Goal: Task Accomplishment & Management: Complete application form

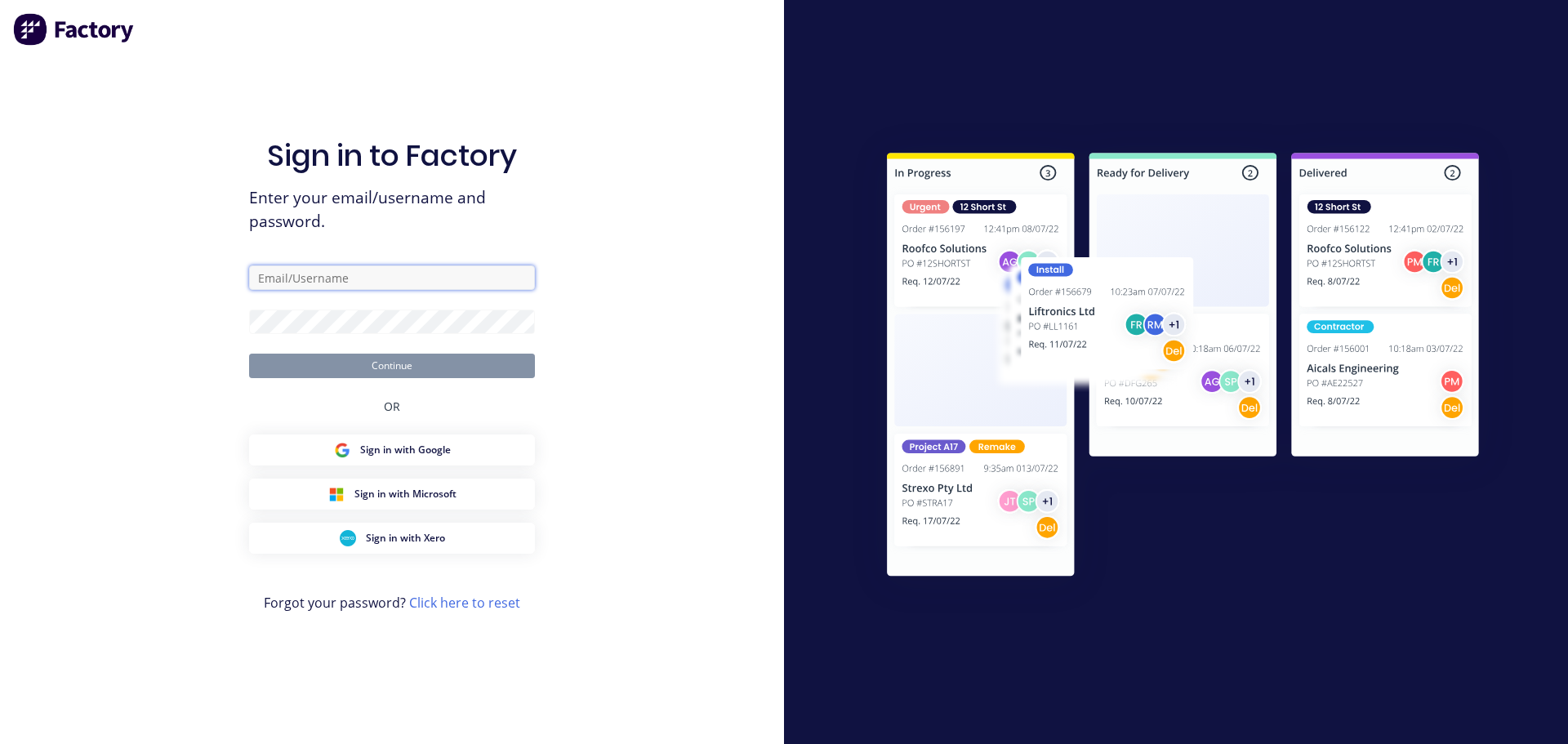
type input "[PERSON_NAME][EMAIL_ADDRESS][DOMAIN_NAME]"
click at [385, 369] on button "Continue" at bounding box center [392, 365] width 286 height 25
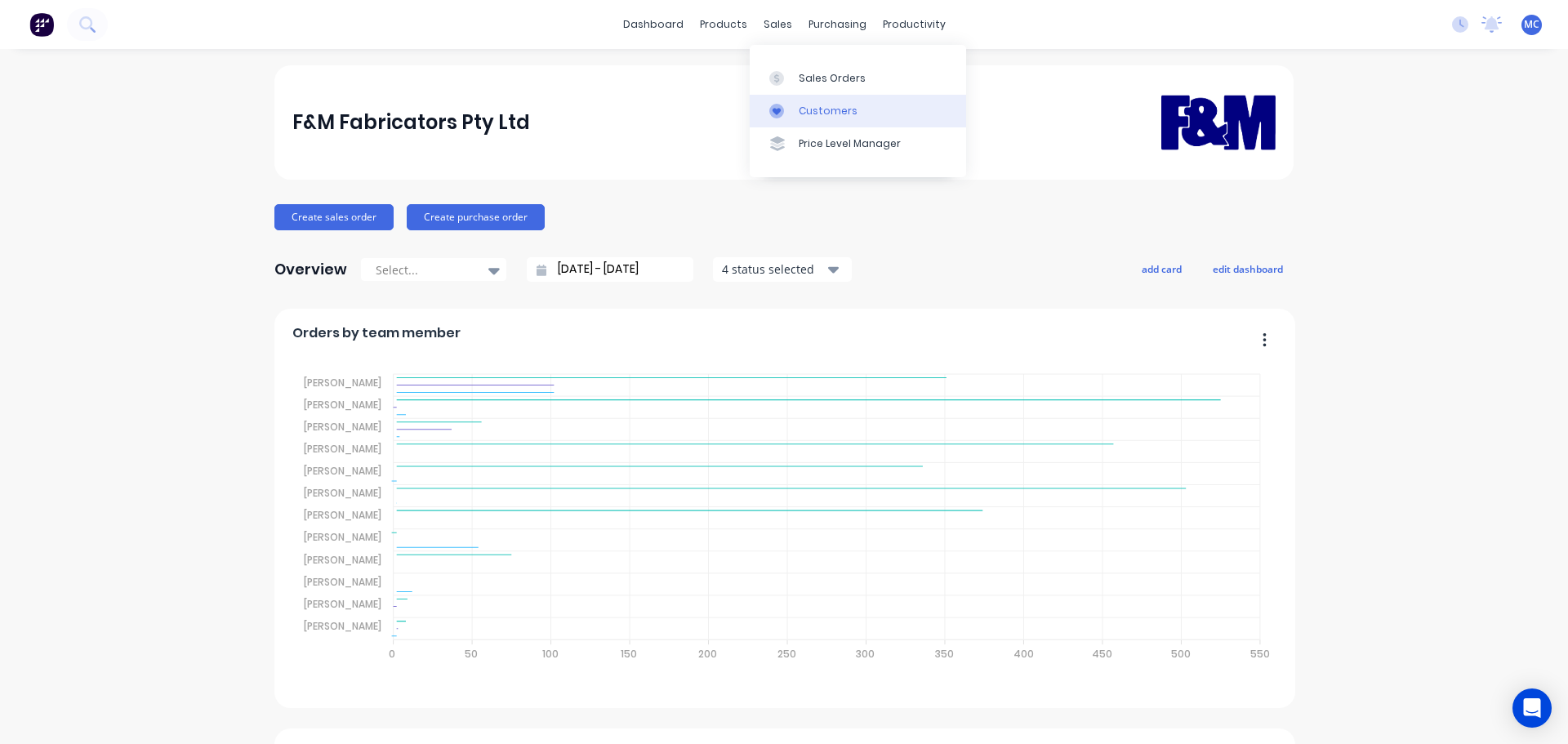
click at [819, 102] on link "Customers" at bounding box center [858, 111] width 217 height 33
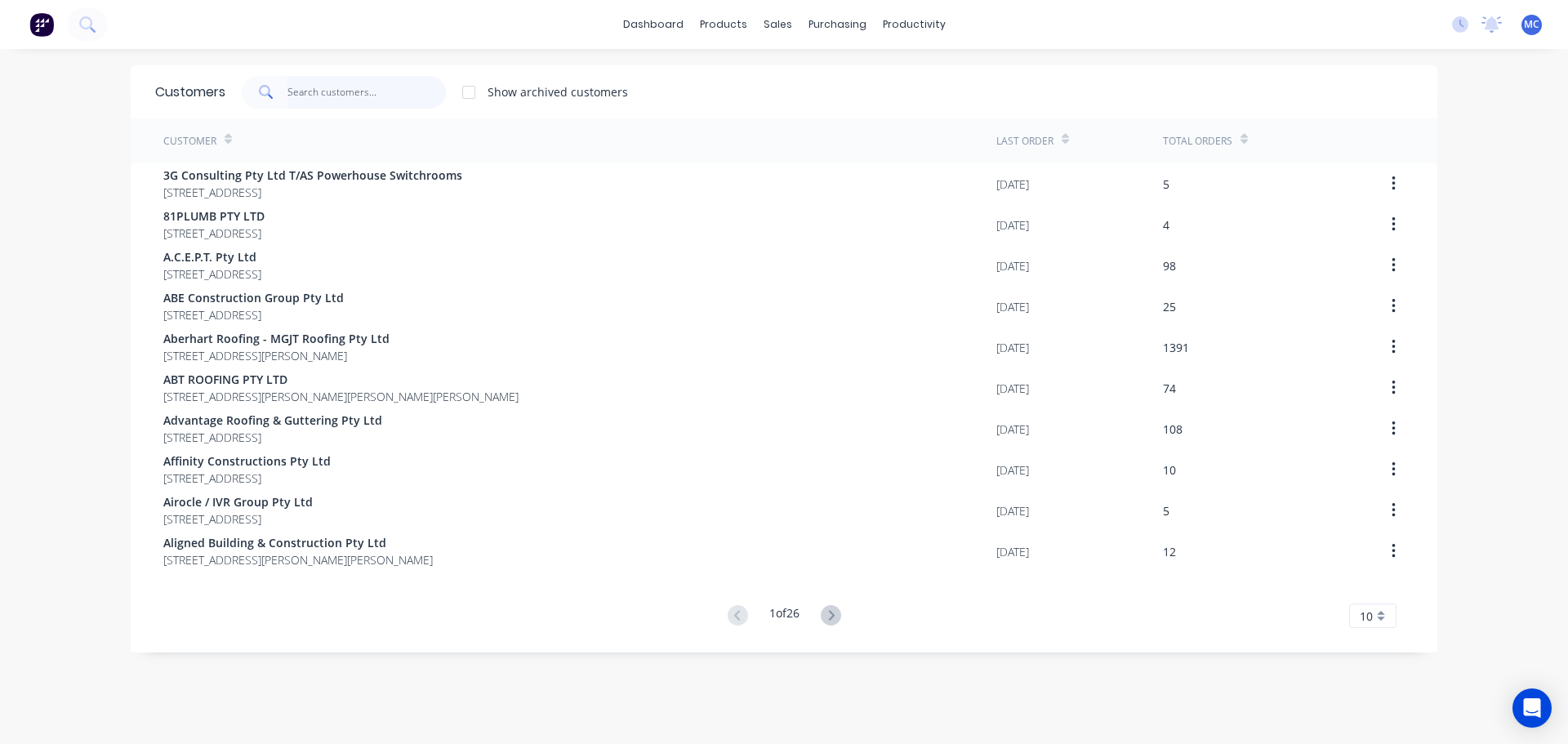
click at [306, 91] on input "text" at bounding box center [366, 92] width 159 height 33
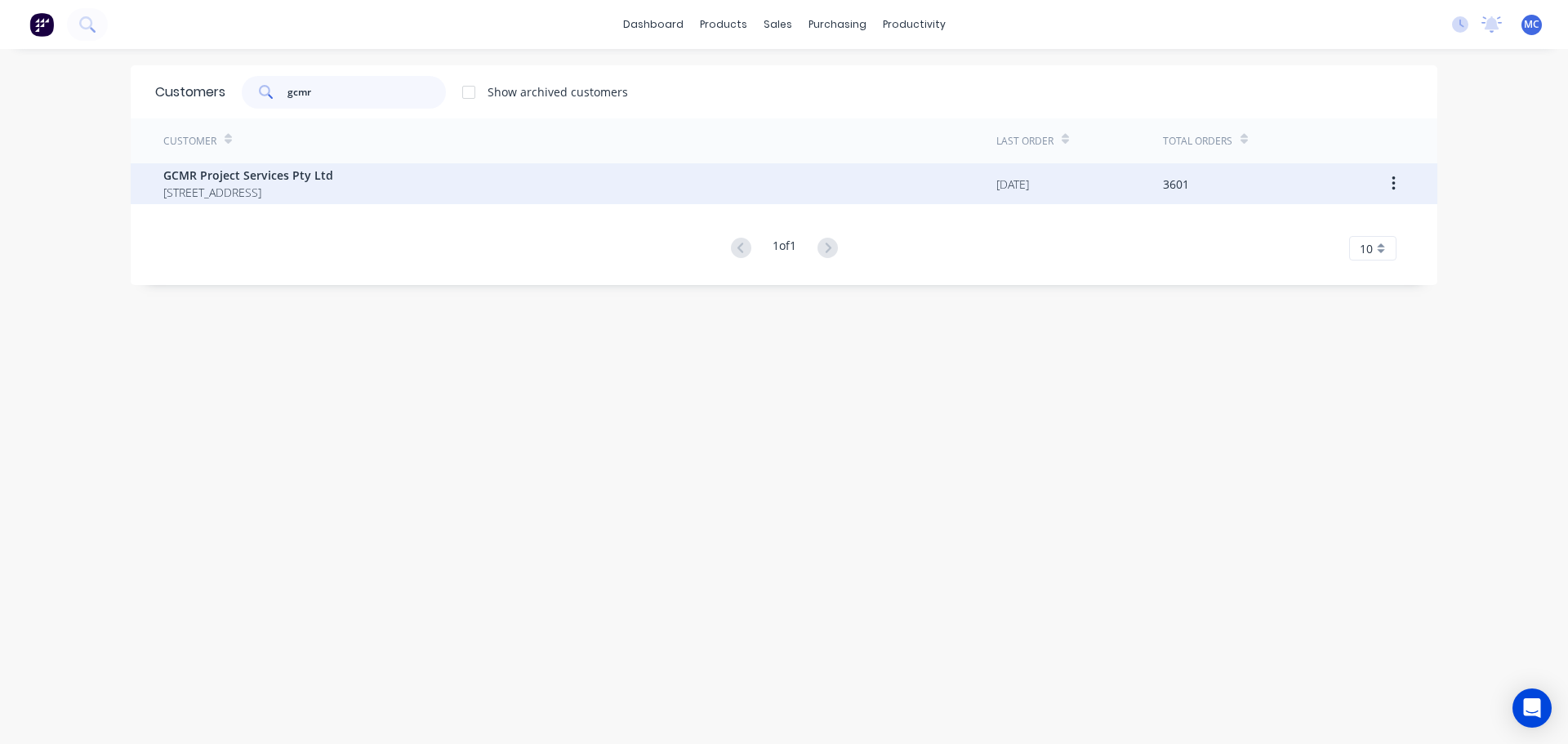
type input "gcmr"
click at [262, 179] on span "GCMR Project Services Pty Ltd" at bounding box center [248, 175] width 170 height 17
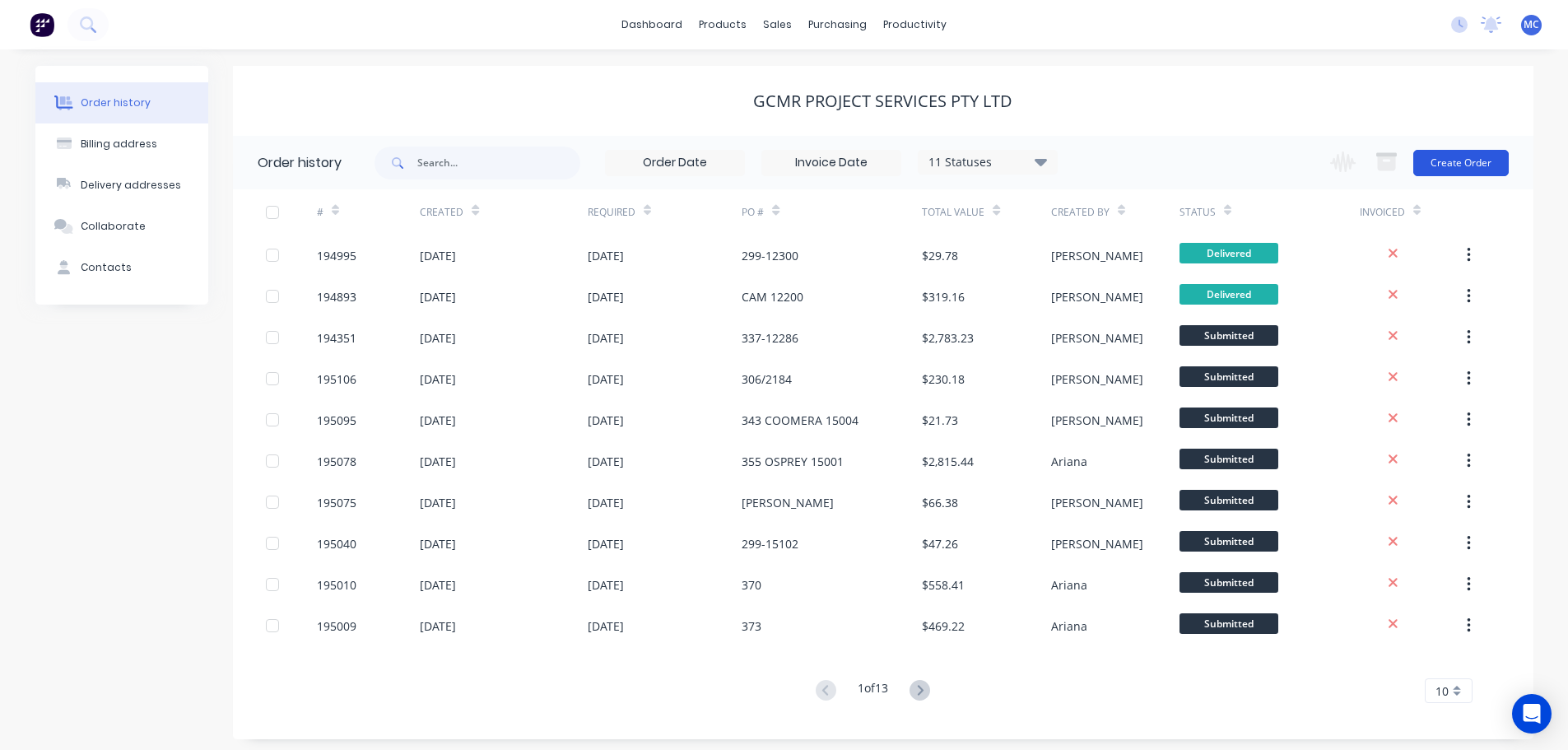
click at [1478, 165] on button "Create Order" at bounding box center [1461, 163] width 95 height 26
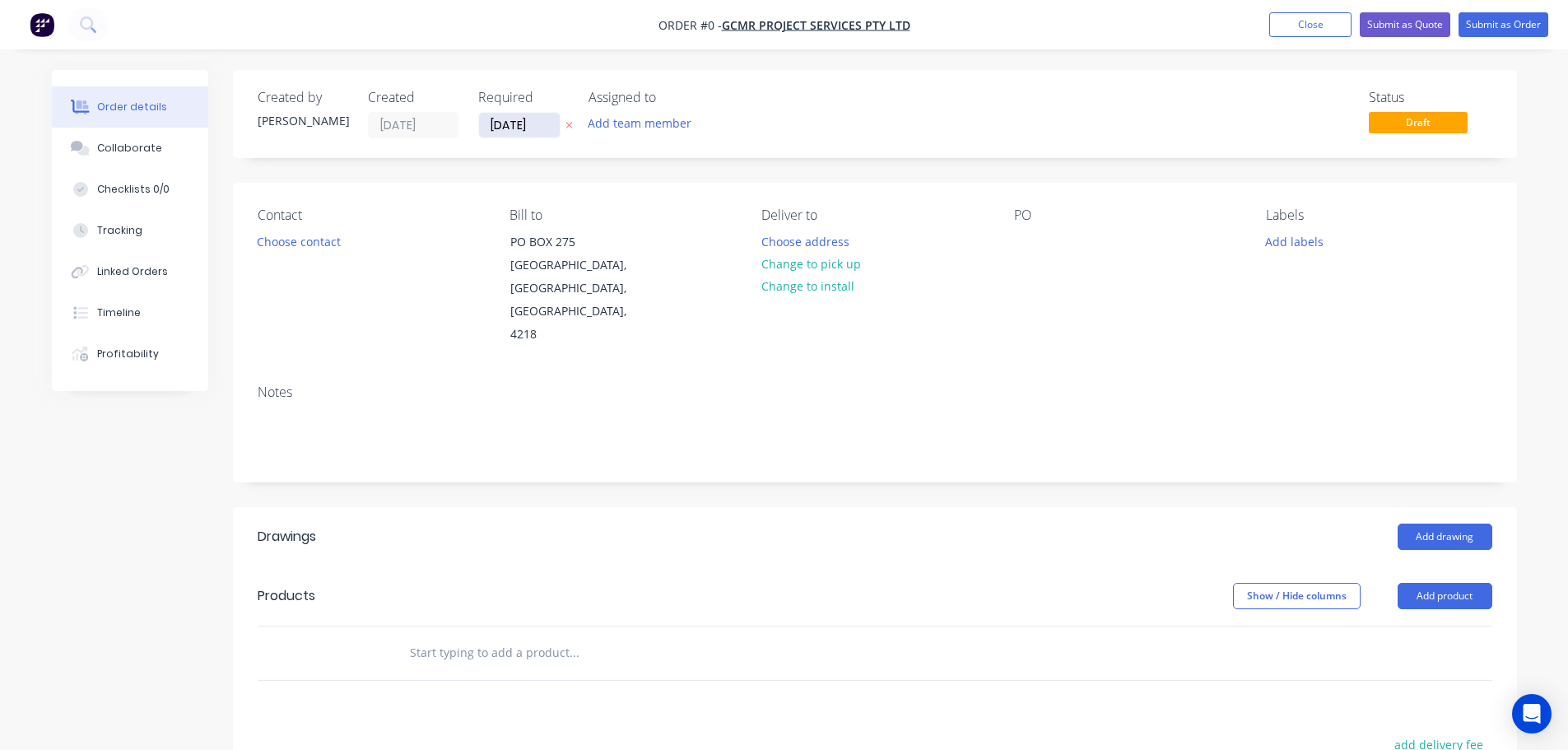
click at [522, 125] on input "[DATE]" at bounding box center [519, 125] width 81 height 25
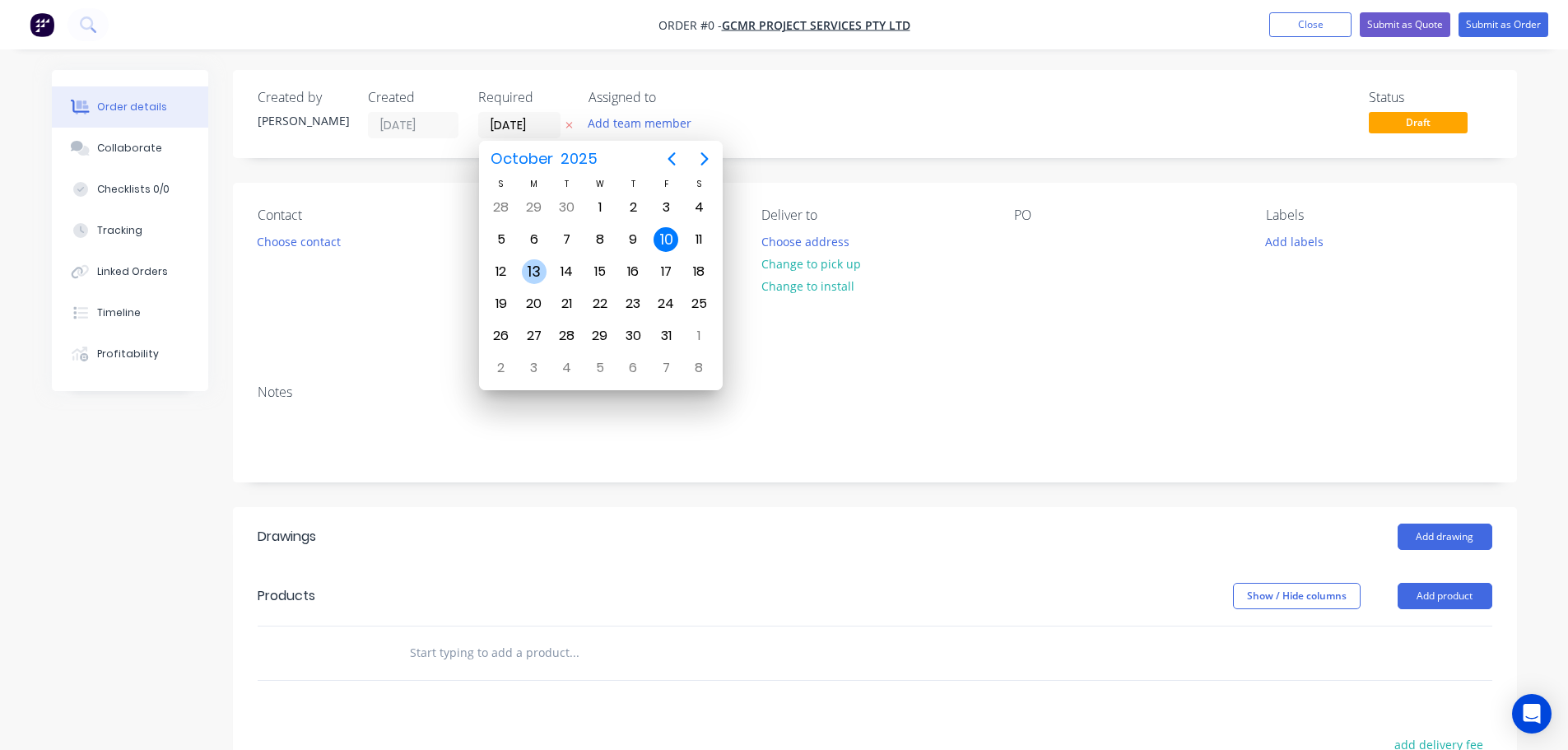
click at [539, 271] on div "13" at bounding box center [534, 271] width 25 height 25
type input "[DATE]"
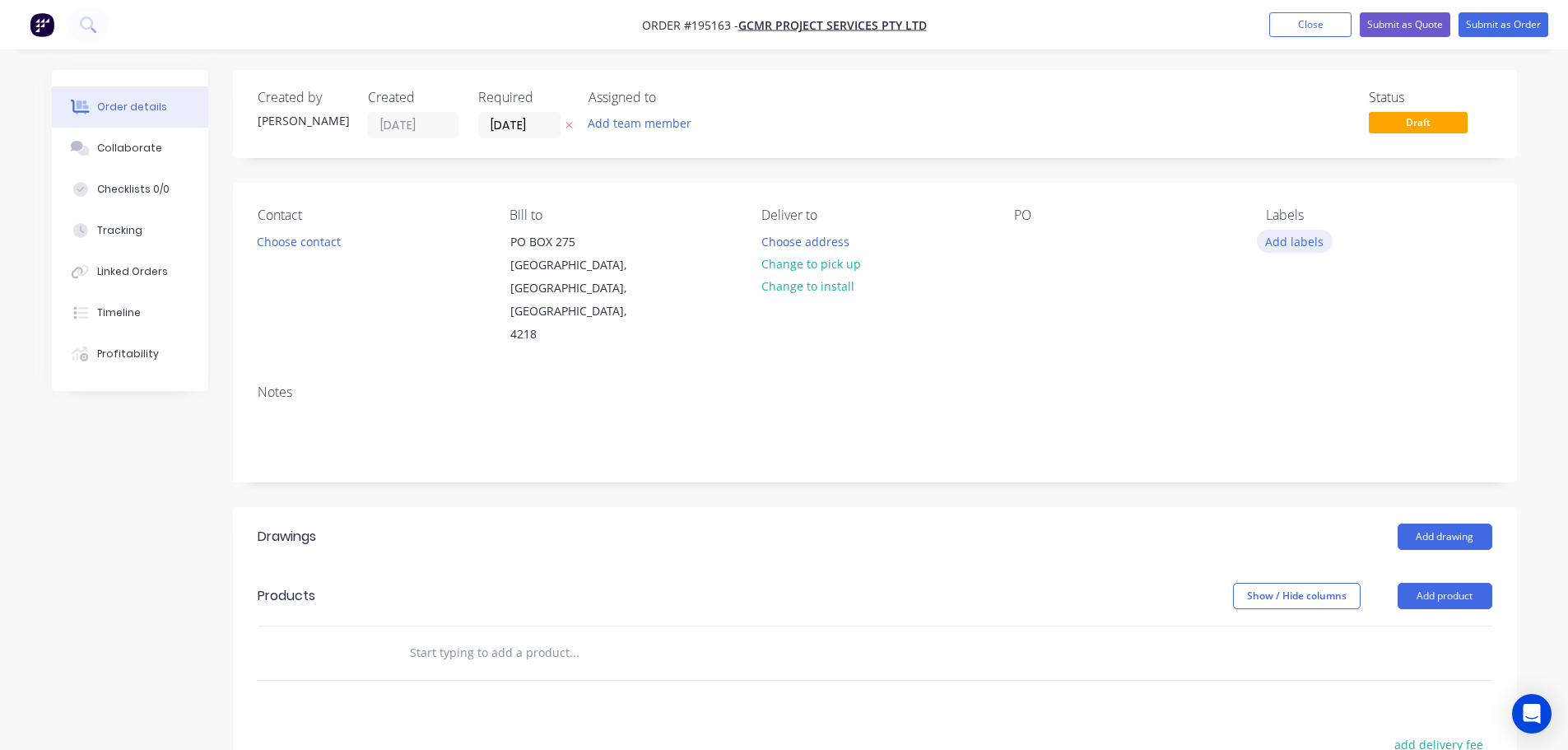
click at [1310, 243] on button "Add labels" at bounding box center [1294, 241] width 75 height 23
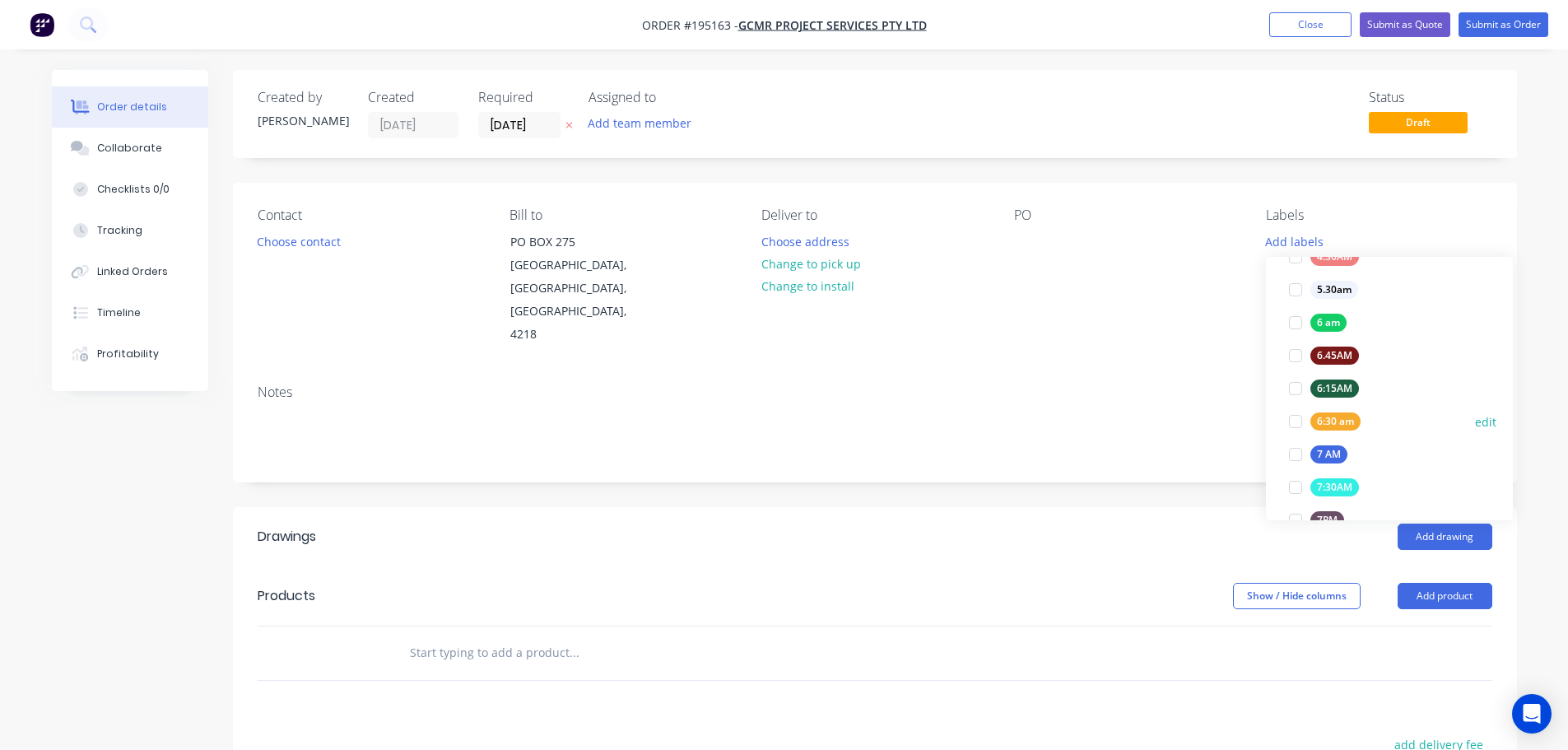
click at [1288, 422] on div at bounding box center [1296, 421] width 33 height 33
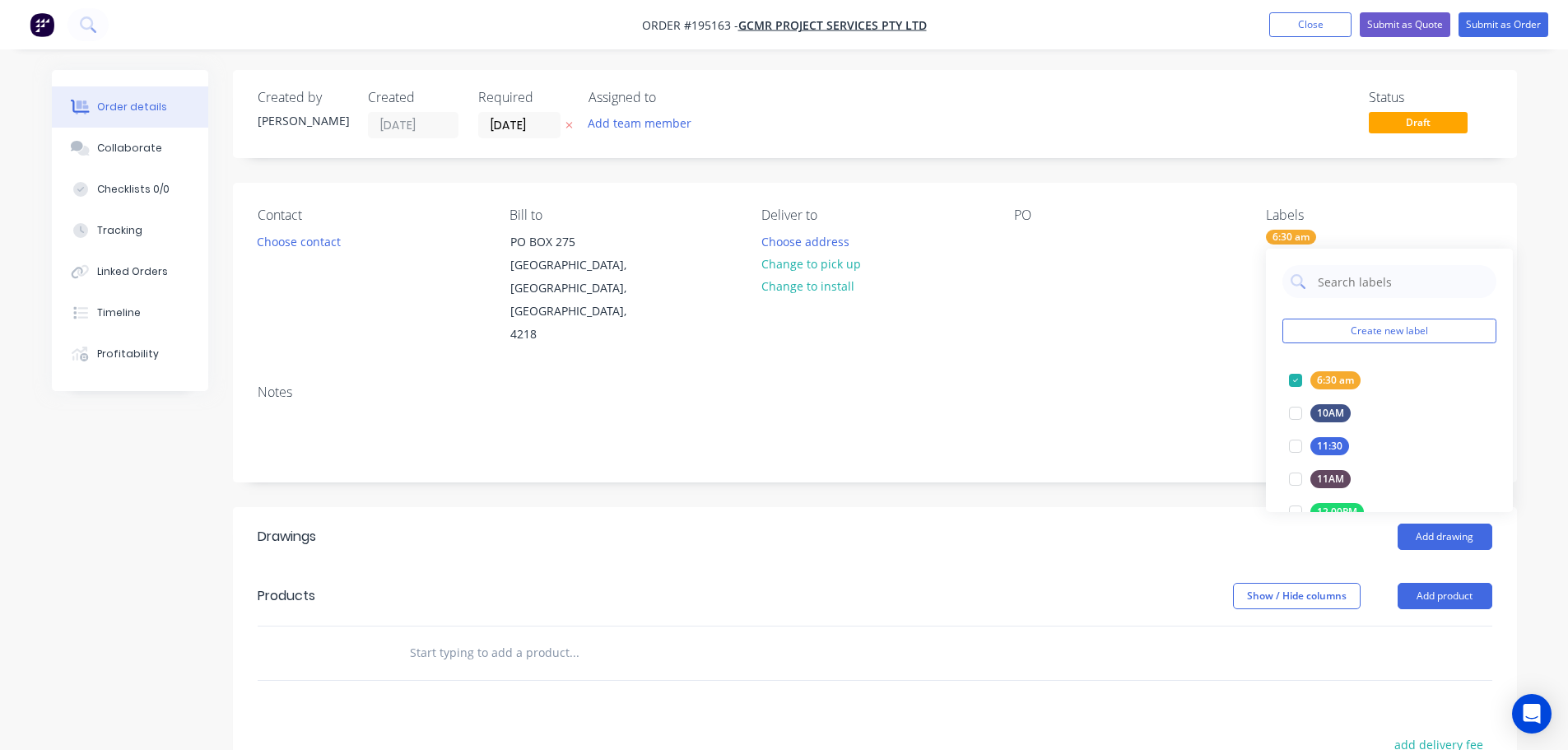
click at [1063, 372] on div "Notes" at bounding box center [875, 426] width 1284 height 110
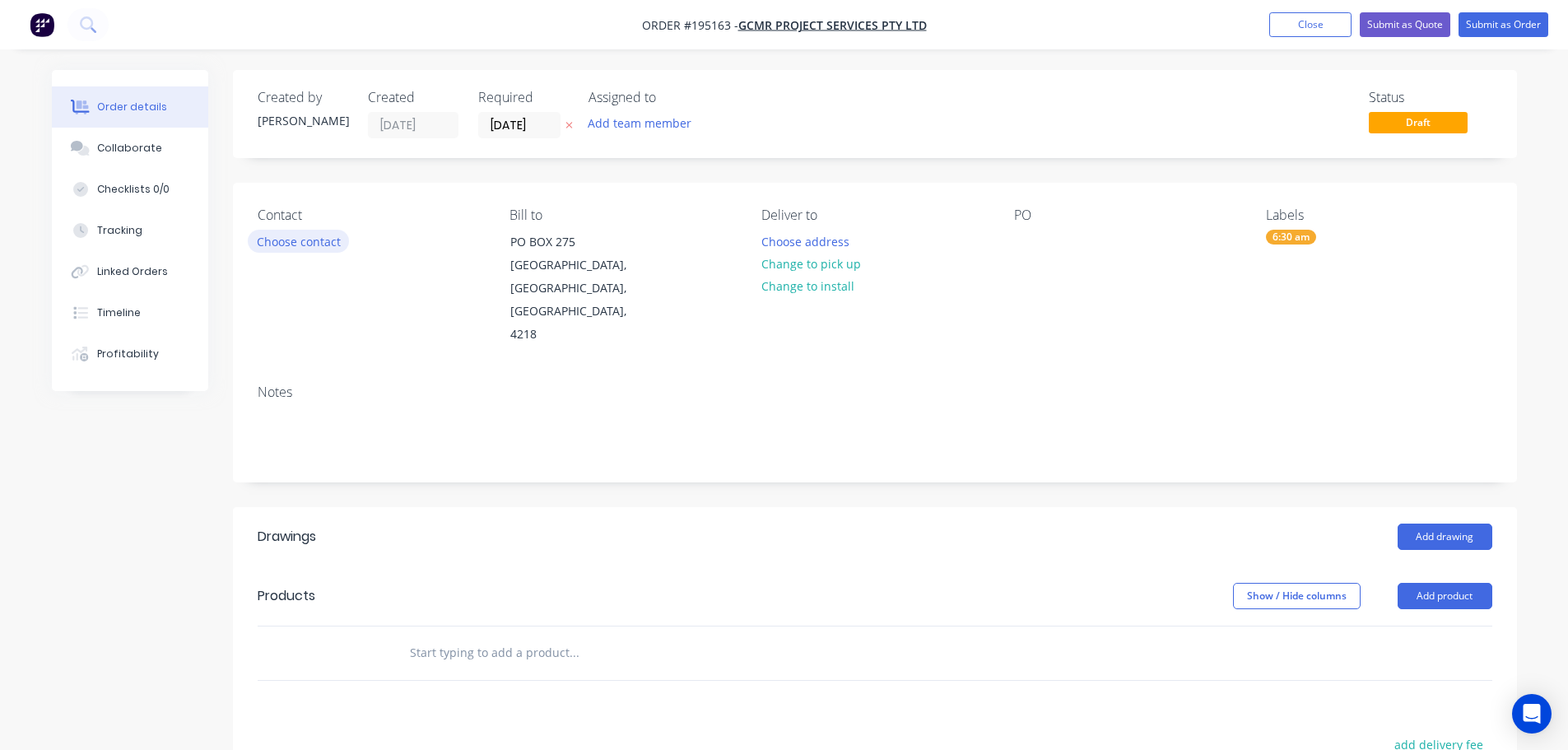
click at [275, 238] on button "Choose contact" at bounding box center [298, 241] width 101 height 23
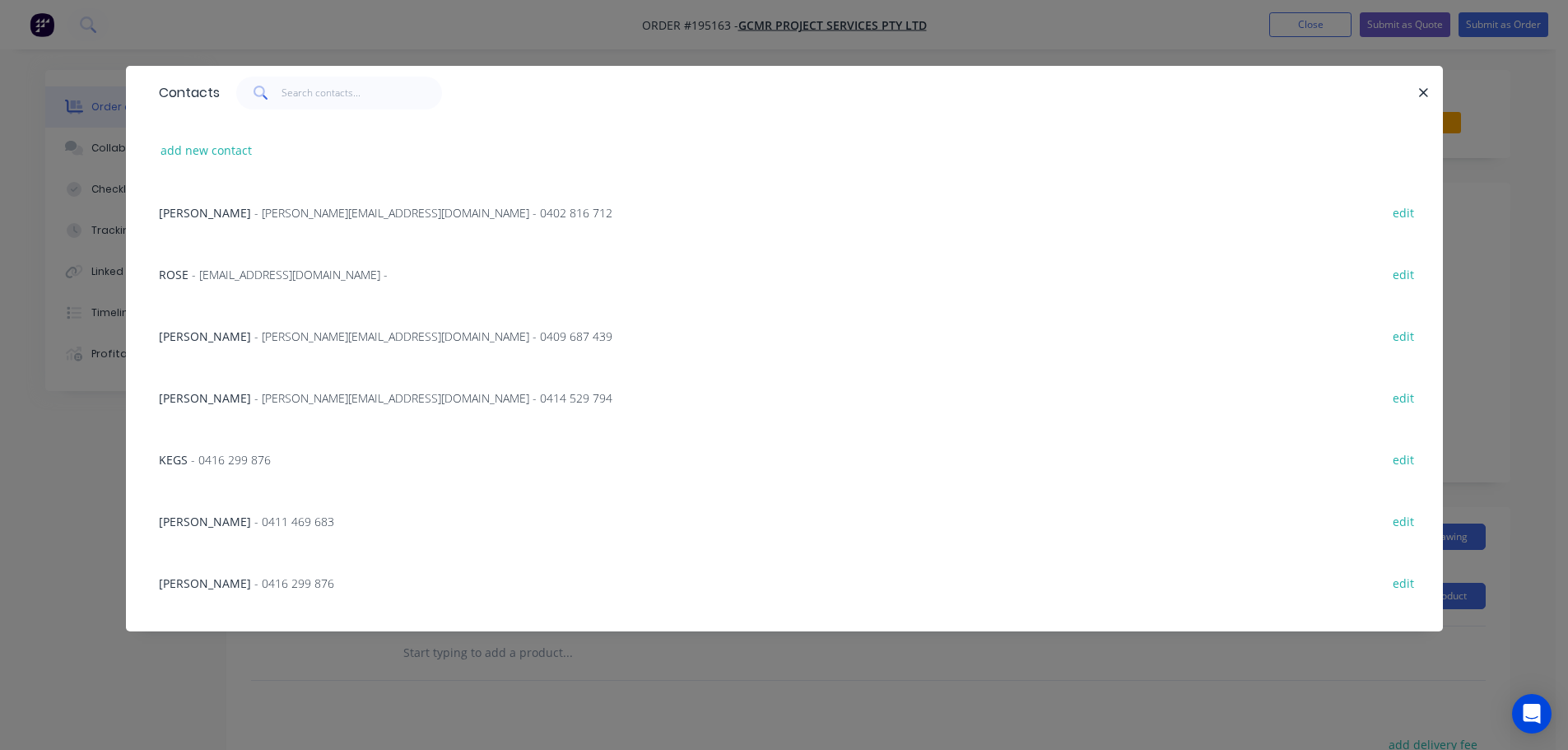
click at [255, 520] on span "- 0411 469 683" at bounding box center [295, 521] width 80 height 16
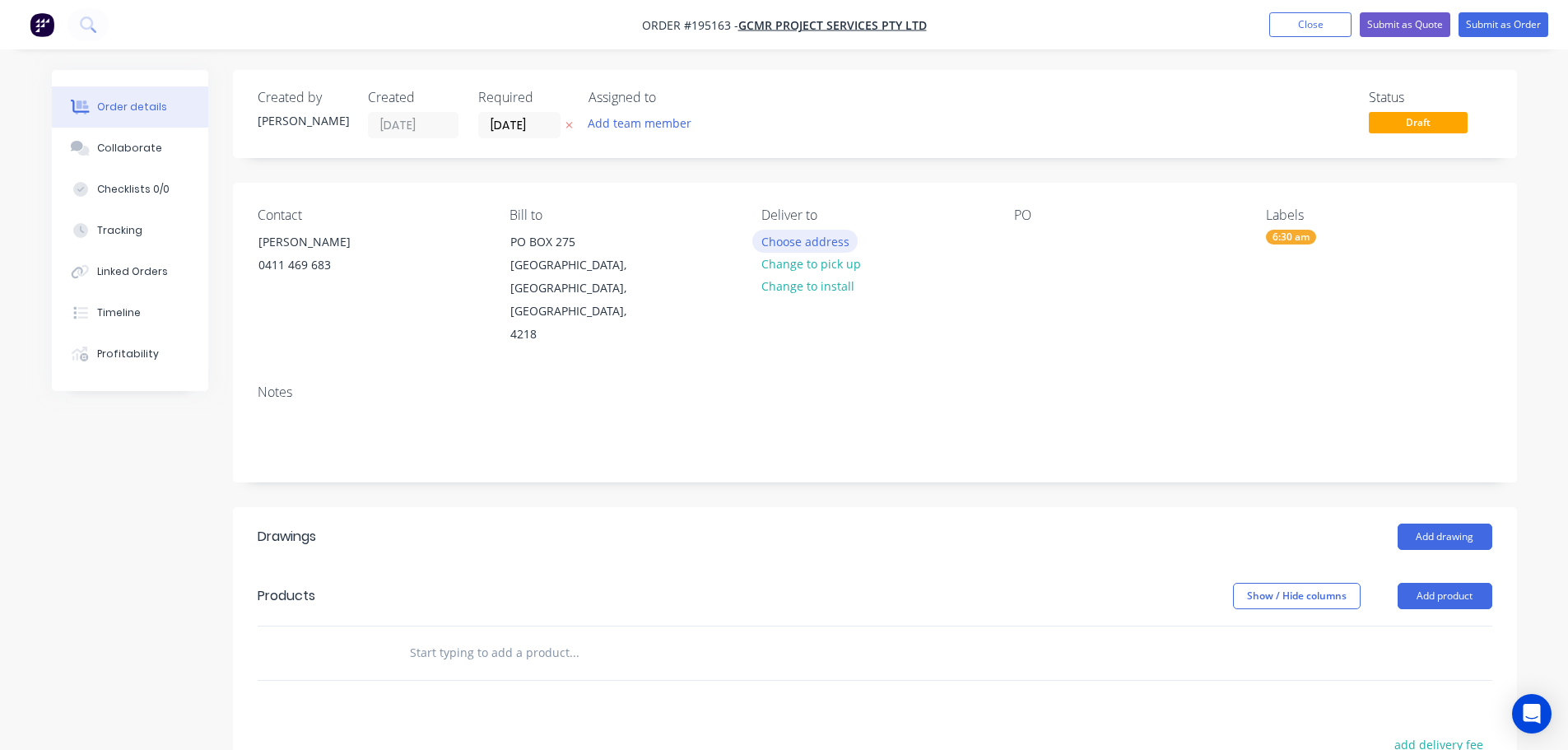
click at [815, 241] on button "Choose address" at bounding box center [805, 241] width 106 height 23
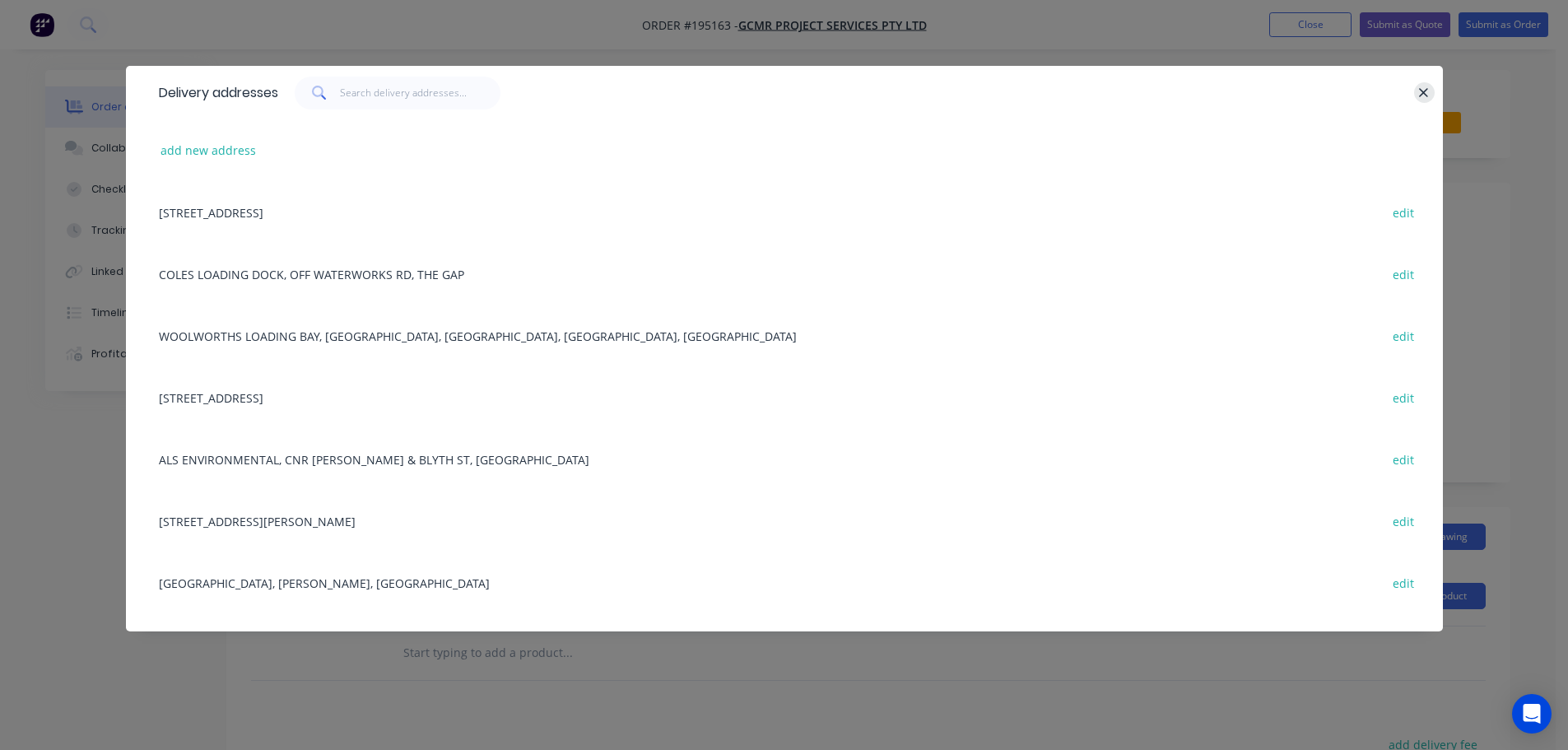
click at [1424, 91] on icon "button" at bounding box center [1423, 93] width 10 height 15
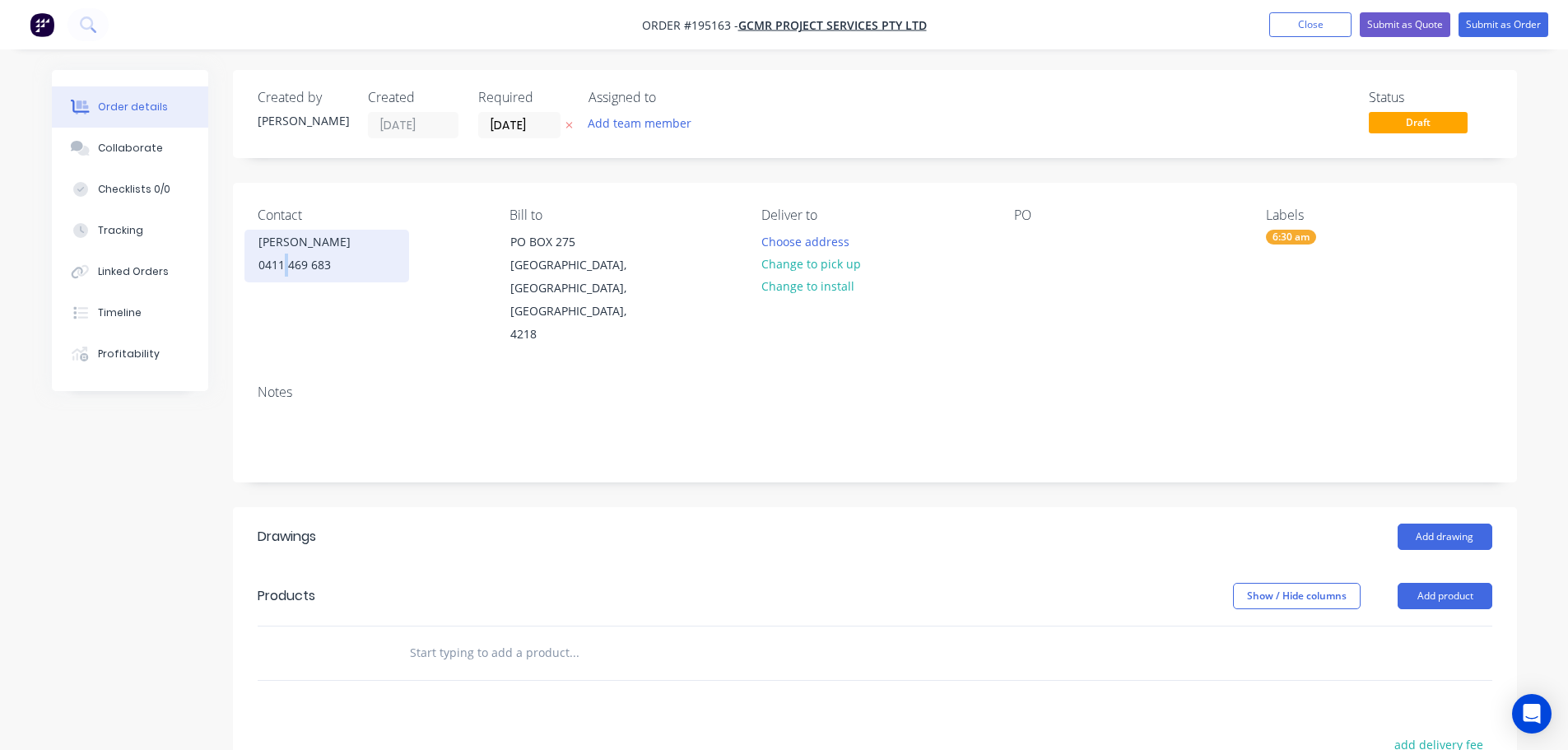
click at [287, 265] on div "0411 469 683" at bounding box center [327, 265] width 137 height 23
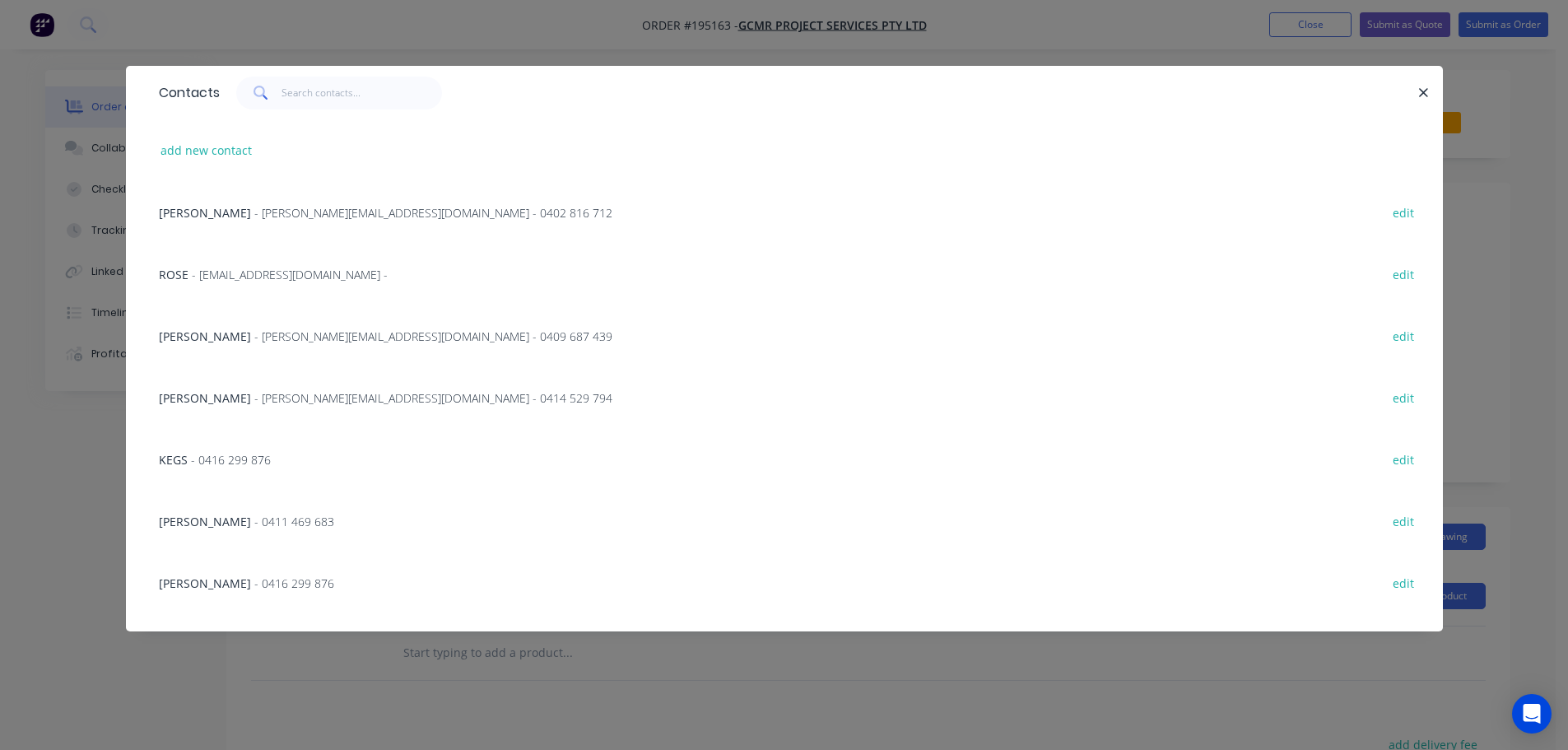
click at [255, 335] on span "- [PERSON_NAME][EMAIL_ADDRESS][DOMAIN_NAME] - 0409 687 439" at bounding box center [433, 336] width 358 height 16
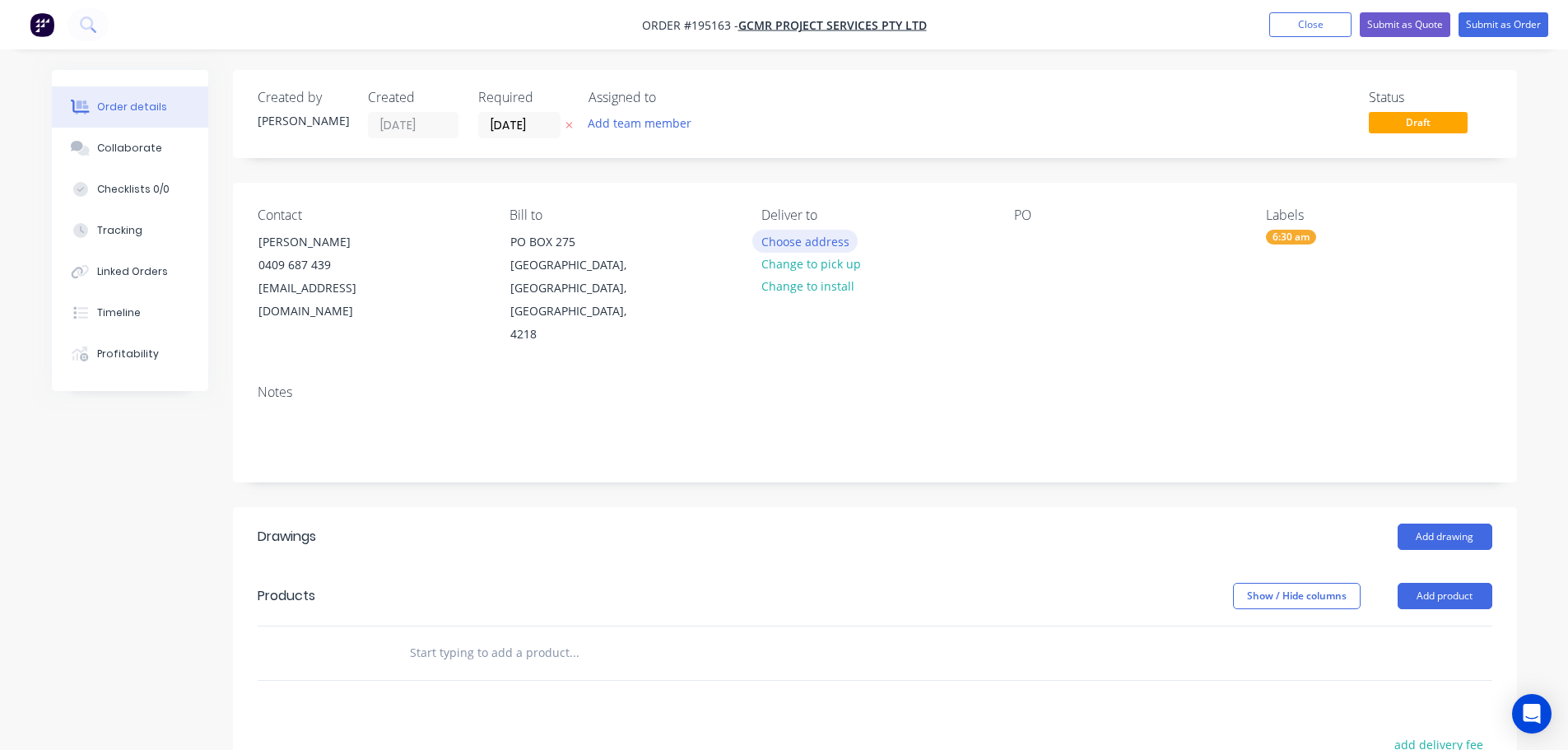
click at [828, 239] on button "Choose address" at bounding box center [805, 241] width 106 height 23
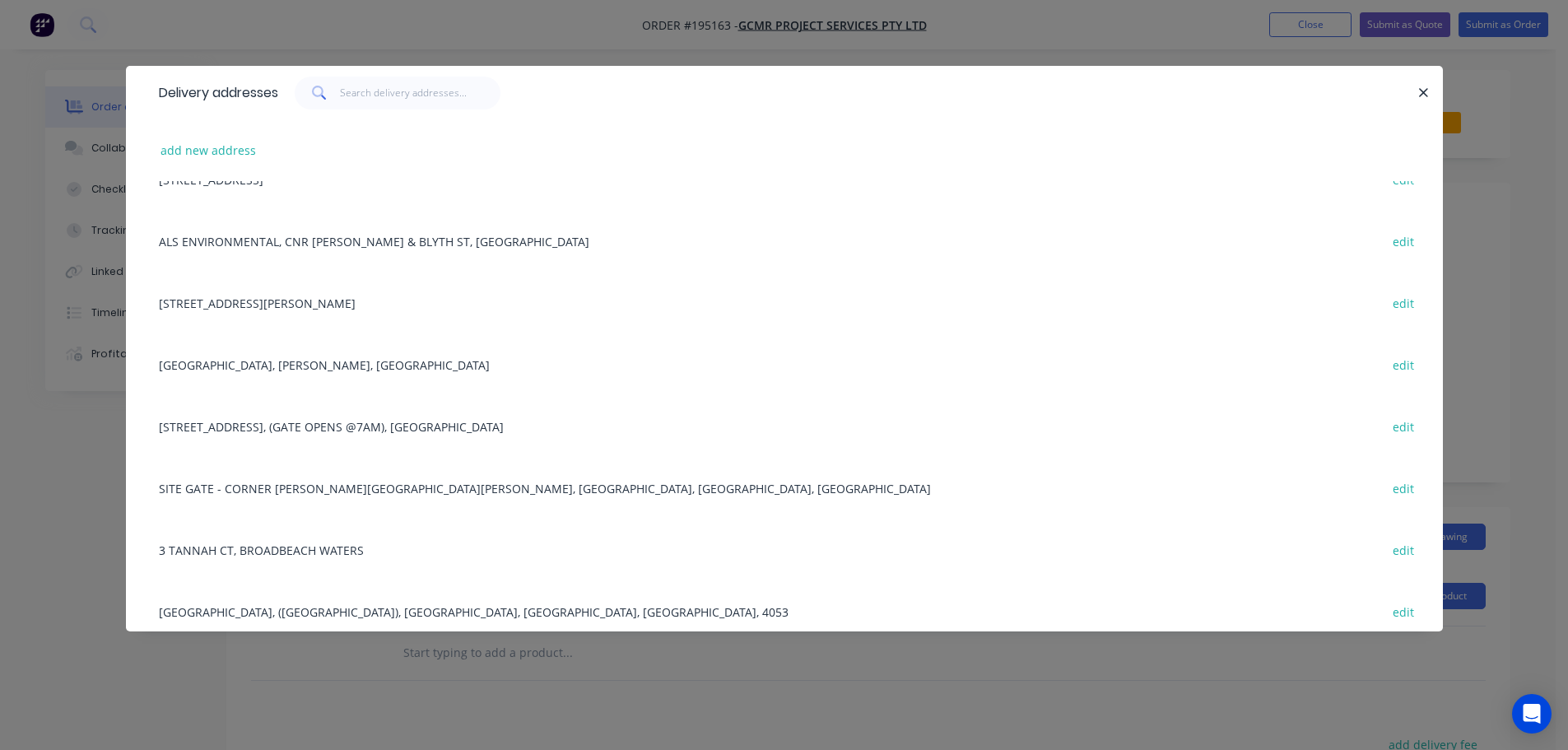
scroll to position [247, 0]
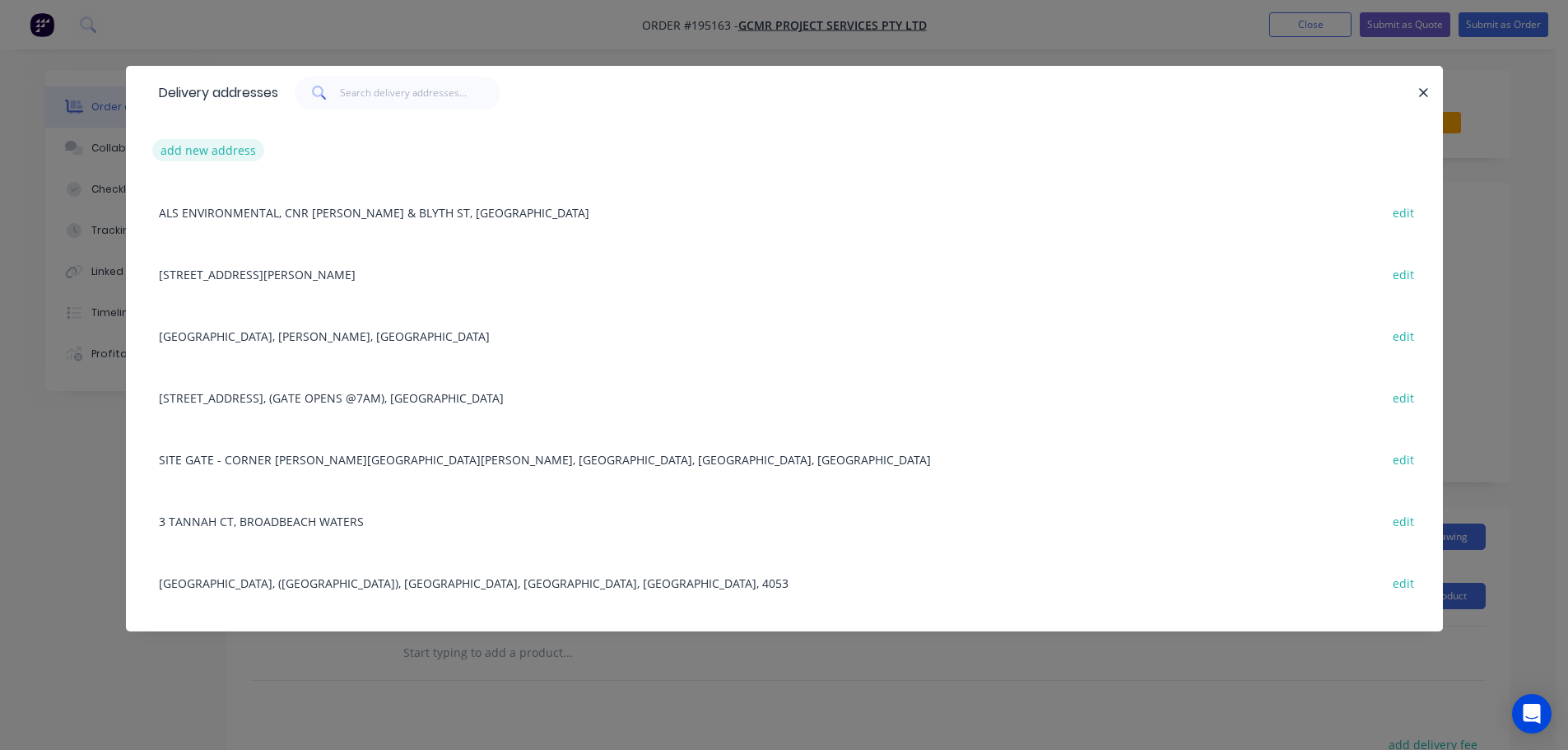
click at [205, 149] on button "add new address" at bounding box center [209, 151] width 113 height 23
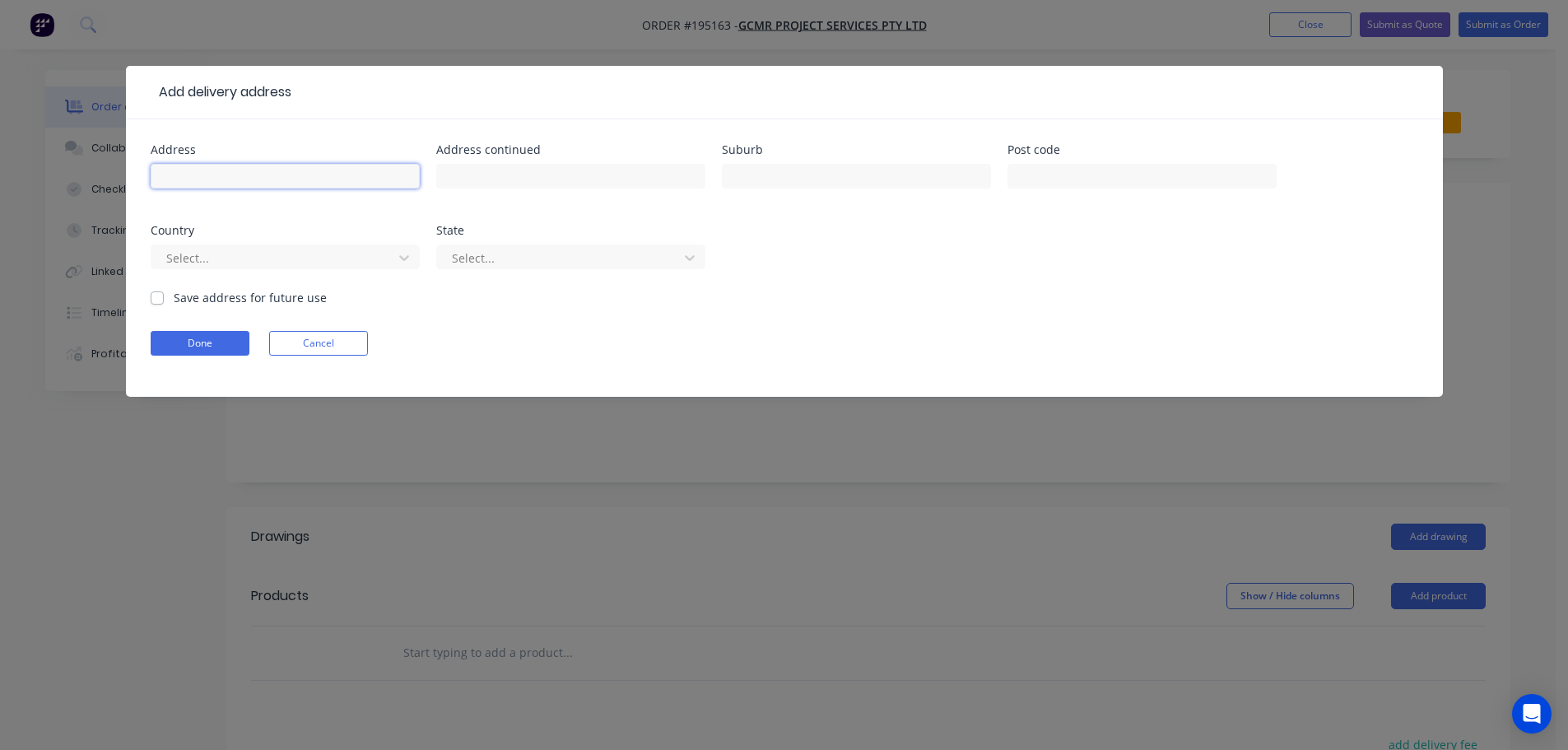
click at [207, 170] on input "text" at bounding box center [285, 176] width 269 height 25
type input "The Pines Golf Club"
type input "[GEOGRAPHIC_DATA]"
click button "Done" at bounding box center [200, 343] width 99 height 25
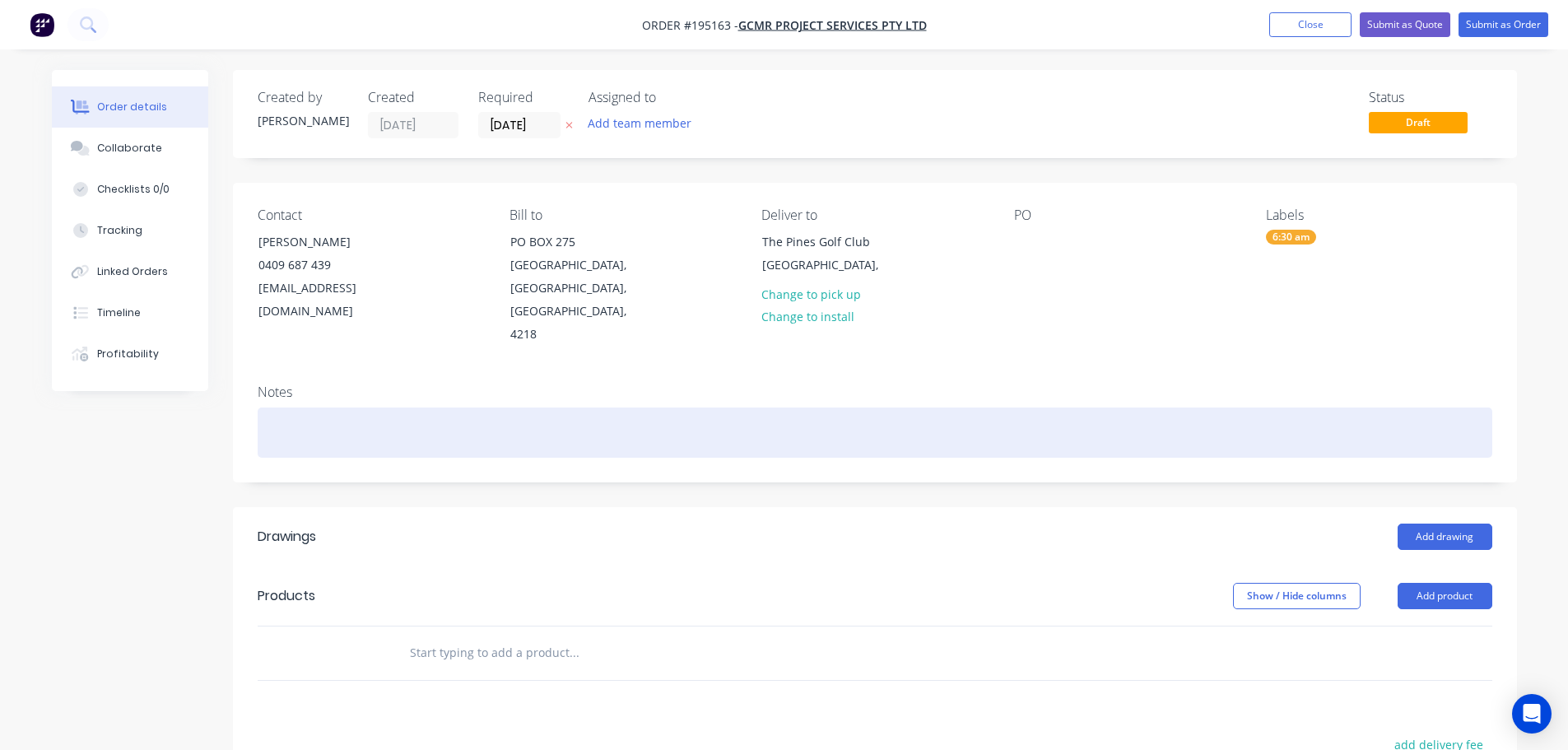
click at [297, 407] on div at bounding box center [874, 432] width 1234 height 50
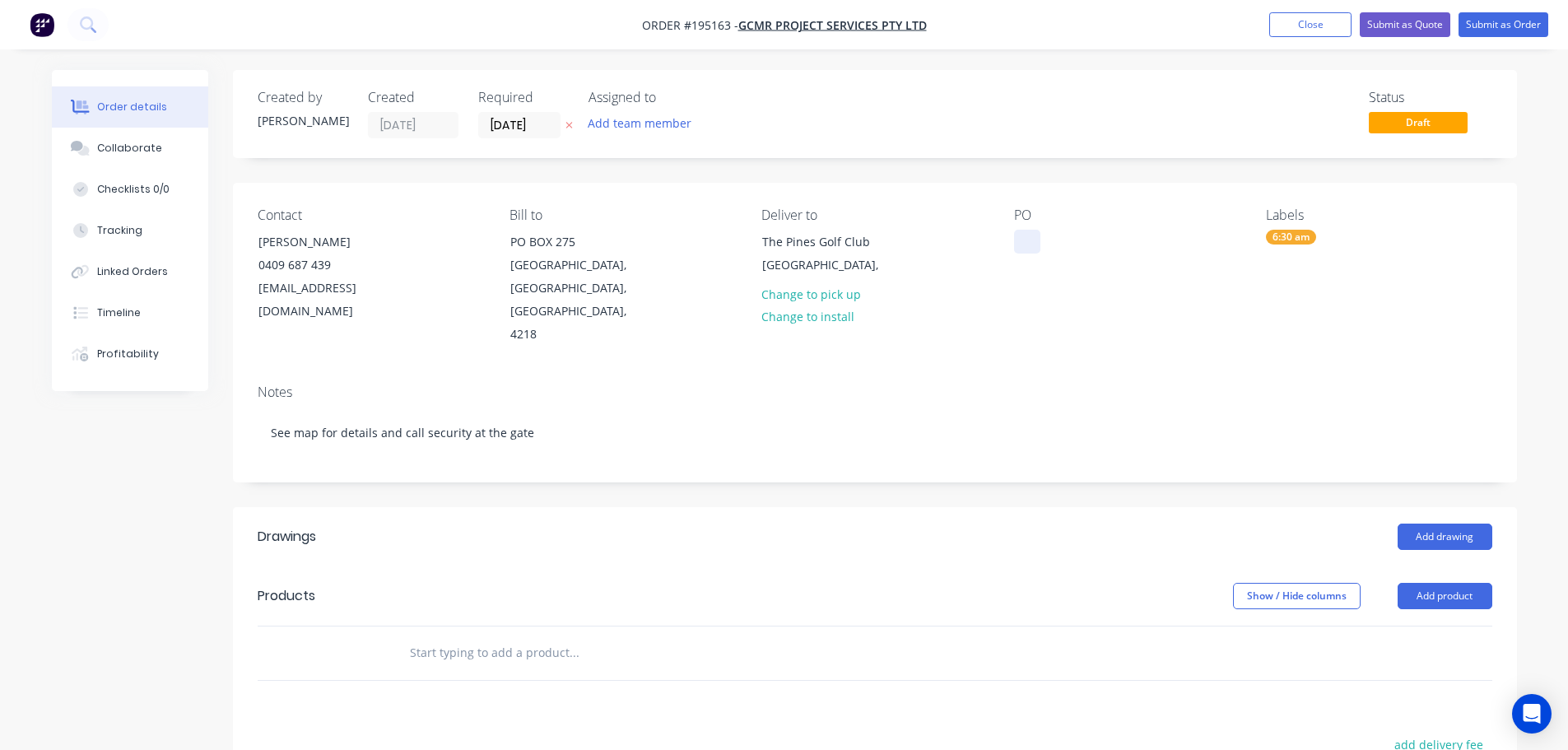
click at [1030, 236] on div at bounding box center [1027, 242] width 26 height 24
click at [1459, 523] on button "Add drawing" at bounding box center [1444, 536] width 94 height 26
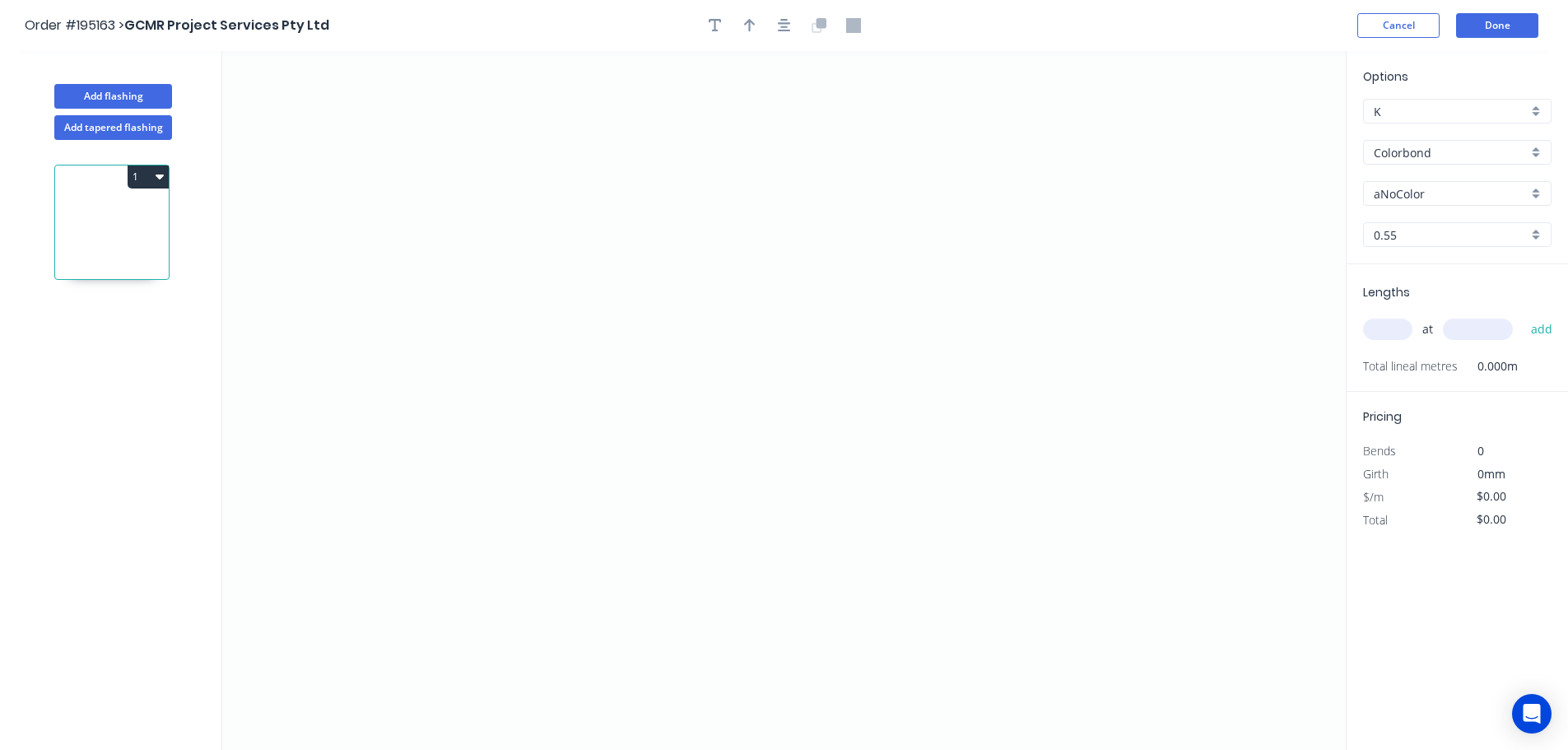
click at [1391, 194] on input "aNoColor" at bounding box center [1451, 194] width 154 height 17
click at [1409, 339] on div "Woodland Grey" at bounding box center [1457, 336] width 187 height 29
type input "Woodland Grey"
click at [1164, 138] on icon "0" at bounding box center [784, 400] width 1124 height 699
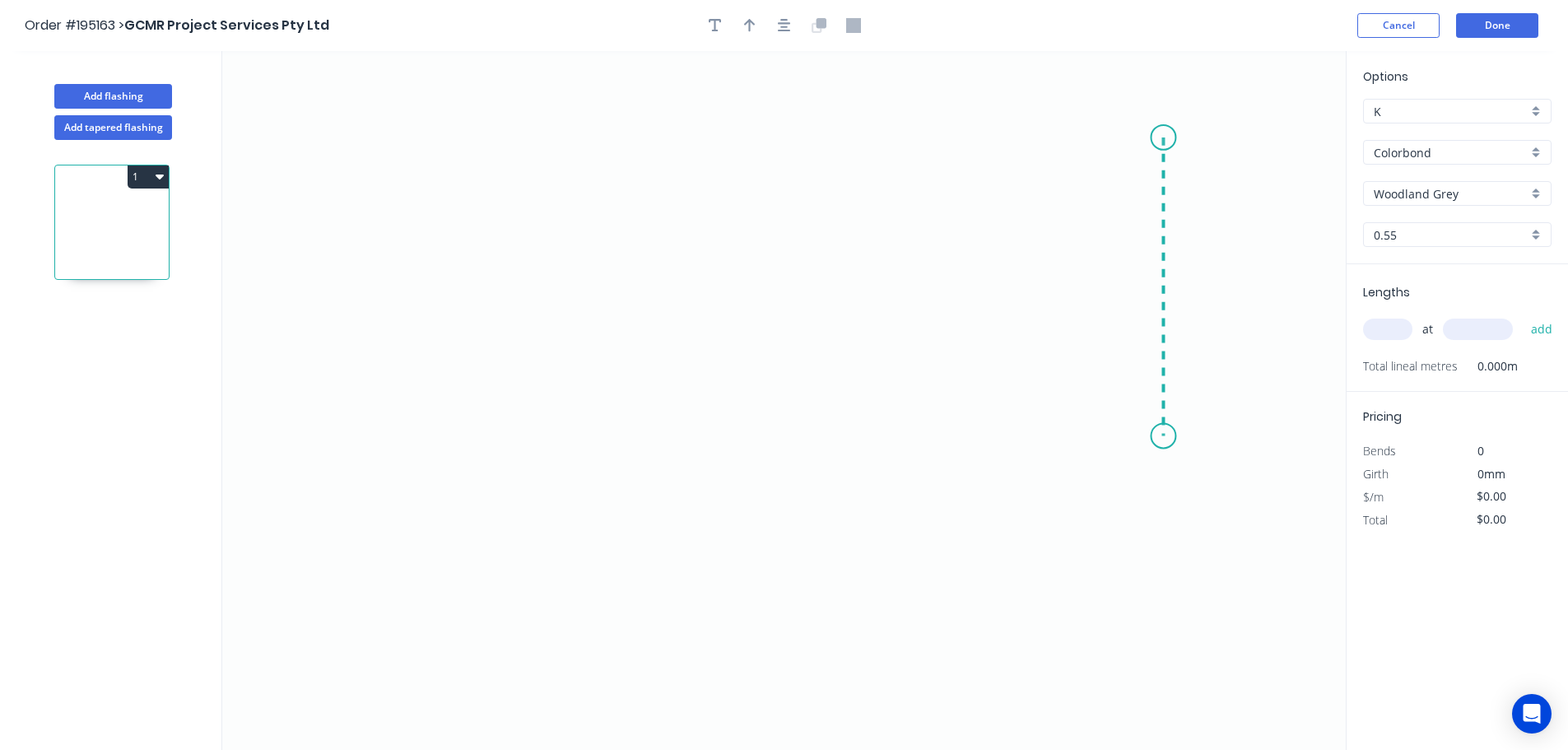
click at [1166, 436] on icon "0" at bounding box center [784, 400] width 1124 height 699
click at [768, 477] on icon "0 ?" at bounding box center [784, 400] width 1124 height 699
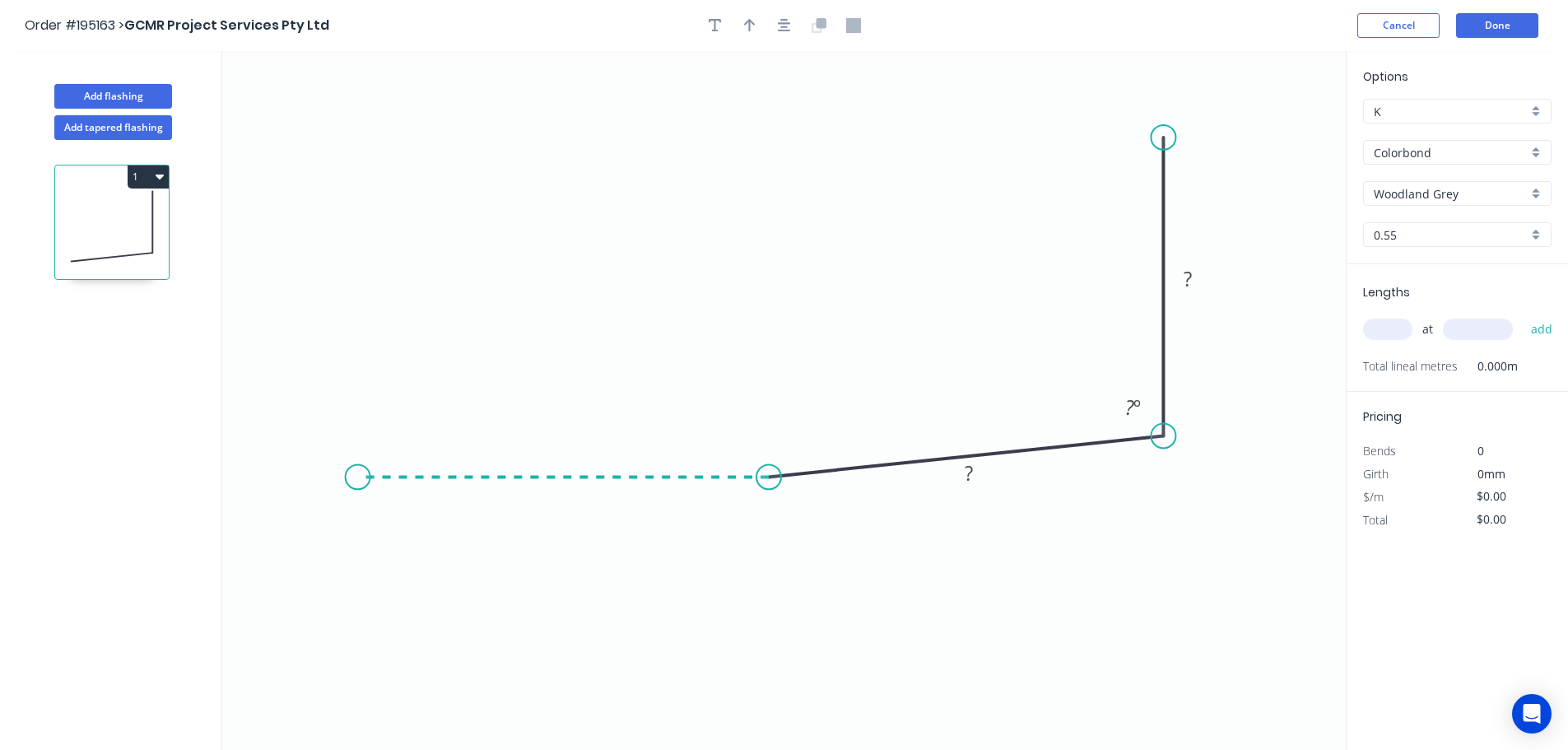
click at [357, 487] on icon "0 ? ? ? º" at bounding box center [784, 400] width 1124 height 699
click at [262, 578] on icon "0 ? ? ? ? º ? º" at bounding box center [784, 400] width 1124 height 699
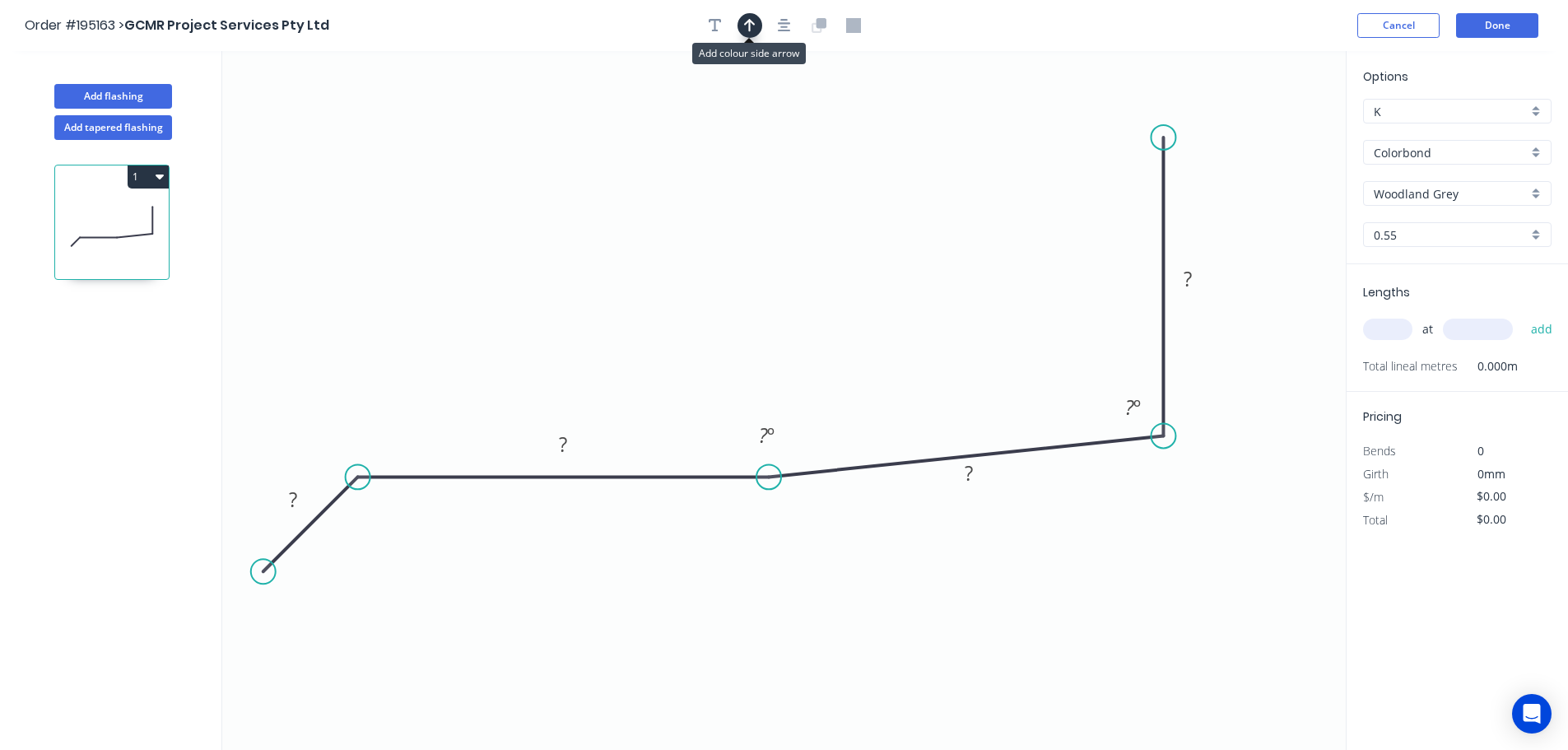
click at [749, 27] on icon "button" at bounding box center [749, 25] width 11 height 13
drag, startPoint x: 1265, startPoint y: 130, endPoint x: 741, endPoint y: 219, distance: 531.5
click at [741, 219] on icon at bounding box center [741, 199] width 15 height 53
click at [1382, 332] on input "text" at bounding box center [1387, 329] width 49 height 22
type input "1"
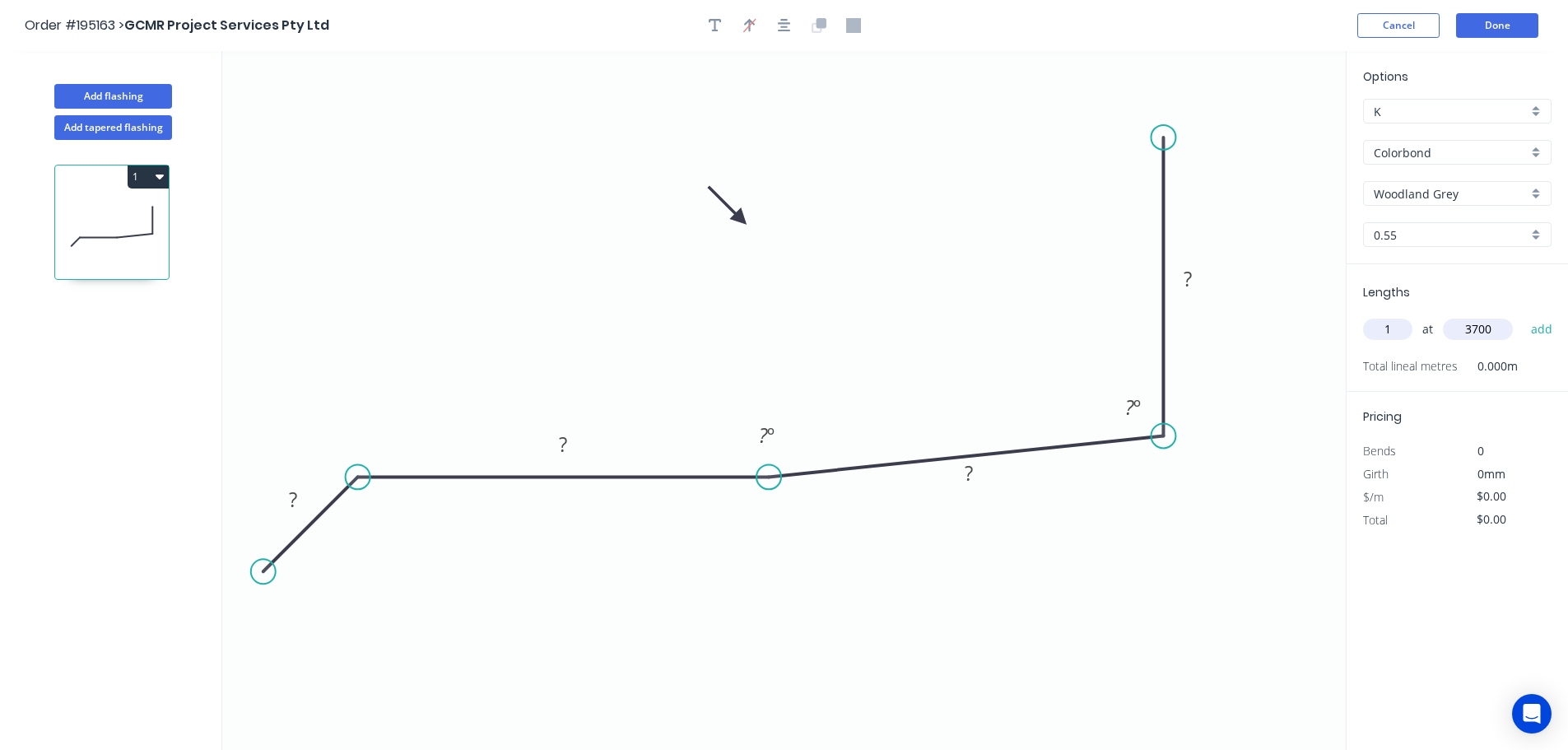
type input "3700"
click at [1523, 315] on button "add" at bounding box center [1542, 329] width 39 height 28
click at [289, 497] on tspan "?" at bounding box center [294, 499] width 9 height 27
click at [1544, 358] on icon "button" at bounding box center [1545, 364] width 15 height 20
type input "$23.00"
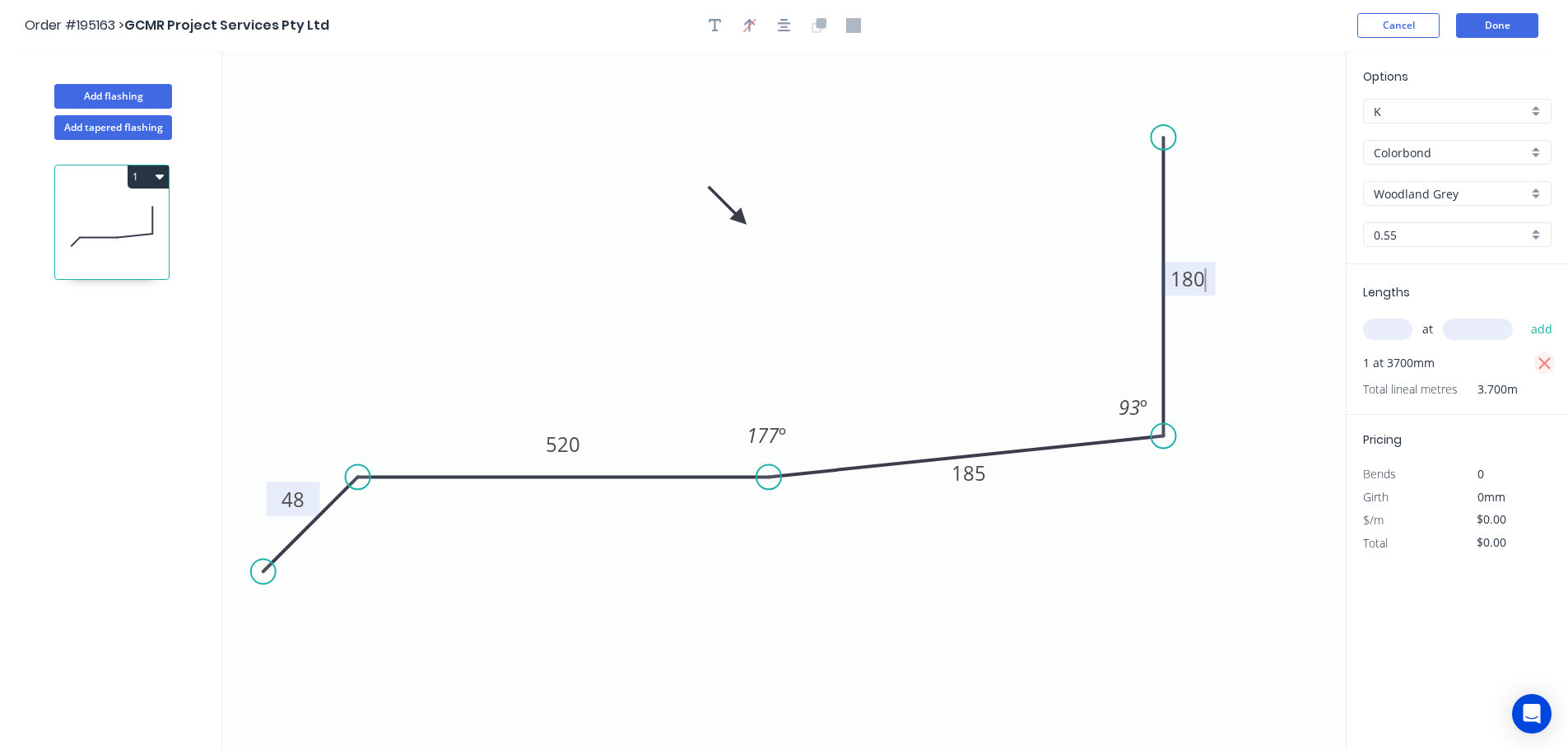
type input "$0.00"
click at [1387, 329] on input "text" at bounding box center [1387, 329] width 49 height 22
type input "2"
type input "3700"
click at [1523, 315] on button "add" at bounding box center [1542, 329] width 39 height 28
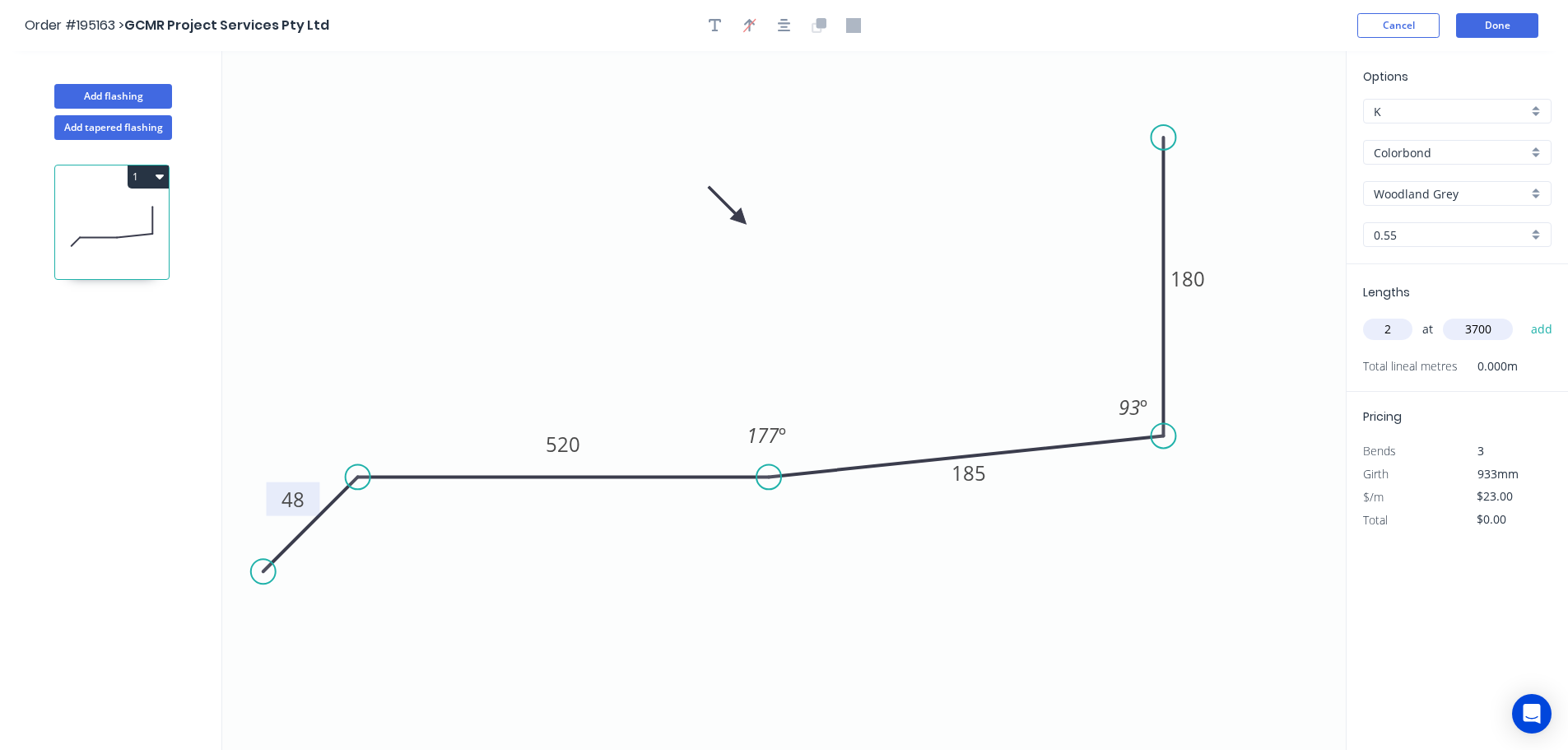
type input "$170.20"
click at [720, 25] on icon "button" at bounding box center [715, 25] width 13 height 15
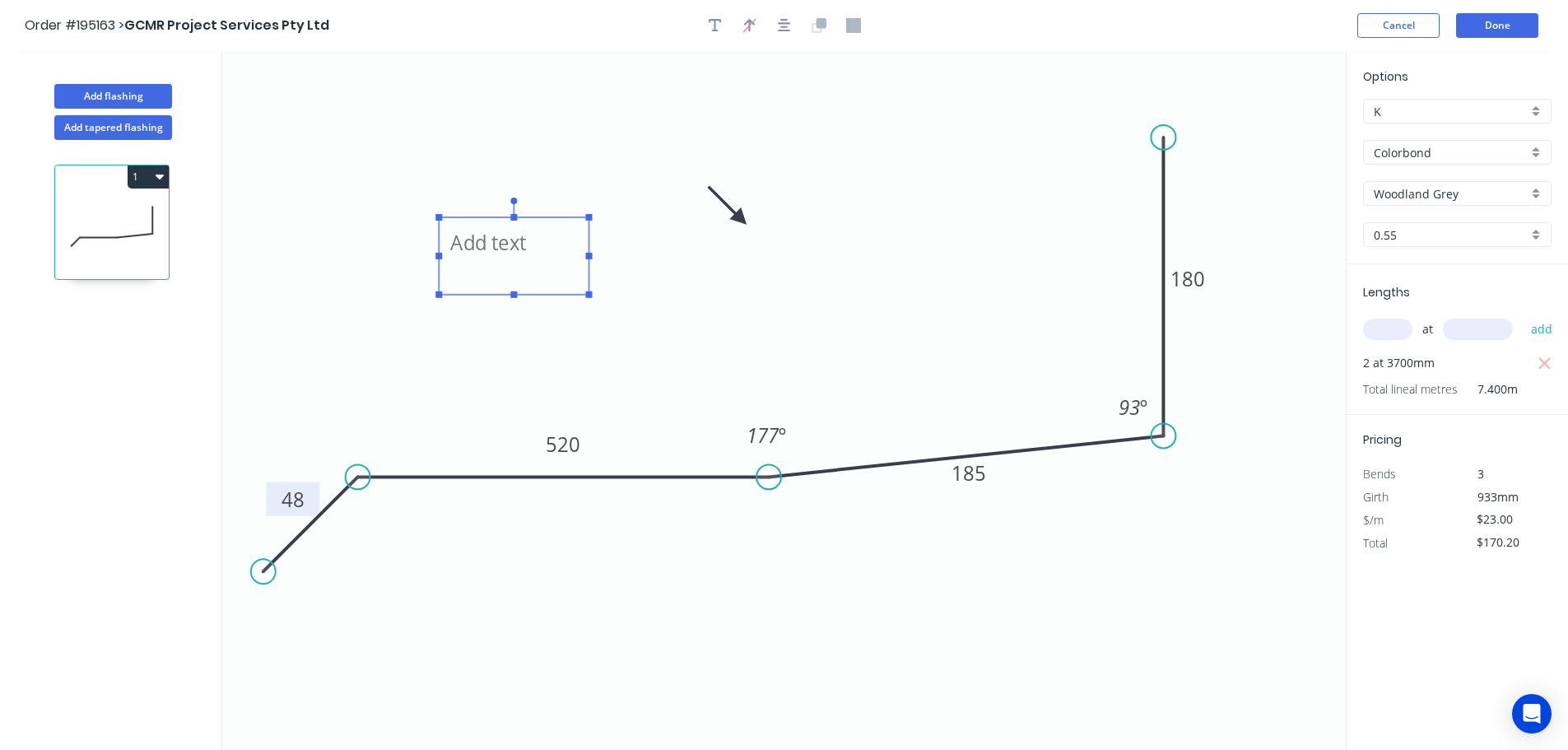
drag, startPoint x: 360, startPoint y: 125, endPoint x: 544, endPoint y: 230, distance: 211.9
click at [544, 230] on textarea at bounding box center [514, 255] width 133 height 61
type textarea "1"
click at [117, 125] on button "Add tapered flashing" at bounding box center [113, 127] width 118 height 25
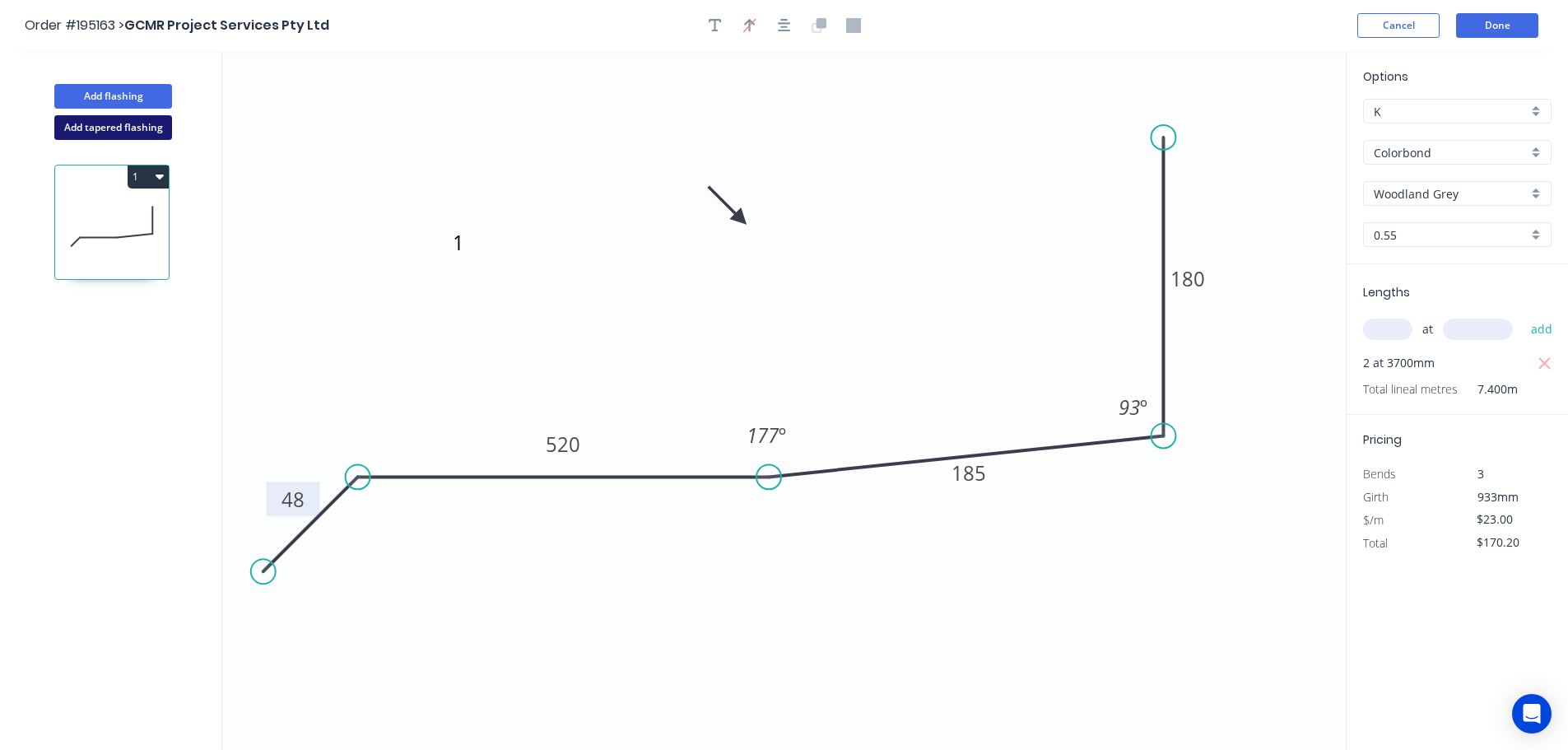
type input "$0.00"
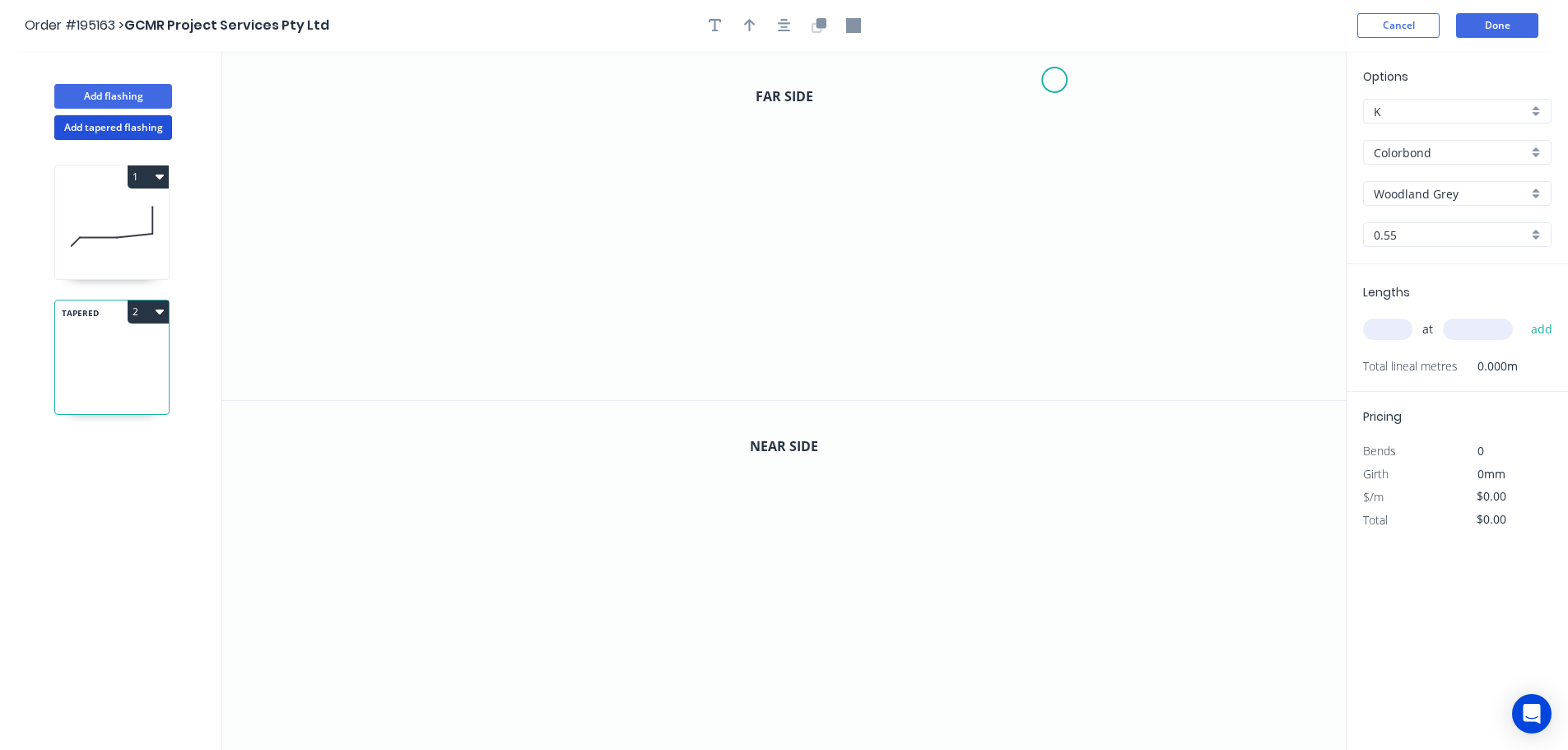
click at [1055, 80] on icon "0" at bounding box center [784, 225] width 1124 height 349
click at [1057, 202] on icon "0" at bounding box center [784, 225] width 1124 height 349
click at [867, 222] on icon at bounding box center [961, 211] width 187 height 20
click at [864, 322] on icon "0 ? ? ? º" at bounding box center [784, 225] width 1124 height 349
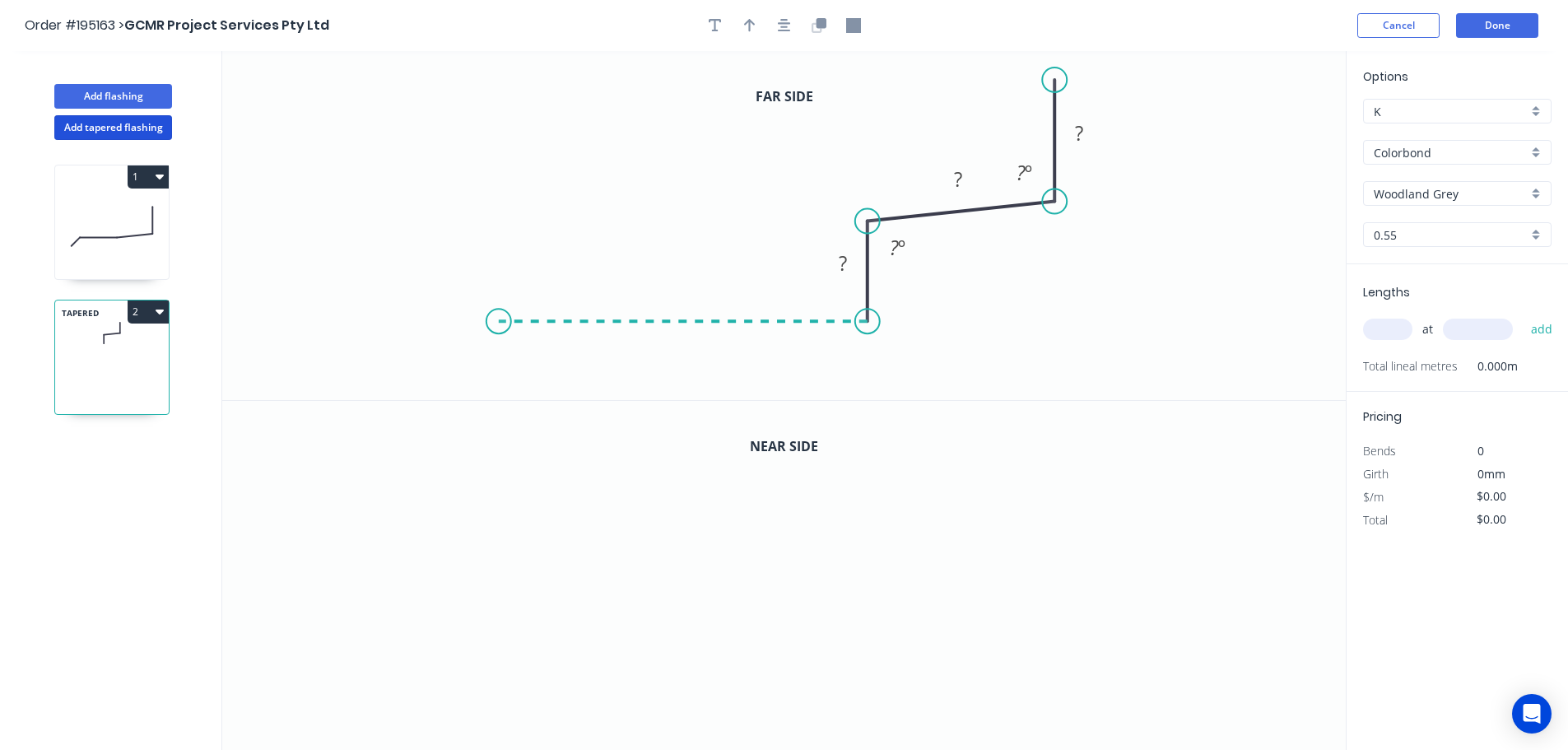
click at [498, 303] on icon "0 ? ? ? ? º ? º" at bounding box center [784, 225] width 1124 height 349
click at [445, 372] on icon "0 ? ? ? ? ? º ? º" at bounding box center [784, 225] width 1124 height 349
click at [445, 372] on circle at bounding box center [446, 373] width 25 height 25
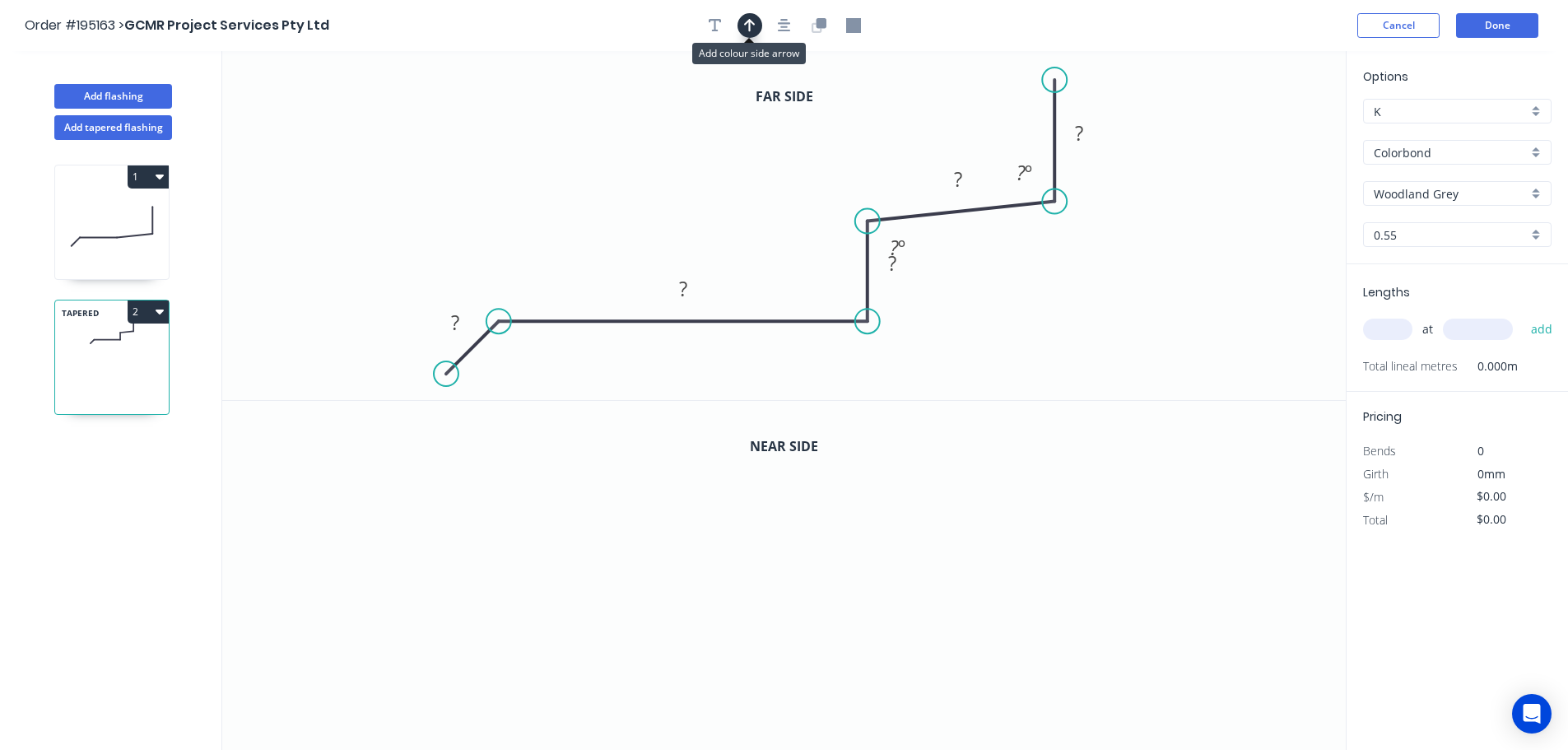
click at [746, 23] on icon "button" at bounding box center [749, 25] width 11 height 13
drag, startPoint x: 1262, startPoint y: 126, endPoint x: 702, endPoint y: 130, distance: 560.0
click at [715, 133] on icon at bounding box center [715, 114] width 15 height 53
click at [715, 26] on icon "button" at bounding box center [715, 25] width 13 height 13
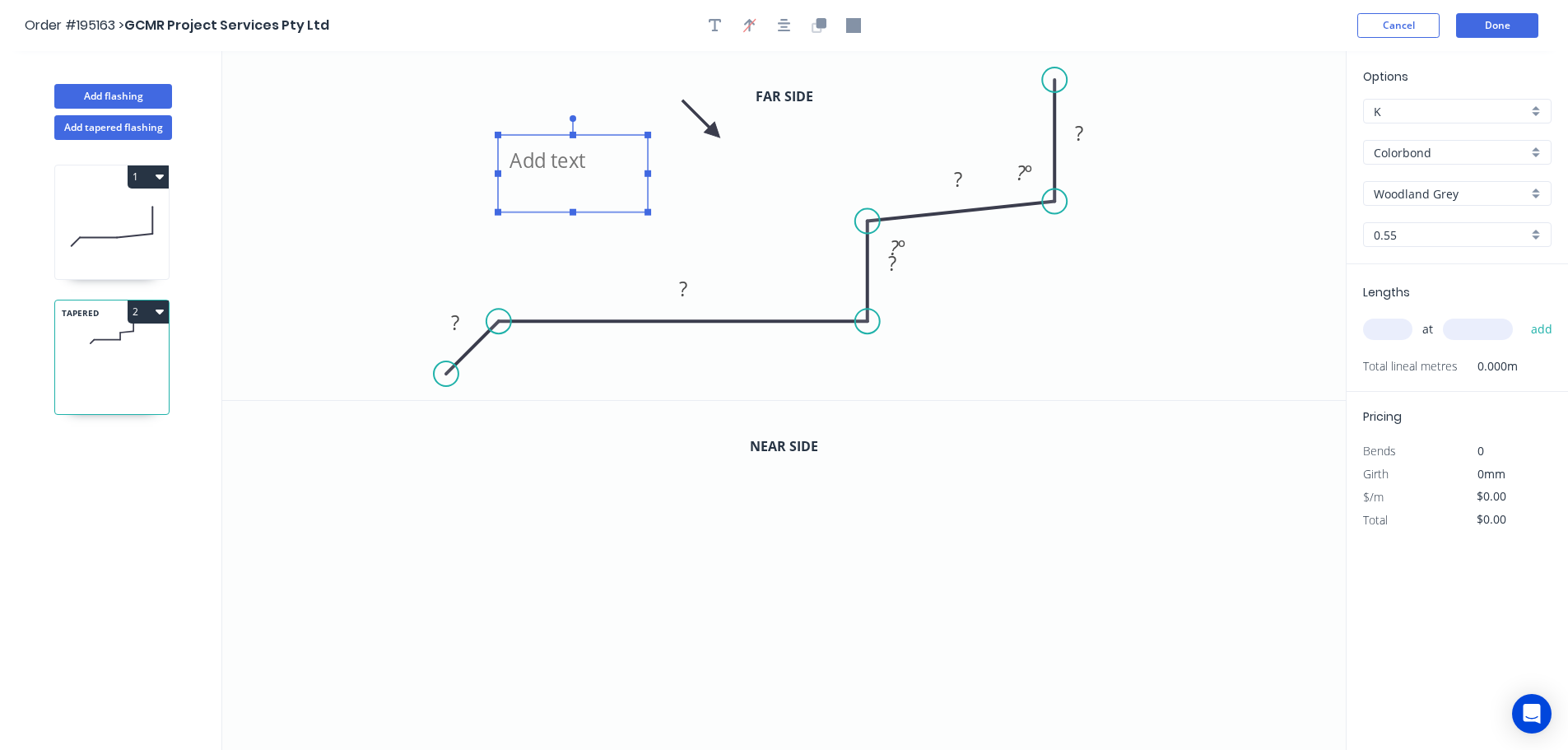
drag, startPoint x: 294, startPoint y: 111, endPoint x: 537, endPoint y: 168, distance: 249.6
click at [537, 168] on textarea at bounding box center [573, 173] width 133 height 61
drag, startPoint x: 917, startPoint y: 236, endPoint x: 841, endPoint y: 170, distance: 100.7
click at [841, 170] on rect at bounding box center [821, 180] width 54 height 34
type textarea "2"
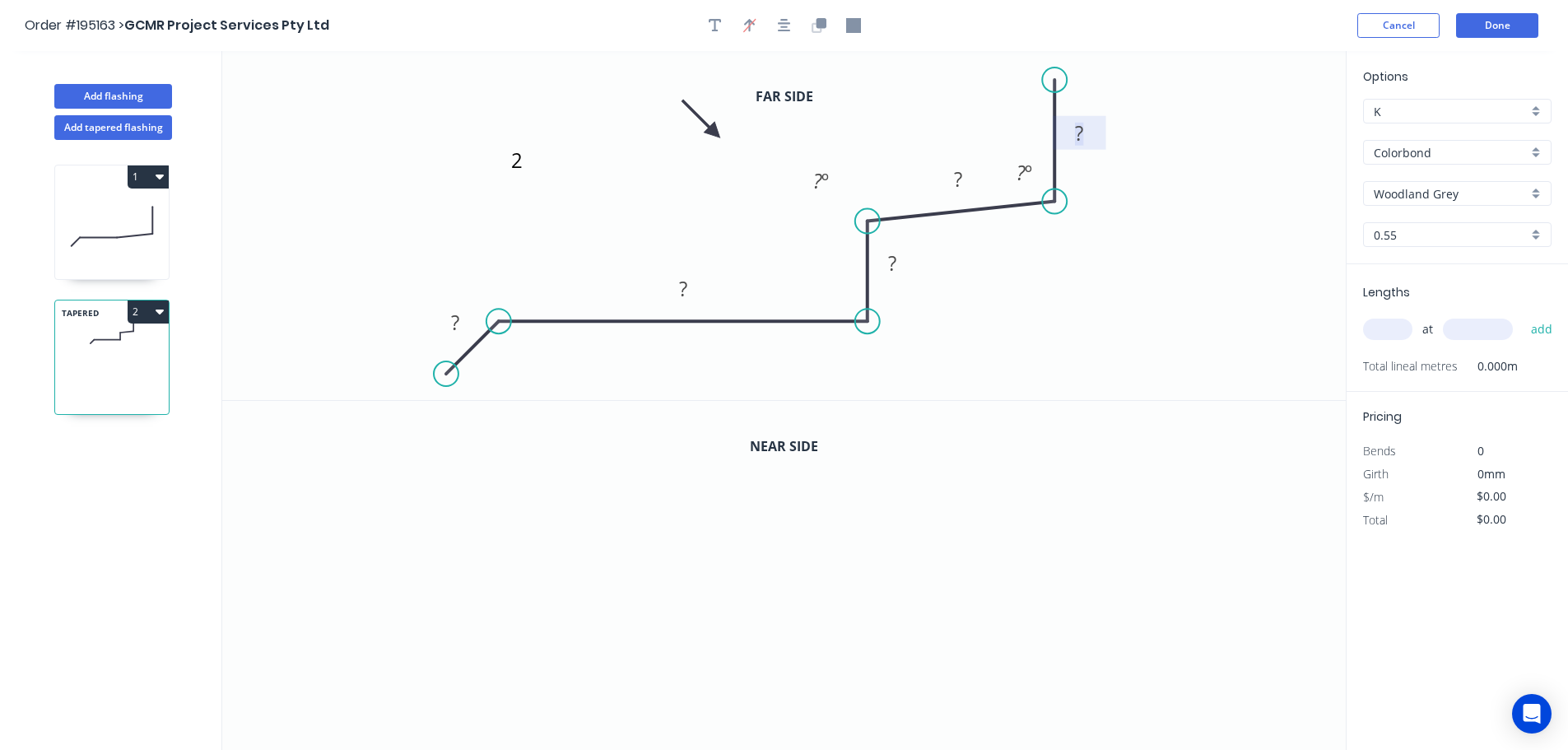
click at [1086, 131] on rect at bounding box center [1079, 134] width 33 height 23
click at [819, 23] on icon "button" at bounding box center [820, 23] width 10 height 10
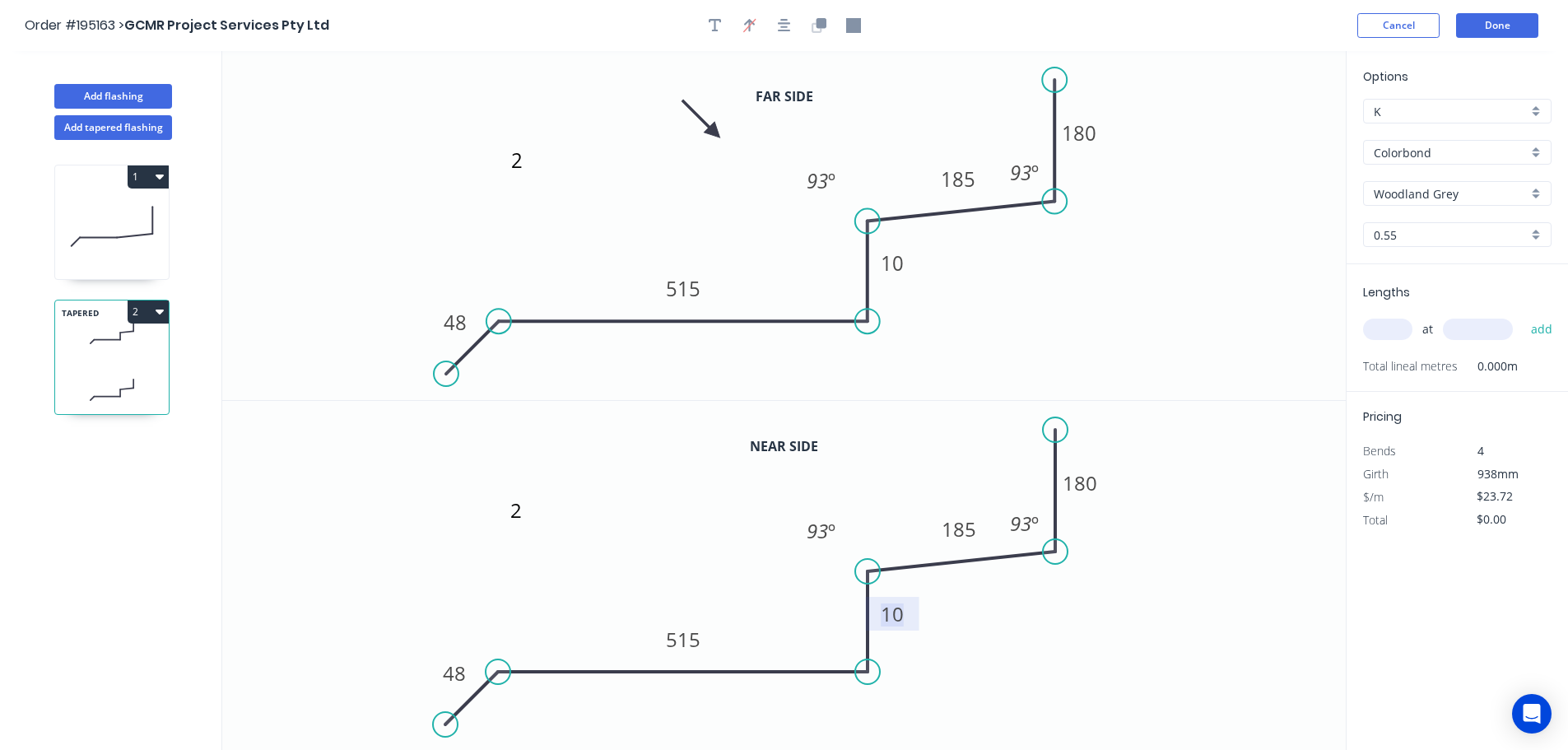
click at [899, 612] on tspan "10" at bounding box center [892, 613] width 23 height 27
type input "$25.16"
click at [1388, 328] on input "text" at bounding box center [1387, 329] width 49 height 22
type input "1"
type input "6050"
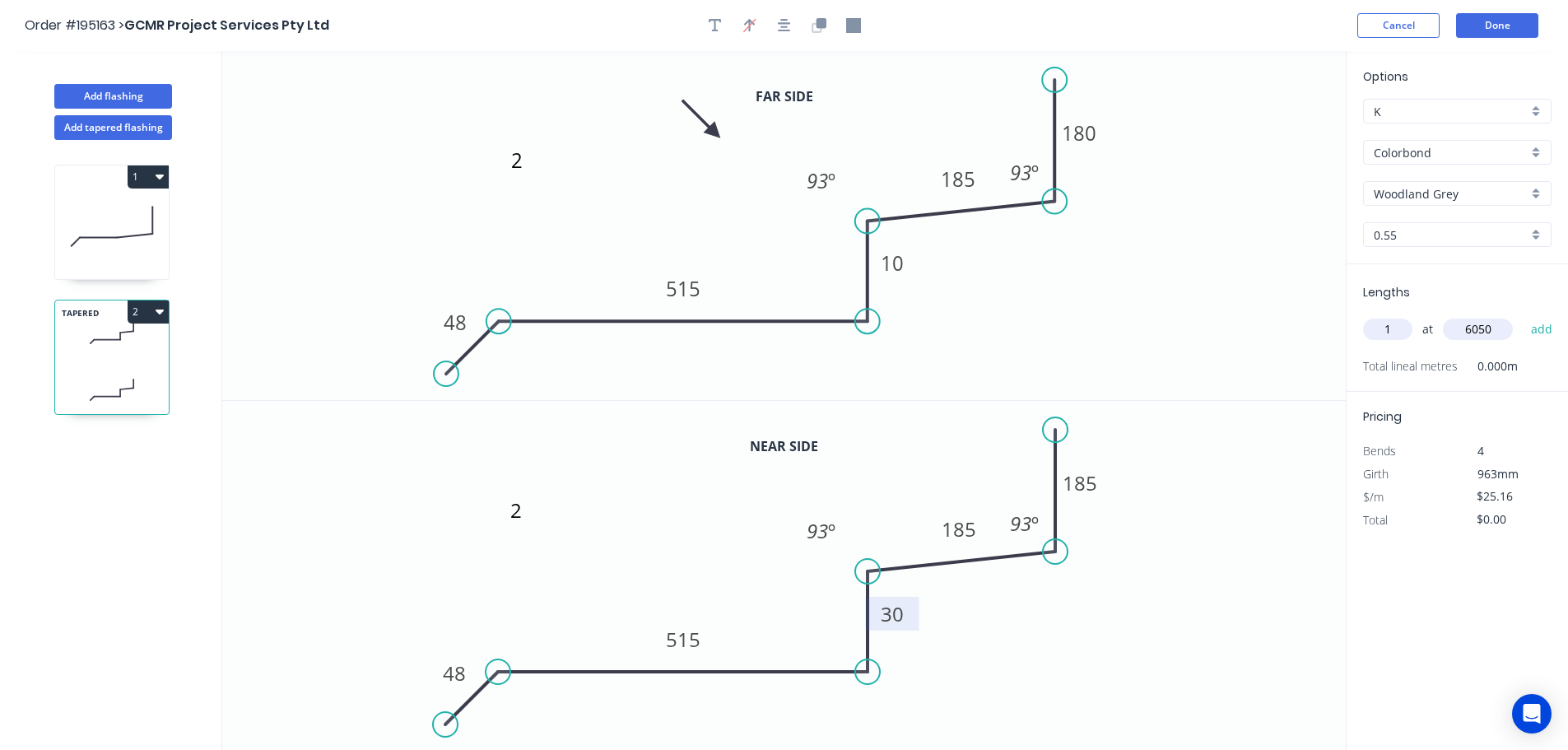
click at [1523, 315] on button "add" at bounding box center [1542, 329] width 39 height 28
click at [140, 306] on button "2" at bounding box center [148, 312] width 42 height 23
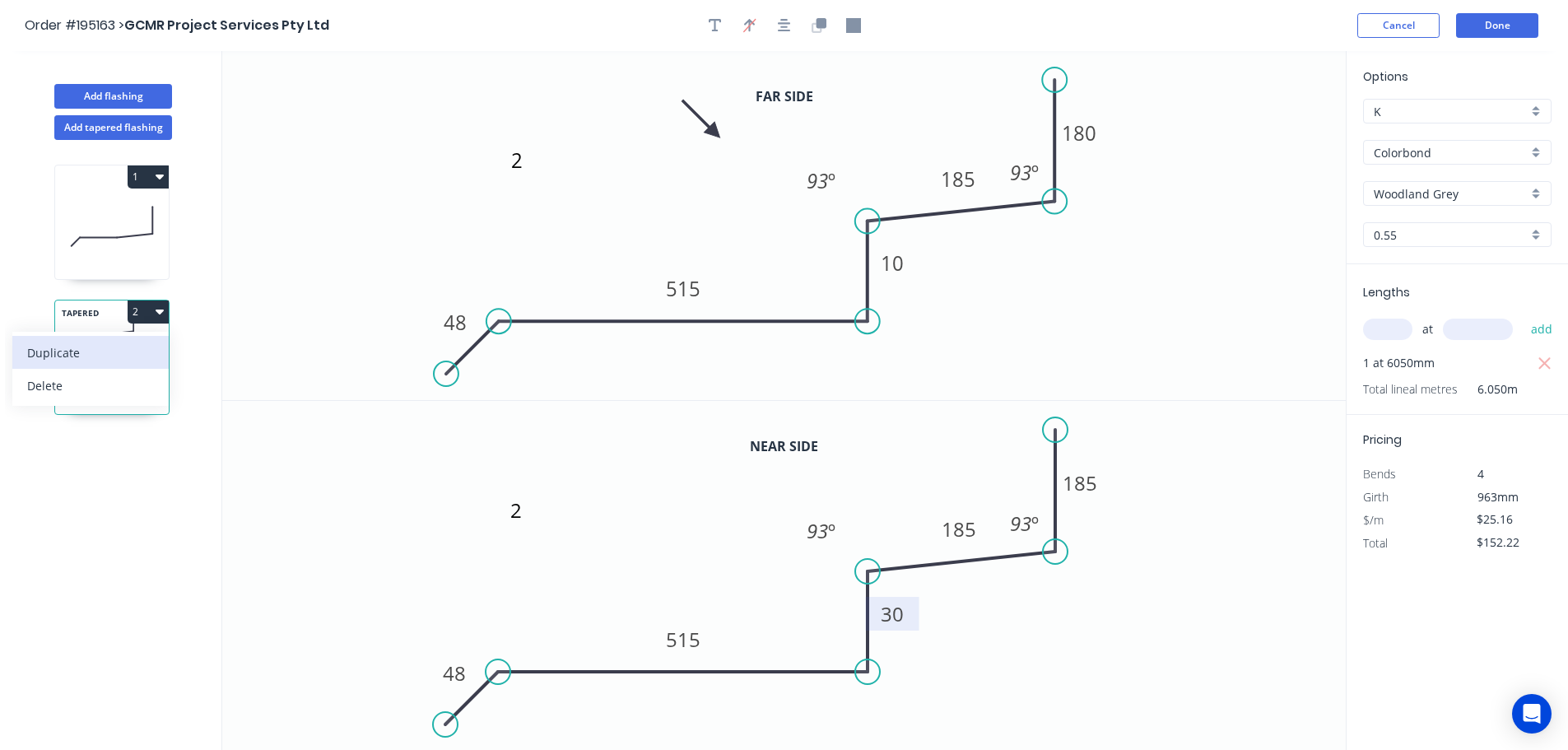
click at [62, 348] on div "Duplicate" at bounding box center [90, 352] width 126 height 24
type input "$0.00"
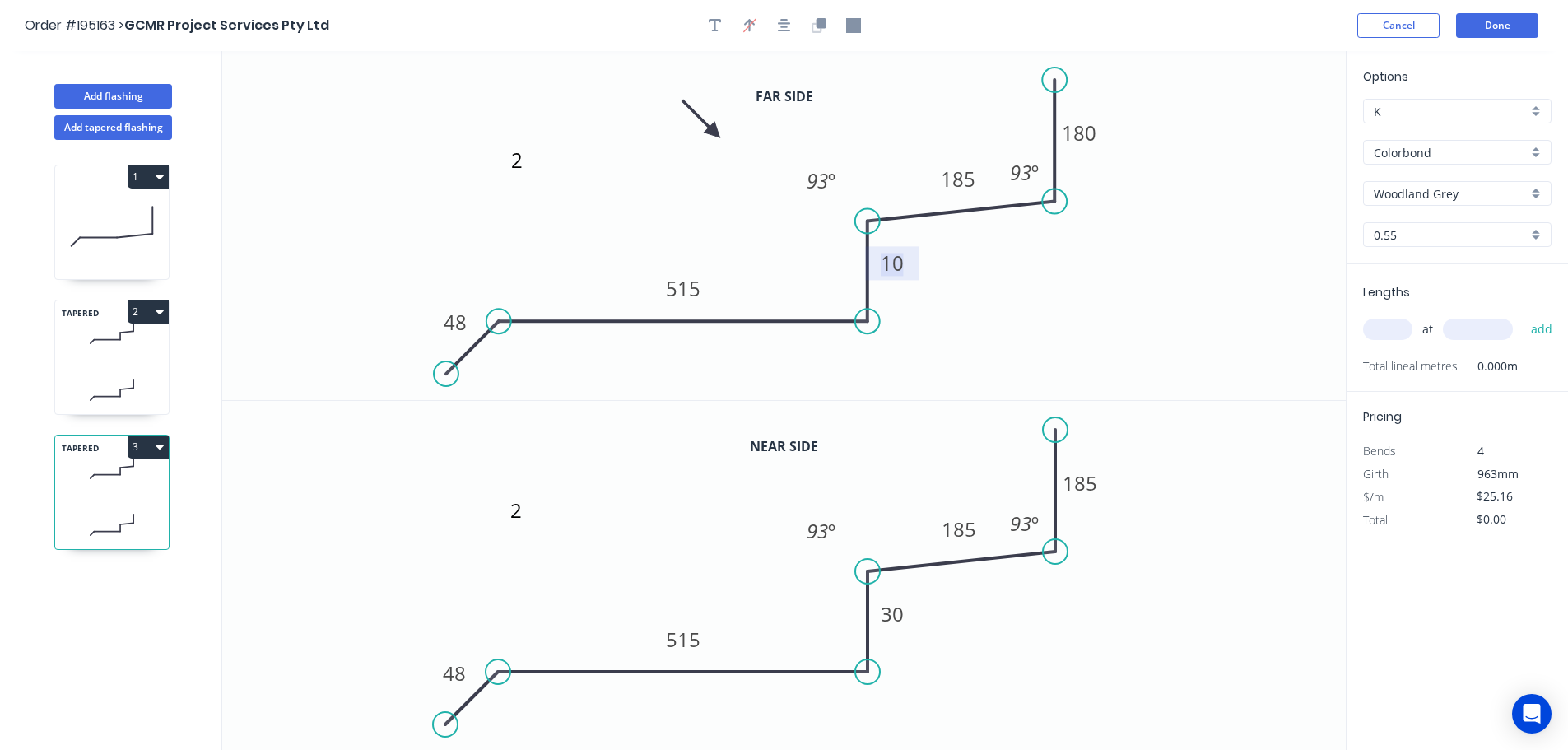
click at [898, 263] on tspan "10" at bounding box center [892, 262] width 23 height 27
click at [895, 611] on tspan "30" at bounding box center [892, 613] width 23 height 27
click at [1087, 131] on tspan "180" at bounding box center [1079, 133] width 35 height 27
click at [1086, 487] on tspan "185" at bounding box center [1080, 482] width 35 height 27
click at [1388, 327] on input "text" at bounding box center [1387, 329] width 49 height 22
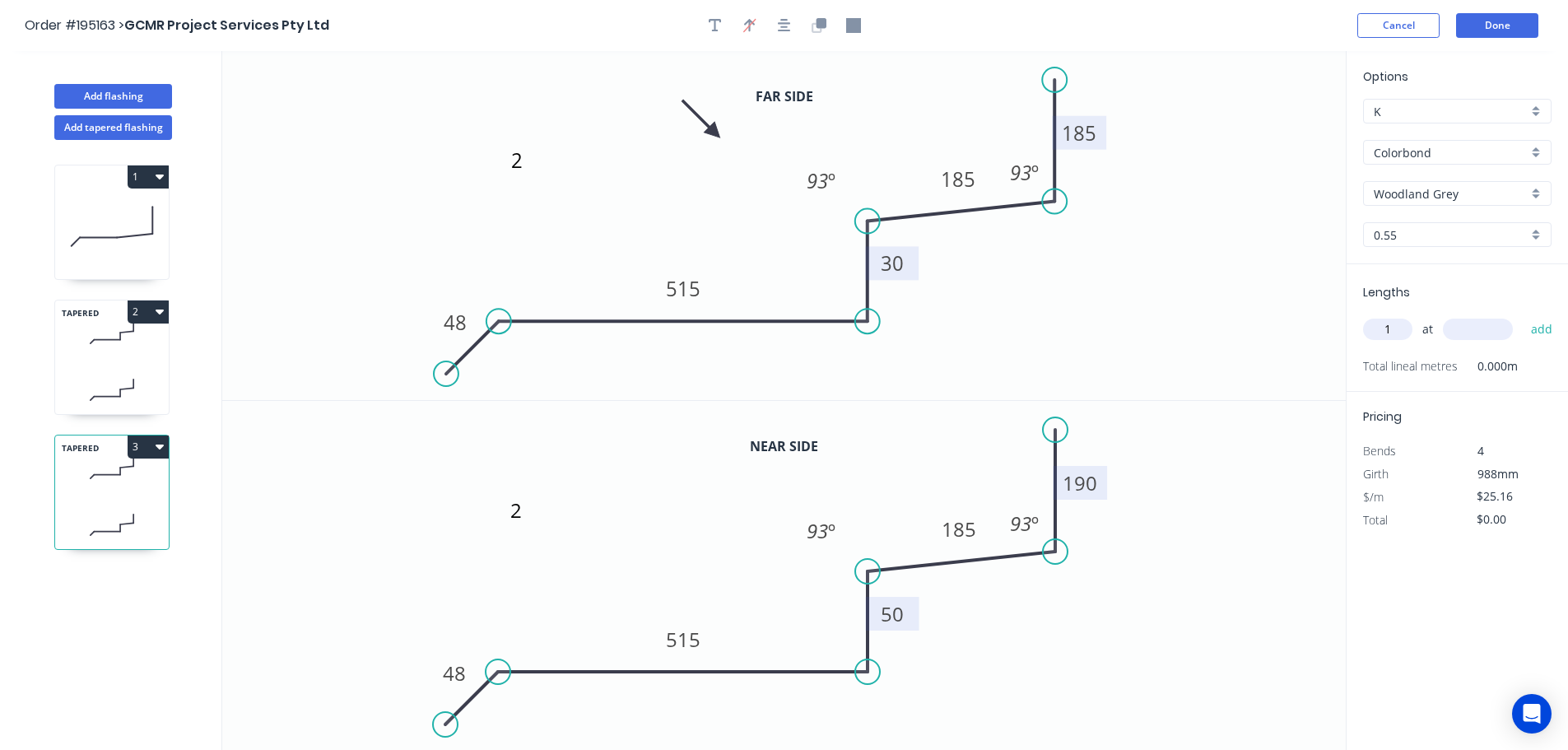
type input "1"
type input "6050"
click at [1523, 315] on button "add" at bounding box center [1542, 329] width 39 height 28
click at [149, 442] on button "3" at bounding box center [148, 447] width 42 height 23
click at [70, 476] on div "Duplicate" at bounding box center [90, 488] width 126 height 24
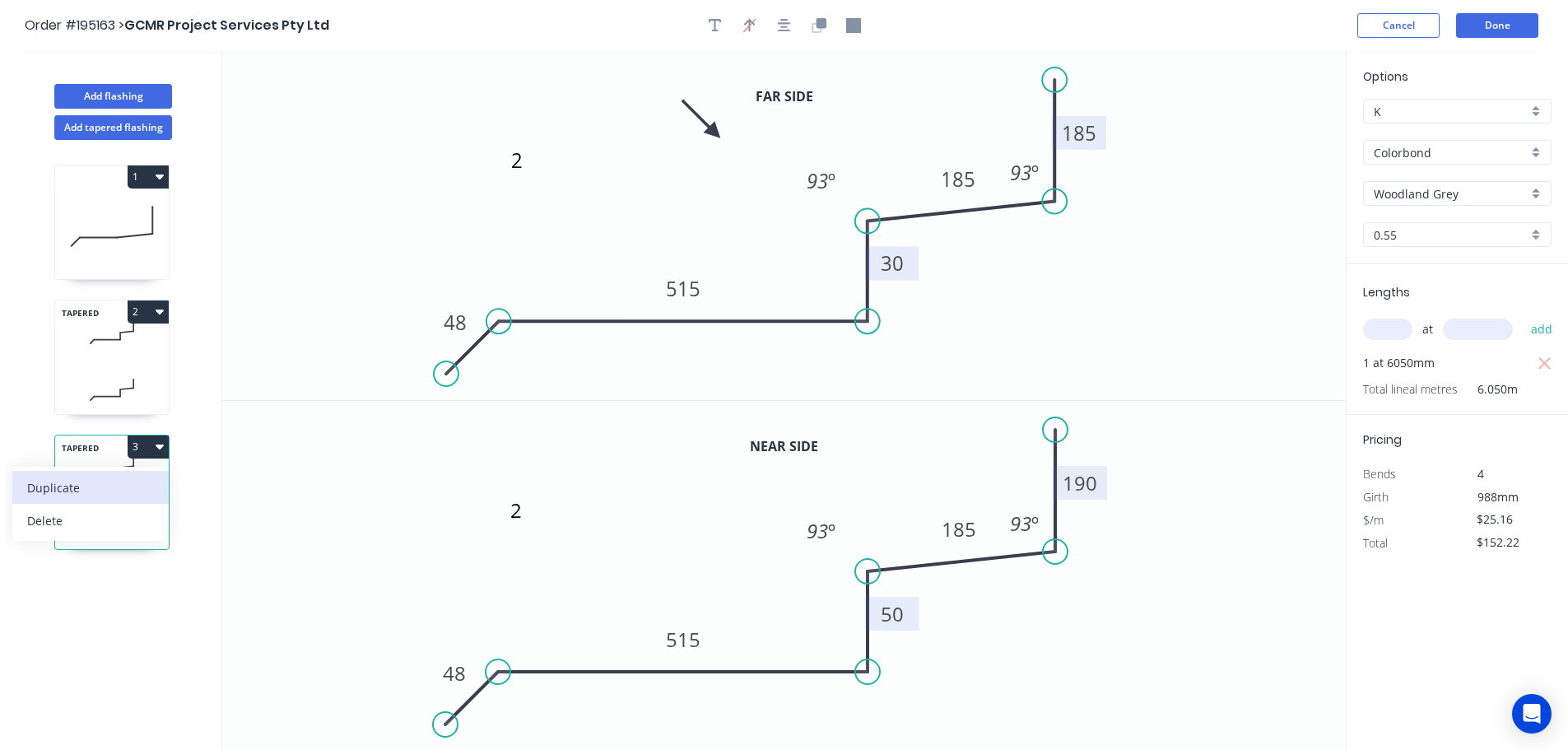
type input "$0.00"
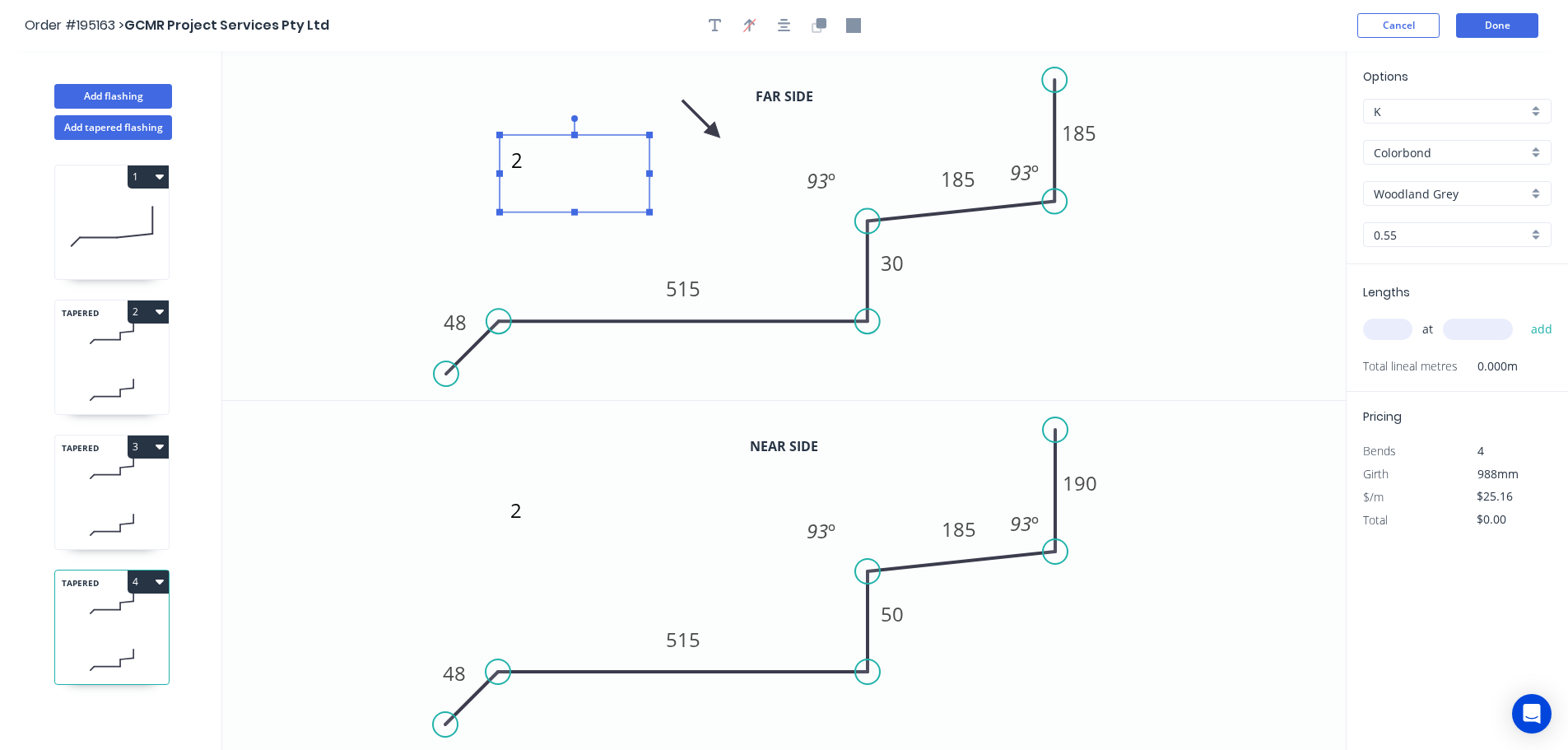
click at [521, 159] on textarea "2" at bounding box center [574, 173] width 133 height 61
type textarea "3"
click at [522, 204] on textarea "2" at bounding box center [574, 173] width 133 height 61
type textarea "3"
click at [690, 282] on tspan "515" at bounding box center [684, 288] width 35 height 27
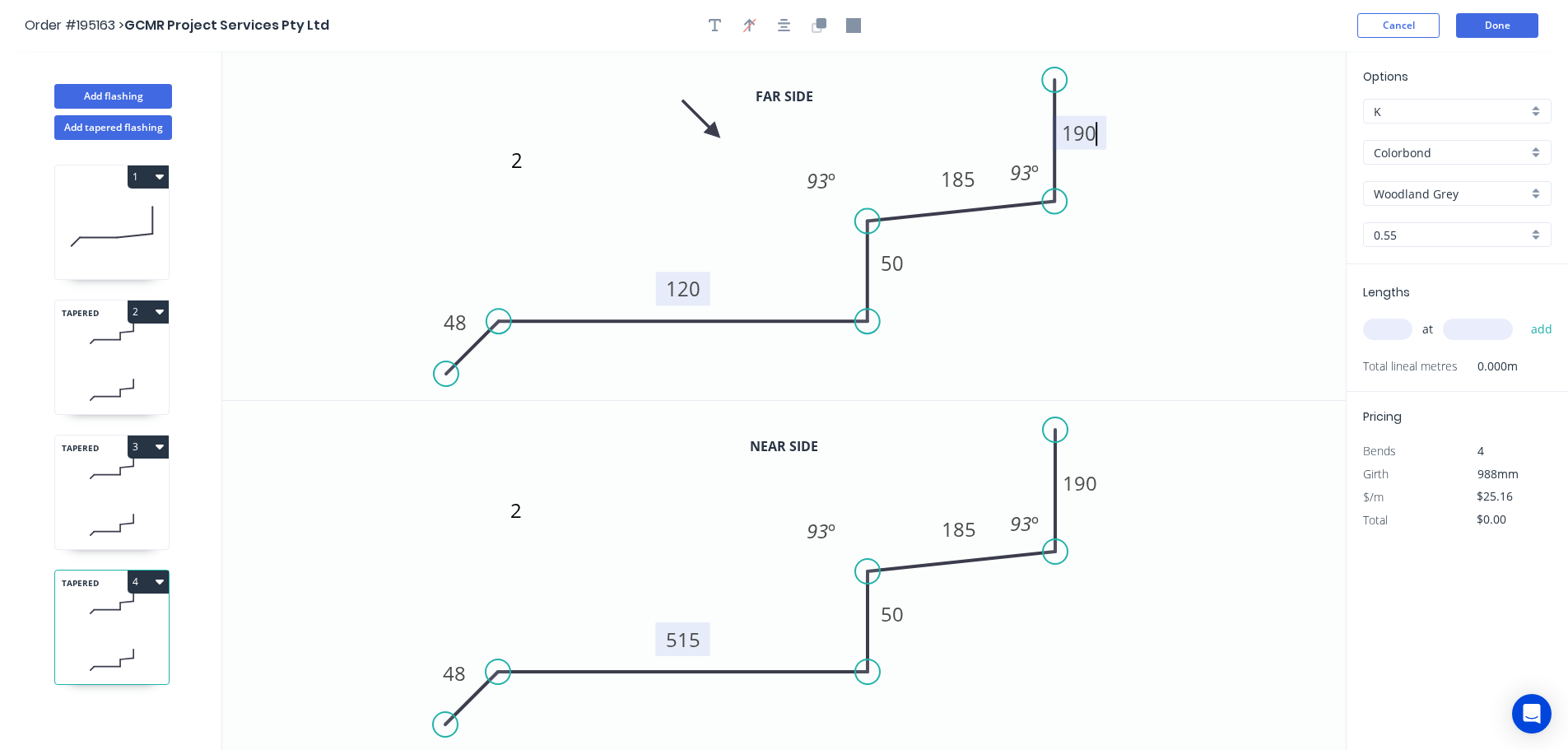
click at [685, 637] on tspan "515" at bounding box center [684, 638] width 35 height 27
type input "$21.47"
click at [1087, 486] on tspan "190" at bounding box center [1080, 482] width 35 height 27
click at [1390, 324] on input "text" at bounding box center [1387, 329] width 49 height 22
type input "1"
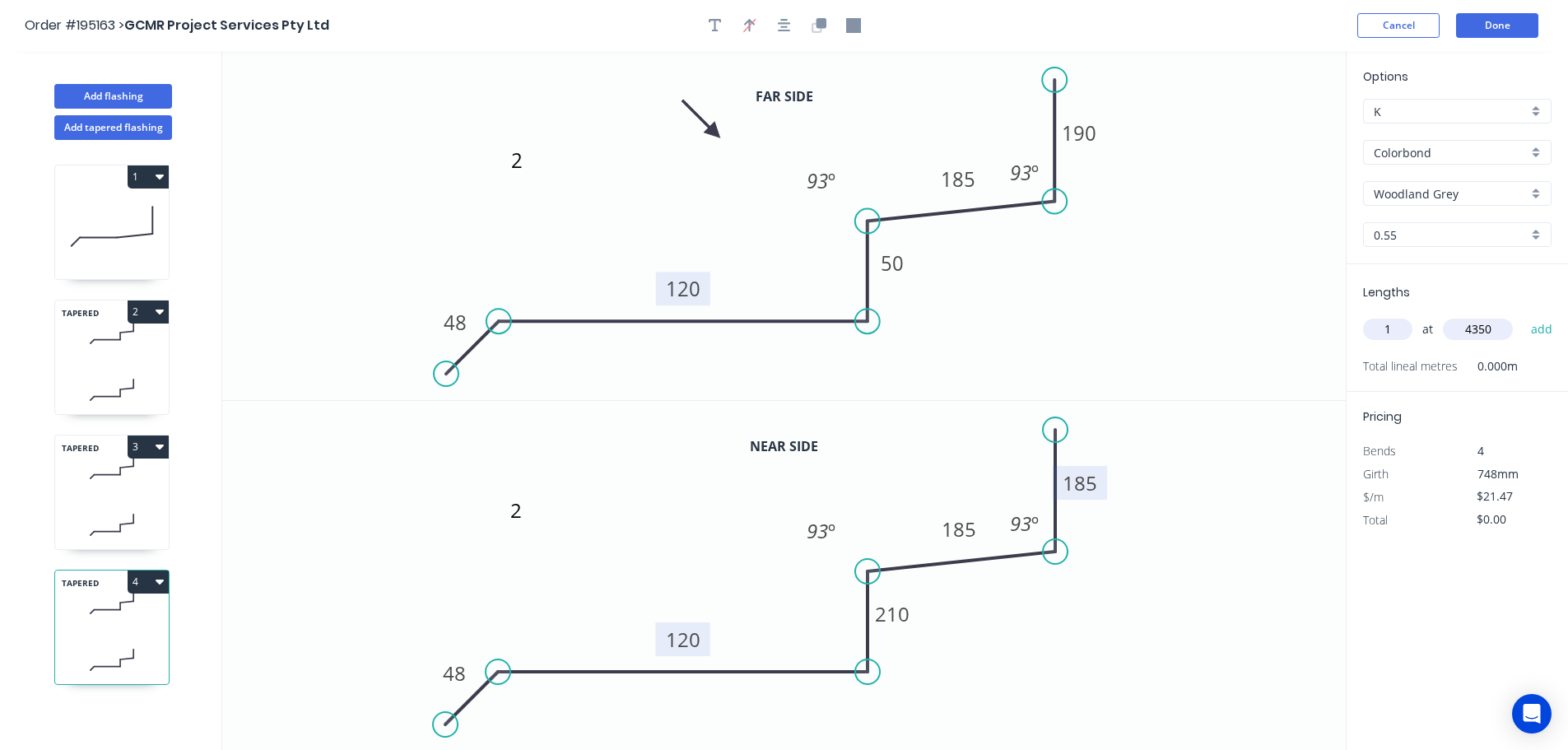
type input "4350"
click at [1523, 315] on button "add" at bounding box center [1542, 329] width 39 height 28
type input "$93.39"
click at [1085, 482] on tspan "185" at bounding box center [1080, 482] width 35 height 27
click at [896, 617] on tspan "210" at bounding box center [892, 613] width 35 height 27
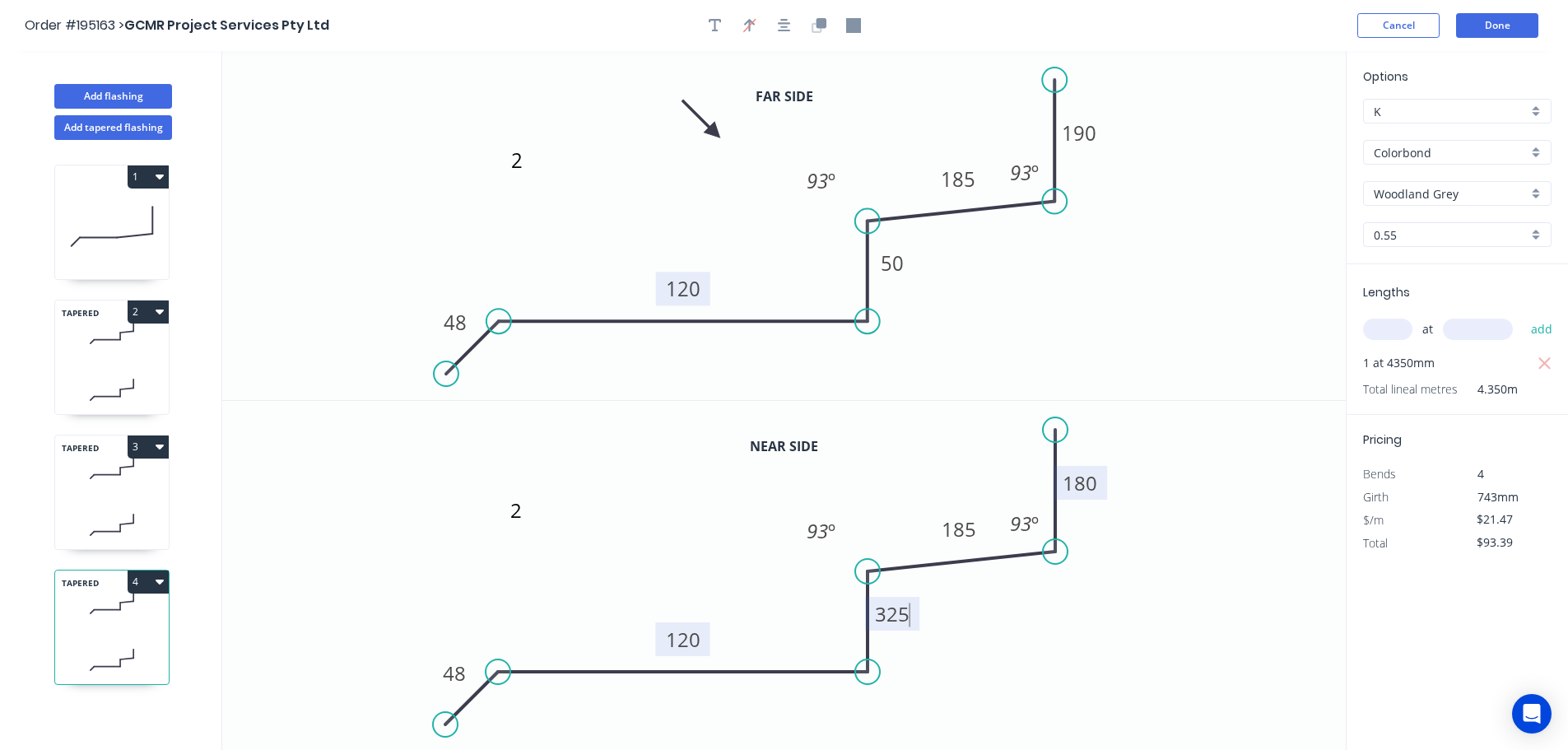
click at [1214, 574] on icon "3 48 120 325 185 180 93 º 93 º" at bounding box center [784, 576] width 1124 height 350
type input "$25.16"
type input "$109.45"
click at [114, 127] on button "Add tapered flashing" at bounding box center [113, 127] width 118 height 25
type input "$0.00"
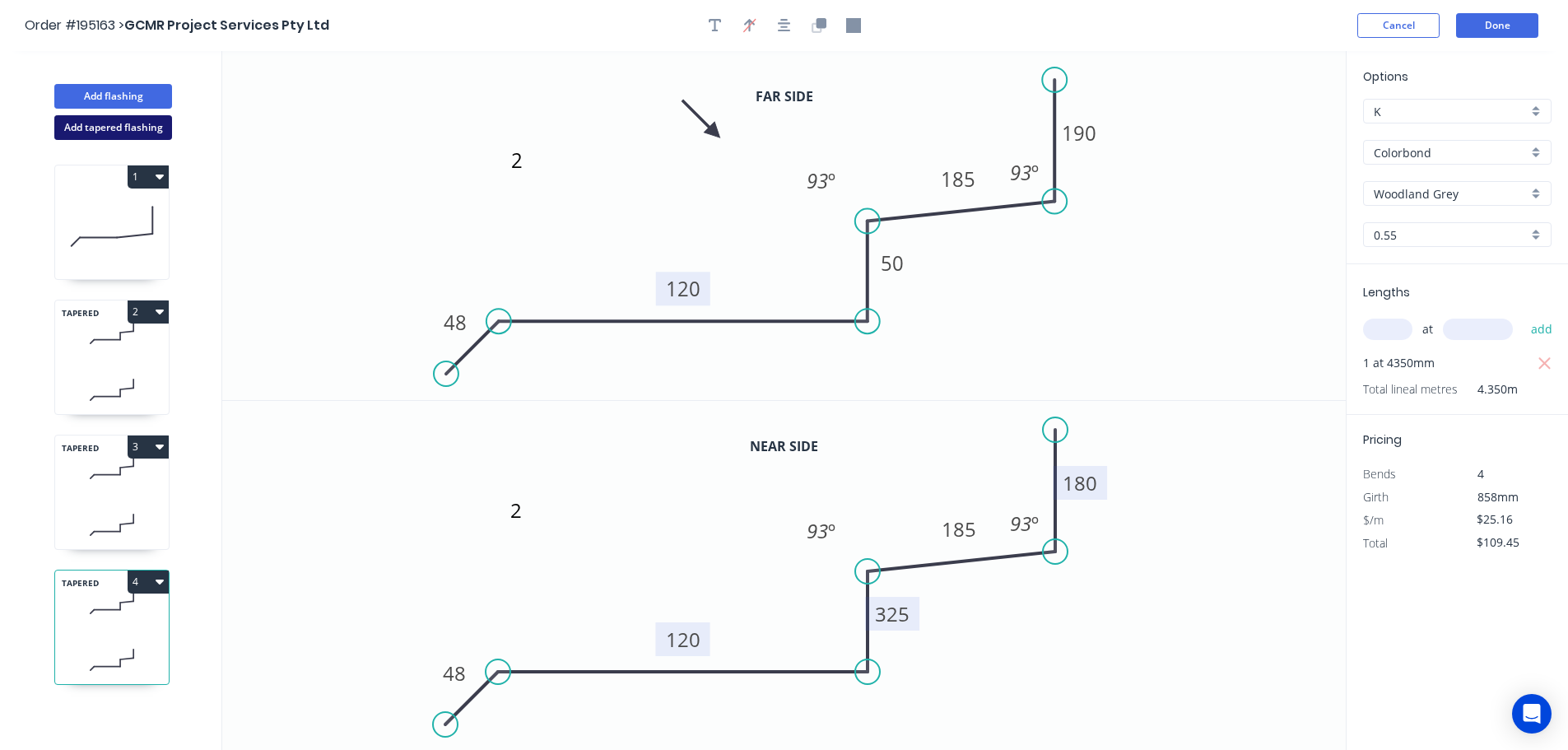
type input "$0.00"
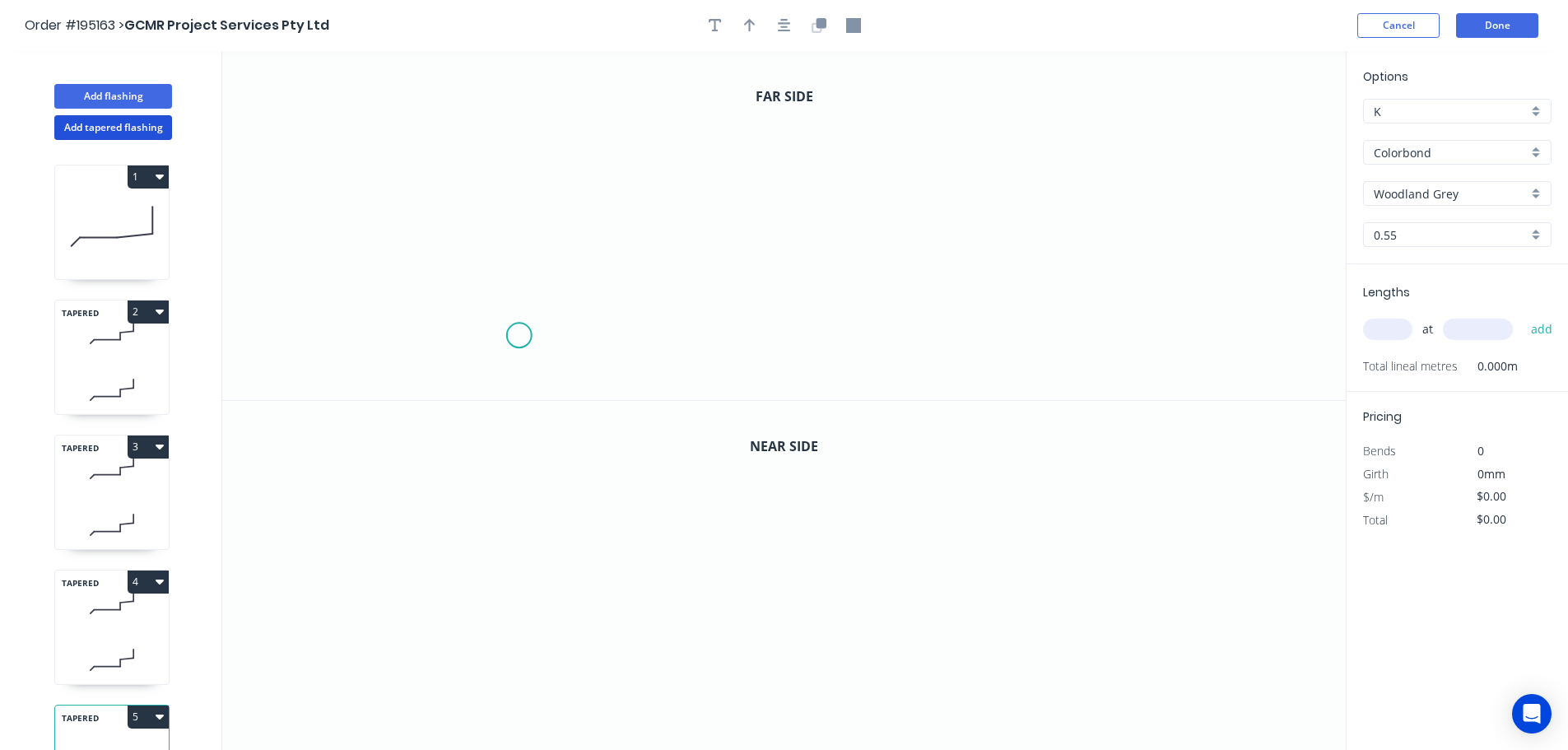
click at [519, 336] on icon "0" at bounding box center [784, 225] width 1124 height 349
click at [608, 246] on icon "0" at bounding box center [784, 225] width 1124 height 349
click at [1236, 236] on icon "0 ?" at bounding box center [784, 225] width 1124 height 349
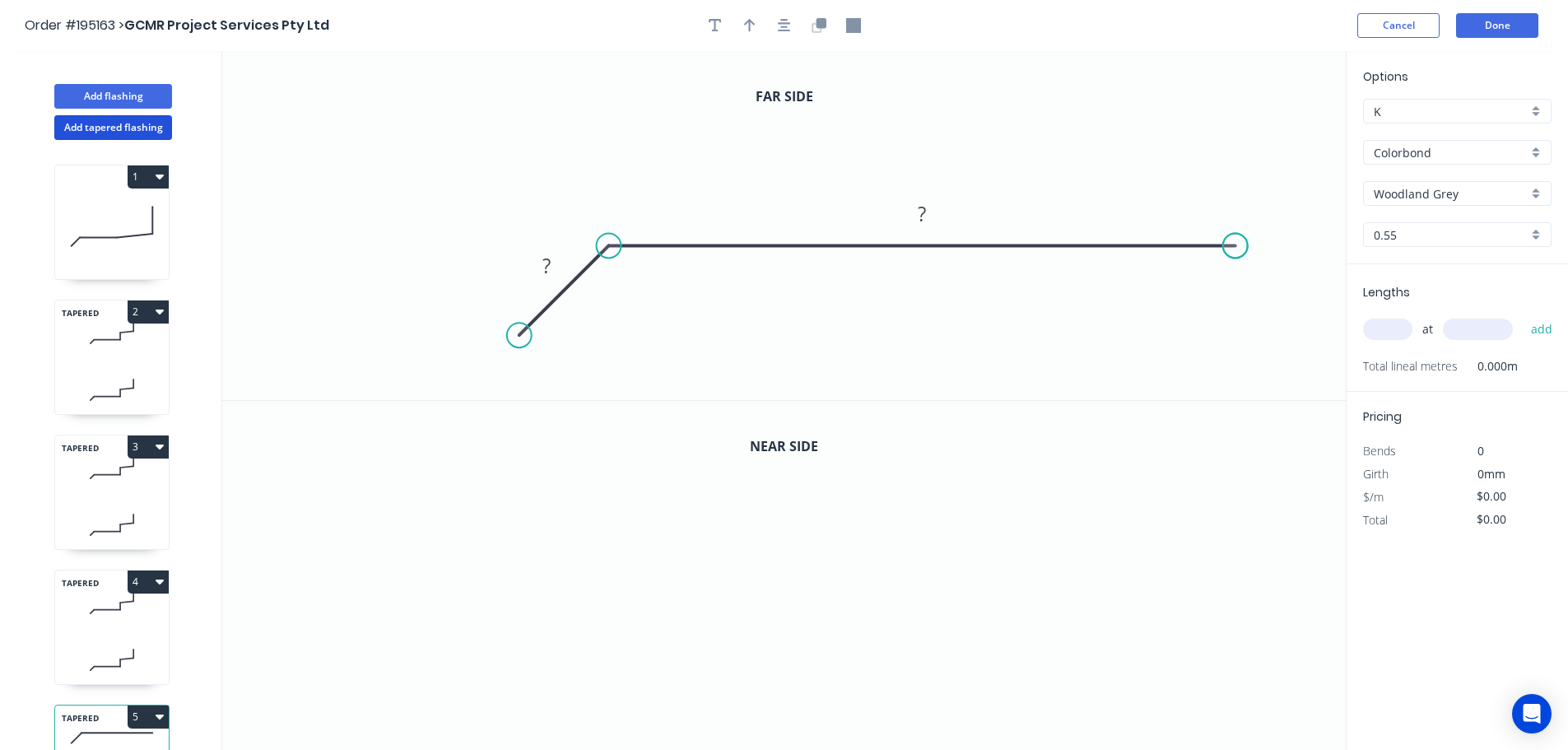
click at [1236, 236] on circle at bounding box center [1235, 245] width 25 height 25
click at [547, 264] on tspan "?" at bounding box center [547, 265] width 9 height 27
click at [746, 20] on icon "button" at bounding box center [749, 25] width 11 height 15
type input "$17.87"
click at [1261, 130] on icon at bounding box center [1262, 114] width 15 height 53
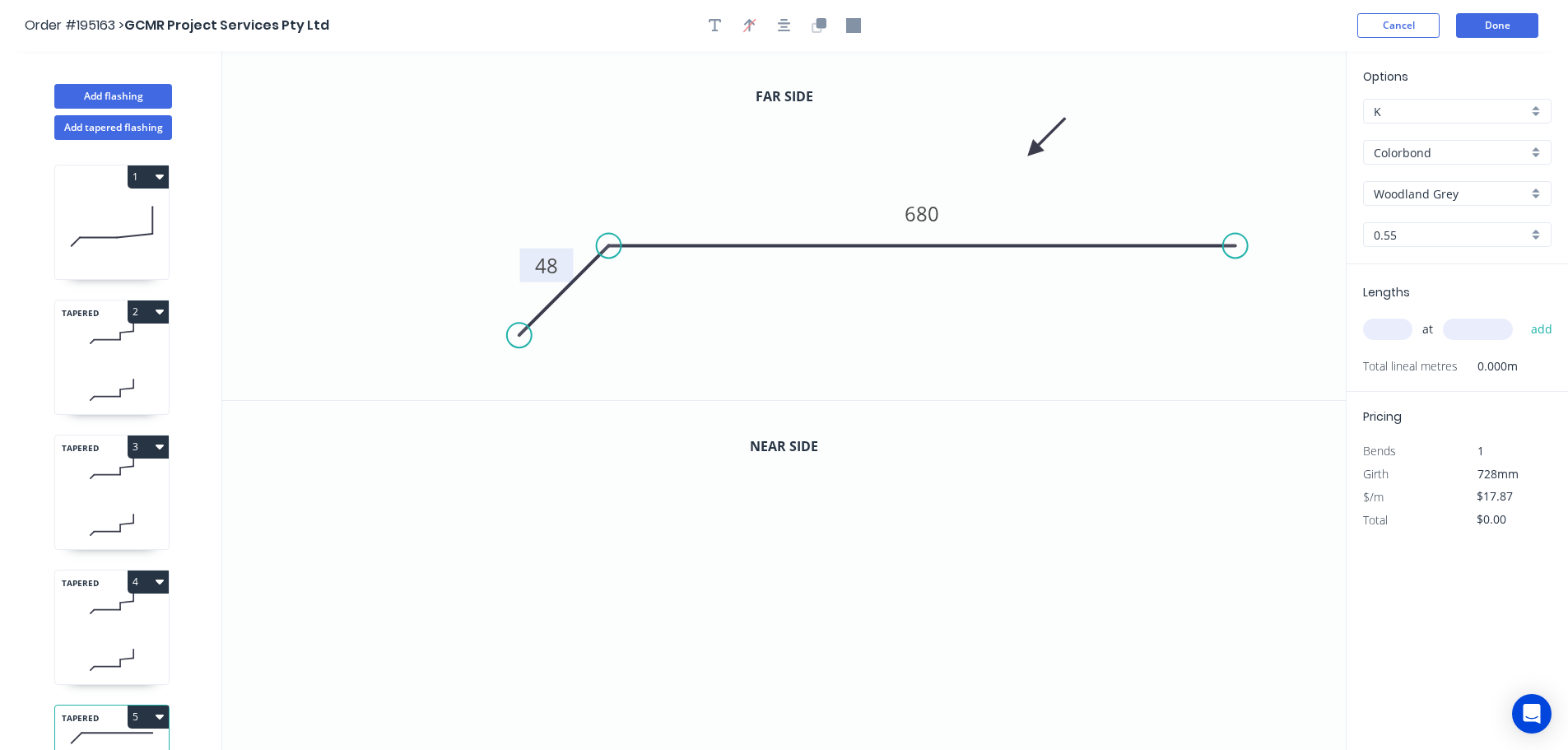
drag, startPoint x: 1261, startPoint y: 130, endPoint x: 1020, endPoint y: 150, distance: 241.8
click at [1023, 150] on icon at bounding box center [1046, 137] width 48 height 48
click at [1383, 325] on input "text" at bounding box center [1387, 329] width 49 height 22
type input "1"
type input "2500"
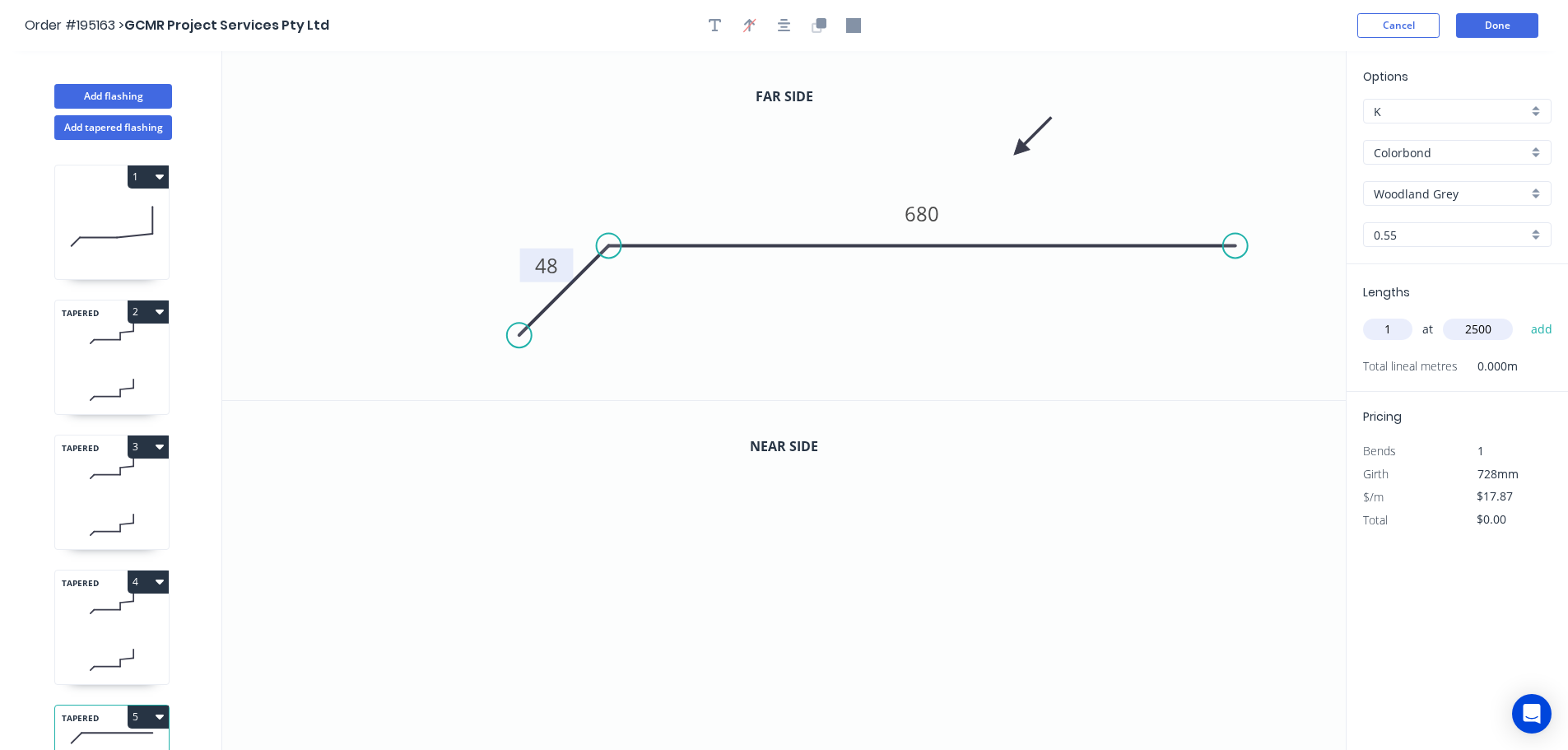
click at [1523, 315] on button "add" at bounding box center [1542, 329] width 39 height 28
type input "$44.68"
click at [818, 29] on icon "button" at bounding box center [819, 25] width 15 height 15
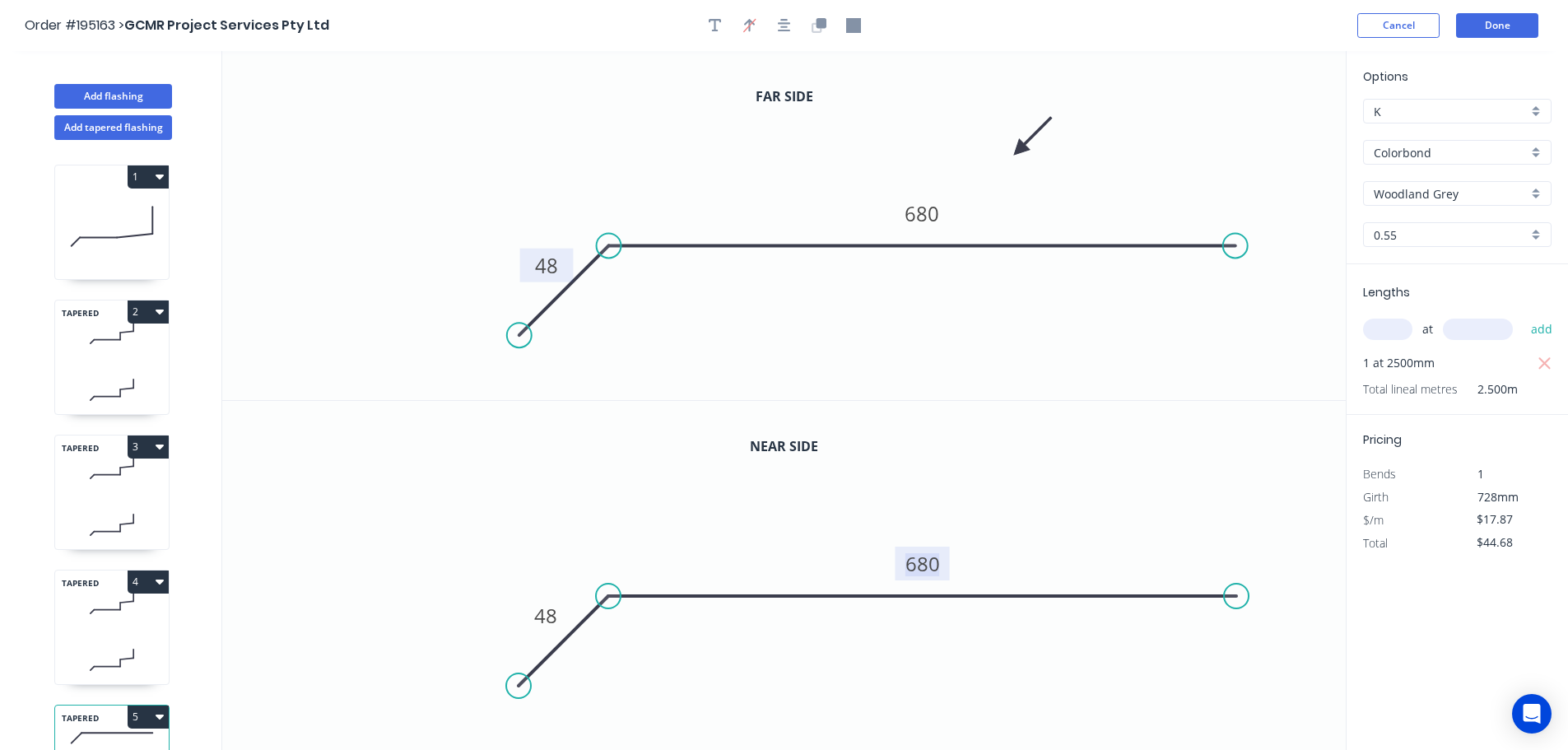
click at [924, 565] on tspan "680" at bounding box center [923, 563] width 35 height 27
click at [715, 22] on icon "button" at bounding box center [715, 25] width 13 height 13
type input "$23.00"
type input "$57.50"
drag, startPoint x: 330, startPoint y: 117, endPoint x: 677, endPoint y: 139, distance: 347.7
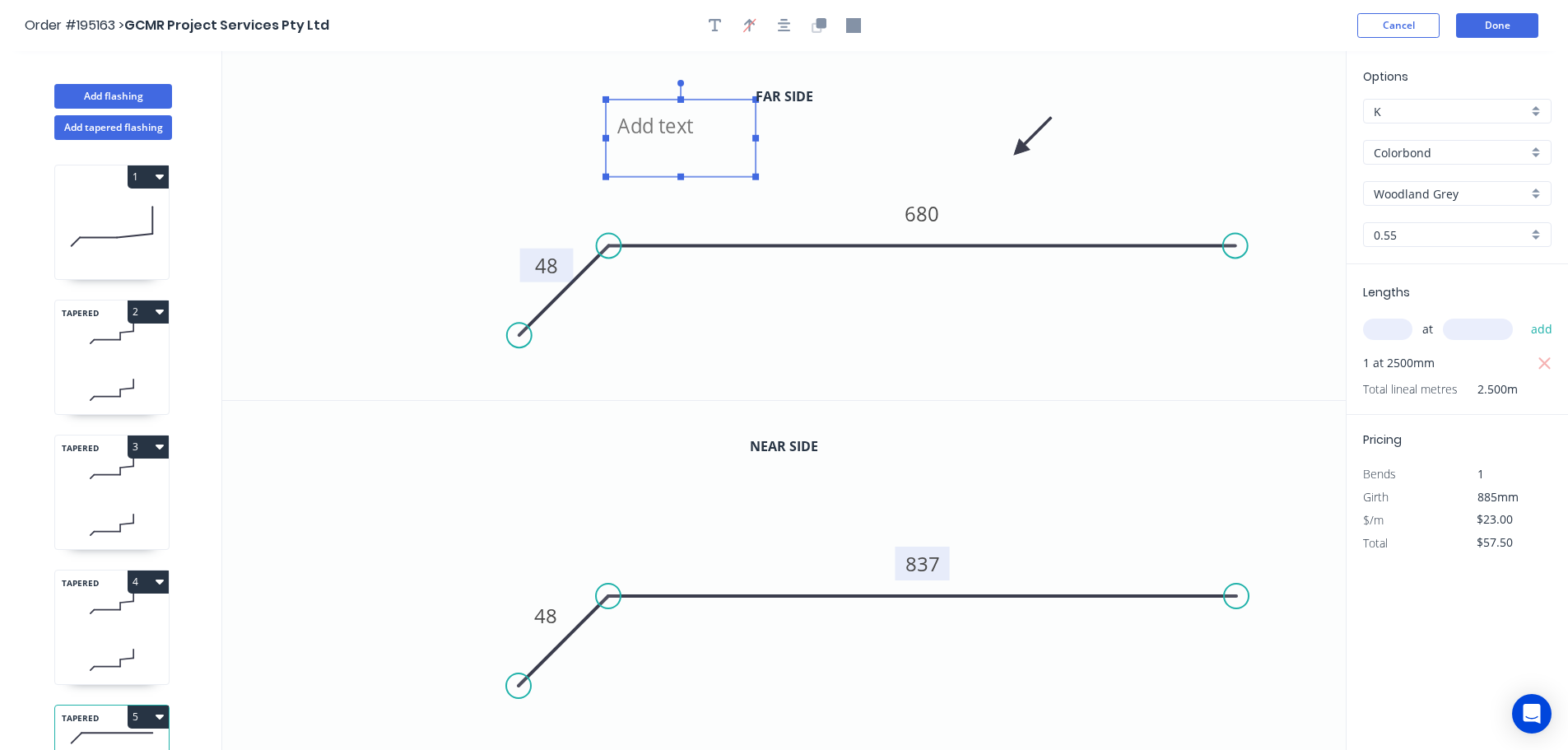
click at [677, 139] on textarea at bounding box center [681, 138] width 133 height 61
click at [610, 413] on icon "0 48 837" at bounding box center [784, 576] width 1124 height 350
type textarea "4"
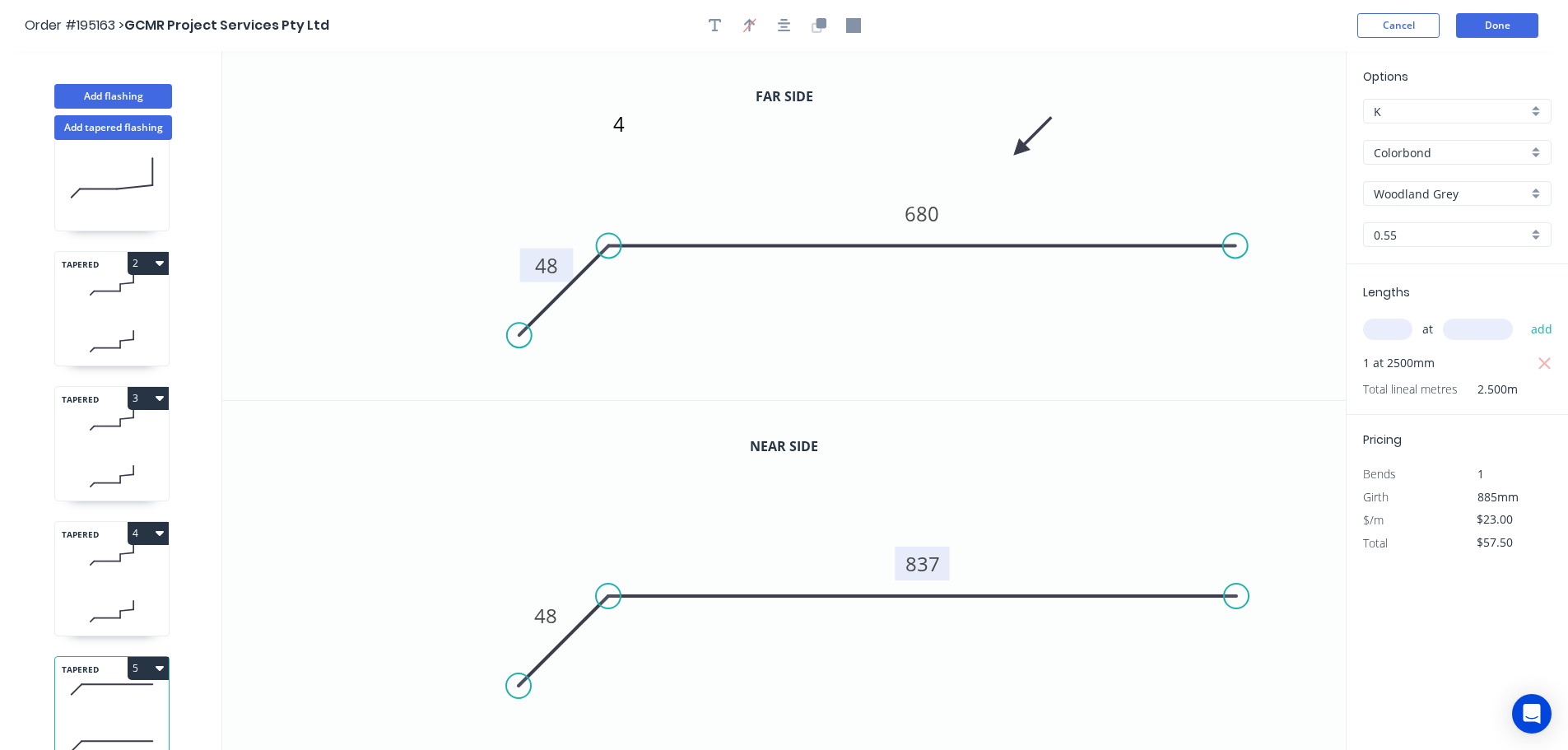
scroll to position [72, 0]
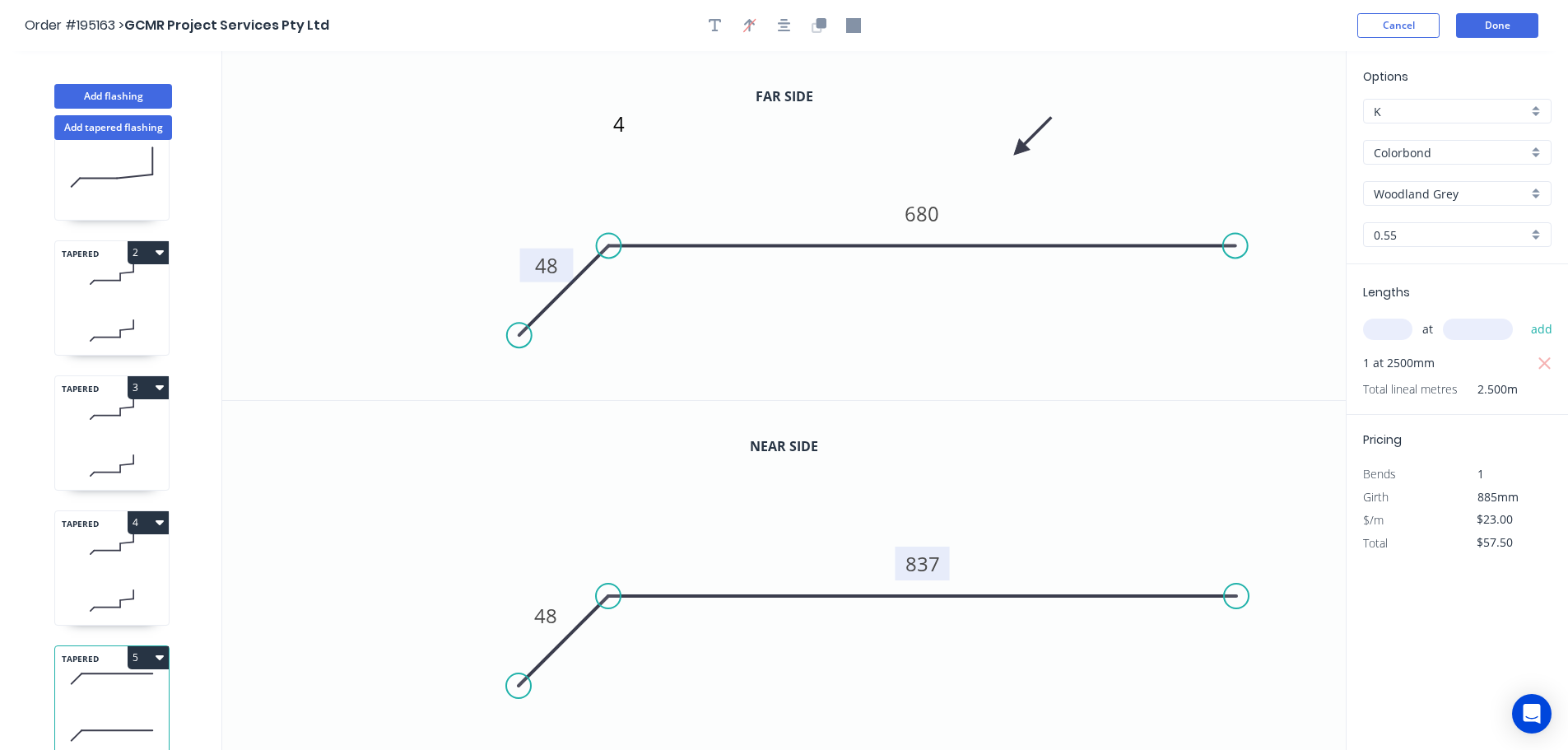
click at [159, 650] on icon "button" at bounding box center [160, 656] width 9 height 13
click at [49, 686] on div "Duplicate" at bounding box center [90, 698] width 126 height 24
type input "$0.00"
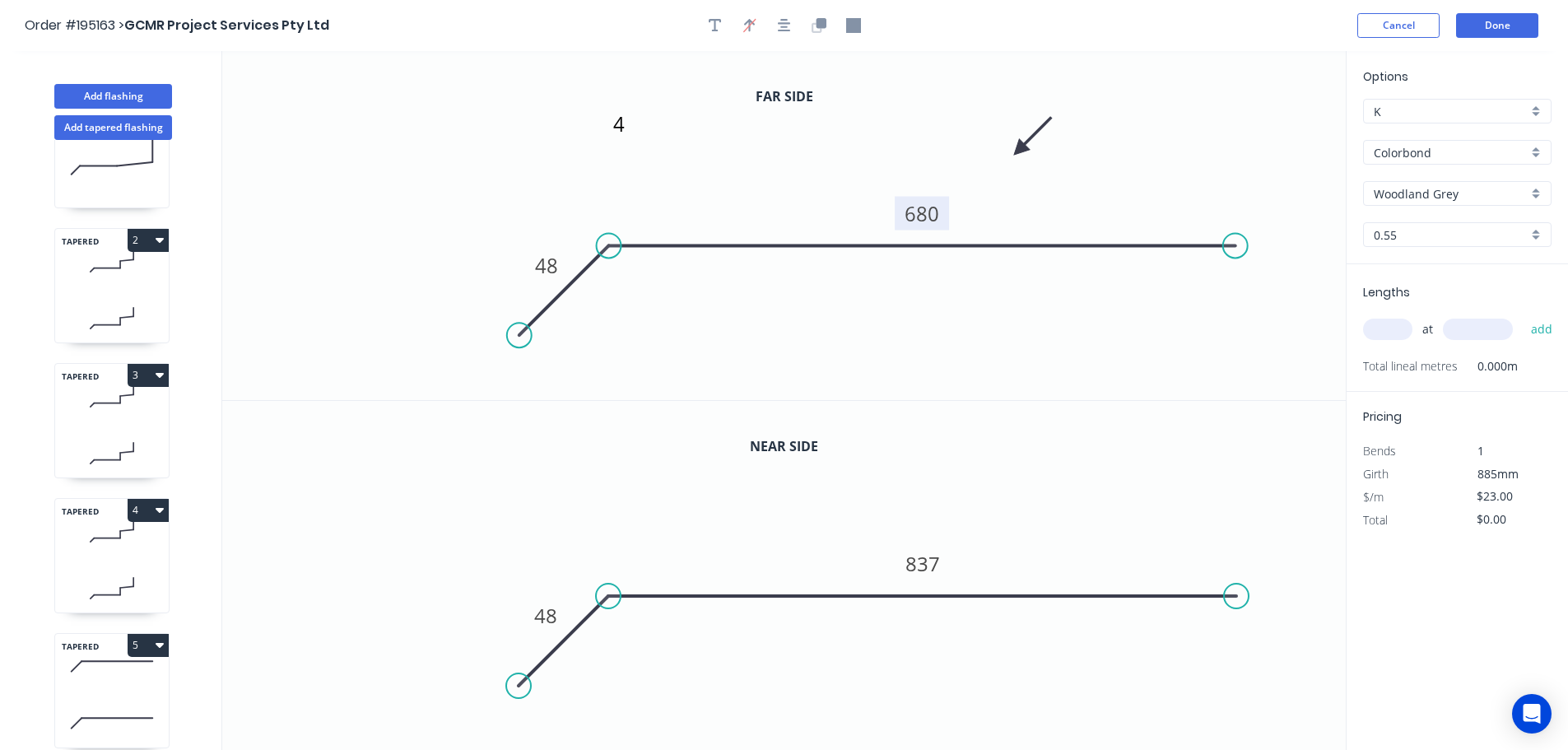
click at [926, 214] on tspan "680" at bounding box center [922, 213] width 35 height 27
click at [923, 558] on tspan "837" at bounding box center [923, 563] width 35 height 27
click at [1378, 325] on input "text" at bounding box center [1387, 329] width 49 height 22
type input "$26.69"
type input "1"
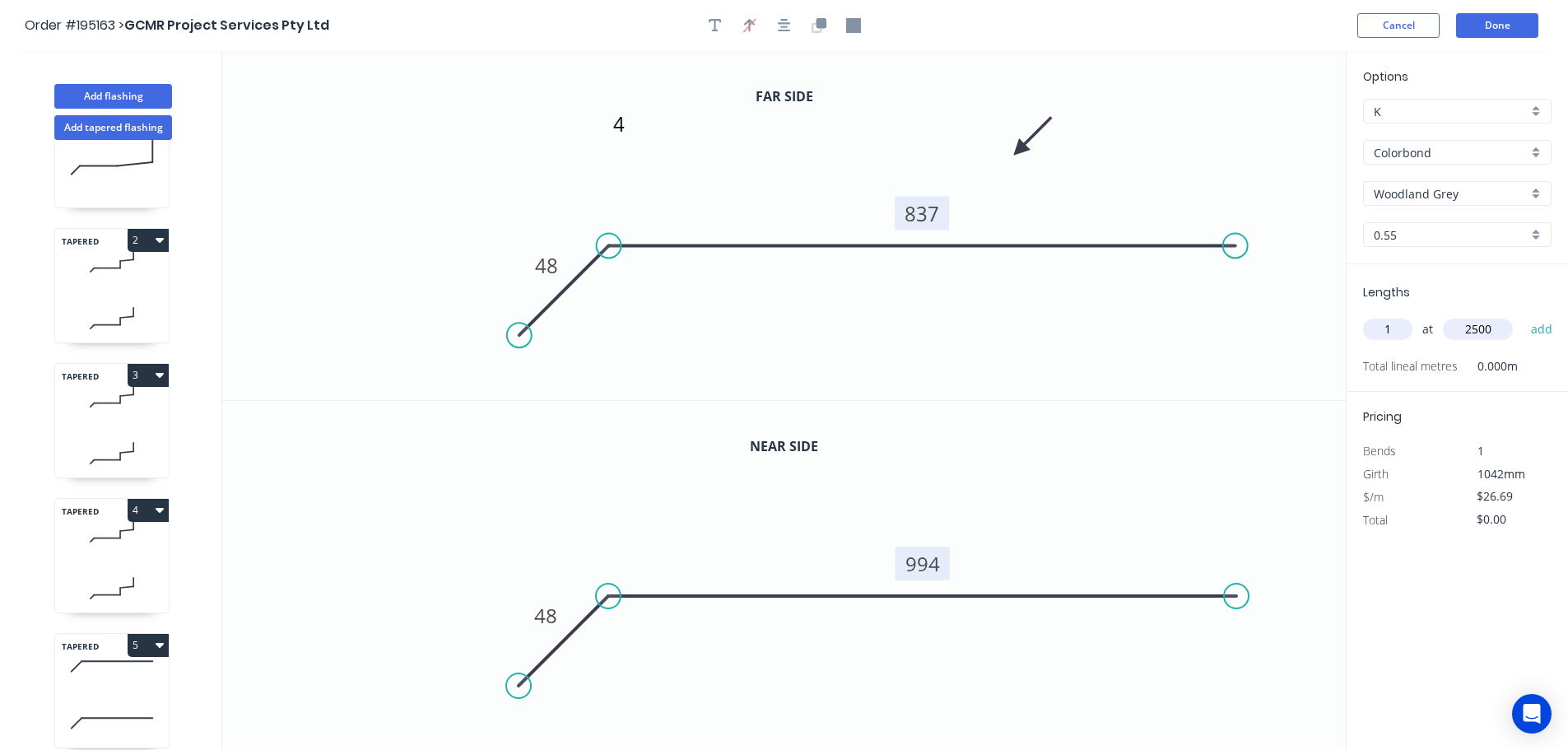
type input "2500"
click at [1523, 315] on button "add" at bounding box center [1542, 329] width 39 height 28
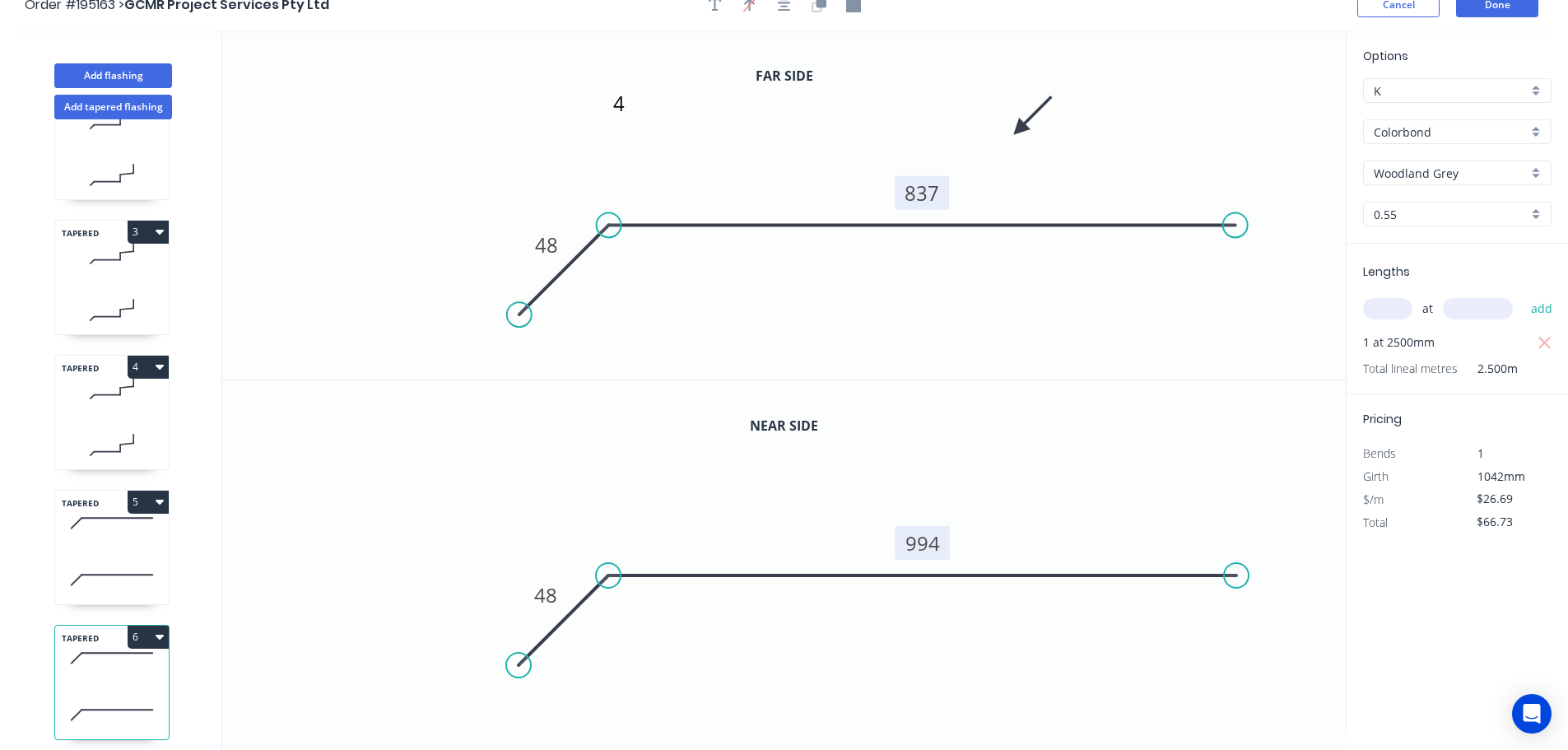
scroll to position [30, 0]
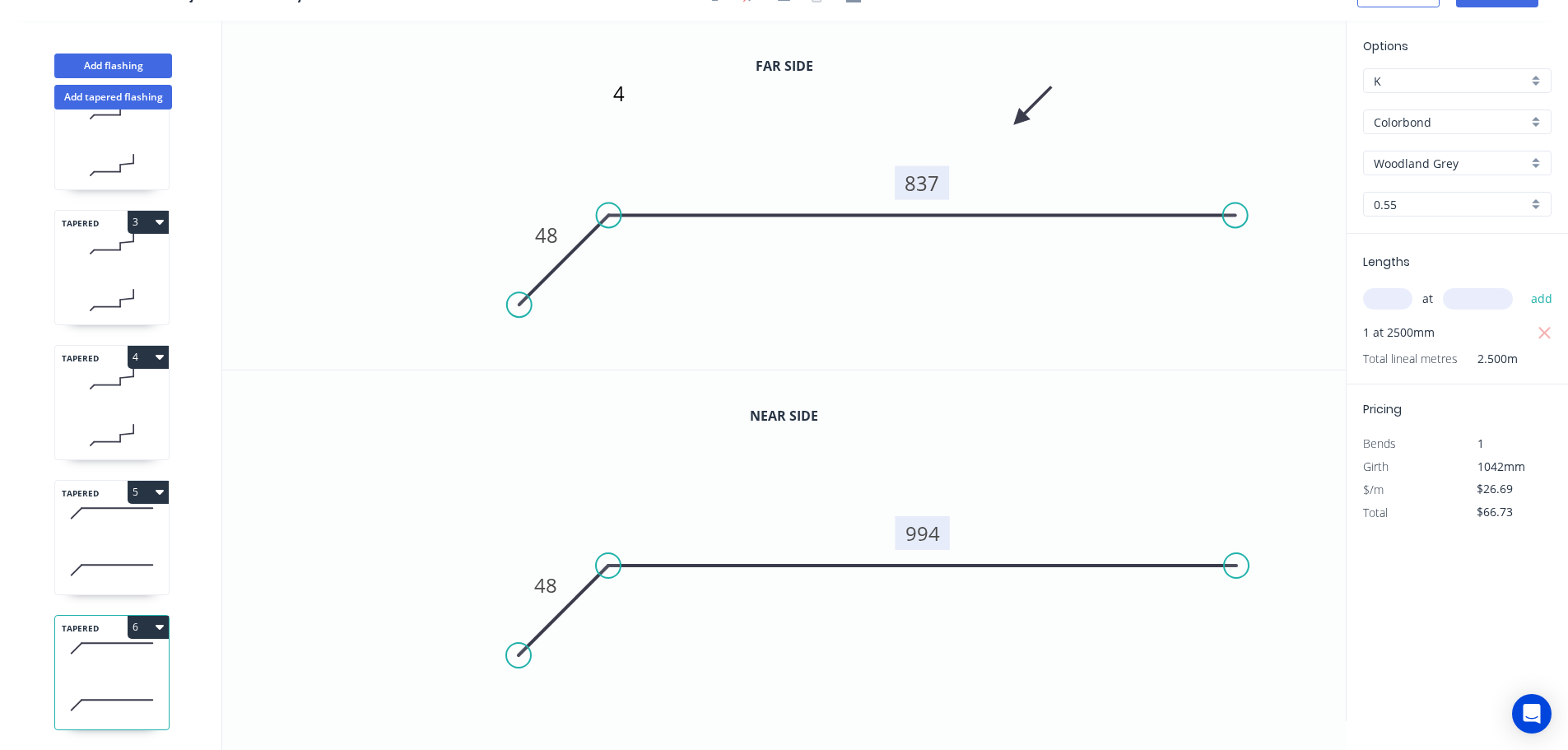
click at [147, 616] on button "6" at bounding box center [148, 627] width 42 height 23
click at [67, 656] on div "Duplicate" at bounding box center [90, 668] width 126 height 24
type input "$0.00"
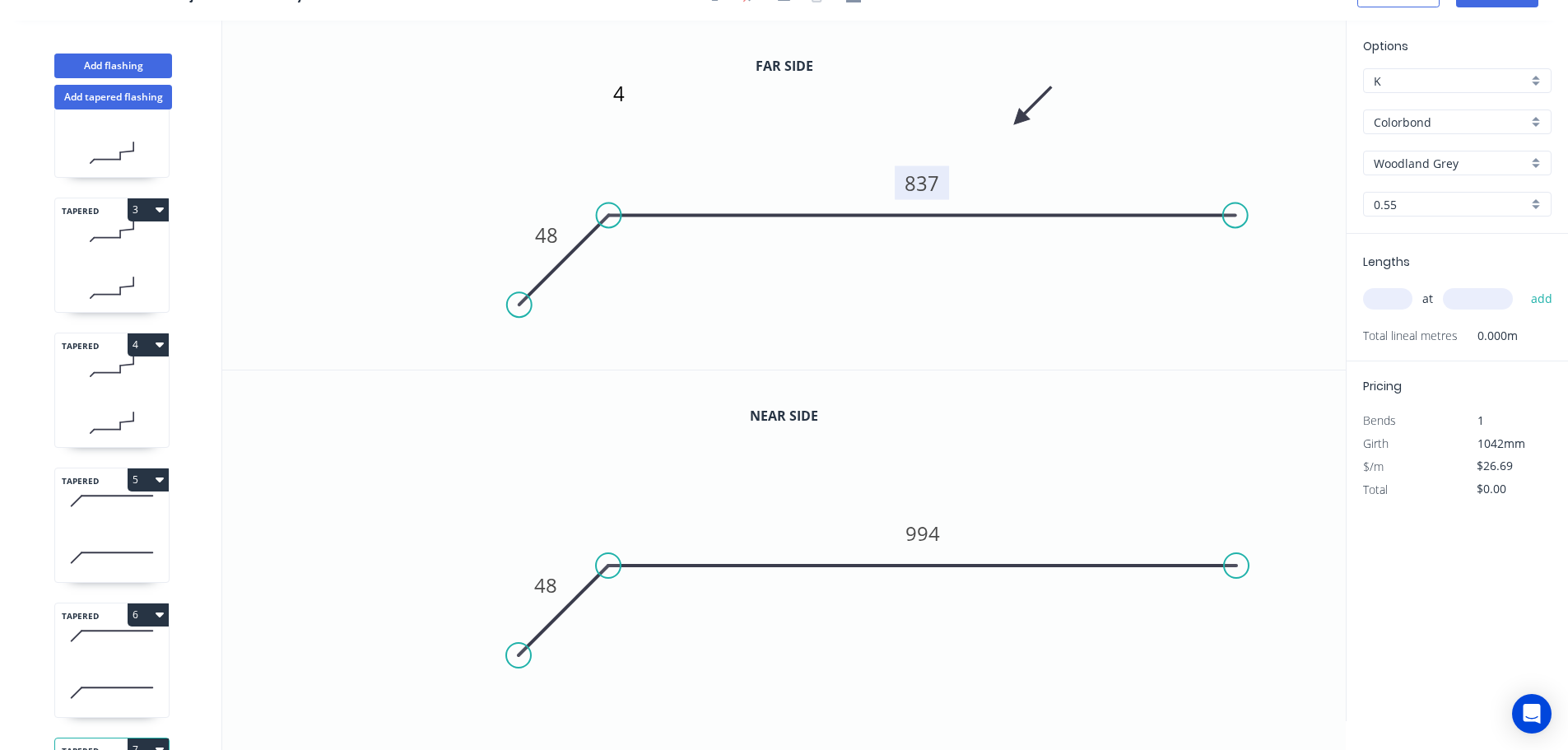
click at [925, 181] on tspan "837" at bounding box center [922, 183] width 35 height 27
click at [930, 529] on tspan "994" at bounding box center [923, 533] width 35 height 27
click at [950, 282] on icon "4 48 994" at bounding box center [784, 195] width 1124 height 349
click at [920, 529] on tspan "994" at bounding box center [923, 533] width 35 height 27
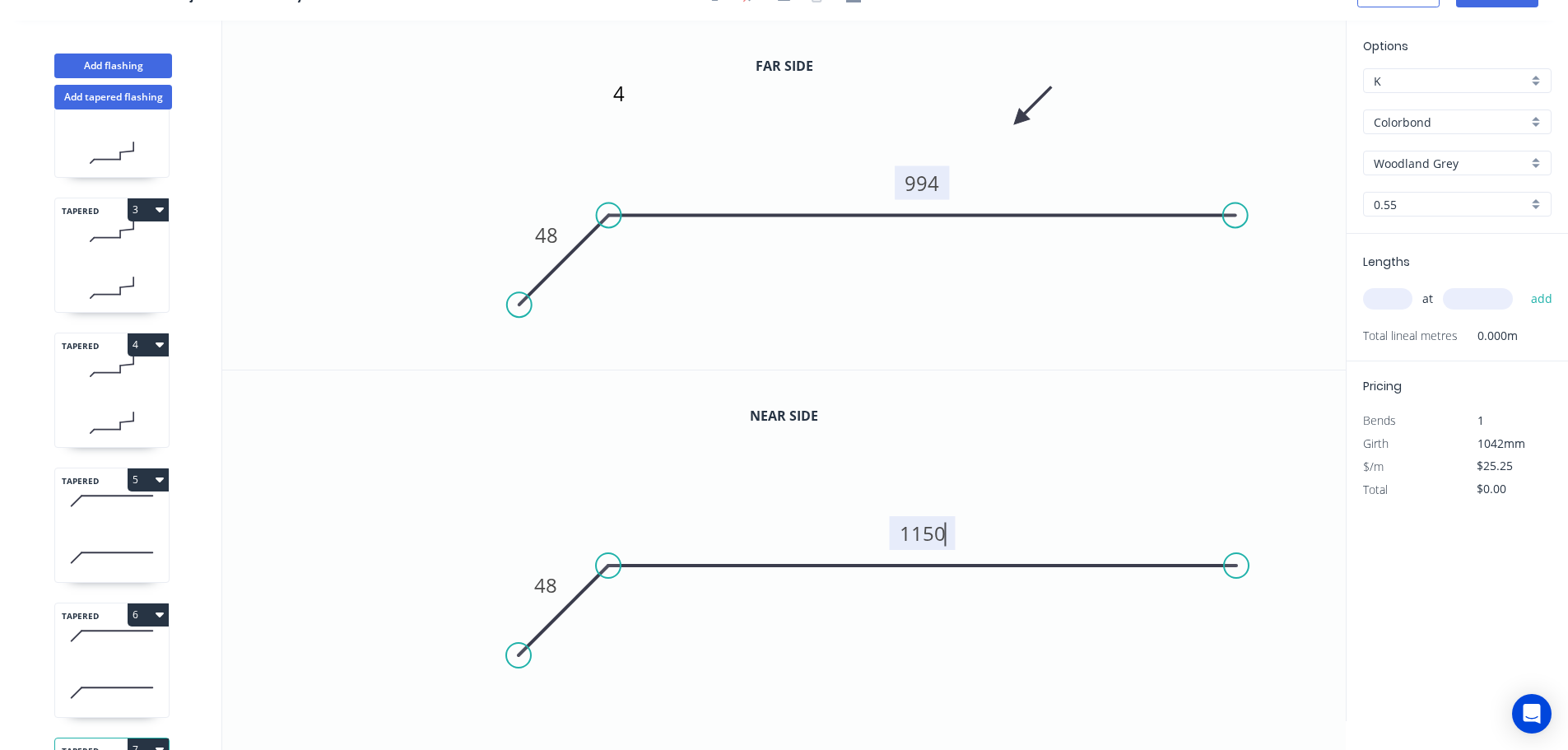
click at [1388, 304] on input "text" at bounding box center [1387, 299] width 49 height 22
type input "$26.69"
type input "1"
type input "2500"
click at [1523, 285] on button "add" at bounding box center [1542, 299] width 39 height 28
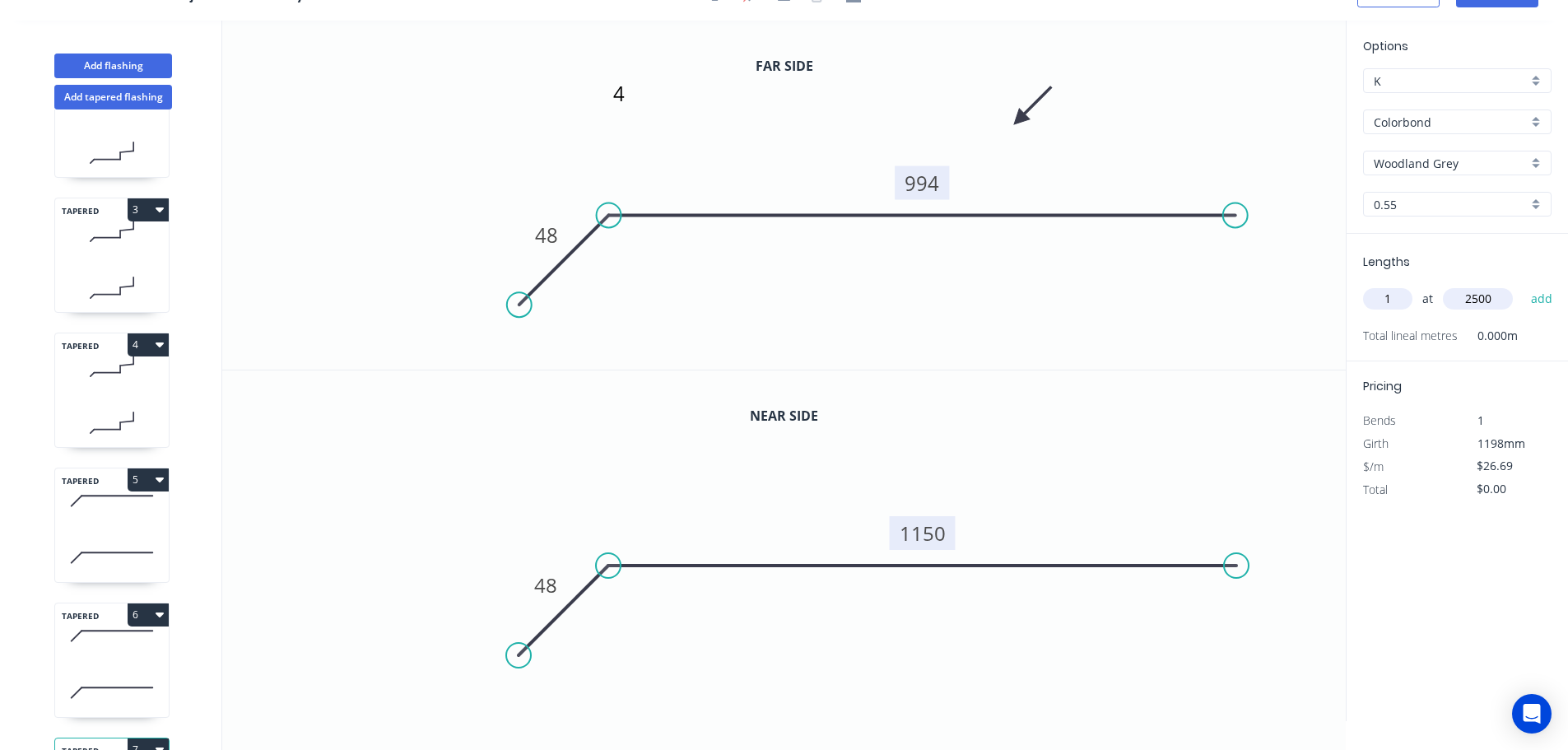
type input "$66.73"
click at [109, 58] on button "Add flashing" at bounding box center [113, 66] width 118 height 25
type input "$0.00"
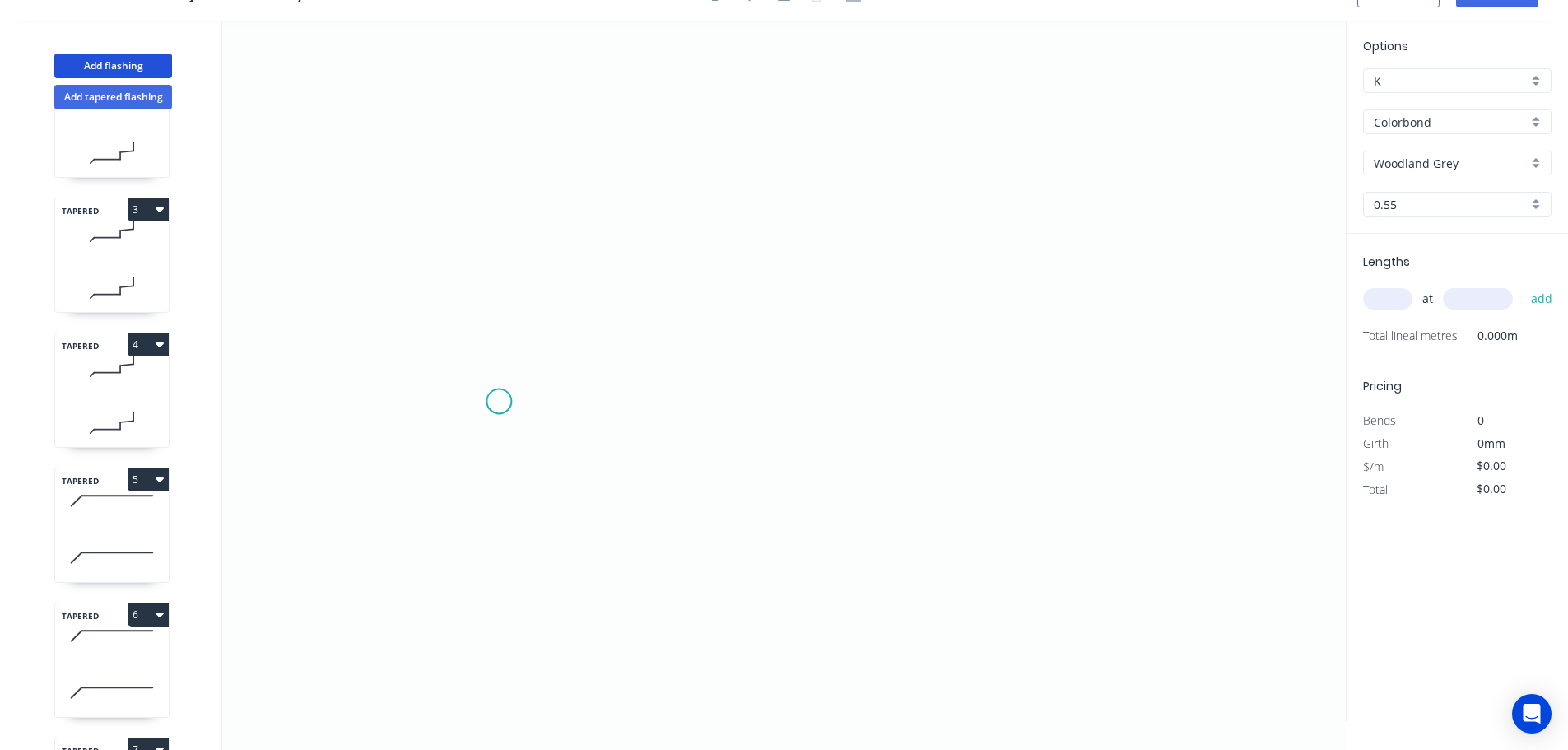
click at [499, 402] on icon "0" at bounding box center [784, 370] width 1124 height 699
click at [605, 288] on icon "0" at bounding box center [784, 370] width 1124 height 699
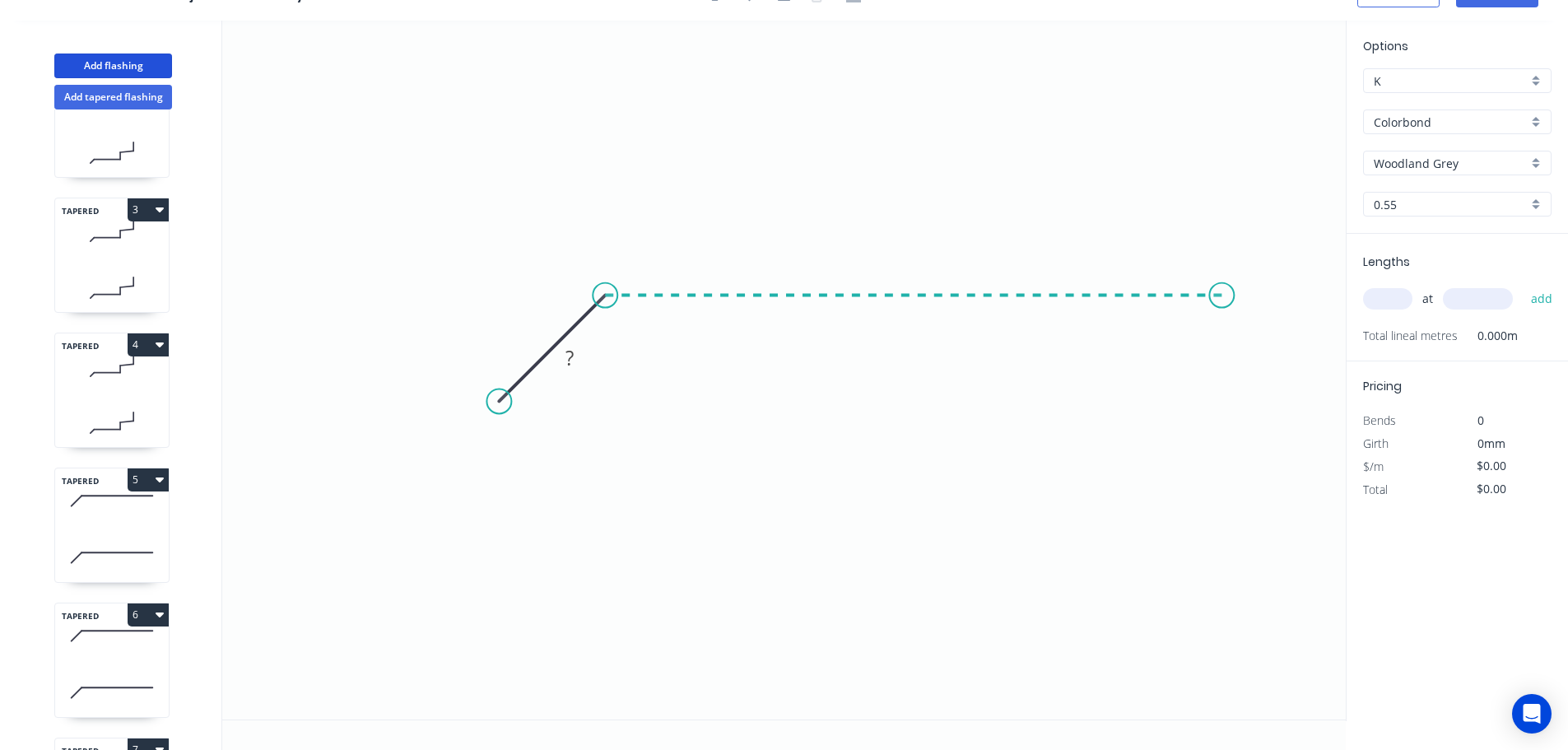
click at [1222, 290] on icon "0 ?" at bounding box center [784, 370] width 1124 height 699
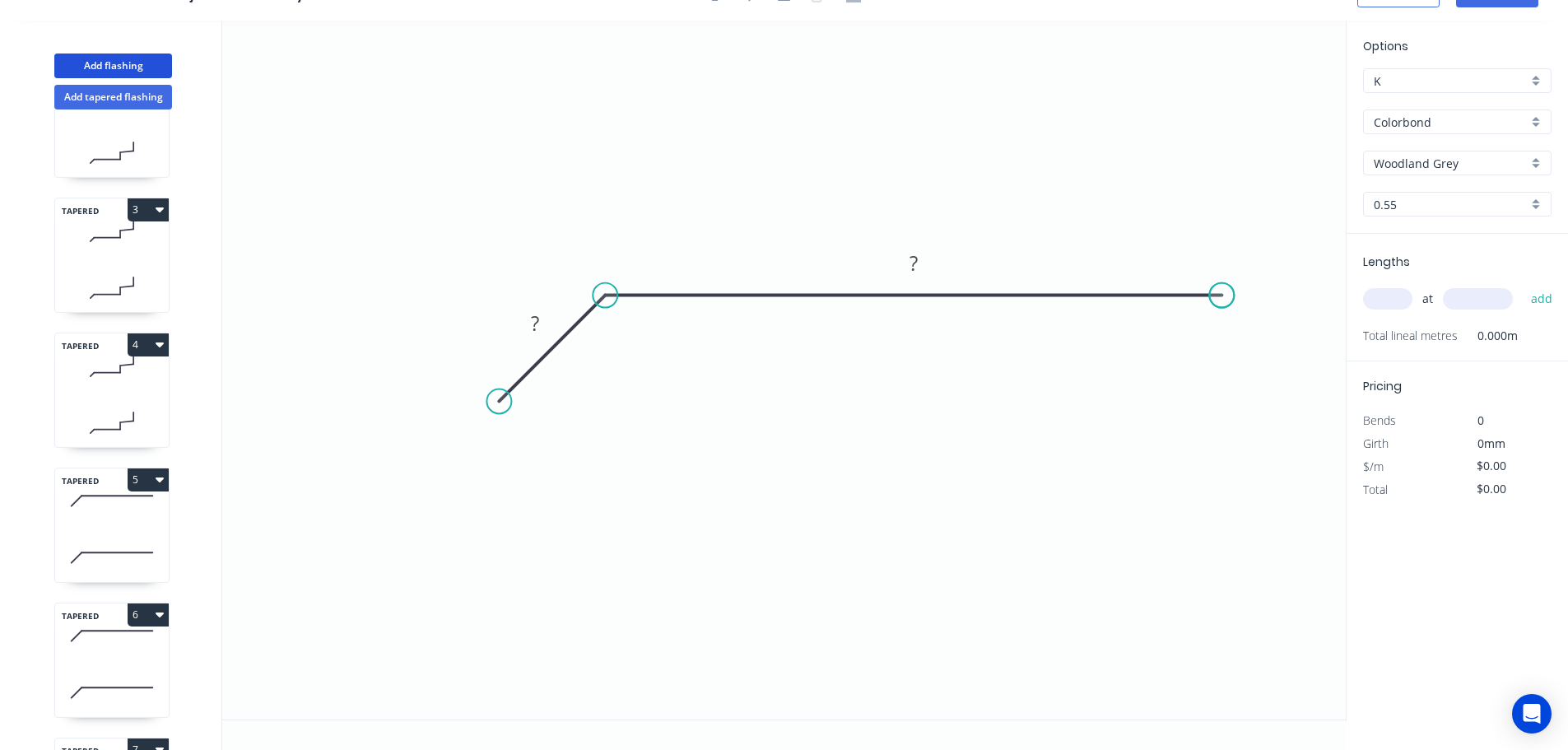
click at [1222, 290] on circle at bounding box center [1221, 295] width 25 height 25
click at [541, 314] on rect at bounding box center [535, 324] width 33 height 23
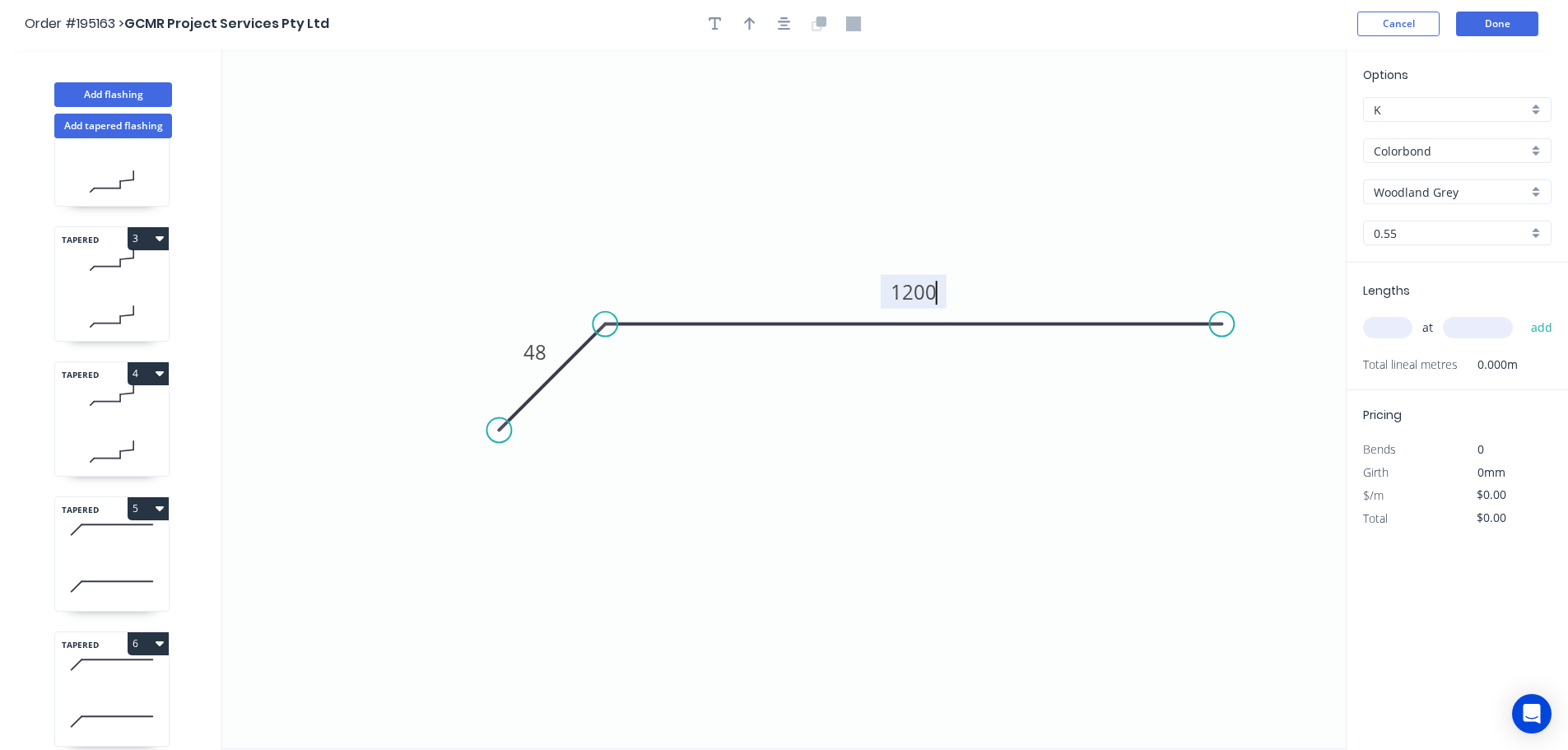
scroll to position [0, 0]
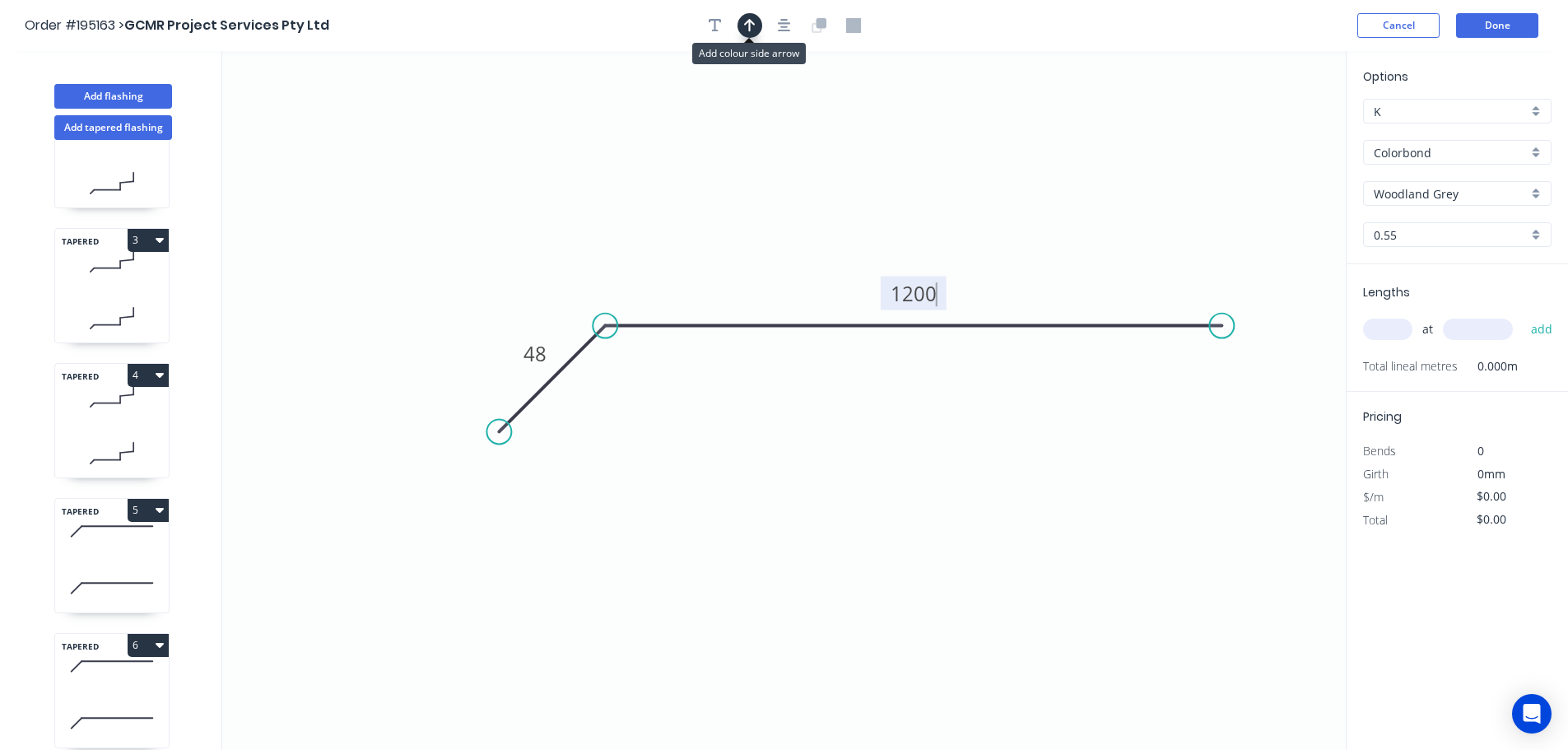
click at [748, 21] on icon "button" at bounding box center [749, 25] width 11 height 13
click at [1264, 131] on icon at bounding box center [1262, 114] width 15 height 53
drag, startPoint x: 1264, startPoint y: 131, endPoint x: 1004, endPoint y: 191, distance: 266.8
click at [1004, 191] on icon at bounding box center [1017, 178] width 48 height 48
click at [1396, 325] on input "text" at bounding box center [1387, 329] width 49 height 22
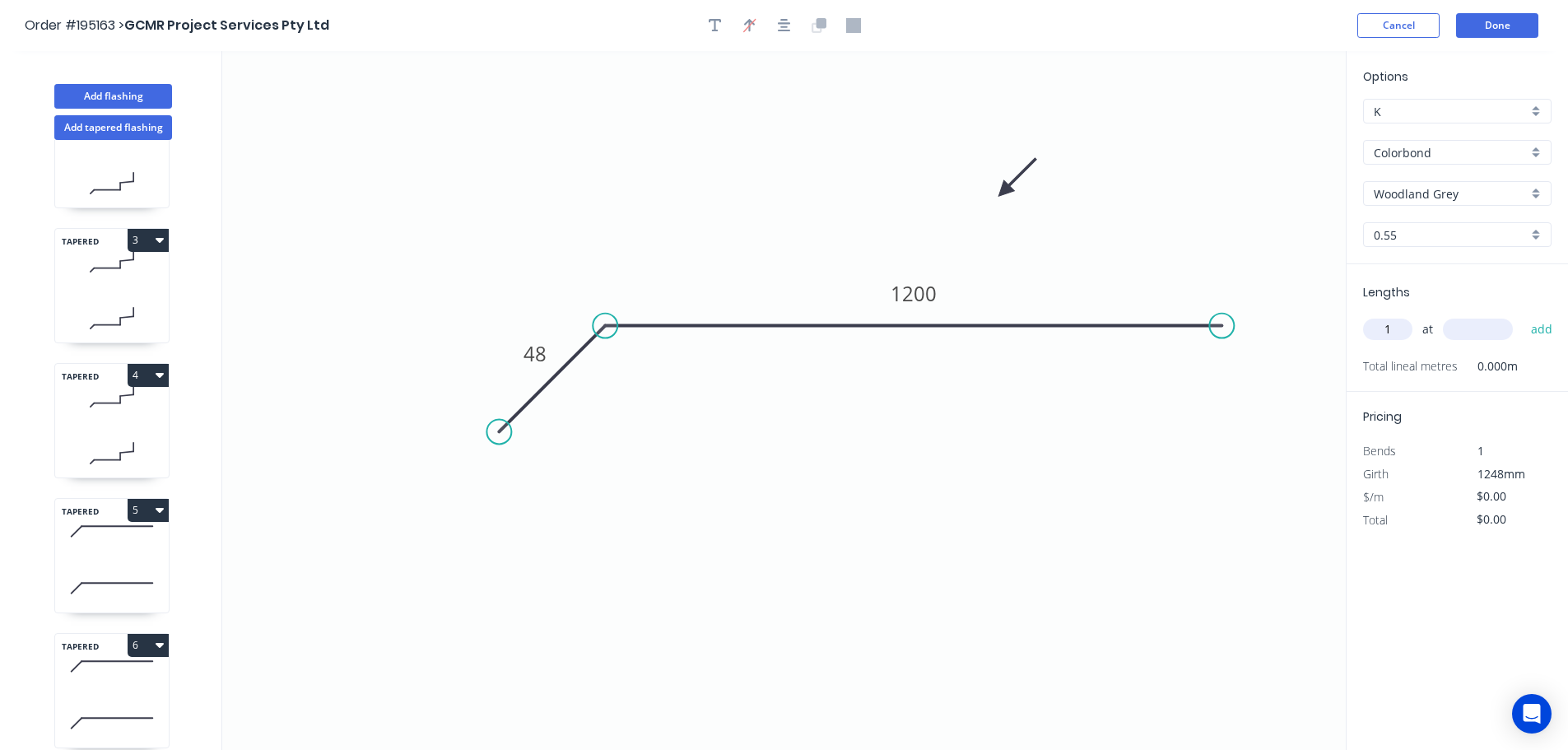
type input "1"
type input "600"
click at [1523, 315] on button "add" at bounding box center [1542, 329] width 39 height 28
click at [112, 127] on button "Add tapered flashing" at bounding box center [113, 127] width 118 height 25
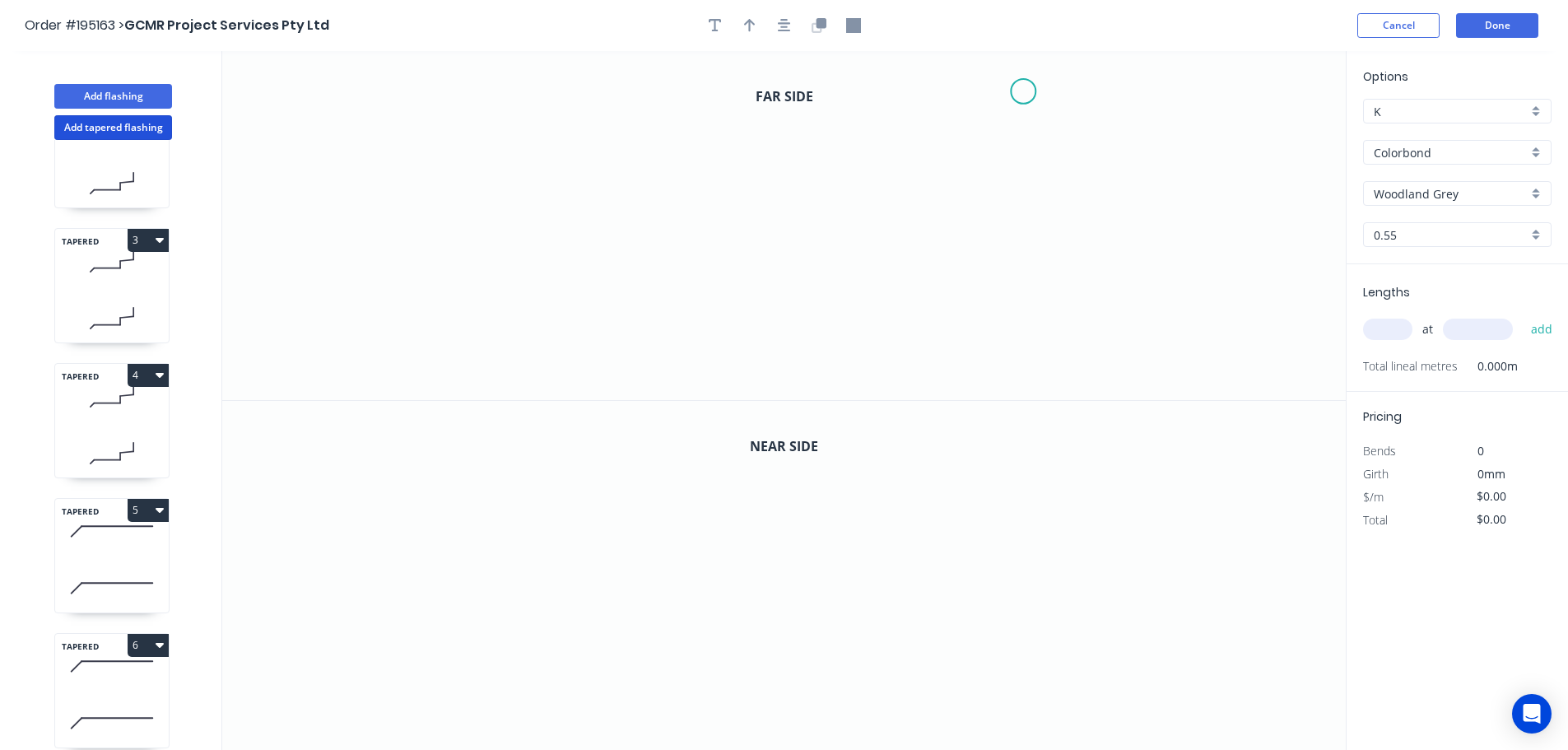
click at [1025, 90] on icon "0" at bounding box center [784, 225] width 1124 height 349
click at [1008, 291] on icon "0" at bounding box center [784, 225] width 1124 height 349
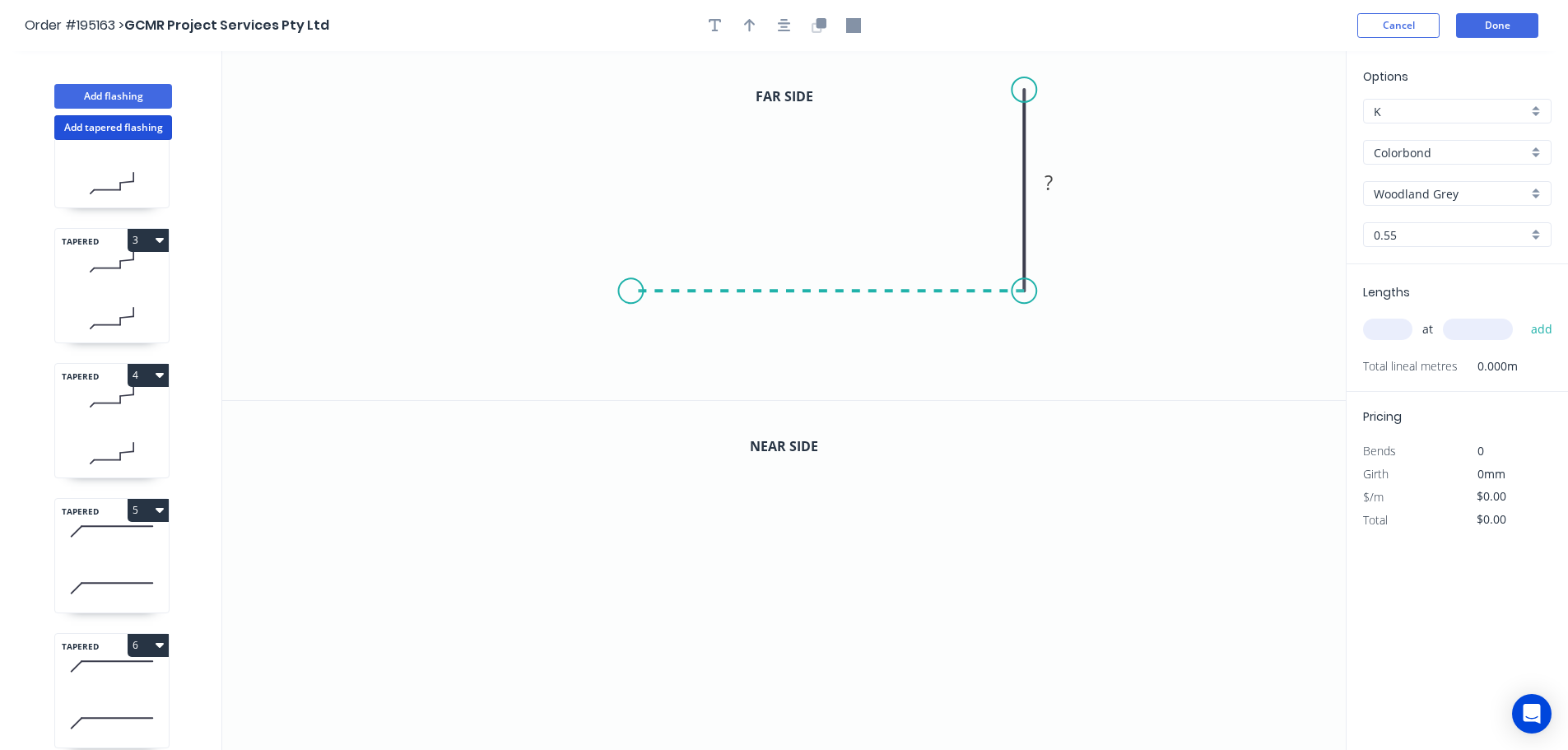
click at [631, 281] on icon "0 ?" at bounding box center [784, 225] width 1124 height 349
click at [560, 366] on icon "0 ? ?" at bounding box center [784, 225] width 1124 height 349
click at [560, 366] on circle at bounding box center [560, 361] width 25 height 25
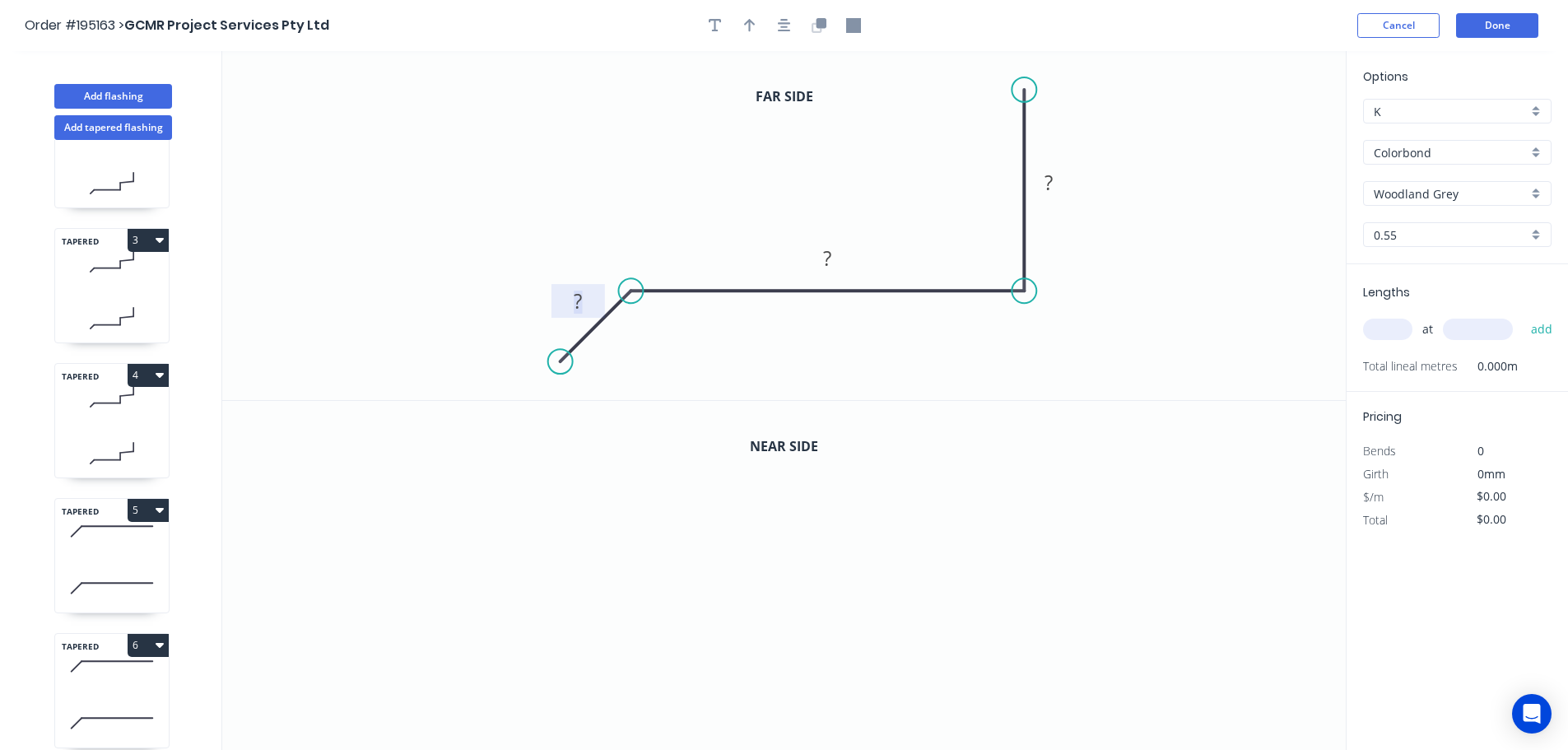
click at [580, 297] on tspan "?" at bounding box center [578, 301] width 9 height 27
click at [748, 26] on icon "button" at bounding box center [749, 25] width 11 height 15
drag, startPoint x: 1261, startPoint y: 127, endPoint x: 734, endPoint y: 144, distance: 527.3
click at [734, 144] on icon at bounding box center [733, 125] width 15 height 53
click at [818, 22] on icon "button" at bounding box center [820, 23] width 10 height 10
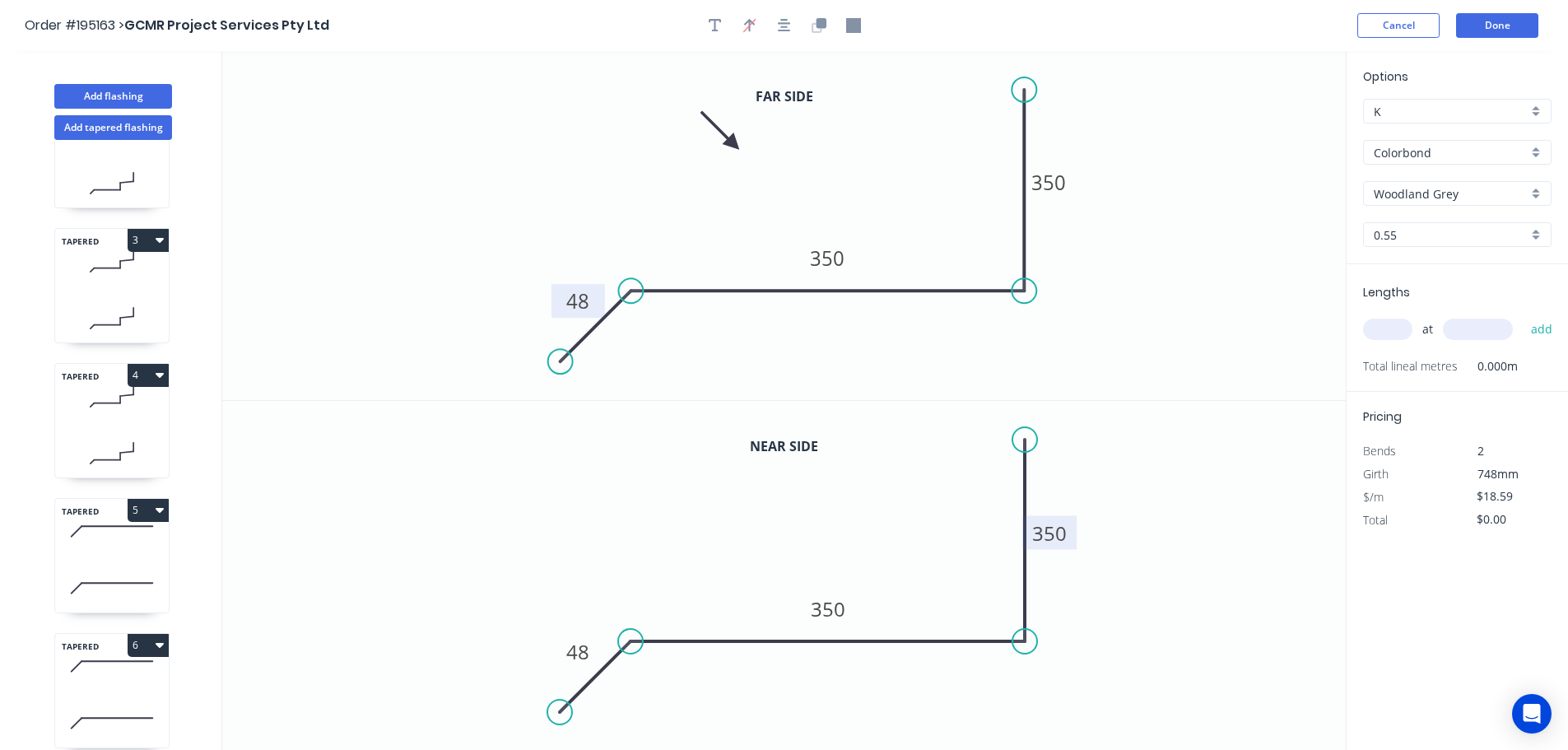
click at [1053, 531] on tspan "350" at bounding box center [1050, 533] width 35 height 27
type input "$23.72"
click at [1393, 329] on input "text" at bounding box center [1387, 329] width 49 height 22
type input "1"
type input "1700"
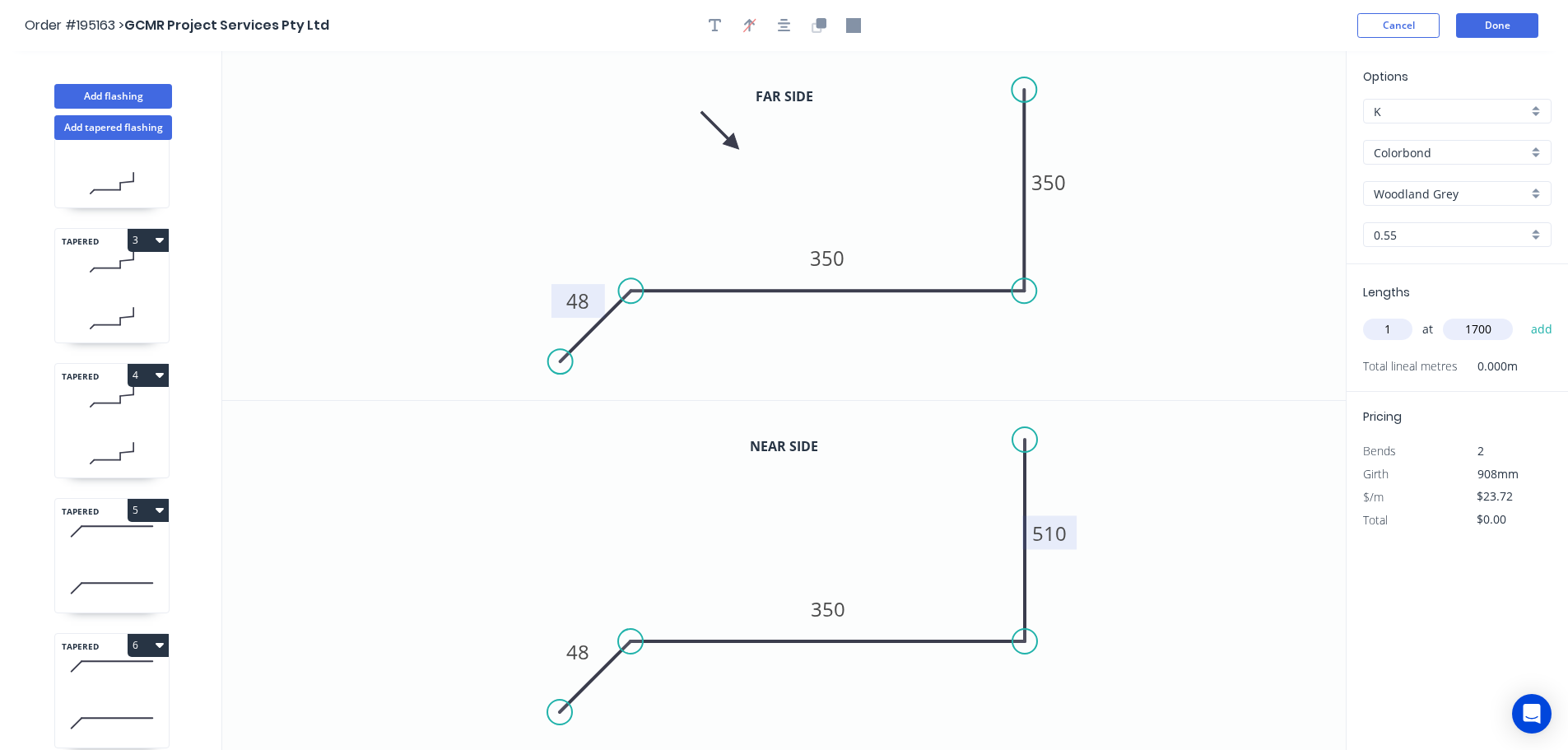
click at [1523, 315] on button "add" at bounding box center [1542, 329] width 39 height 28
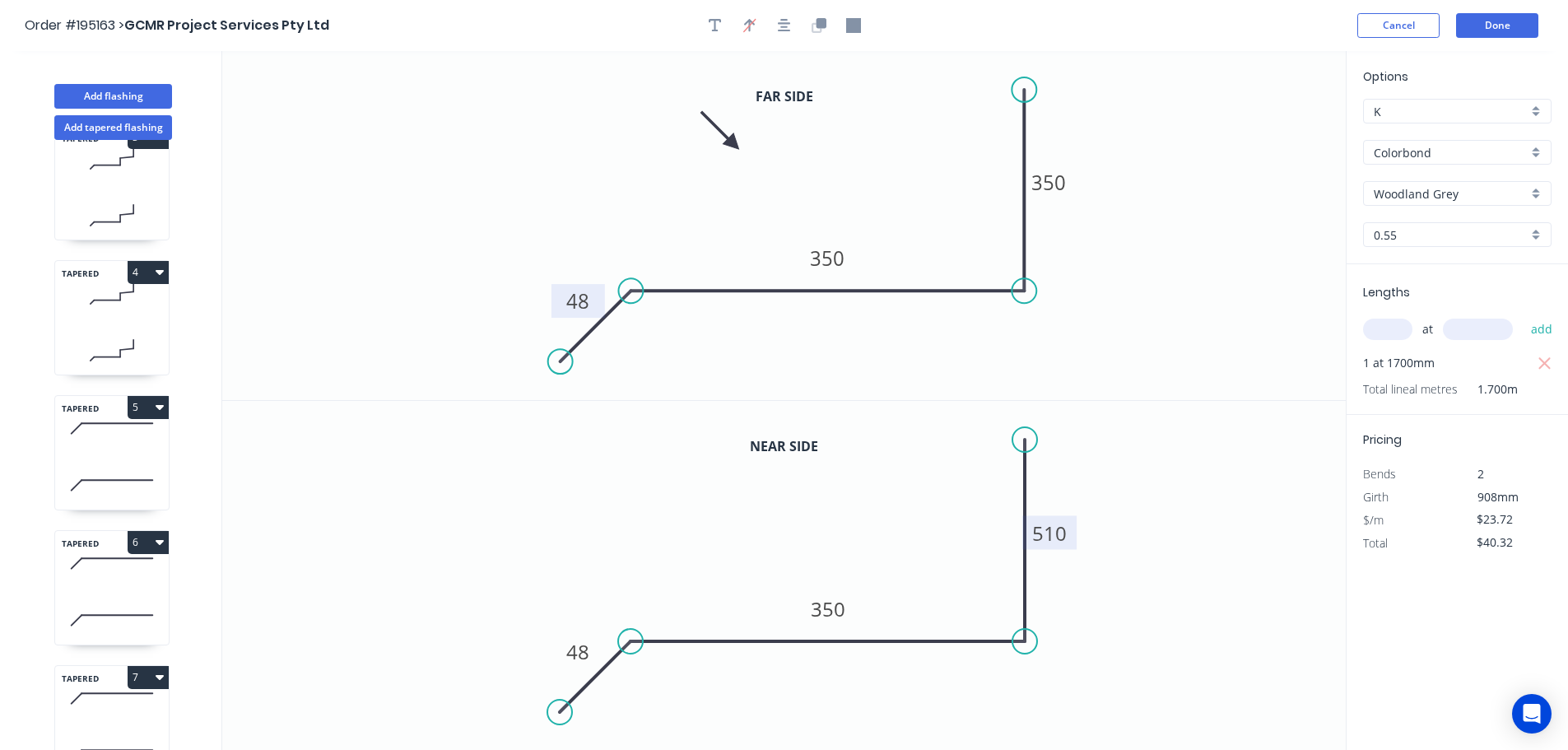
scroll to position [611, 0]
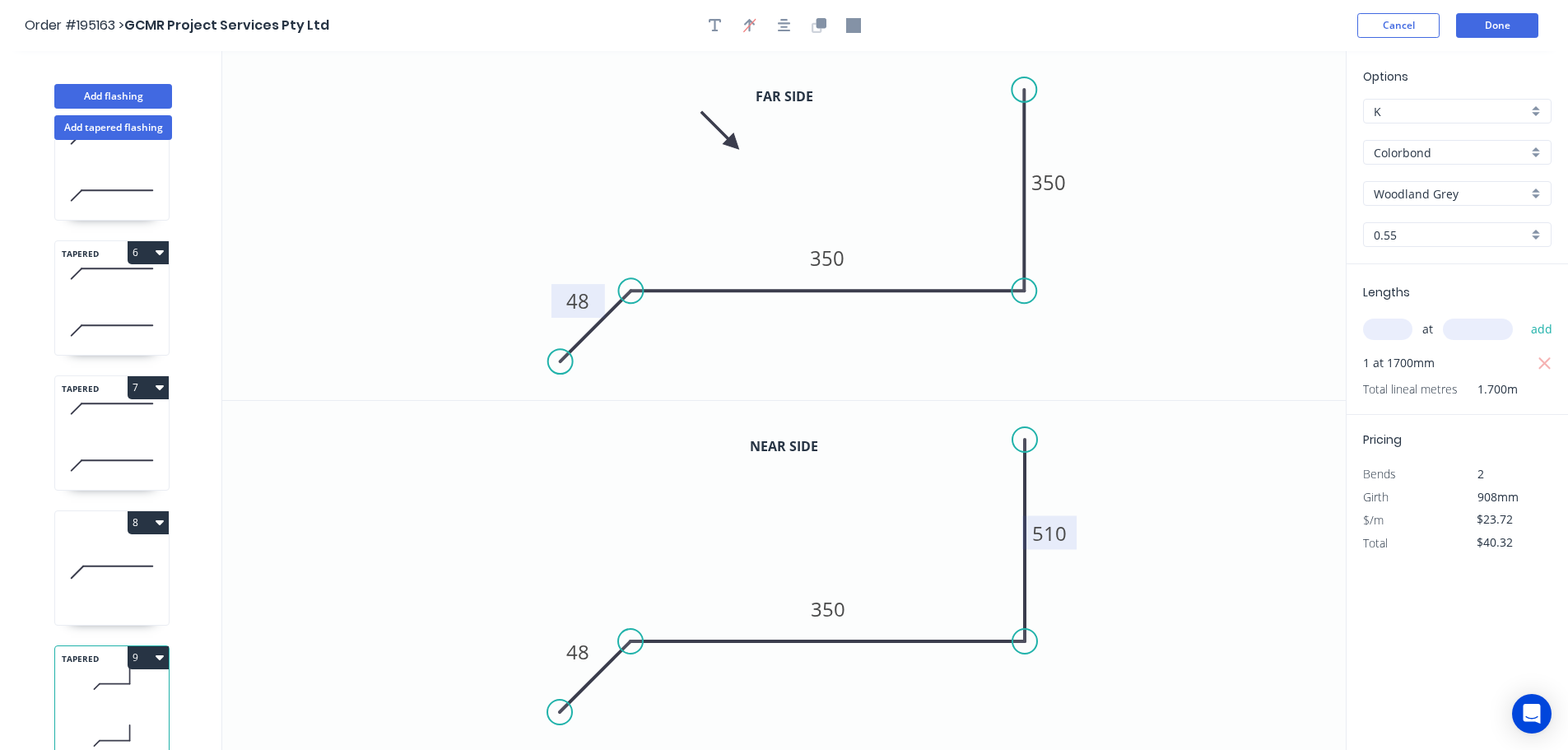
click at [140, 646] on button "9" at bounding box center [148, 657] width 42 height 23
click at [58, 689] on div "Duplicate" at bounding box center [90, 698] width 126 height 24
type input "$0.00"
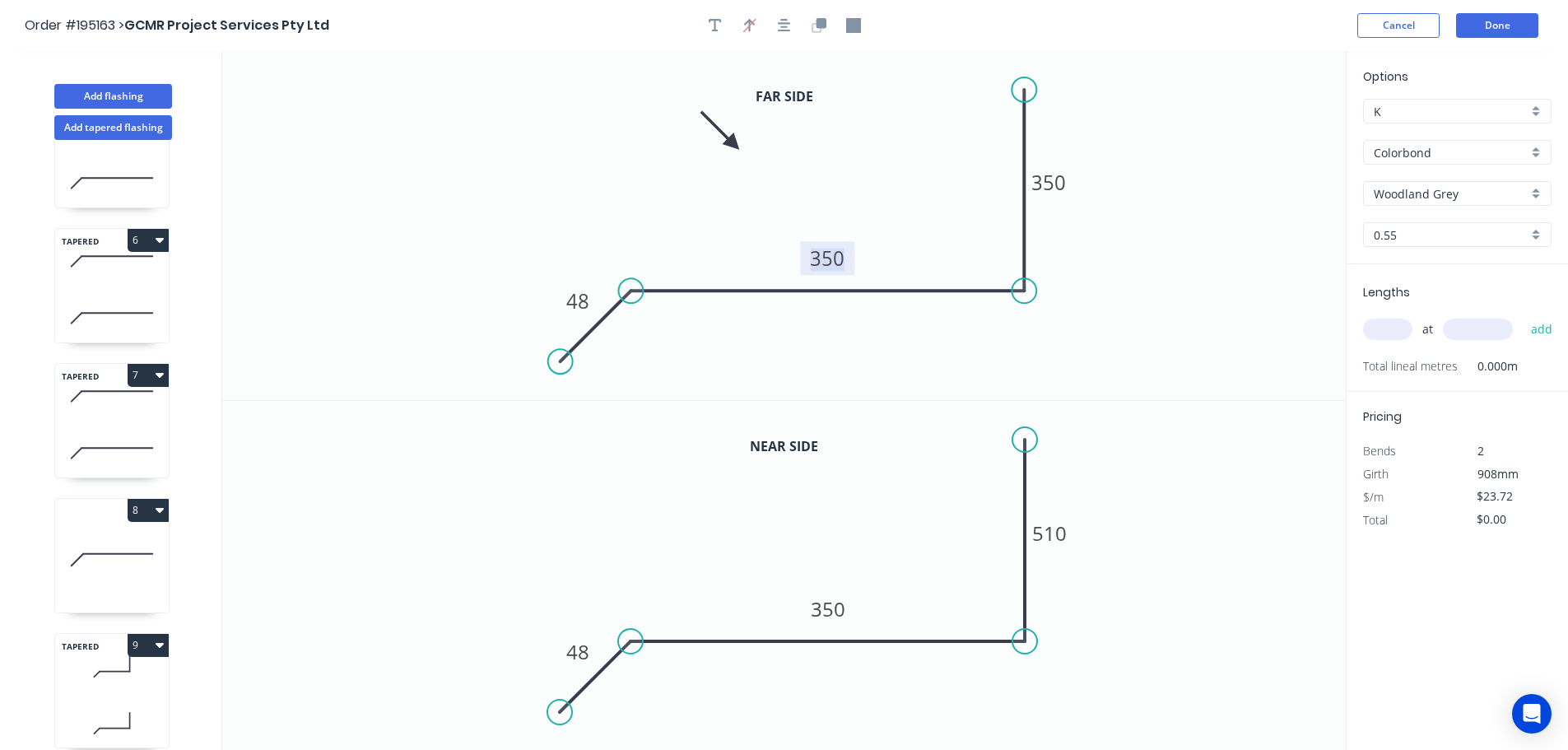
click at [832, 256] on tspan "350" at bounding box center [827, 257] width 35 height 27
click at [839, 607] on tspan "350" at bounding box center [828, 608] width 35 height 27
type input "$23.72"
click at [1378, 328] on input "text" at bounding box center [1387, 329] width 49 height 22
type input "1"
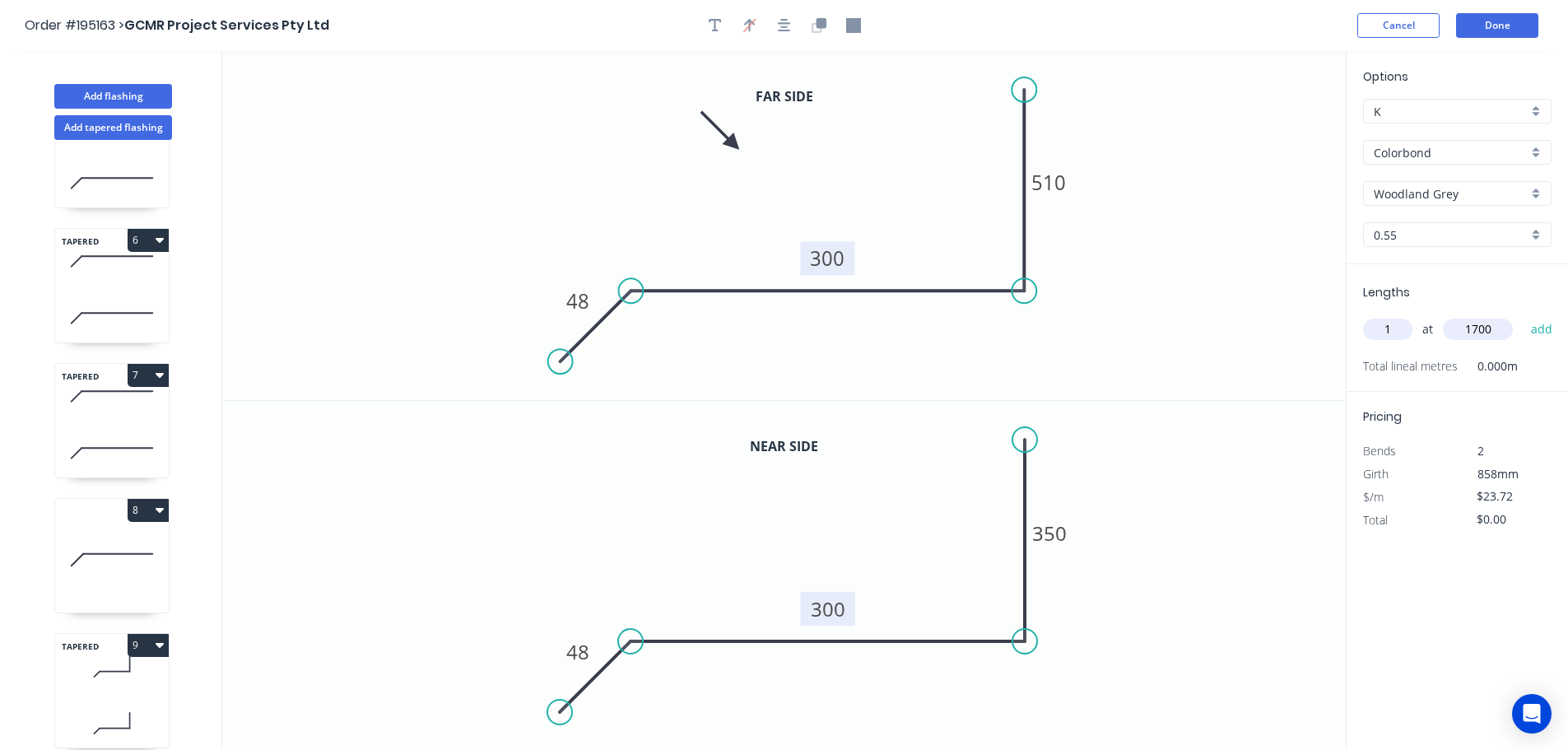
type input "1700"
click at [1523, 315] on button "add" at bounding box center [1542, 329] width 39 height 28
type input "$40.32"
click at [101, 93] on button "Add flashing" at bounding box center [113, 96] width 118 height 25
type input "$0.00"
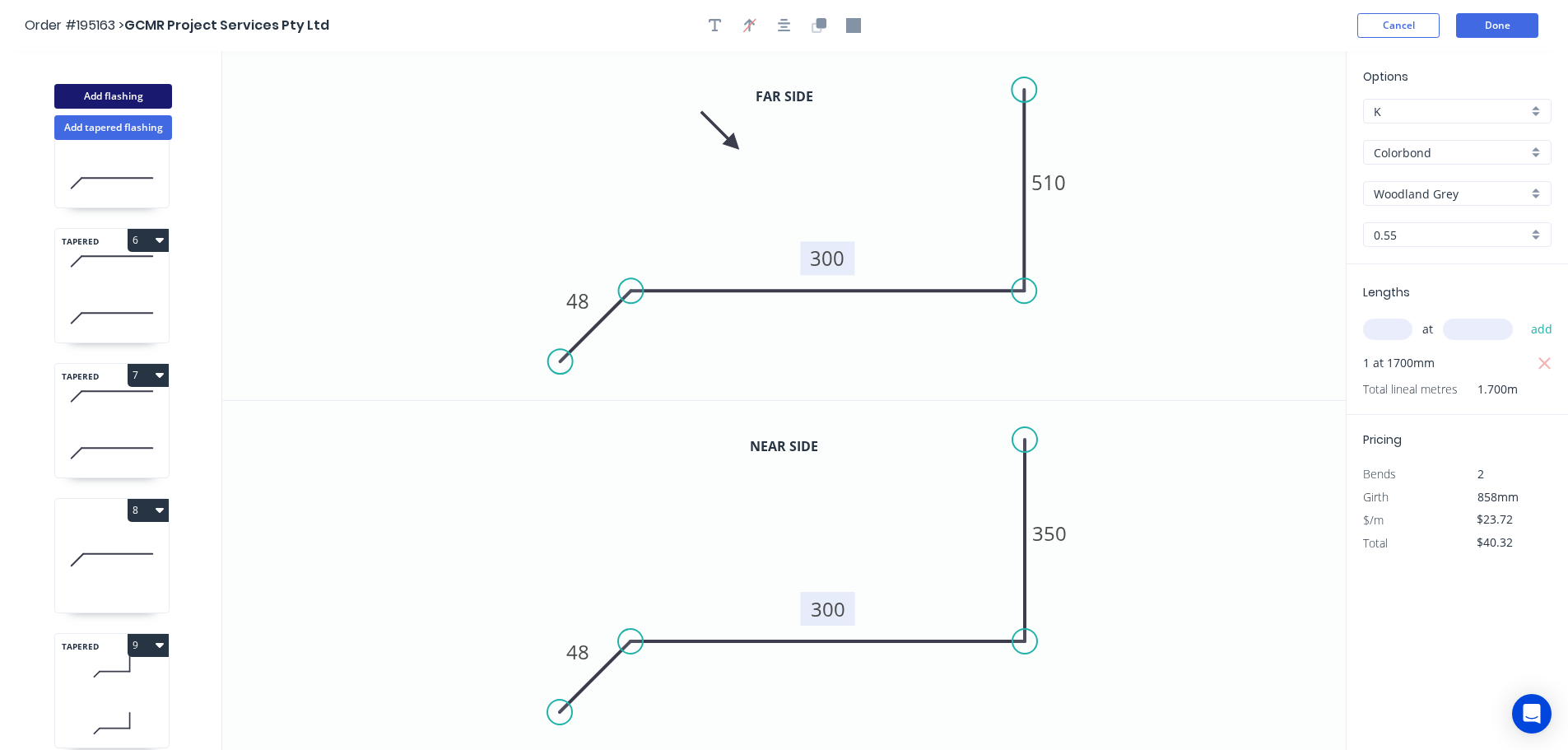
type input "$0.00"
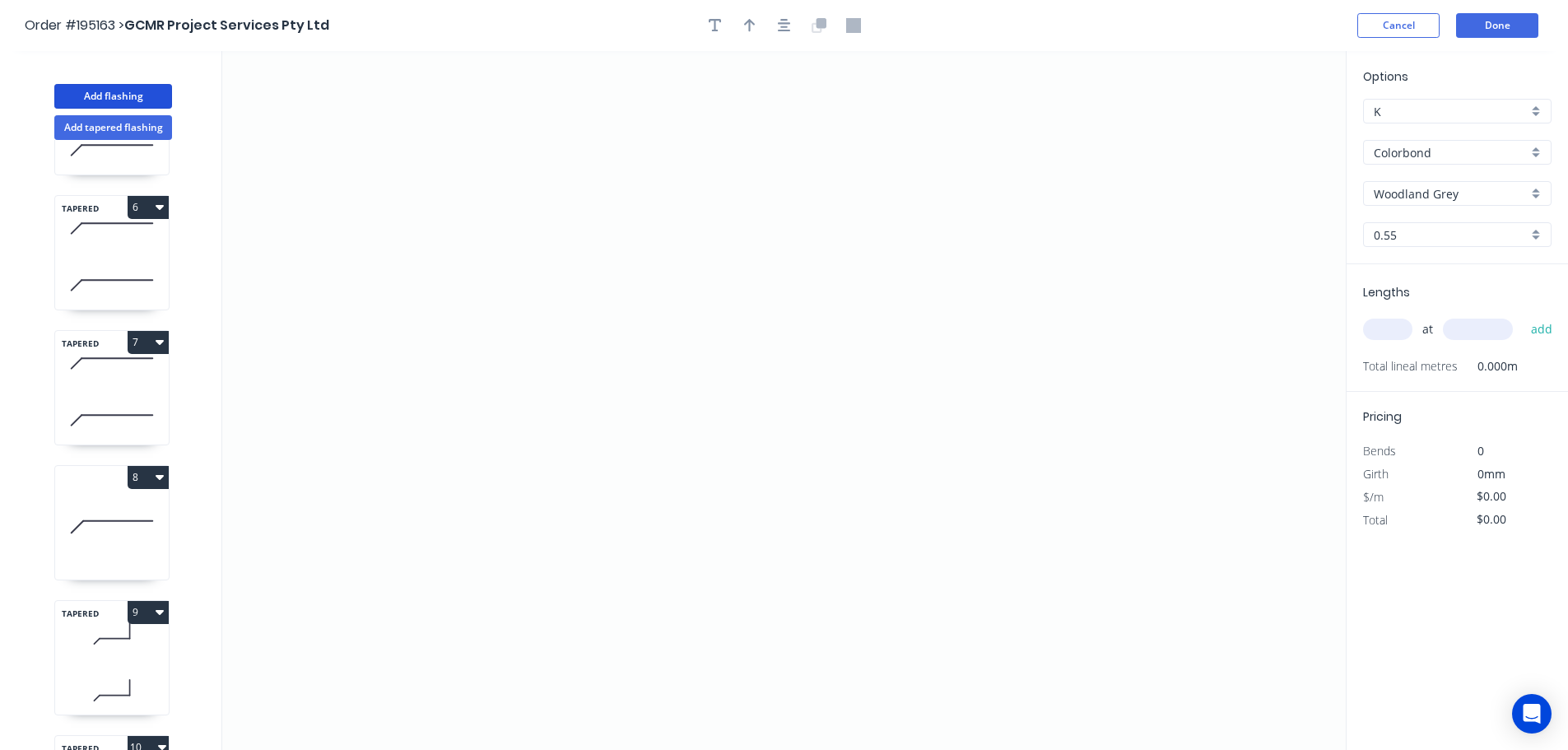
scroll to position [635, 0]
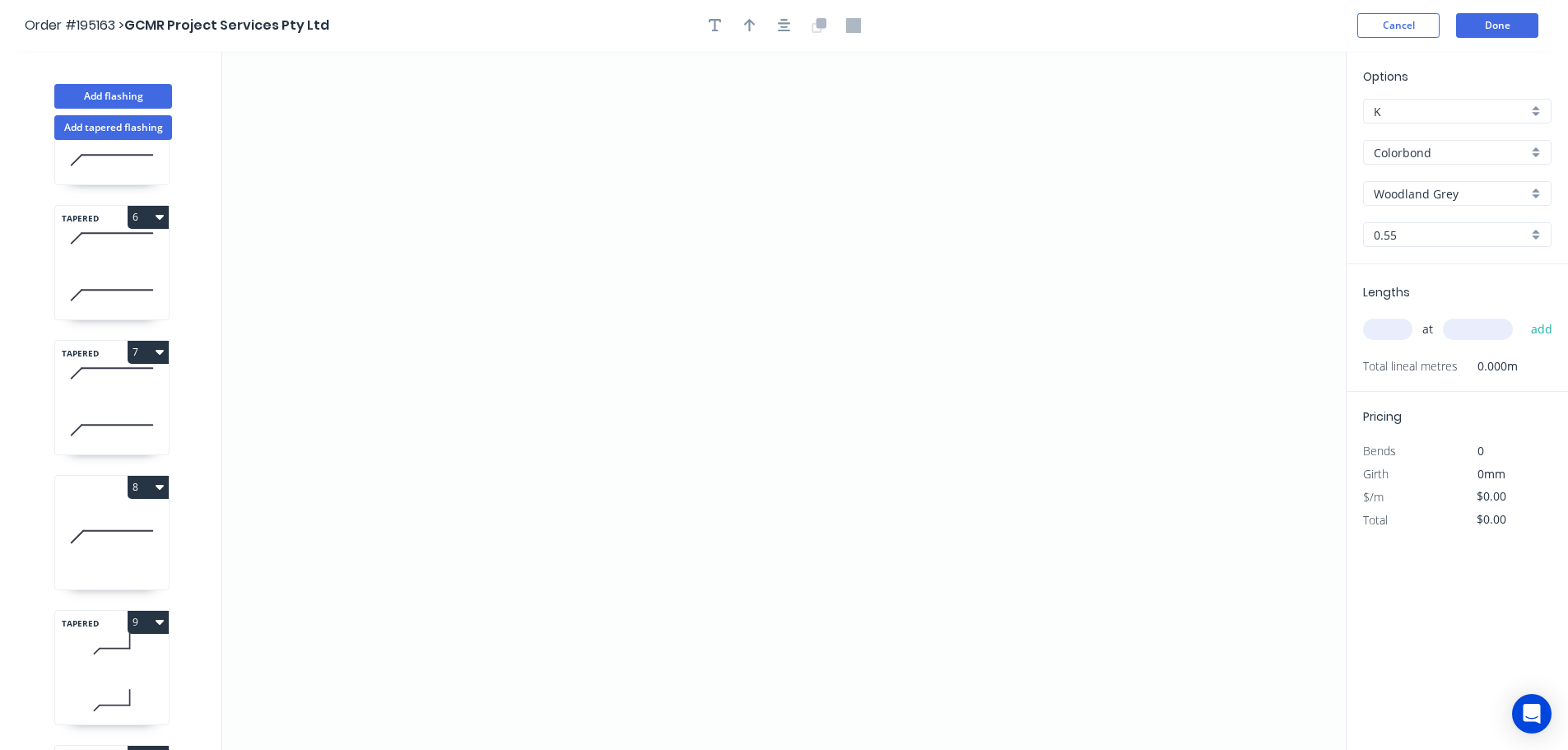
click at [107, 374] on icon at bounding box center [112, 373] width 113 height 48
type input "$26.69"
type input "$66.73"
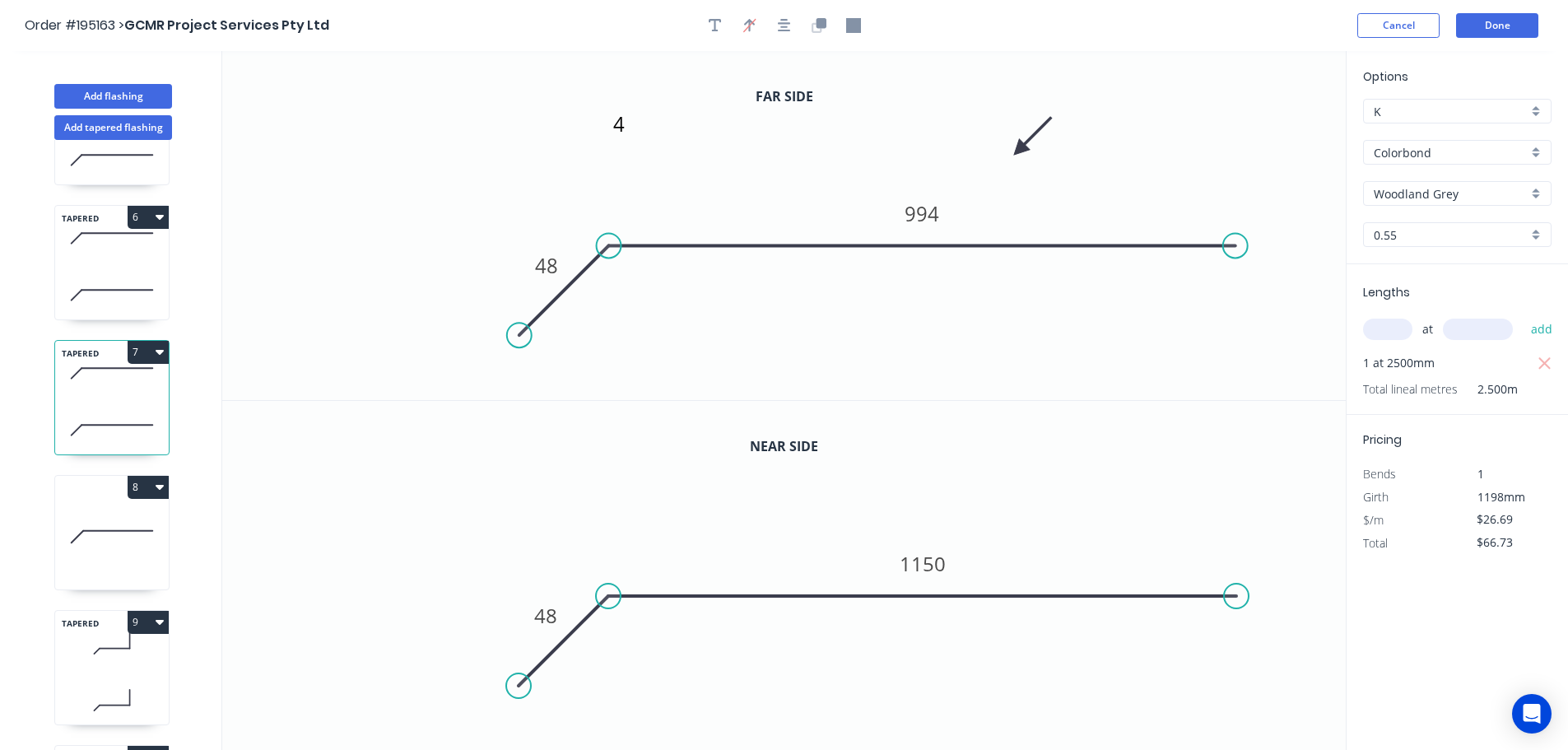
click at [138, 534] on icon at bounding box center [112, 537] width 113 height 106
type input "$0.00"
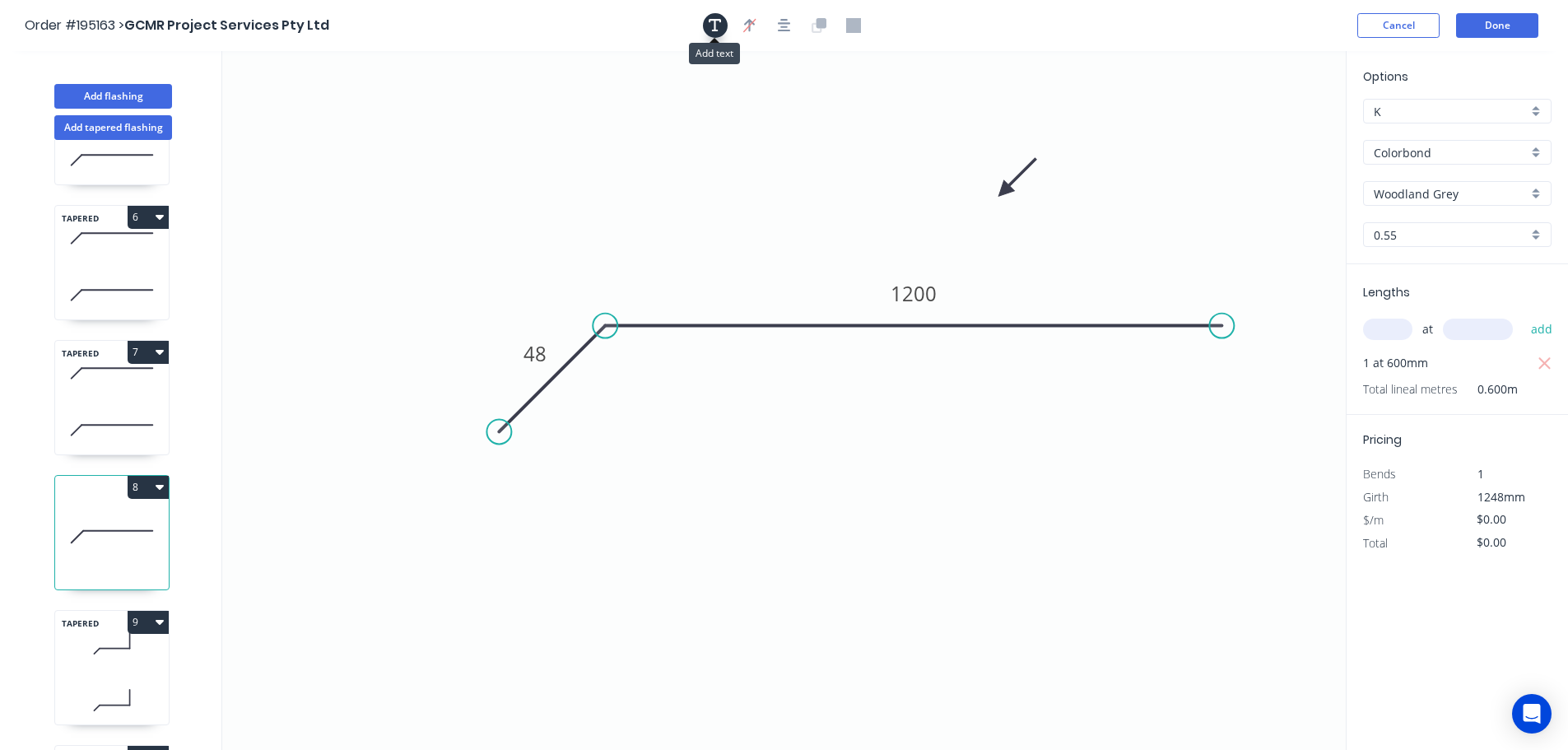
click at [709, 25] on icon "button" at bounding box center [715, 25] width 13 height 15
drag, startPoint x: 327, startPoint y: 107, endPoint x: 718, endPoint y: 165, distance: 395.3
click at [718, 165] on textarea at bounding box center [735, 178] width 133 height 61
type textarea "5"
click at [104, 669] on div "TAPERED 9" at bounding box center [112, 667] width 115 height 115
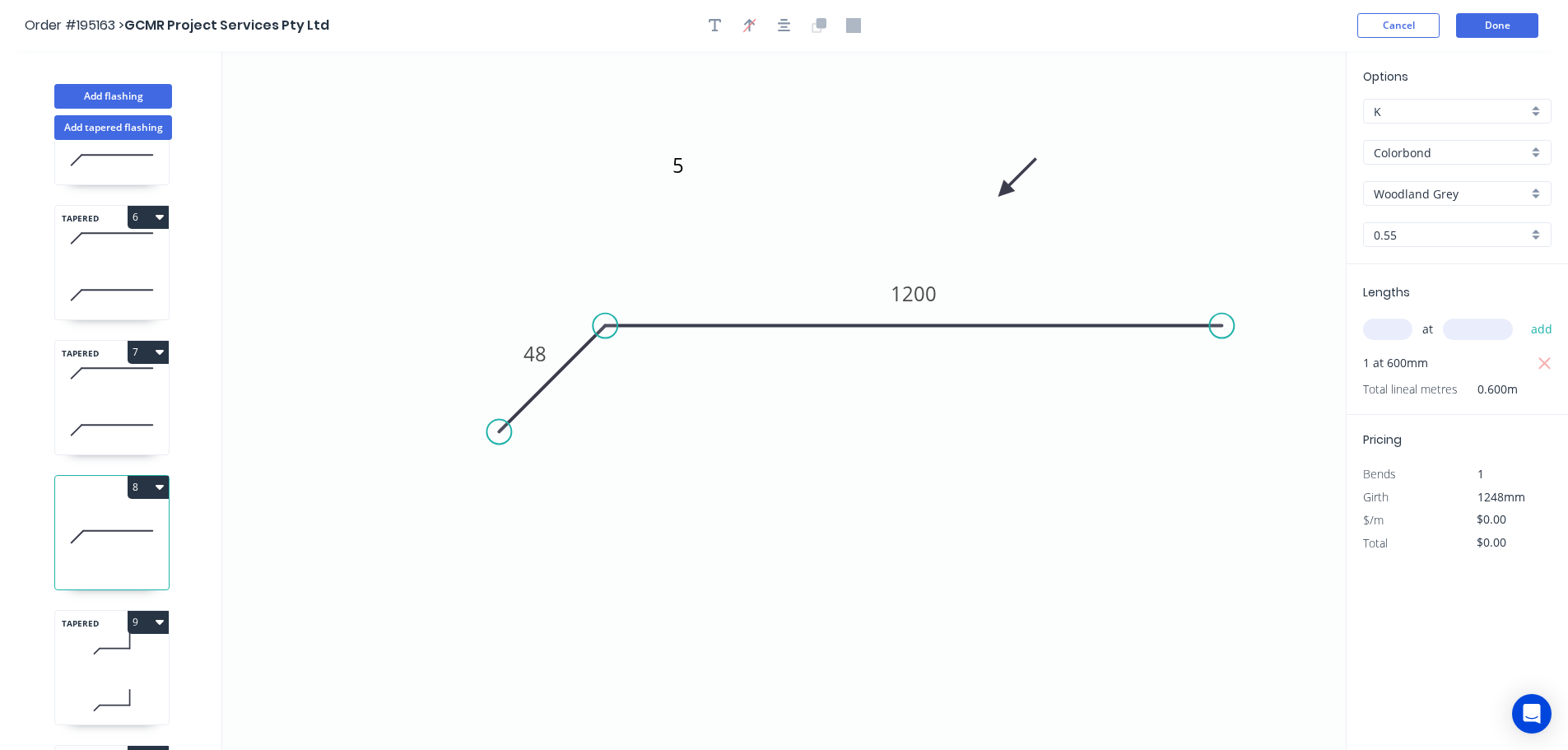
click at [102, 665] on icon at bounding box center [112, 643] width 113 height 48
type input "$23.72"
type input "$40.32"
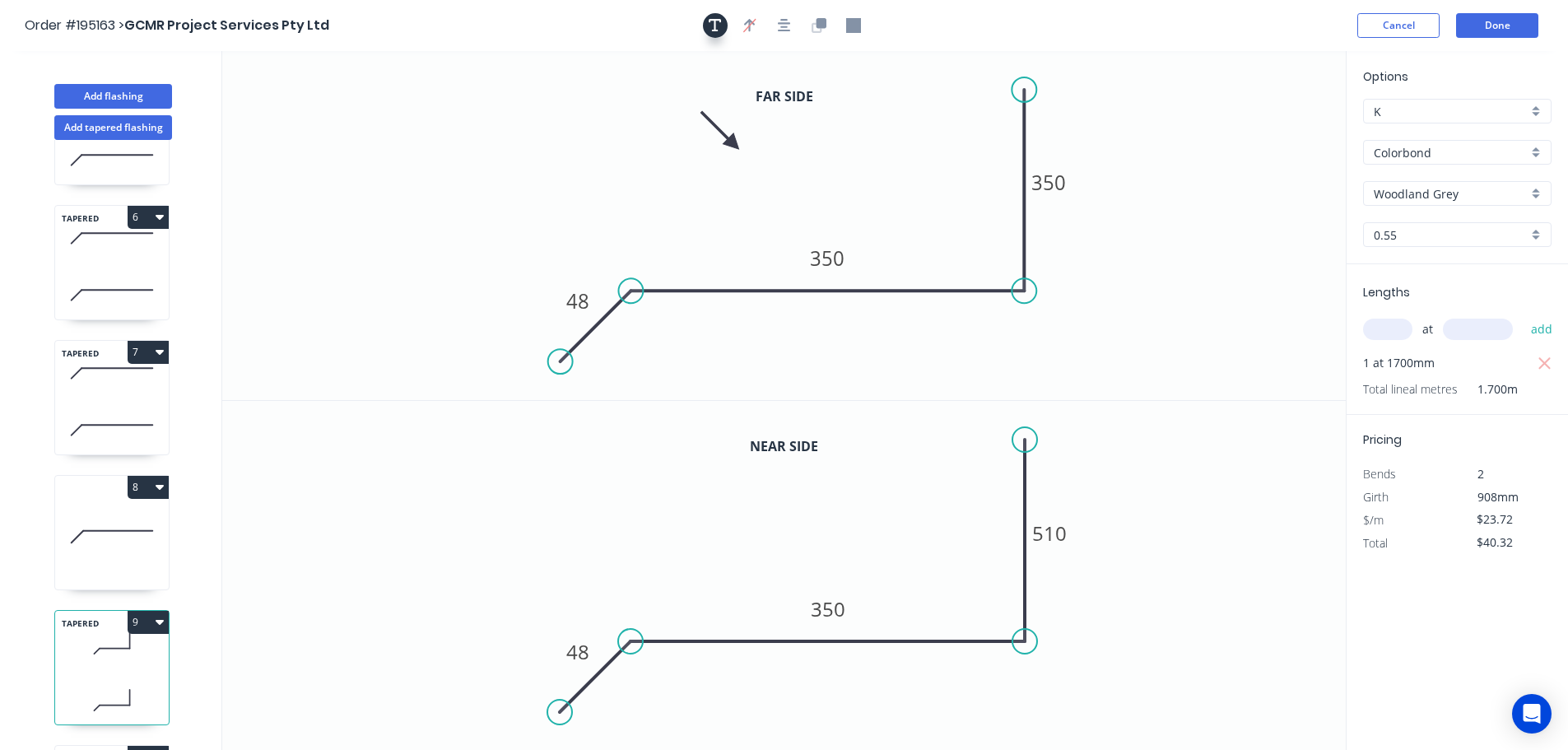
click at [712, 19] on icon "button" at bounding box center [715, 25] width 13 height 13
drag, startPoint x: 286, startPoint y: 104, endPoint x: 555, endPoint y: 158, distance: 274.4
click at [556, 158] on textarea at bounding box center [601, 171] width 133 height 61
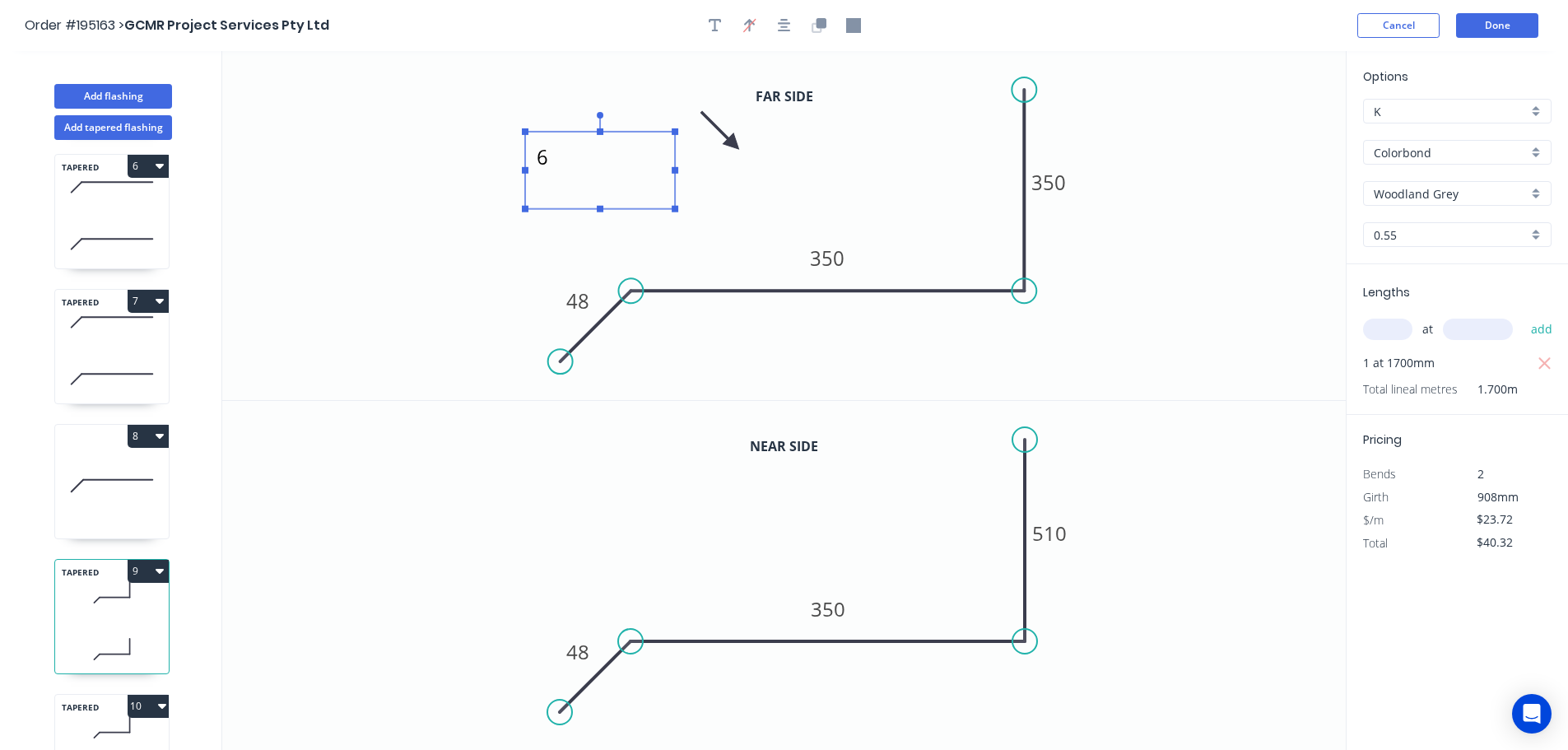
scroll to position [882, 0]
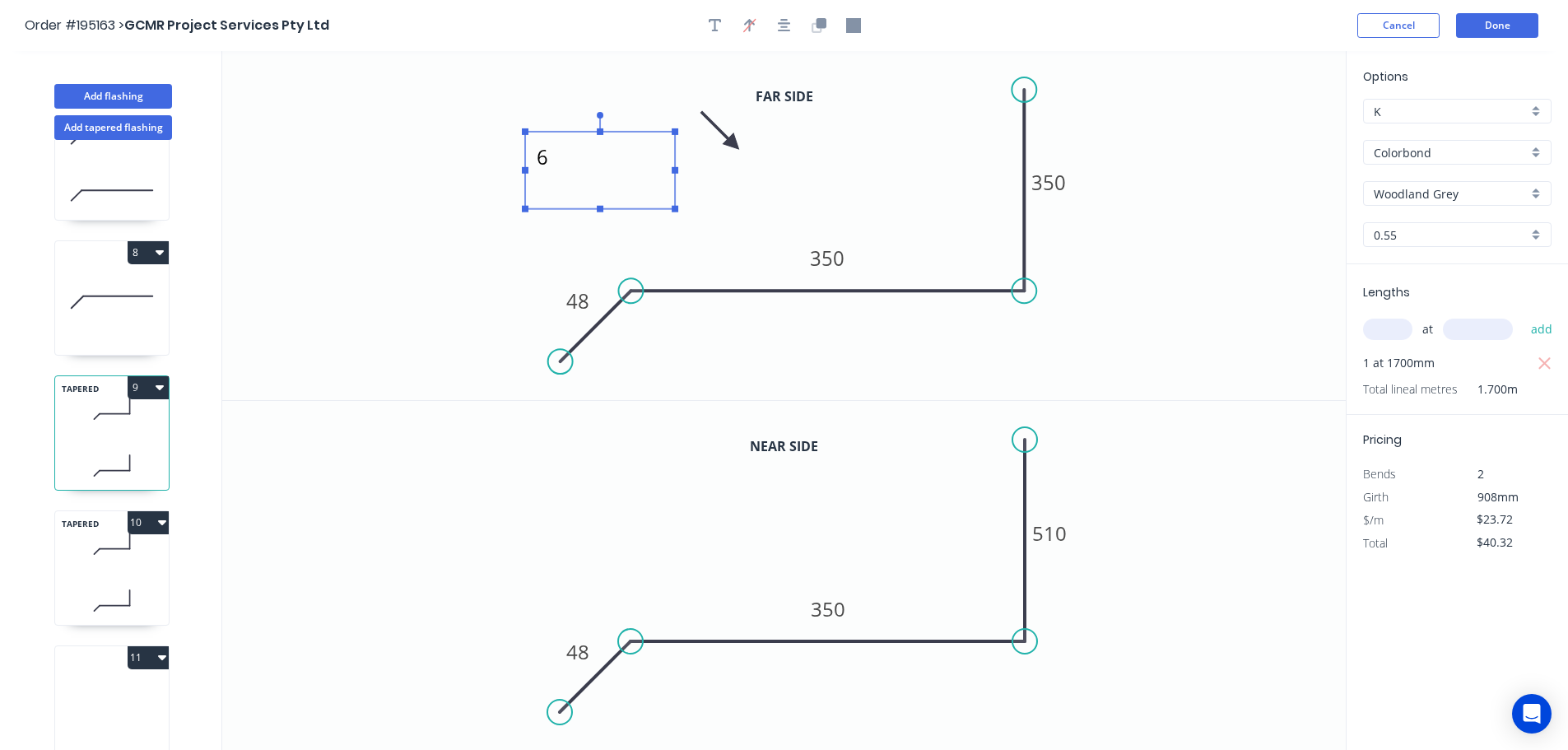
click at [113, 563] on div "TAPERED 10" at bounding box center [112, 567] width 115 height 115
click at [554, 157] on textarea "6" at bounding box center [600, 171] width 133 height 61
type textarea "7"
click at [105, 681] on icon at bounding box center [112, 707] width 113 height 106
click at [112, 696] on icon at bounding box center [112, 707] width 113 height 106
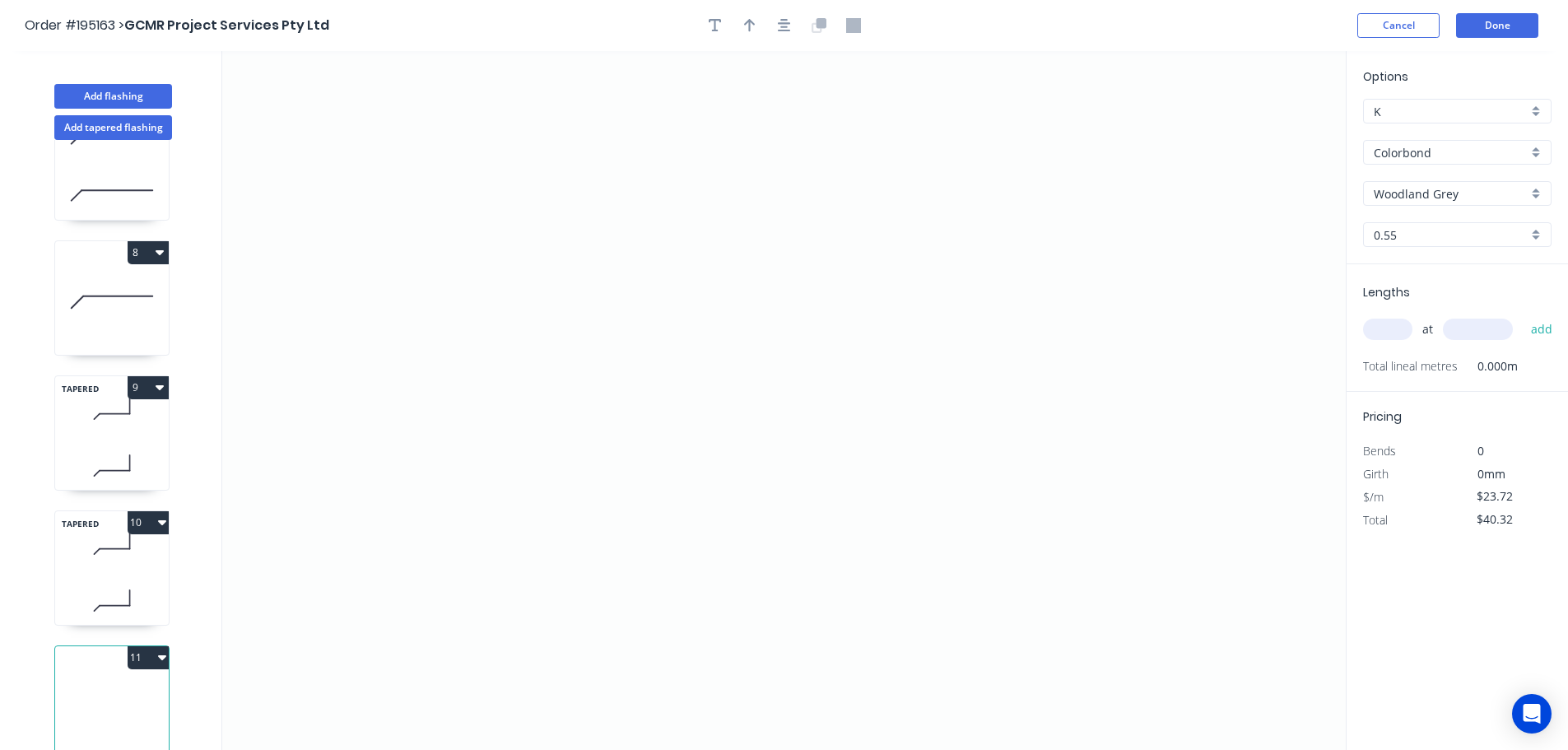
type input "$0.00"
click at [643, 115] on icon "0" at bounding box center [784, 400] width 1124 height 699
click at [679, 473] on icon "0" at bounding box center [784, 400] width 1124 height 699
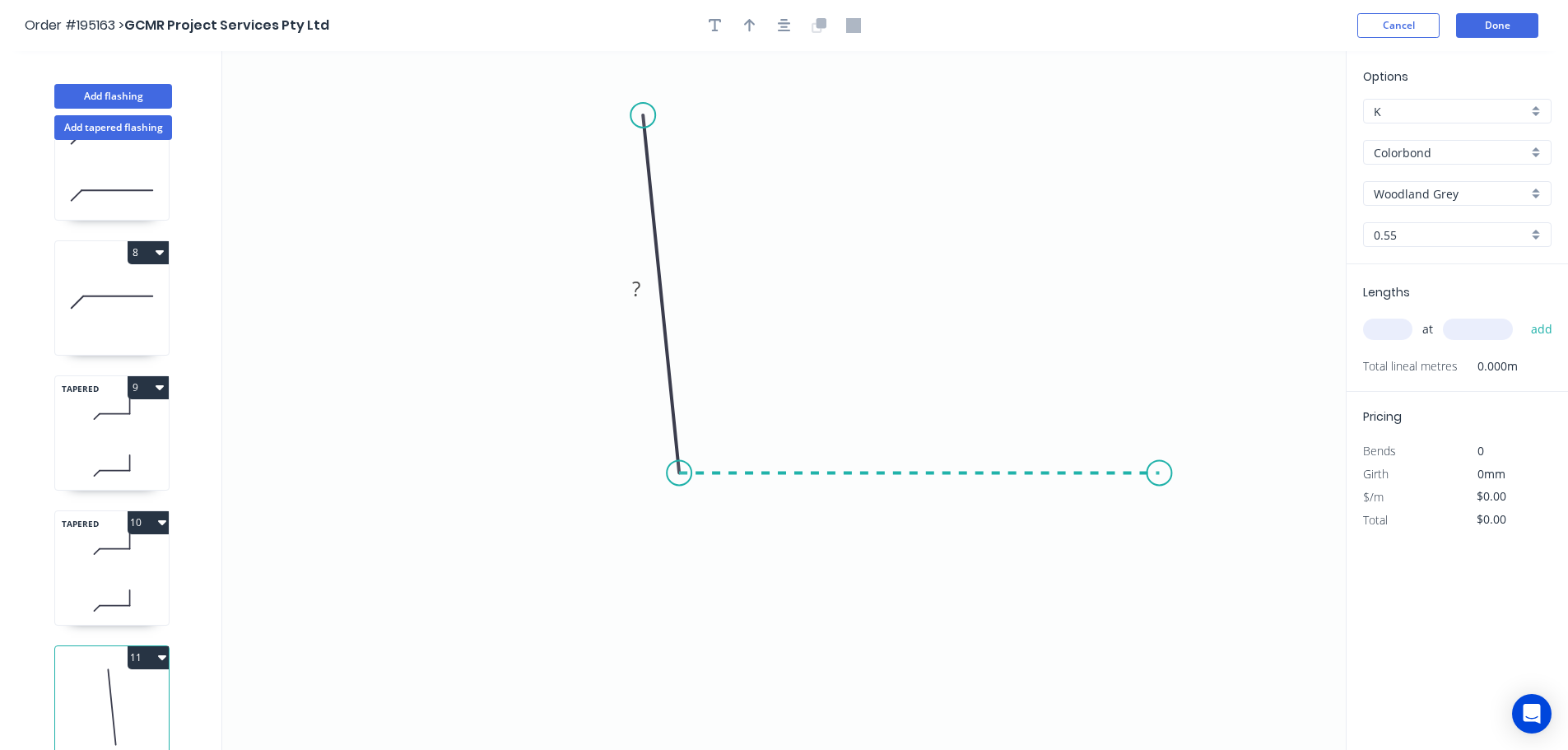
click at [1163, 488] on icon "0 ?" at bounding box center [784, 400] width 1124 height 699
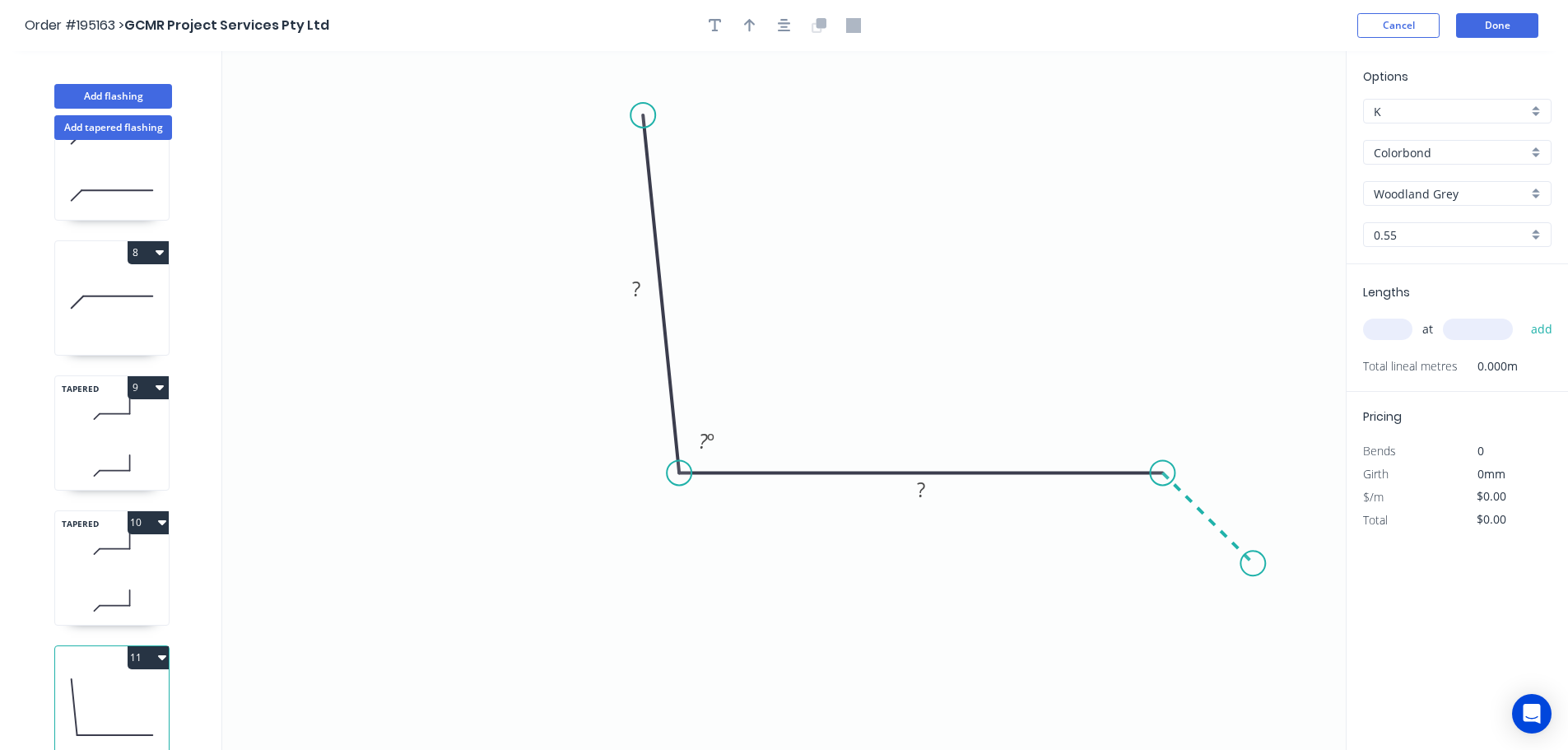
click at [1254, 566] on icon "0 ? ? ? º" at bounding box center [784, 400] width 1124 height 699
click at [1254, 566] on circle at bounding box center [1253, 563] width 25 height 25
click at [746, 27] on icon "button" at bounding box center [749, 25] width 11 height 15
click at [1264, 132] on icon at bounding box center [1262, 114] width 15 height 53
drag, startPoint x: 1264, startPoint y: 132, endPoint x: 970, endPoint y: 233, distance: 310.9
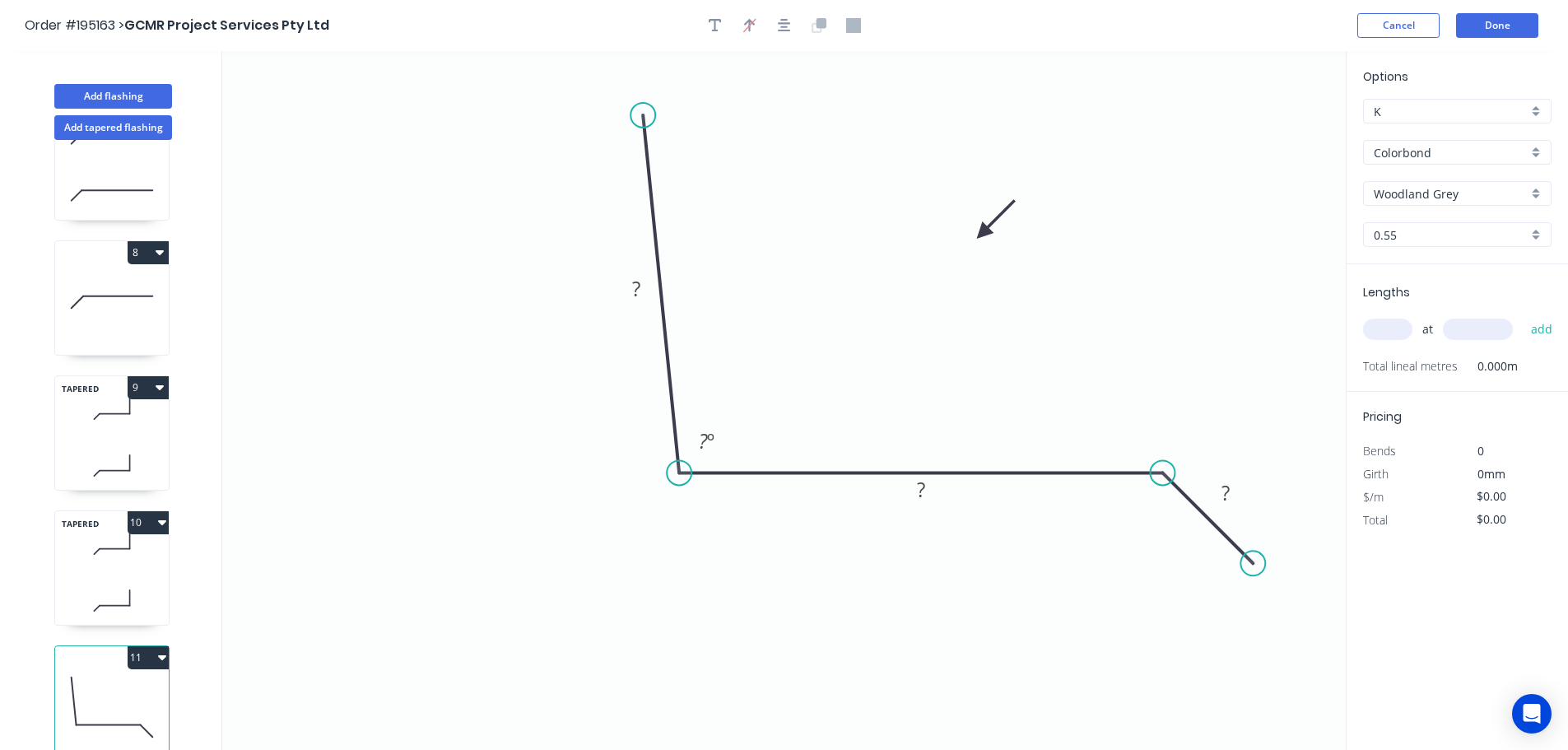
click at [972, 233] on icon at bounding box center [995, 219] width 48 height 48
click at [717, 29] on icon "button" at bounding box center [715, 25] width 13 height 15
drag, startPoint x: 366, startPoint y: 107, endPoint x: 855, endPoint y: 149, distance: 490.8
click at [855, 149] on textarea at bounding box center [826, 160] width 133 height 61
type textarea "8"
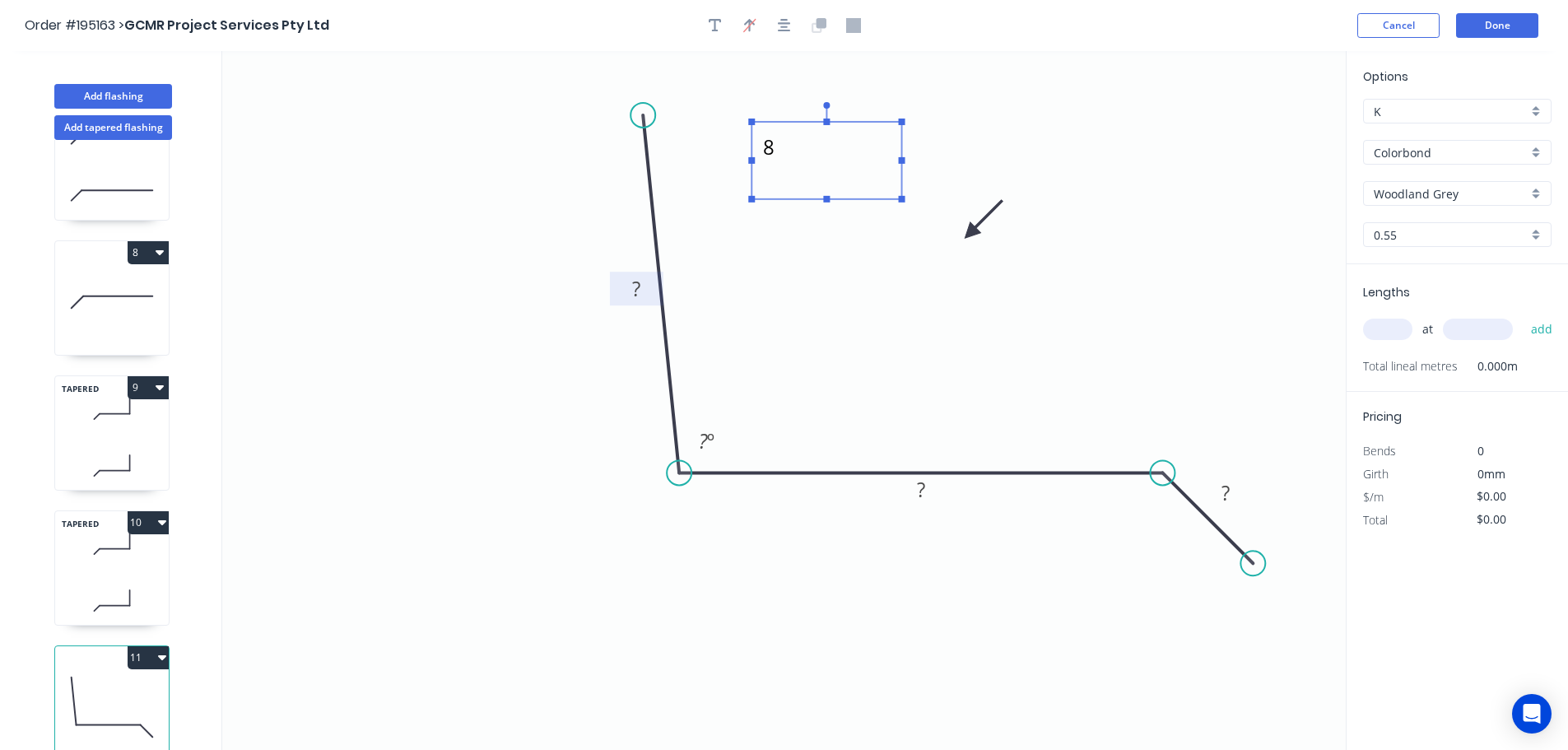
click at [636, 287] on tspan "?" at bounding box center [637, 288] width 9 height 27
click at [1398, 336] on input "text" at bounding box center [1387, 329] width 49 height 22
type input "$18.59"
type input "1"
type input "1900"
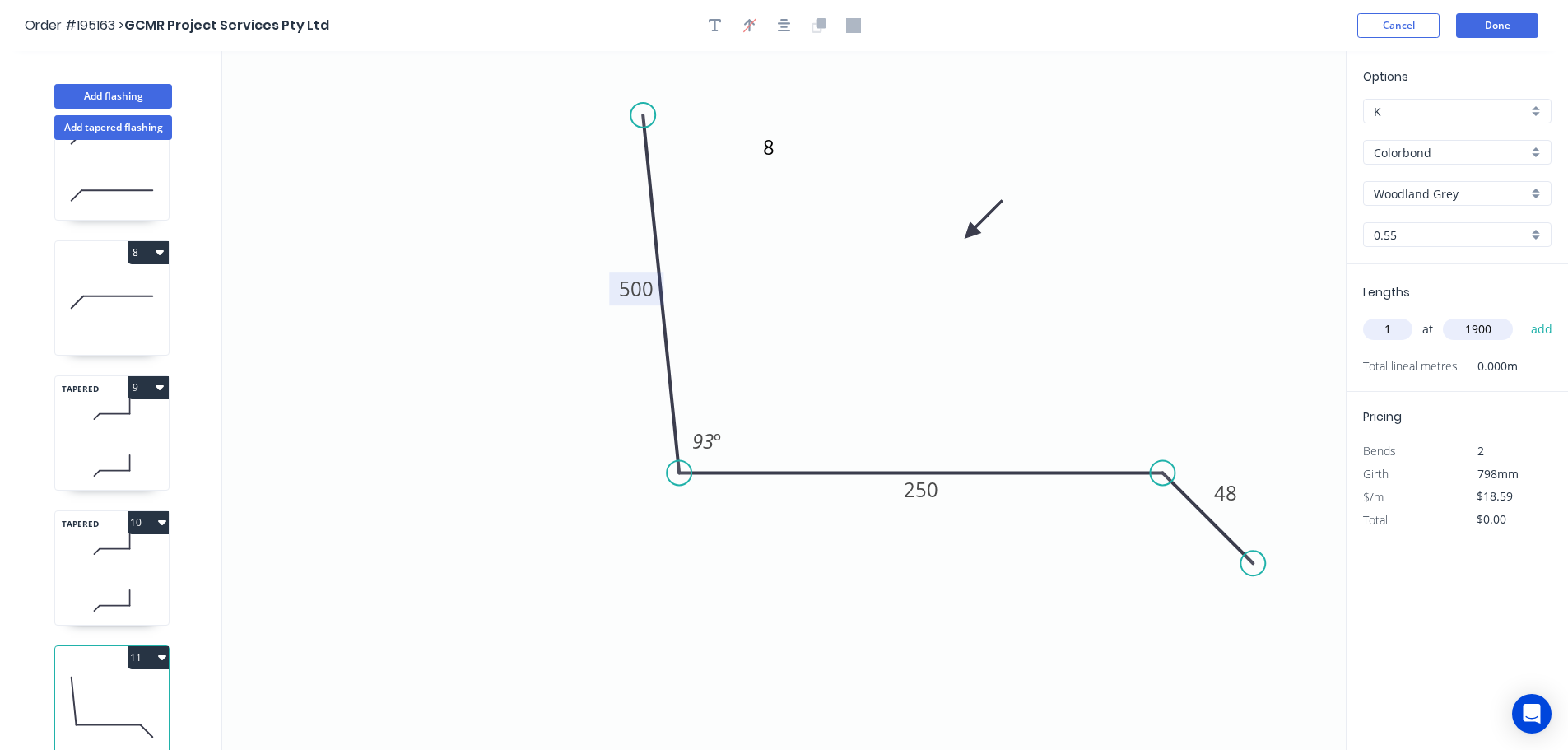
click at [1523, 315] on button "add" at bounding box center [1542, 329] width 39 height 28
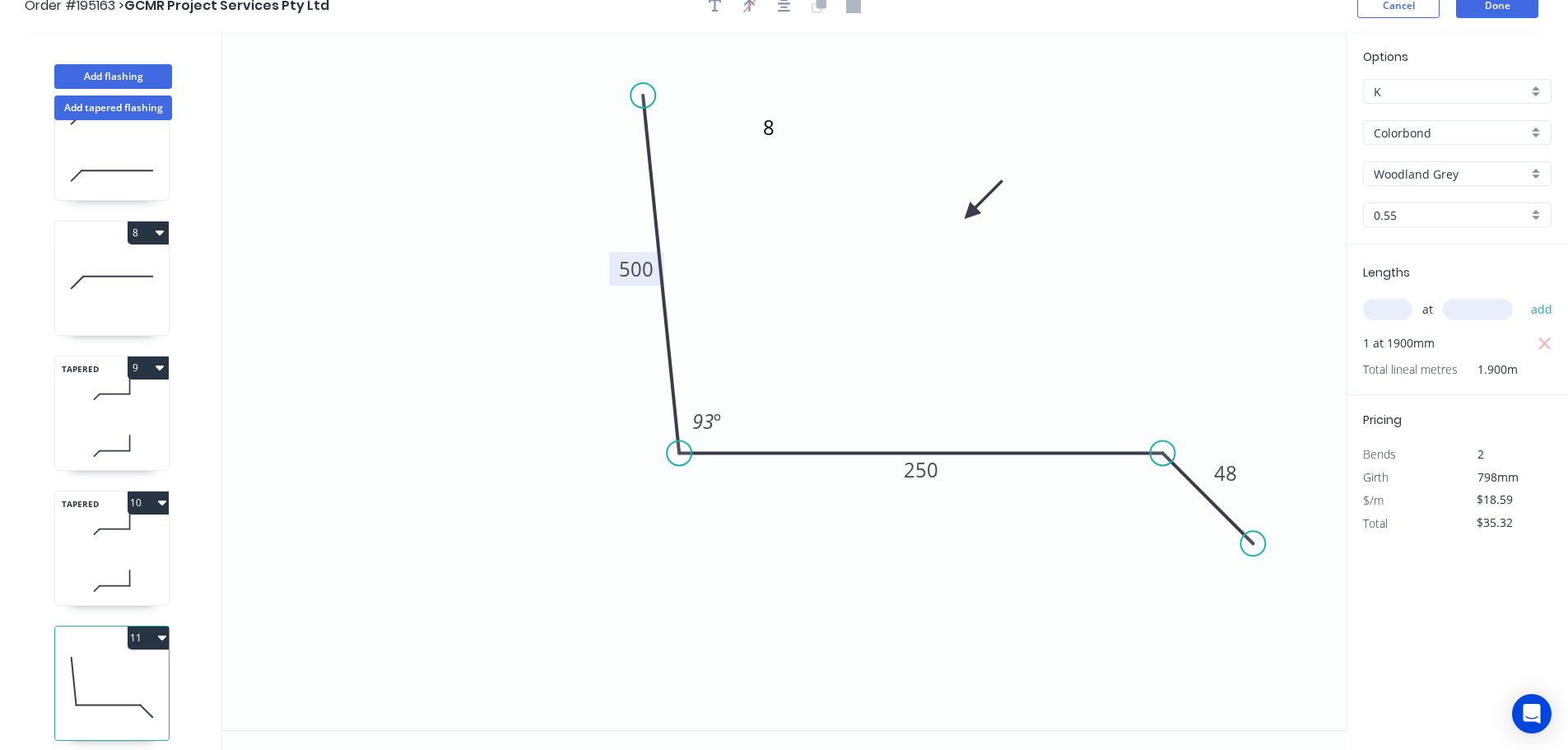
scroll to position [30, 0]
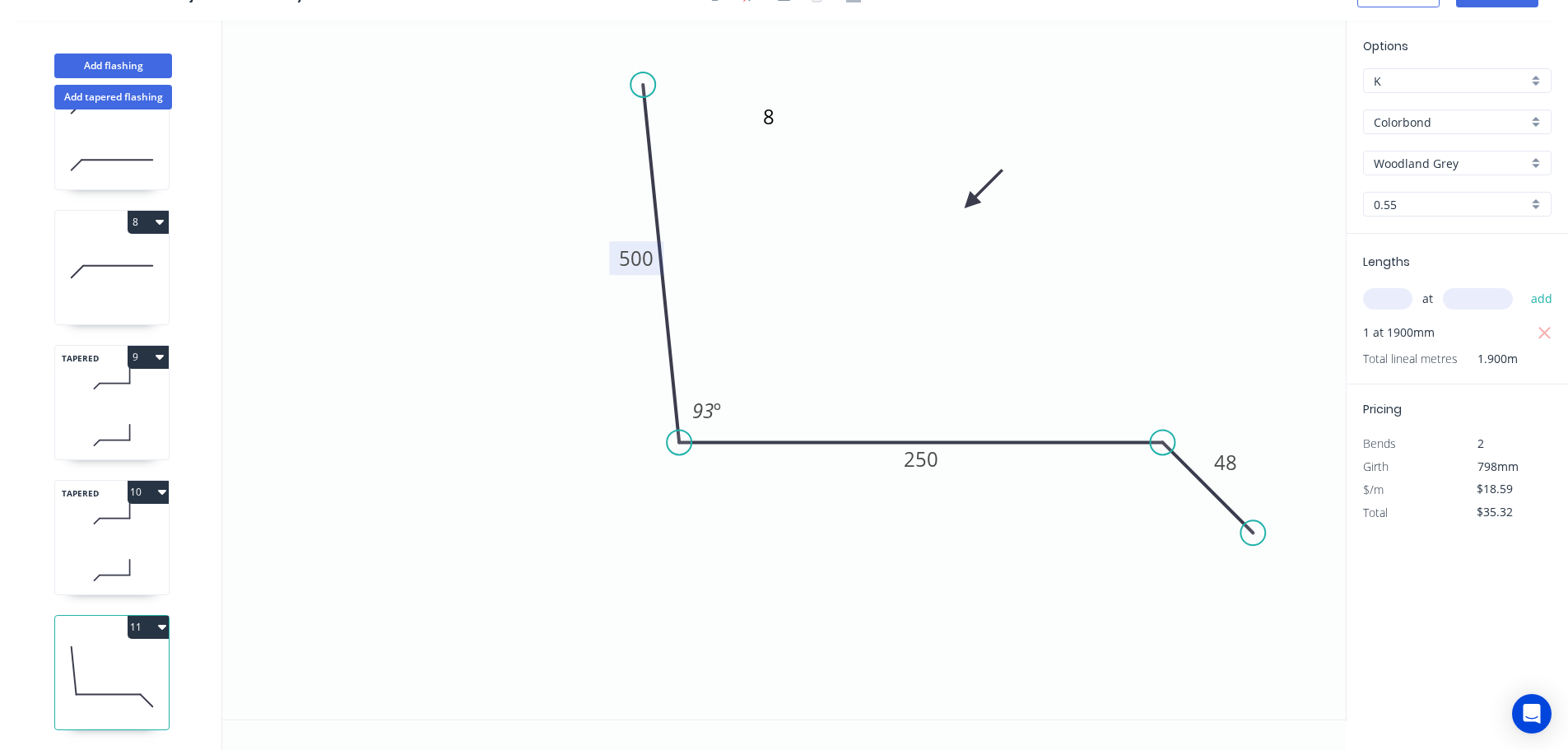
click at [136, 616] on button "11" at bounding box center [148, 627] width 42 height 23
click at [56, 656] on div "Duplicate" at bounding box center [90, 668] width 126 height 24
type input "$0.00"
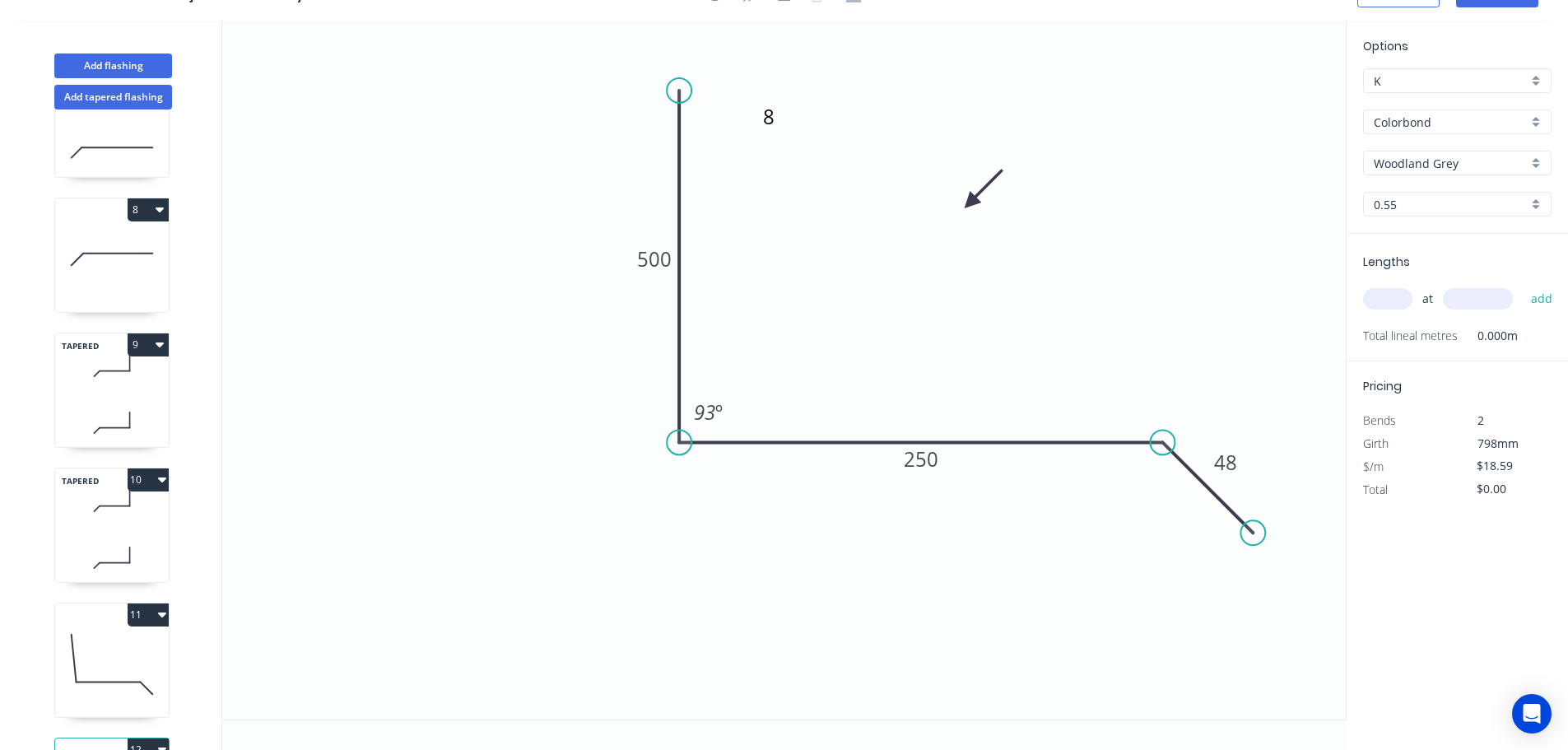
click at [681, 91] on circle at bounding box center [679, 90] width 25 height 25
click at [751, 460] on div "Hide angle" at bounding box center [791, 459] width 165 height 34
click at [780, 114] on textarea "8" at bounding box center [826, 130] width 133 height 61
type textarea "9"
click at [653, 262] on tspan "500" at bounding box center [654, 258] width 35 height 27
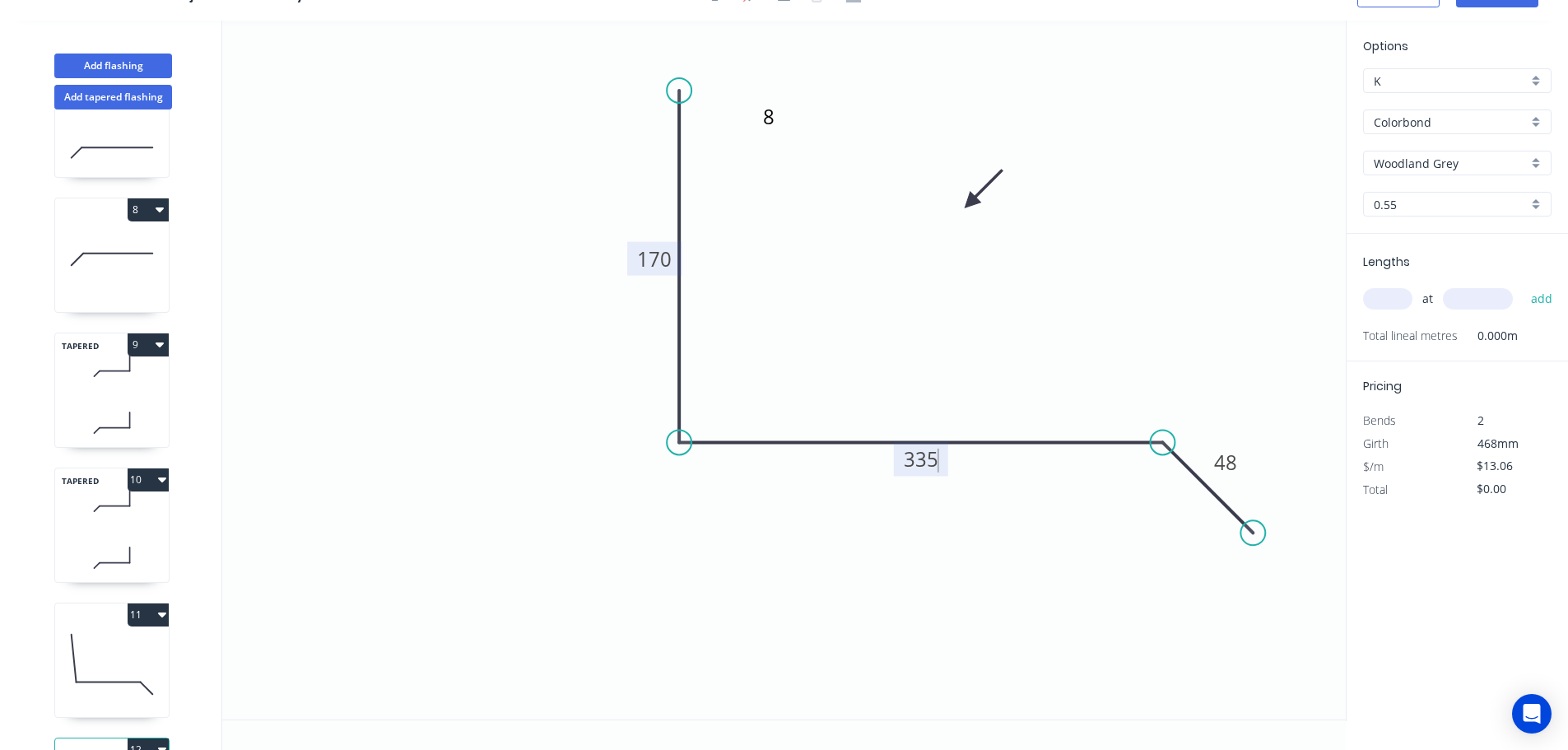
click at [1381, 290] on input "text" at bounding box center [1387, 299] width 49 height 22
type input "$14.90"
type input "1"
type input "1200"
click at [1523, 285] on button "add" at bounding box center [1542, 299] width 39 height 28
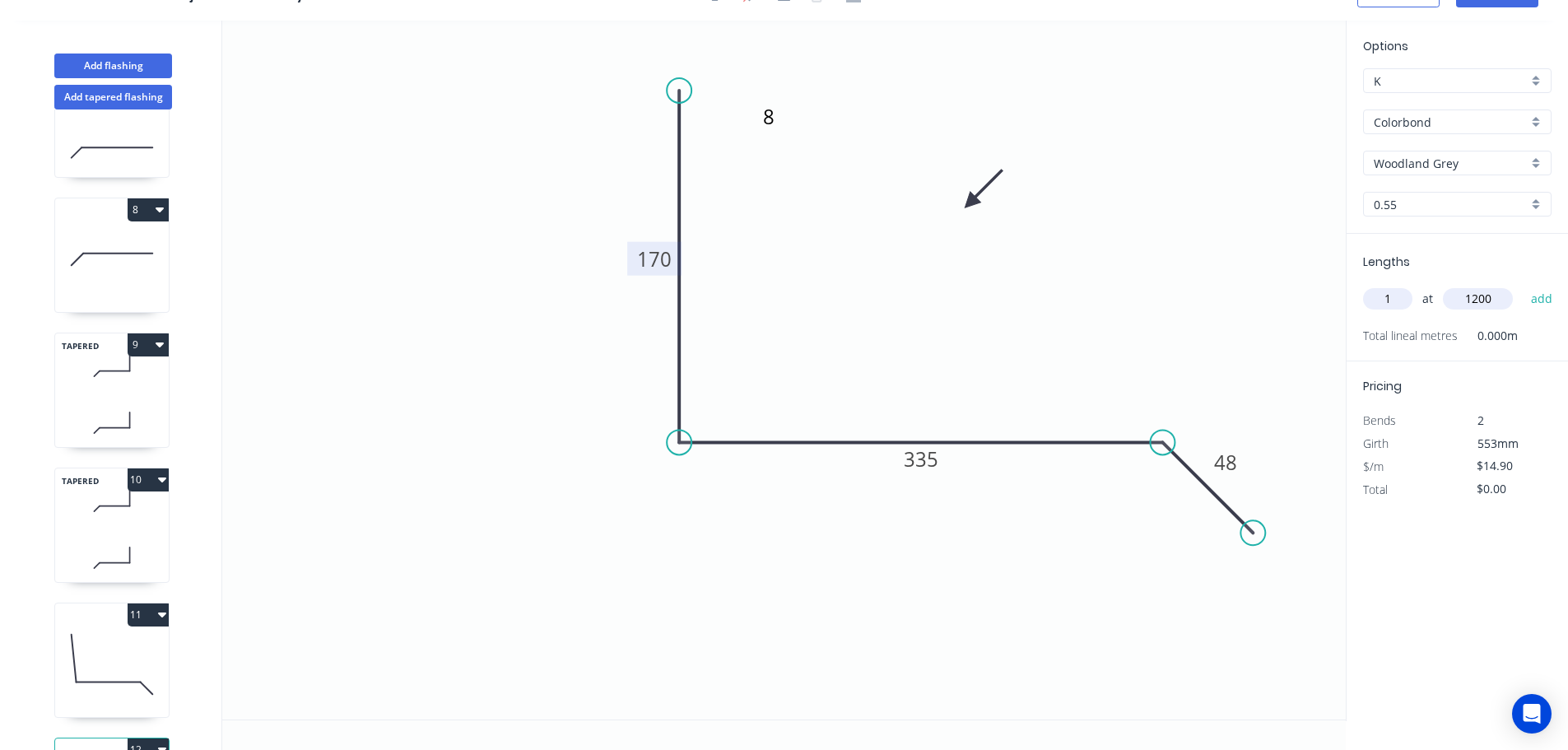
type input "$17.88"
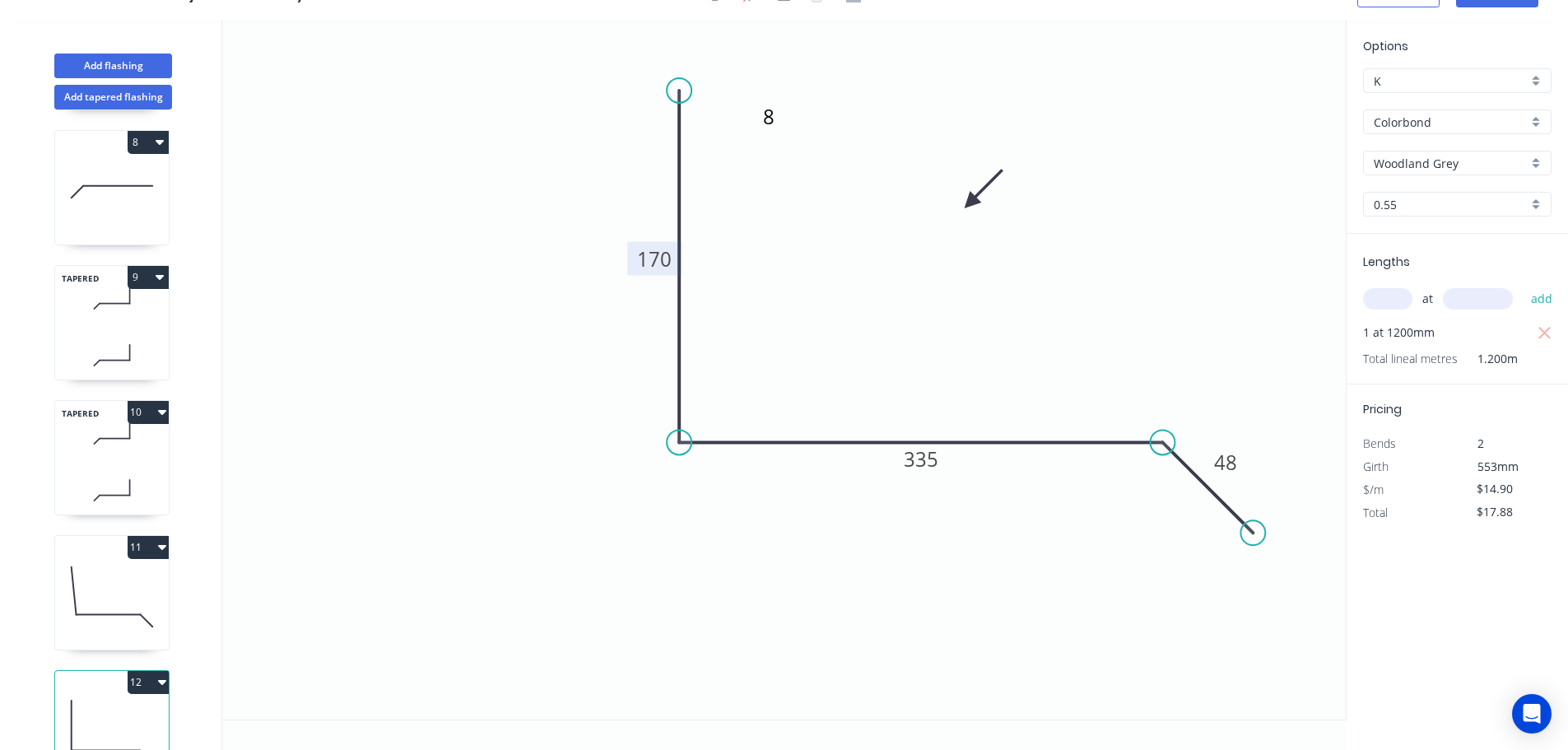
scroll to position [1016, 0]
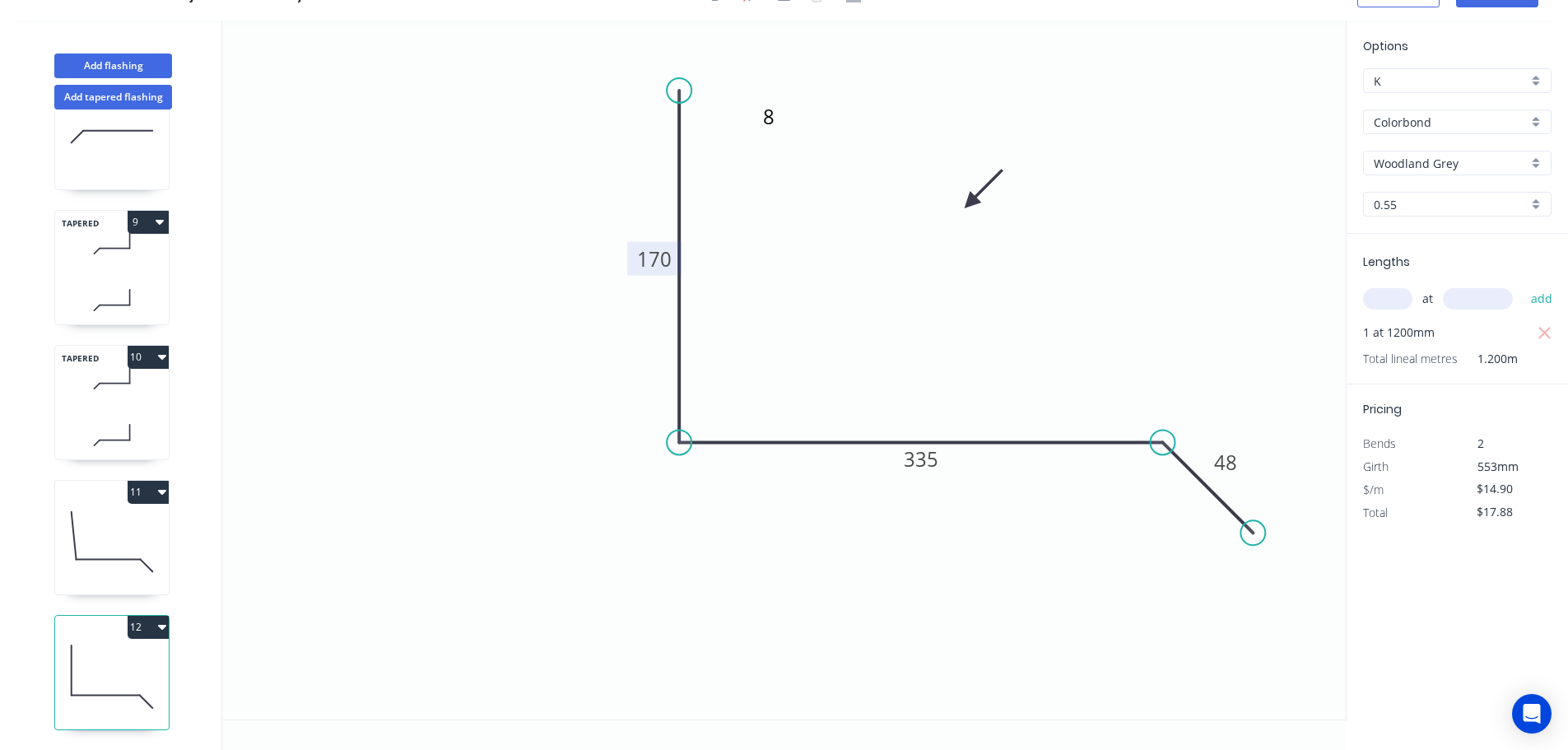
click at [139, 481] on button "11" at bounding box center [148, 492] width 42 height 23
click at [70, 520] on div "Duplicate" at bounding box center [90, 533] width 126 height 24
type input "$18.59"
type input "$0.00"
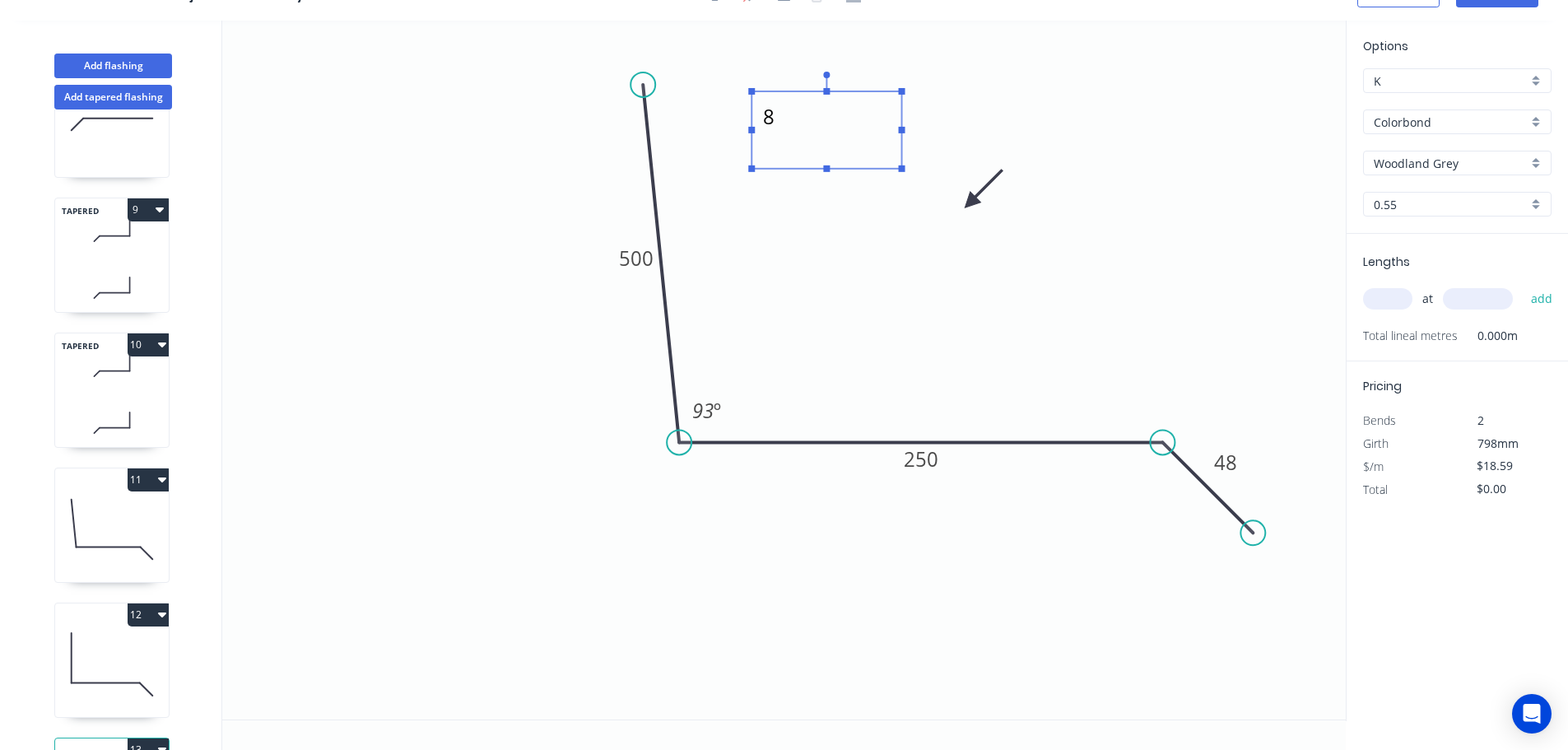
click at [774, 117] on textarea "8" at bounding box center [826, 130] width 133 height 61
type textarea "10"
click at [638, 259] on tspan "500" at bounding box center [637, 257] width 35 height 27
click at [1388, 296] on input "text" at bounding box center [1387, 299] width 49 height 22
type input "$14.90"
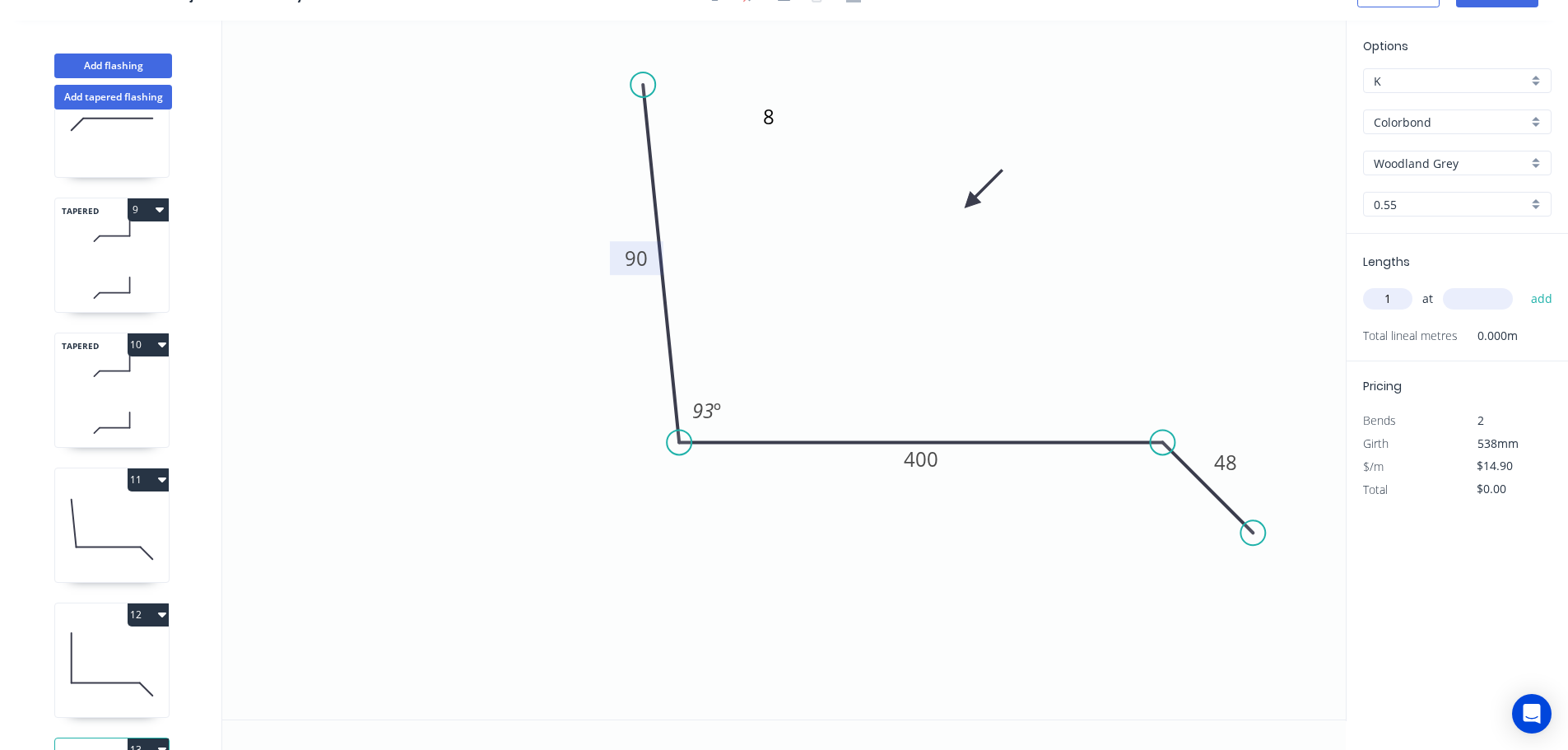
type input "1"
type input "900"
click at [1523, 285] on button "add" at bounding box center [1542, 299] width 39 height 28
click at [139, 613] on button "12" at bounding box center [148, 614] width 42 height 23
click at [58, 652] on div "Duplicate" at bounding box center [90, 656] width 126 height 24
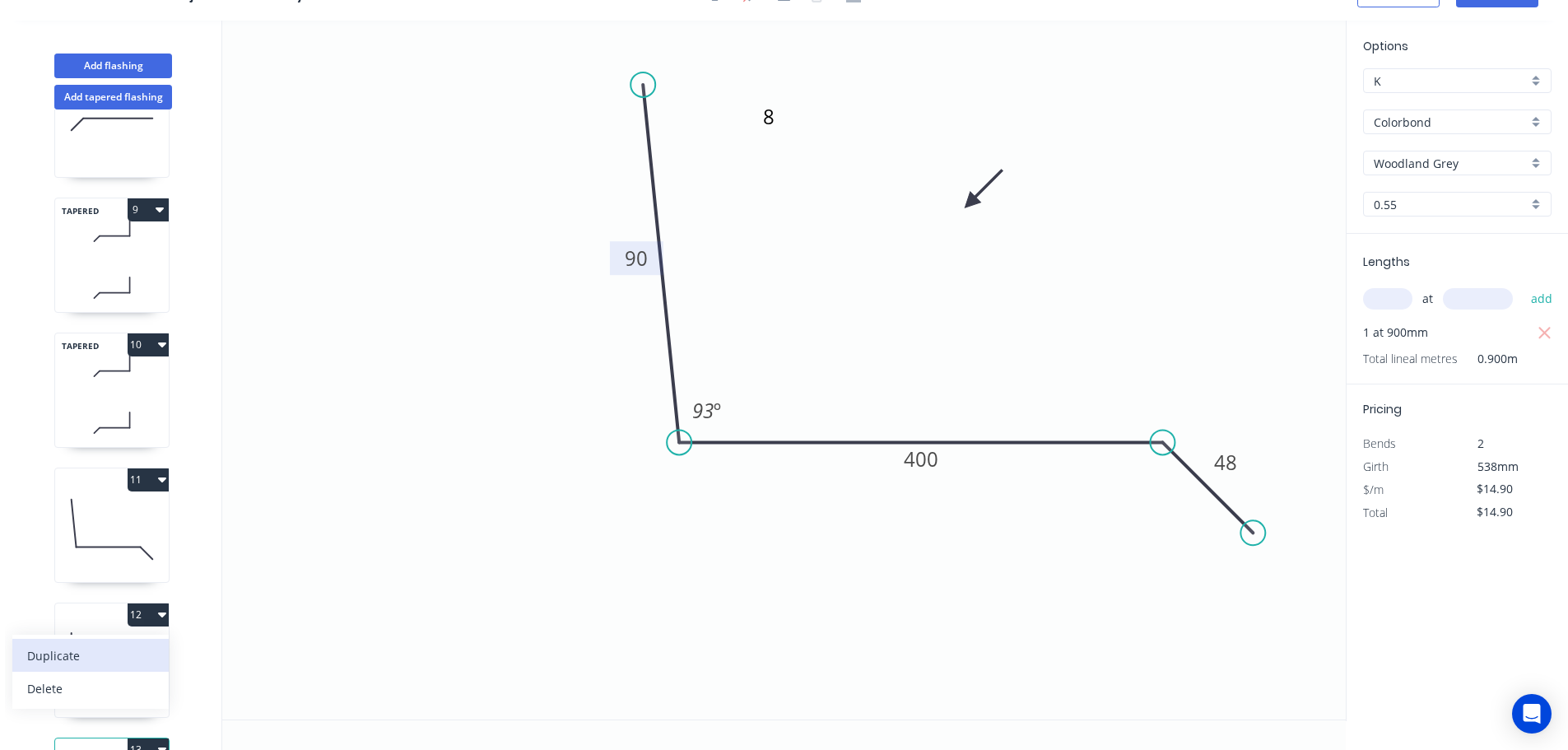
type input "$0.00"
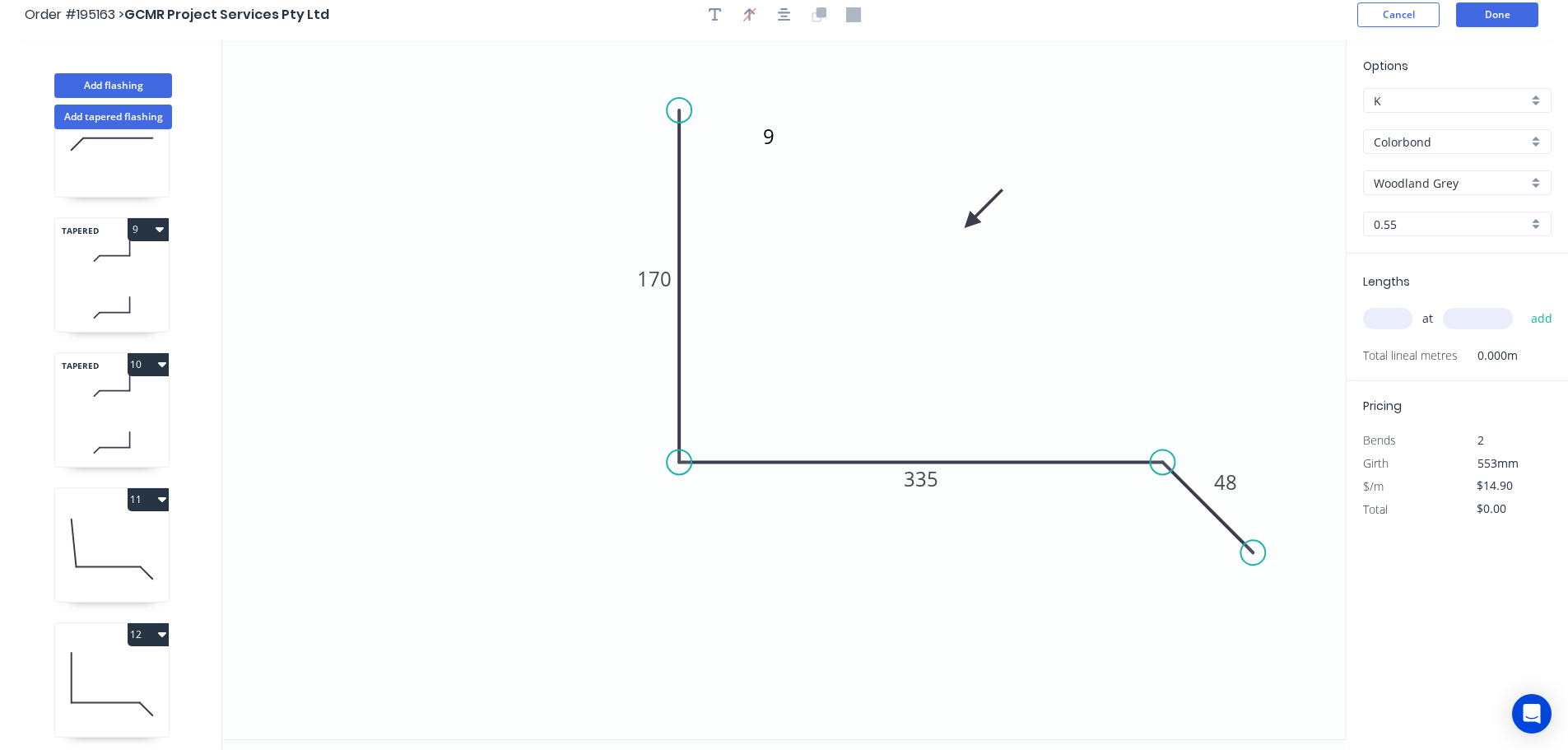
scroll to position [0, 0]
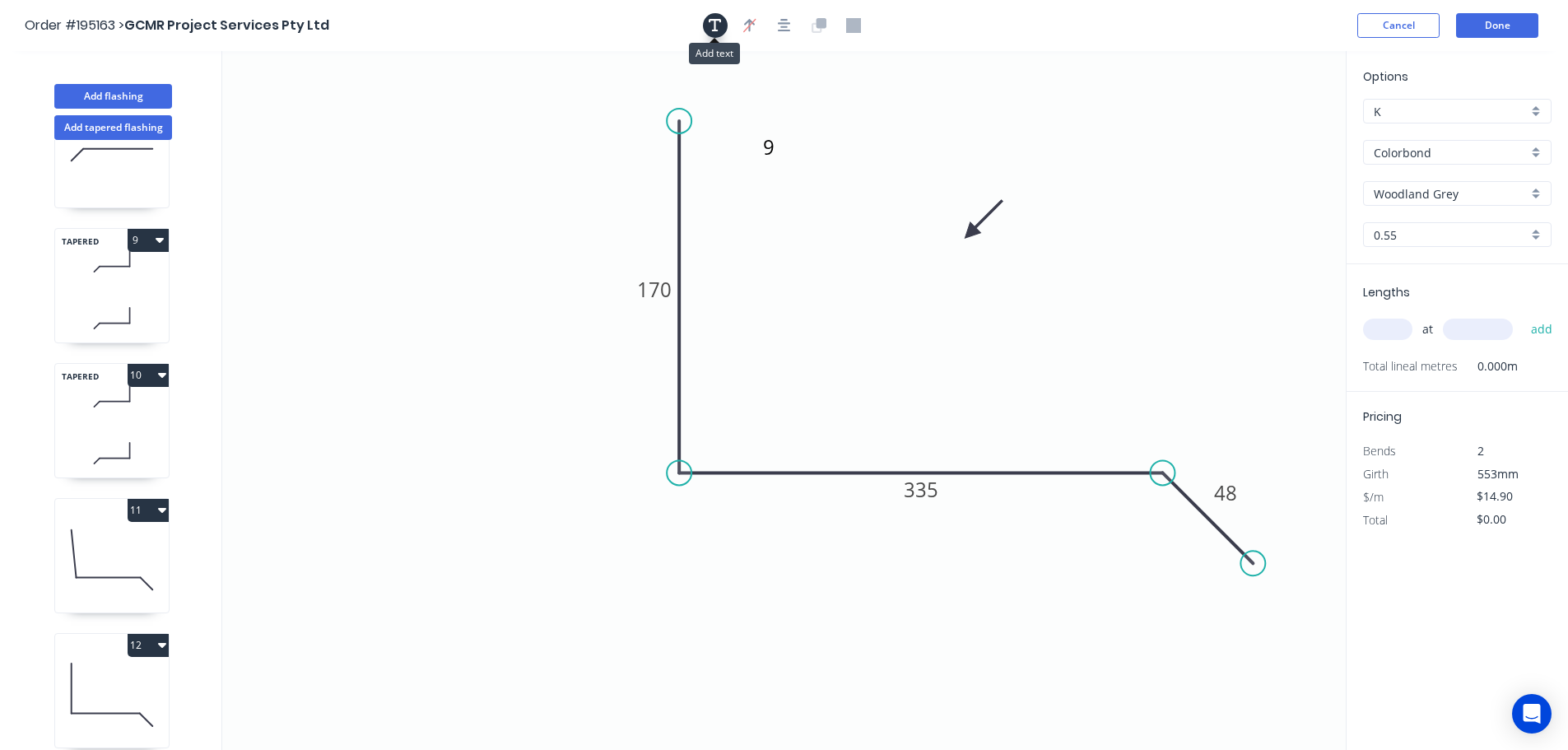
click at [713, 21] on icon "button" at bounding box center [715, 25] width 13 height 13
click at [774, 148] on textarea "9" at bounding box center [826, 160] width 133 height 61
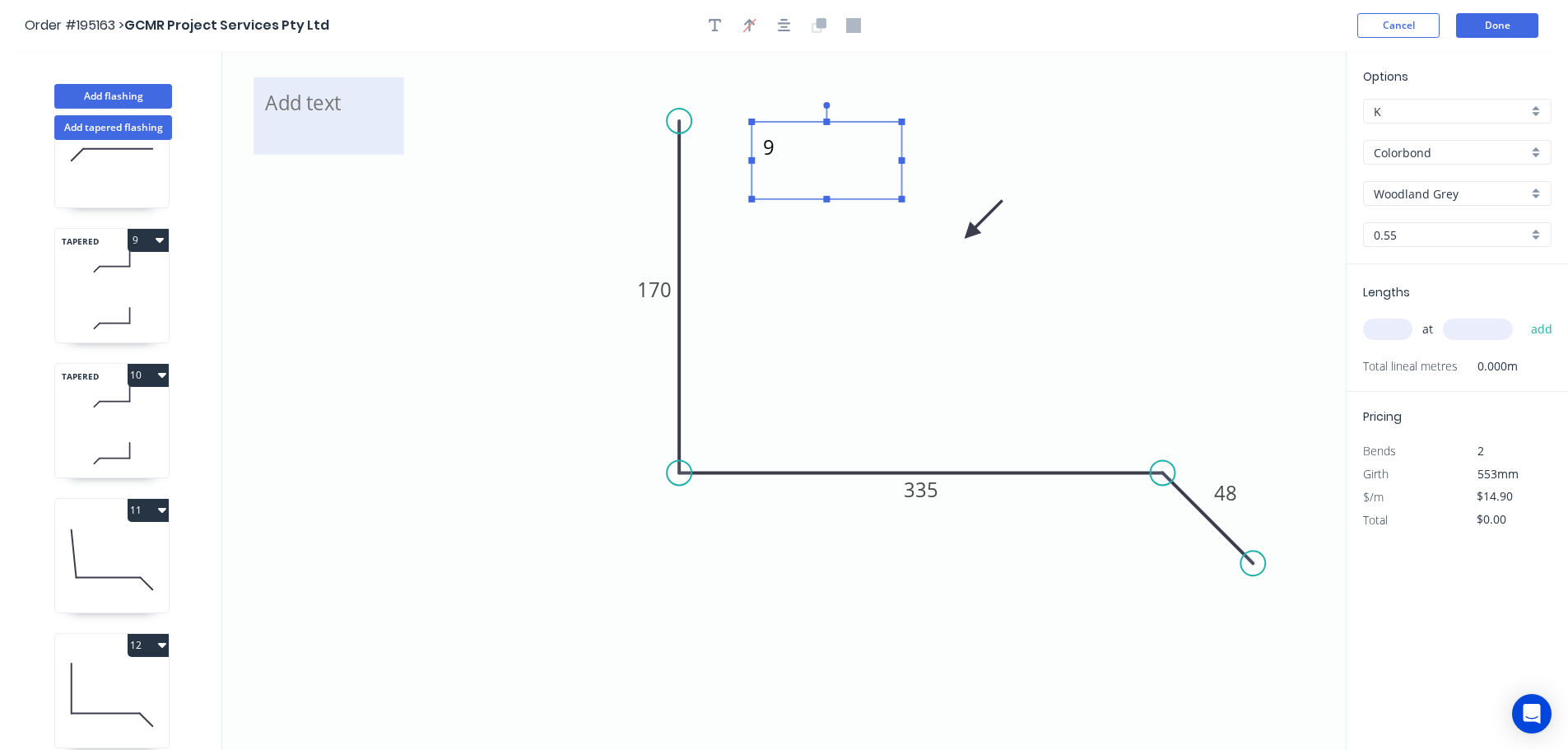
click at [289, 107] on textarea at bounding box center [328, 116] width 133 height 61
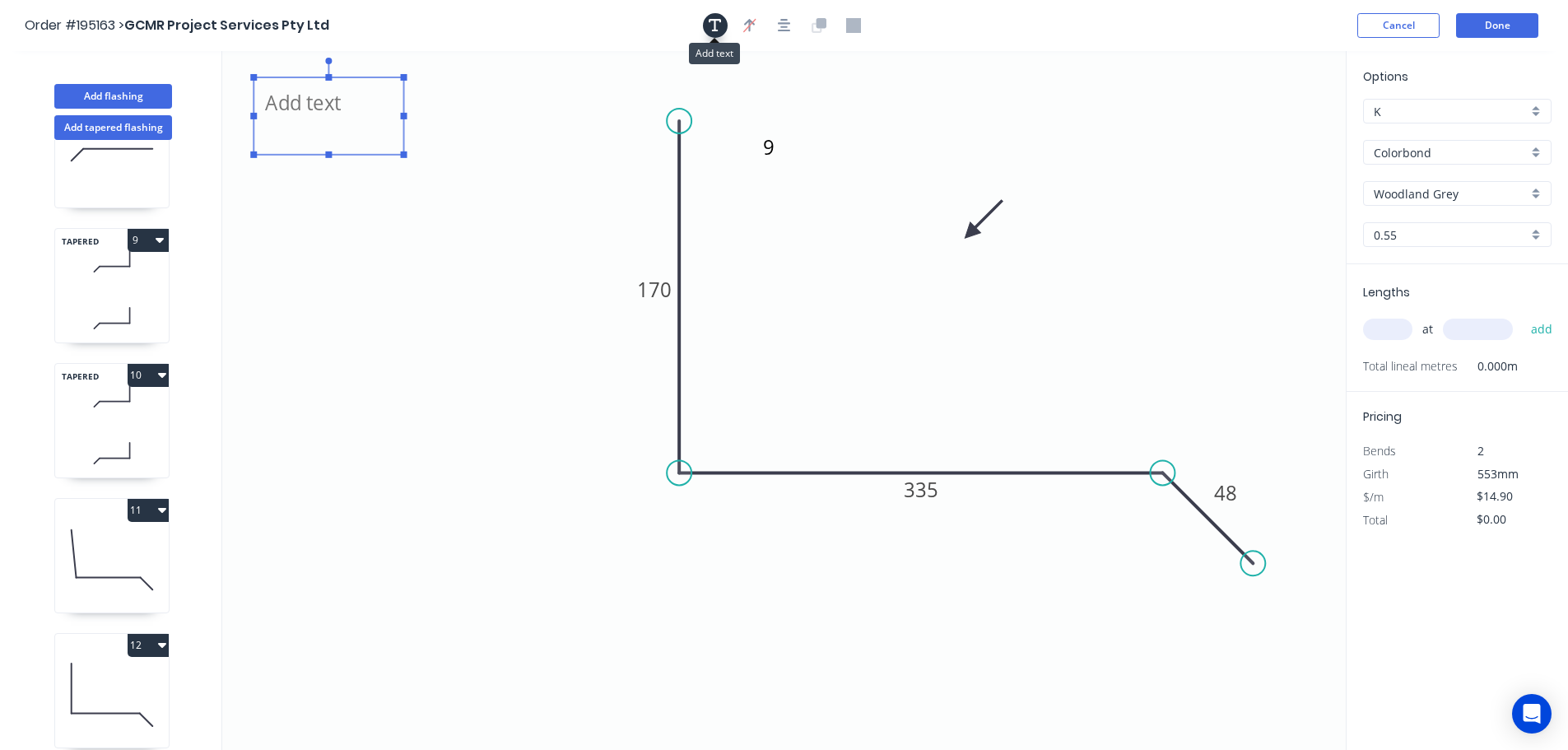
click at [718, 24] on icon "button" at bounding box center [715, 25] width 13 height 15
click at [716, 27] on icon "button" at bounding box center [715, 25] width 13 height 15
click at [652, 290] on tspan "170" at bounding box center [654, 288] width 35 height 27
click at [1389, 322] on input "text" at bounding box center [1387, 329] width 49 height 22
type input "$14.90"
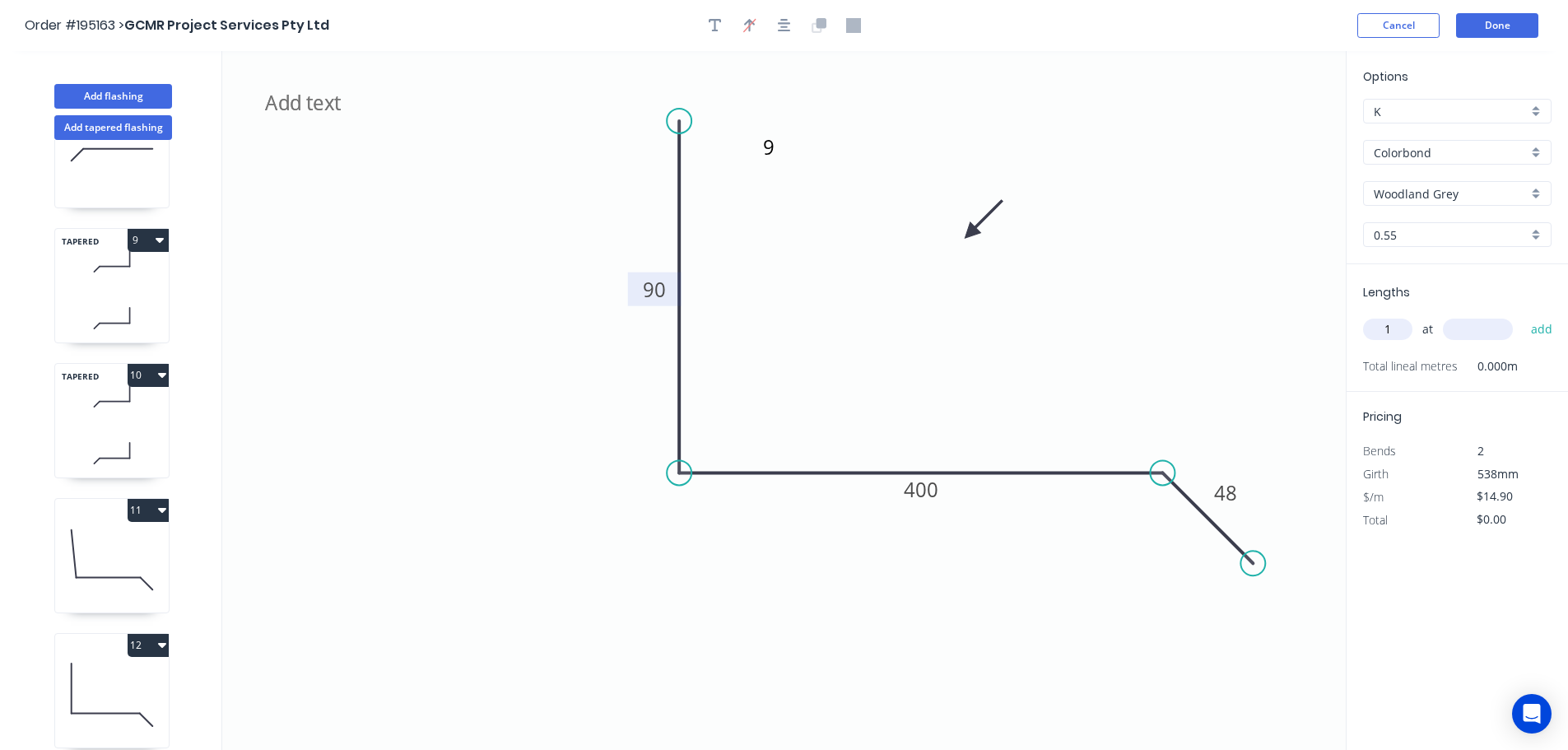
type input "1"
type input "900"
click at [1523, 315] on button "add" at bounding box center [1542, 329] width 39 height 28
type input "$14.90"
click at [106, 88] on button "Add flashing" at bounding box center [113, 96] width 118 height 25
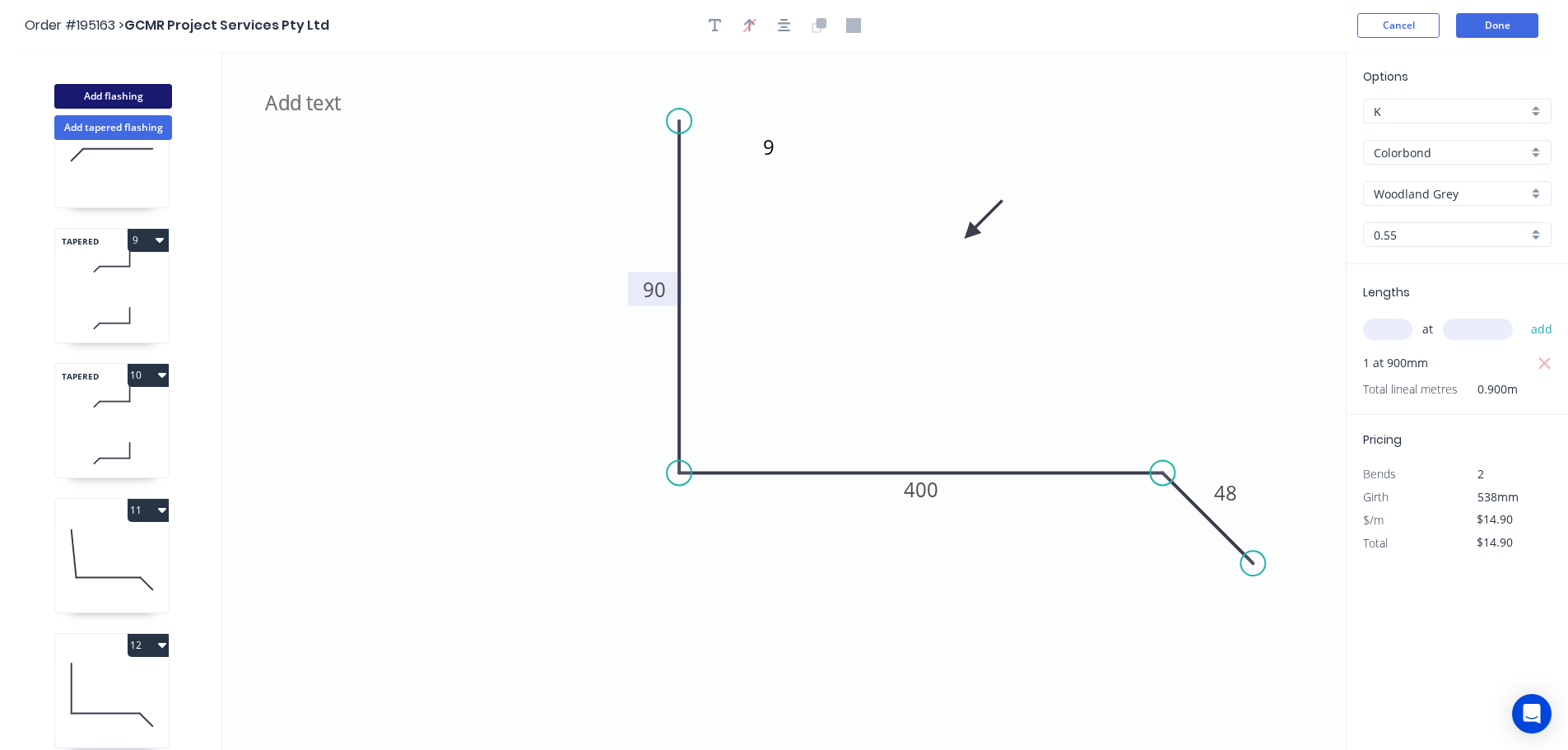
type input "$0.00"
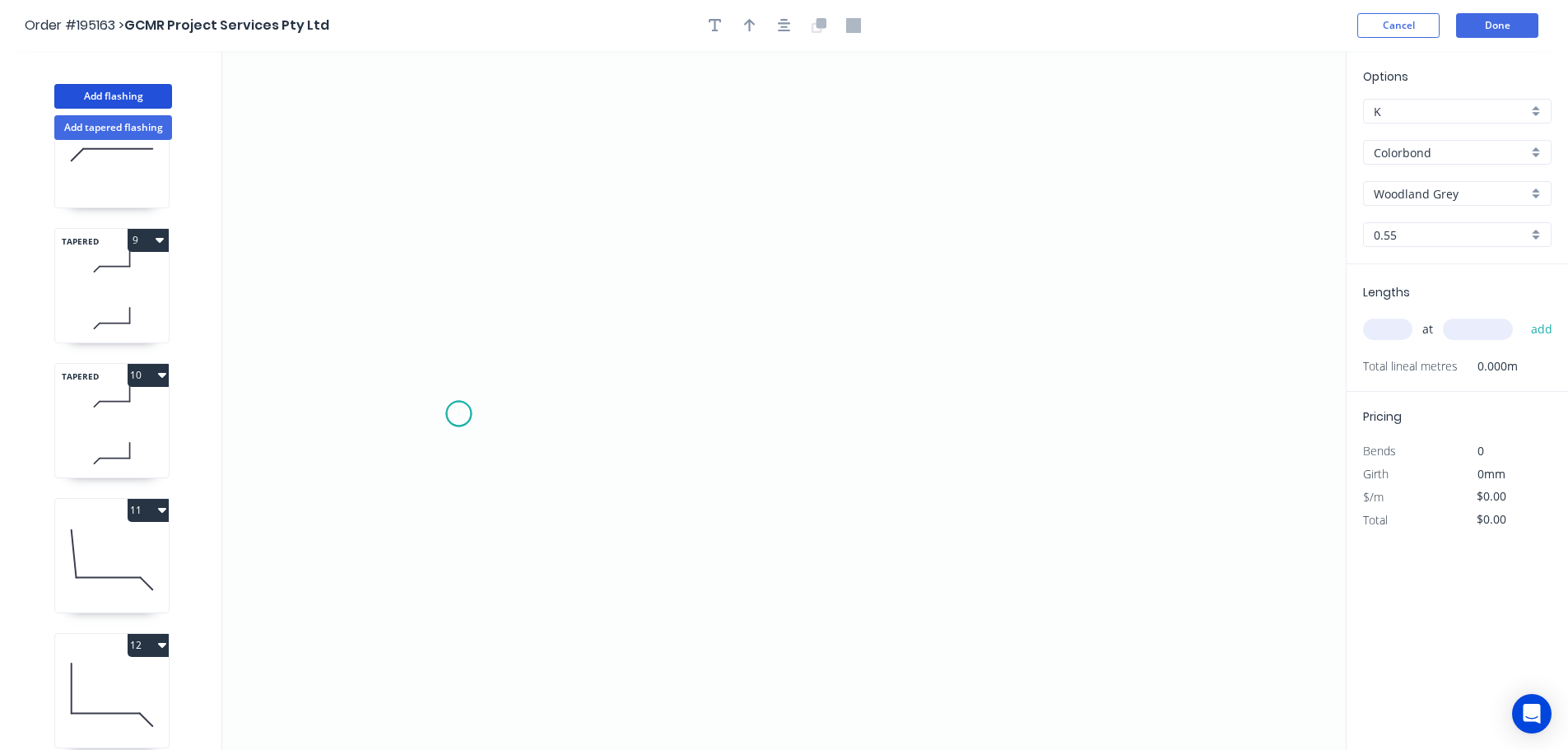
drag, startPoint x: 458, startPoint y: 414, endPoint x: 466, endPoint y: 306, distance: 108.3
click at [461, 411] on icon "0" at bounding box center [784, 400] width 1124 height 699
click at [455, 189] on icon "0" at bounding box center [784, 400] width 1124 height 699
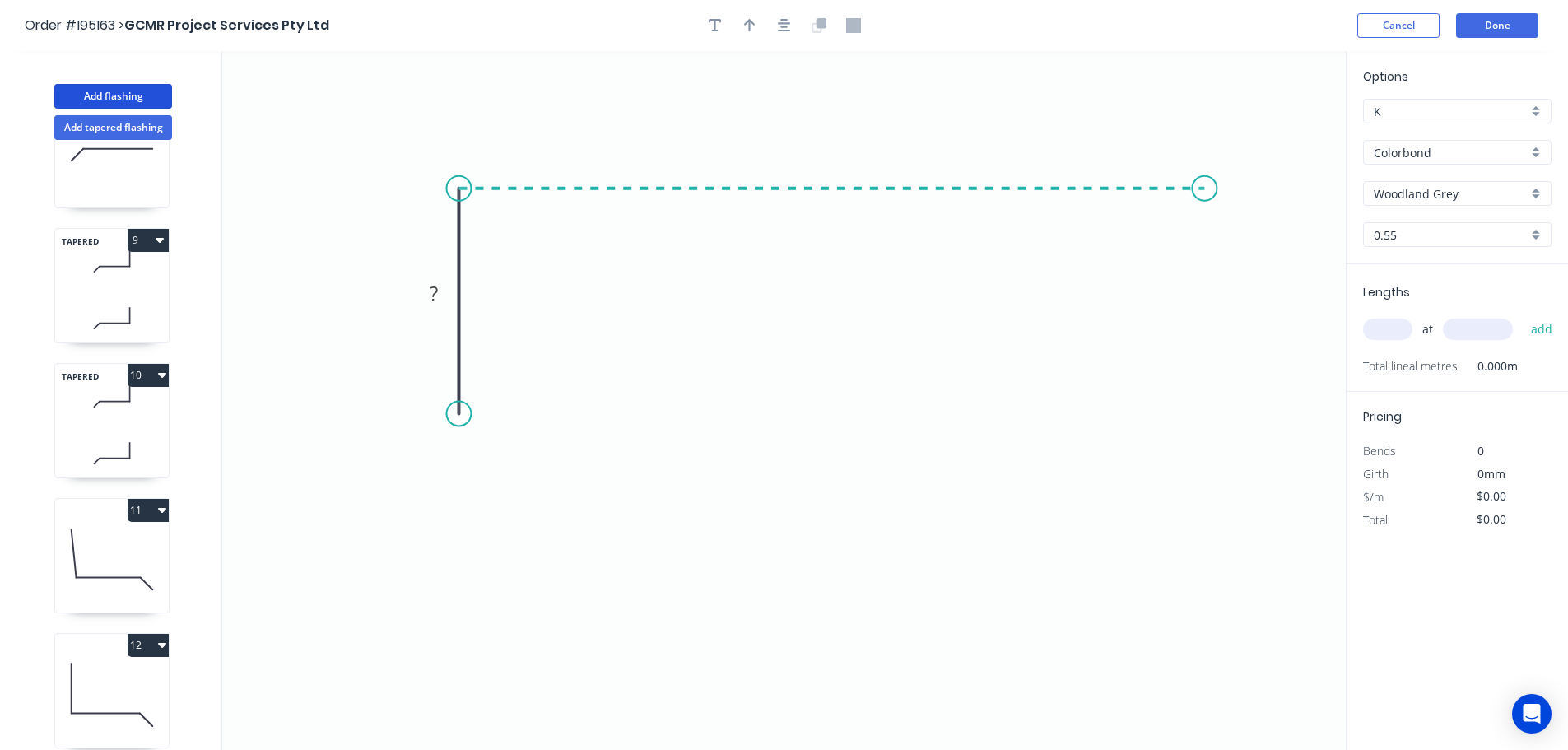
click at [1205, 163] on icon "0 ?" at bounding box center [784, 400] width 1124 height 699
click at [1210, 470] on icon "0 ? ?" at bounding box center [784, 400] width 1124 height 699
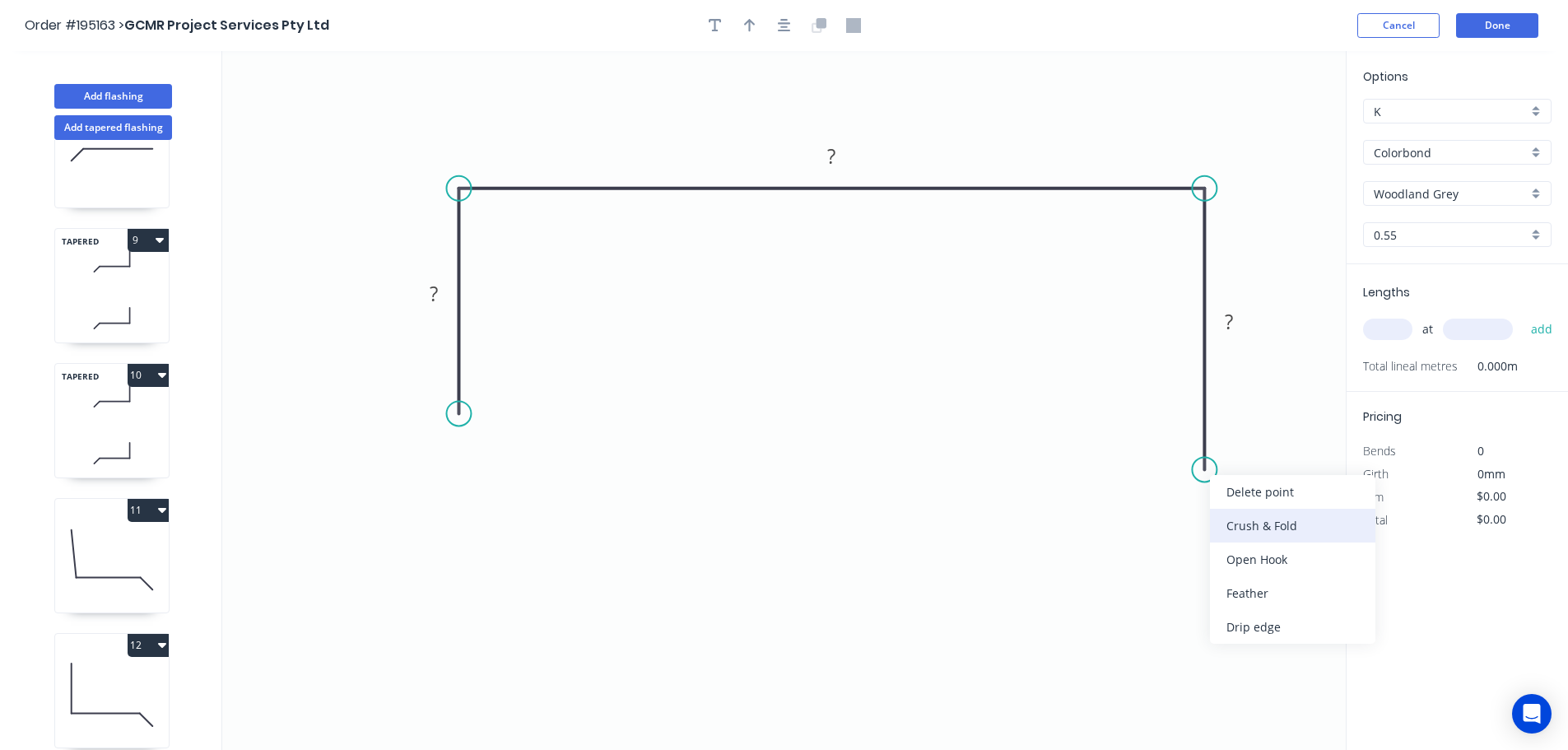
click at [1227, 523] on div "Crush & Fold" at bounding box center [1293, 525] width 165 height 34
click at [1225, 514] on div "Flip bend" at bounding box center [1276, 520] width 165 height 34
drag, startPoint x: 1268, startPoint y: 437, endPoint x: 1146, endPoint y: 466, distance: 125.4
click at [1146, 466] on rect at bounding box center [1117, 468] width 66 height 34
drag, startPoint x: 486, startPoint y: 474, endPoint x: 468, endPoint y: 445, distance: 34.1
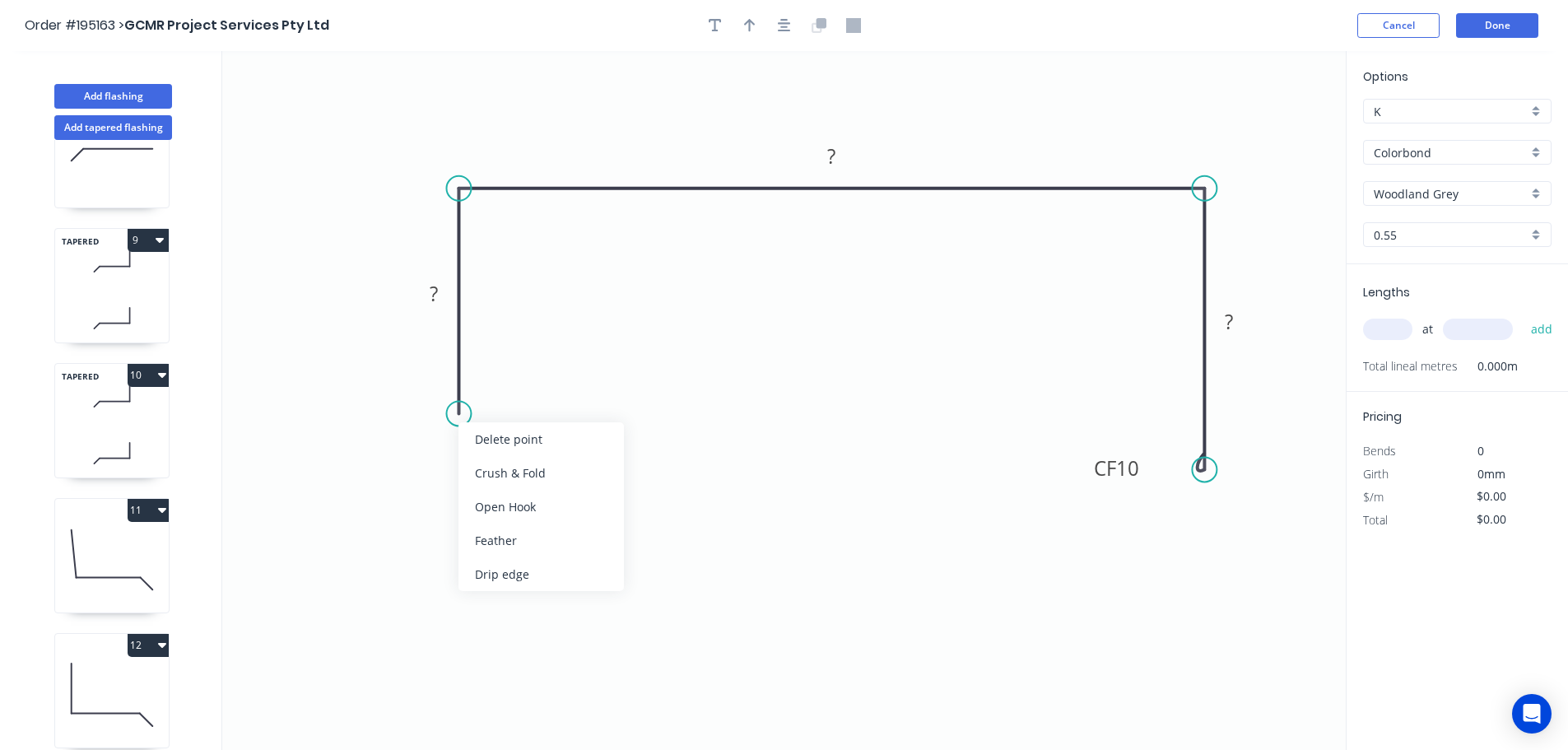
click at [484, 473] on div "Crush & Fold" at bounding box center [541, 472] width 165 height 34
drag, startPoint x: 395, startPoint y: 378, endPoint x: 557, endPoint y: 418, distance: 166.9
click at [524, 405] on rect at bounding box center [552, 411] width 66 height 34
click at [567, 415] on tspan "10" at bounding box center [564, 411] width 23 height 27
type input "$14.10"
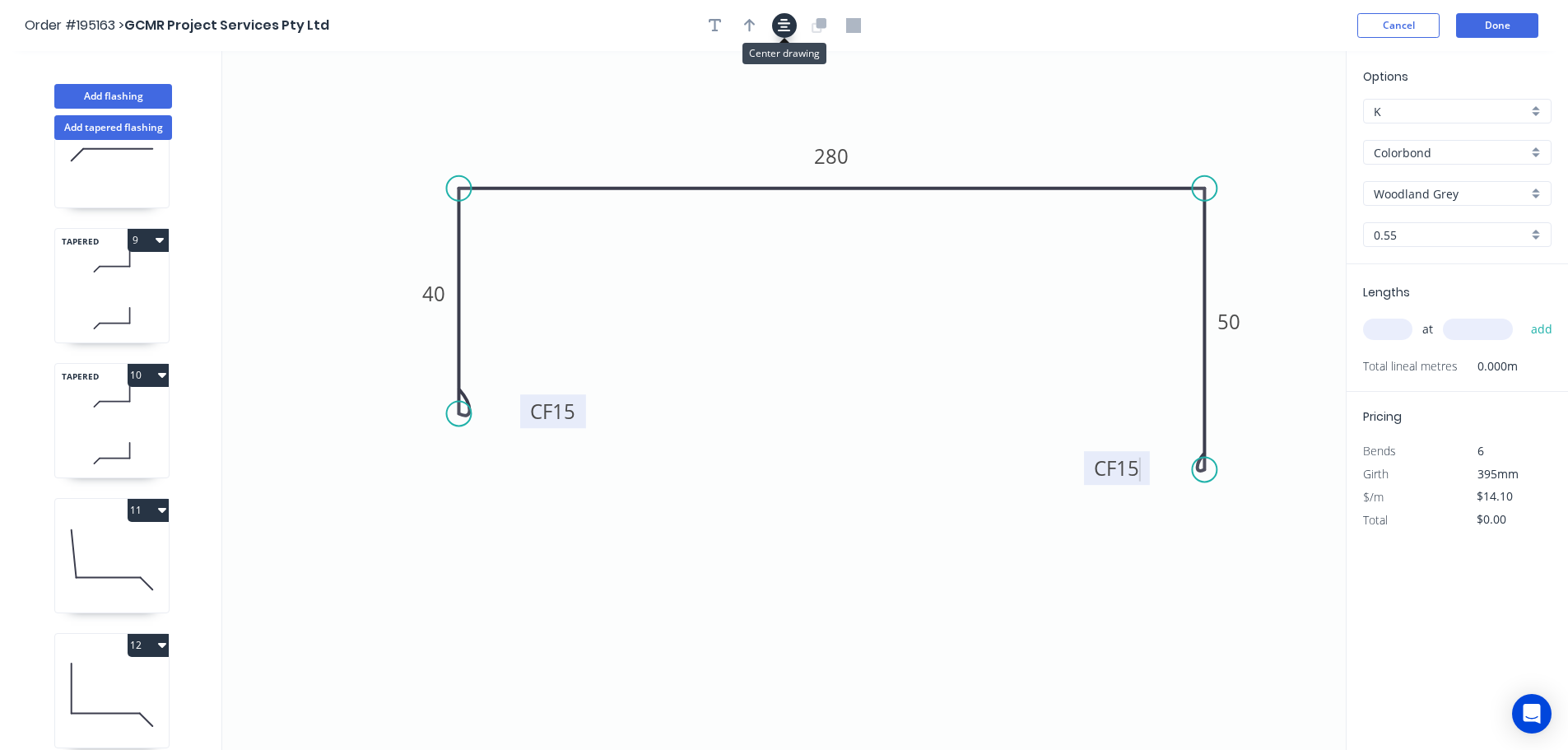
click at [786, 26] on icon "button" at bounding box center [784, 25] width 13 height 13
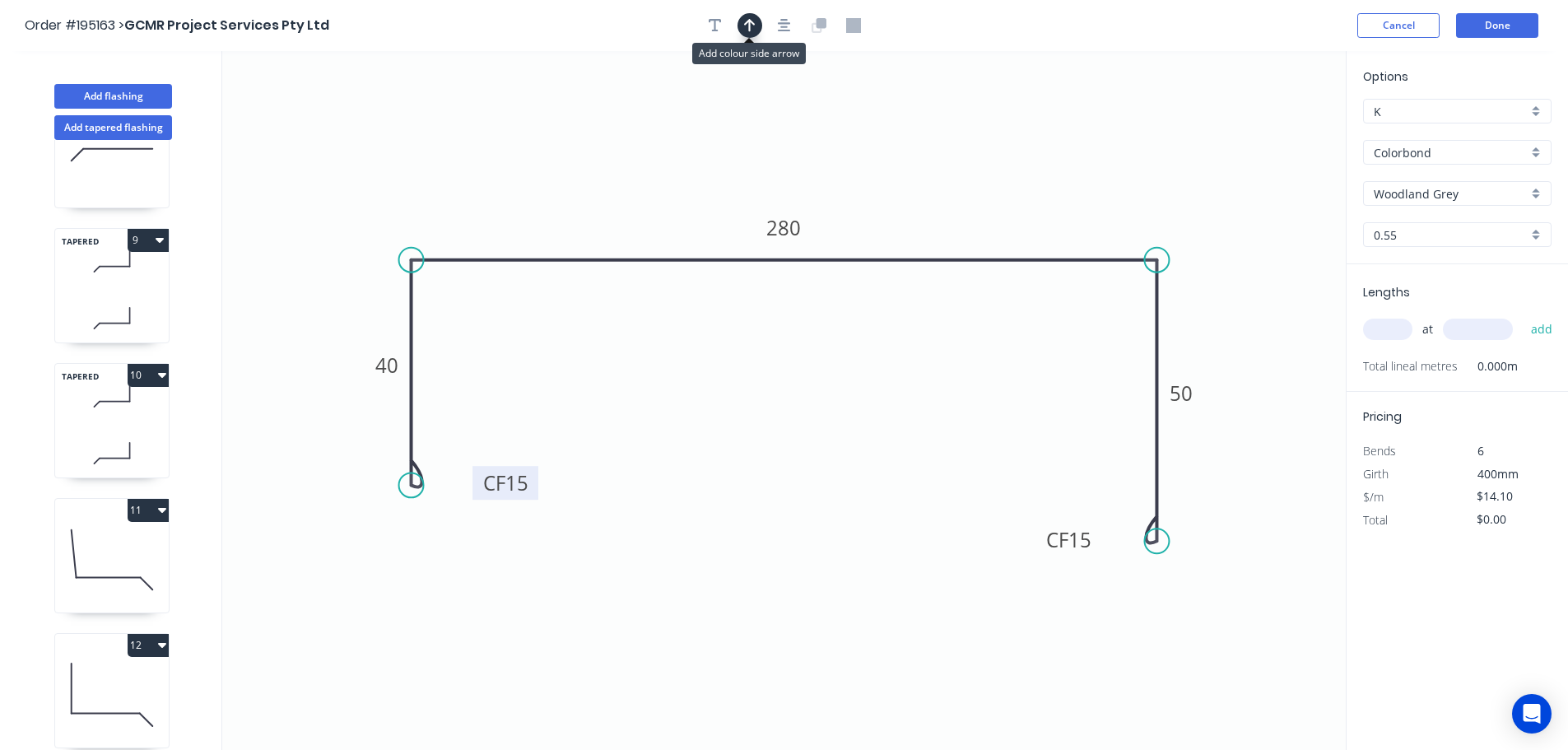
click at [746, 32] on icon "button" at bounding box center [749, 25] width 11 height 15
click at [1264, 130] on icon at bounding box center [1262, 114] width 15 height 53
drag, startPoint x: 1264, startPoint y: 130, endPoint x: 1085, endPoint y: 202, distance: 192.9
click at [1066, 163] on icon at bounding box center [1089, 145] width 48 height 48
click at [1391, 327] on input "text" at bounding box center [1387, 329] width 49 height 22
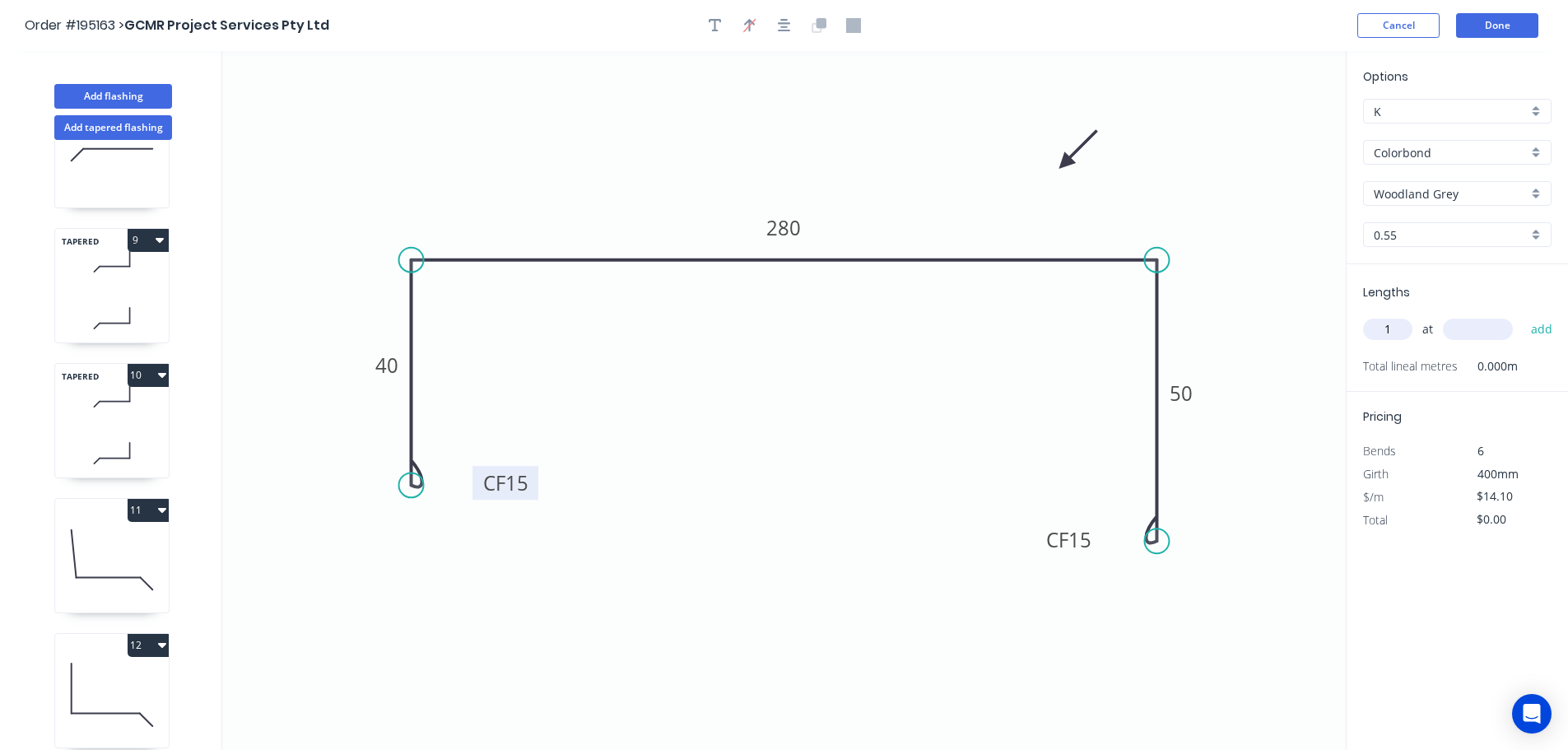
type input "1"
type input "1405"
click at [1523, 315] on button "add" at bounding box center [1542, 329] width 39 height 28
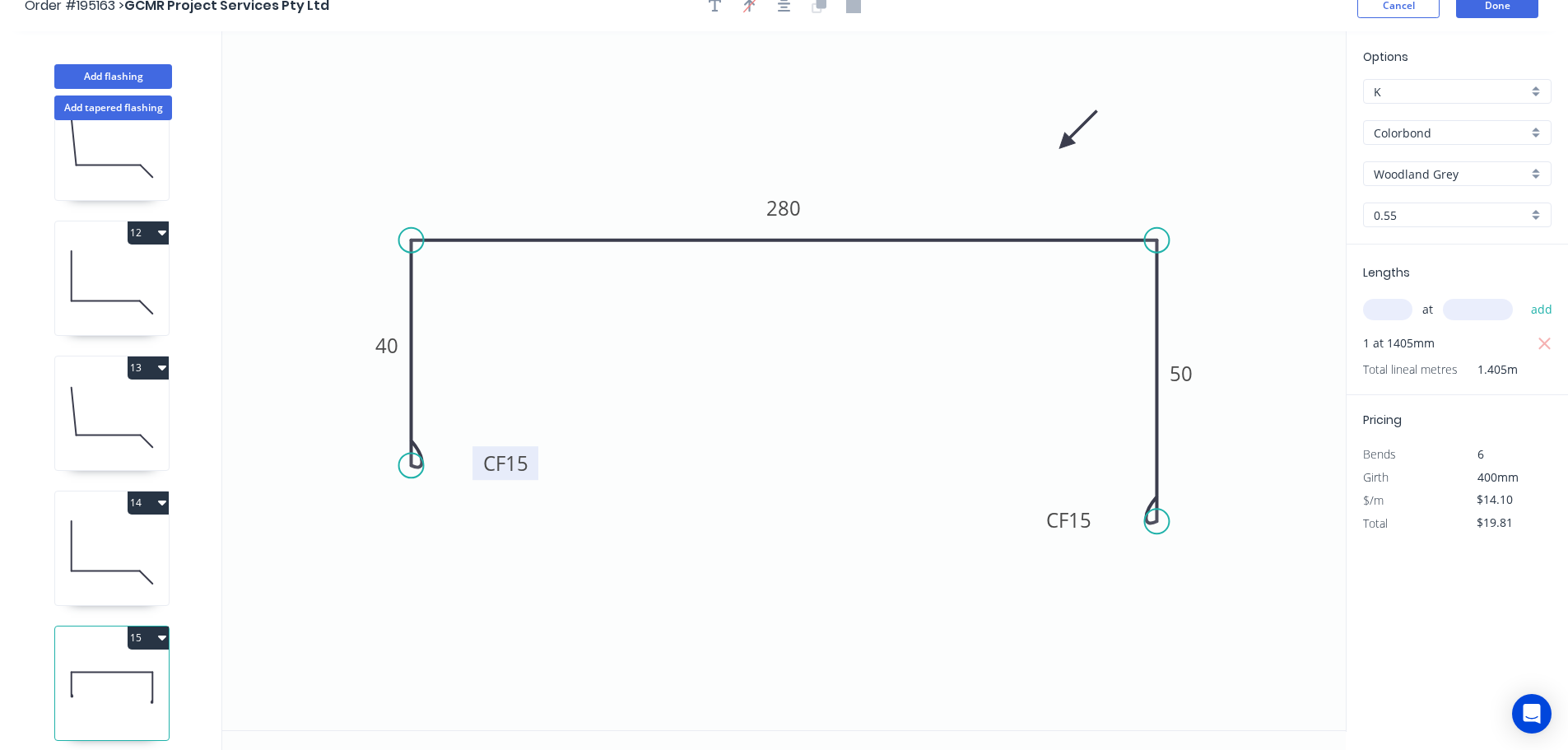
scroll to position [30, 0]
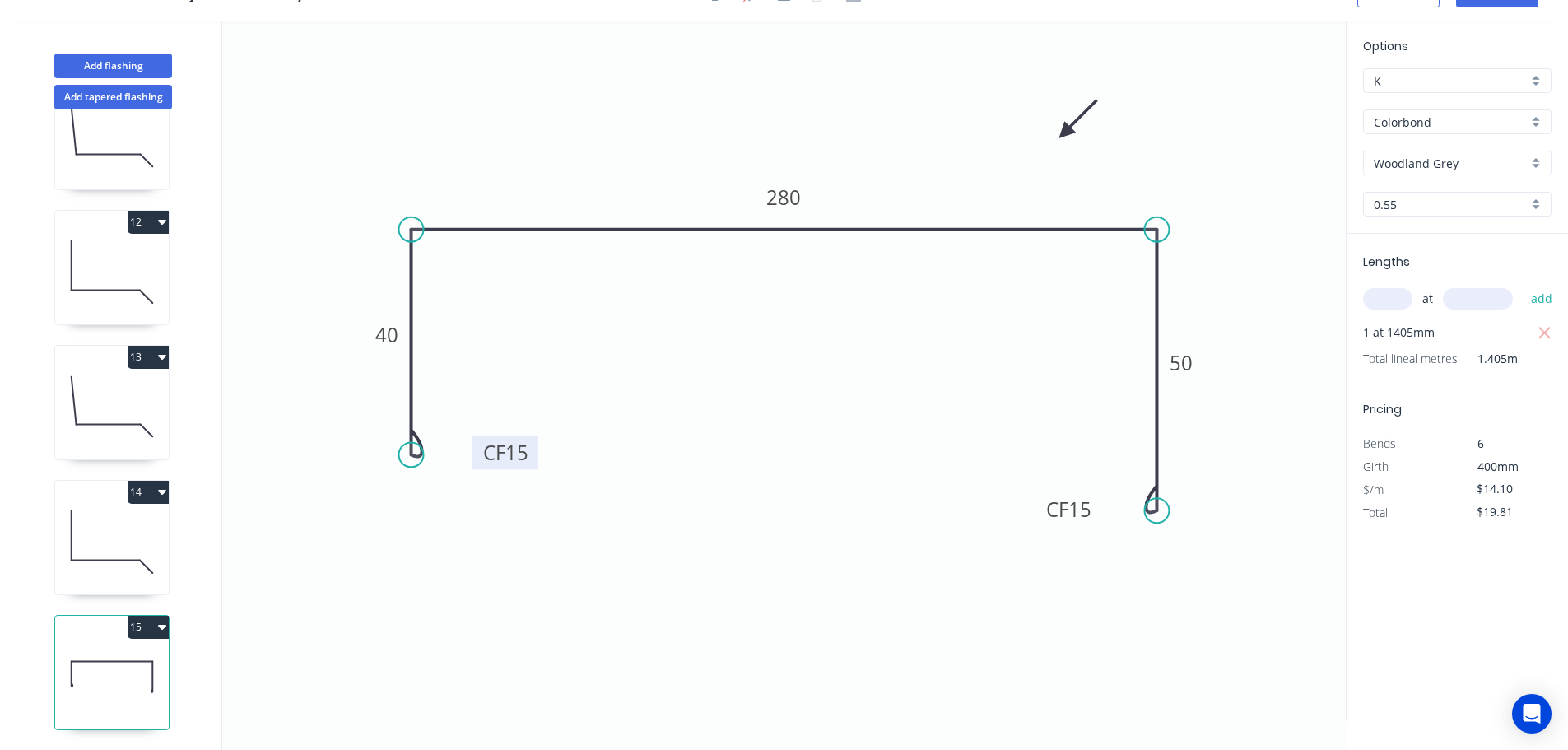
click at [140, 616] on button "15" at bounding box center [148, 627] width 42 height 23
click at [58, 656] on div "Duplicate" at bounding box center [90, 668] width 126 height 24
type input "$0.00"
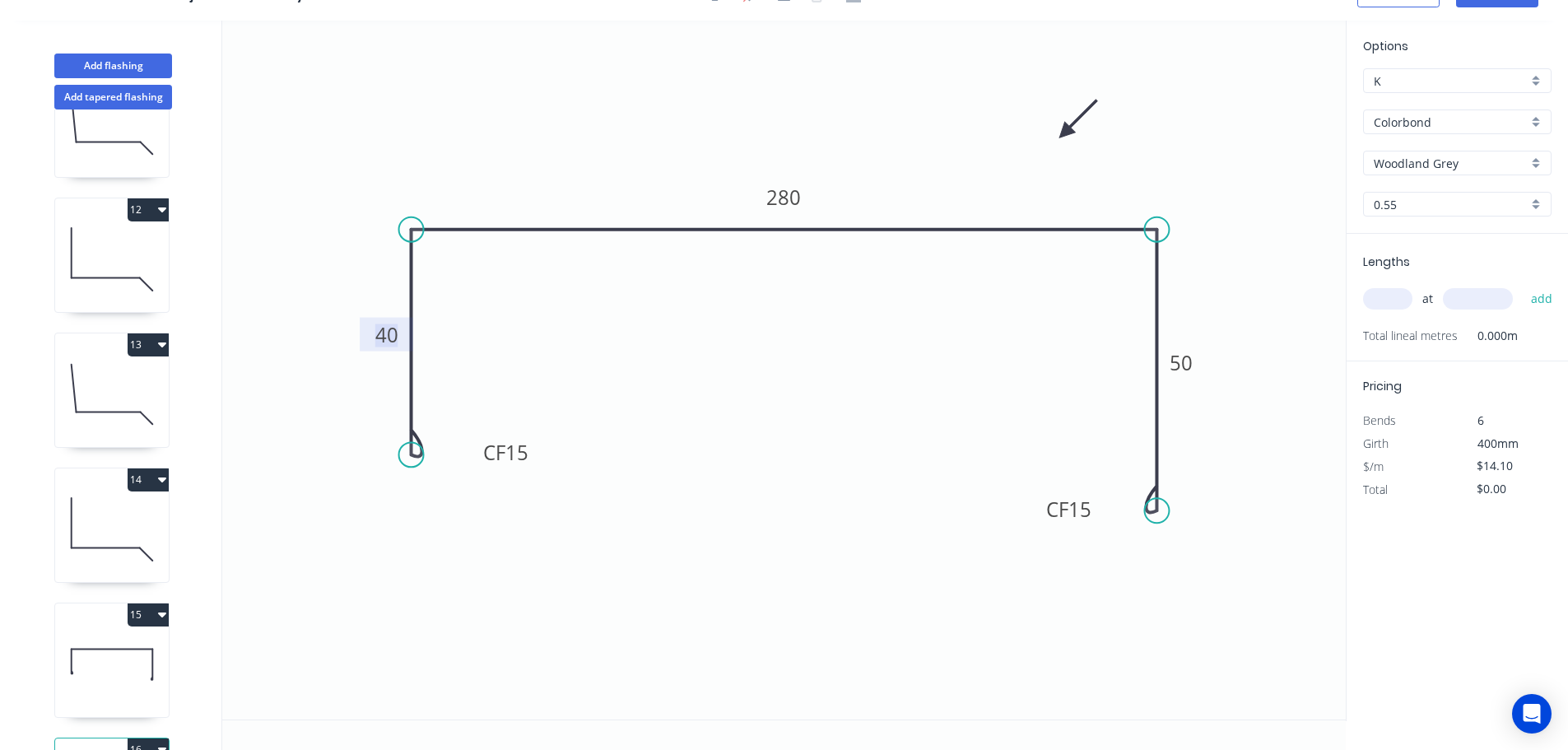
click at [387, 333] on tspan "40" at bounding box center [386, 334] width 23 height 27
click at [1393, 296] on input "text" at bounding box center [1387, 299] width 49 height 22
type input "$17.79"
type input "1"
type input "1000"
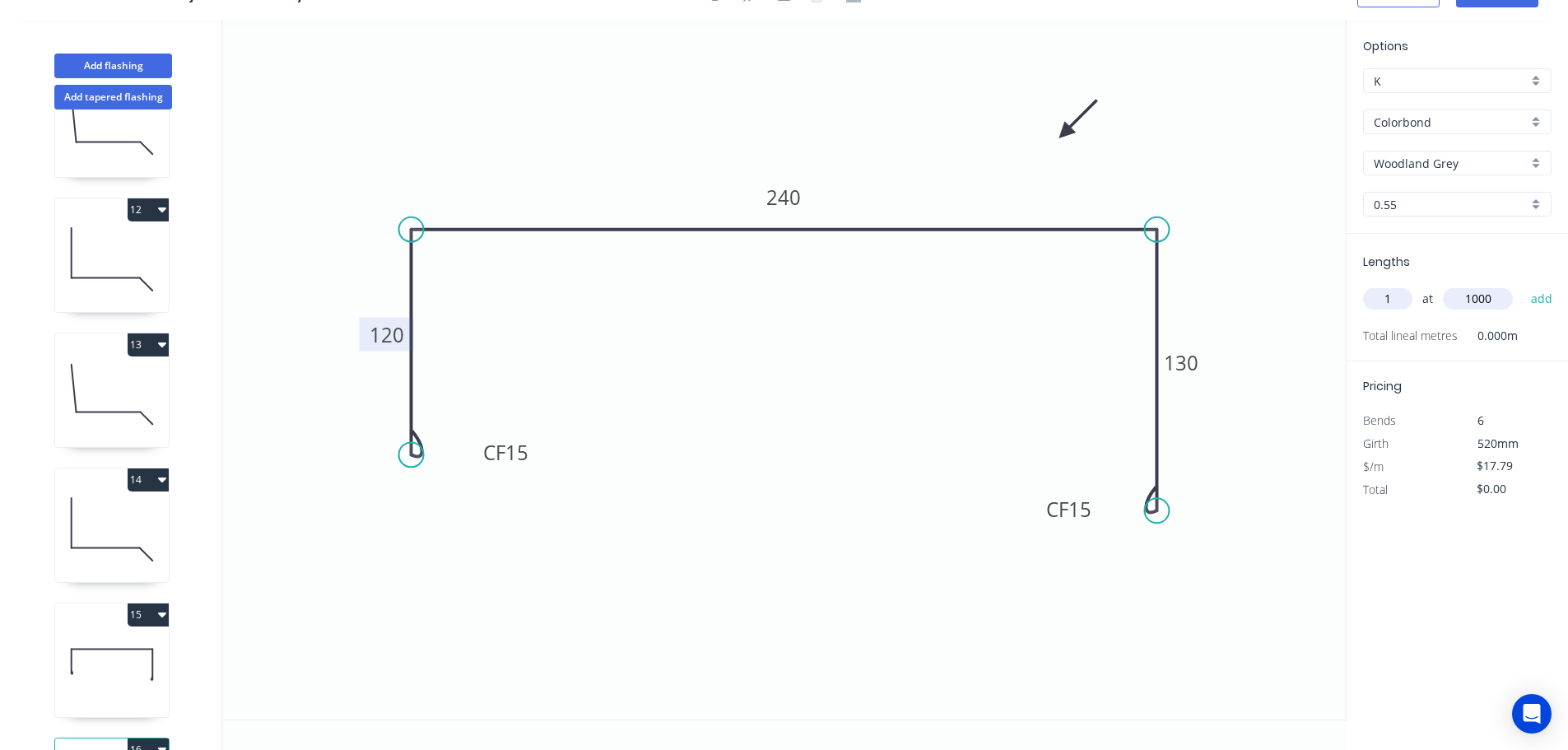
click at [1523, 285] on button "add" at bounding box center [1542, 299] width 39 height 28
type input "$17.79"
click at [107, 63] on button "Add flashing" at bounding box center [113, 66] width 118 height 25
type input "$0.00"
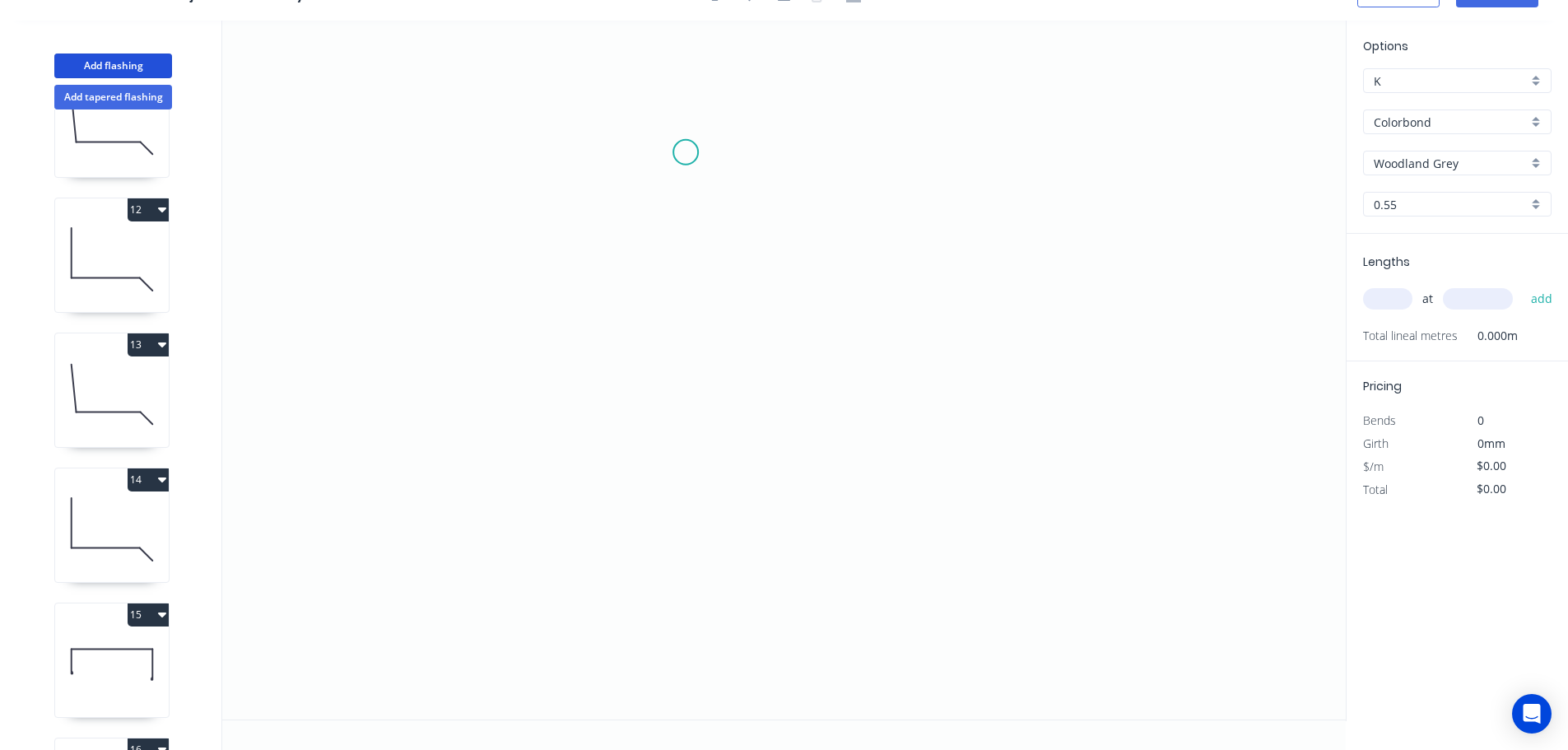
click at [685, 152] on icon "0" at bounding box center [784, 370] width 1124 height 699
click at [1080, 145] on icon "0" at bounding box center [784, 370] width 1124 height 699
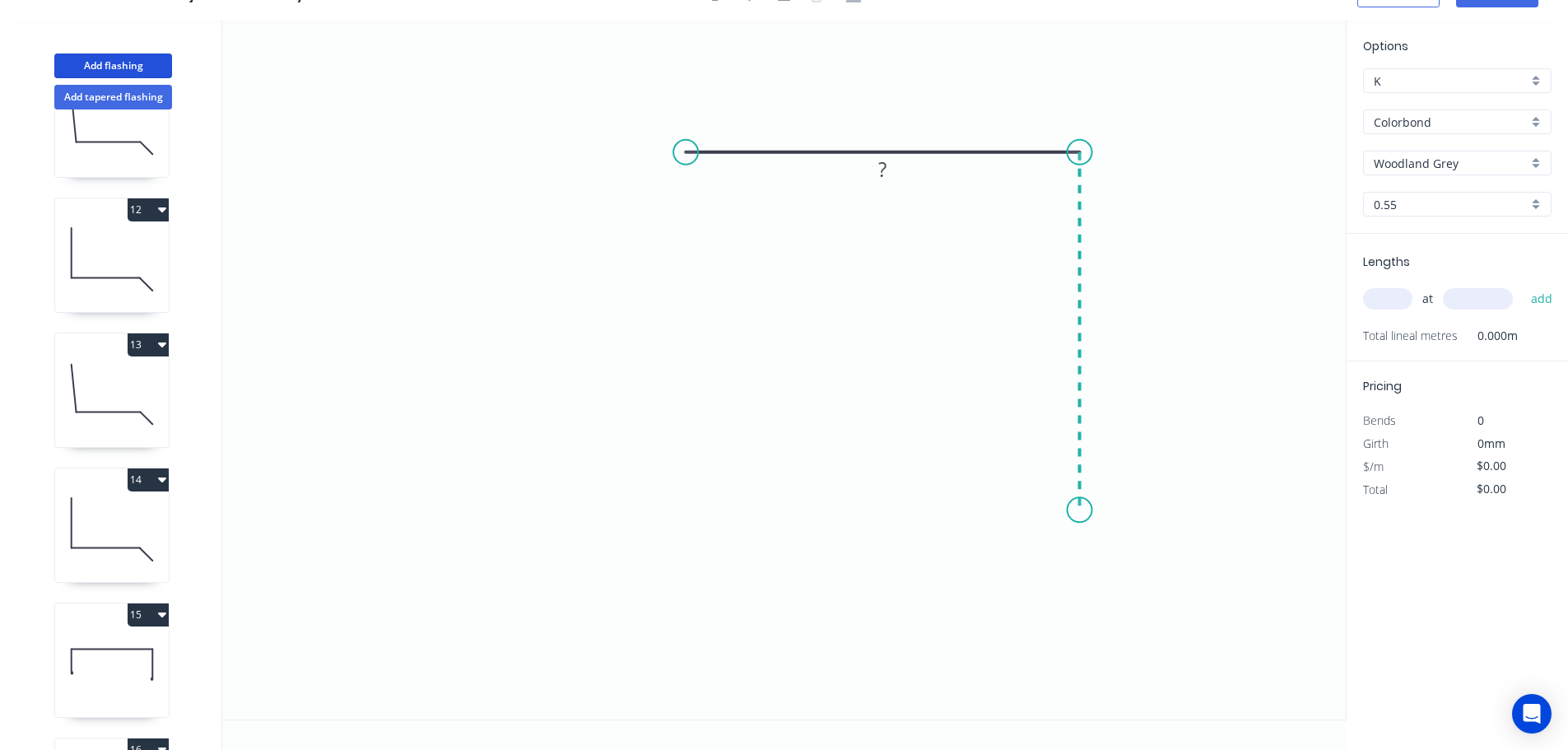
click at [1076, 510] on icon "0 ?" at bounding box center [784, 370] width 1124 height 699
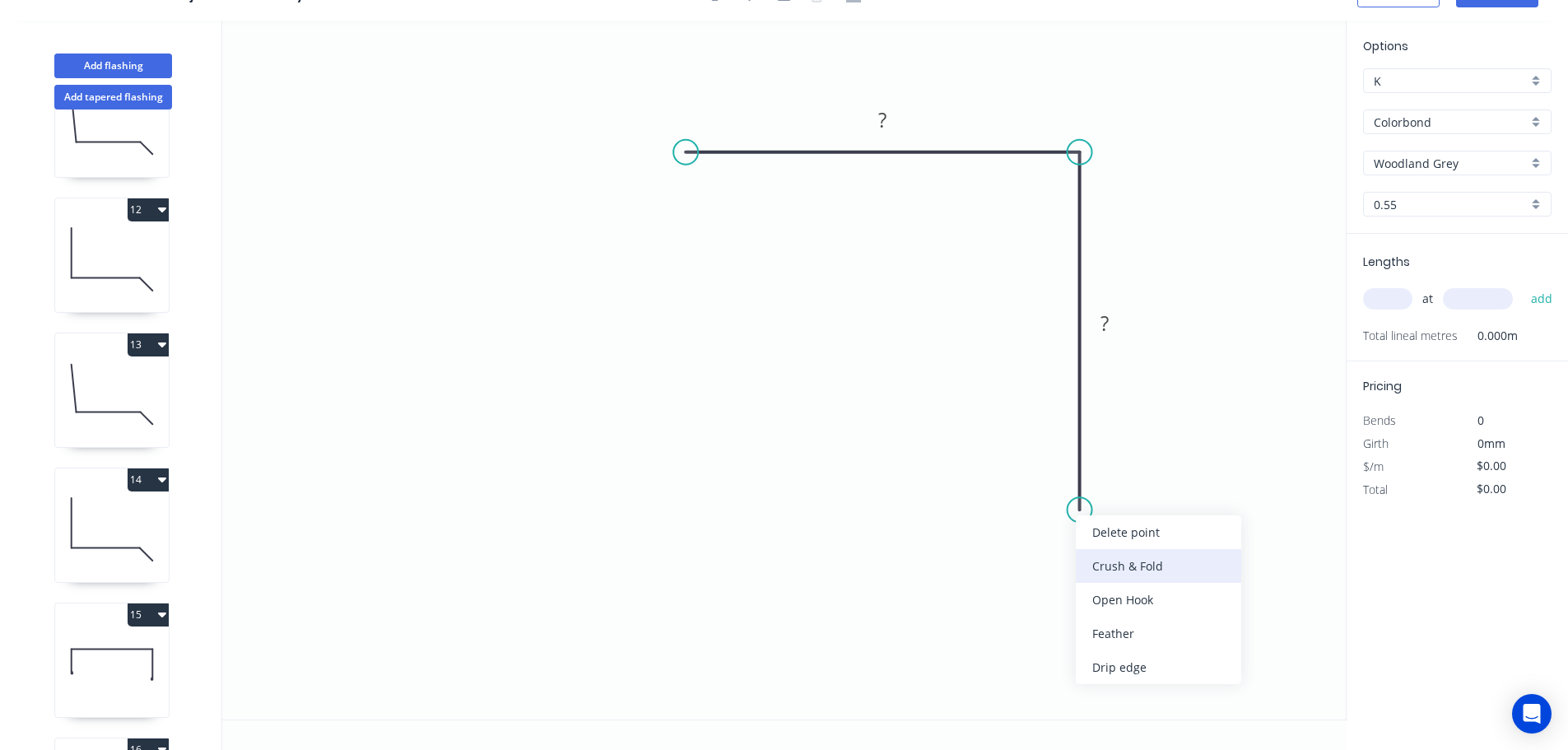
click at [1118, 563] on div "Crush & Fold" at bounding box center [1158, 566] width 165 height 34
click at [1140, 562] on div "Flip bend" at bounding box center [1160, 566] width 165 height 34
drag, startPoint x: 1144, startPoint y: 477, endPoint x: 995, endPoint y: 491, distance: 149.7
click at [995, 491] on rect at bounding box center [966, 494] width 66 height 34
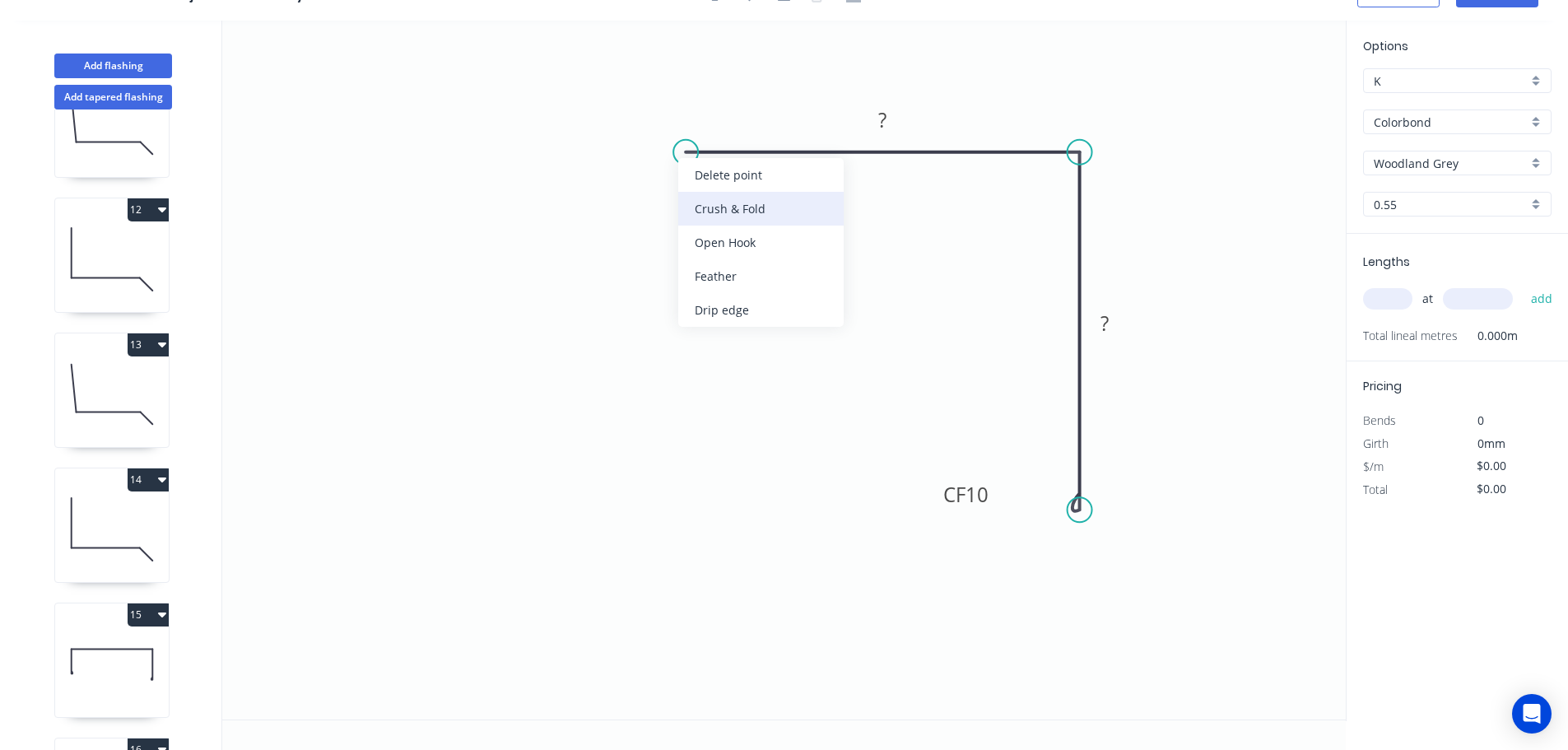
click at [705, 204] on div "Crush & Fold" at bounding box center [761, 208] width 165 height 34
drag, startPoint x: 694, startPoint y: 191, endPoint x: 709, endPoint y: 234, distance: 45.5
click at [709, 234] on rect at bounding box center [679, 221] width 66 height 34
click at [690, 220] on tspan "10" at bounding box center [690, 221] width 23 height 27
type input "$9.69"
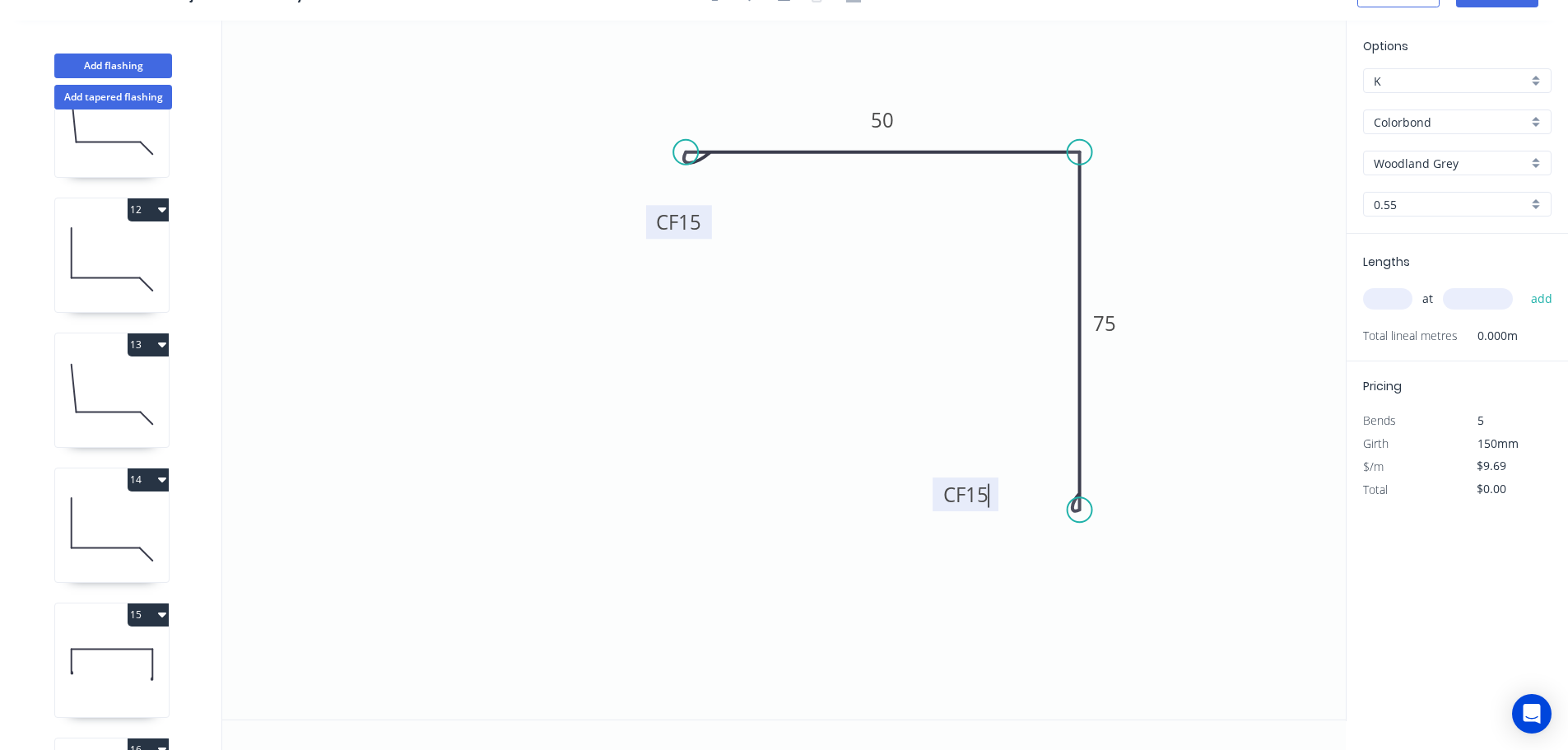
scroll to position [0, 0]
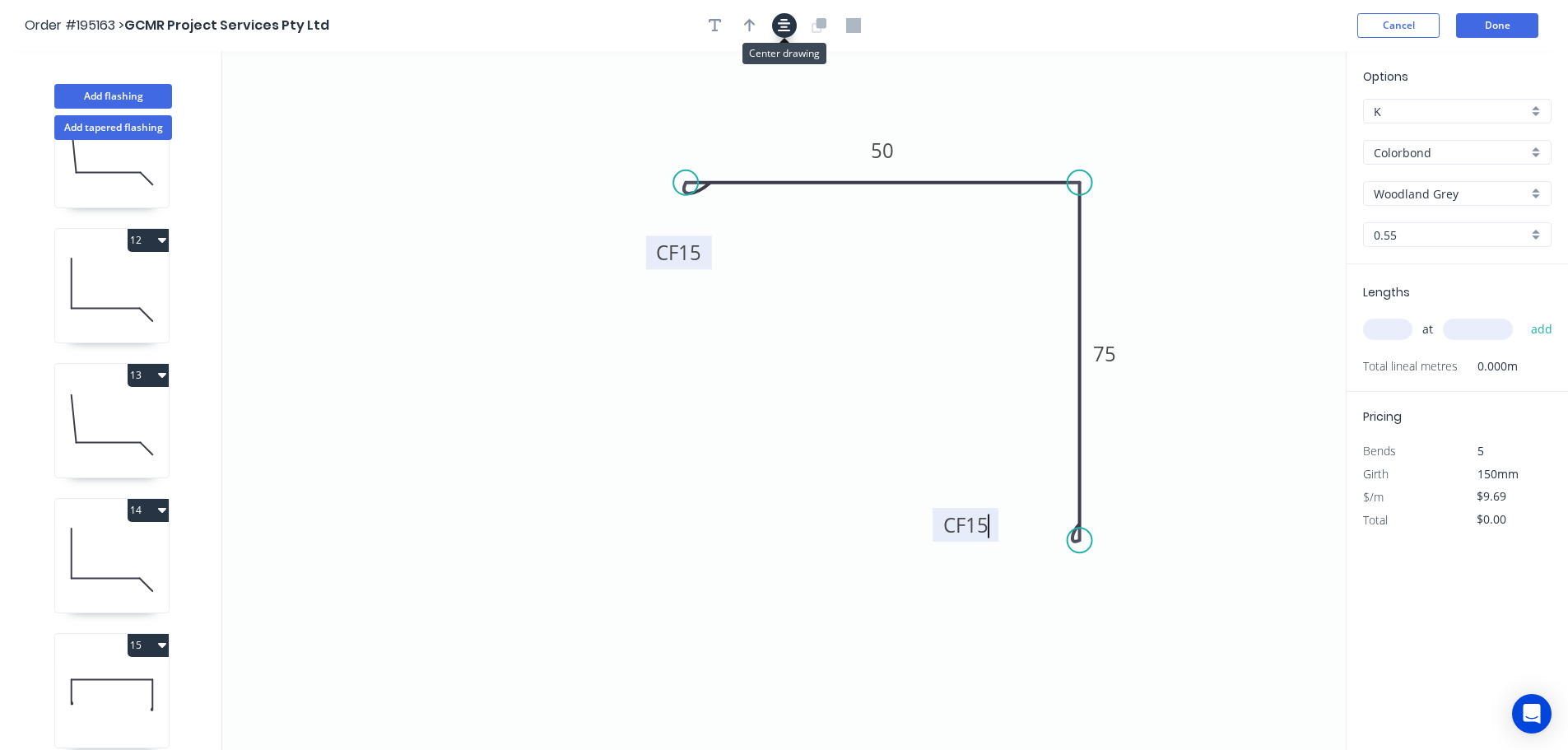
click at [776, 25] on button "button" at bounding box center [784, 25] width 25 height 25
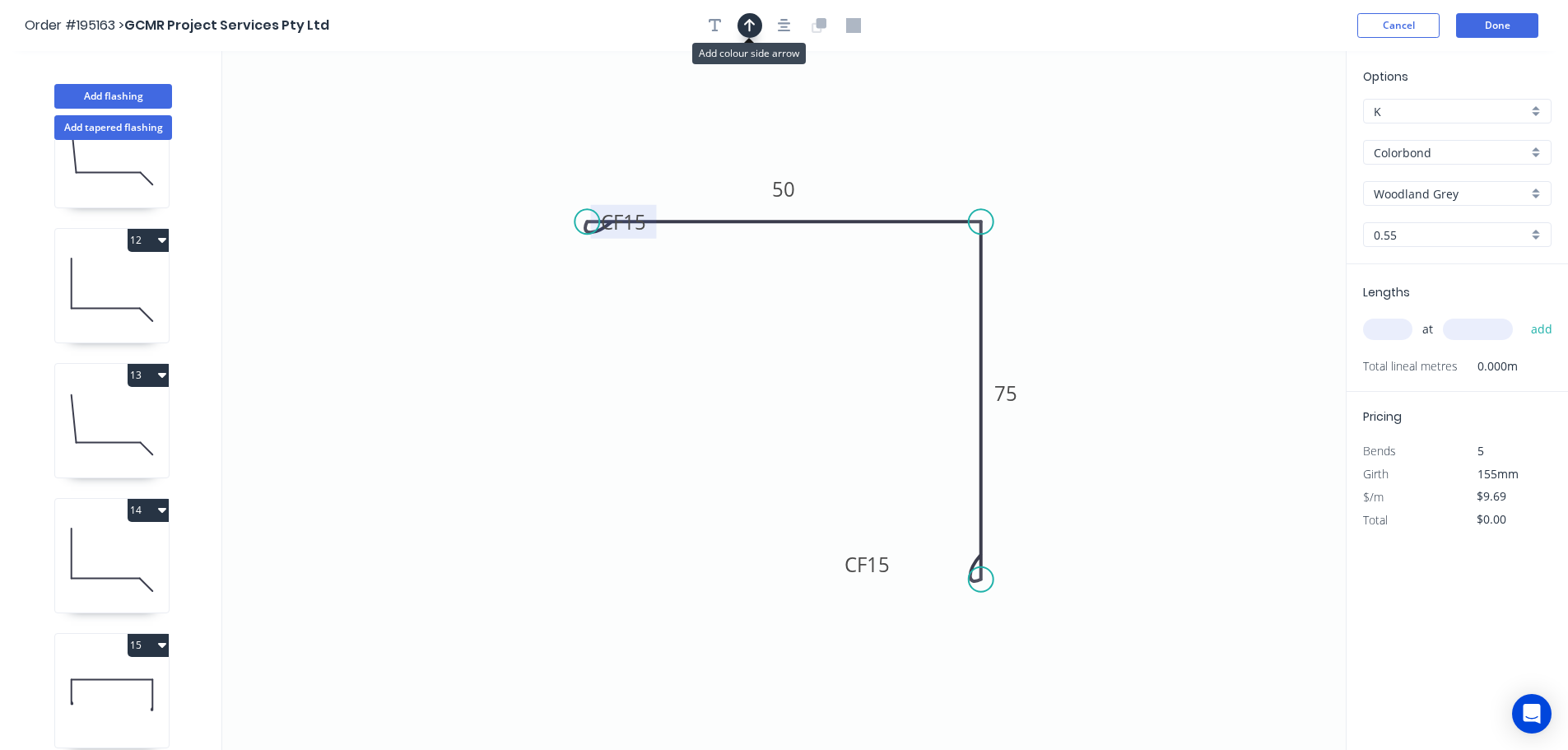
click at [755, 27] on button "button" at bounding box center [749, 25] width 25 height 25
drag, startPoint x: 651, startPoint y: 230, endPoint x: 614, endPoint y: 299, distance: 78.3
click at [614, 299] on rect at bounding box center [587, 289] width 66 height 34
drag, startPoint x: 886, startPoint y: 551, endPoint x: 894, endPoint y: 555, distance: 8.9
click at [894, 555] on g "CF 15" at bounding box center [867, 564] width 66 height 34
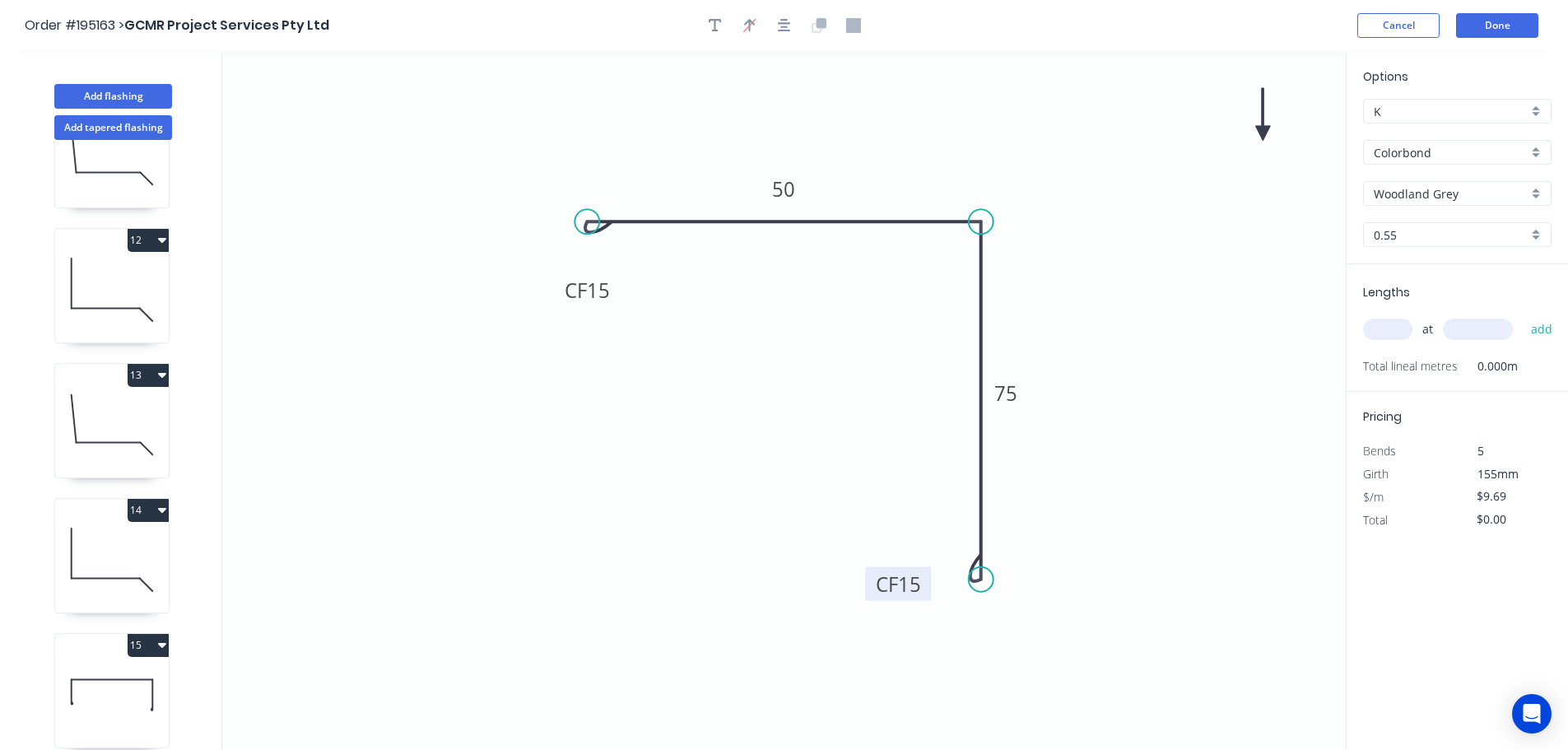
drag, startPoint x: 894, startPoint y: 555, endPoint x: 927, endPoint y: 572, distance: 37.1
click at [926, 574] on rect at bounding box center [898, 584] width 66 height 34
click at [1262, 129] on icon at bounding box center [1262, 114] width 15 height 53
drag, startPoint x: 1262, startPoint y: 129, endPoint x: 1079, endPoint y: 173, distance: 188.2
click at [1082, 171] on icon at bounding box center [1103, 157] width 48 height 48
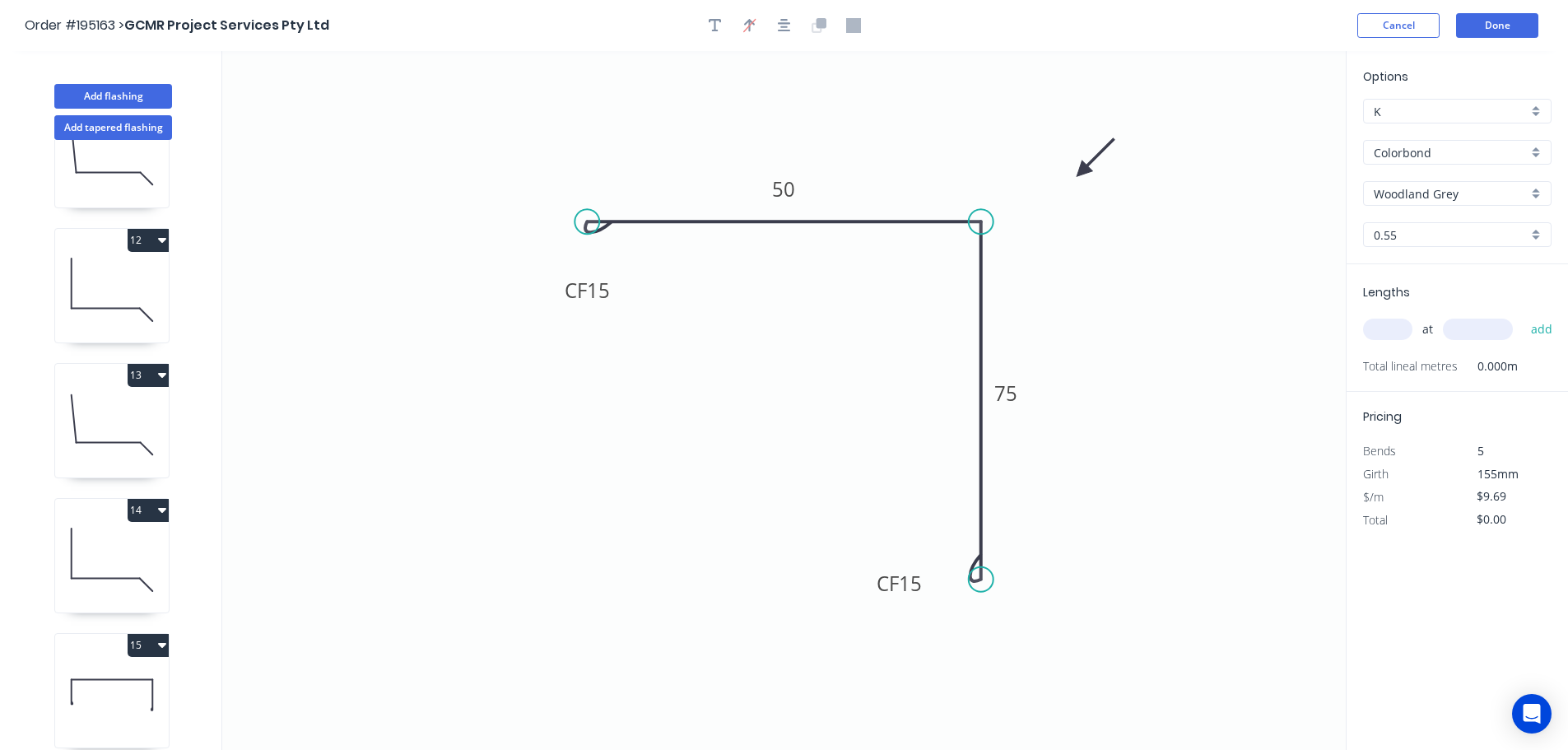
click at [1393, 326] on input "text" at bounding box center [1387, 329] width 49 height 22
type input "4"
type input "4700"
click at [1523, 315] on button "add" at bounding box center [1542, 329] width 39 height 28
type input "$182.17"
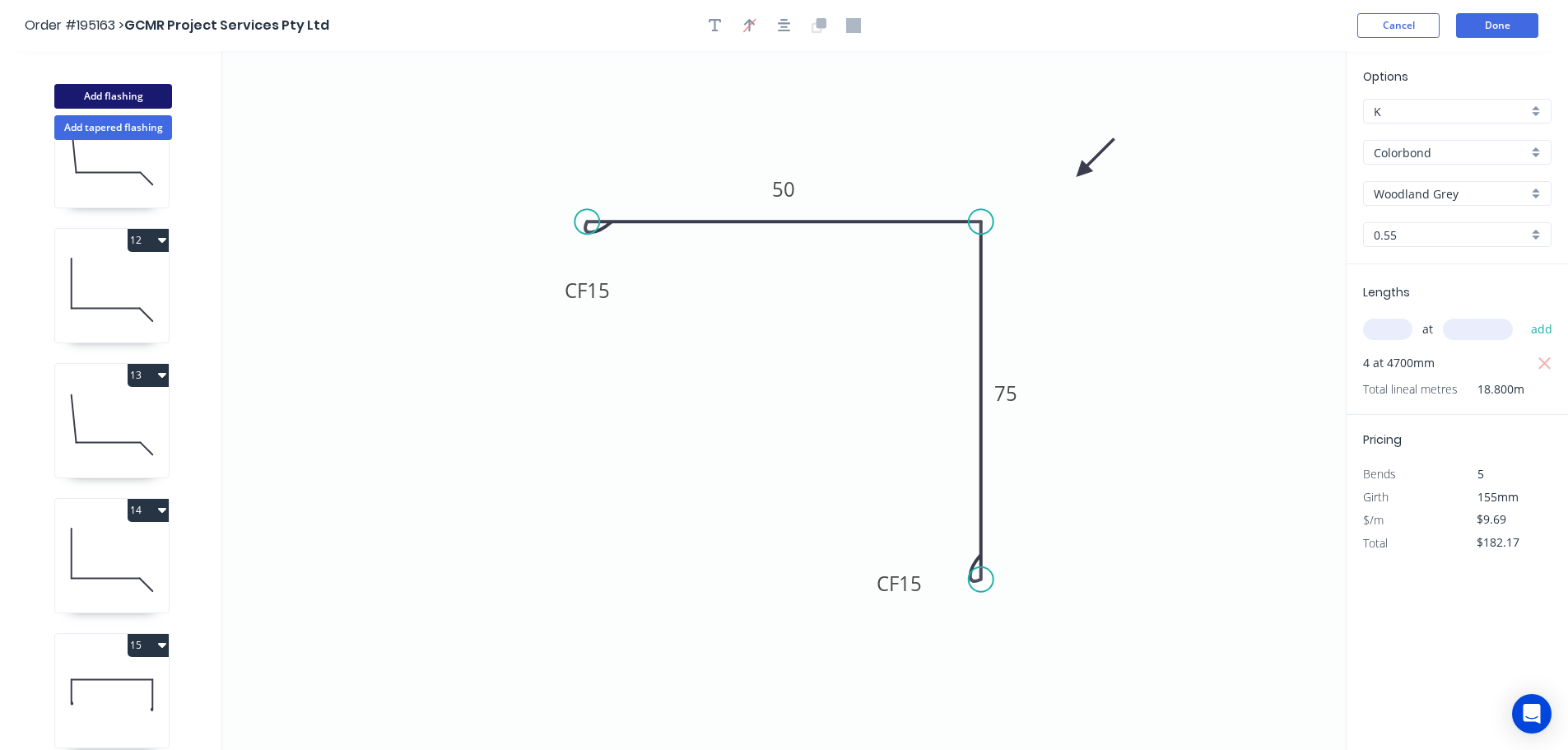
click at [107, 96] on button "Add flashing" at bounding box center [113, 96] width 118 height 25
type input "$0.00"
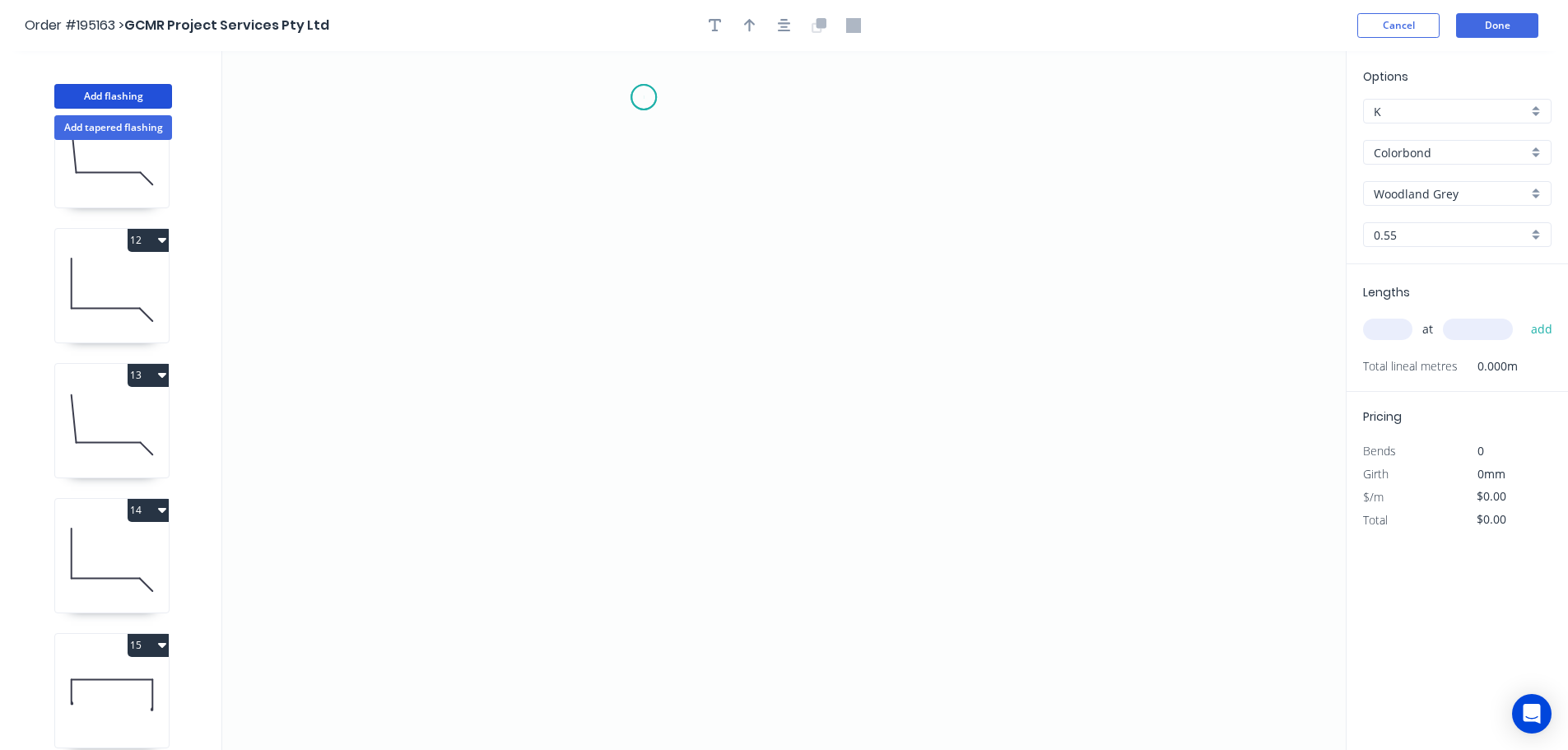
drag, startPoint x: 644, startPoint y: 97, endPoint x: 625, endPoint y: 333, distance: 236.8
click at [641, 98] on icon "0" at bounding box center [784, 400] width 1124 height 699
click at [586, 530] on icon "0" at bounding box center [784, 400] width 1124 height 699
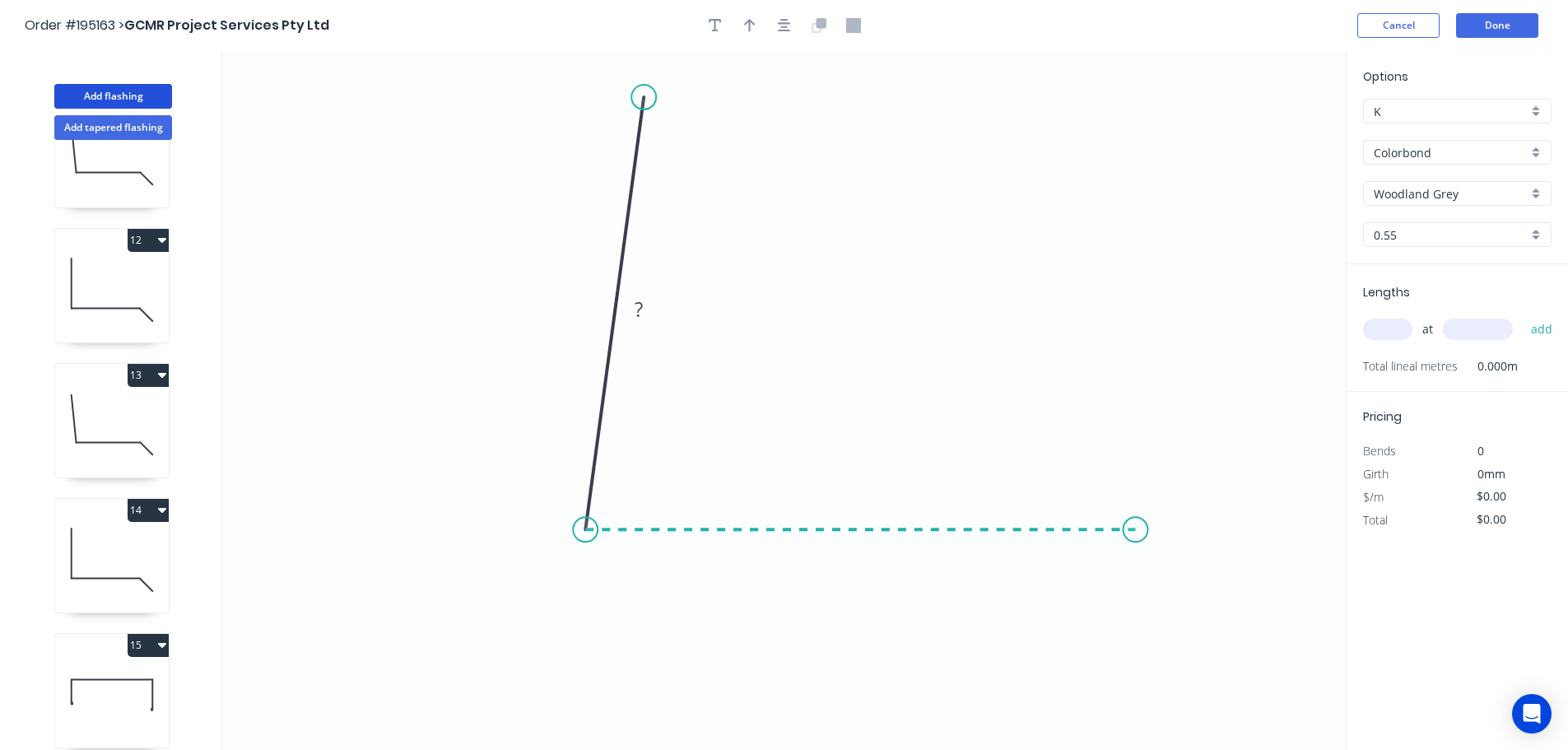
click at [1136, 533] on icon "0 ?" at bounding box center [784, 400] width 1124 height 699
click at [861, 548] on tspan "?" at bounding box center [860, 546] width 9 height 27
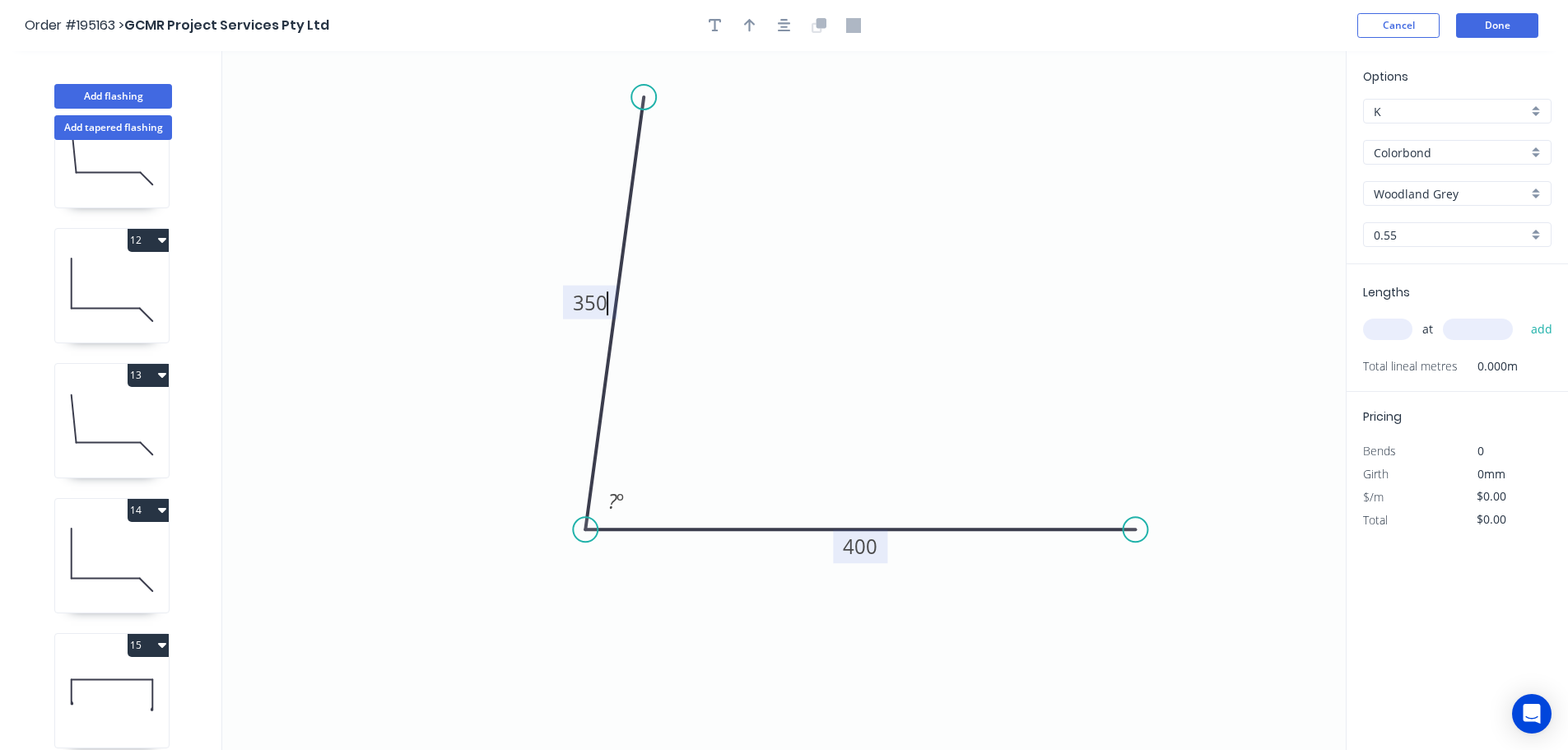
type input "$17.87"
click at [755, 28] on button "button" at bounding box center [749, 25] width 25 height 25
click at [1264, 133] on icon at bounding box center [1262, 114] width 15 height 53
drag, startPoint x: 1264, startPoint y: 133, endPoint x: 950, endPoint y: 286, distance: 349.3
click at [955, 236] on icon at bounding box center [978, 211] width 48 height 48
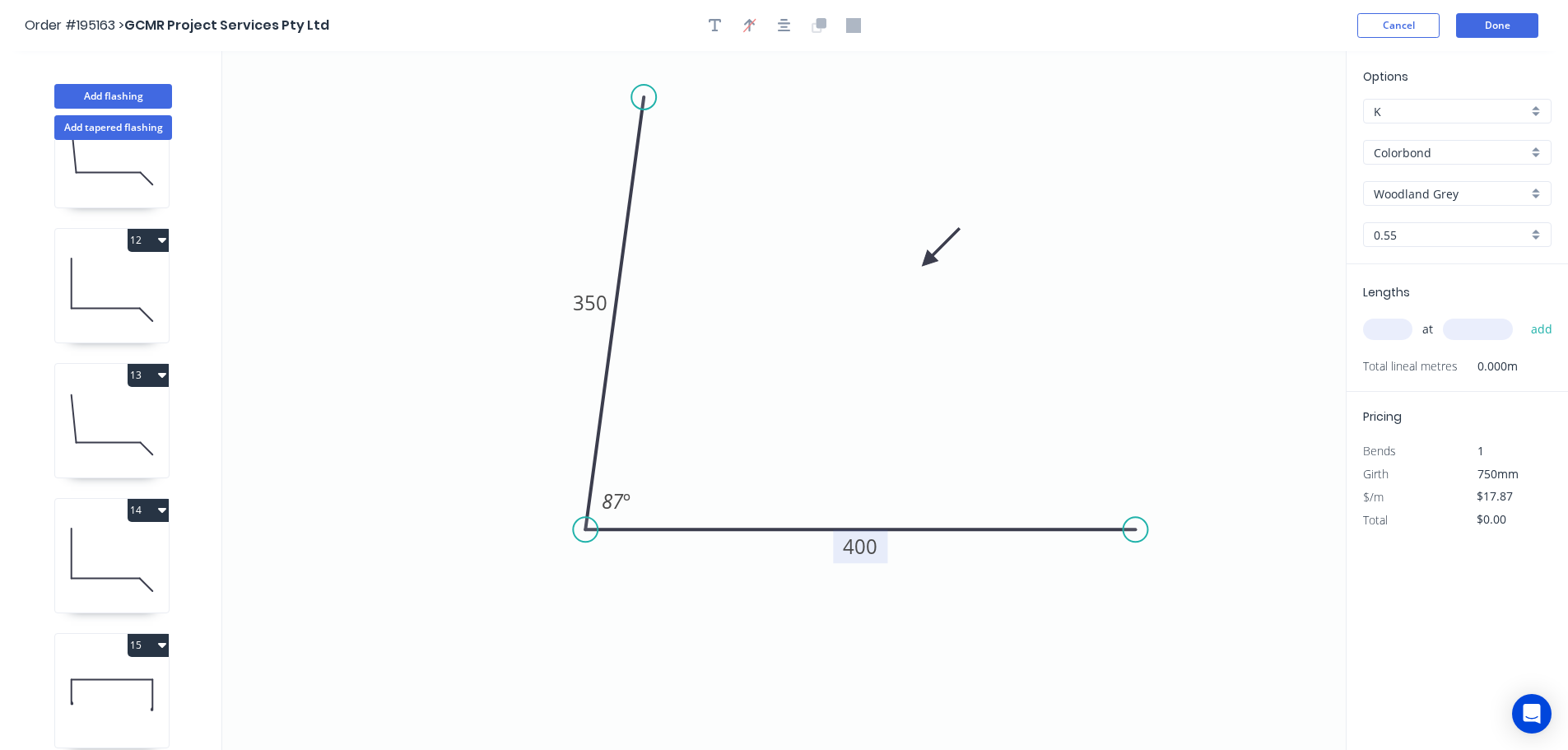
click at [1385, 327] on input "text" at bounding box center [1387, 329] width 49 height 22
type input "1"
type input "1900"
click at [1523, 315] on button "add" at bounding box center [1542, 329] width 39 height 28
type input "$33.95"
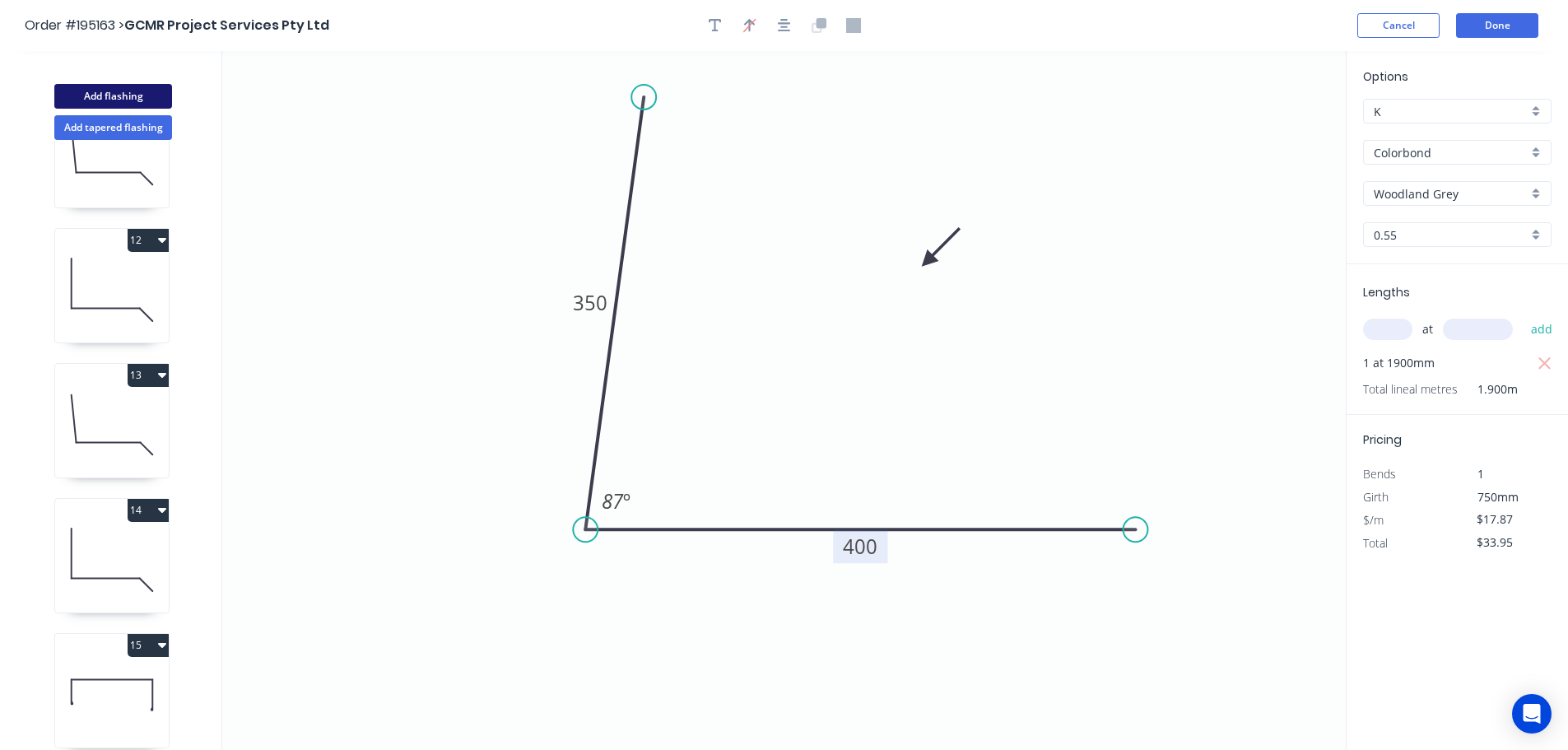
click at [104, 91] on button "Add flashing" at bounding box center [113, 96] width 118 height 25
type input "$0.00"
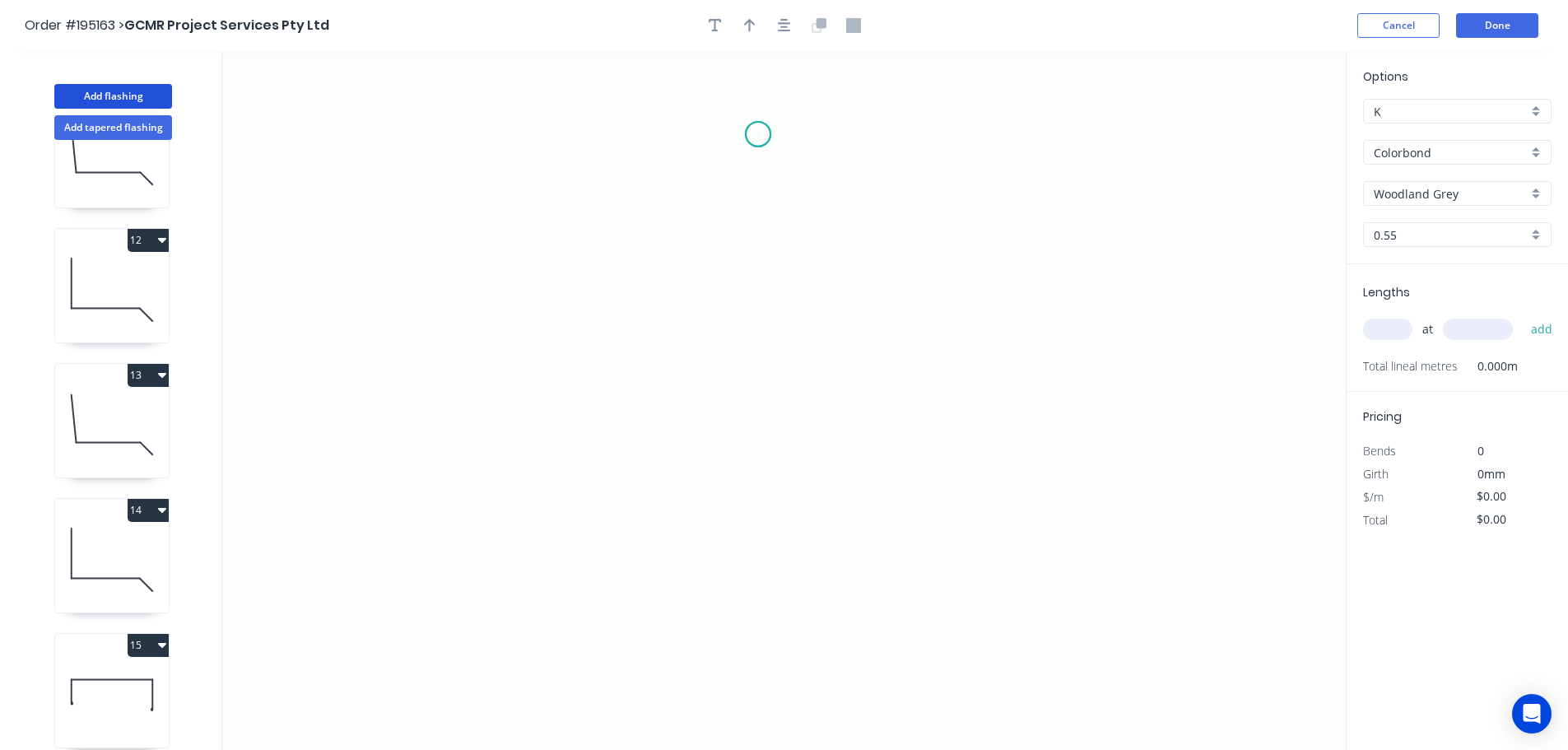
click at [758, 134] on icon "0" at bounding box center [784, 400] width 1124 height 699
click at [767, 524] on icon "0" at bounding box center [784, 400] width 1124 height 699
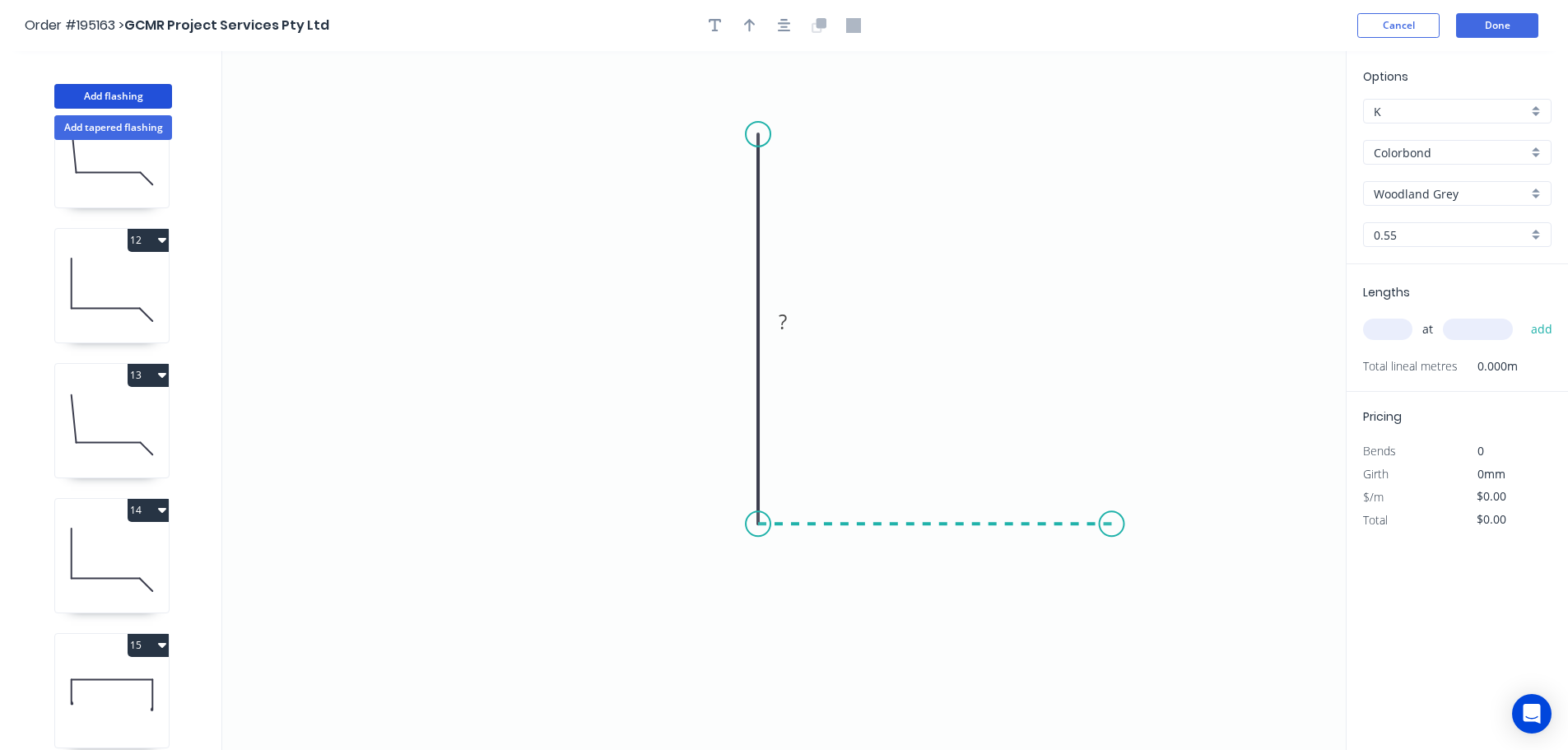
click at [1112, 531] on icon "0 ?" at bounding box center [784, 400] width 1124 height 699
click at [943, 543] on rect at bounding box center [935, 541] width 33 height 23
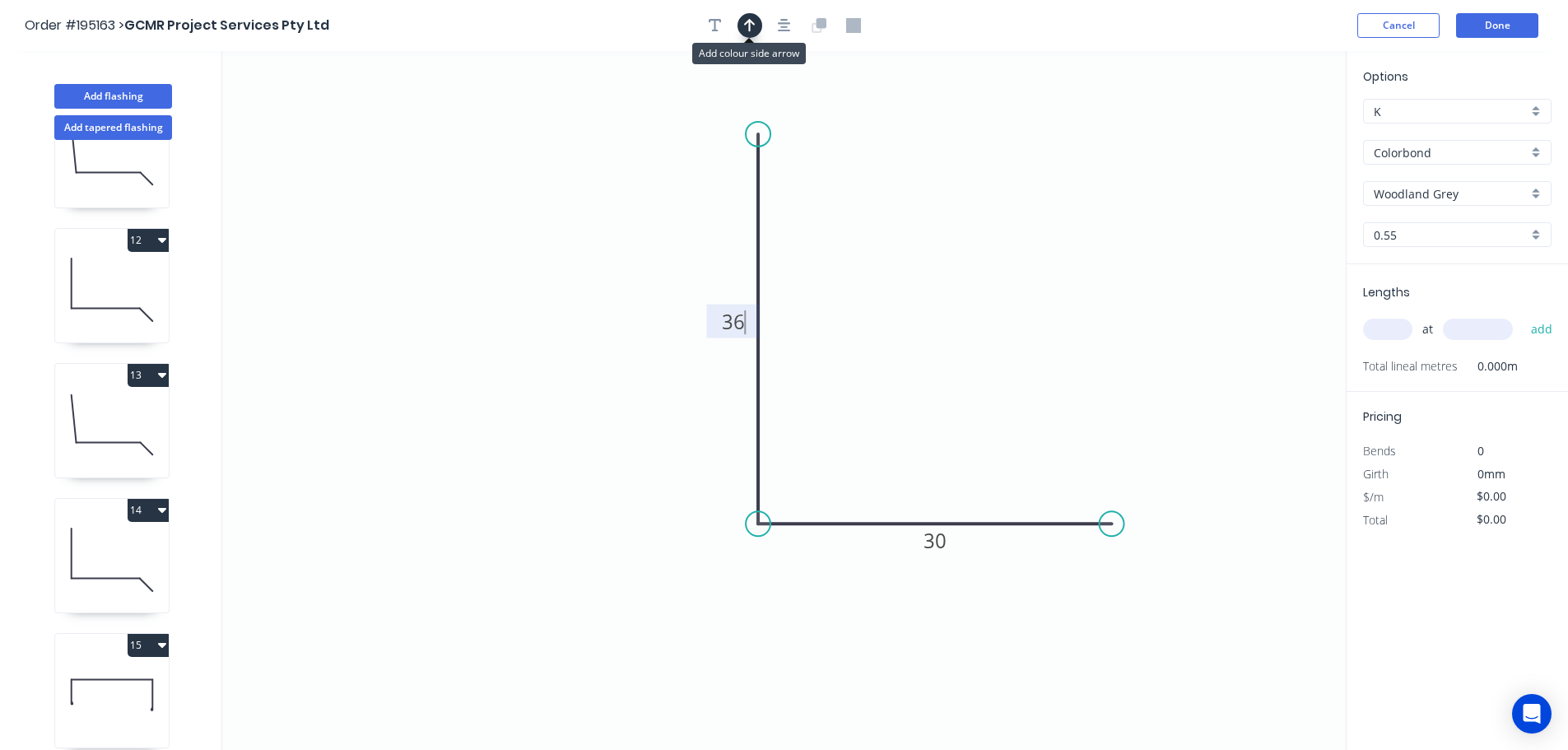
click at [754, 26] on icon "button" at bounding box center [749, 25] width 11 height 15
type input "$4.97"
click at [1265, 129] on icon at bounding box center [1262, 114] width 15 height 53
drag, startPoint x: 1265, startPoint y: 129, endPoint x: 1010, endPoint y: 275, distance: 293.8
click at [1013, 243] on icon at bounding box center [1036, 219] width 48 height 48
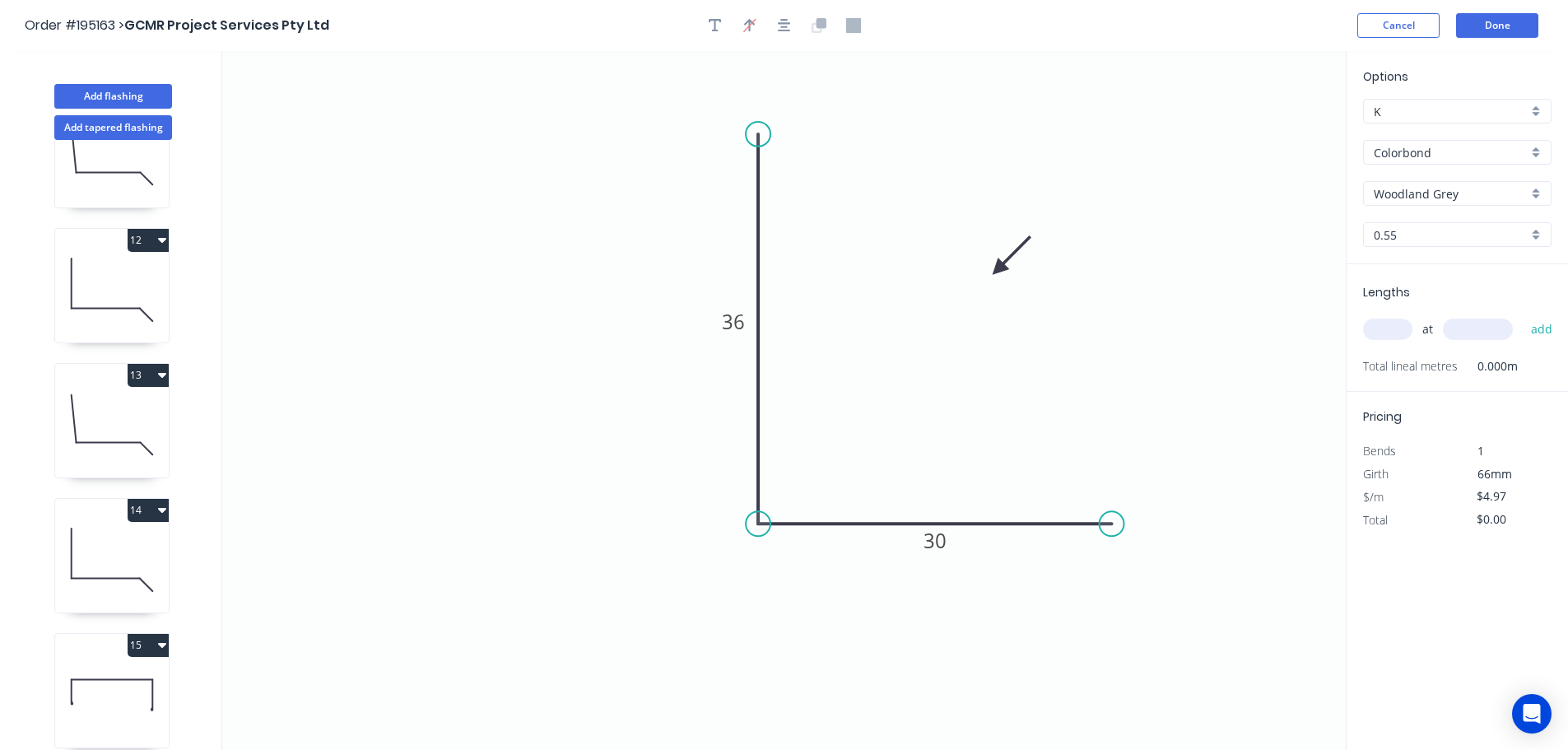
click at [1389, 327] on input "text" at bounding box center [1387, 329] width 49 height 22
type input "1"
type input "900"
click at [1523, 315] on button "add" at bounding box center [1542, 329] width 39 height 28
type input "$4.97"
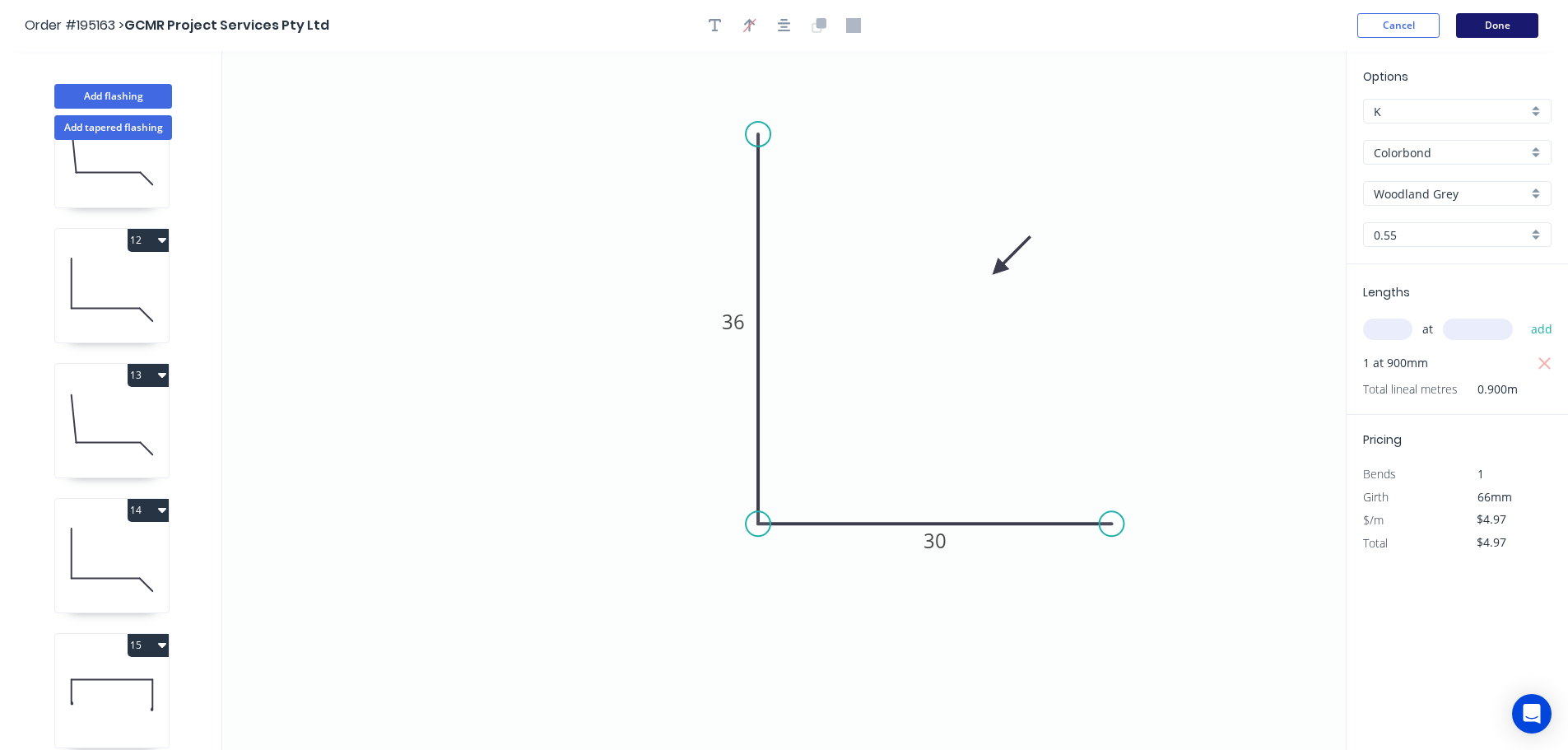
click at [1502, 20] on button "Done" at bounding box center [1497, 25] width 82 height 25
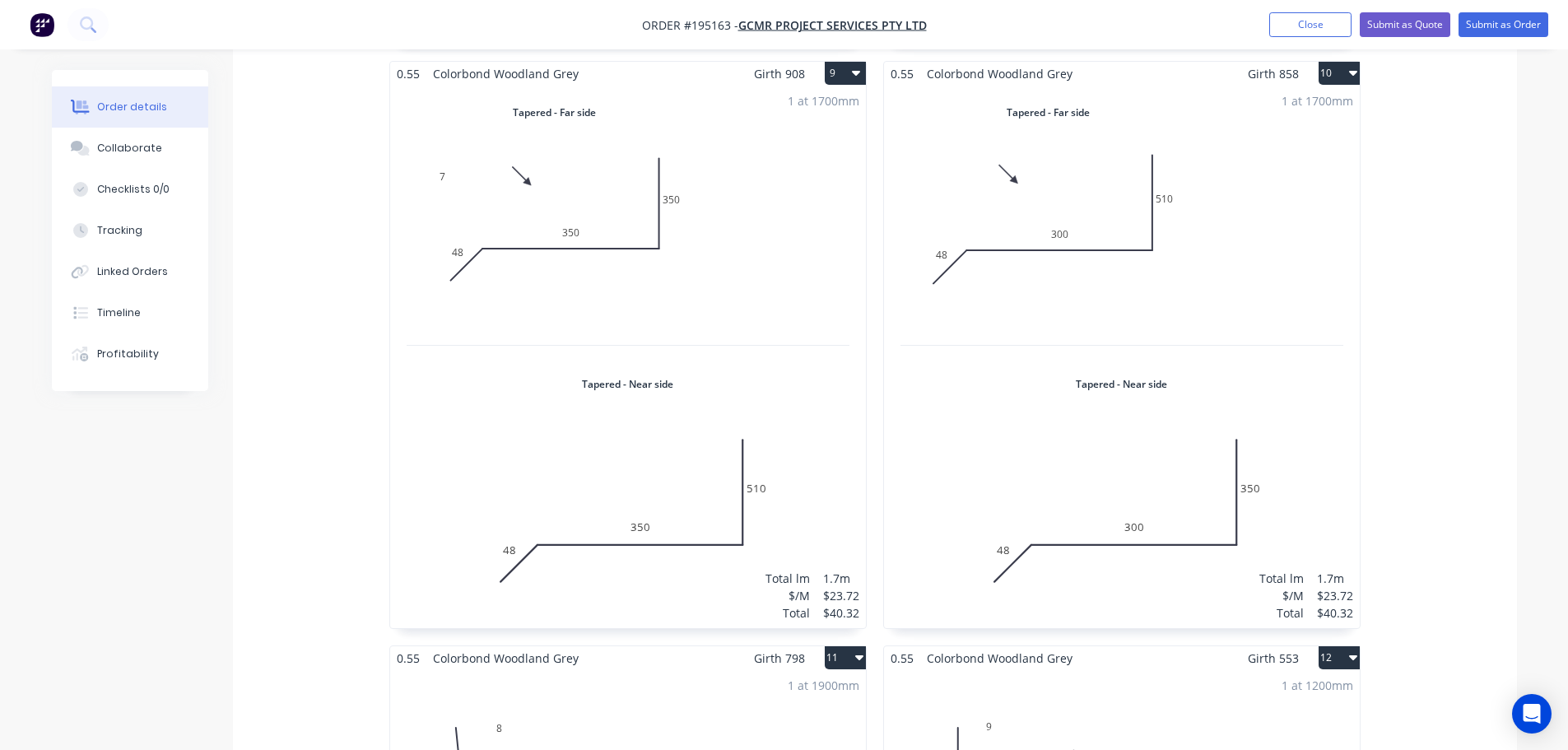
scroll to position [2468, 0]
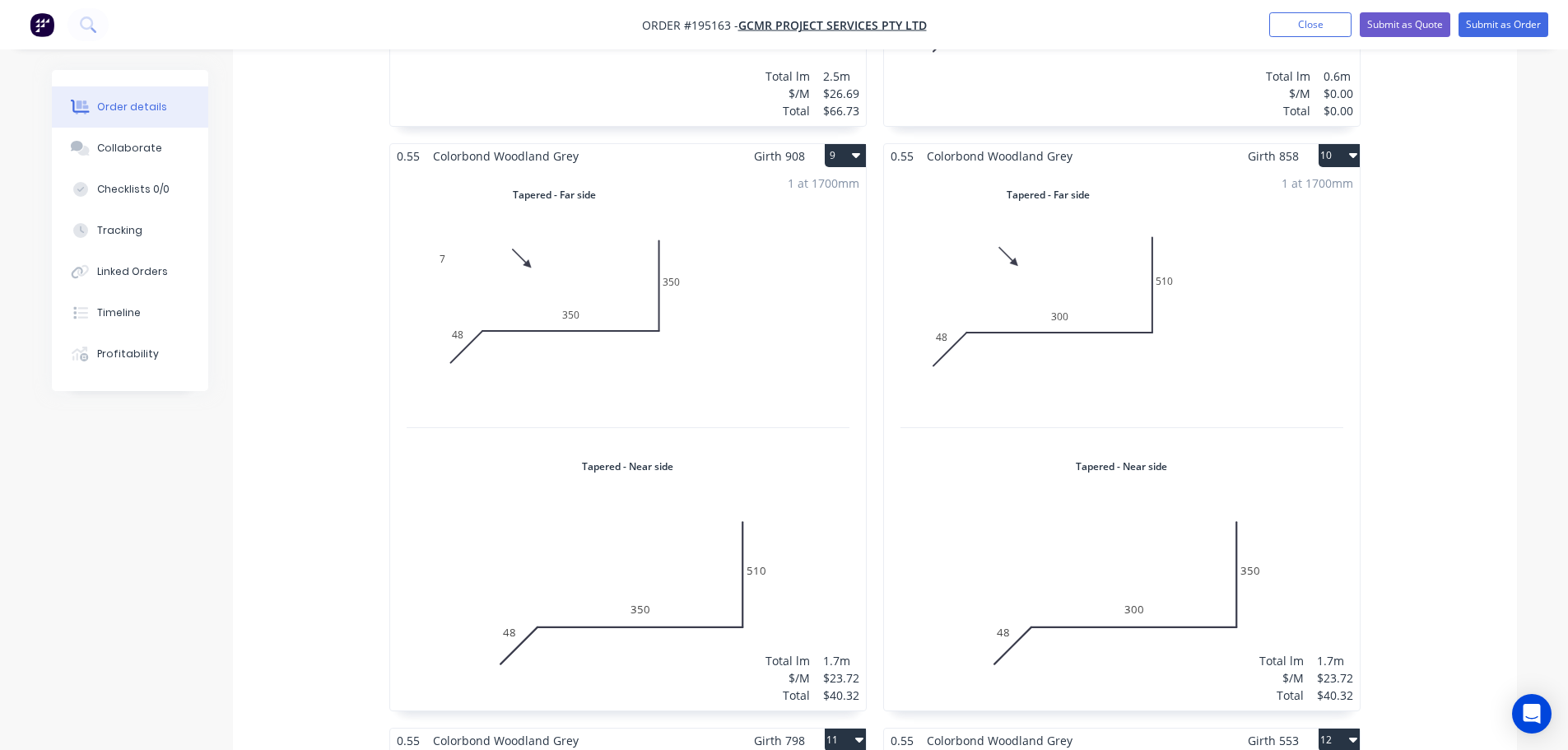
click at [580, 385] on div "1 at 1700mm Total lm $/M Total 1.7m $23.72 $40.32" at bounding box center [627, 439] width 476 height 542
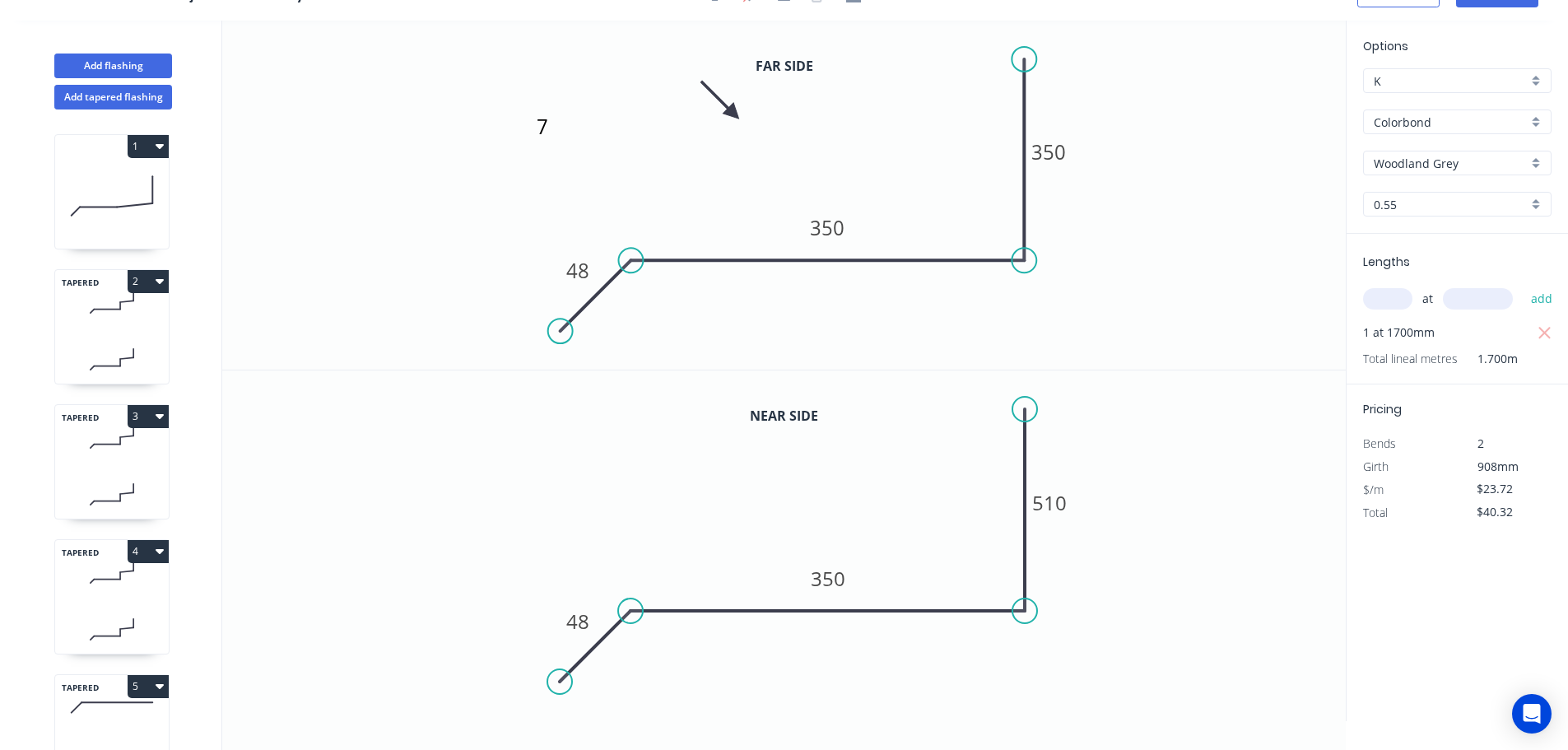
scroll to position [30, 0]
click at [547, 129] on textarea "7" at bounding box center [600, 139] width 133 height 61
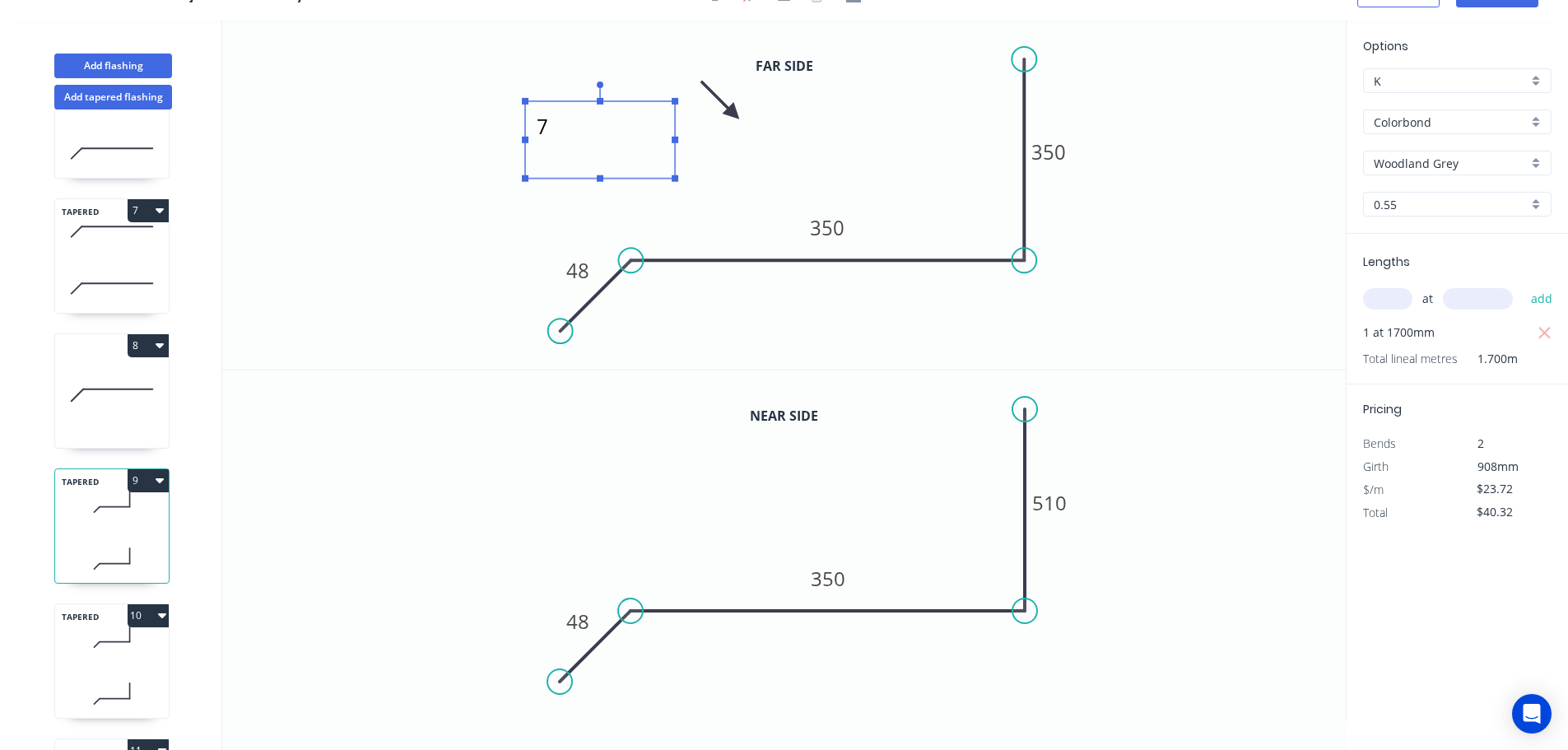
scroll to position [1070, 0]
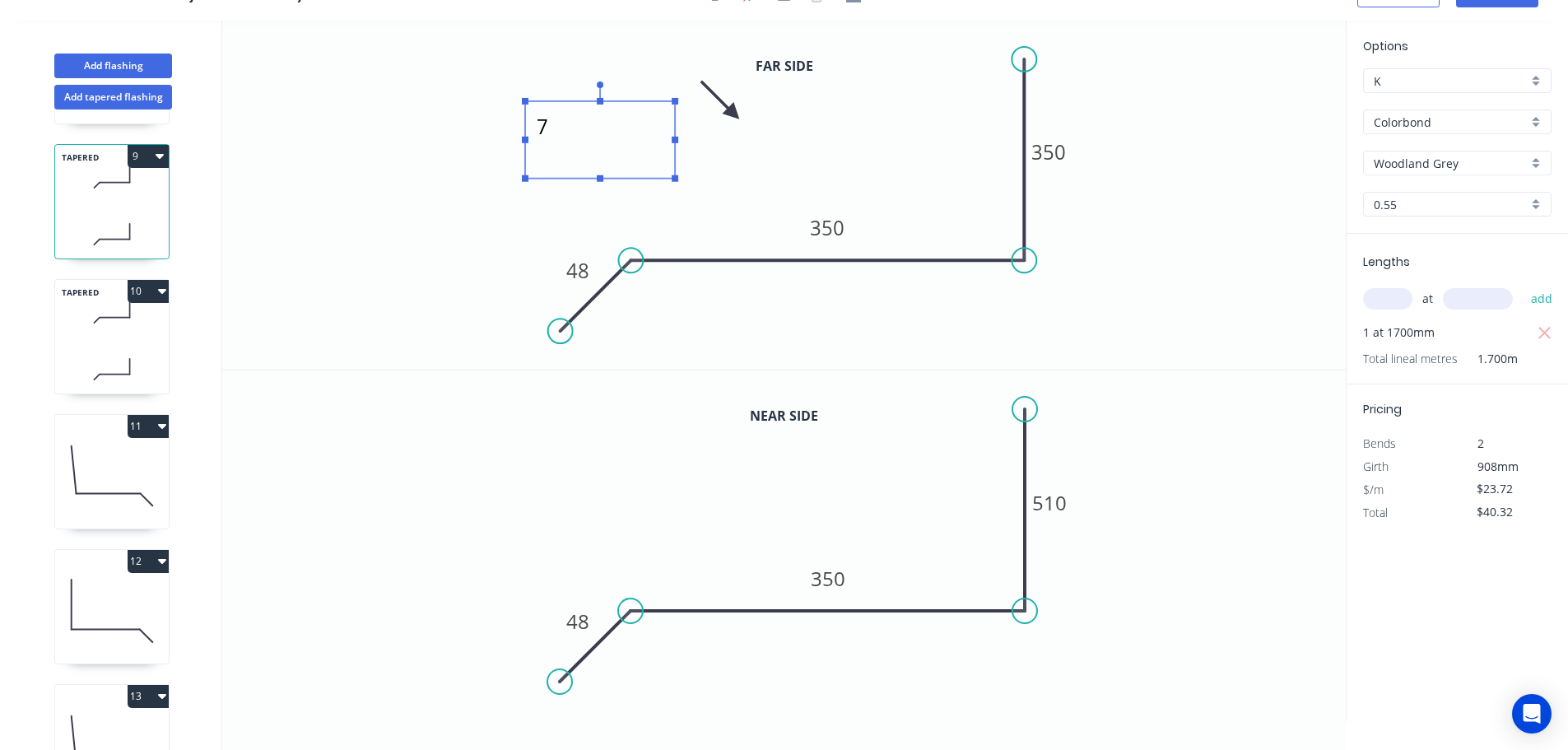
type textarea "6"
click at [110, 322] on icon at bounding box center [112, 313] width 113 height 48
click at [97, 358] on icon at bounding box center [112, 369] width 113 height 48
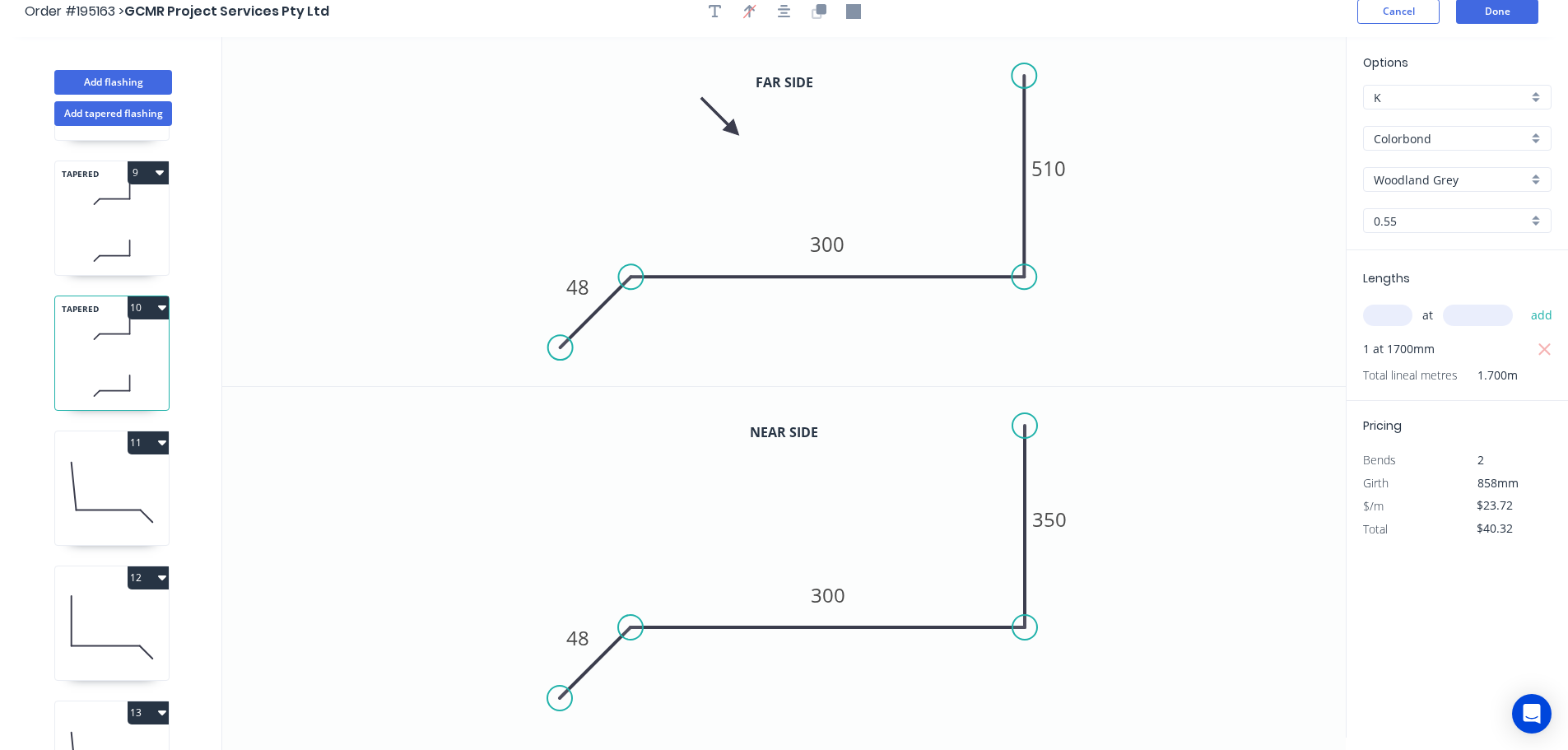
scroll to position [0, 0]
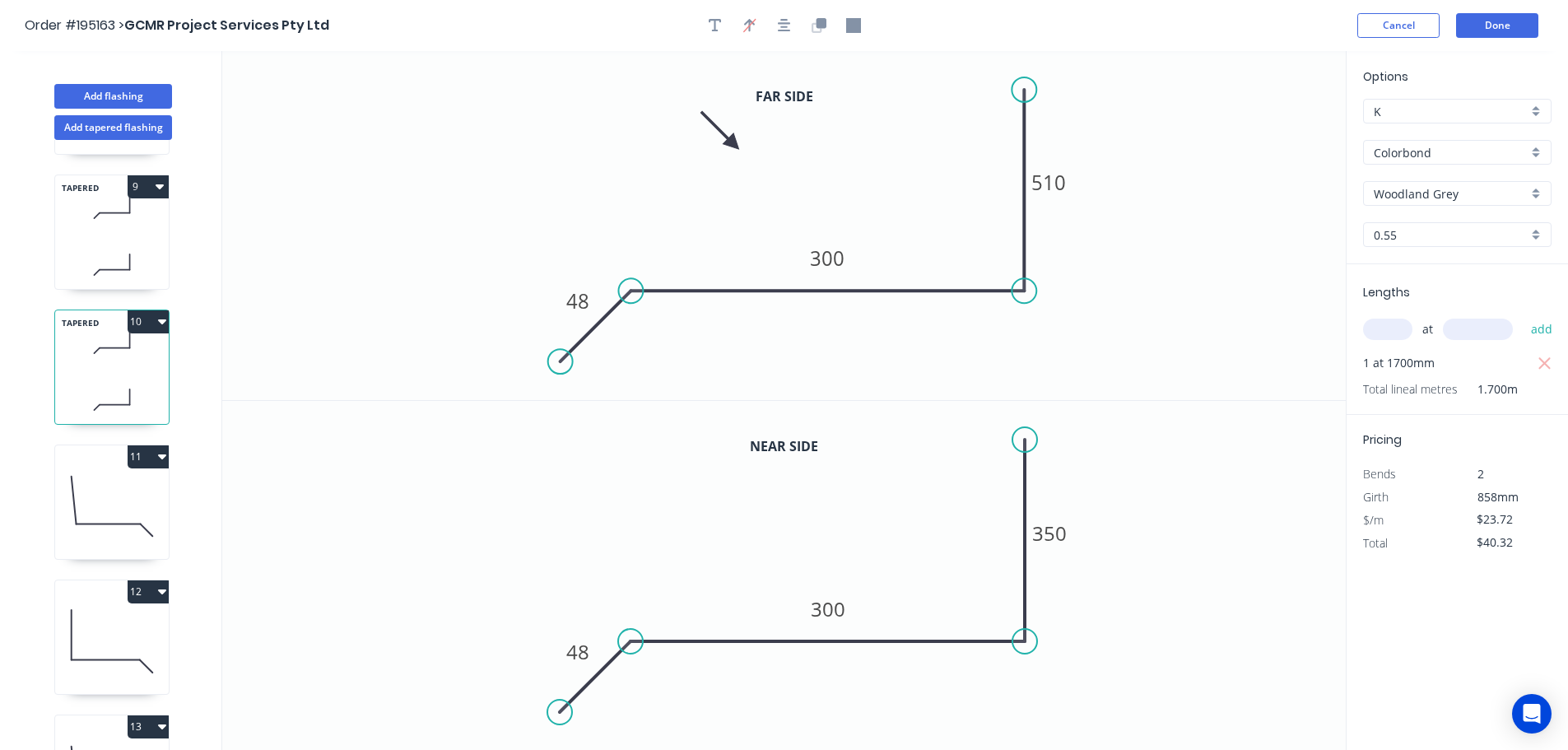
click at [729, 23] on div at bounding box center [785, 25] width 173 height 25
click at [709, 27] on icon "button" at bounding box center [715, 25] width 13 height 15
drag, startPoint x: 321, startPoint y: 112, endPoint x: 619, endPoint y: 159, distance: 301.7
click at [619, 159] on textarea at bounding box center [628, 164] width 133 height 61
drag, startPoint x: 420, startPoint y: 247, endPoint x: 408, endPoint y: 258, distance: 16.3
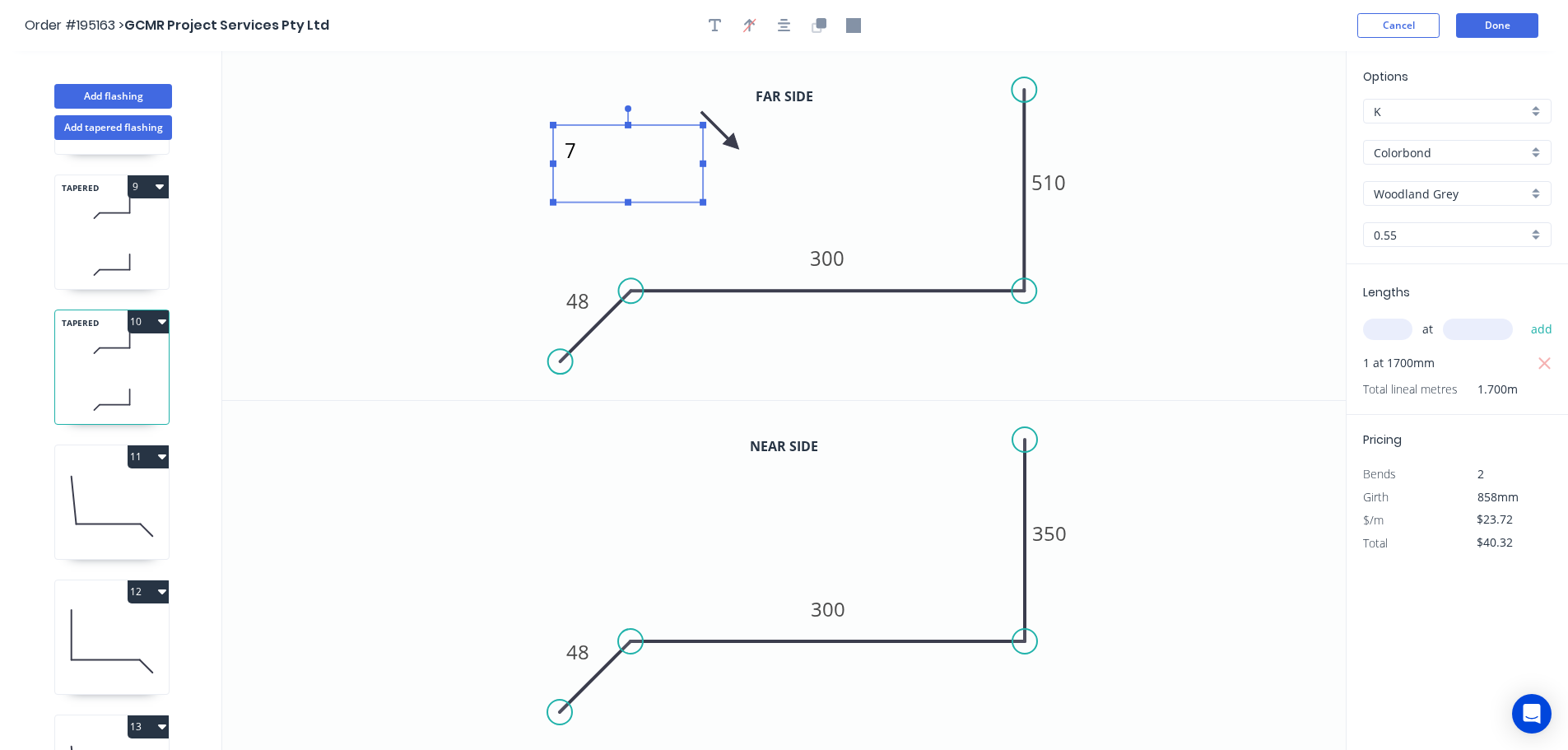
click at [410, 256] on icon "7 48 300 510" at bounding box center [784, 225] width 1124 height 349
type textarea "7"
click at [1493, 22] on button "Done" at bounding box center [1497, 25] width 82 height 25
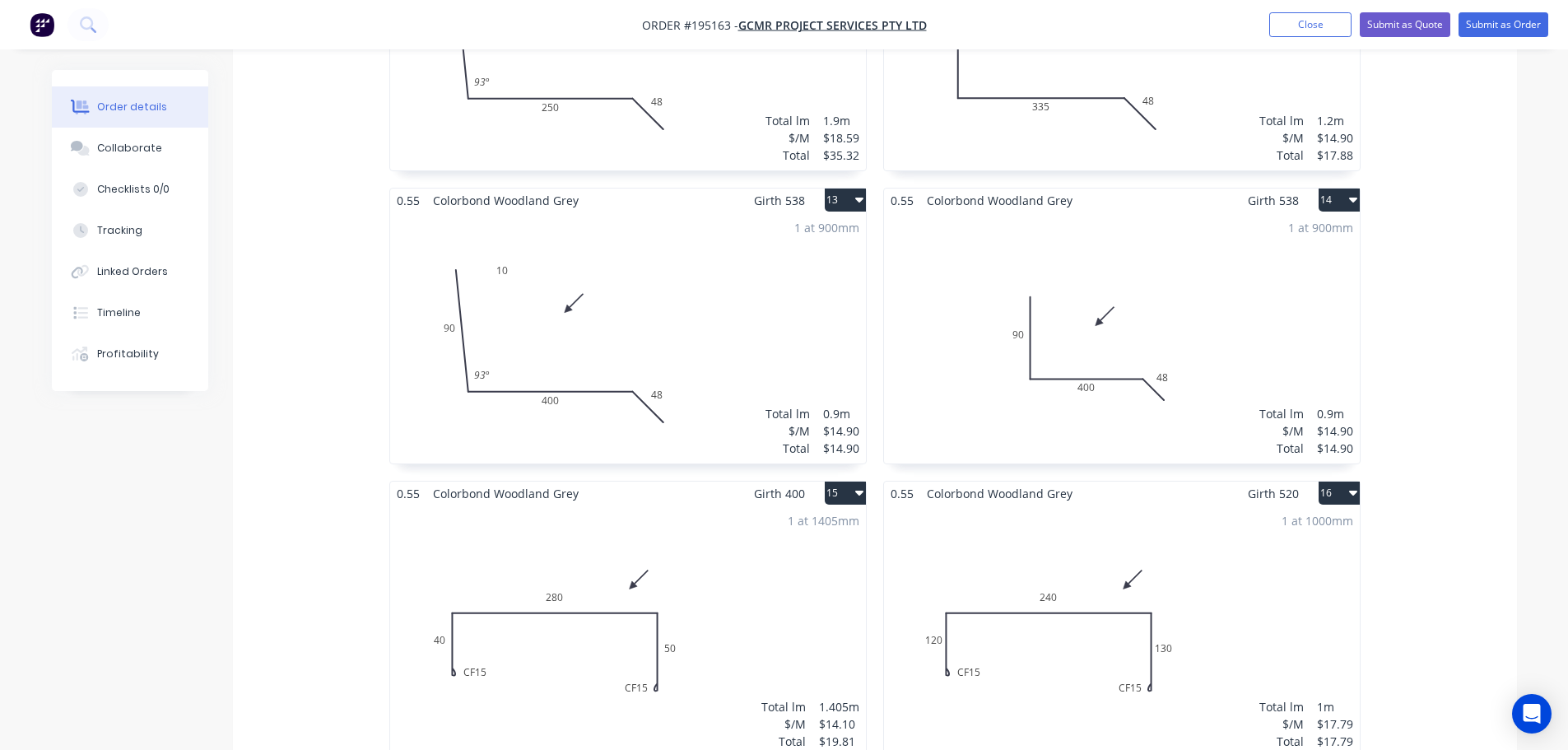
scroll to position [3270, 0]
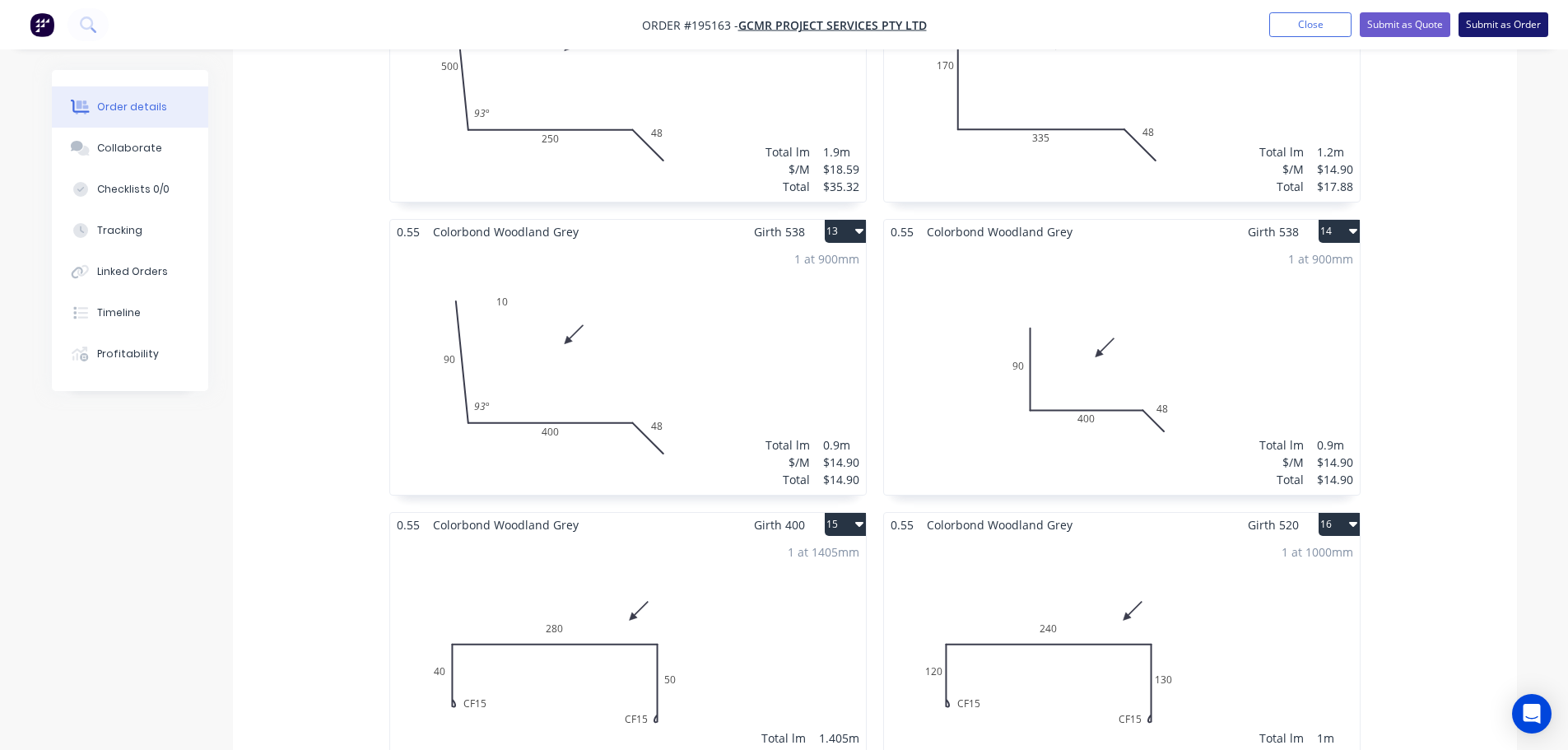
click at [1501, 19] on button "Submit as Order" at bounding box center [1504, 24] width 90 height 25
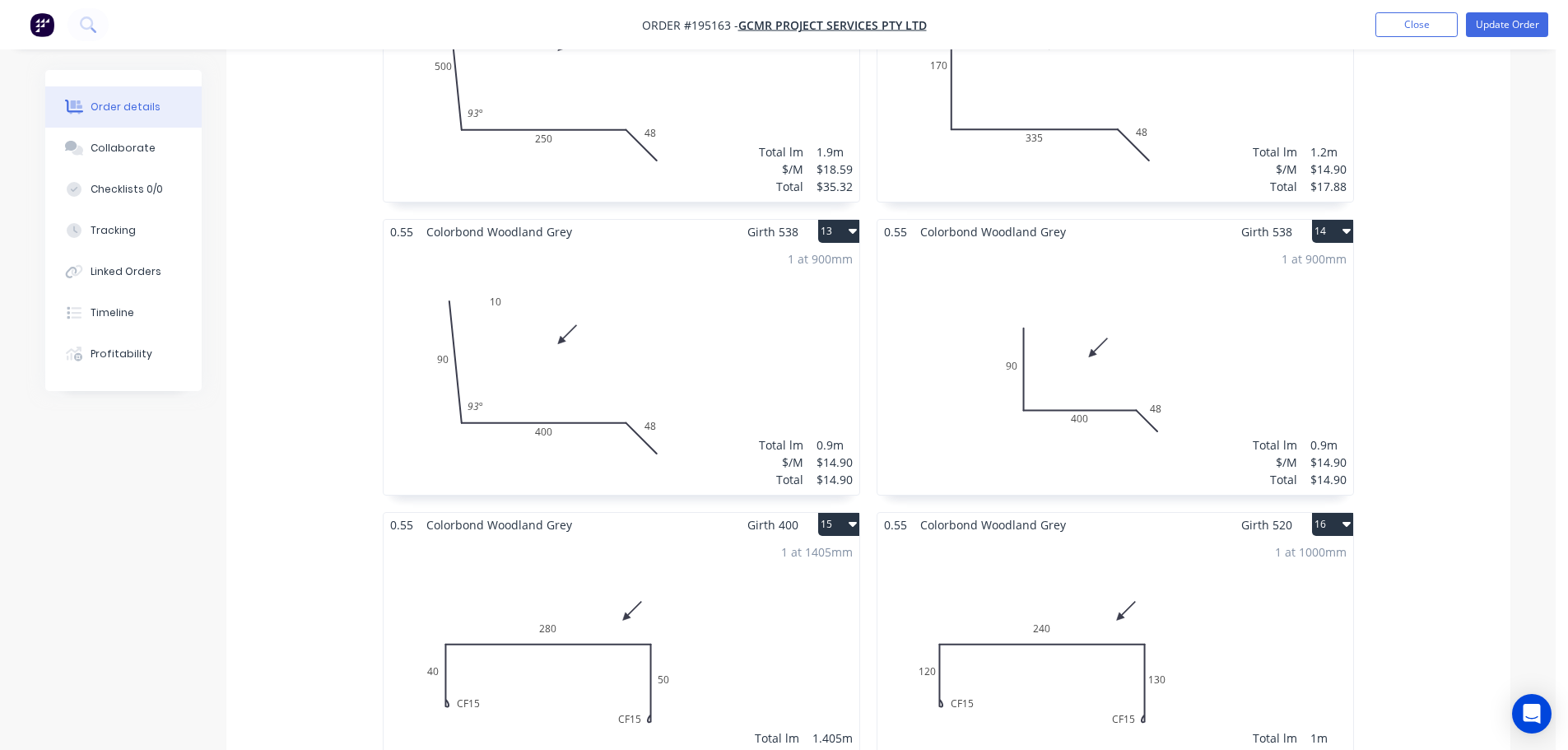
scroll to position [0, 0]
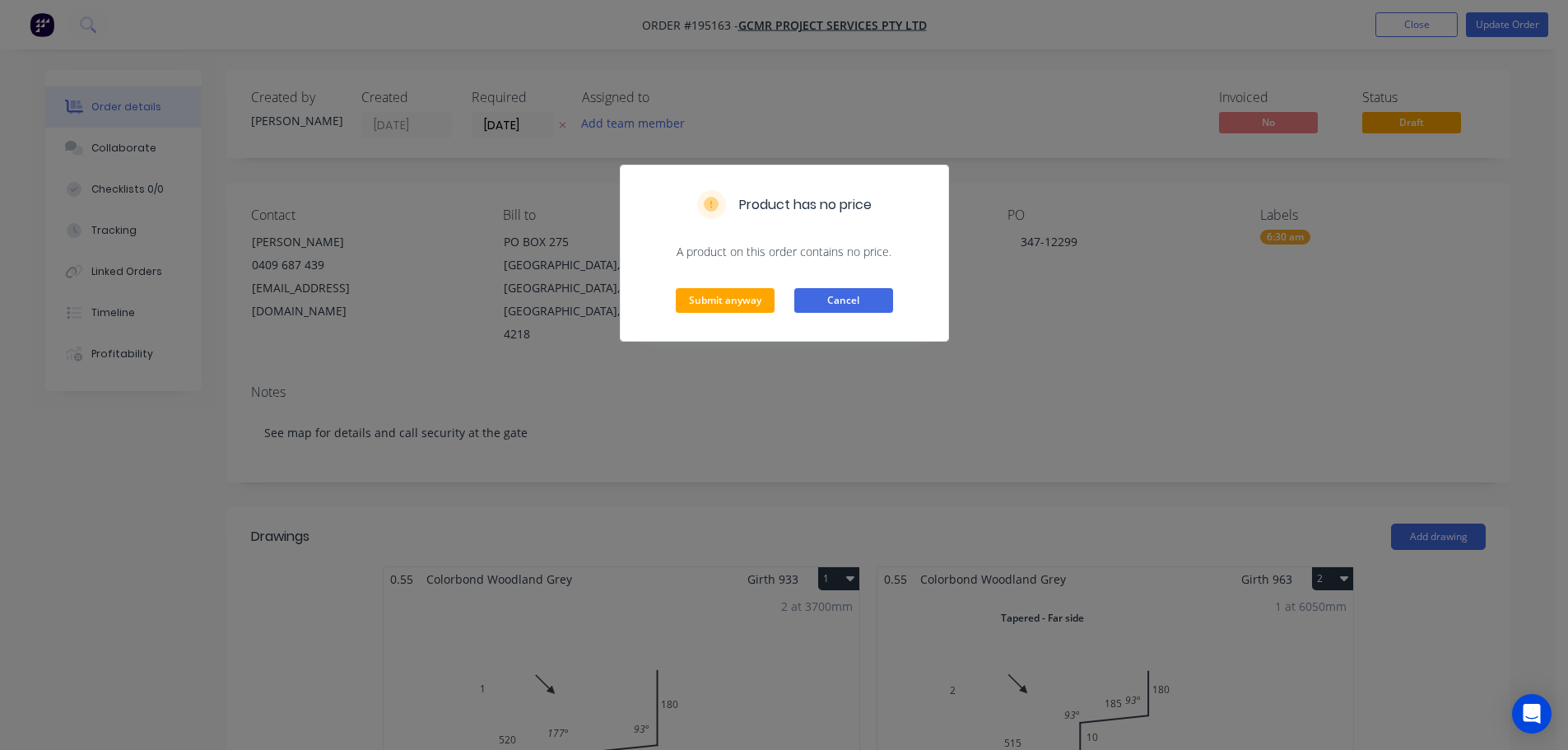
click at [865, 302] on button "Cancel" at bounding box center [844, 301] width 99 height 25
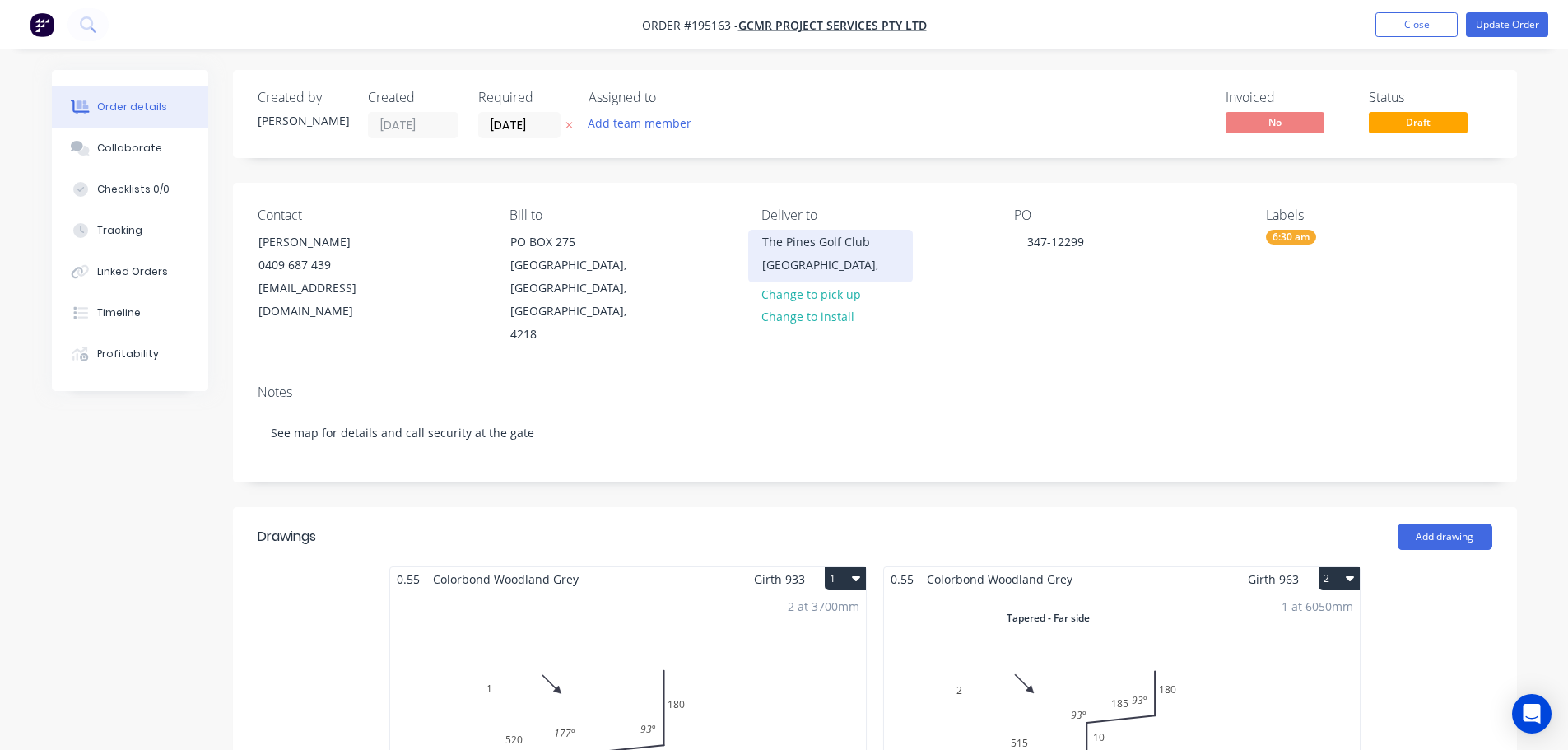
click at [810, 253] on div "The Pines Golf Club" at bounding box center [831, 242] width 137 height 23
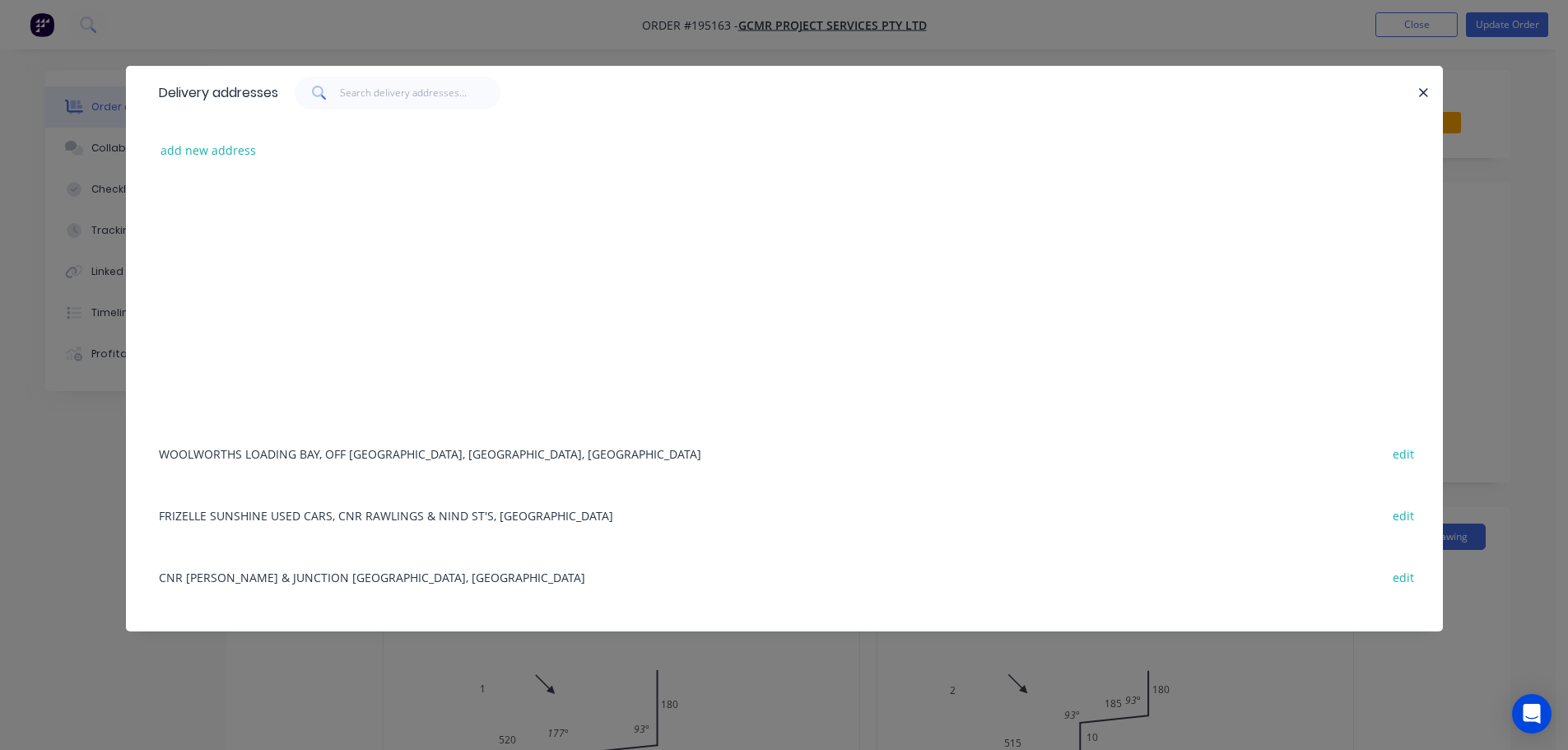
scroll to position [658, 0]
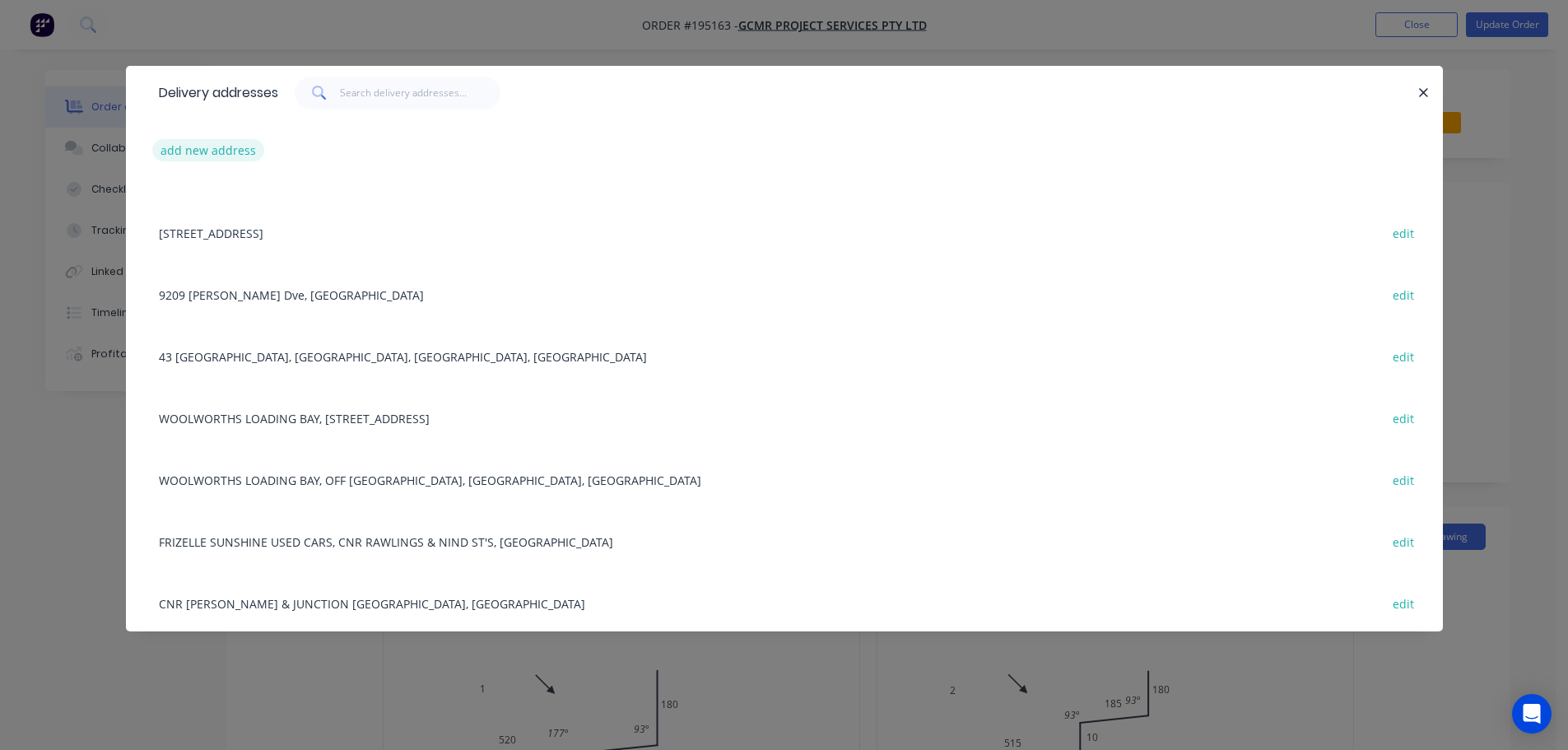
click at [206, 148] on button "add new address" at bounding box center [209, 151] width 113 height 23
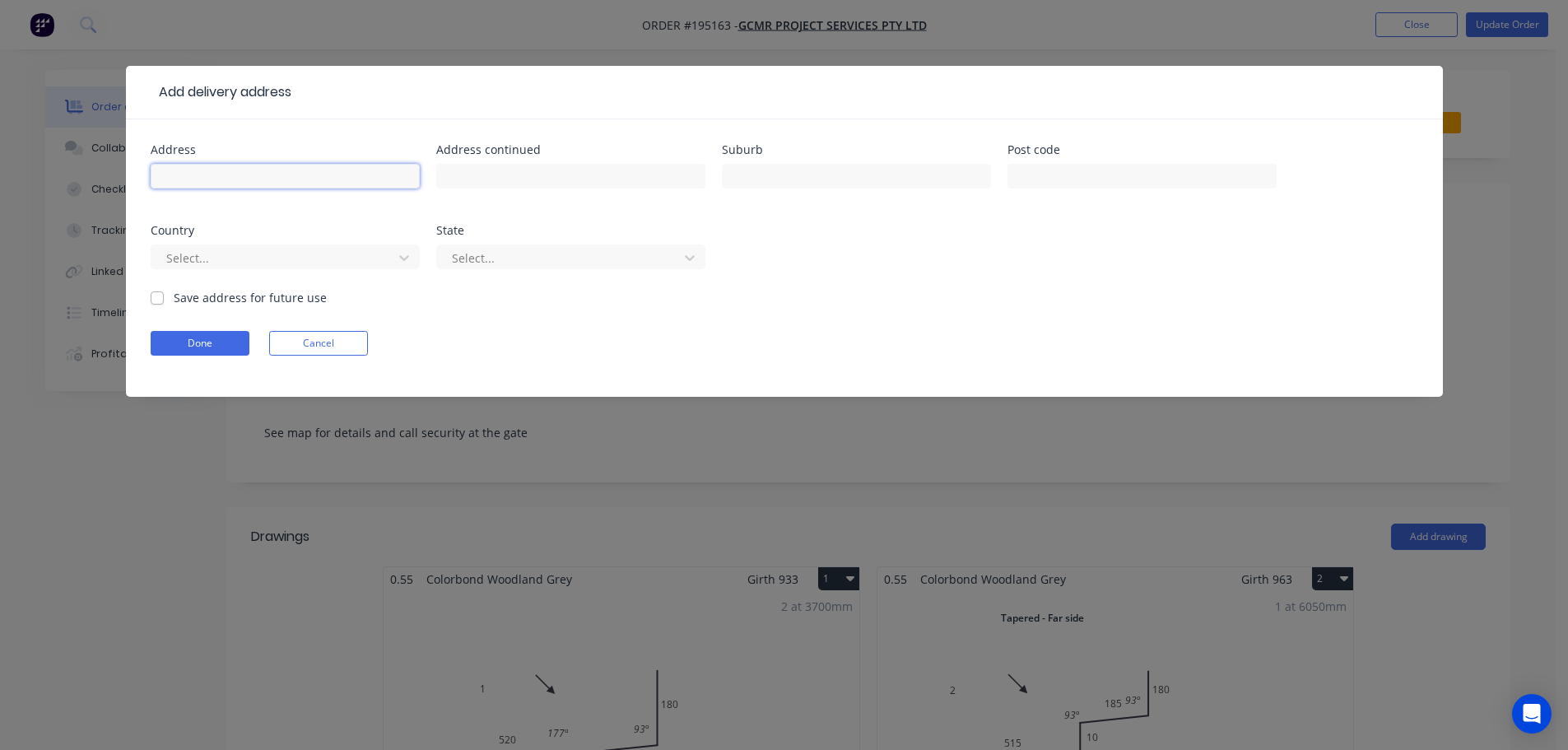
click at [229, 184] on input "text" at bounding box center [285, 176] width 269 height 25
type input "The [GEOGRAPHIC_DATA]"
type input "[GEOGRAPHIC_DATA]"
click button "Done" at bounding box center [200, 343] width 99 height 25
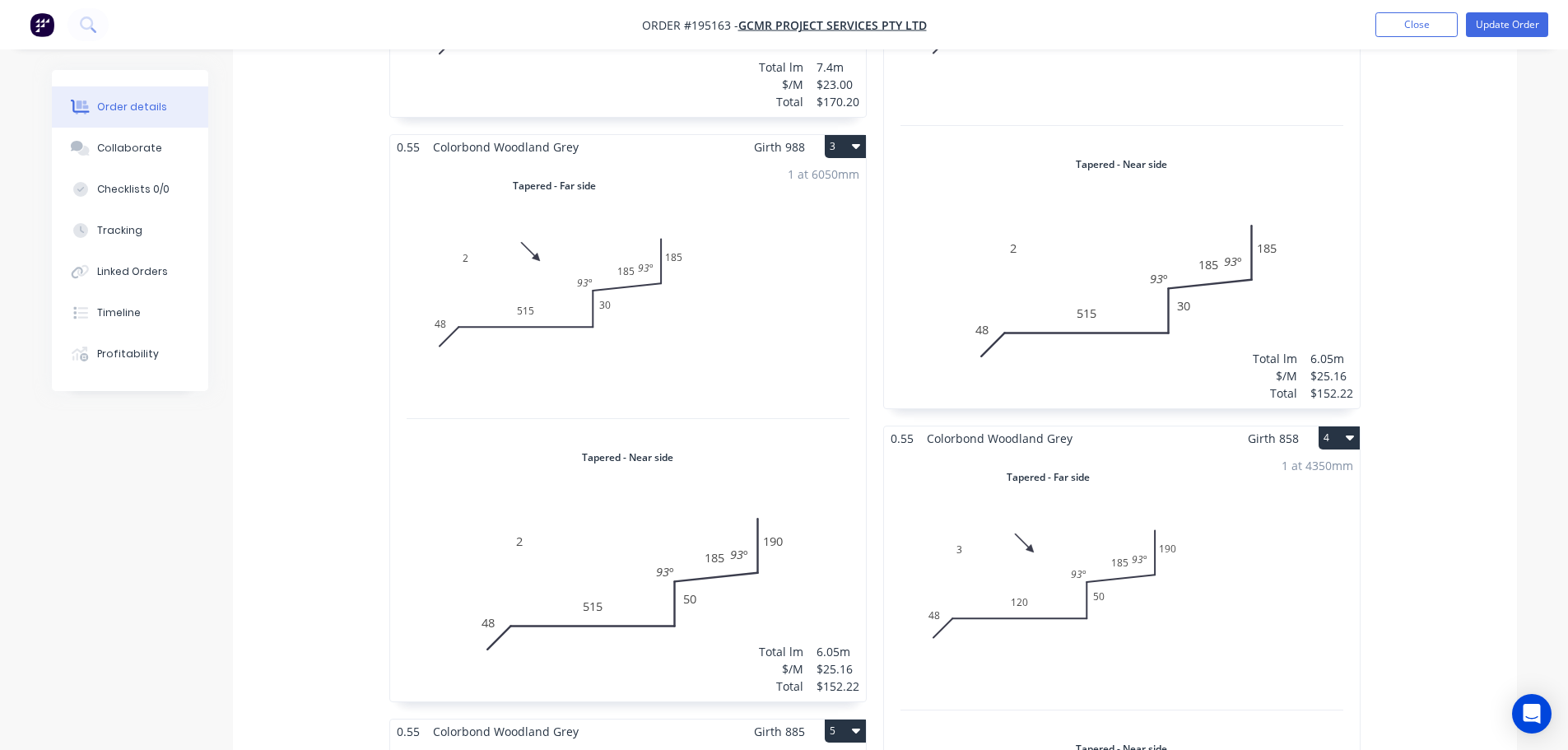
scroll to position [740, 0]
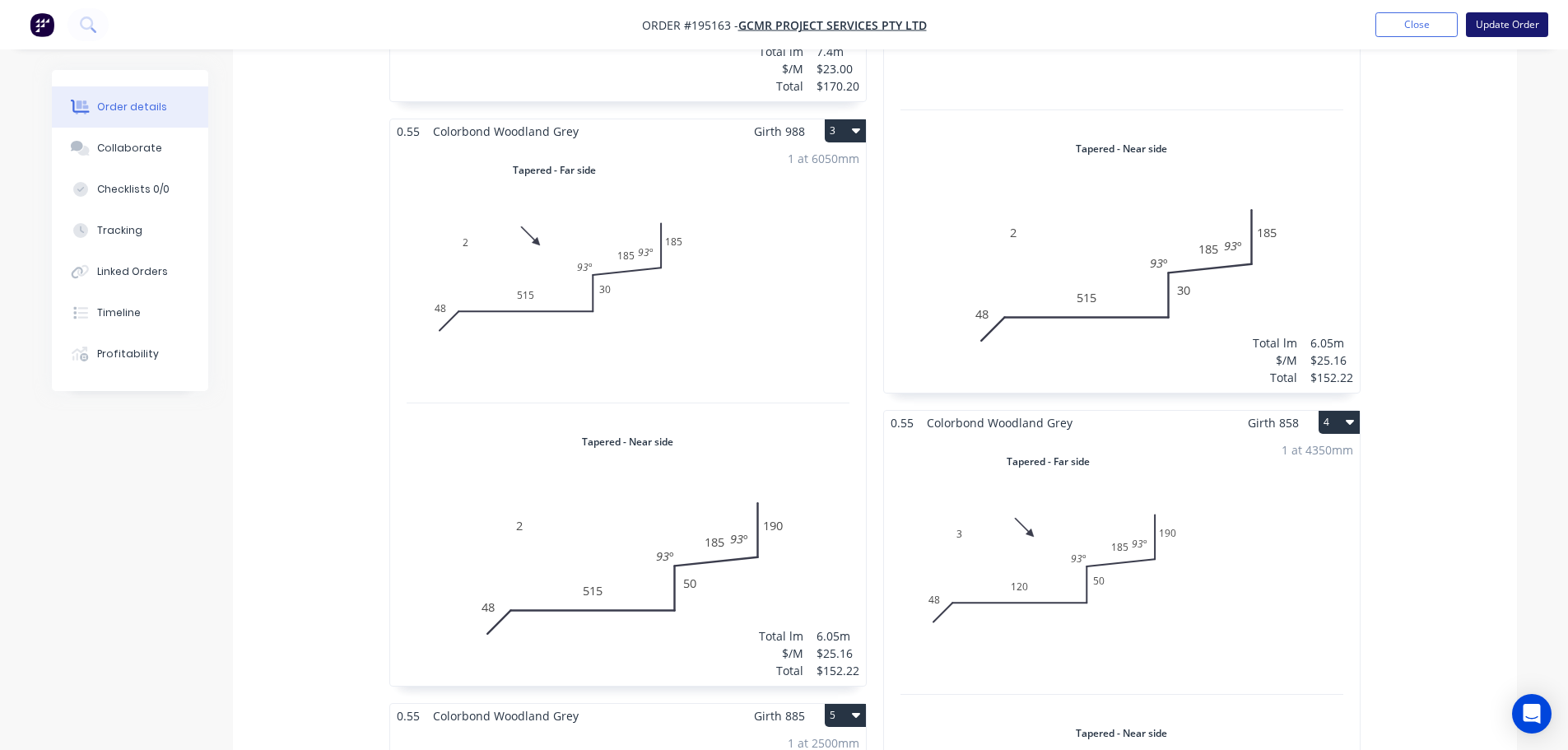
click at [1511, 14] on button "Update Order" at bounding box center [1506, 24] width 82 height 25
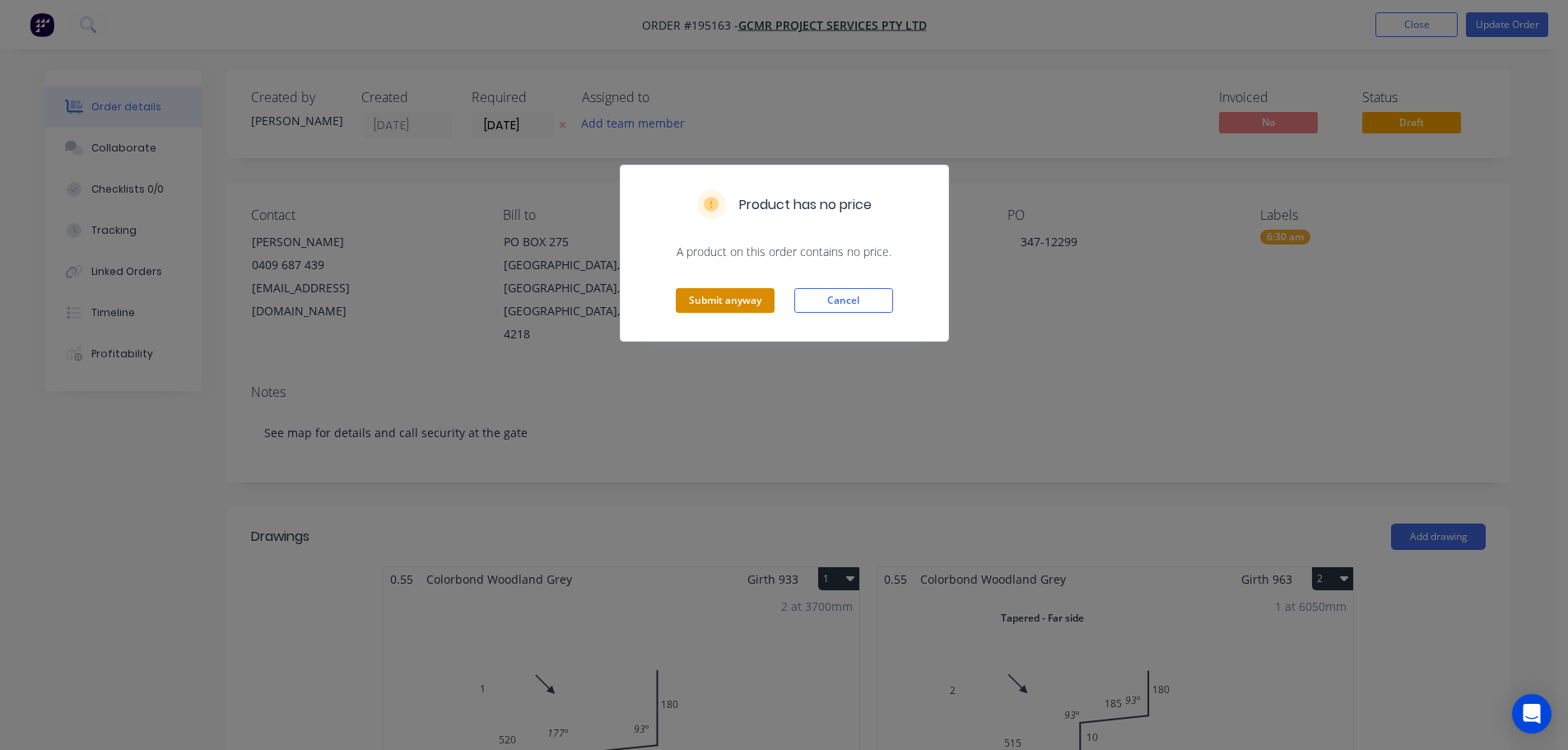
click at [714, 303] on button "Submit anyway" at bounding box center [725, 301] width 99 height 25
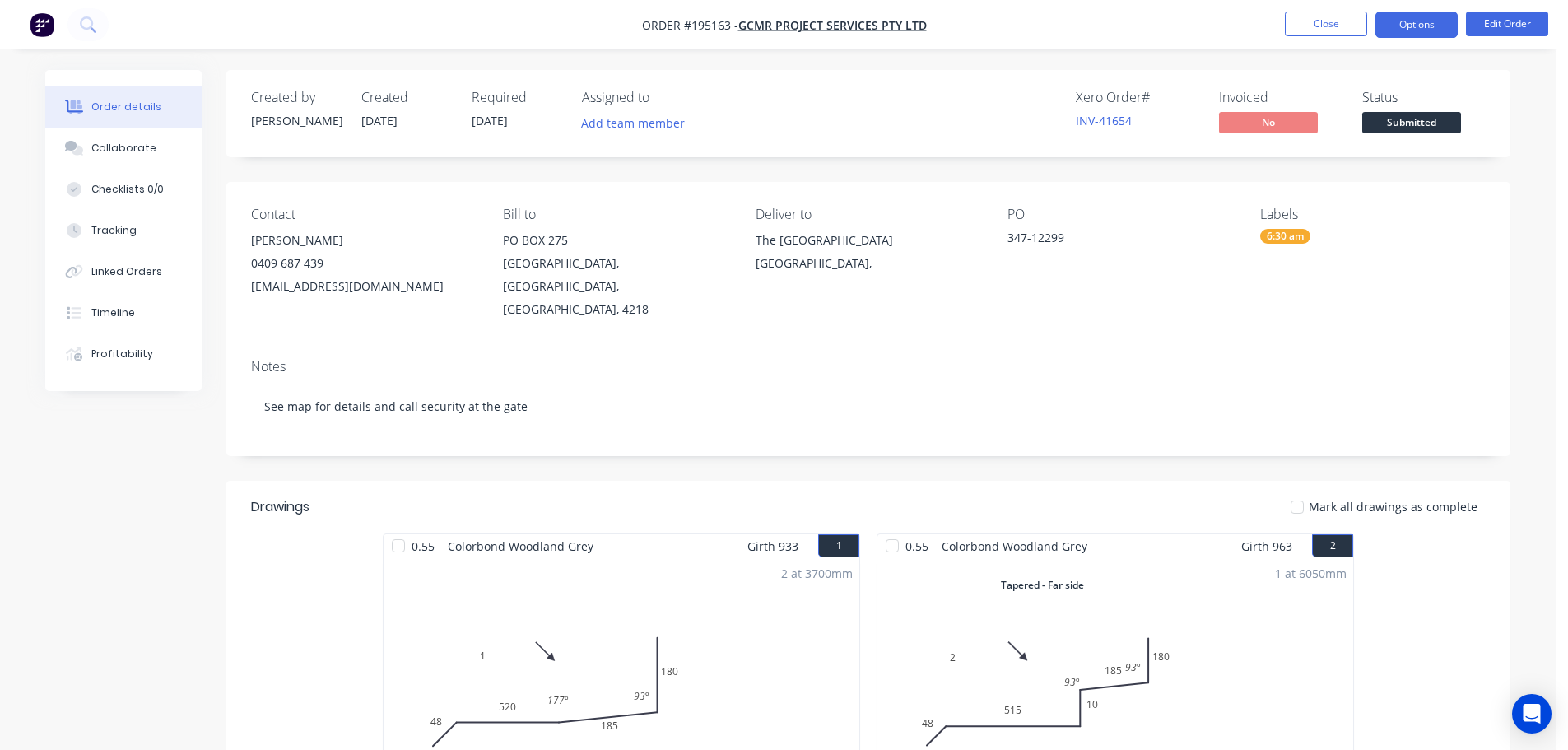
click at [1417, 24] on button "Options" at bounding box center [1416, 24] width 82 height 26
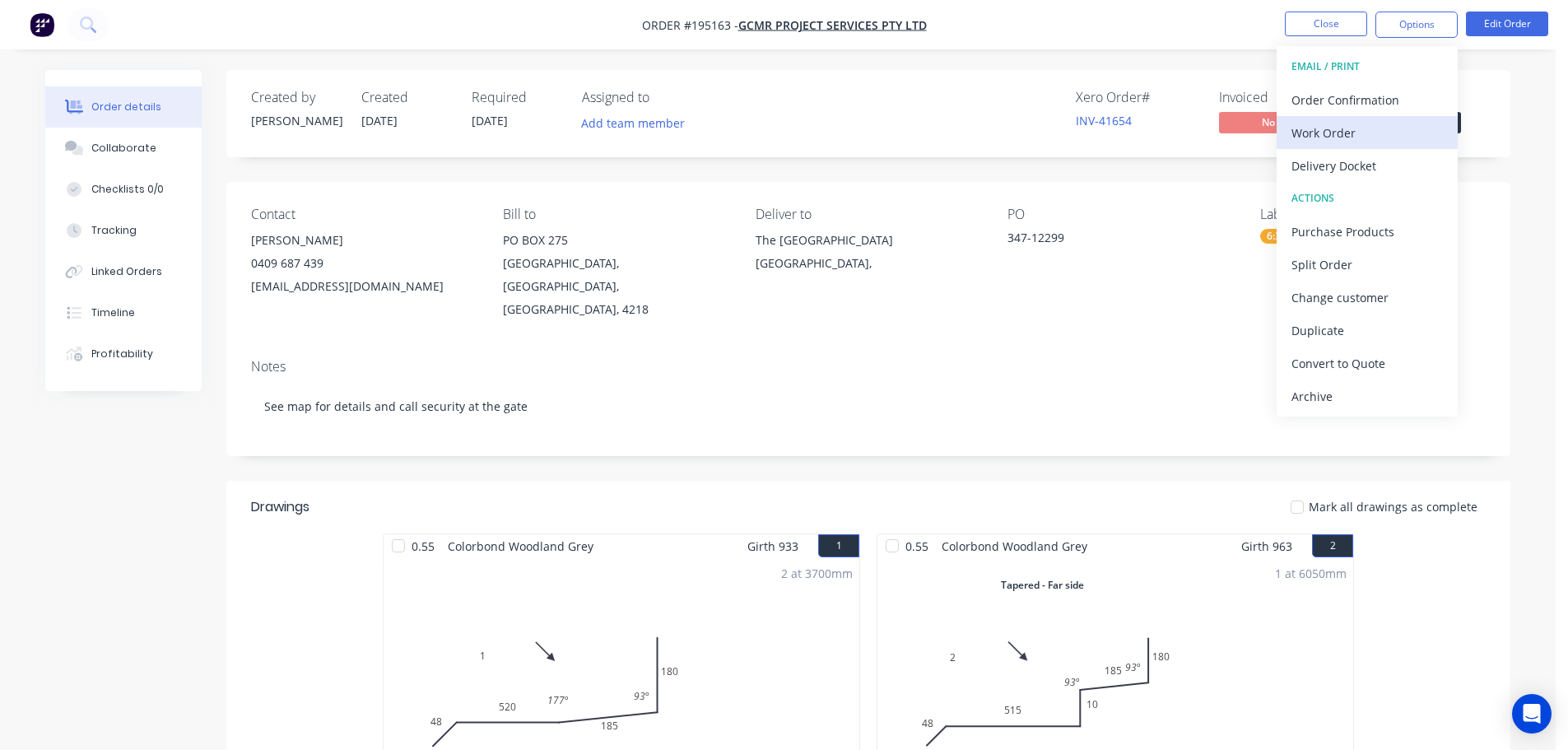
click at [1332, 135] on div "Work Order" at bounding box center [1367, 133] width 152 height 24
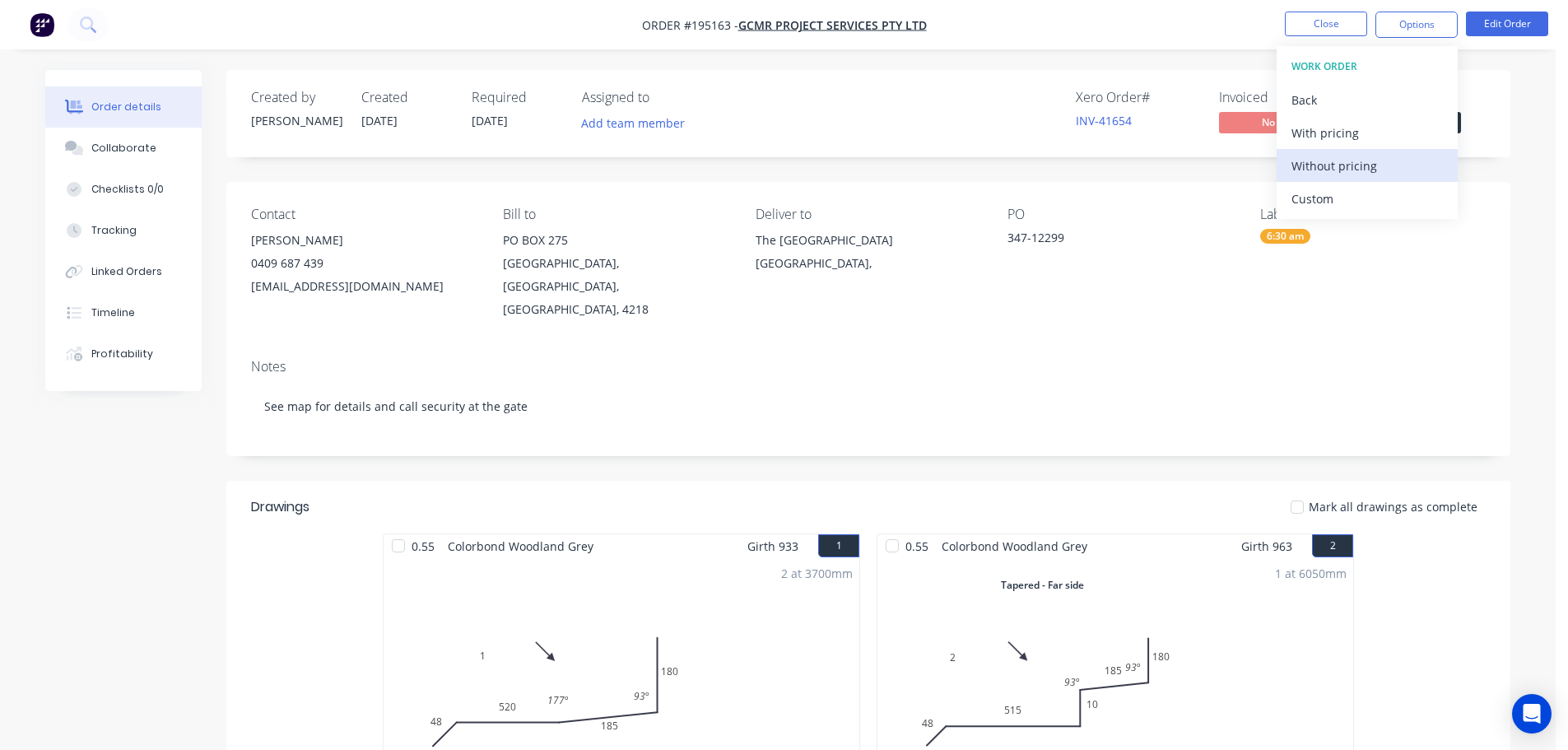
click at [1322, 171] on div "Without pricing" at bounding box center [1367, 166] width 152 height 24
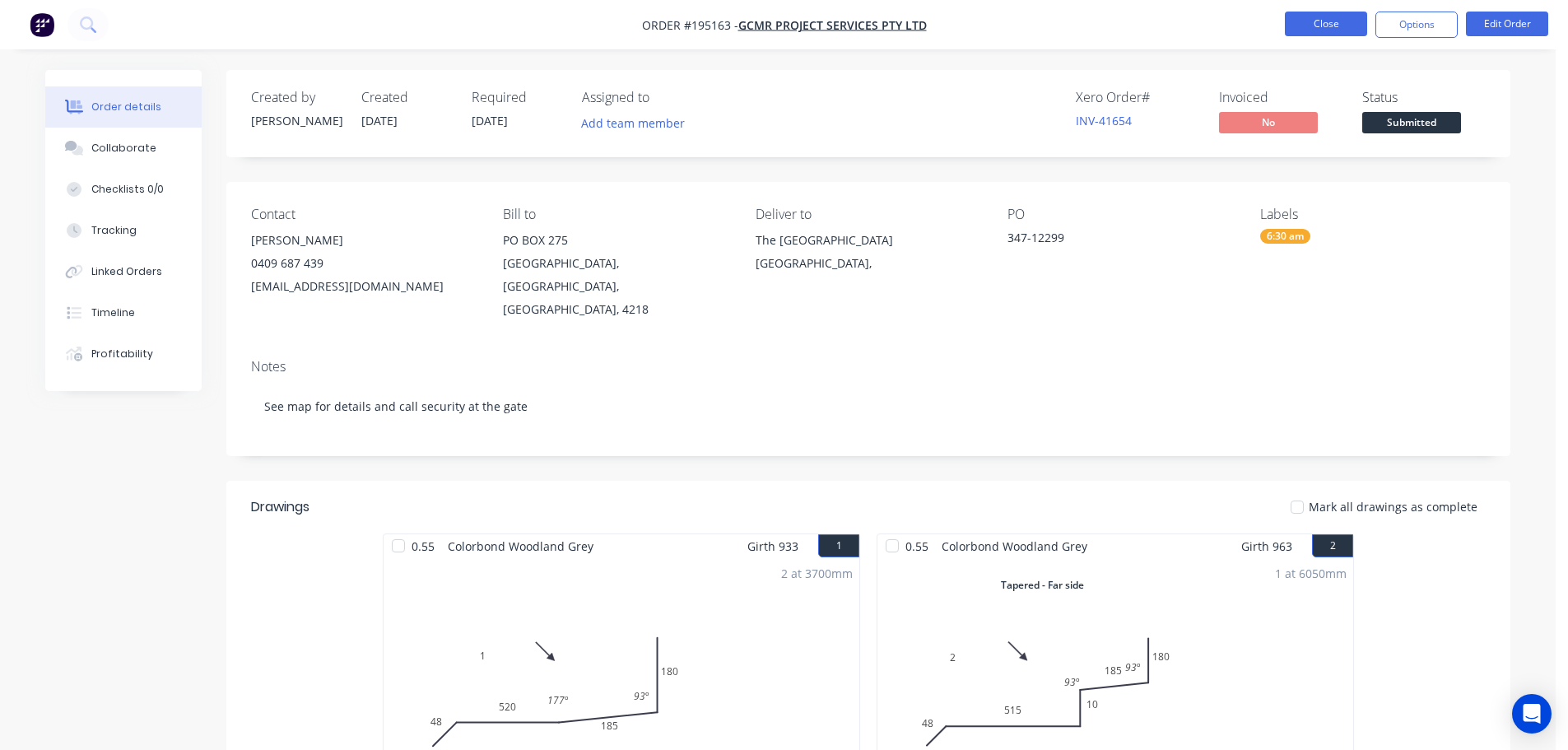
click at [1329, 24] on button "Close" at bounding box center [1325, 23] width 82 height 25
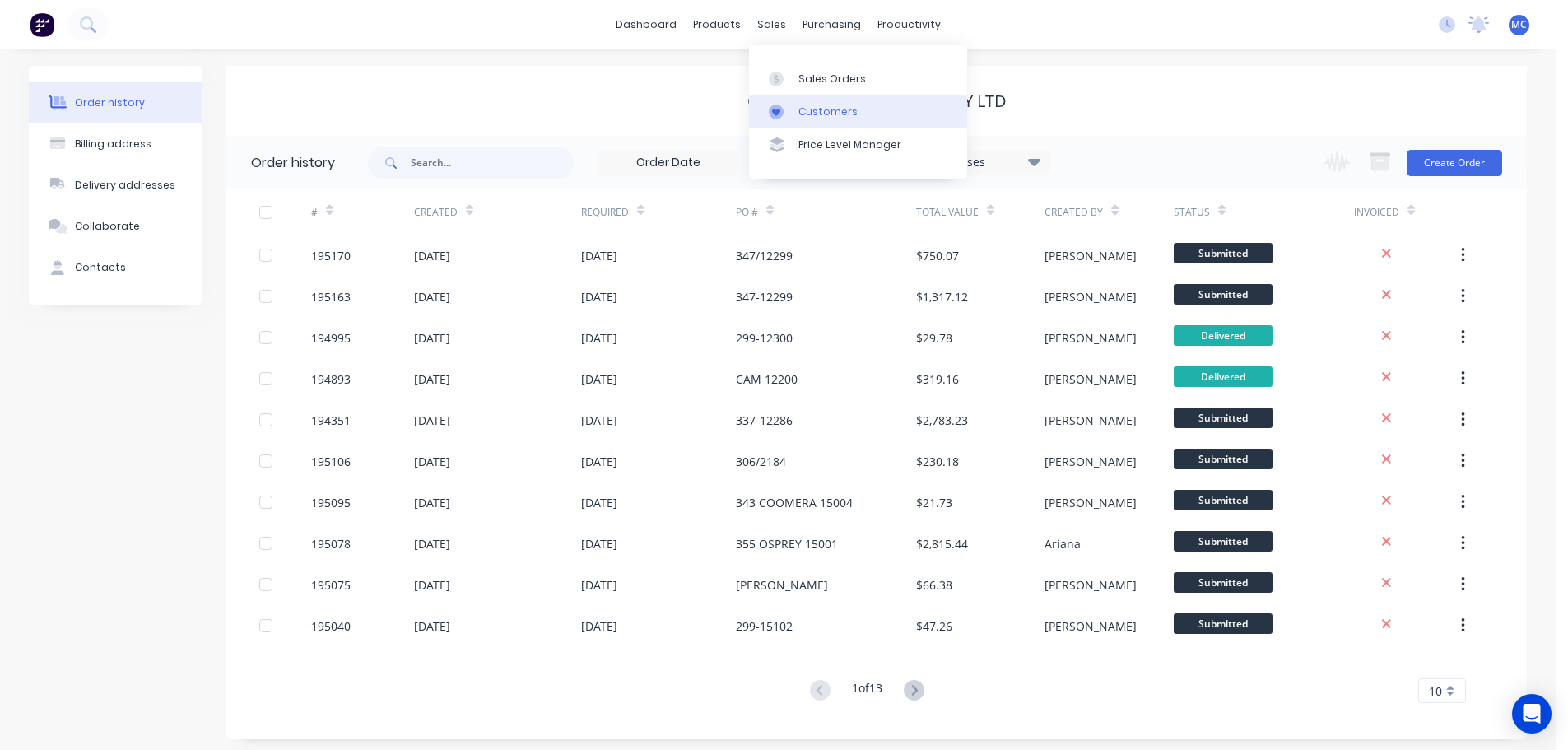
click at [813, 112] on div "Customers" at bounding box center [828, 112] width 59 height 15
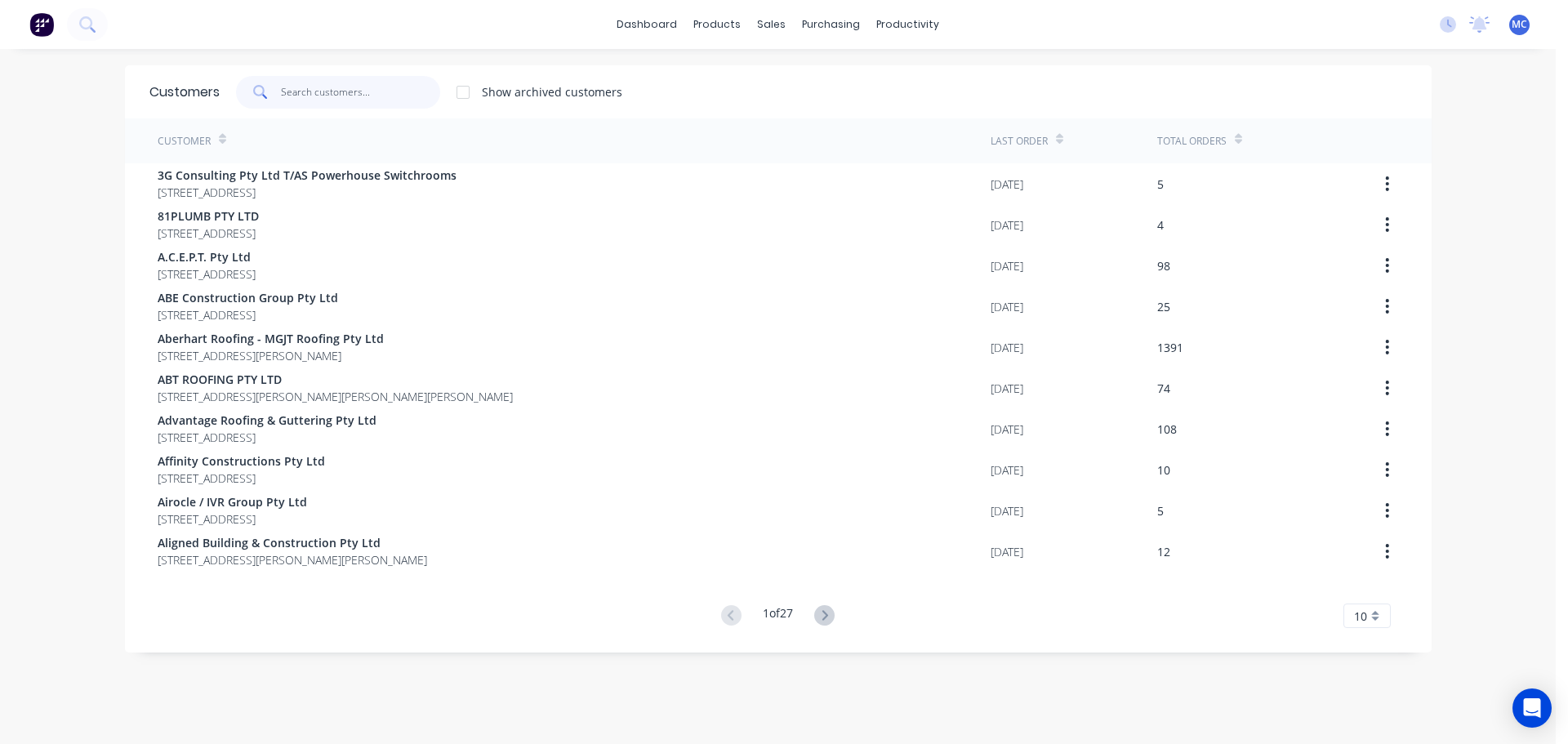
click at [321, 101] on input "text" at bounding box center [360, 92] width 159 height 33
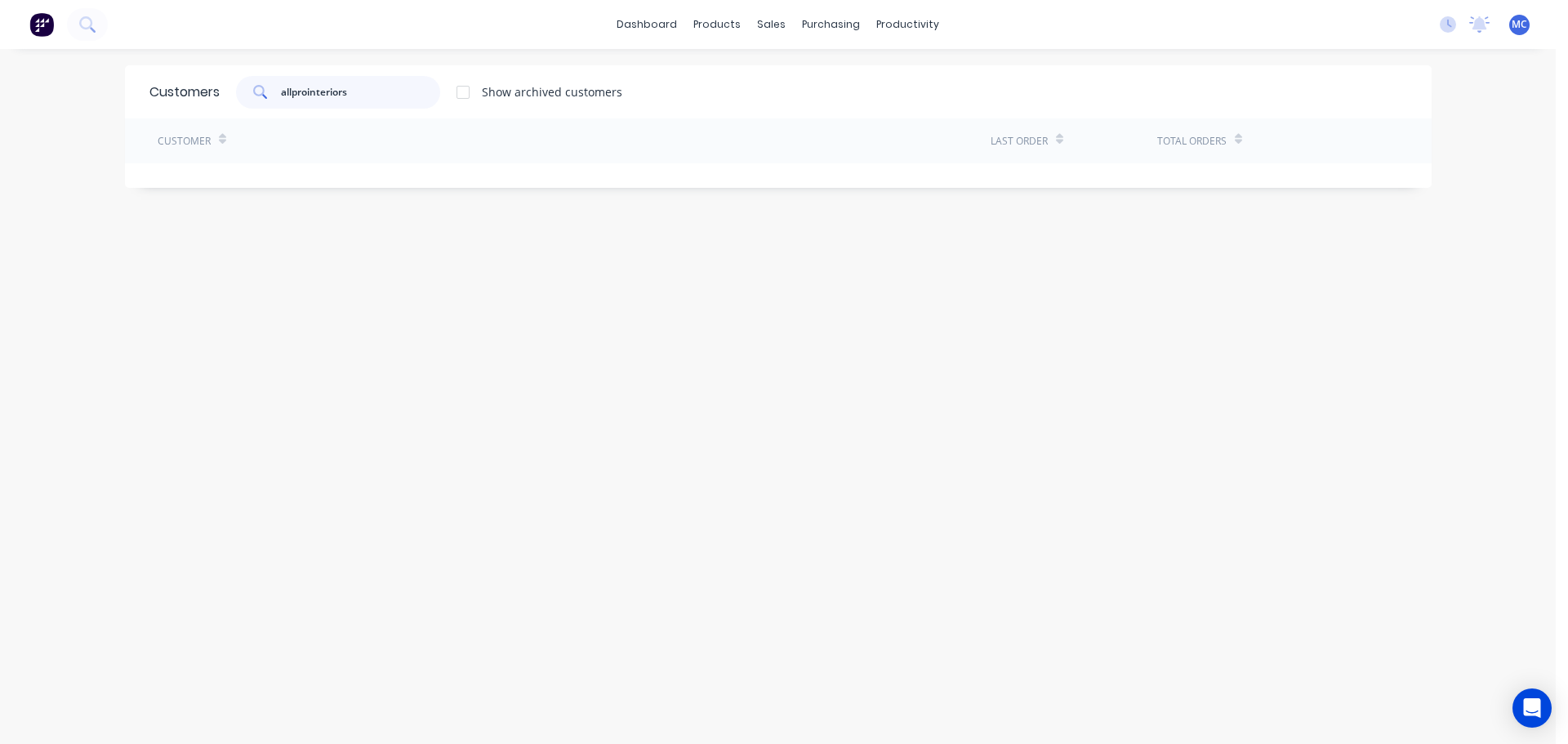
drag, startPoint x: 404, startPoint y: 95, endPoint x: 86, endPoint y: 70, distance: 319.0
click at [86, 70] on div "dashboard products sales purchasing productivity dashboard products Product Cat…" at bounding box center [778, 372] width 1556 height 744
type input "allprointeriors"
click at [83, 17] on icon at bounding box center [87, 24] width 15 height 15
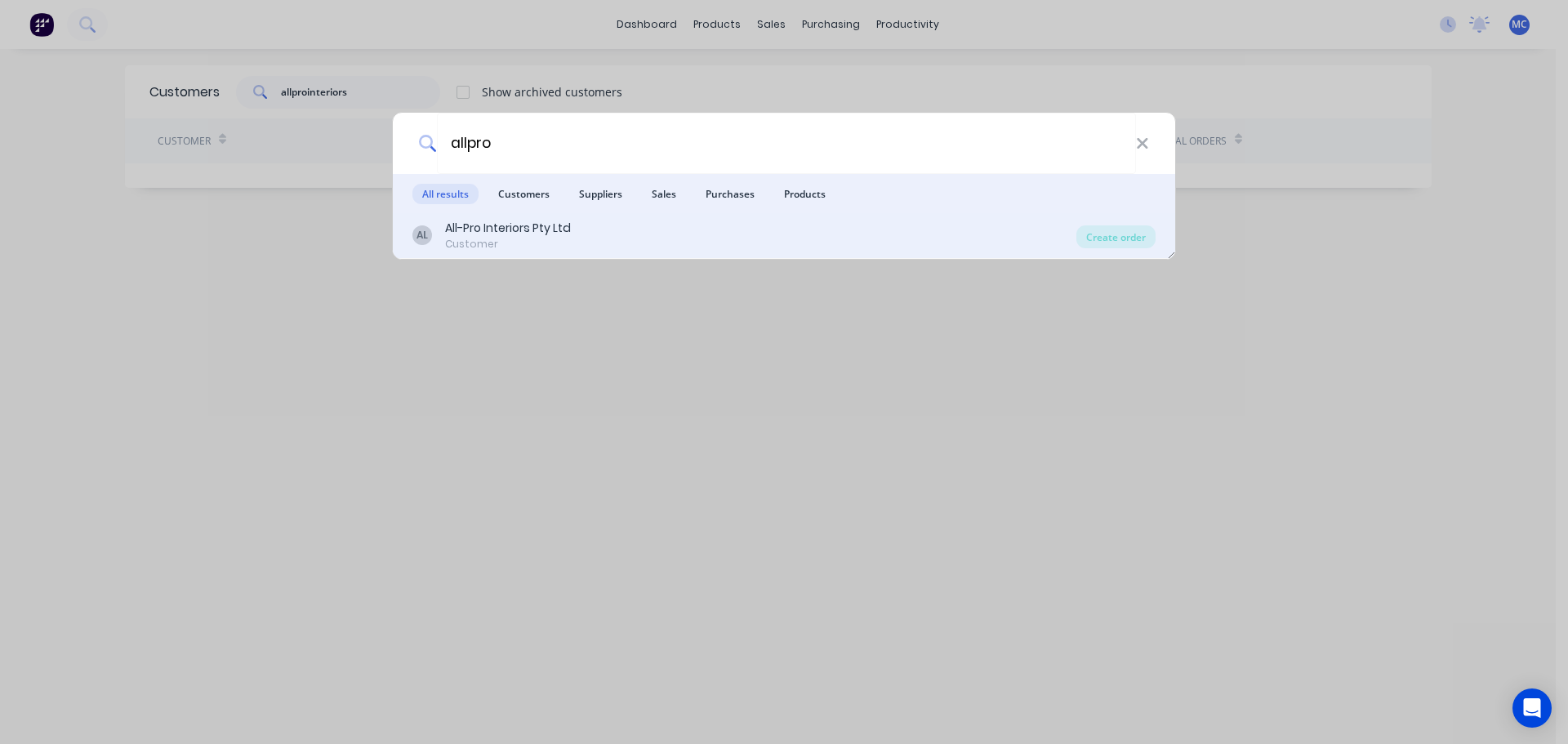
type input "allpro"
click at [490, 229] on div "All-Pro Interiors Pty Ltd" at bounding box center [508, 229] width 126 height 17
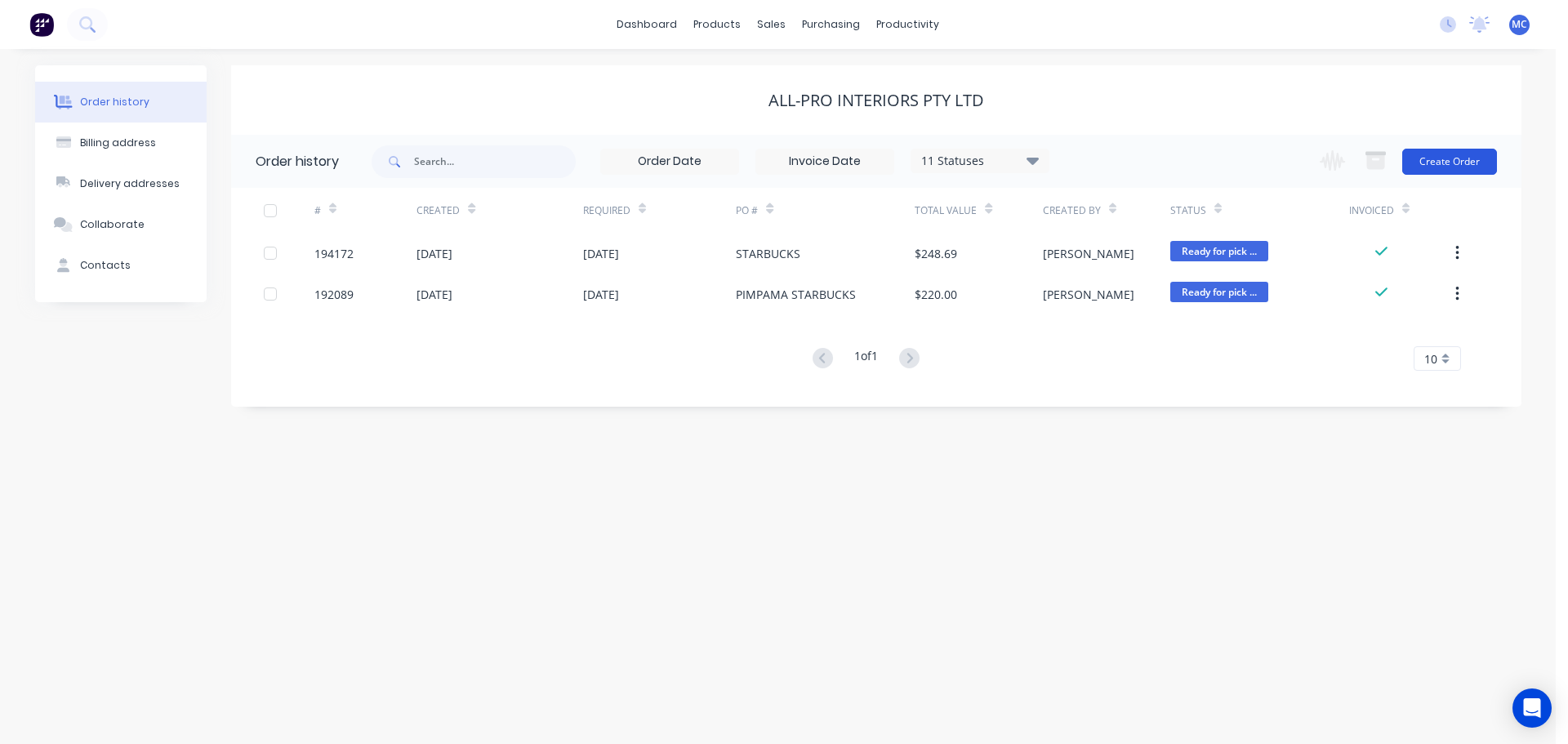
click at [1450, 152] on button "Create Order" at bounding box center [1449, 162] width 95 height 26
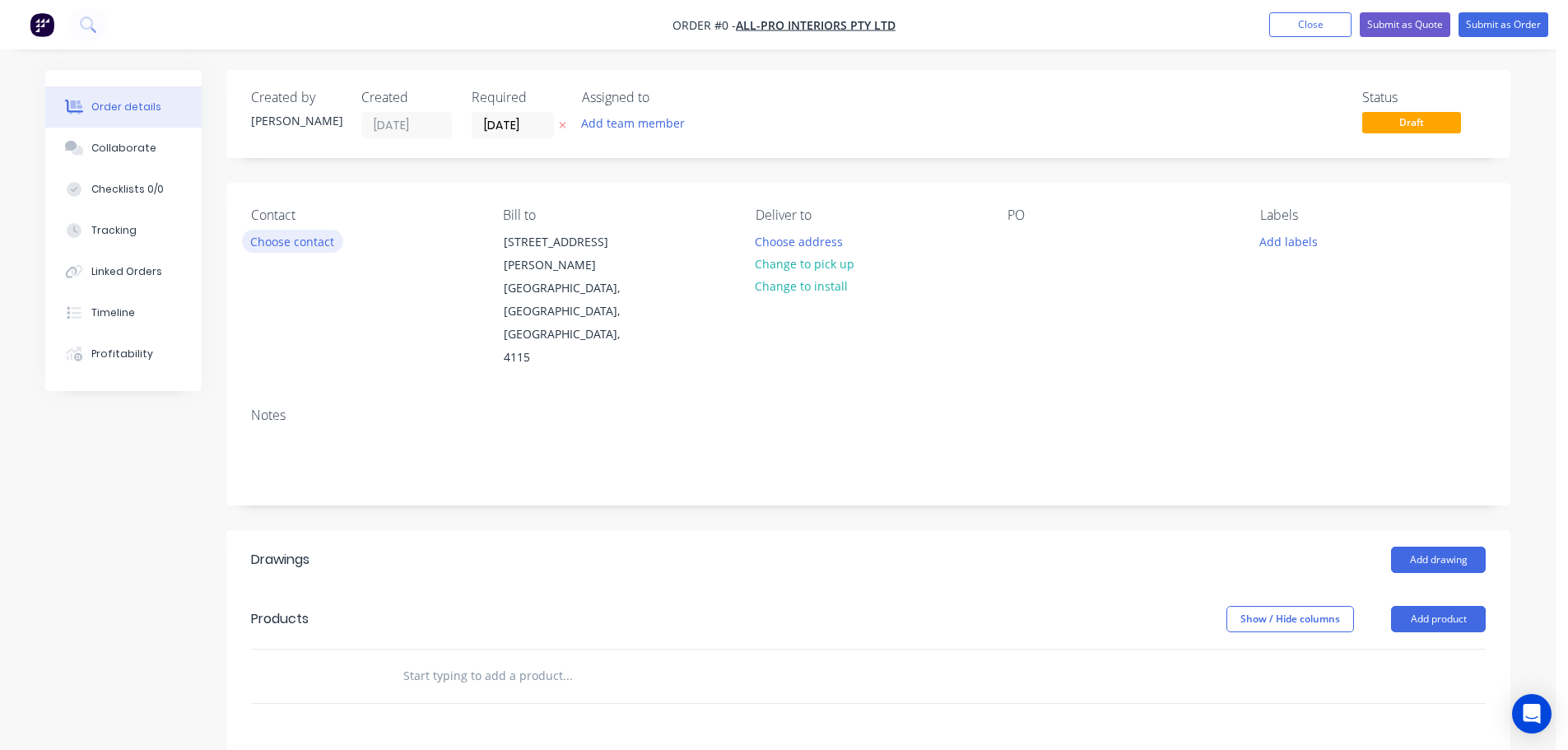
click at [288, 245] on button "Choose contact" at bounding box center [292, 241] width 101 height 23
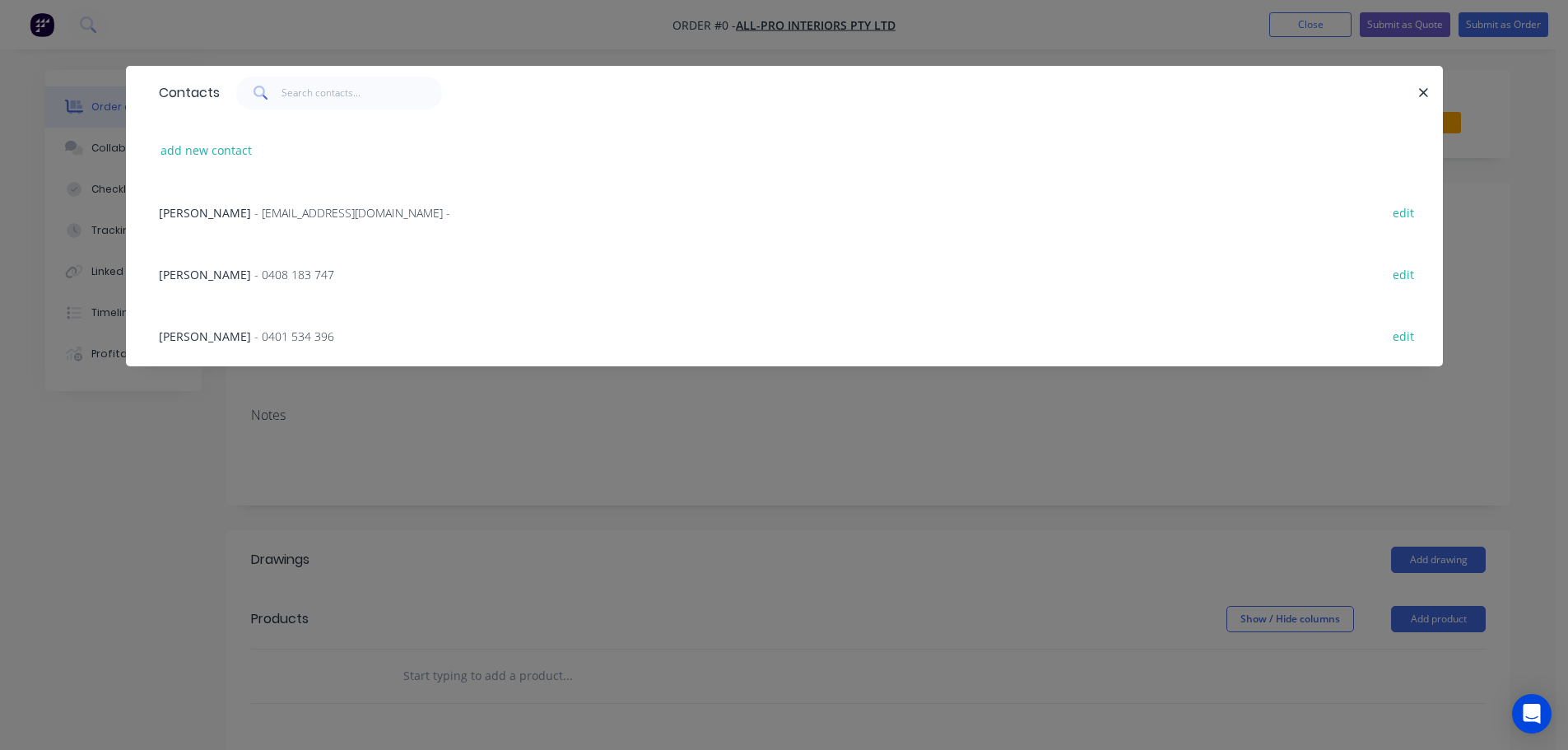
click at [255, 333] on span "- 0401 534 396" at bounding box center [295, 336] width 80 height 16
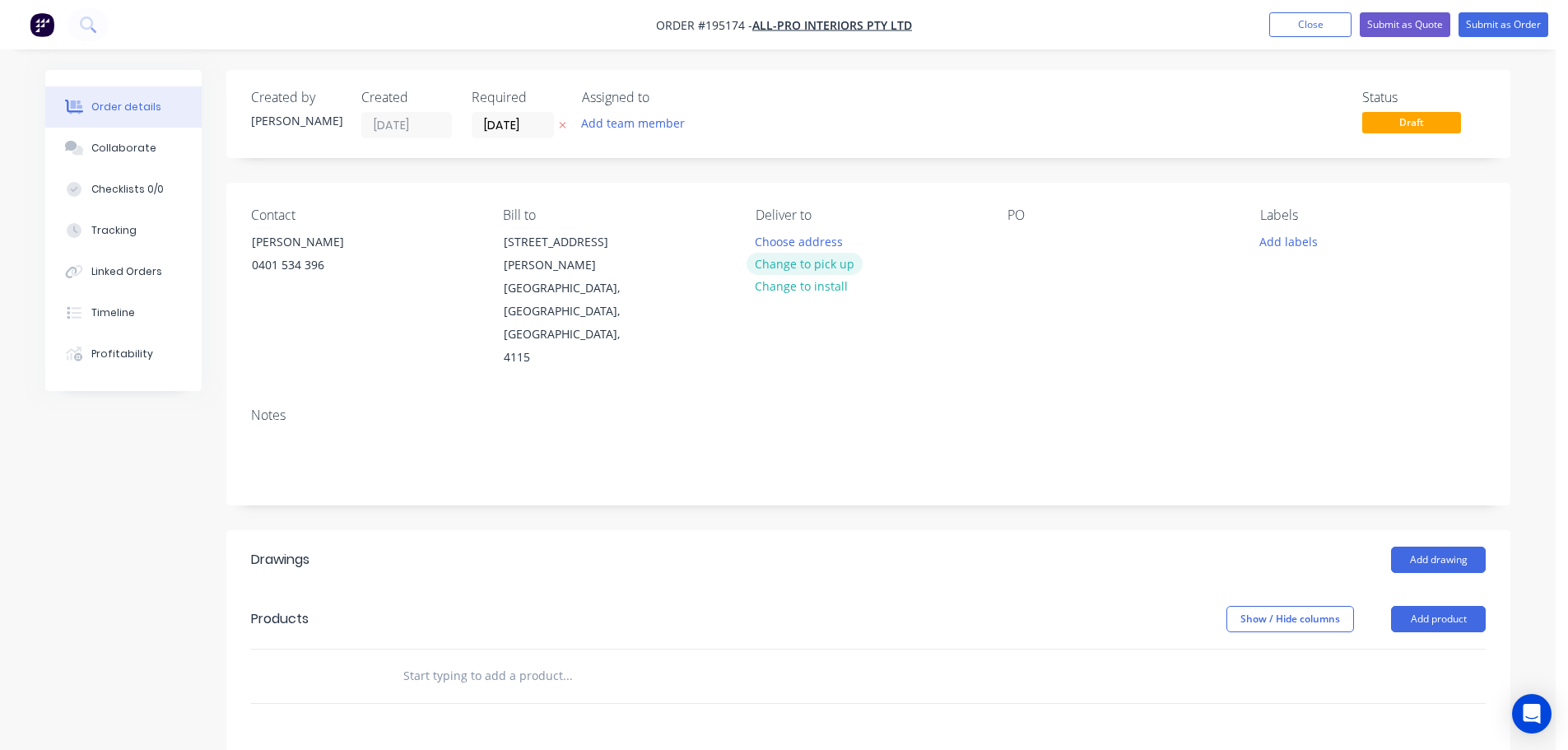
click at [809, 267] on button "Change to pick up" at bounding box center [805, 264] width 117 height 23
click at [769, 239] on div at bounding box center [768, 242] width 26 height 24
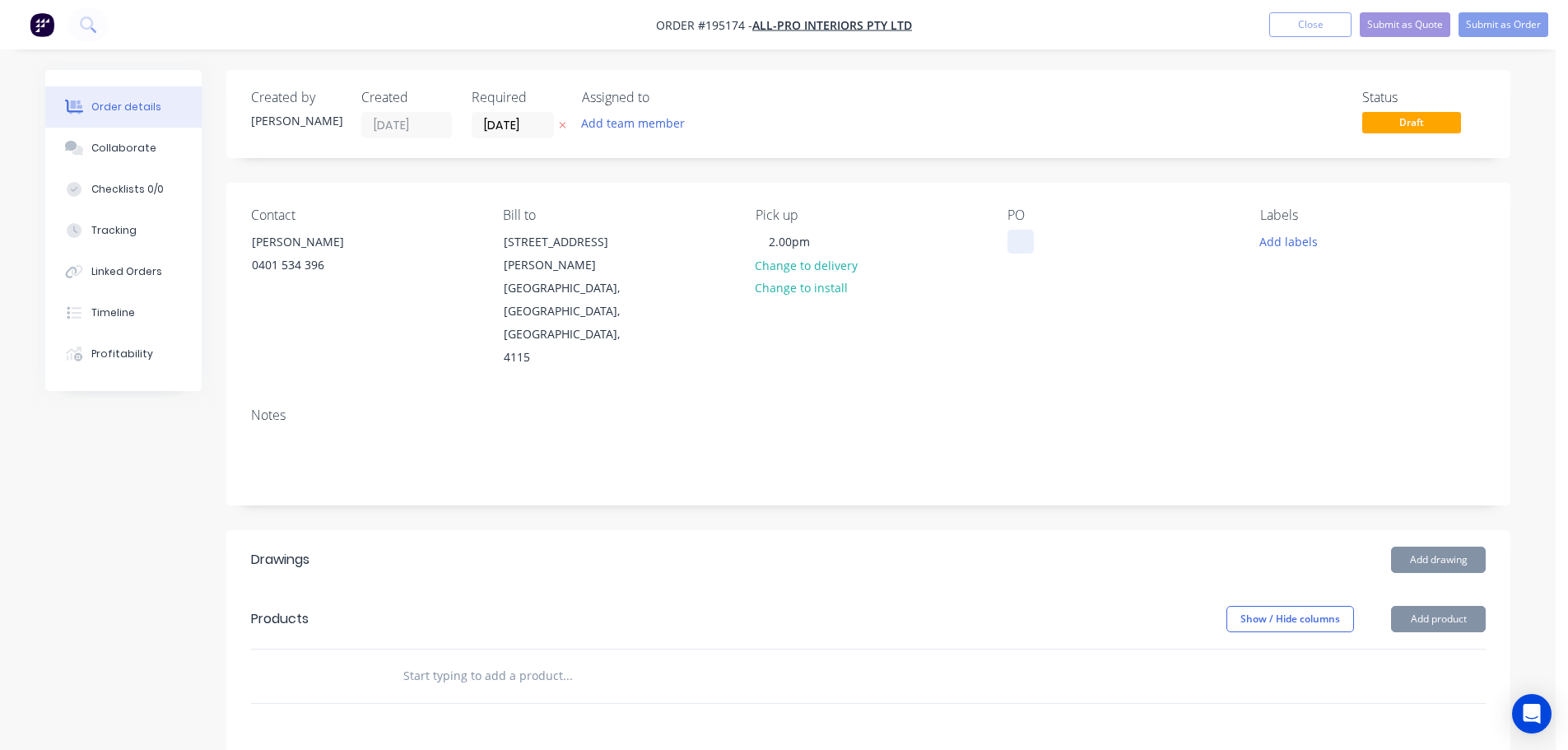
click at [1021, 243] on div at bounding box center [1020, 242] width 26 height 24
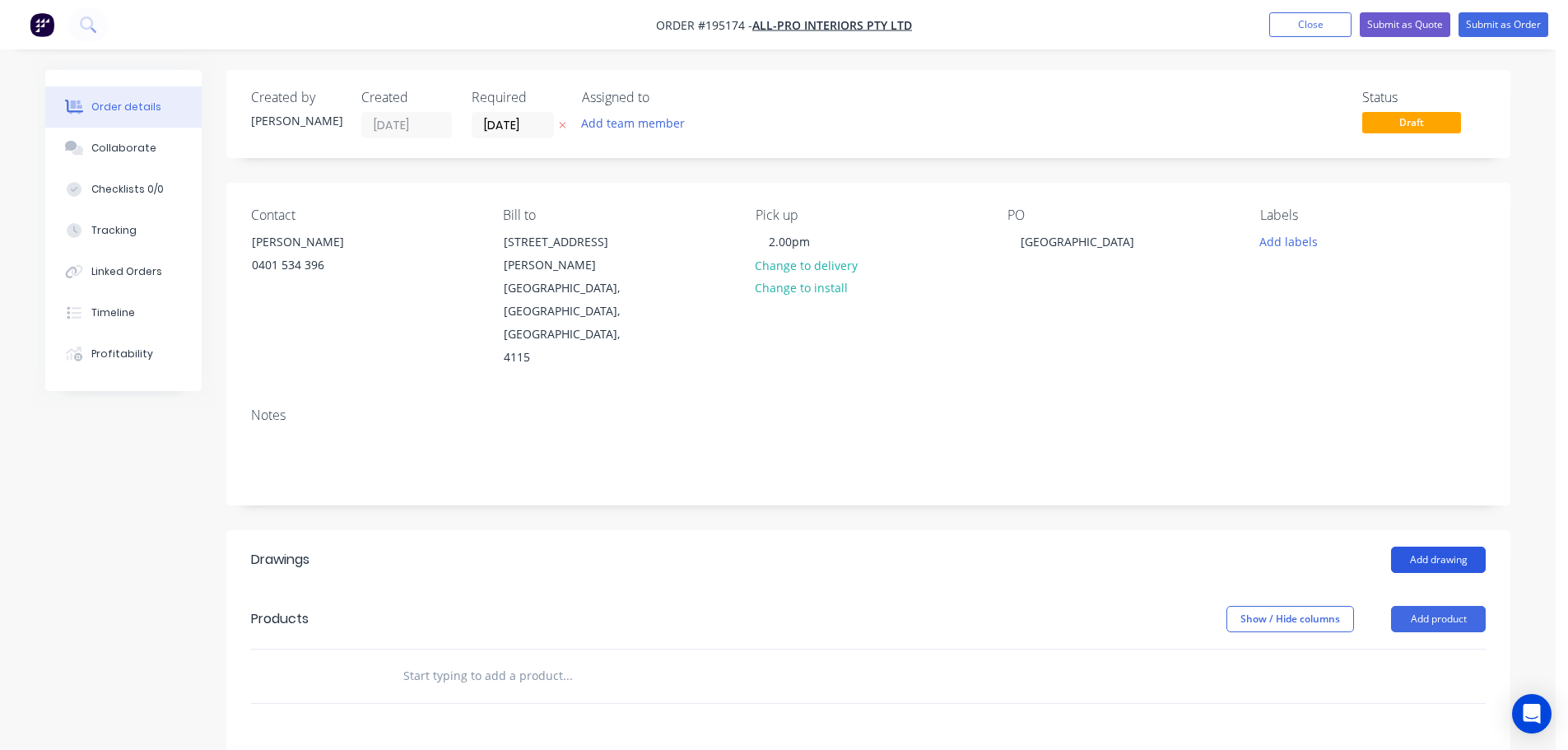
click at [1442, 546] on button "Add drawing" at bounding box center [1438, 559] width 94 height 26
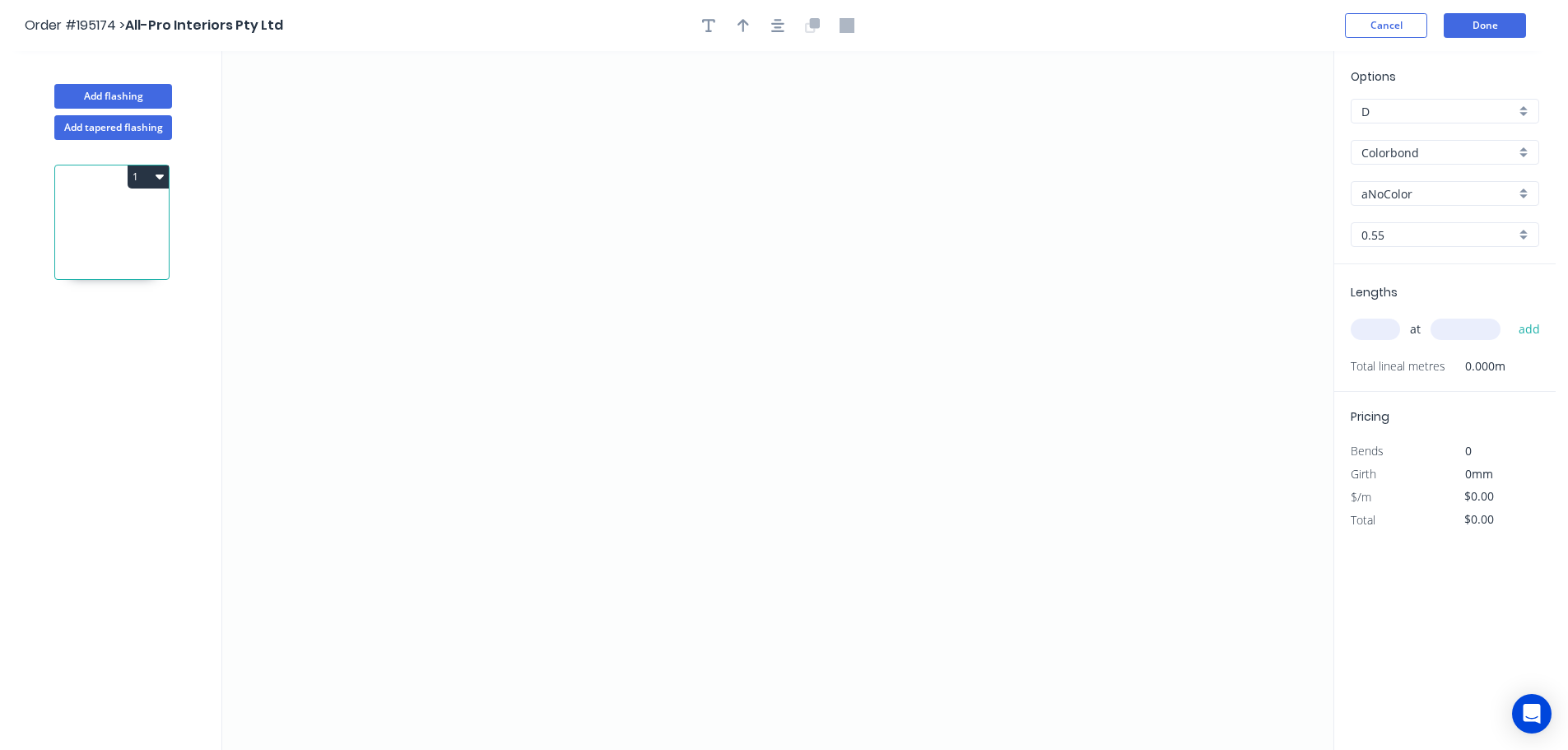
click at [1400, 193] on input "aNoColor" at bounding box center [1439, 194] width 154 height 17
click at [1401, 368] on div "Deep Ocean" at bounding box center [1445, 369] width 187 height 29
type input "Deep Ocean"
click at [1376, 324] on input "text" at bounding box center [1375, 329] width 49 height 22
type input "6"
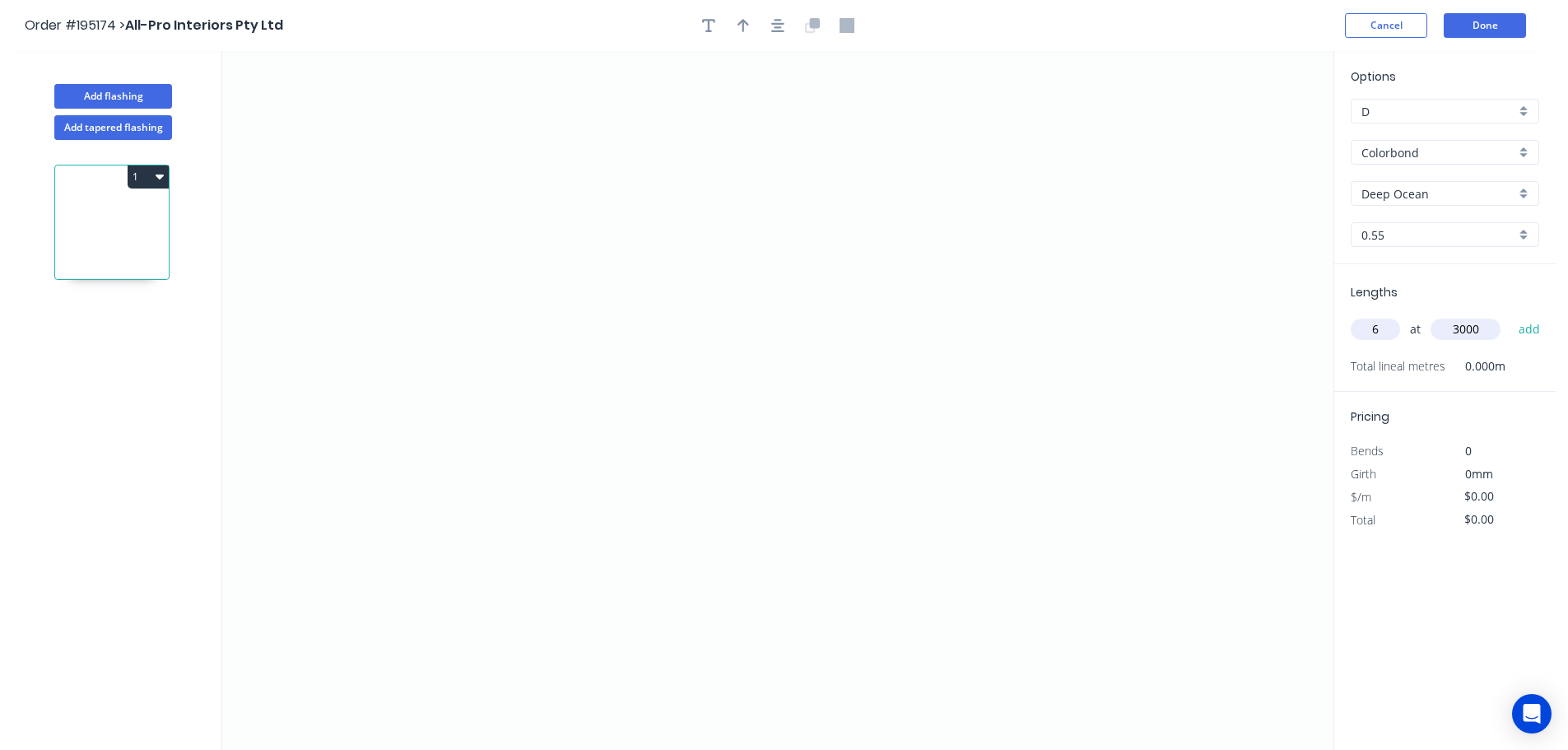
type input "3000"
click at [1511, 315] on button "add" at bounding box center [1530, 329] width 39 height 28
click at [790, 108] on icon "0" at bounding box center [778, 400] width 1111 height 699
click at [792, 339] on icon "0" at bounding box center [778, 400] width 1111 height 699
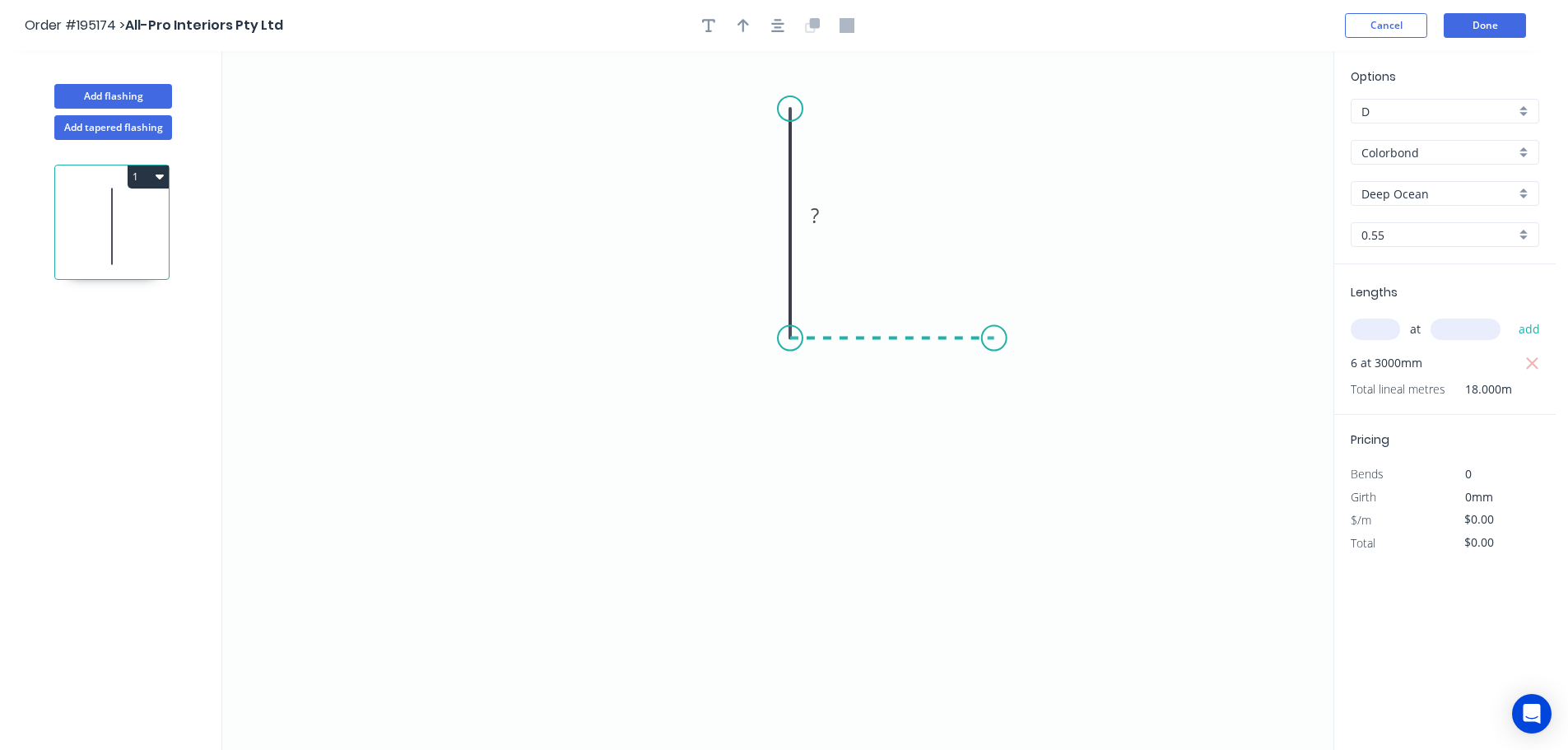
click at [995, 343] on icon "0 ?" at bounding box center [778, 400] width 1111 height 699
click at [979, 561] on icon "0 ? ?" at bounding box center [778, 400] width 1111 height 699
click at [788, 553] on icon "0 ? ? ?" at bounding box center [778, 400] width 1111 height 699
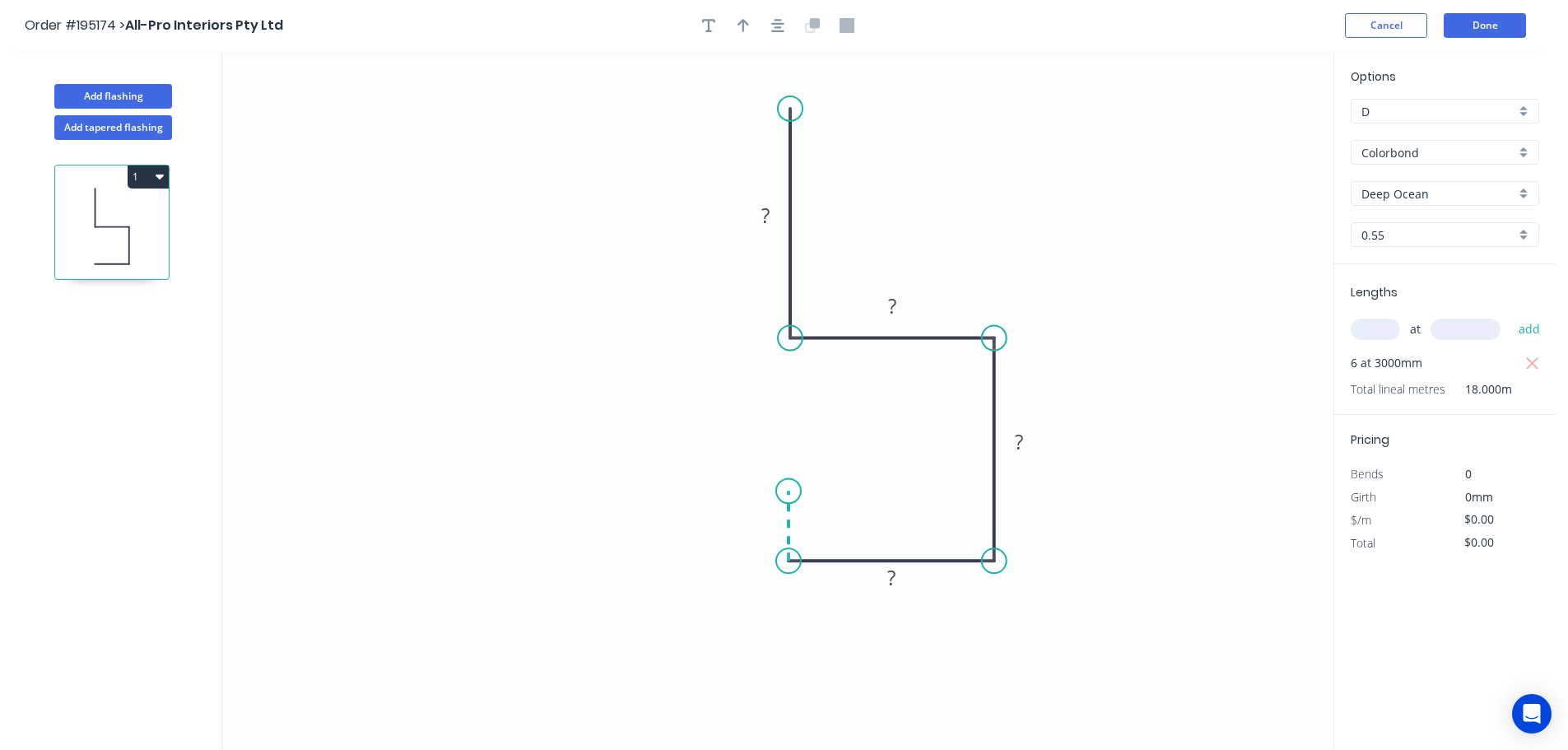
click at [793, 491] on icon "0 ? ? ? ?" at bounding box center [778, 400] width 1111 height 699
click at [426, 469] on icon "0 ? ? ? ? ?" at bounding box center [778, 400] width 1111 height 699
click at [428, 491] on circle at bounding box center [427, 490] width 25 height 25
drag, startPoint x: 433, startPoint y: 489, endPoint x: 507, endPoint y: 490, distance: 74.0
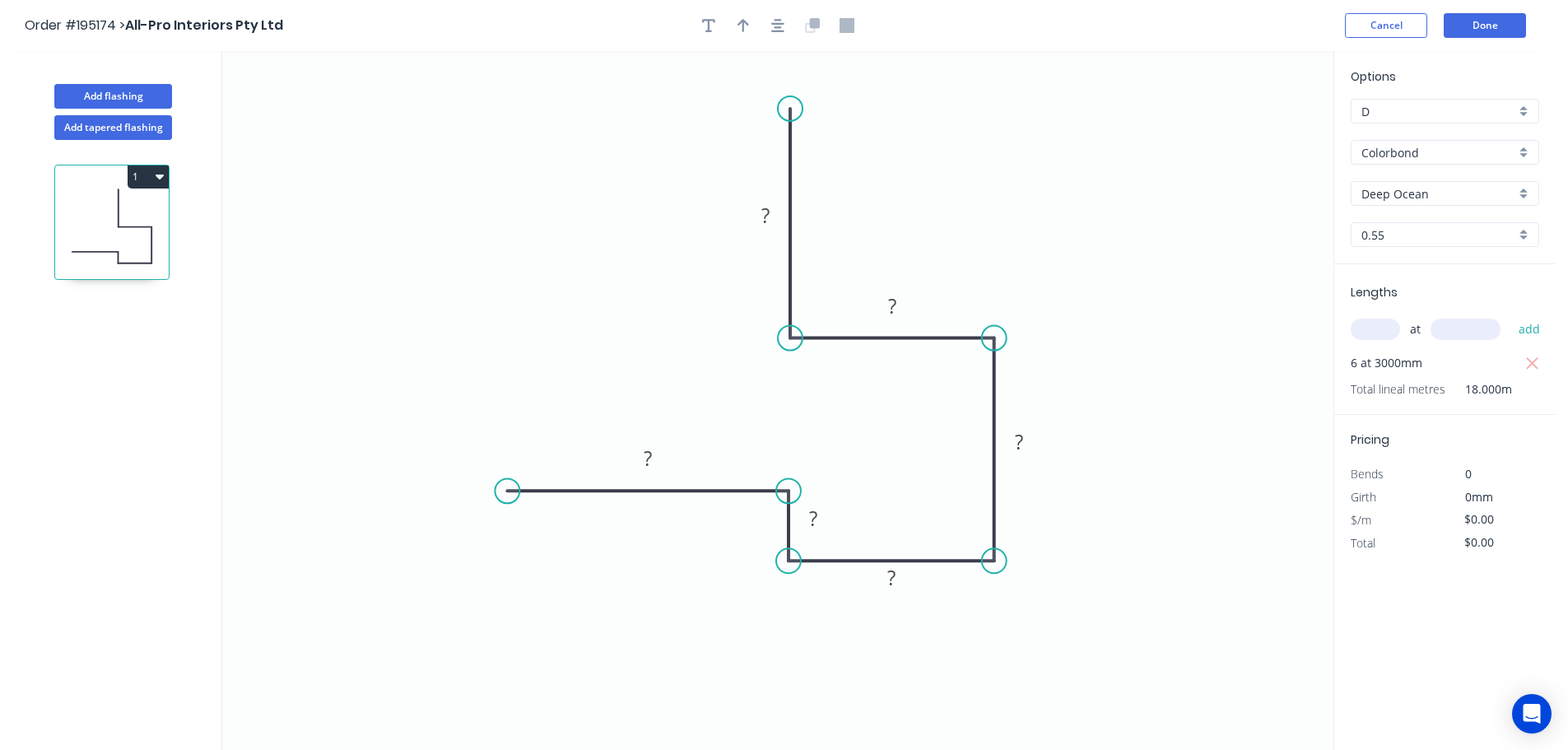
click at [507, 490] on circle at bounding box center [507, 490] width 25 height 25
click at [743, 23] on icon "button" at bounding box center [742, 25] width 11 height 13
click at [1247, 132] on icon at bounding box center [1250, 114] width 15 height 53
drag, startPoint x: 1248, startPoint y: 133, endPoint x: 1046, endPoint y: 184, distance: 208.3
click at [1061, 184] on icon at bounding box center [1085, 161] width 48 height 48
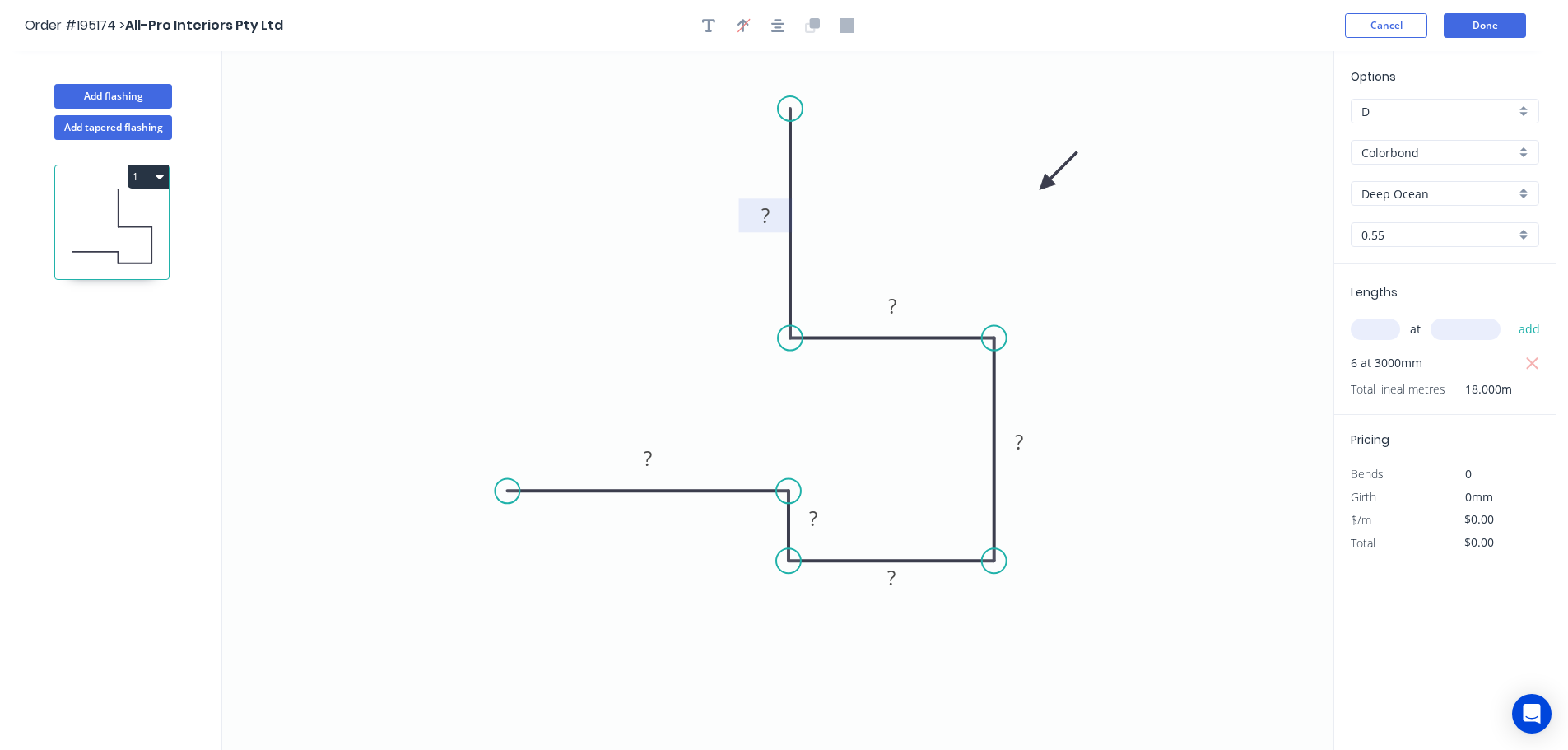
click at [762, 216] on tspan "?" at bounding box center [766, 215] width 9 height 27
click at [1493, 28] on button "Done" at bounding box center [1485, 25] width 82 height 25
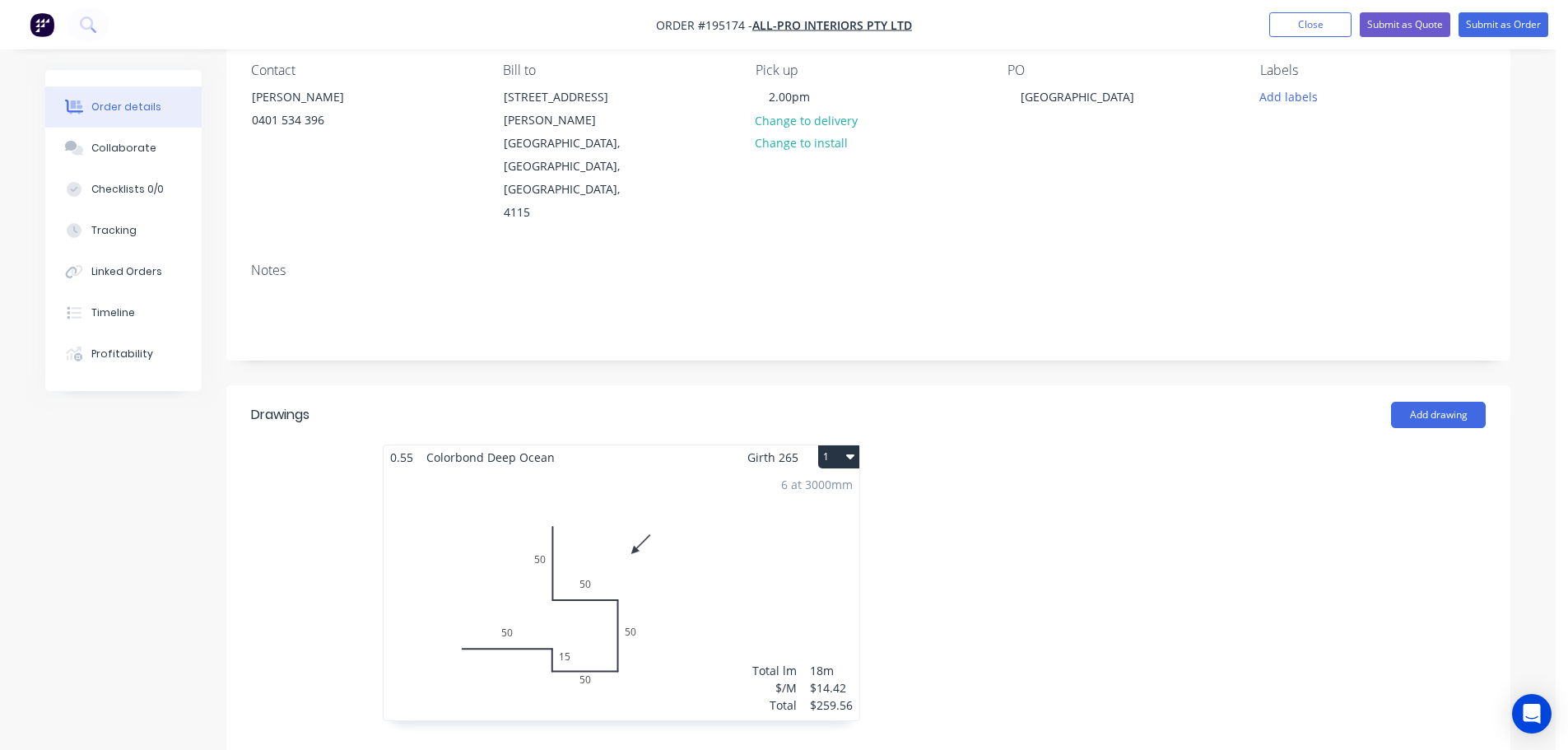
scroll to position [165, 0]
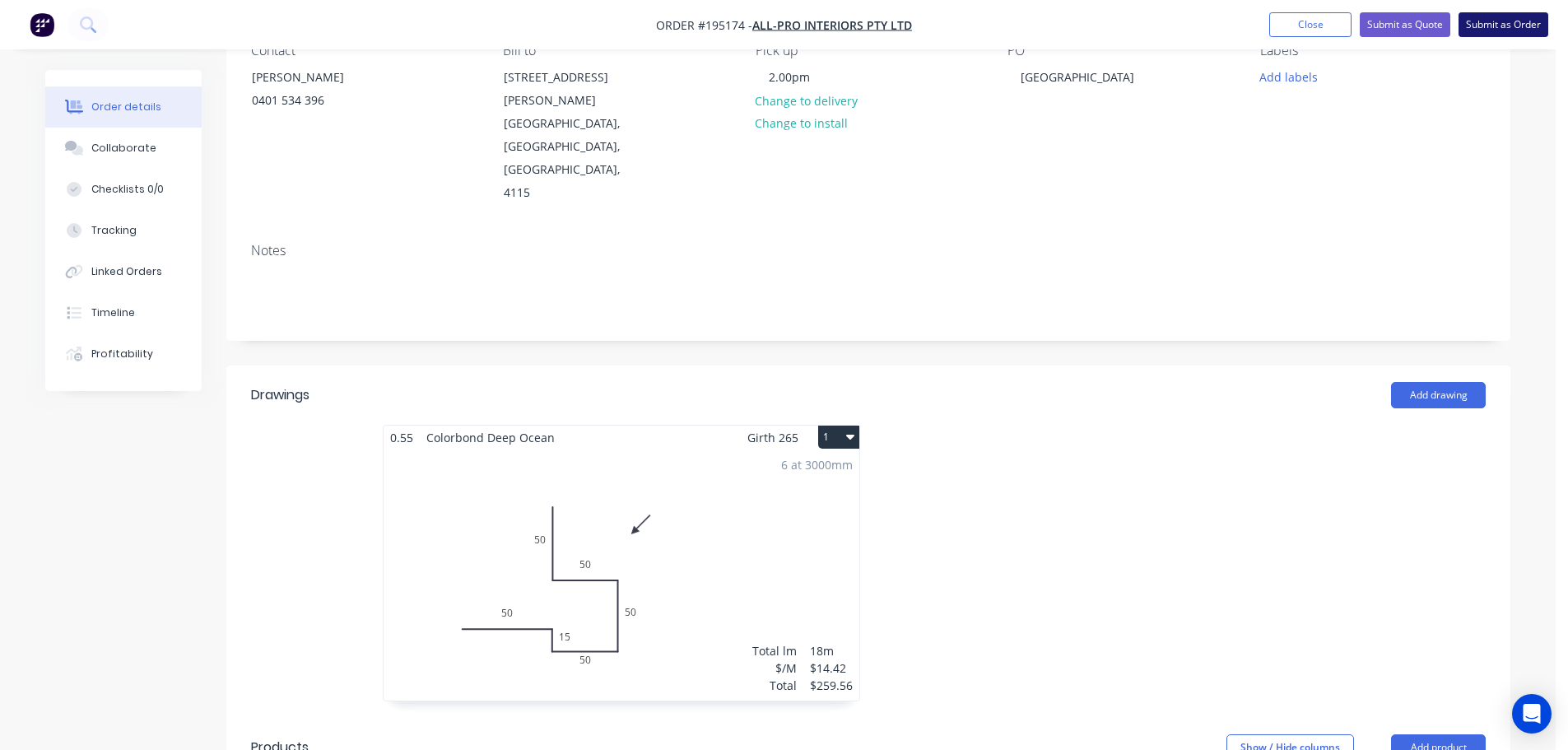
click at [1500, 24] on button "Submit as Order" at bounding box center [1504, 24] width 90 height 25
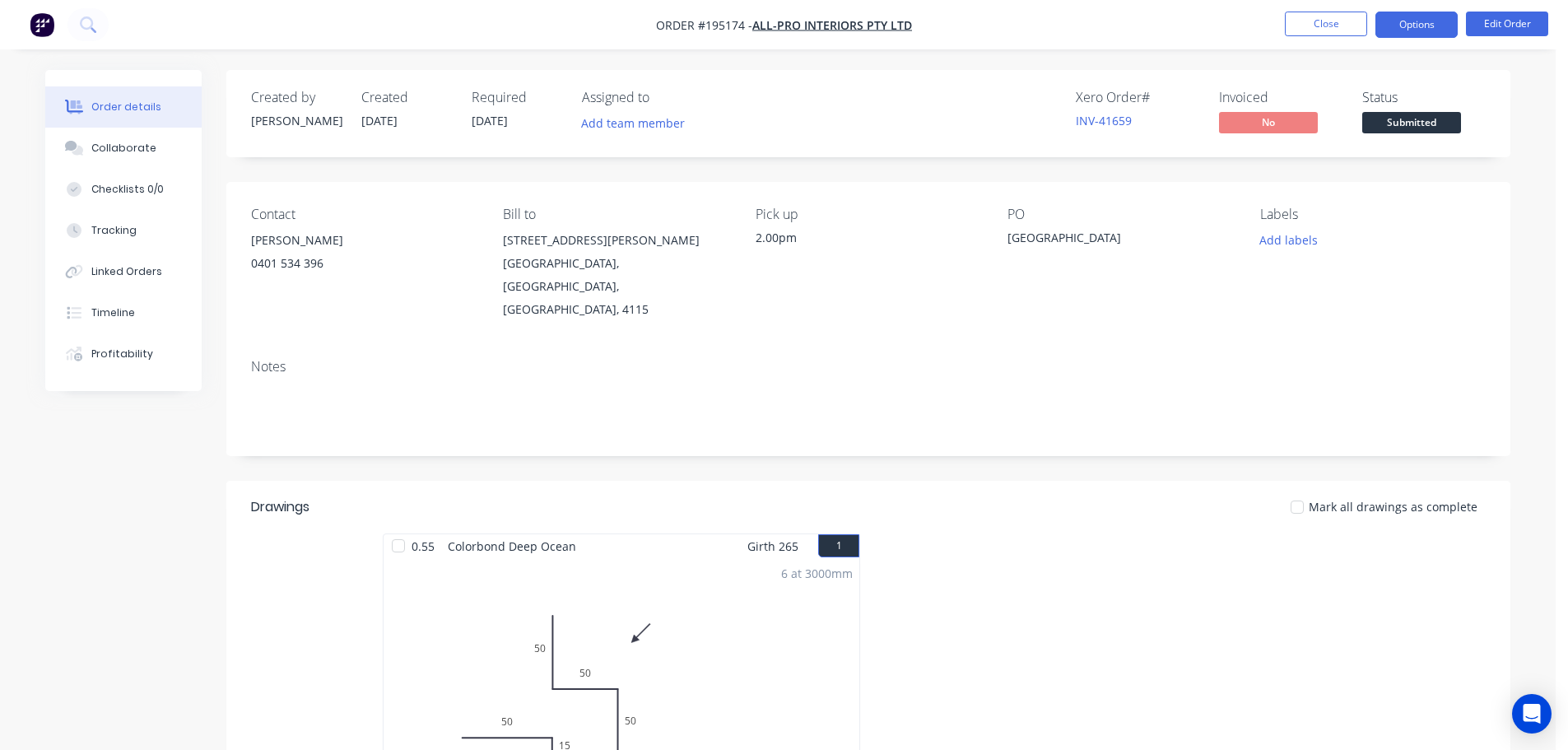
click at [1410, 19] on button "Options" at bounding box center [1416, 24] width 82 height 26
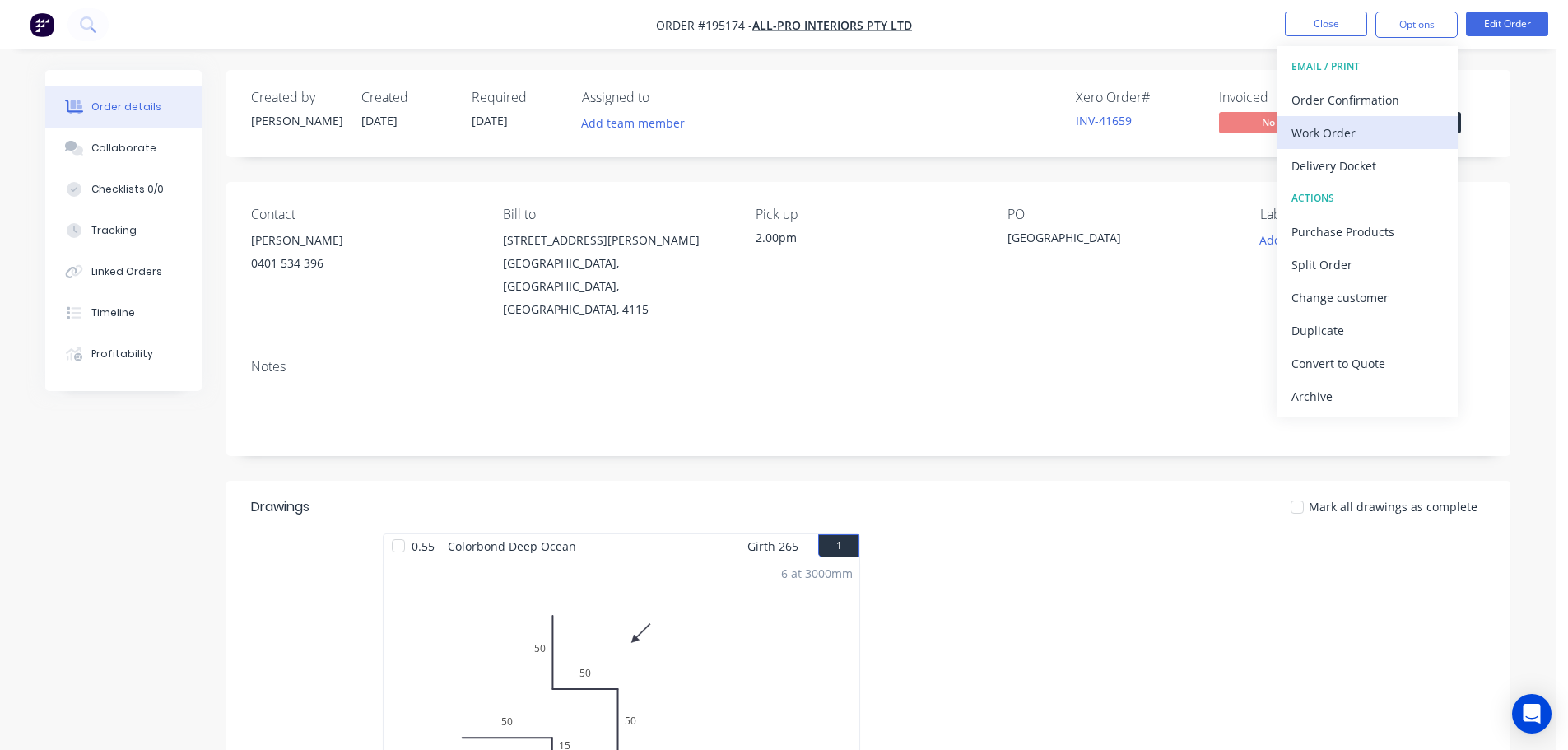
click at [1321, 134] on div "Work Order" at bounding box center [1367, 133] width 152 height 24
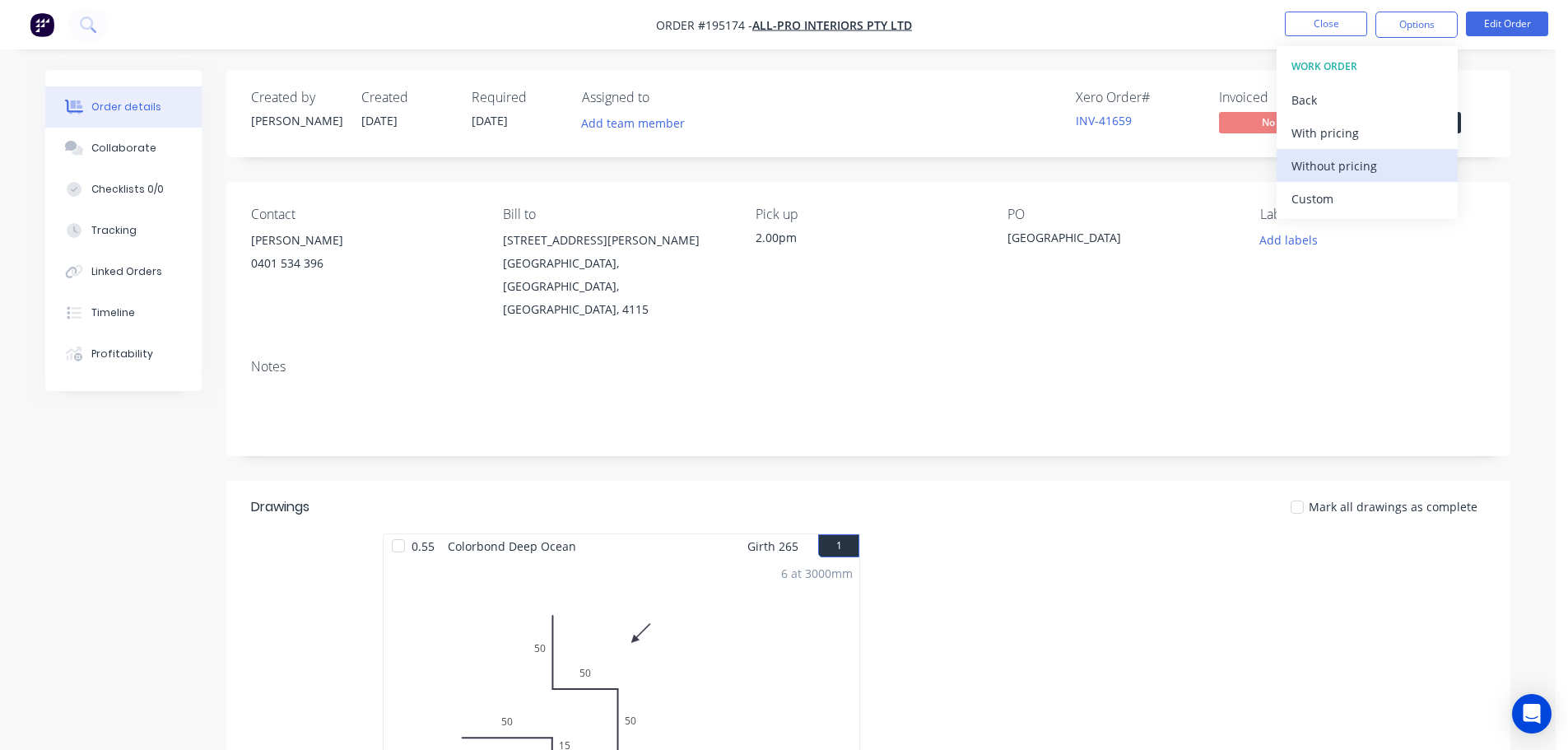
click at [1332, 162] on div "Without pricing" at bounding box center [1367, 166] width 152 height 24
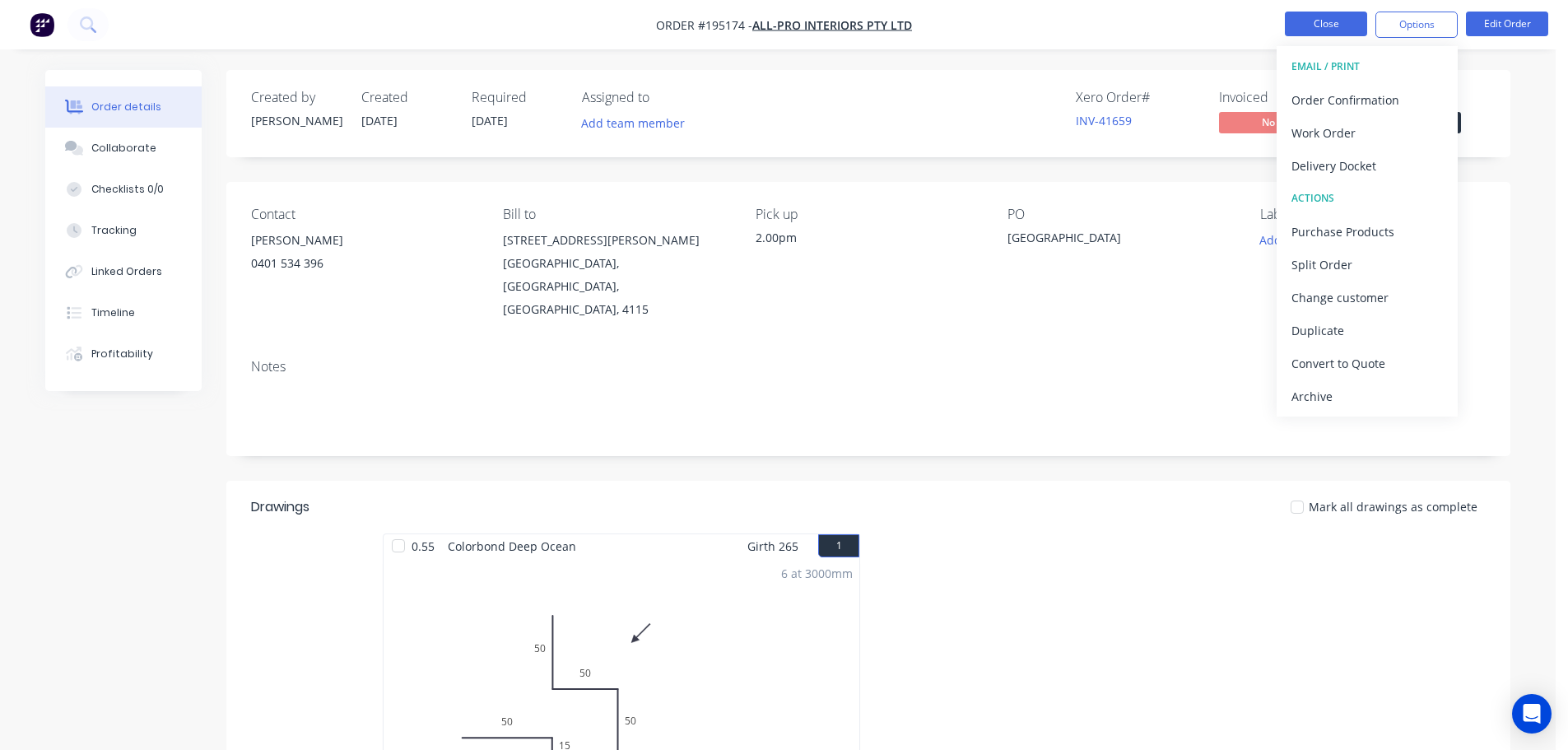
click at [1310, 19] on button "Close" at bounding box center [1325, 23] width 82 height 25
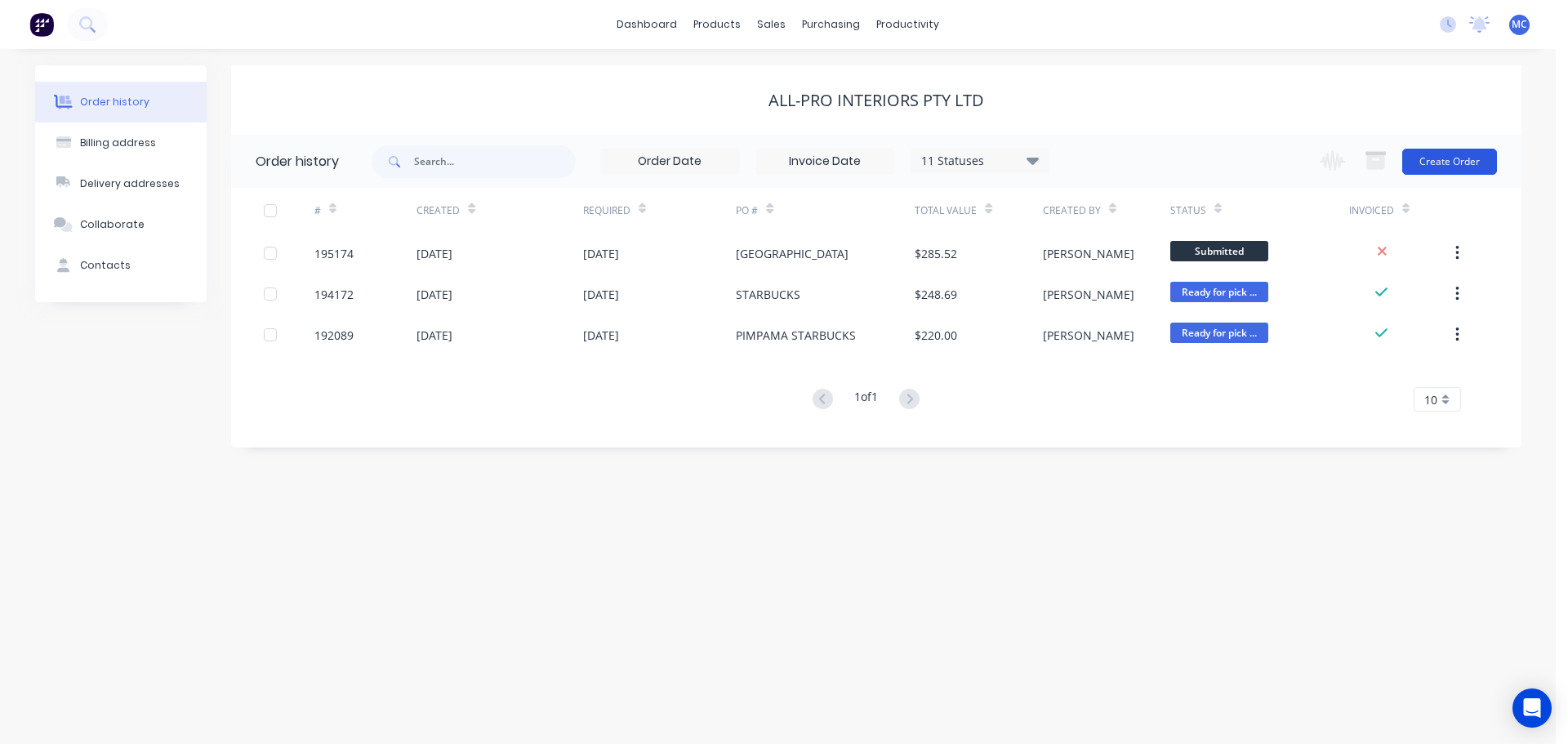
click at [1450, 158] on button "Create Order" at bounding box center [1449, 162] width 95 height 26
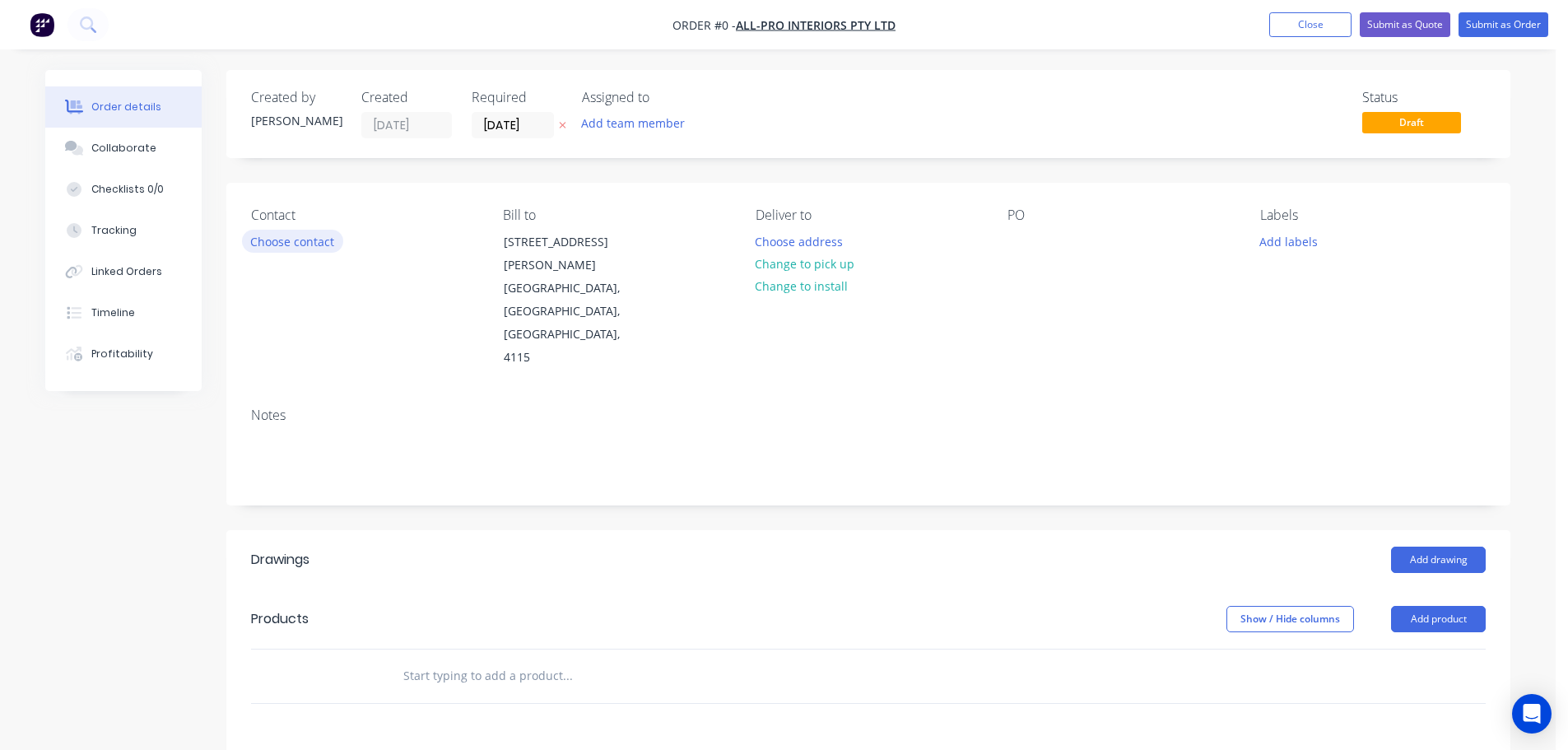
click at [297, 239] on button "Choose contact" at bounding box center [292, 241] width 101 height 23
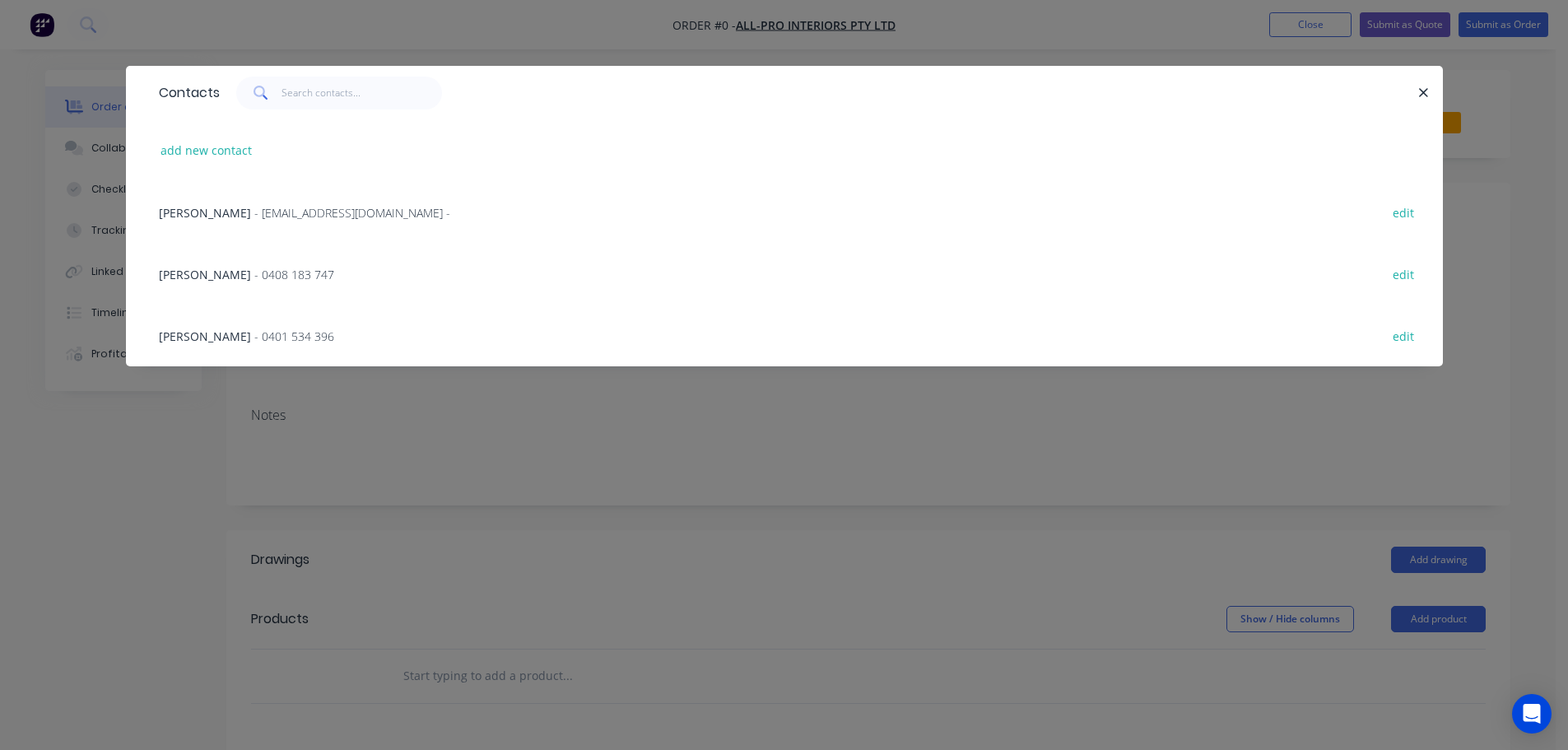
click at [257, 339] on span "- 0401 534 396" at bounding box center [295, 336] width 80 height 16
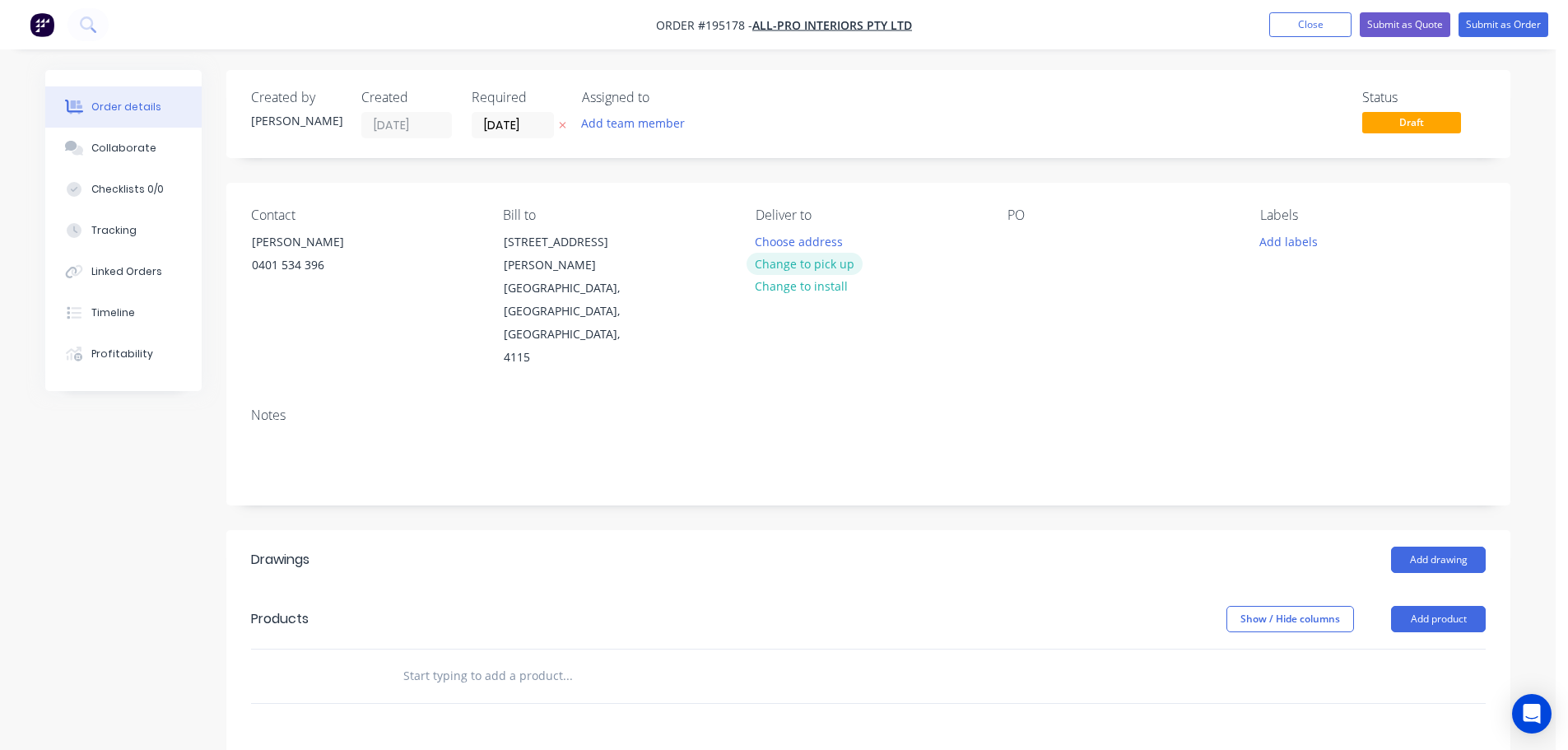
click at [810, 268] on button "Change to pick up" at bounding box center [805, 264] width 117 height 23
click at [764, 236] on div at bounding box center [768, 242] width 26 height 24
click at [1022, 236] on div at bounding box center [1020, 242] width 26 height 24
click at [1429, 546] on button "Add drawing" at bounding box center [1438, 559] width 94 height 26
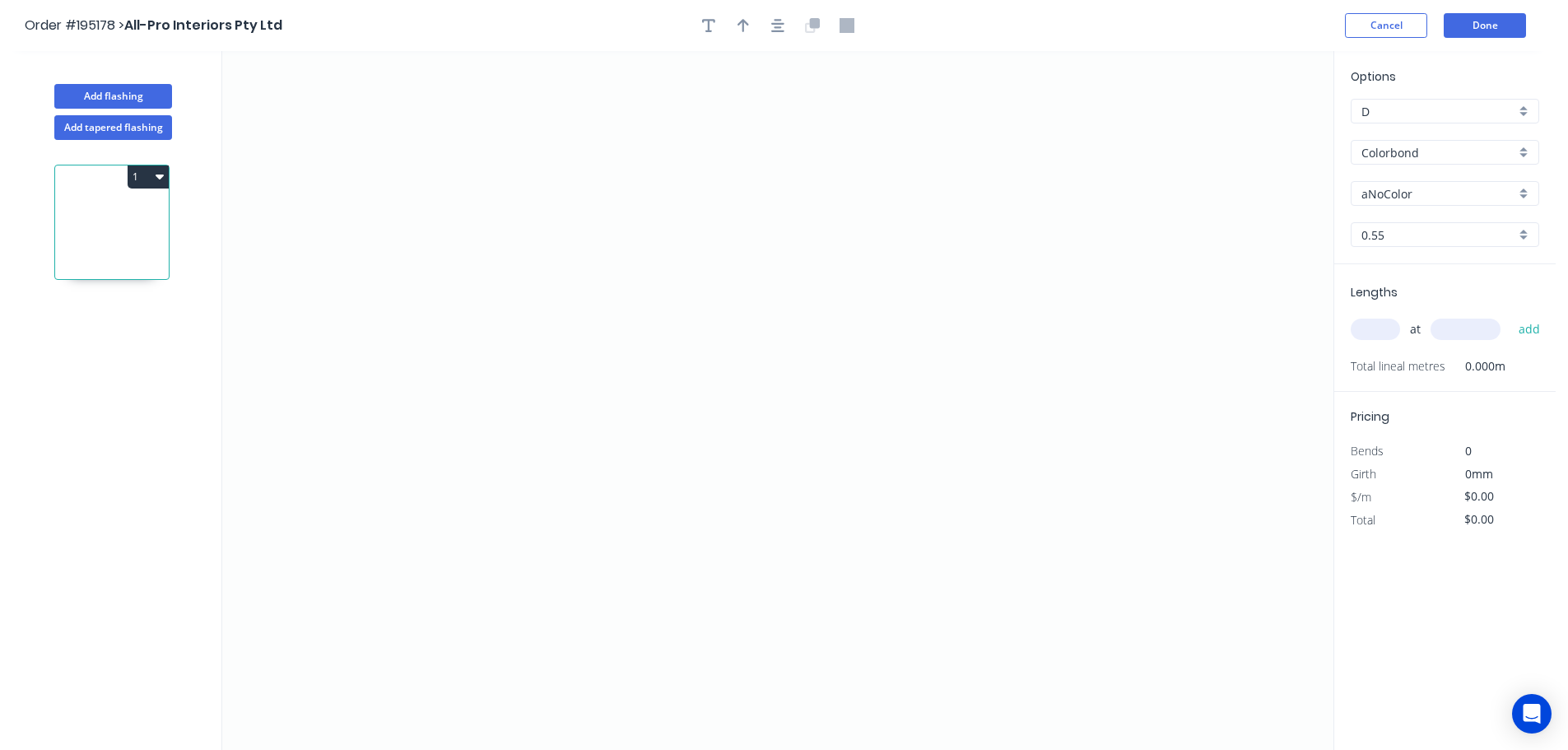
click at [1374, 196] on input "aNoColor" at bounding box center [1439, 194] width 154 height 17
click at [1384, 278] on div "Surfmist" at bounding box center [1445, 282] width 187 height 29
type input "Surfmist"
click at [1379, 330] on input "text" at bounding box center [1375, 329] width 49 height 22
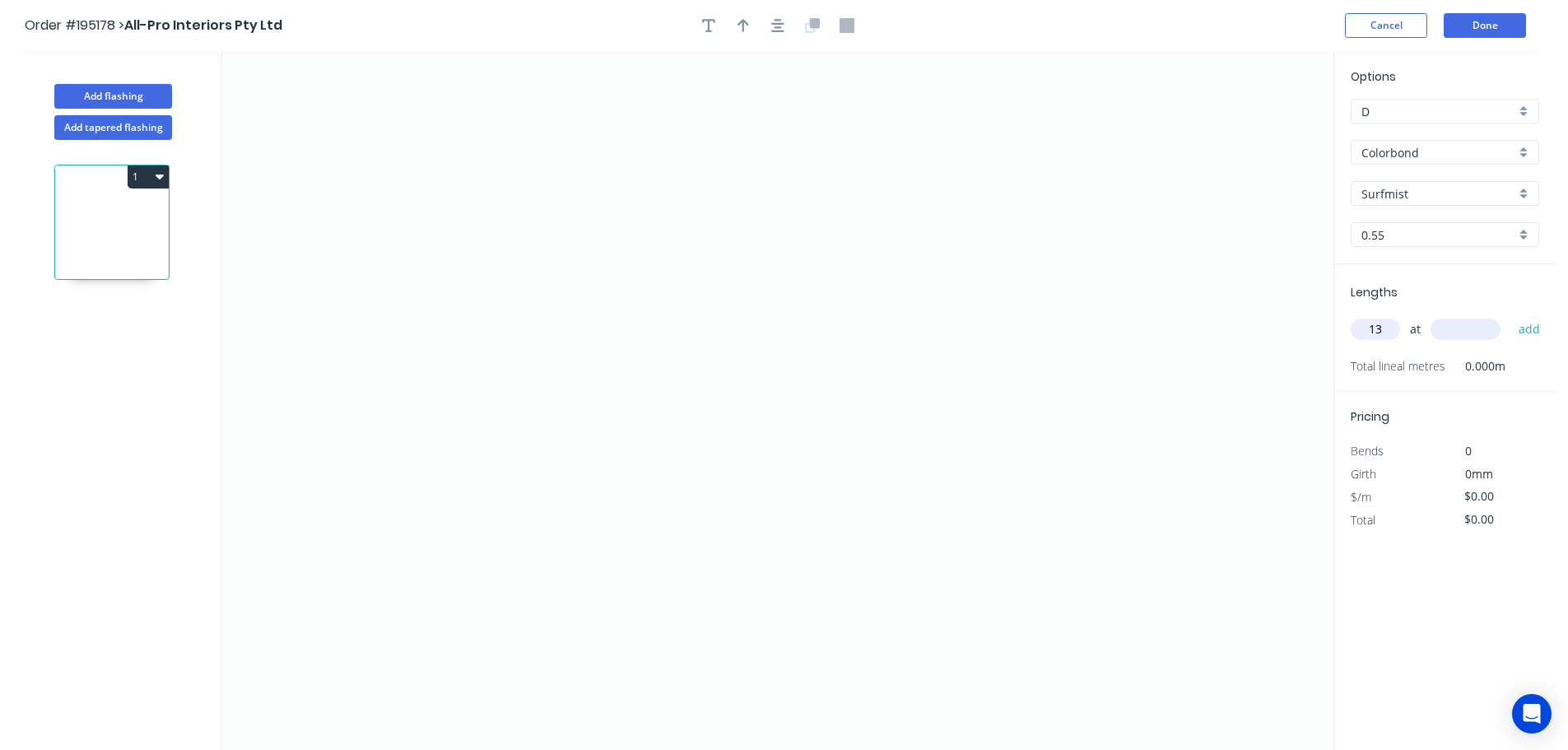
type input "13"
type input "3000"
click at [1511, 315] on button "add" at bounding box center [1530, 329] width 39 height 28
click at [625, 121] on icon "0" at bounding box center [778, 400] width 1111 height 699
click at [644, 467] on icon "0" at bounding box center [778, 400] width 1111 height 699
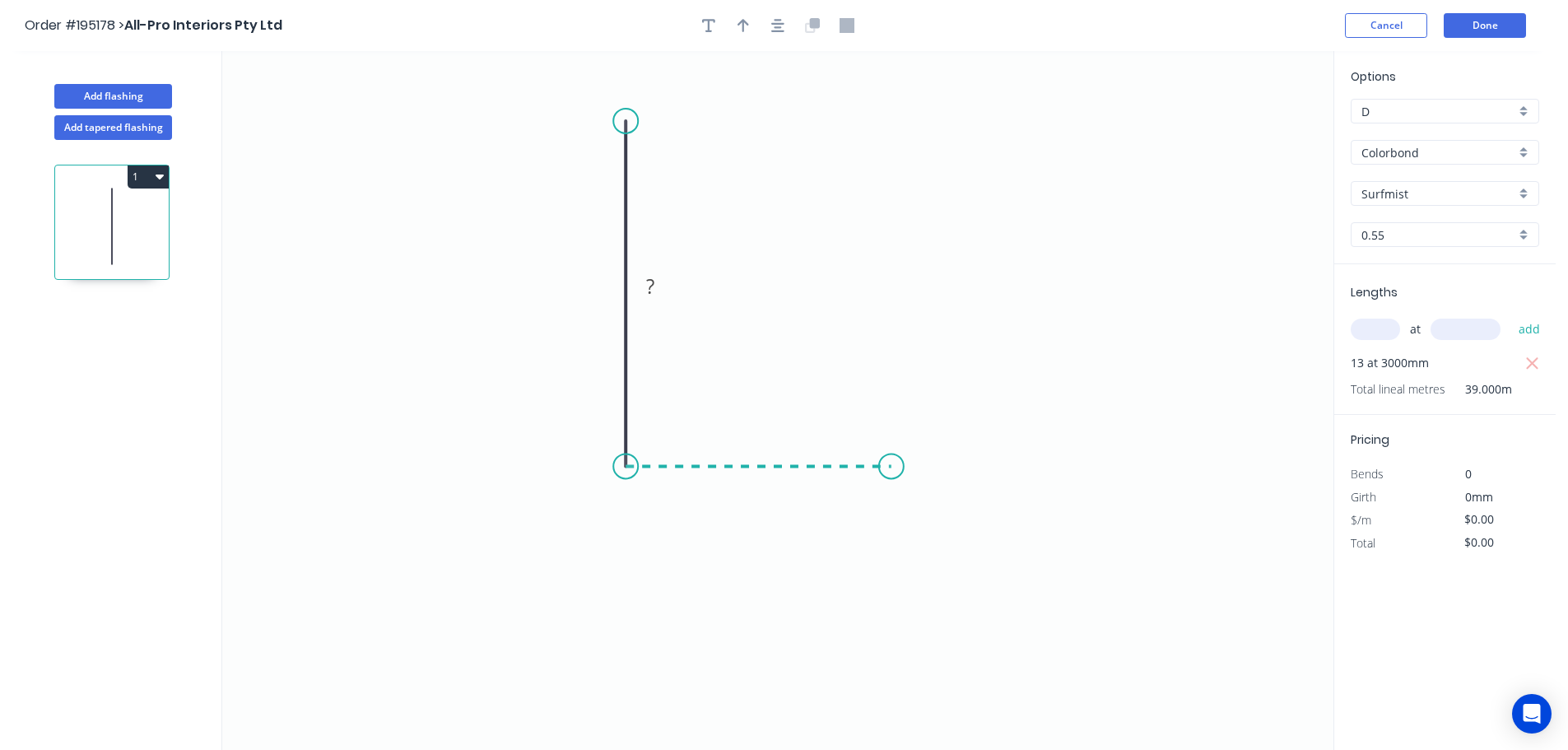
click at [891, 460] on icon "0 ?" at bounding box center [778, 400] width 1111 height 699
click at [896, 562] on icon "0 ? ?" at bounding box center [778, 400] width 1111 height 699
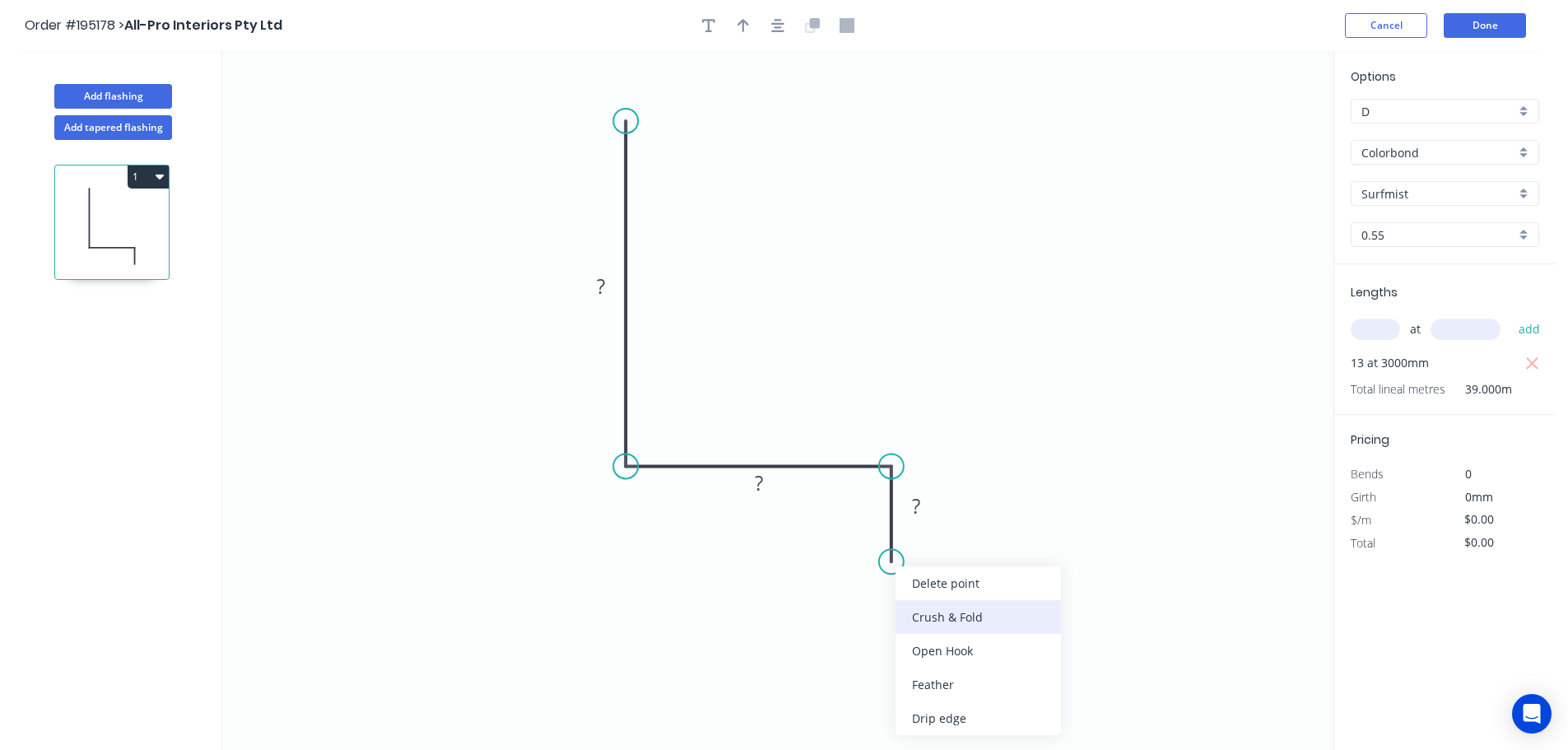
click at [934, 619] on div "Crush & Fold" at bounding box center [978, 617] width 165 height 34
click at [936, 619] on div "Flip bend" at bounding box center [974, 624] width 165 height 34
drag, startPoint x: 952, startPoint y: 530, endPoint x: 844, endPoint y: 554, distance: 110.6
click at [844, 554] on rect at bounding box center [818, 556] width 66 height 34
click at [832, 558] on tspan "10" at bounding box center [829, 556] width 23 height 27
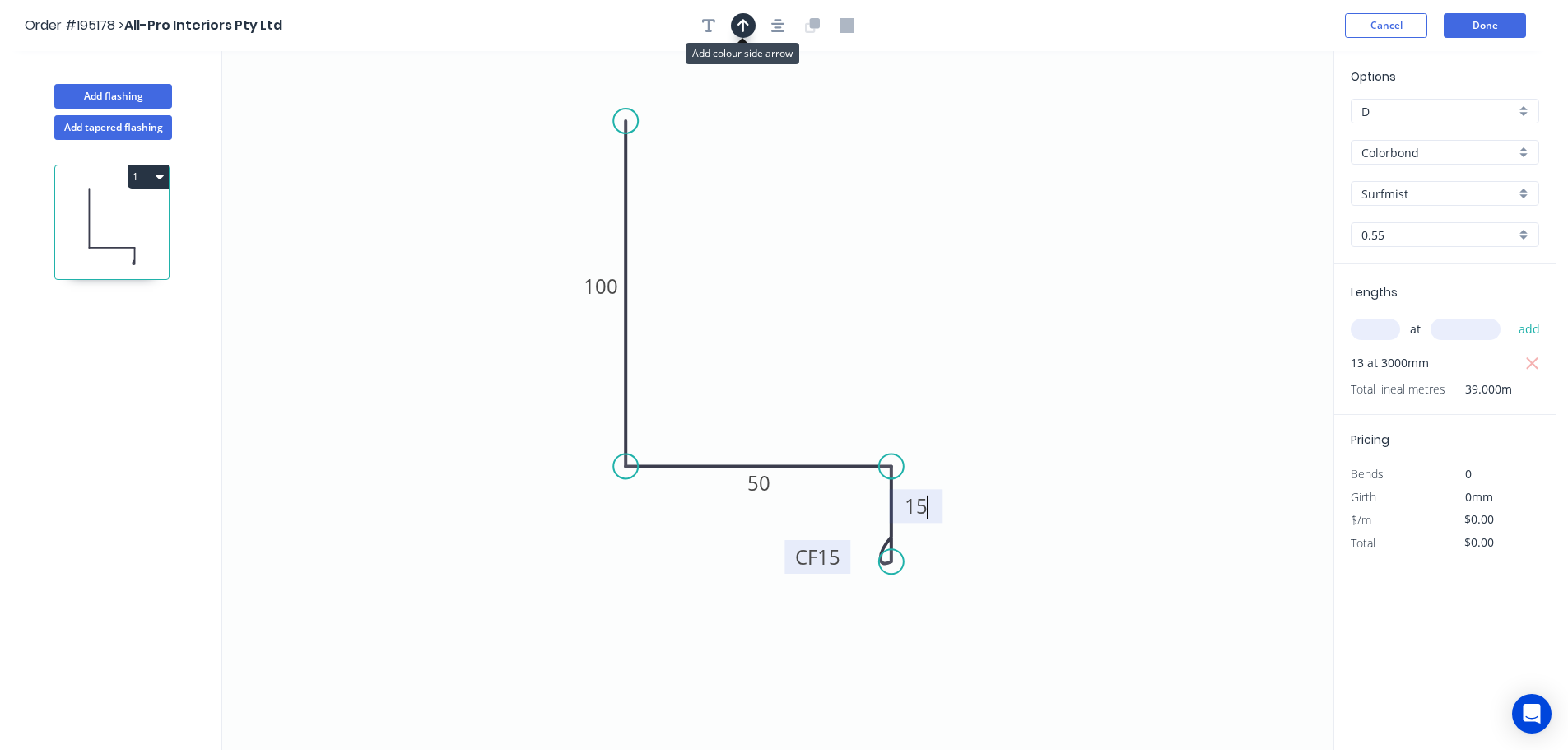
click at [739, 25] on icon "button" at bounding box center [742, 25] width 11 height 15
type input "$11.22"
type input "$437.58"
click at [1250, 127] on icon at bounding box center [1250, 114] width 15 height 53
drag, startPoint x: 1247, startPoint y: 134, endPoint x: 896, endPoint y: 227, distance: 363.1
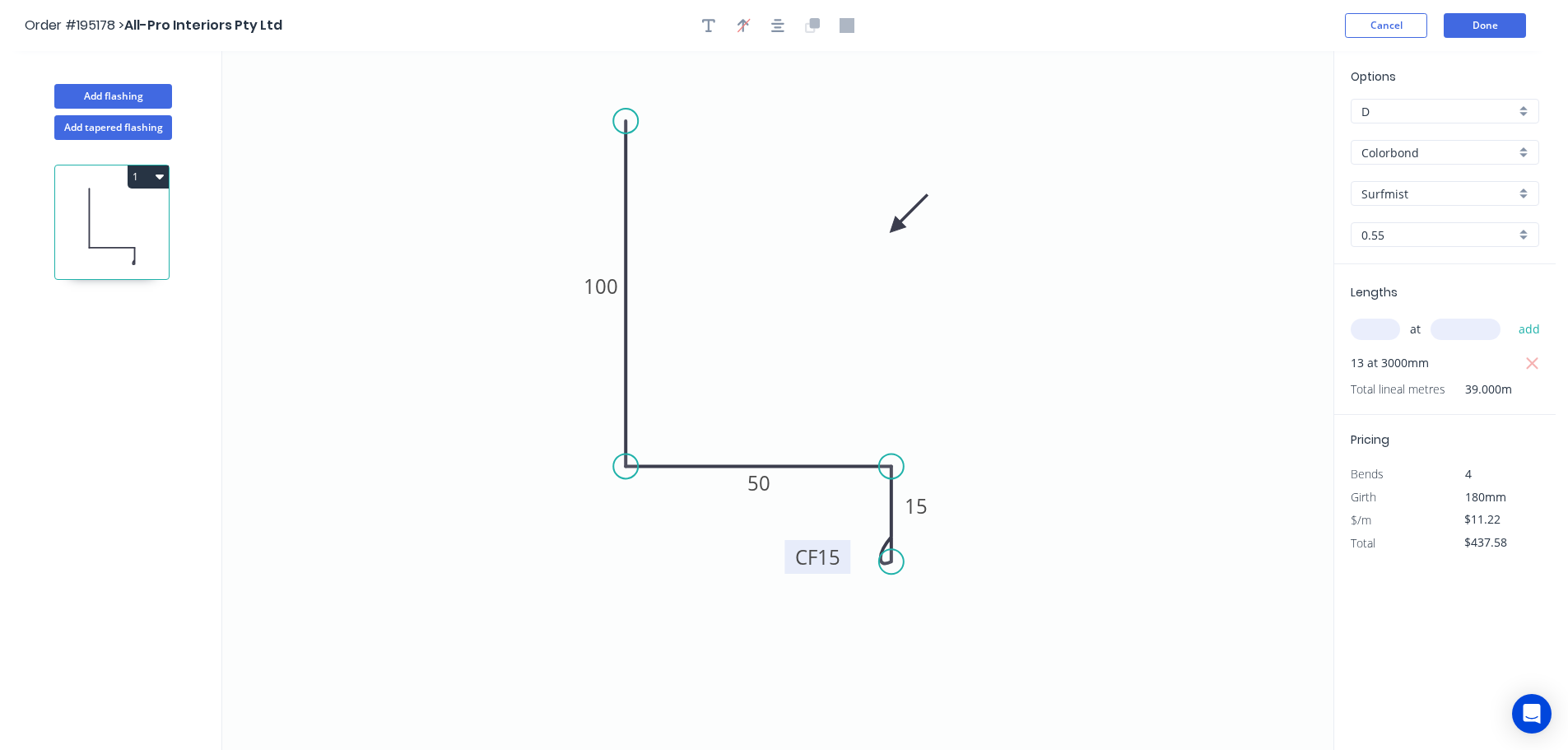
click at [896, 227] on icon at bounding box center [908, 213] width 48 height 48
click at [1506, 26] on button "Done" at bounding box center [1485, 25] width 82 height 25
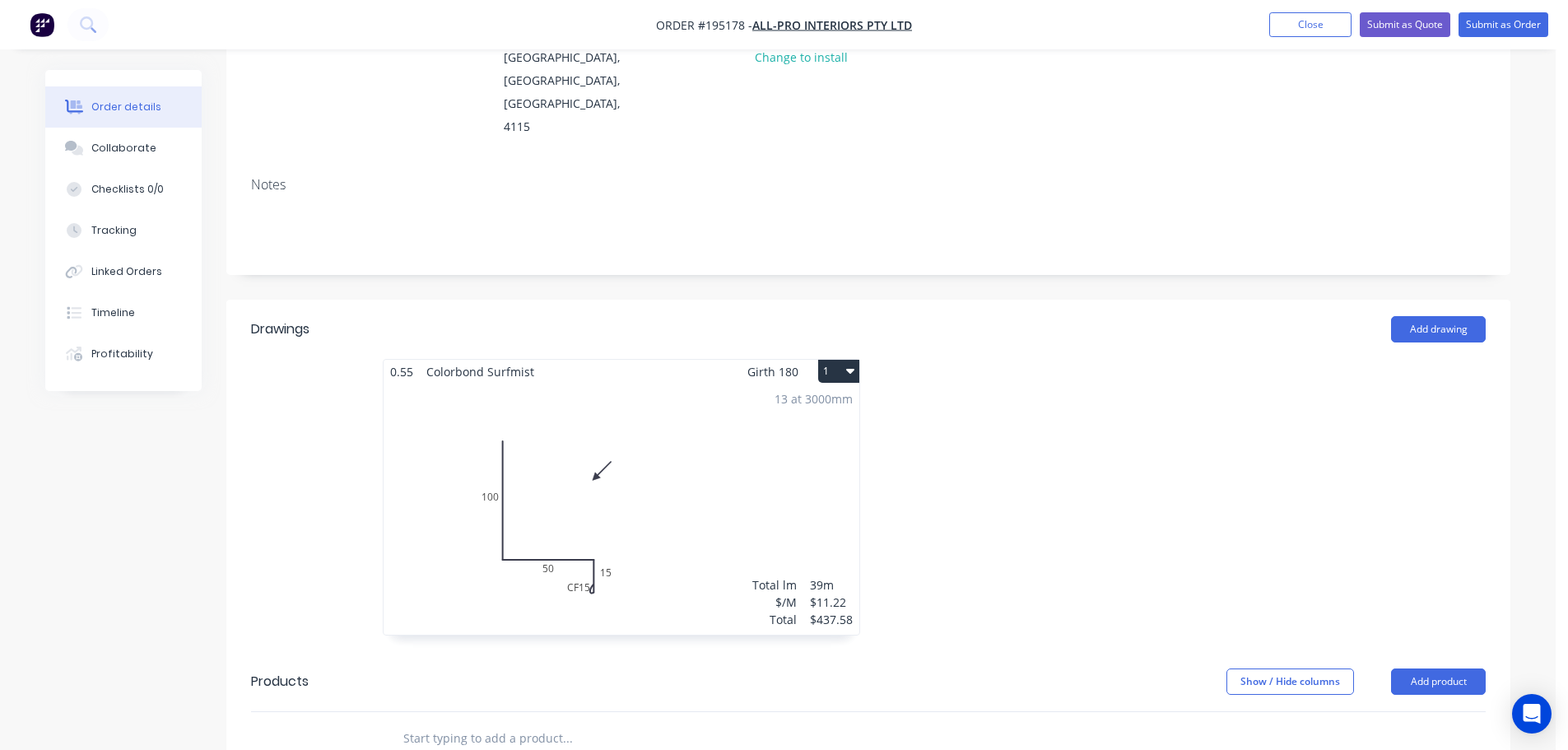
scroll to position [247, 0]
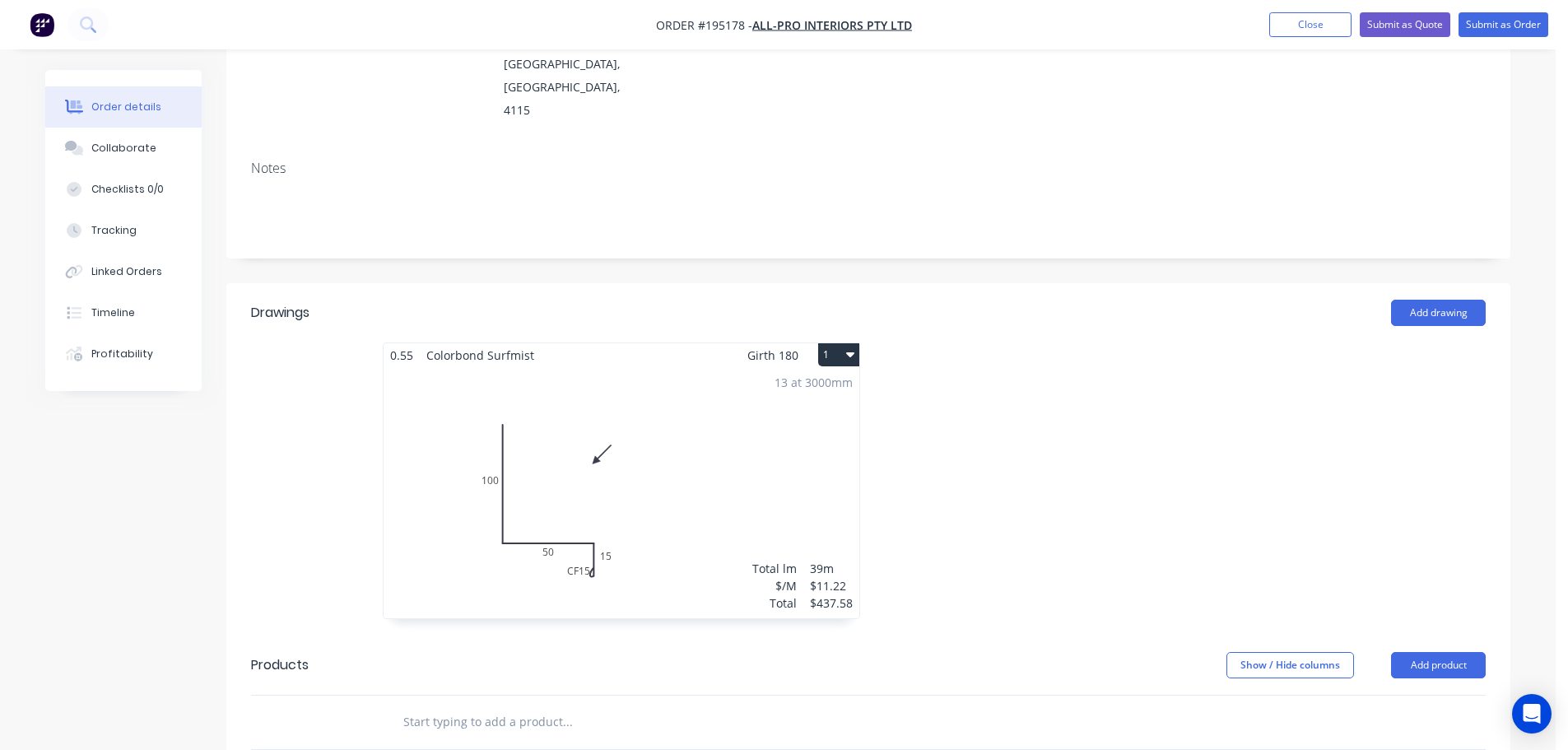
click at [688, 417] on div "13 at 3000mm Total lm $/M Total 39m $11.22 $437.58" at bounding box center [621, 493] width 476 height 251
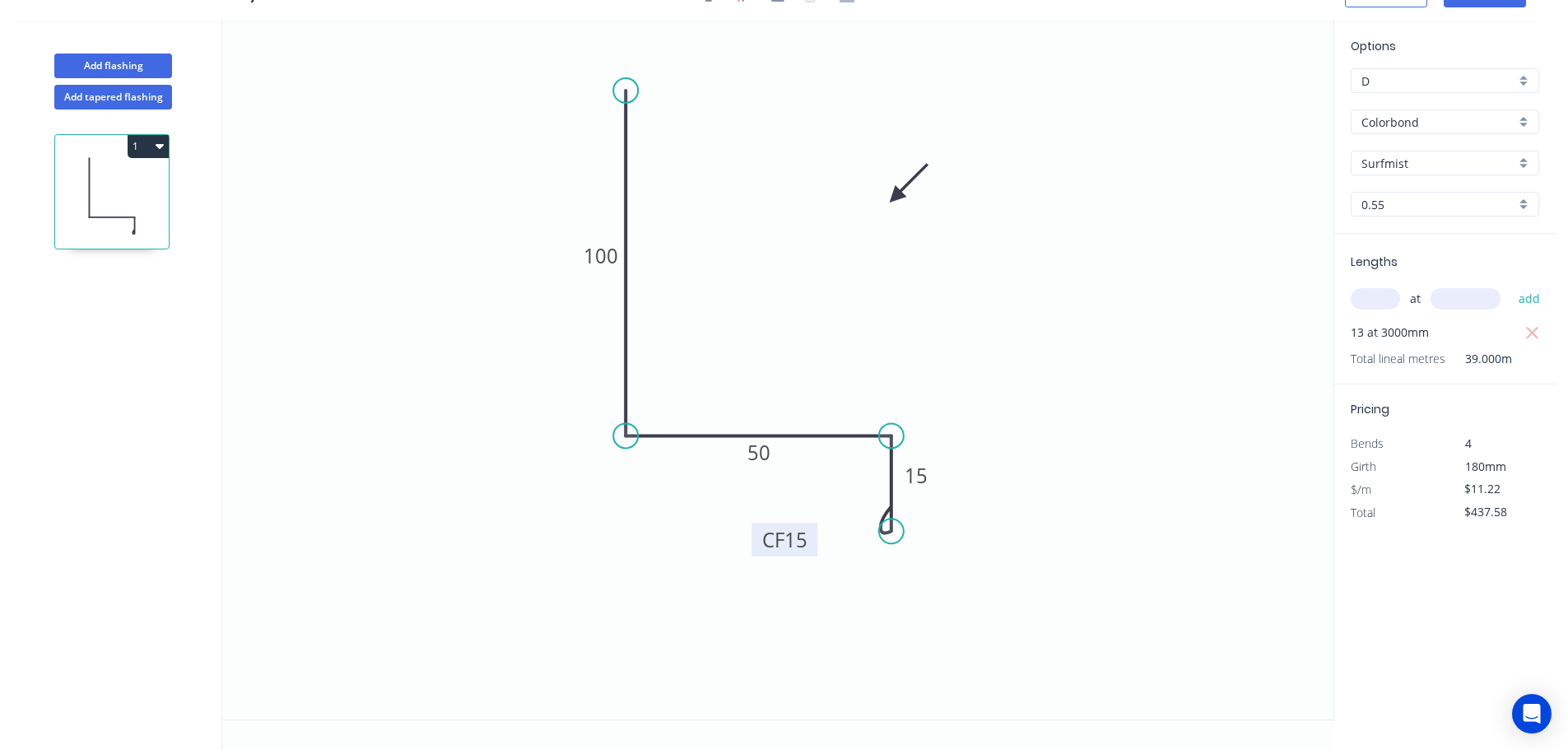
drag, startPoint x: 787, startPoint y: 526, endPoint x: 752, endPoint y: 540, distance: 37.7
click at [752, 540] on rect at bounding box center [785, 539] width 66 height 34
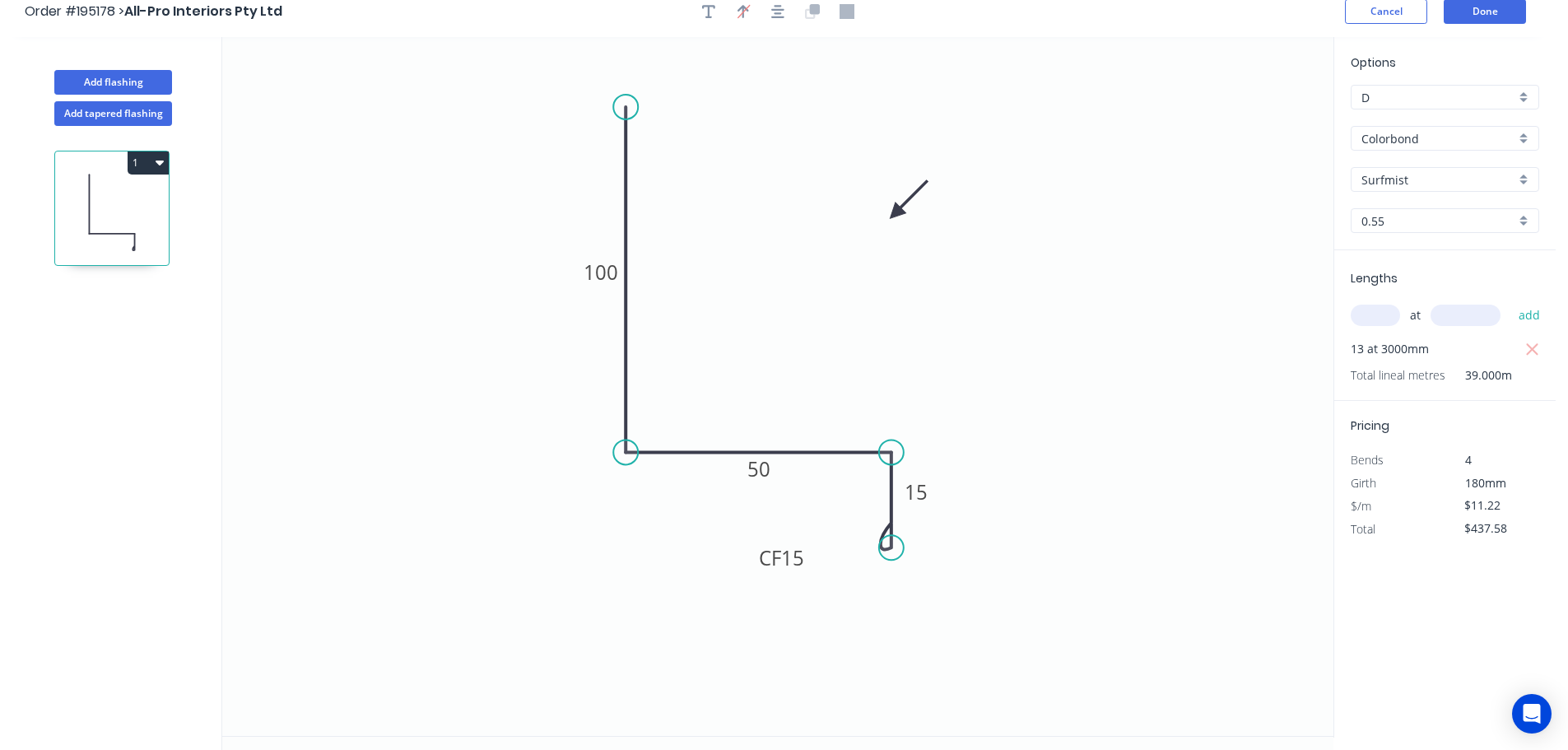
scroll to position [0, 0]
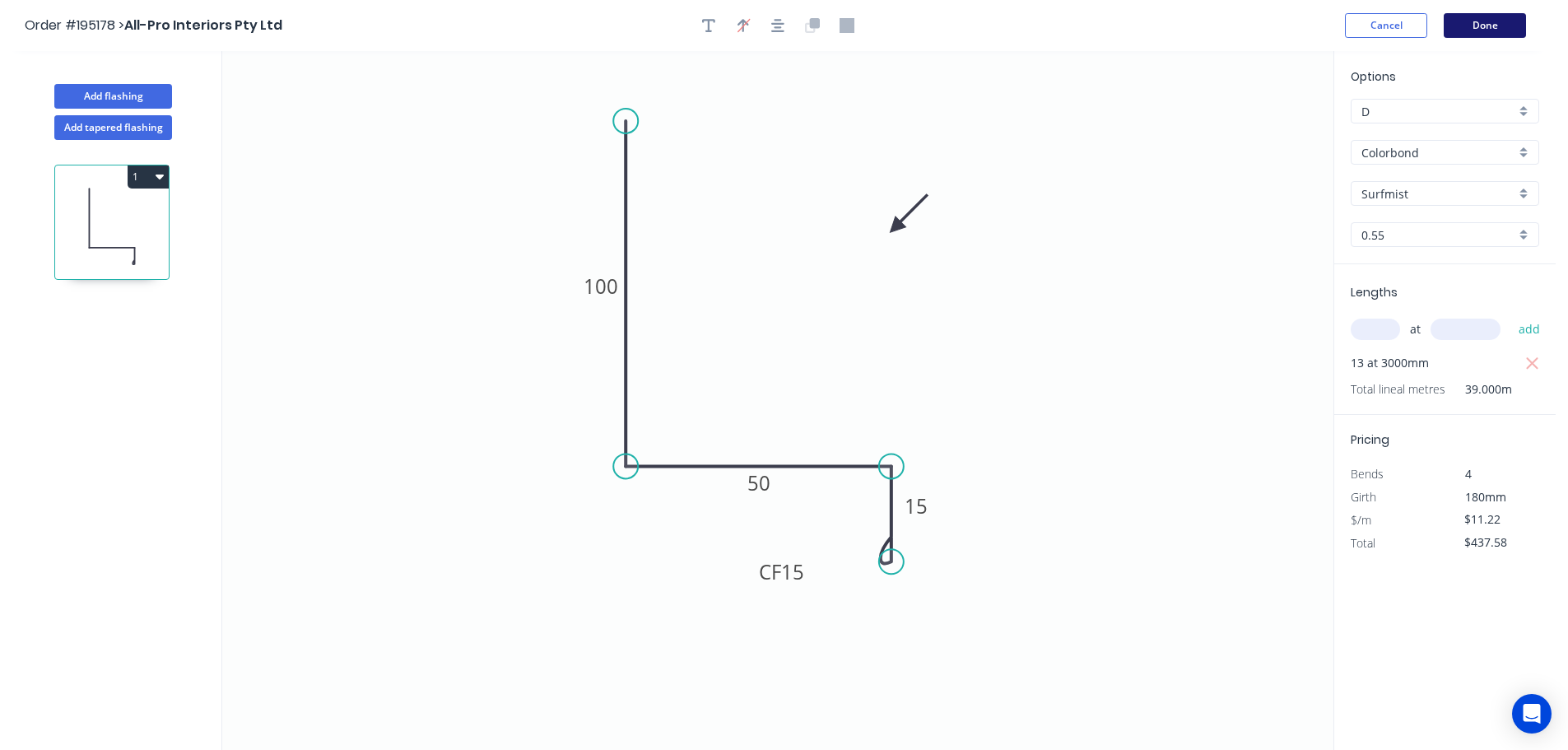
click at [1487, 27] on button "Done" at bounding box center [1485, 25] width 82 height 25
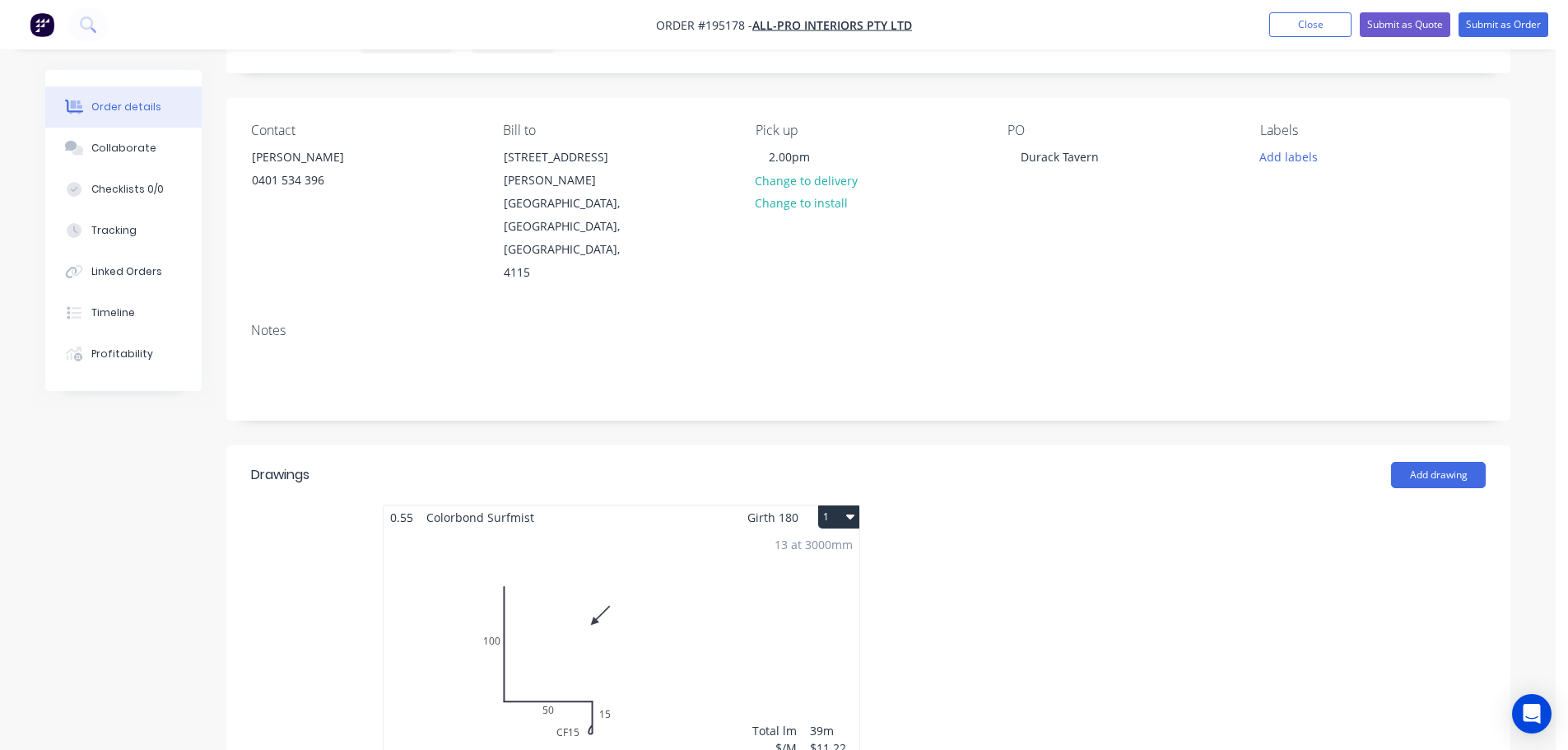
scroll to position [165, 0]
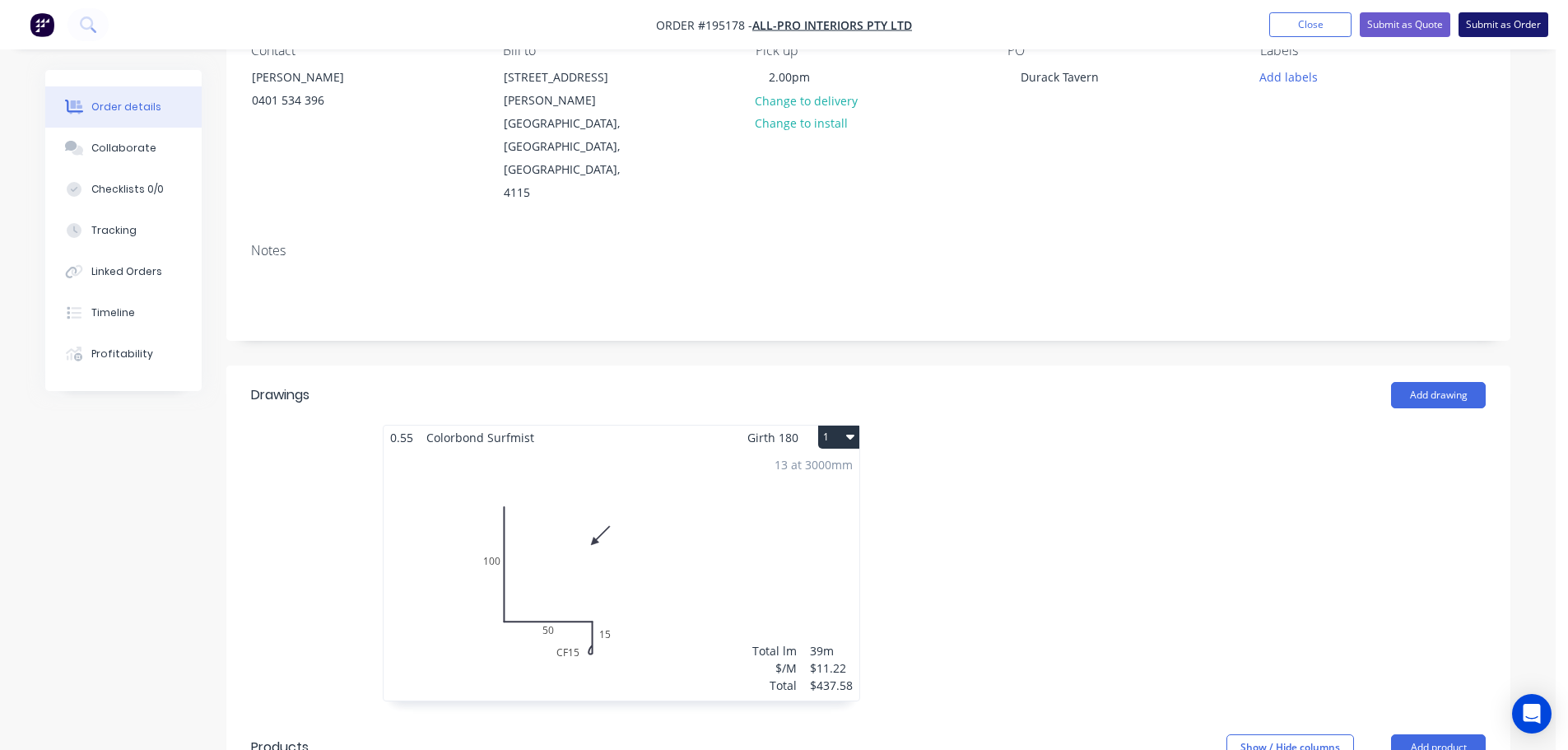
click at [1494, 22] on button "Submit as Order" at bounding box center [1504, 24] width 90 height 25
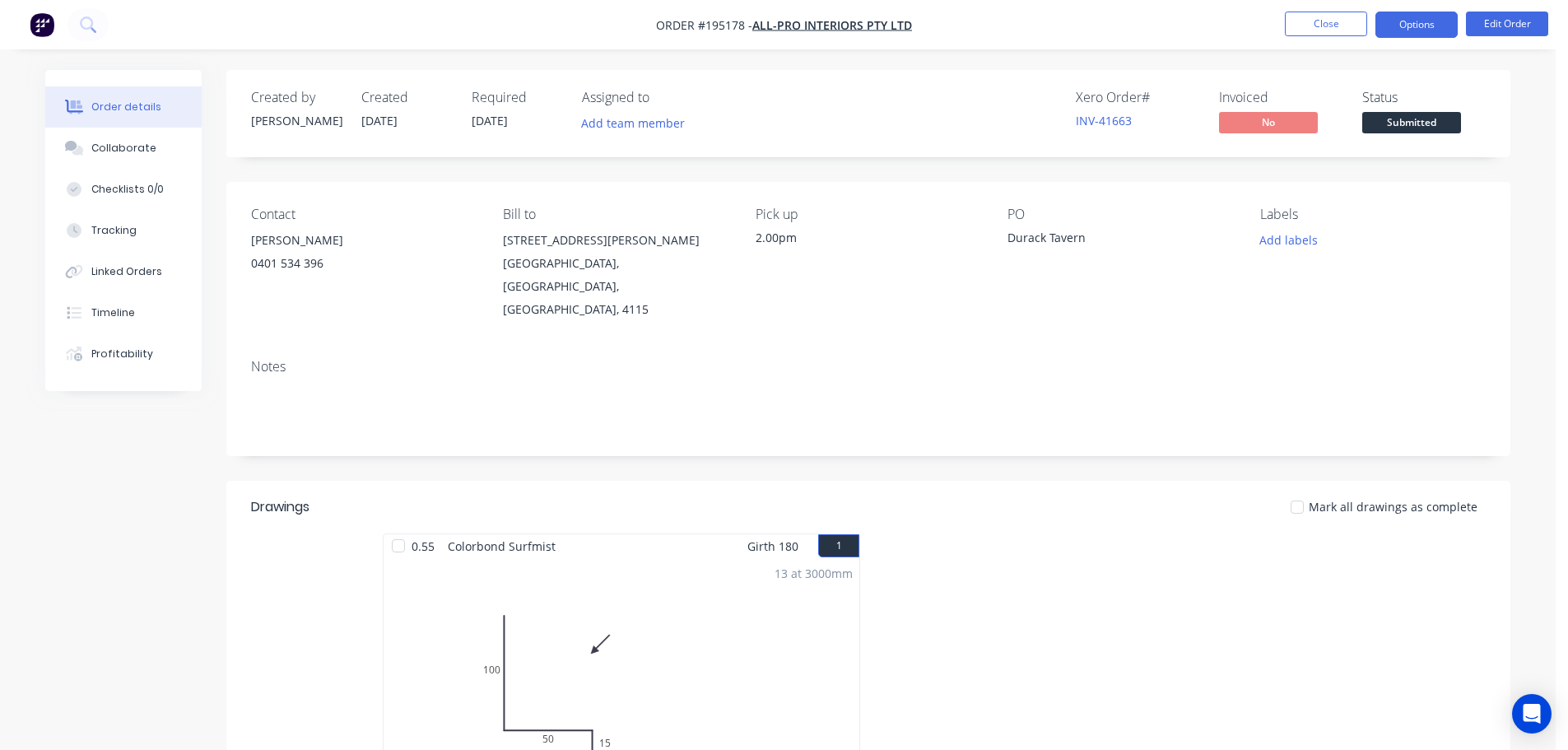
click at [1424, 15] on button "Options" at bounding box center [1416, 24] width 82 height 26
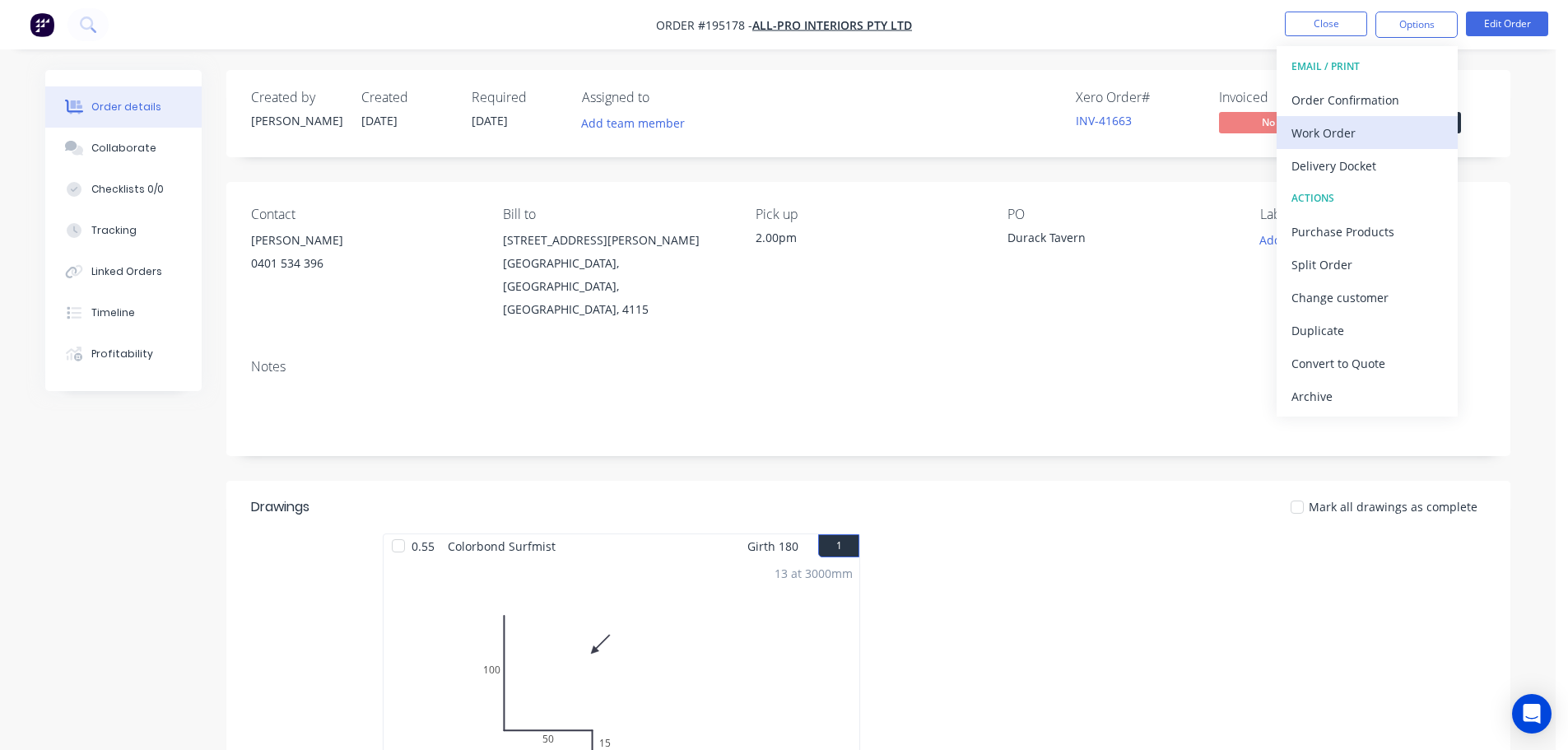
click at [1311, 129] on div "Work Order" at bounding box center [1367, 133] width 152 height 24
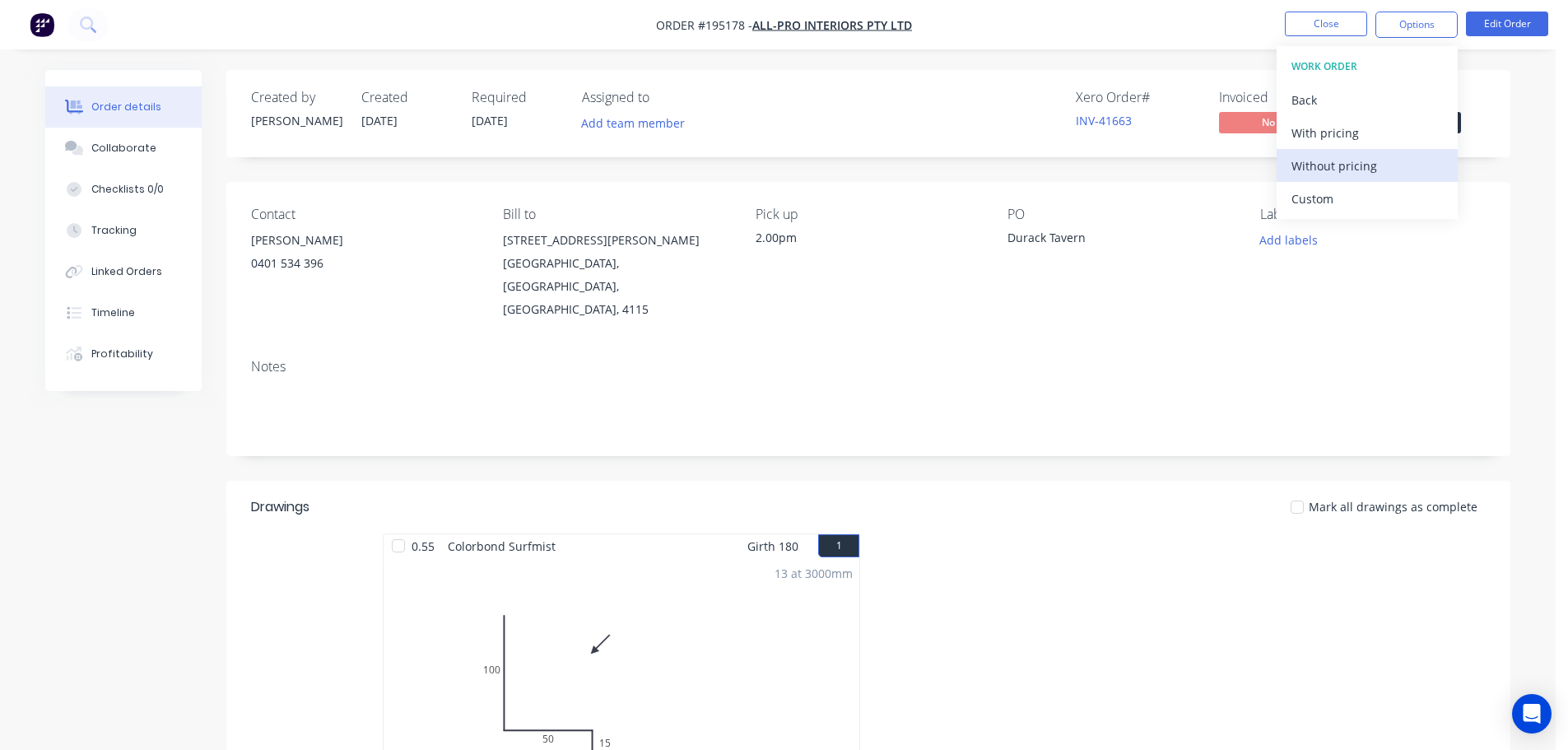
click at [1317, 164] on div "Without pricing" at bounding box center [1367, 166] width 152 height 24
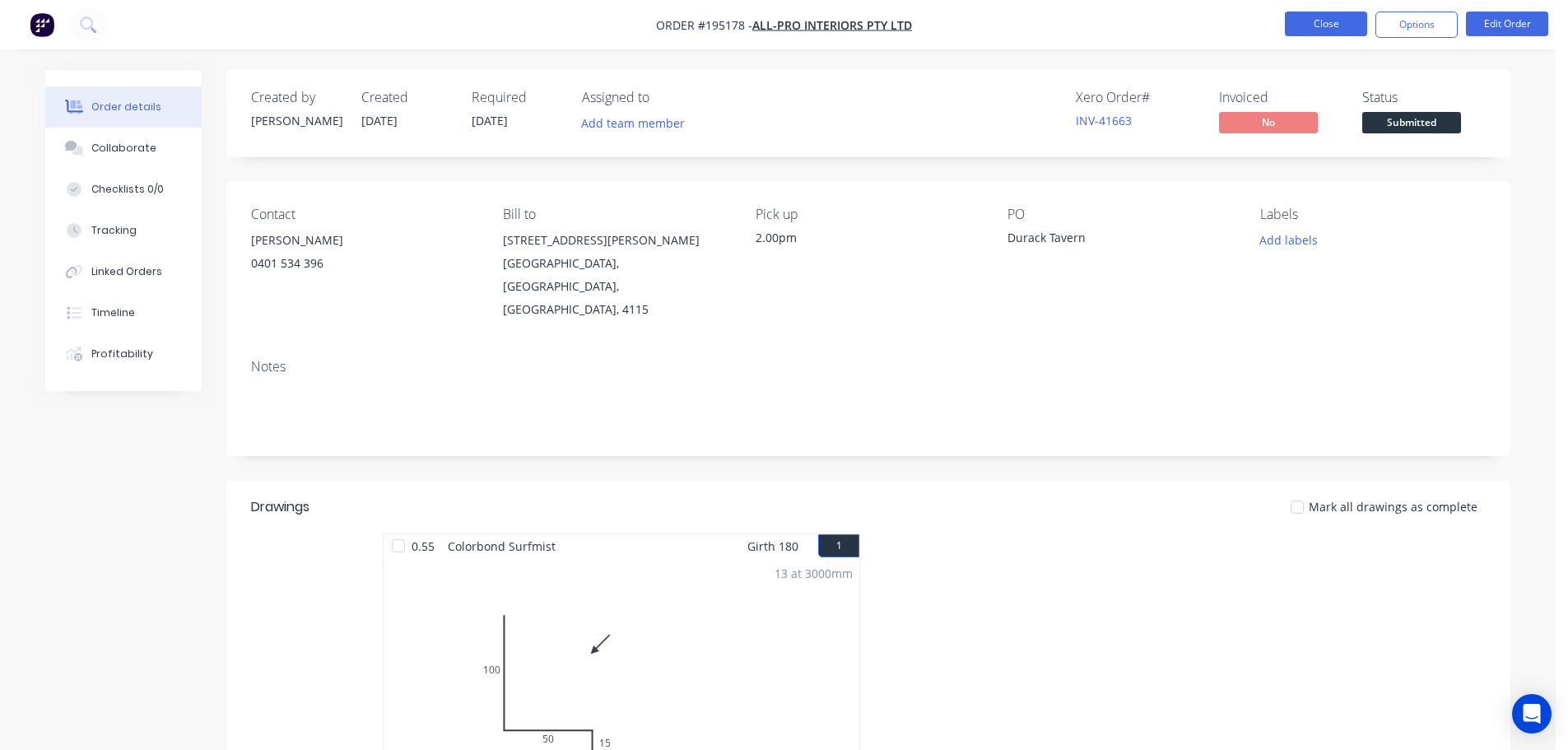
click at [1331, 23] on button "Close" at bounding box center [1325, 23] width 82 height 25
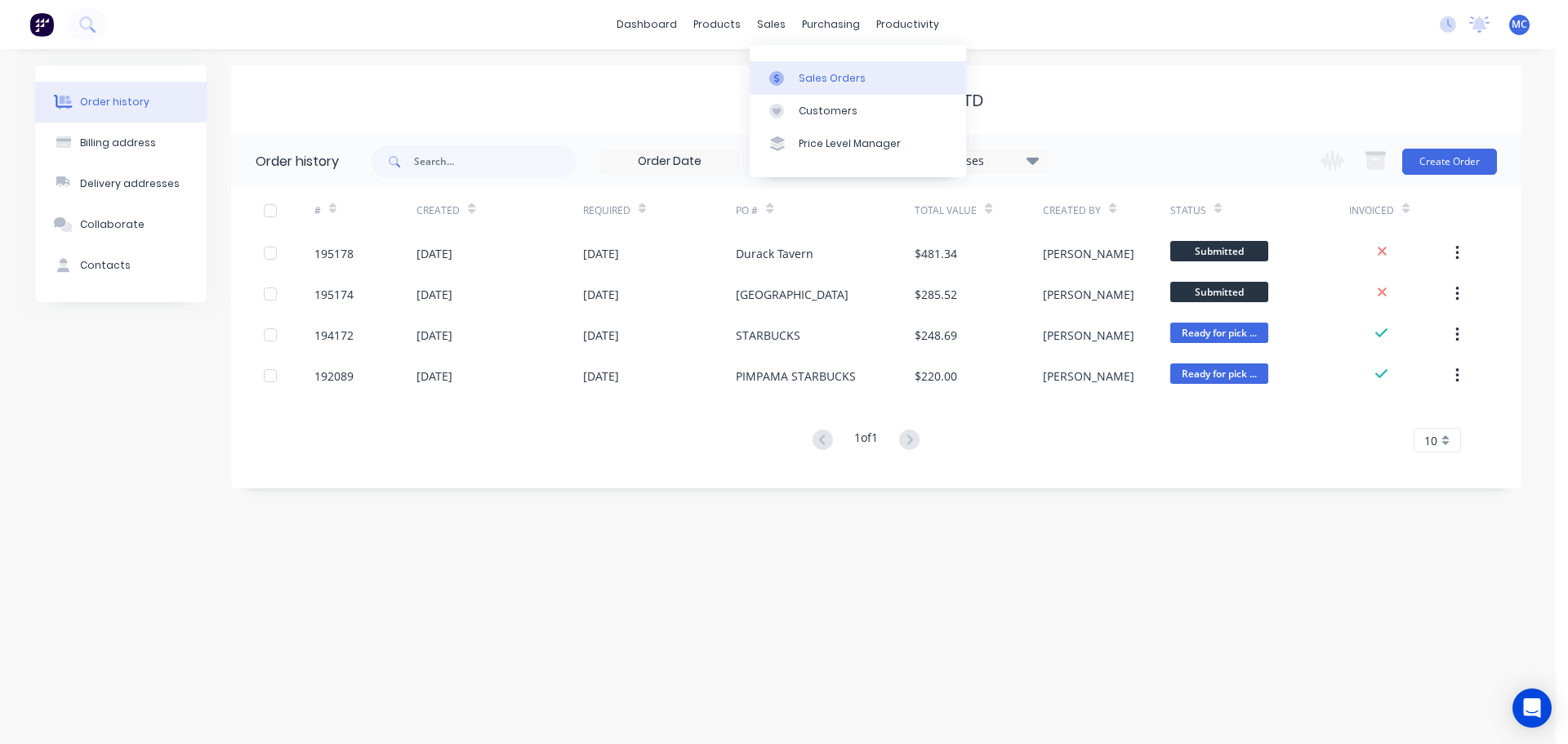
click at [820, 77] on div "Sales Orders" at bounding box center [832, 78] width 67 height 15
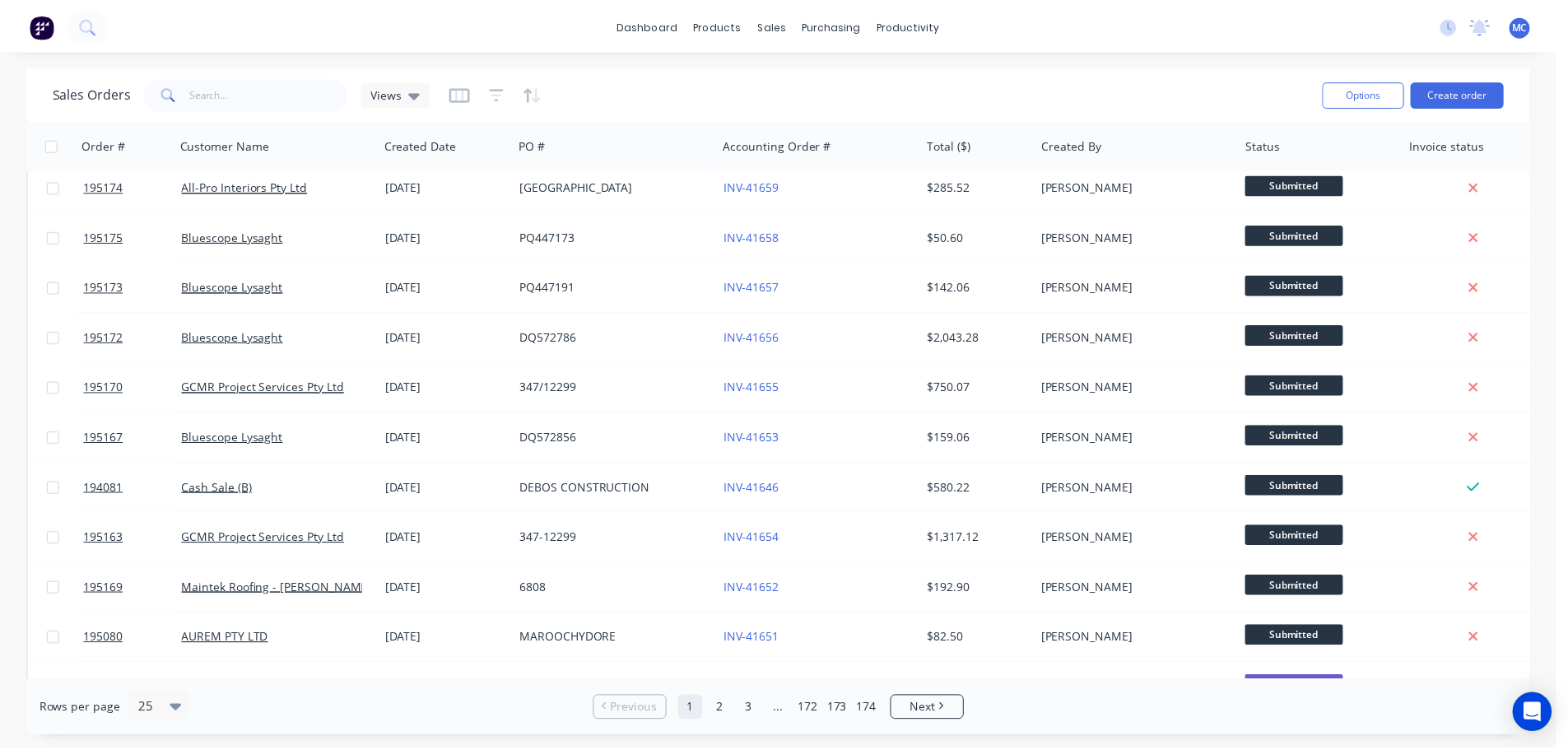
scroll to position [329, 0]
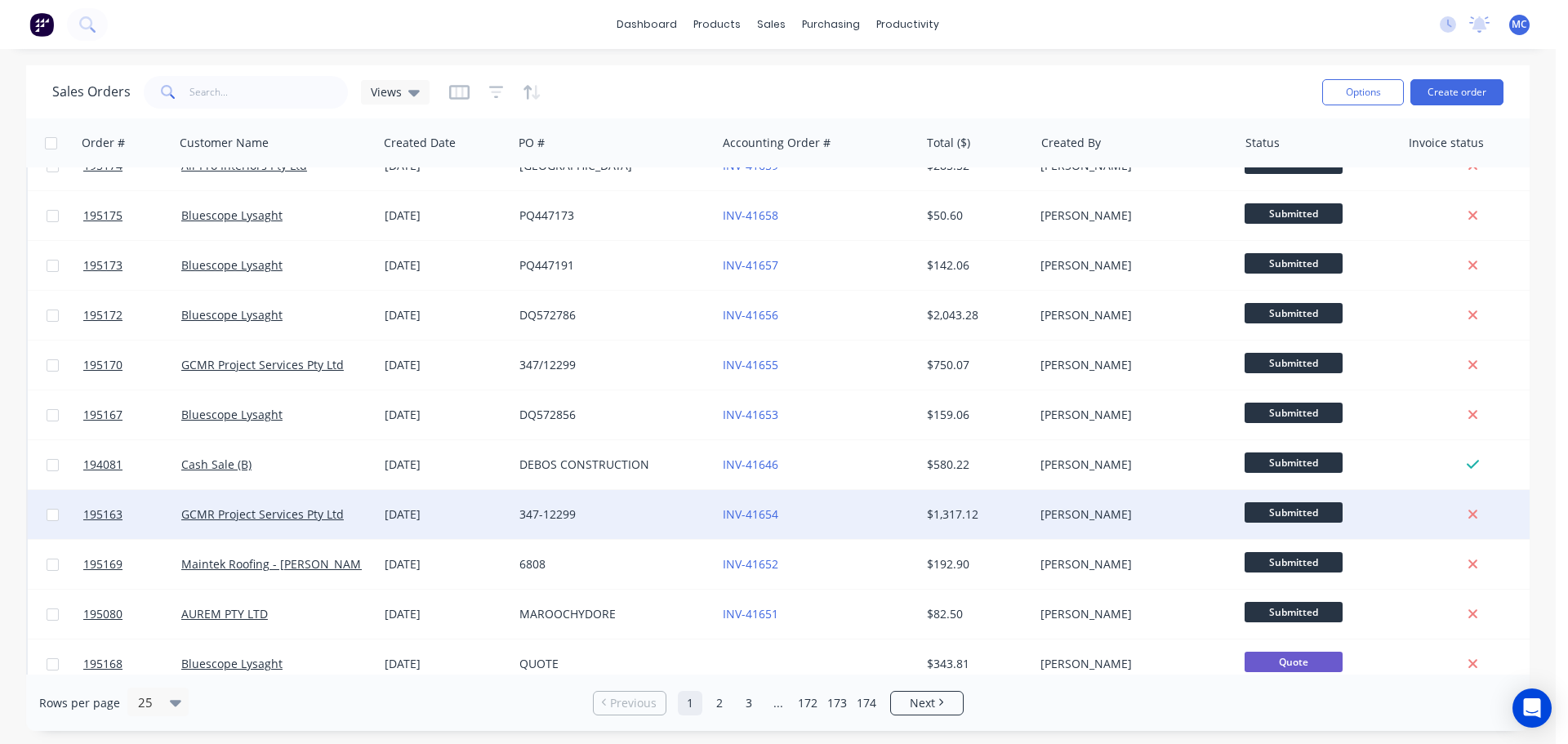
click at [459, 520] on div "[DATE]" at bounding box center [446, 514] width 122 height 16
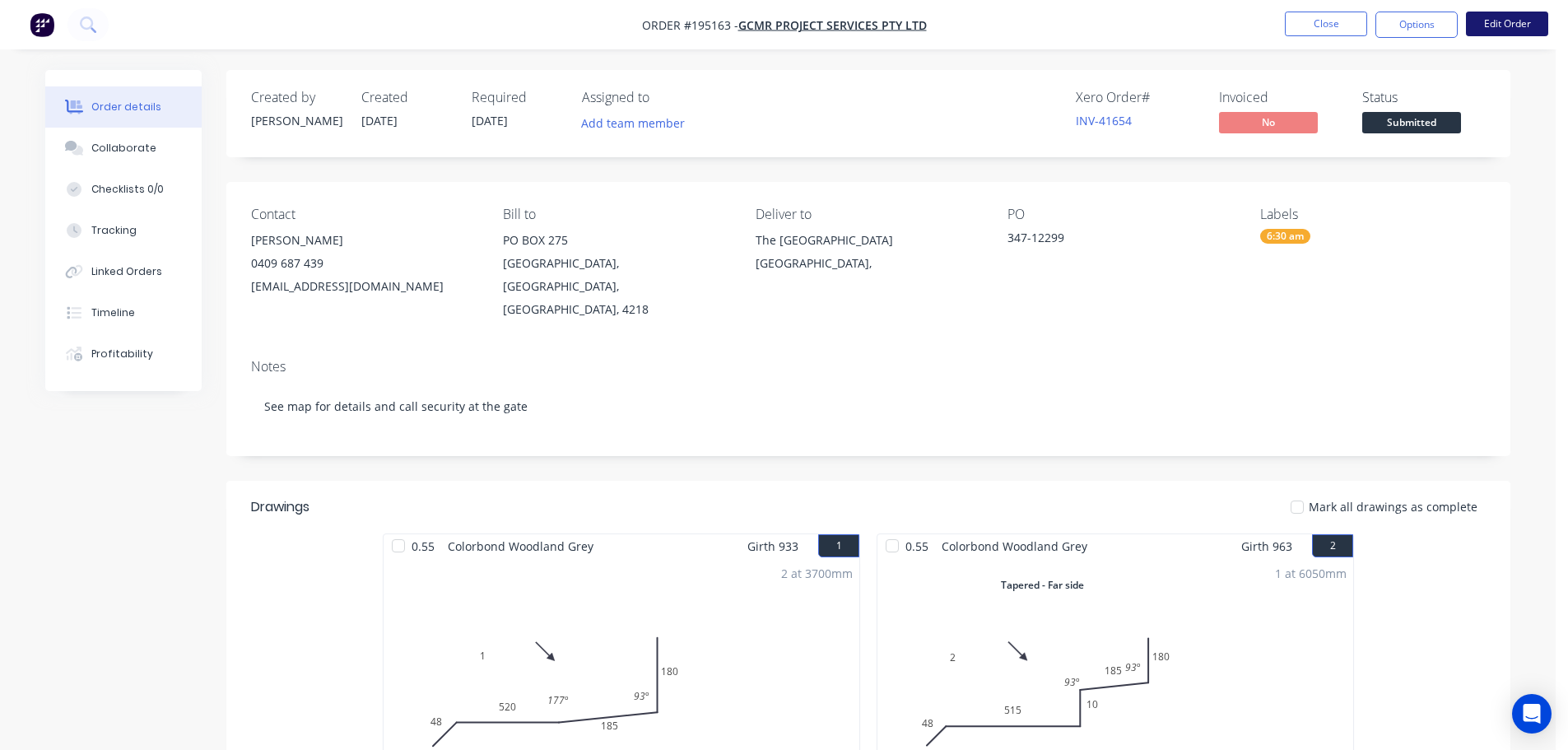
click at [1512, 23] on button "Edit Order" at bounding box center [1506, 23] width 82 height 25
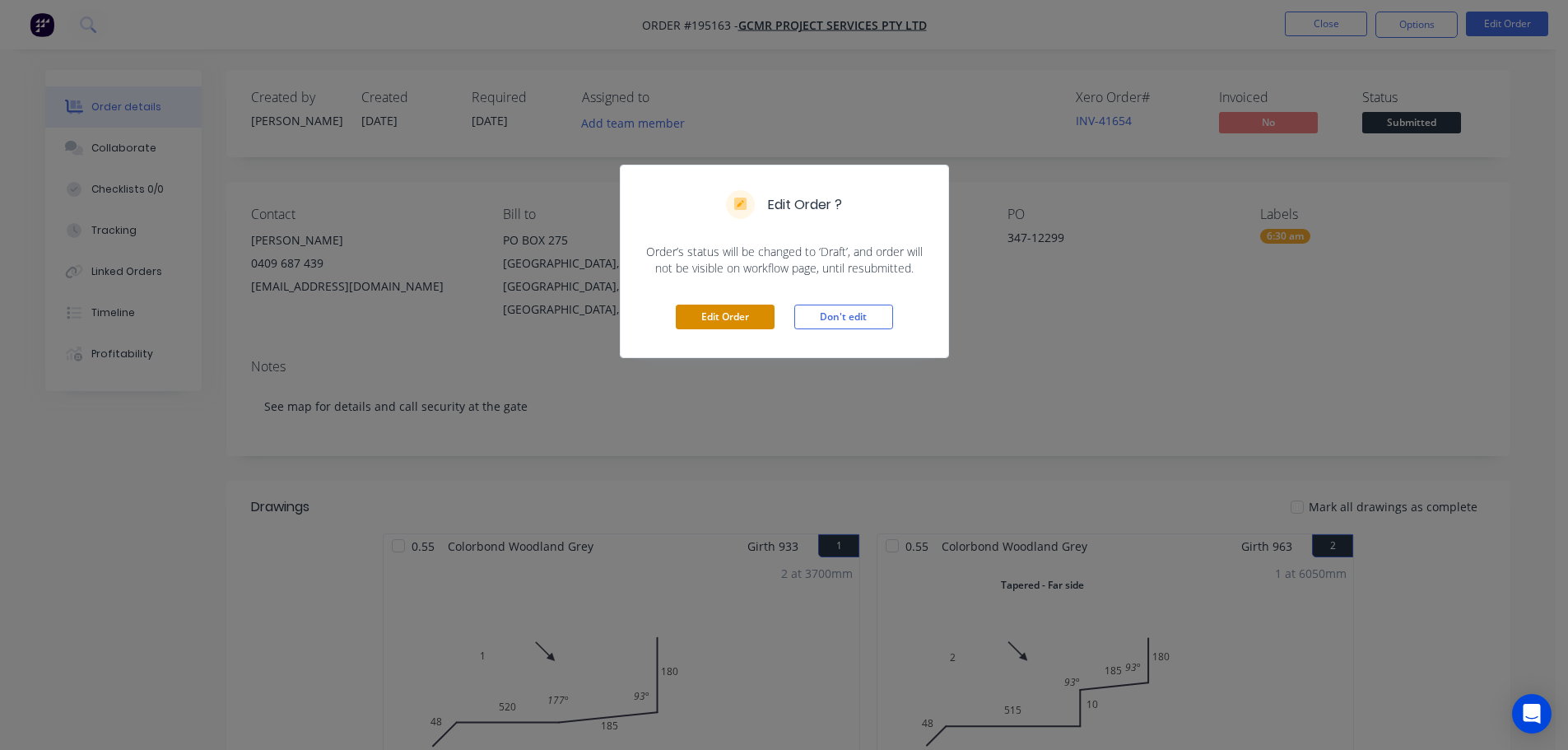
click at [734, 316] on button "Edit Order" at bounding box center [725, 317] width 99 height 25
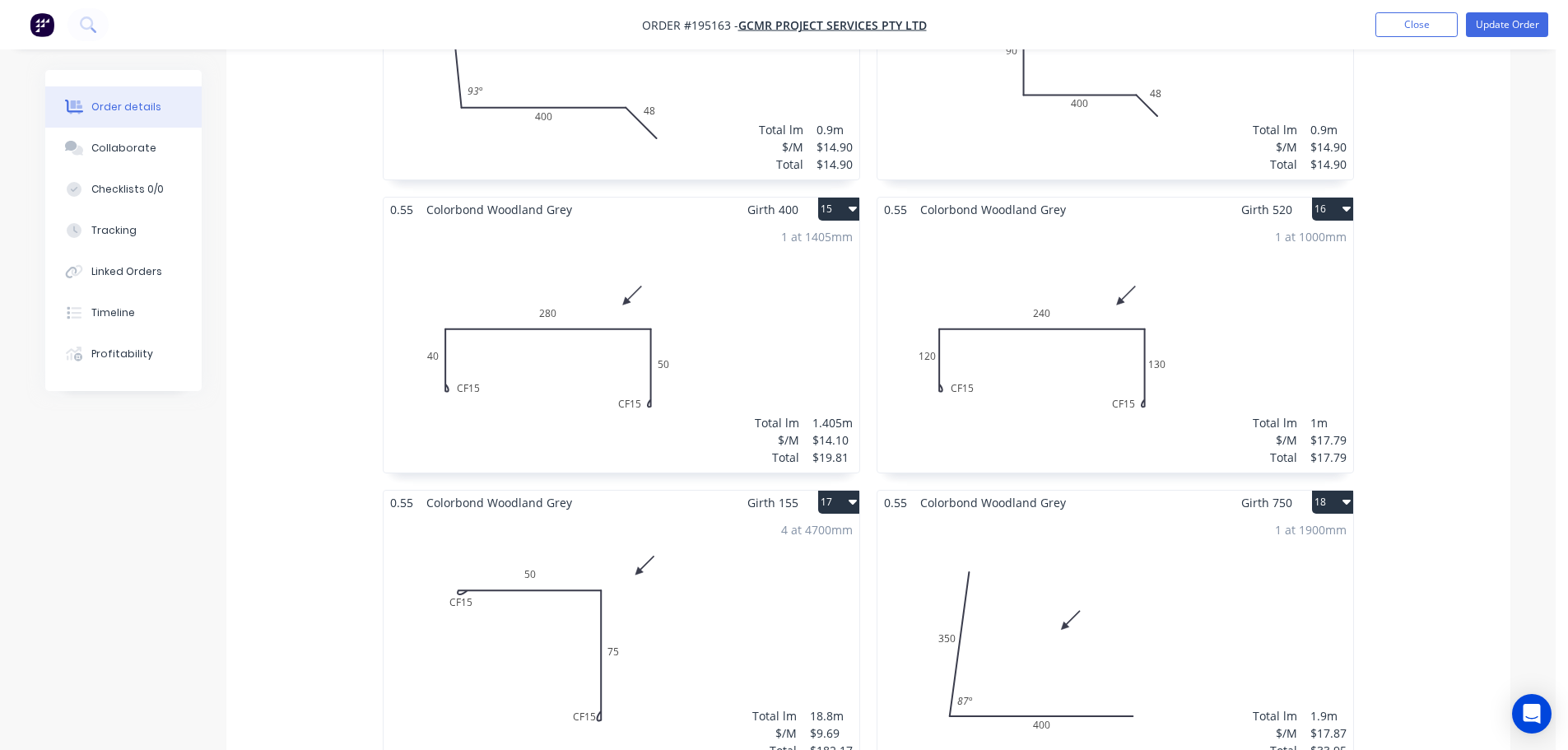
scroll to position [3621, 0]
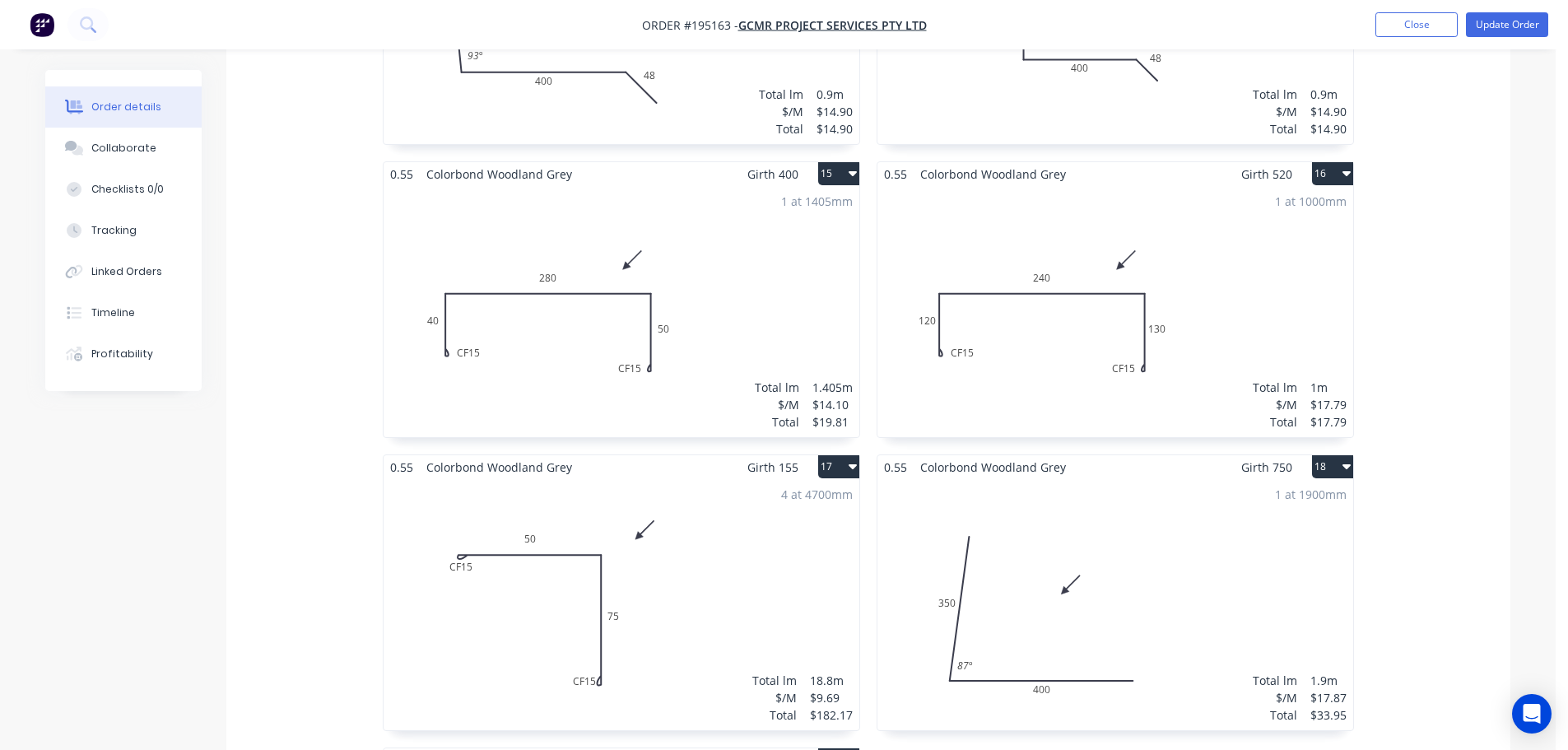
click at [1106, 306] on div "1 at 1000mm Total lm $/M Total 1m $17.79 $17.79" at bounding box center [1115, 312] width 476 height 251
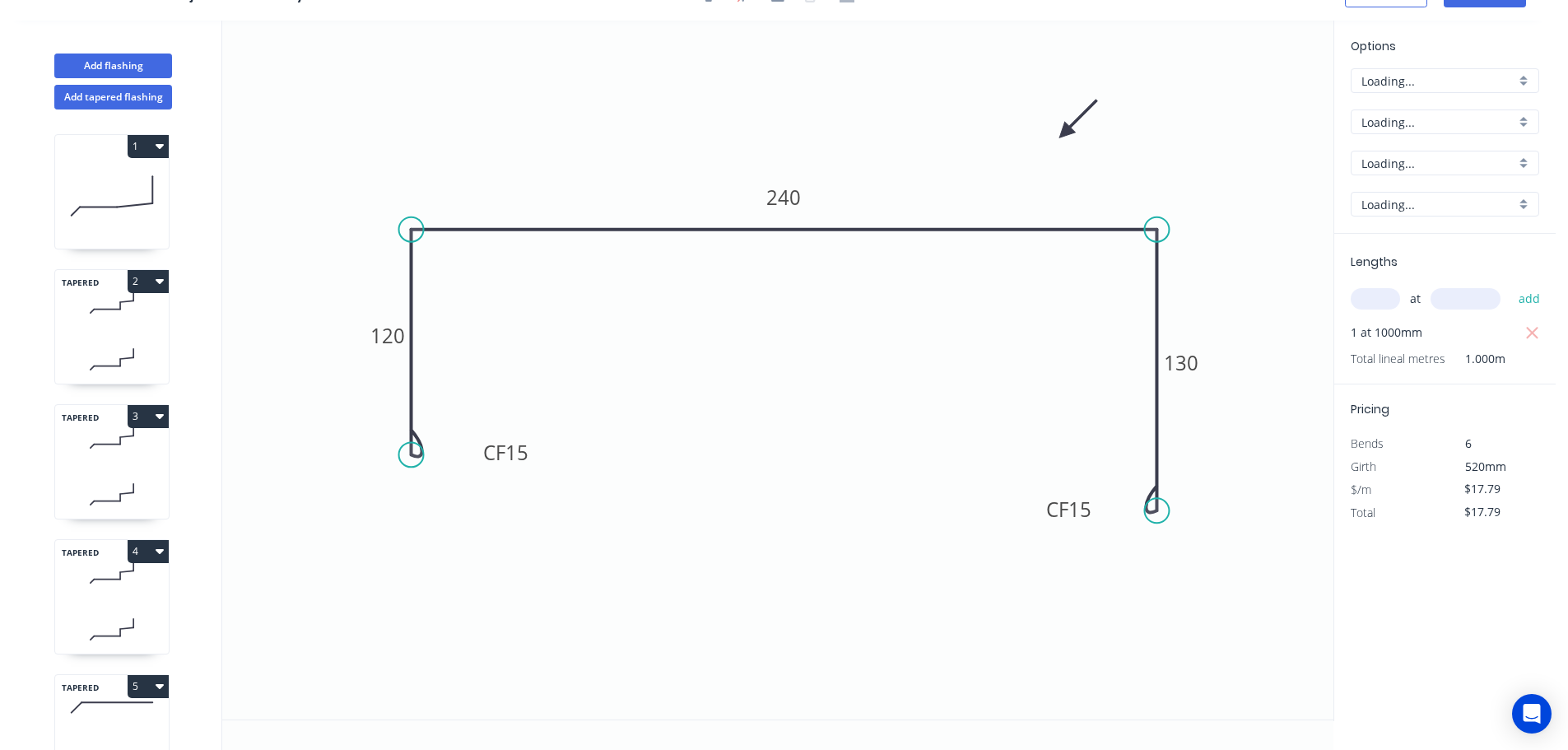
scroll to position [30, 0]
drag, startPoint x: 416, startPoint y: 449, endPoint x: 415, endPoint y: 504, distance: 55.0
click at [415, 504] on circle at bounding box center [411, 503] width 25 height 25
click at [386, 359] on tspan "120" at bounding box center [388, 359] width 35 height 27
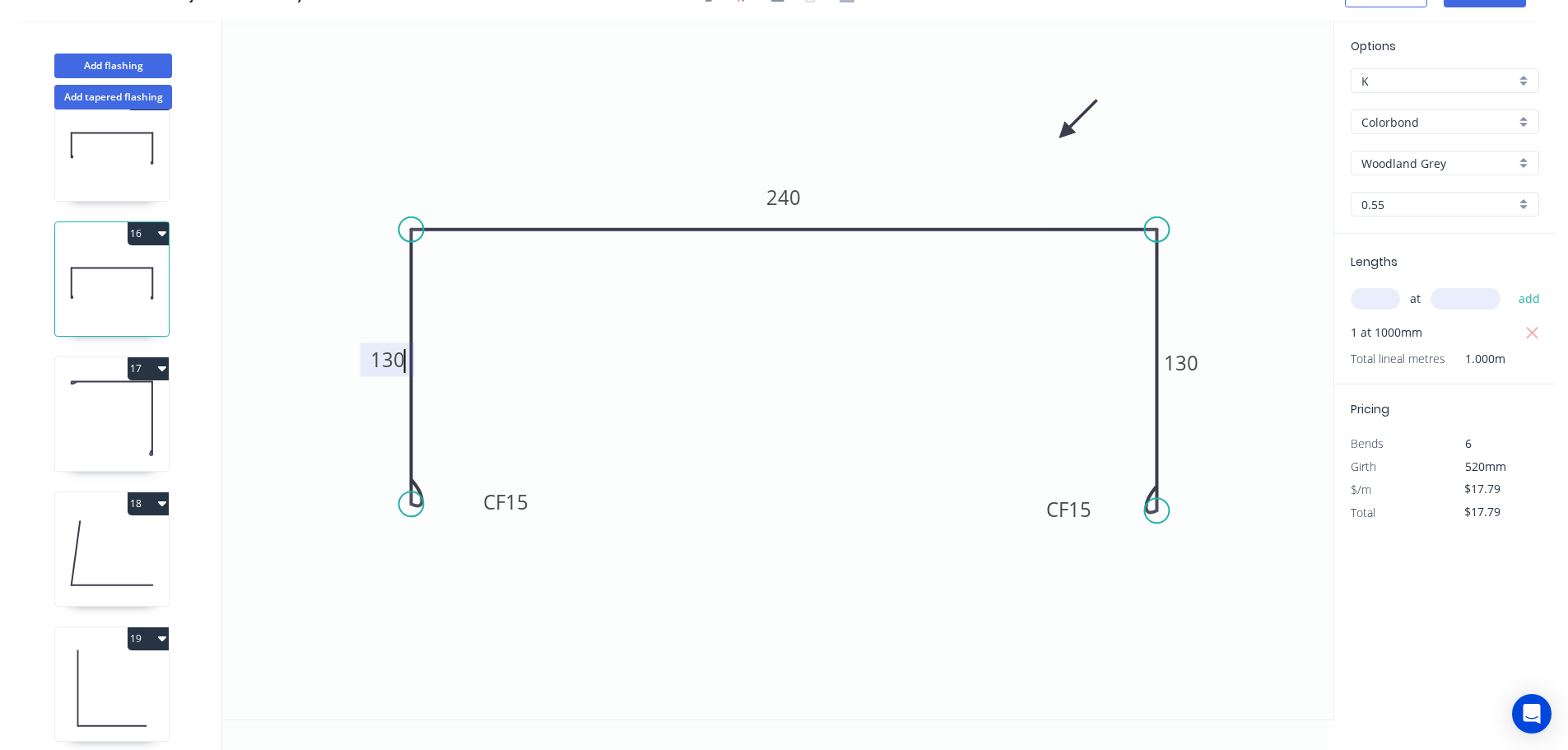
scroll to position [1961, 0]
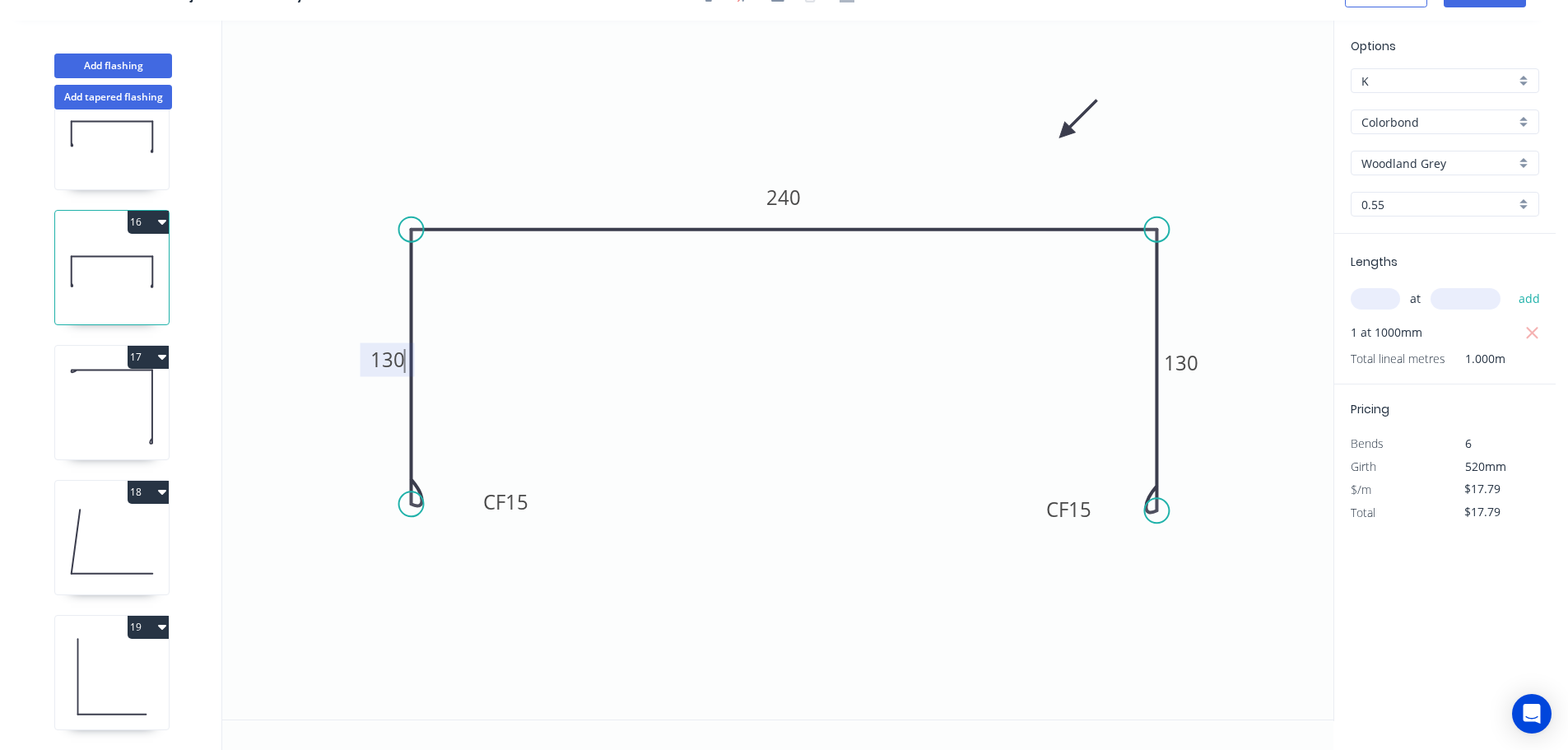
click at [111, 661] on icon at bounding box center [112, 676] width 113 height 106
type input "$4.97"
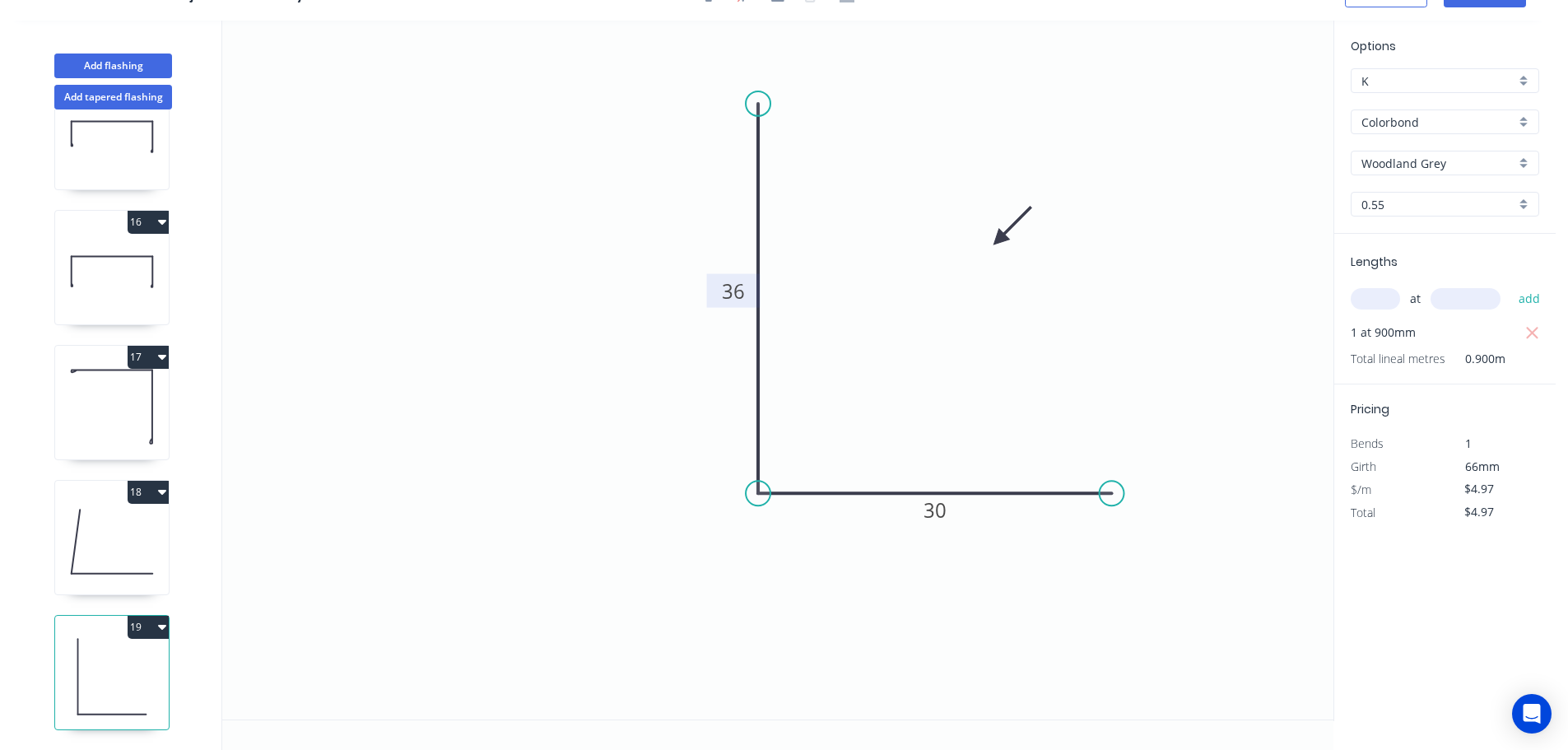
click at [738, 288] on tspan "36" at bounding box center [733, 290] width 23 height 27
drag, startPoint x: 1115, startPoint y: 490, endPoint x: 986, endPoint y: 507, distance: 130.1
click at [986, 507] on icon "0 360 30" at bounding box center [778, 370] width 1111 height 699
type input "$10.50"
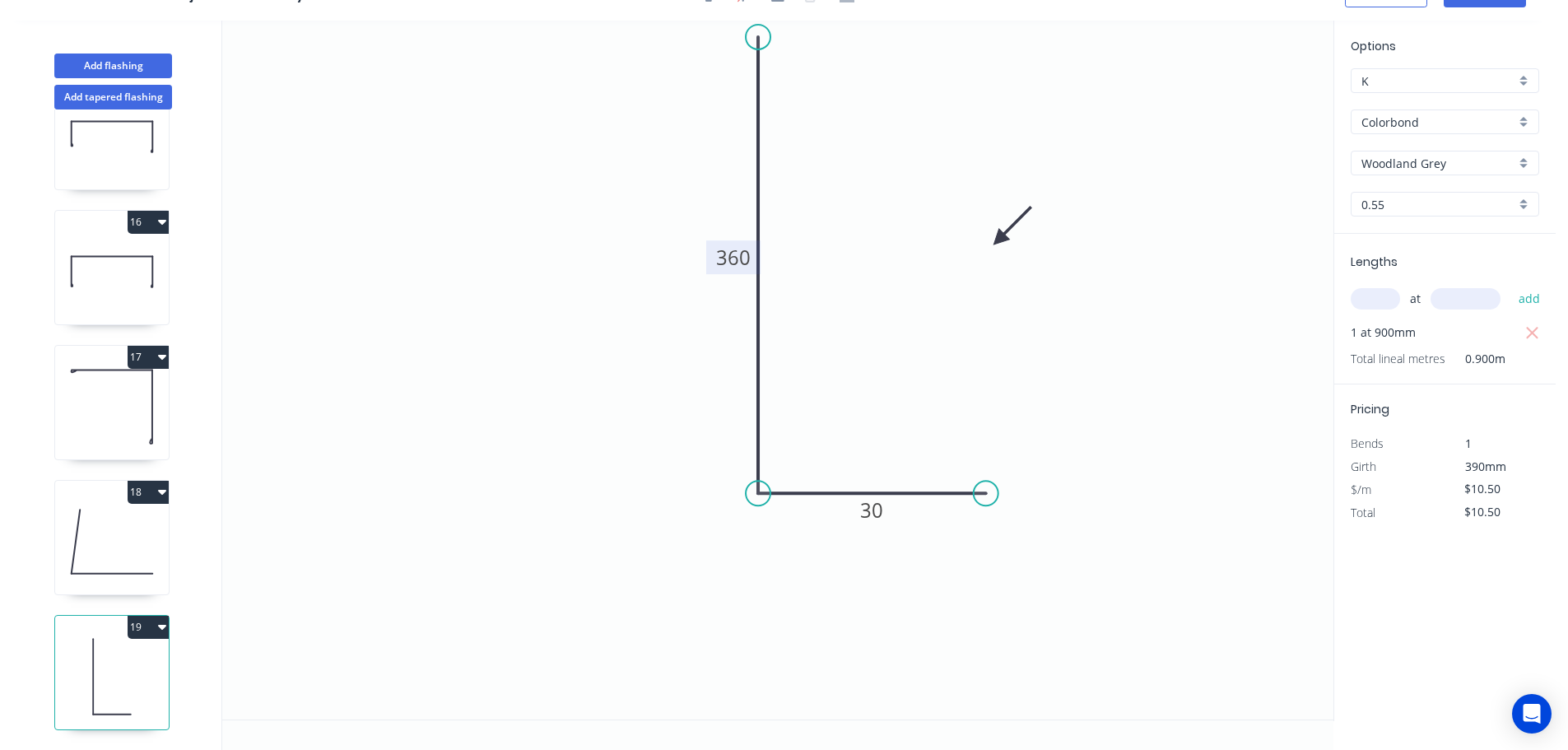
drag, startPoint x: 757, startPoint y: 107, endPoint x: 758, endPoint y: 37, distance: 70.0
click at [758, 37] on circle at bounding box center [758, 37] width 25 height 25
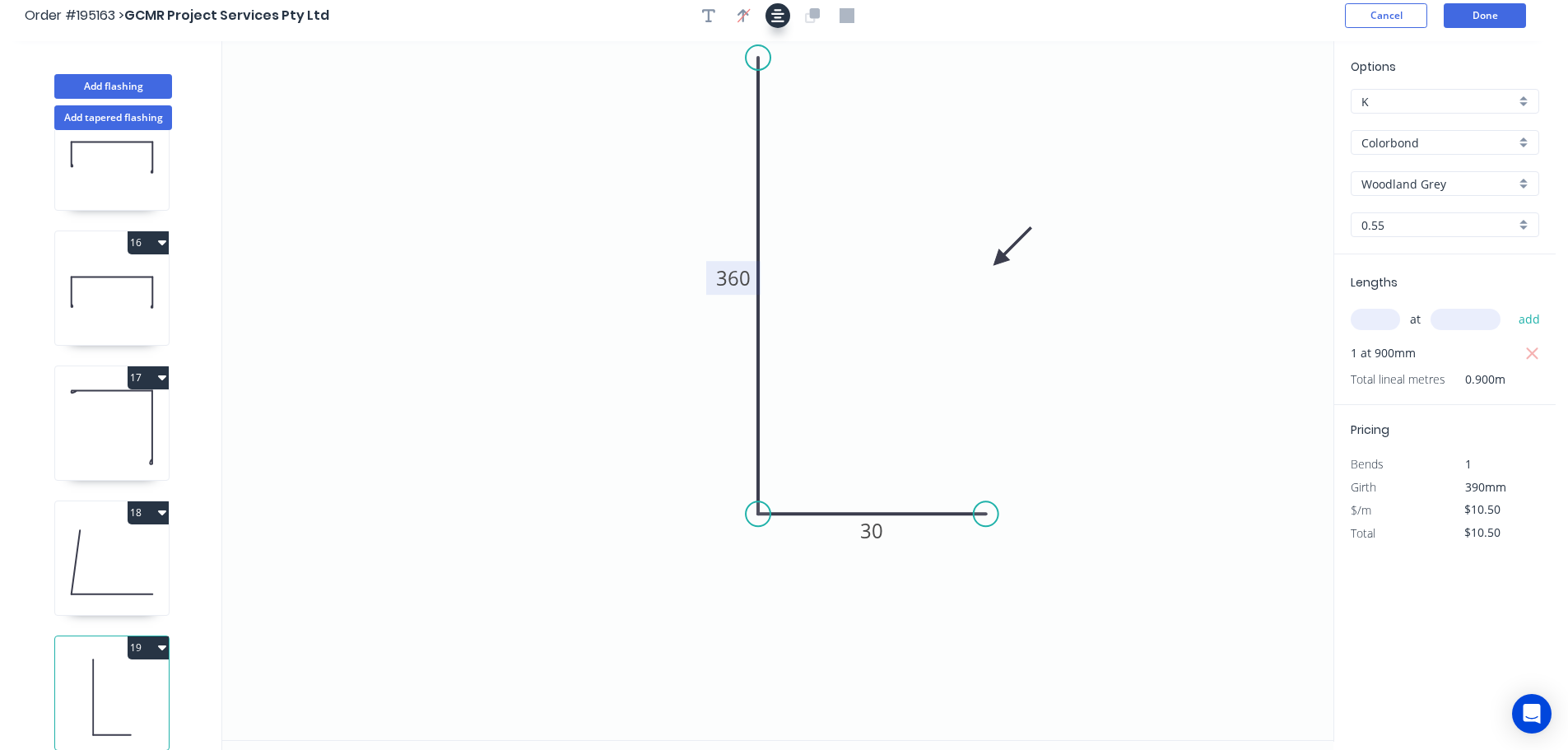
scroll to position [0, 0]
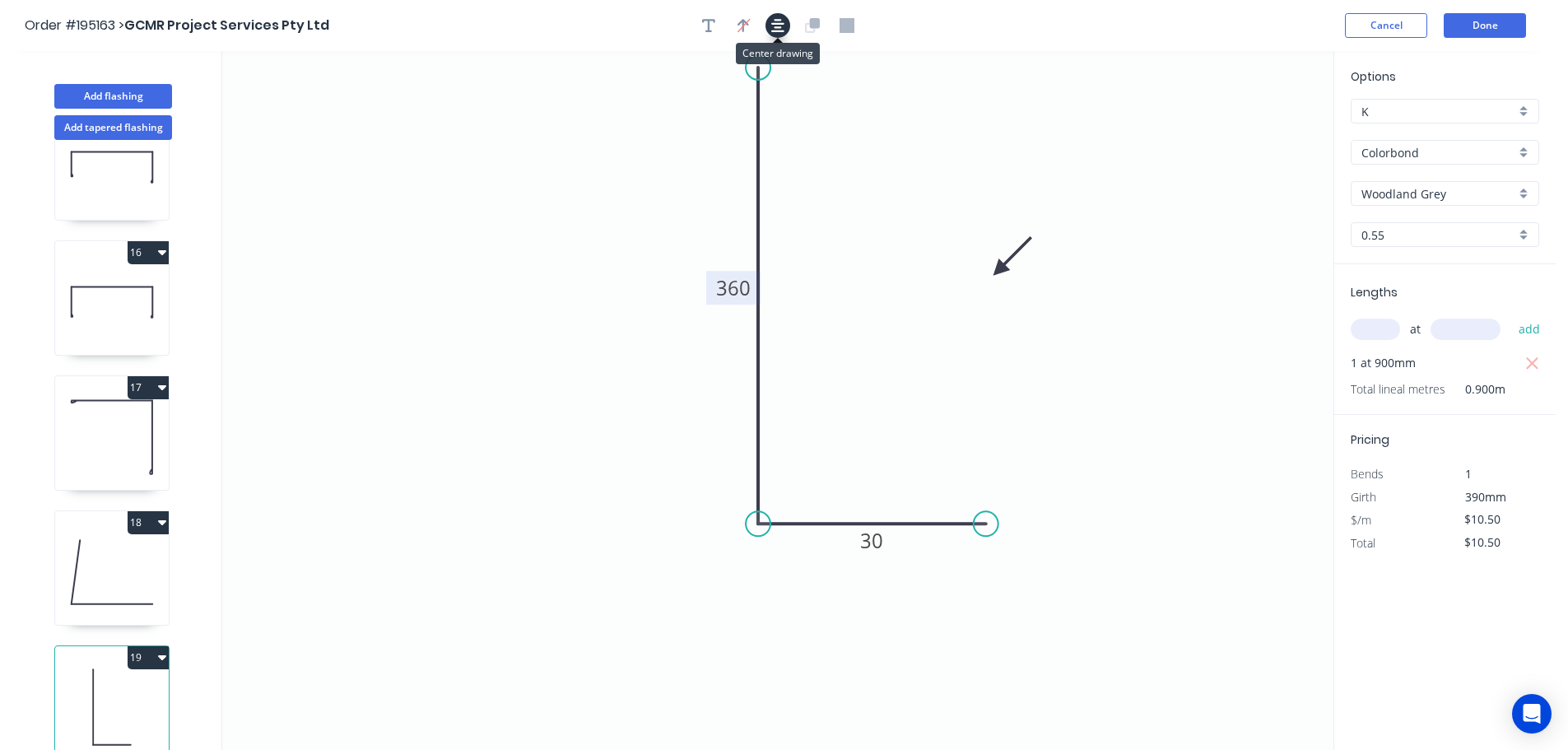
click at [778, 27] on icon "button" at bounding box center [777, 25] width 13 height 13
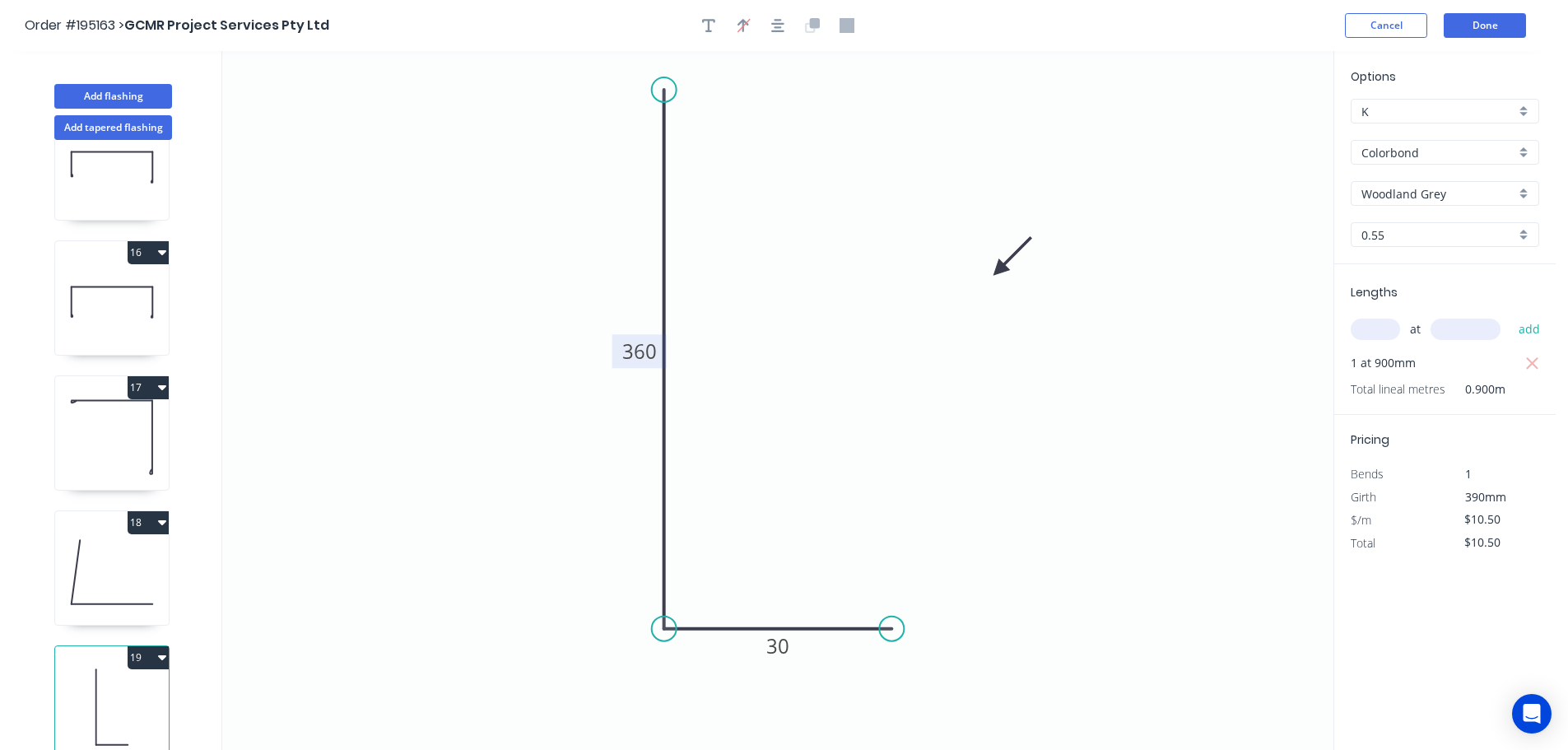
drag, startPoint x: 662, startPoint y: 172, endPoint x: 665, endPoint y: 90, distance: 82.1
click at [665, 90] on circle at bounding box center [664, 89] width 25 height 25
click at [1494, 22] on button "Done" at bounding box center [1485, 25] width 82 height 25
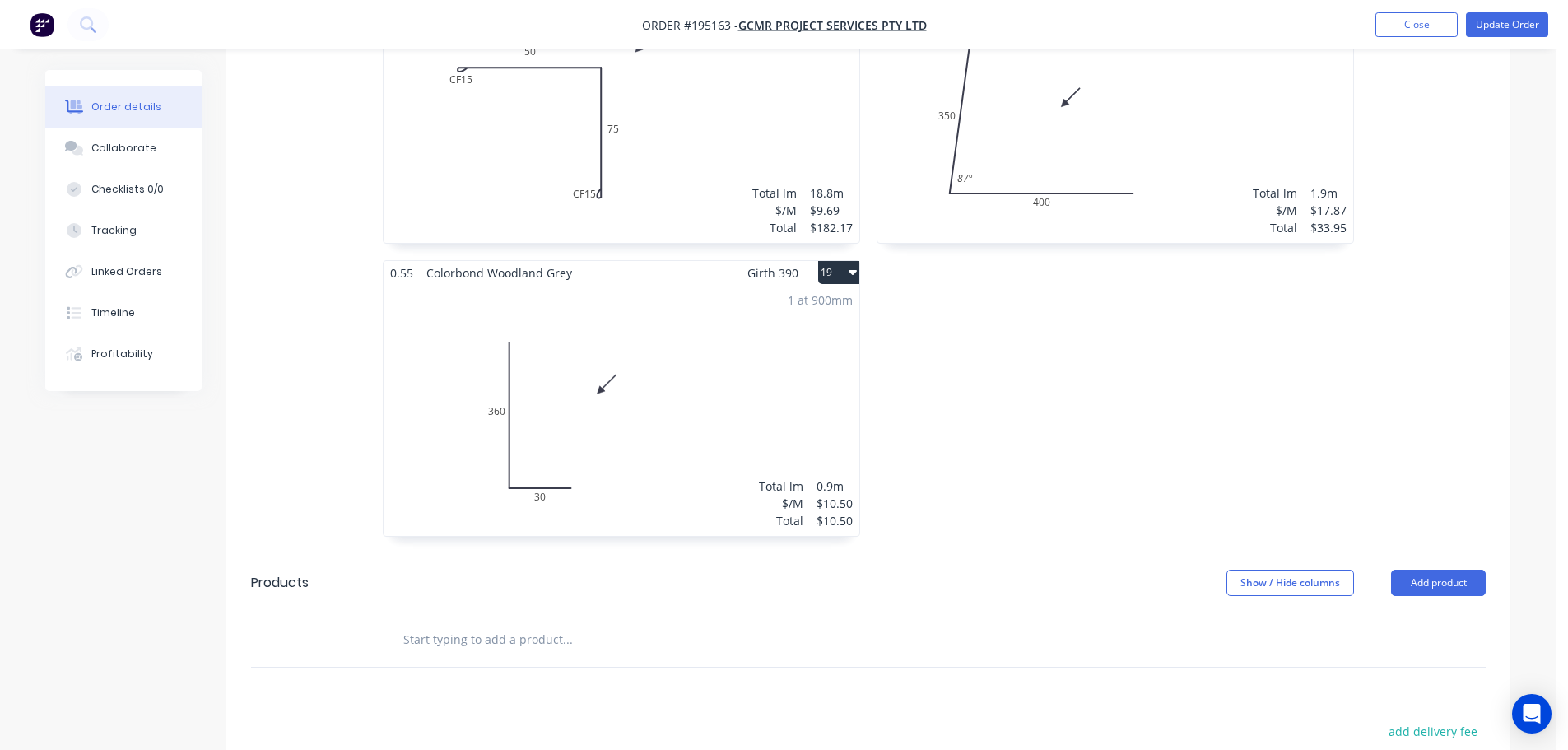
scroll to position [4197, 0]
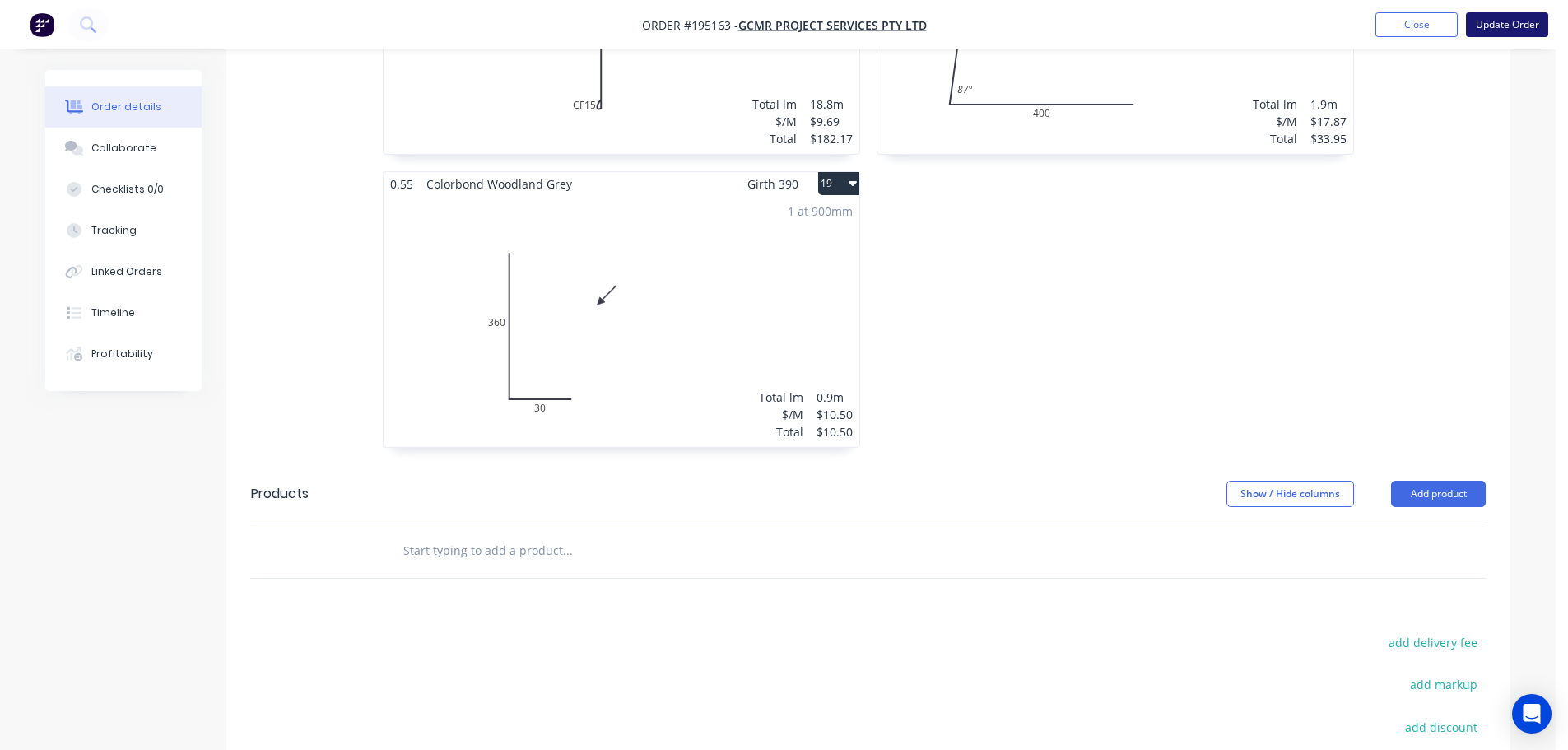
click at [1495, 25] on button "Update Order" at bounding box center [1506, 24] width 82 height 25
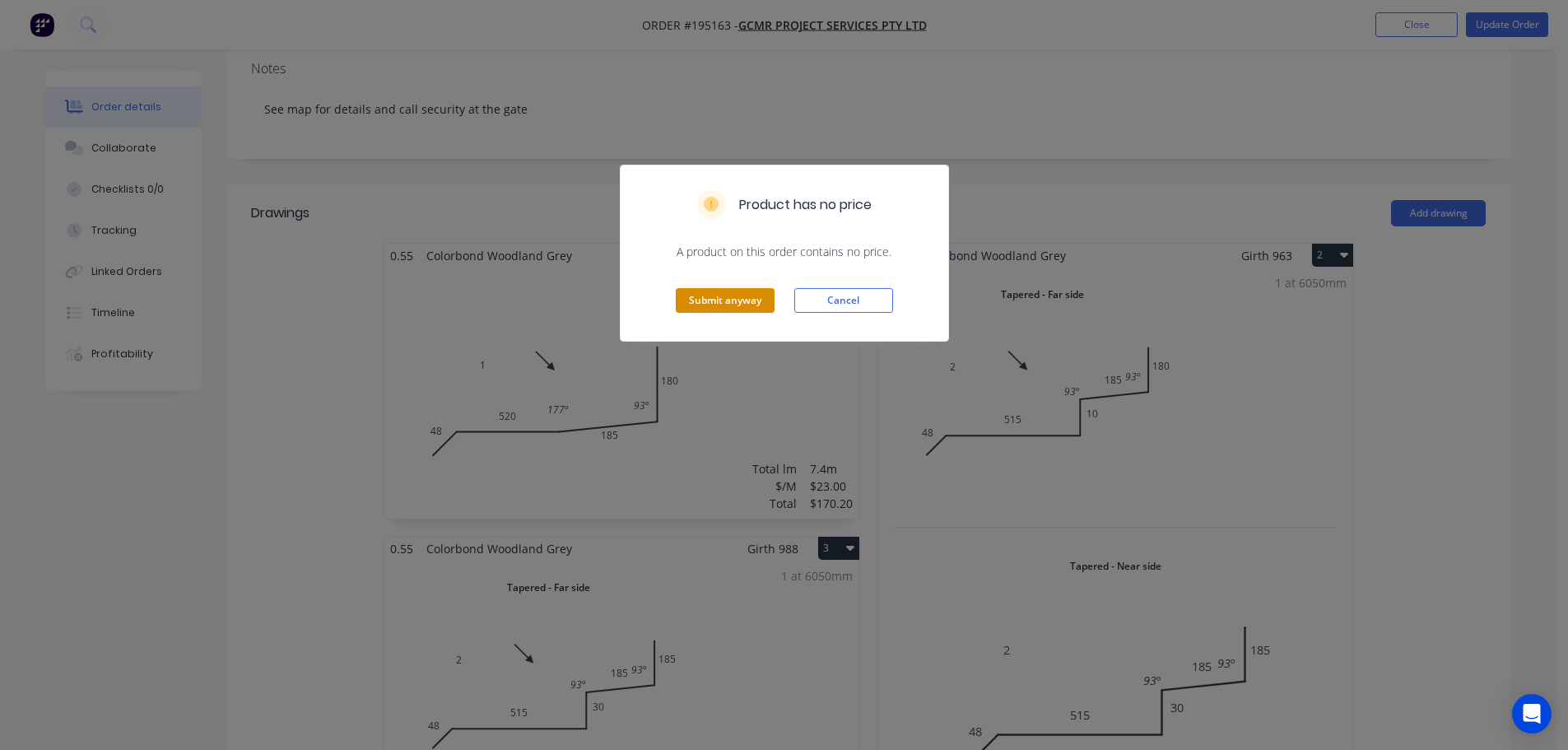
scroll to position [411, 0]
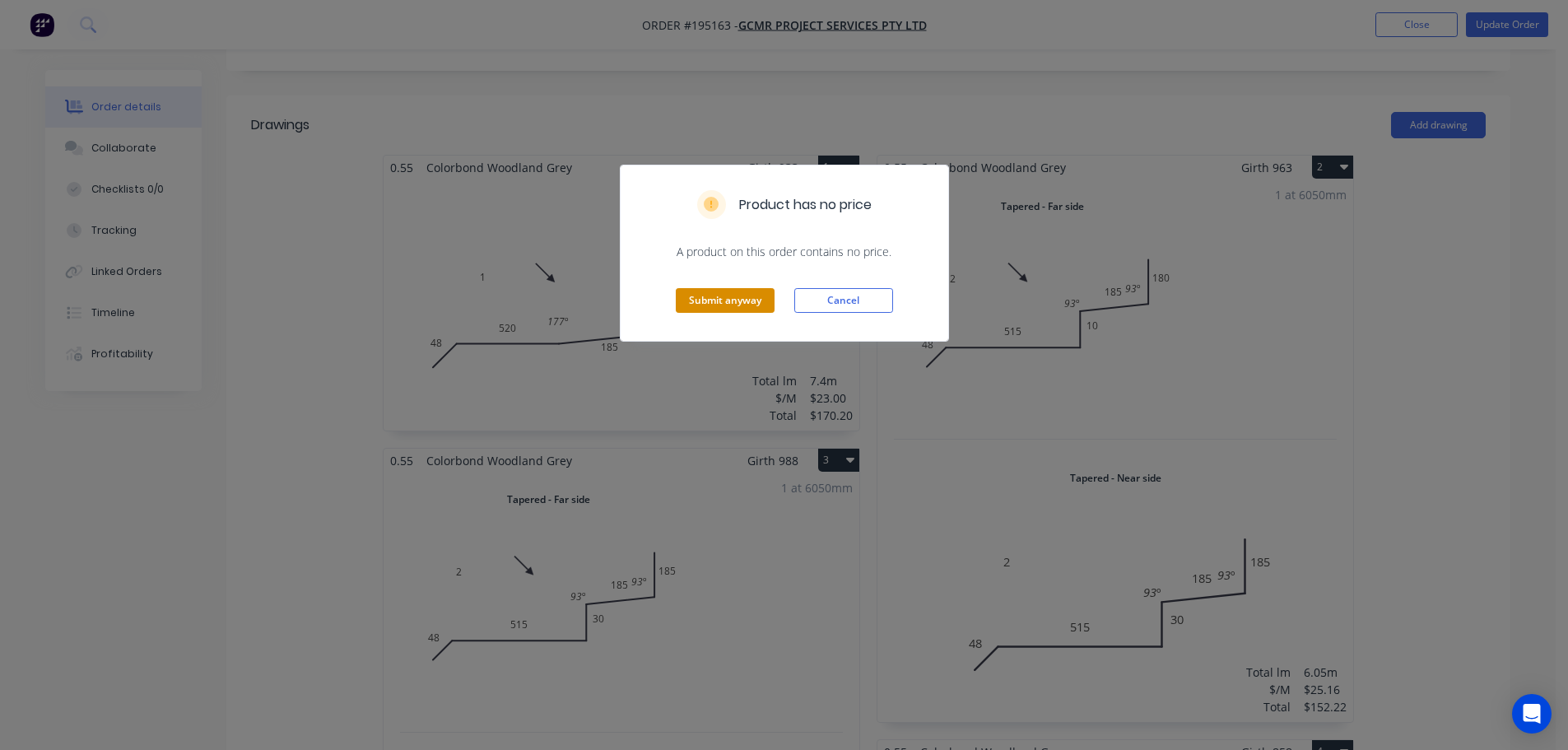
click at [709, 300] on button "Submit anyway" at bounding box center [725, 301] width 99 height 25
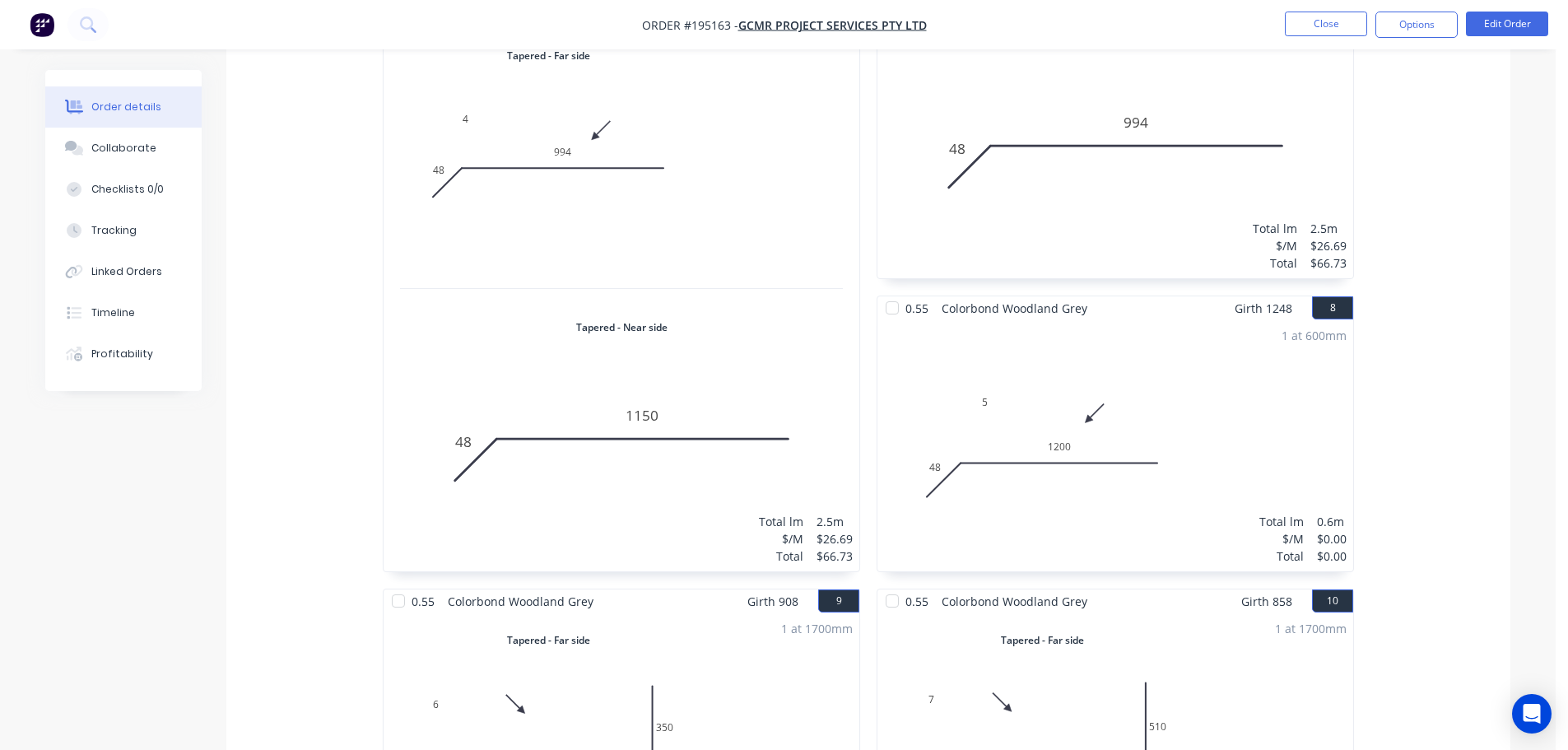
scroll to position [2031, 0]
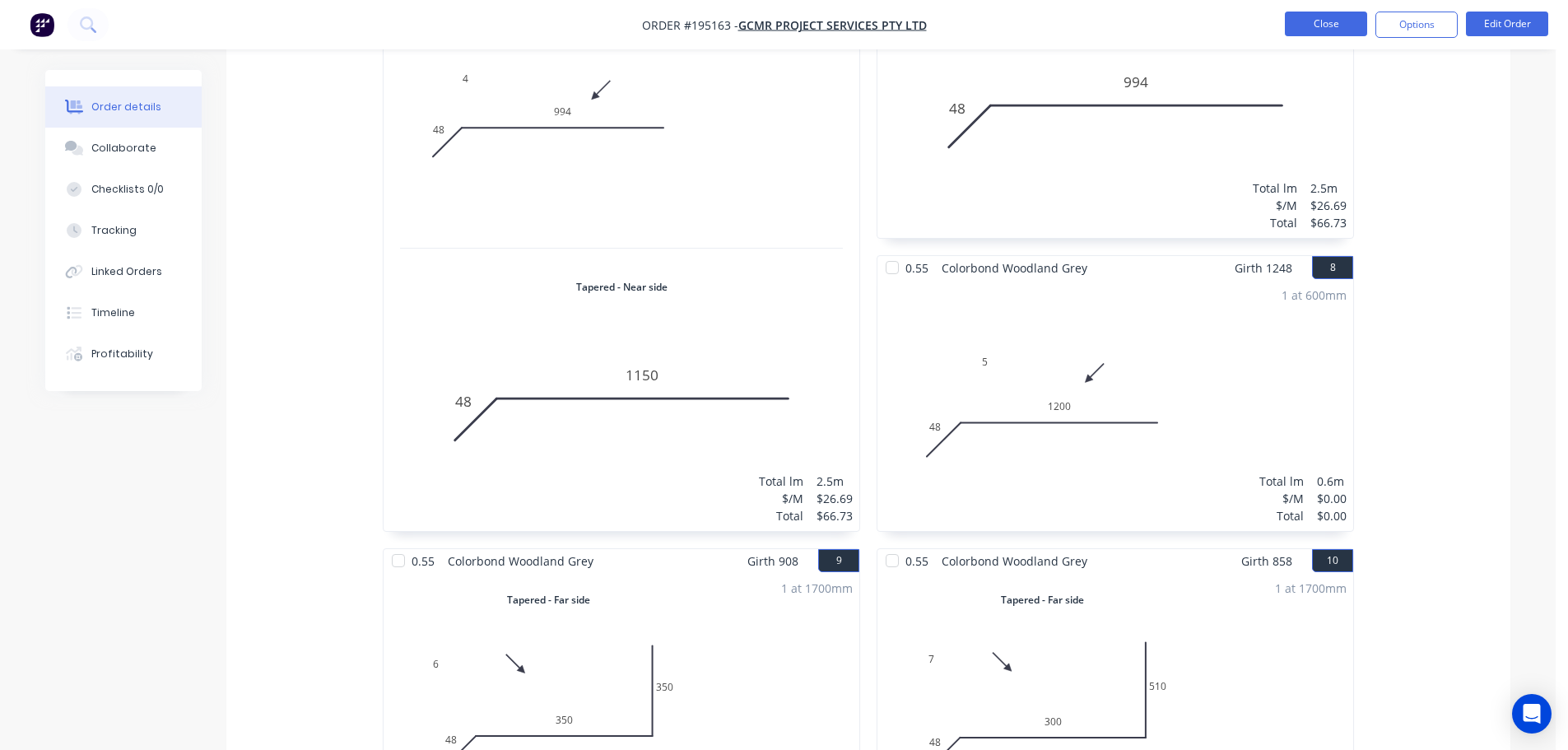
click at [1337, 29] on button "Close" at bounding box center [1325, 23] width 82 height 25
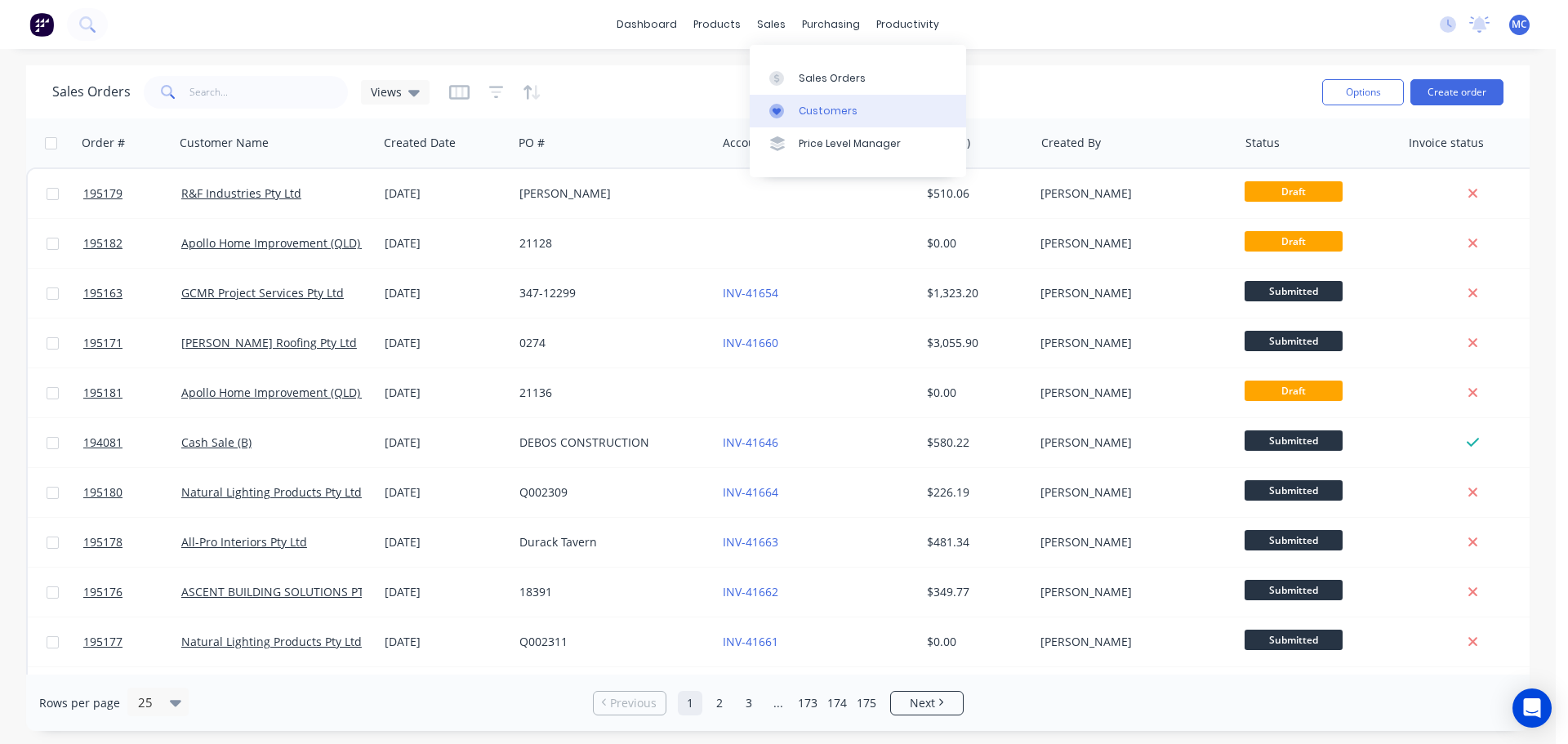
click at [827, 107] on div "Customers" at bounding box center [828, 111] width 58 height 15
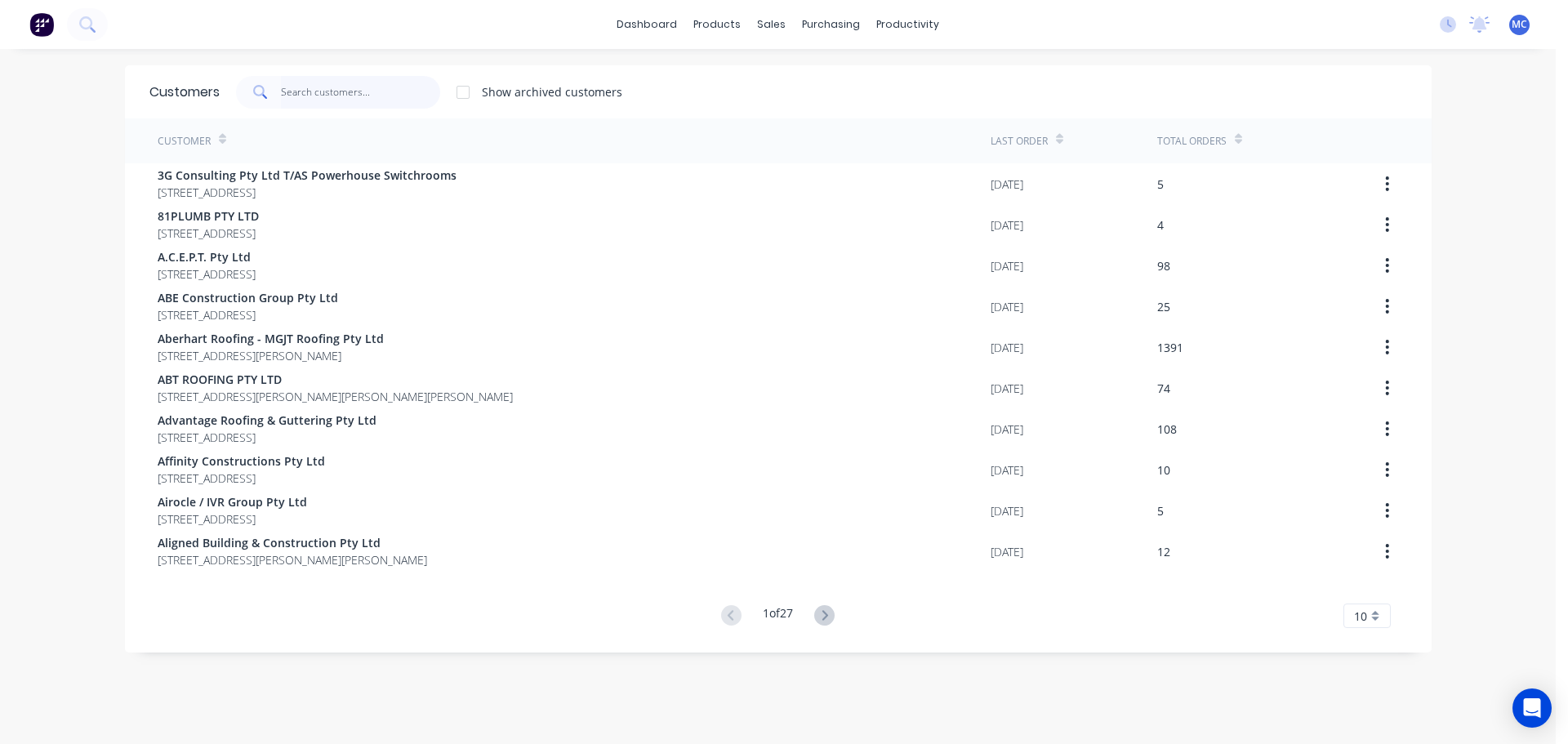
click at [313, 90] on input "text" at bounding box center [360, 92] width 159 height 33
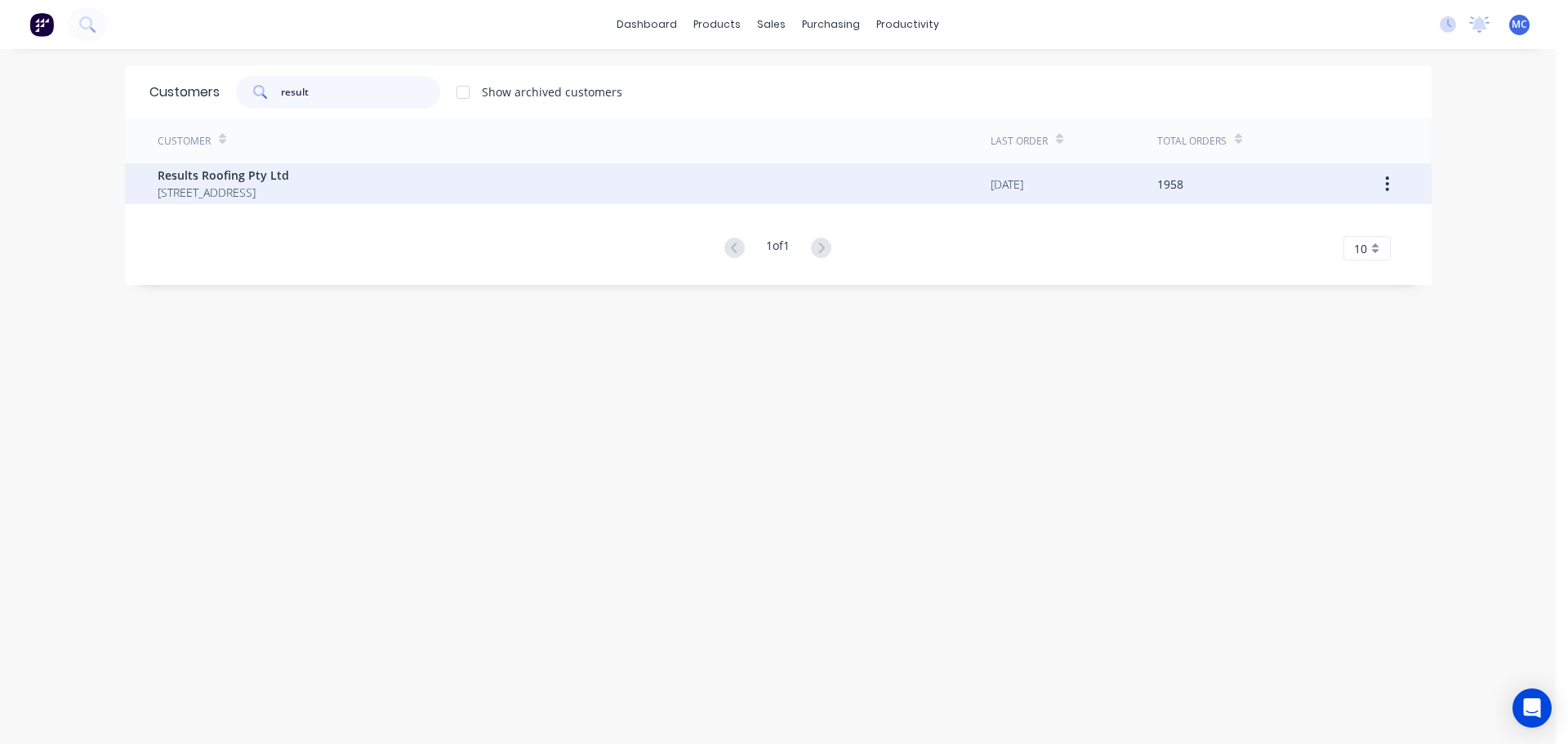
type input "result"
click at [200, 177] on span "Results Roofing Pty Ltd" at bounding box center [223, 175] width 132 height 17
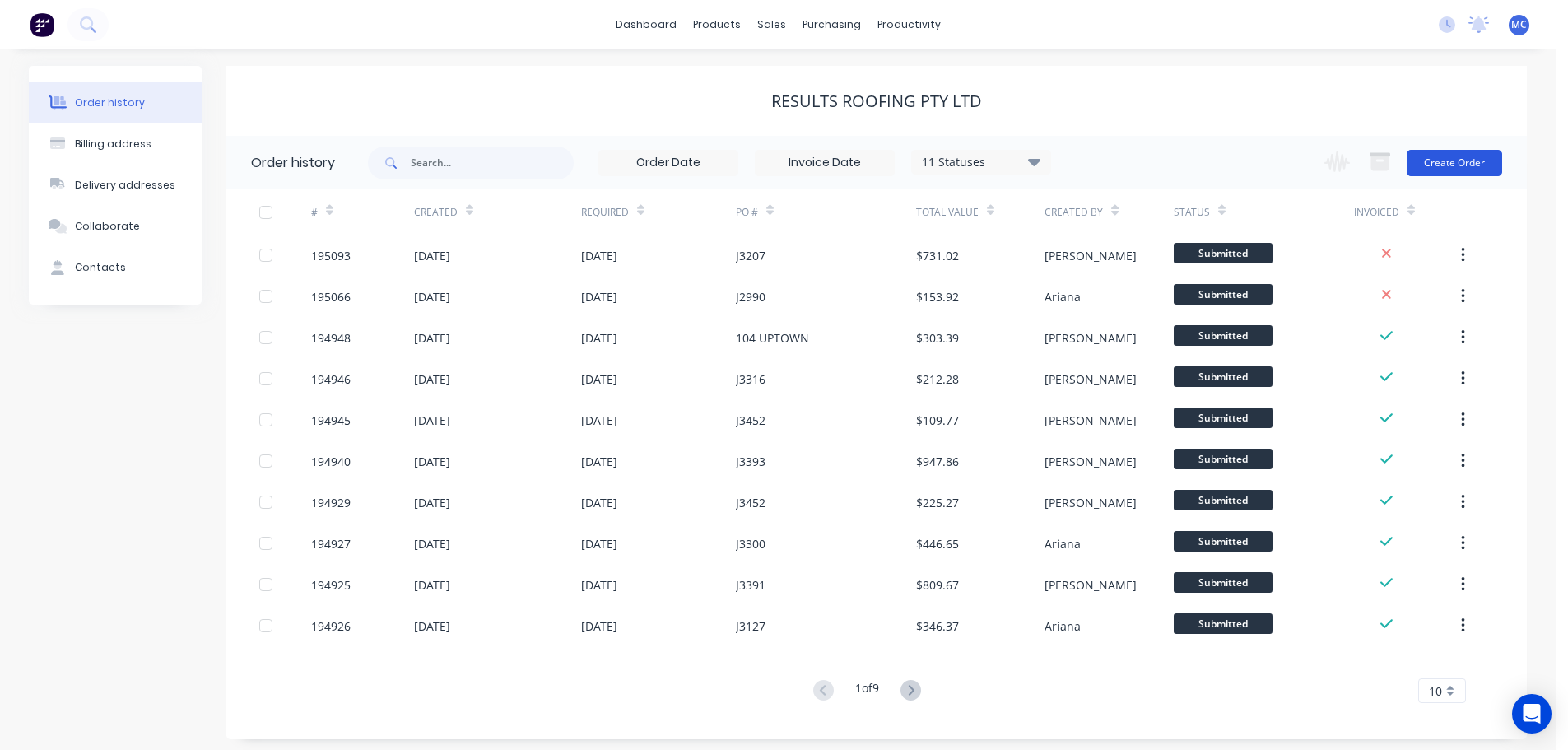
click at [1455, 164] on button "Create Order" at bounding box center [1455, 163] width 95 height 26
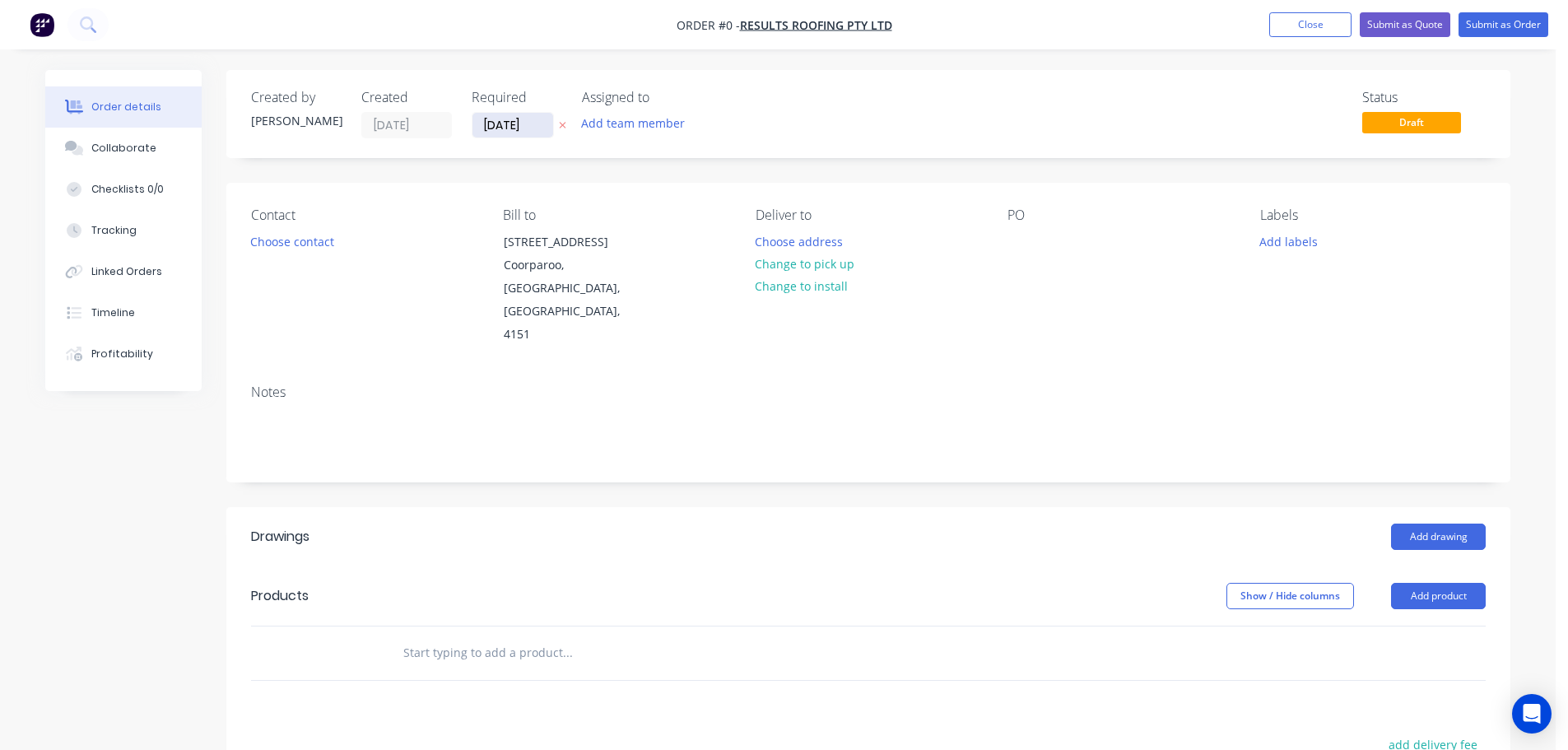
click at [503, 120] on input "[DATE]" at bounding box center [512, 125] width 81 height 25
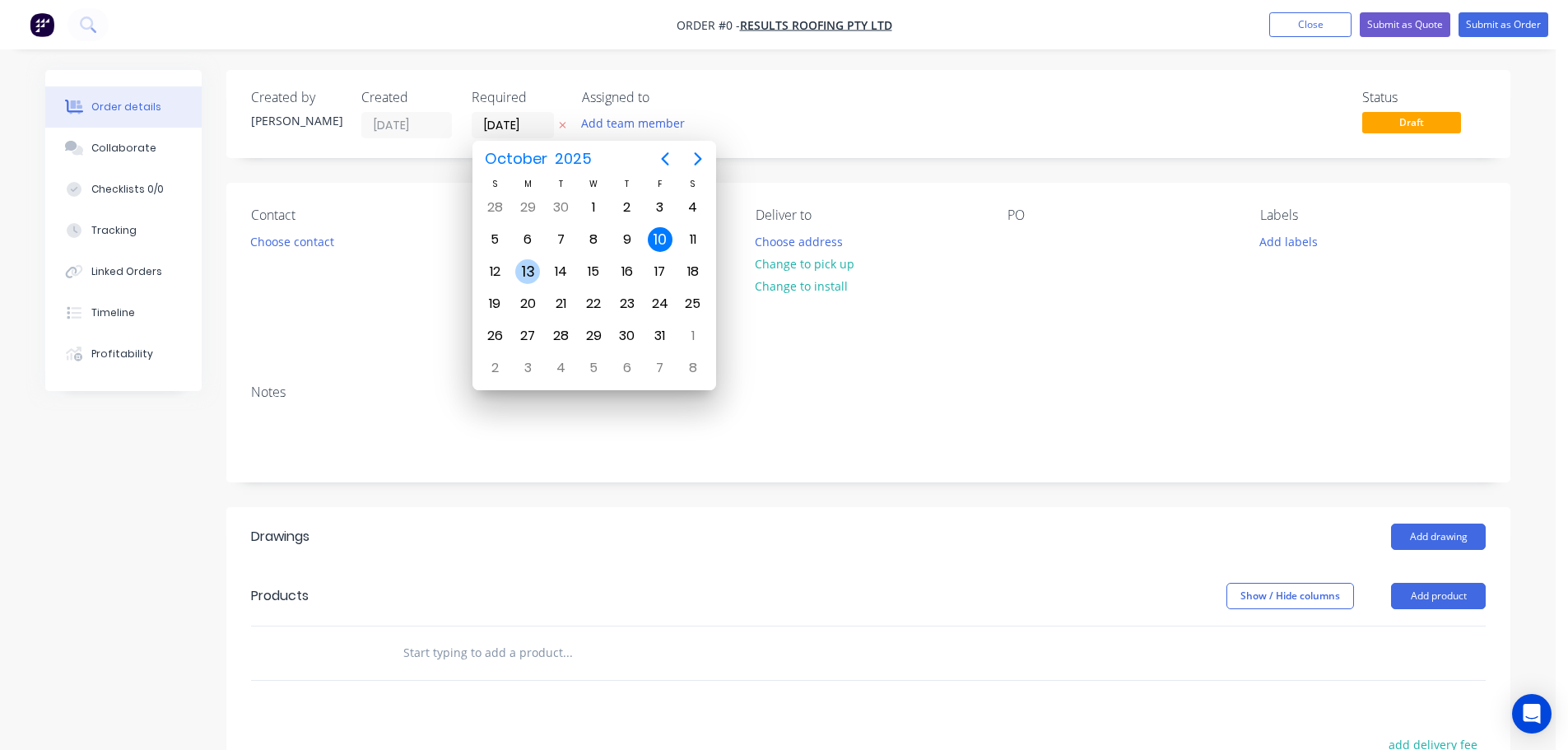
click at [528, 268] on div "13" at bounding box center [528, 271] width 25 height 25
type input "[DATE]"
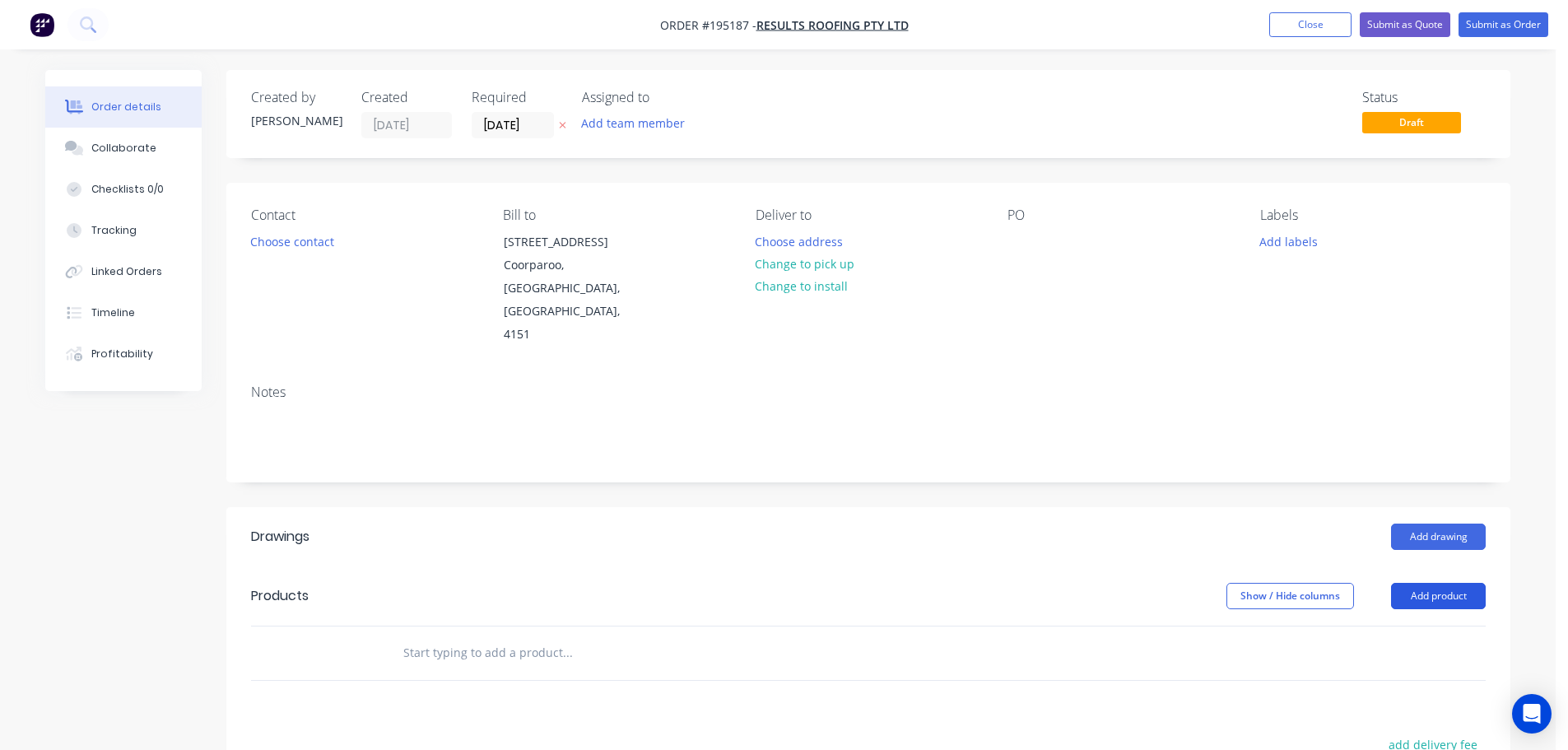
click at [1435, 583] on button "Add product" at bounding box center [1438, 596] width 94 height 26
click at [1406, 625] on div "Product catalogue" at bounding box center [1408, 637] width 126 height 24
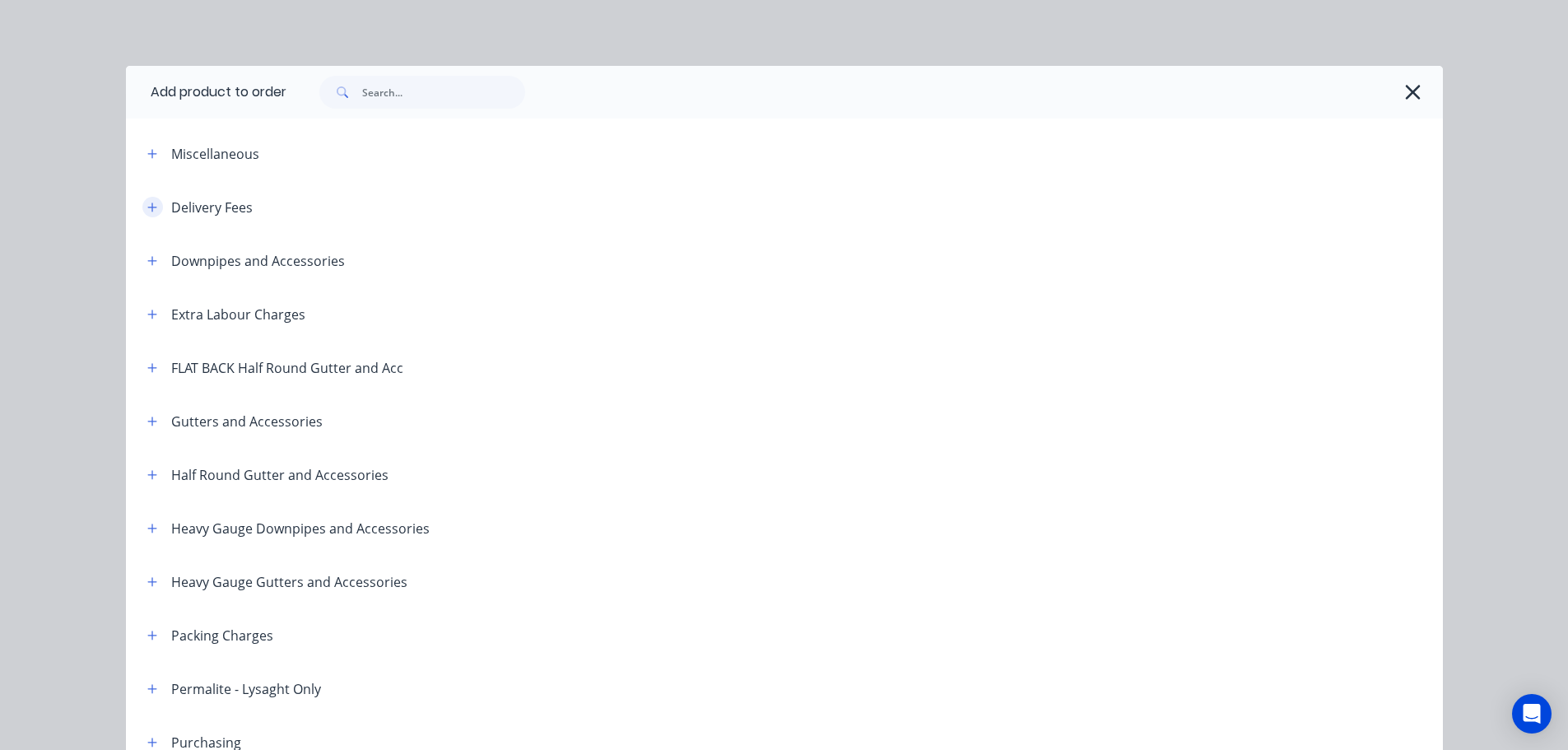
click at [147, 206] on icon "button" at bounding box center [152, 207] width 9 height 9
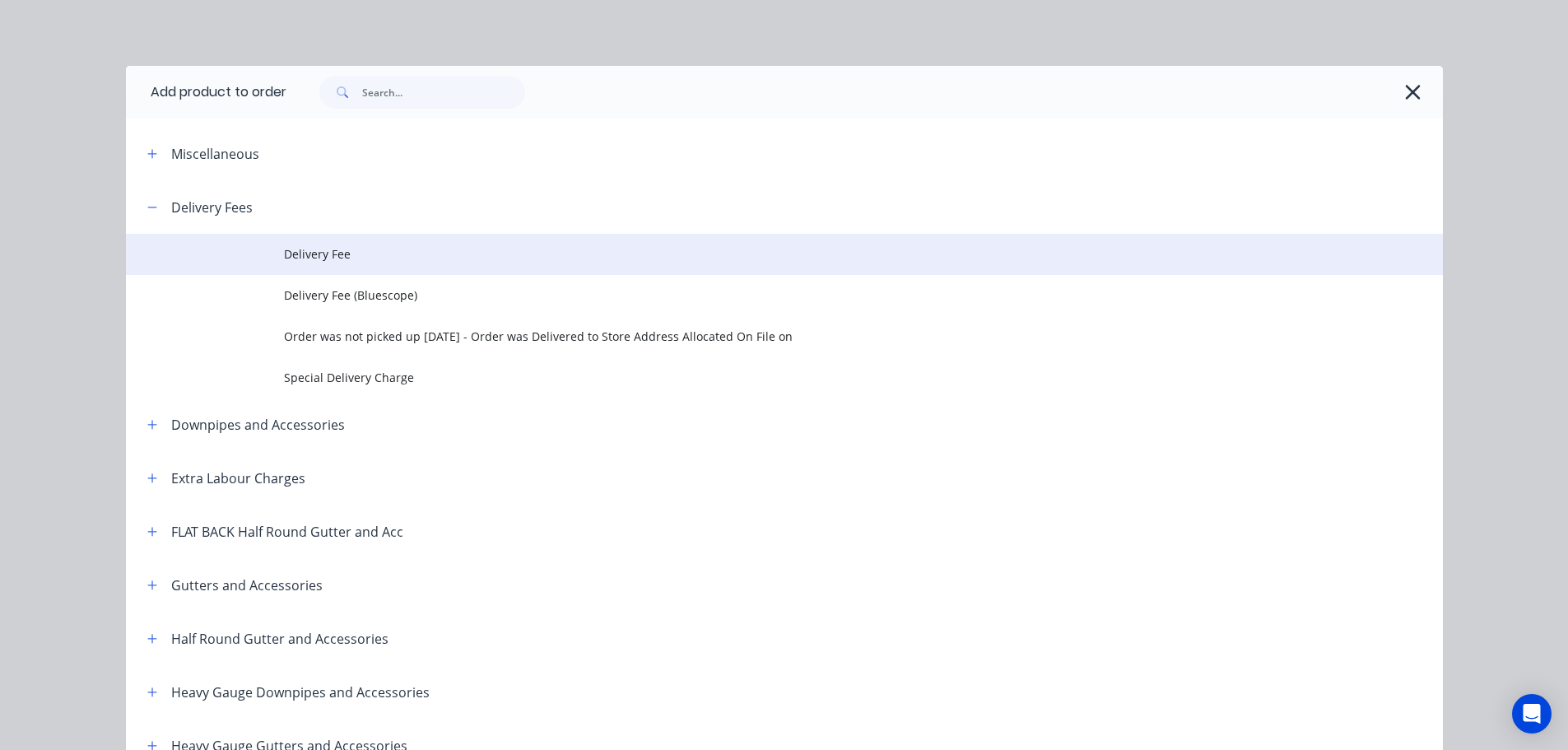
click at [299, 256] on span "Delivery Fee" at bounding box center [748, 254] width 927 height 17
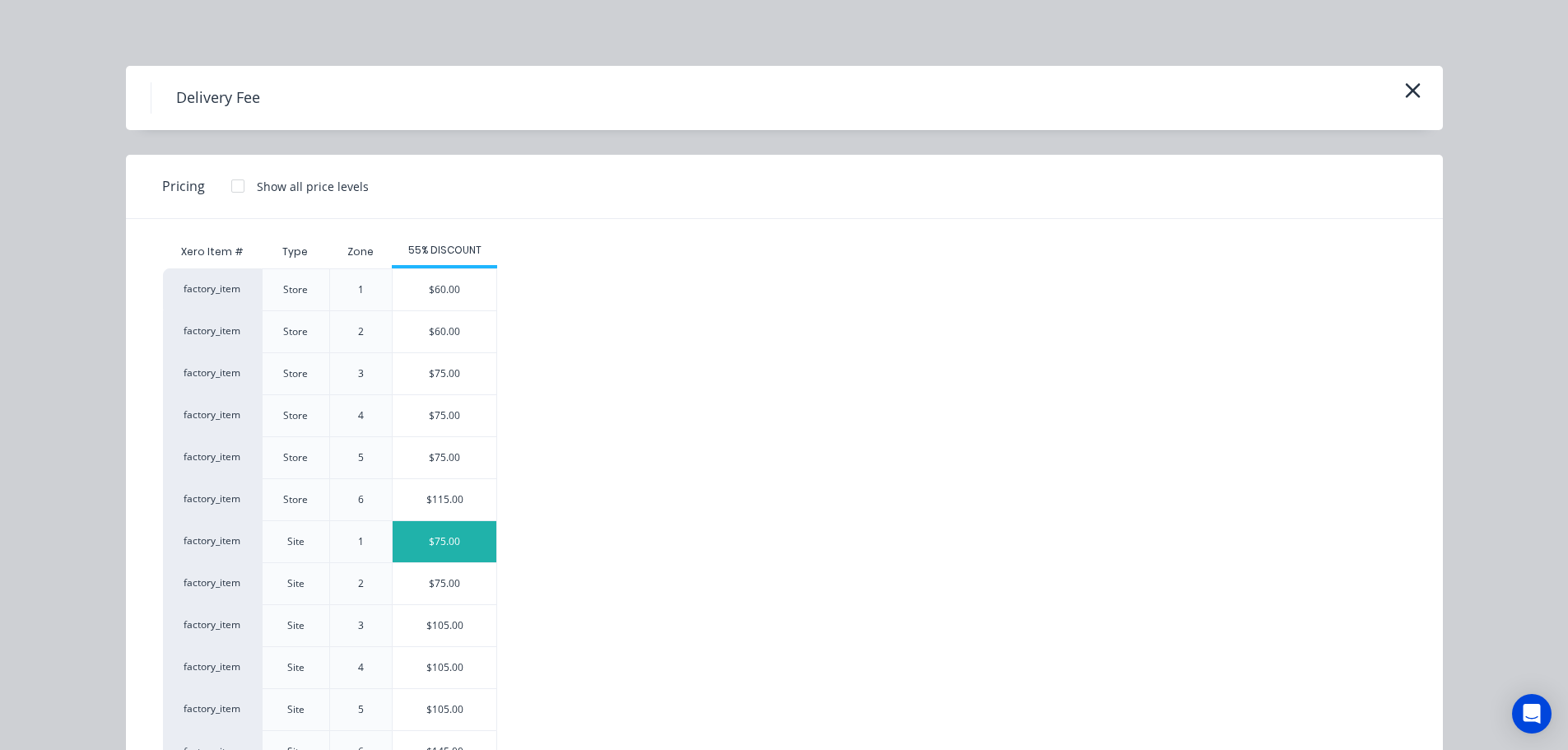
click at [437, 538] on div "$75.00" at bounding box center [444, 541] width 104 height 42
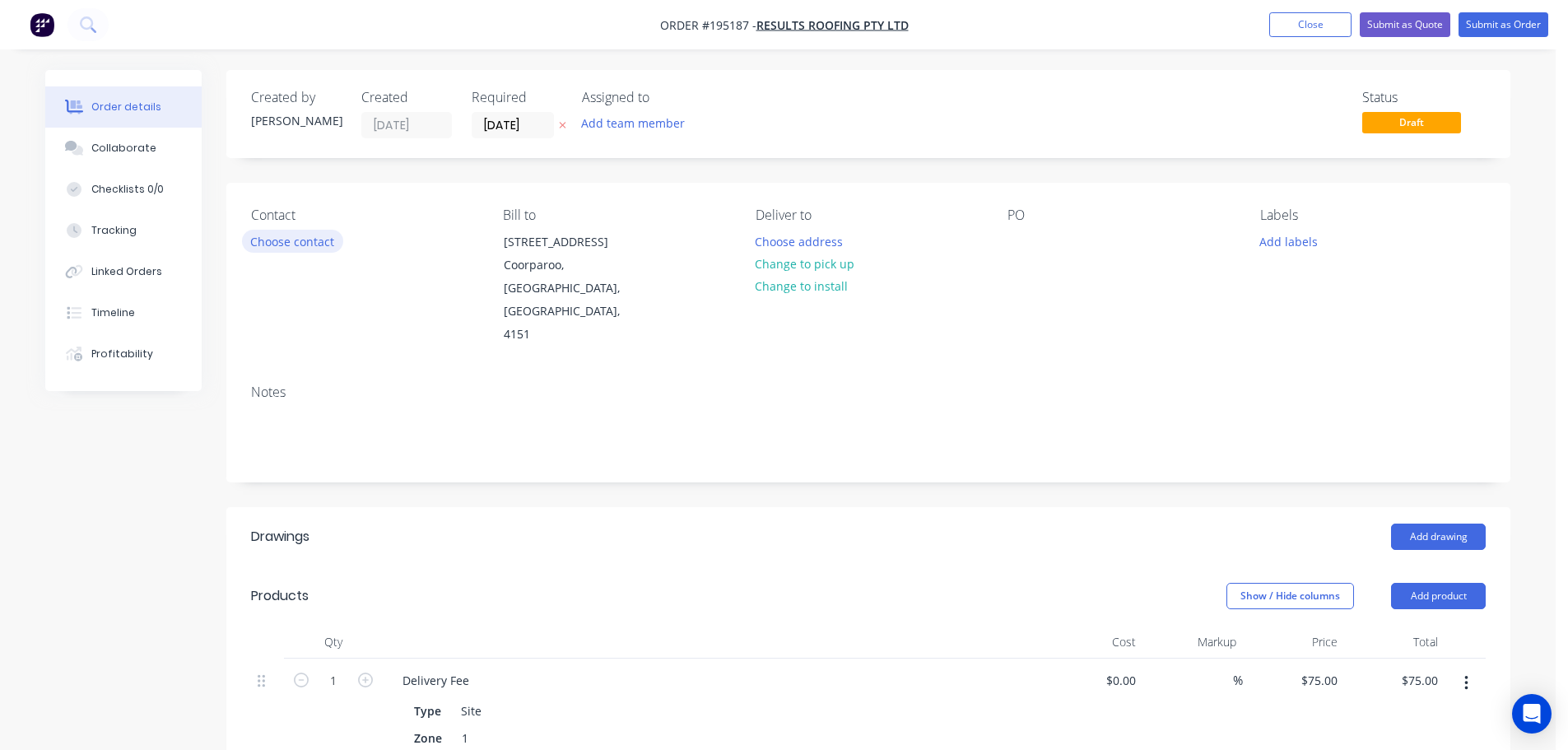
click at [280, 241] on button "Choose contact" at bounding box center [292, 241] width 101 height 23
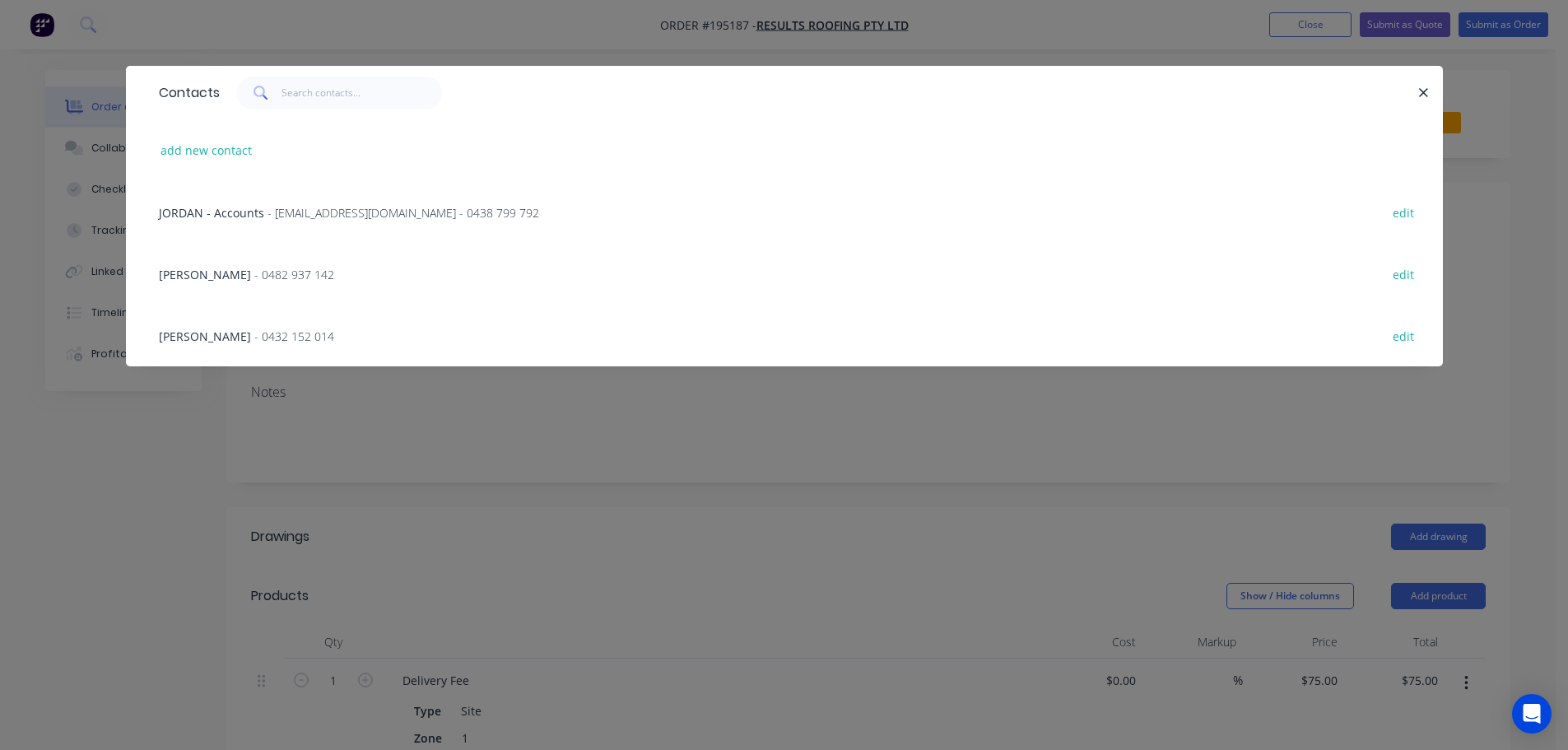
click at [204, 266] on div "[PERSON_NAME] - 0482 937 142" at bounding box center [246, 275] width 175 height 17
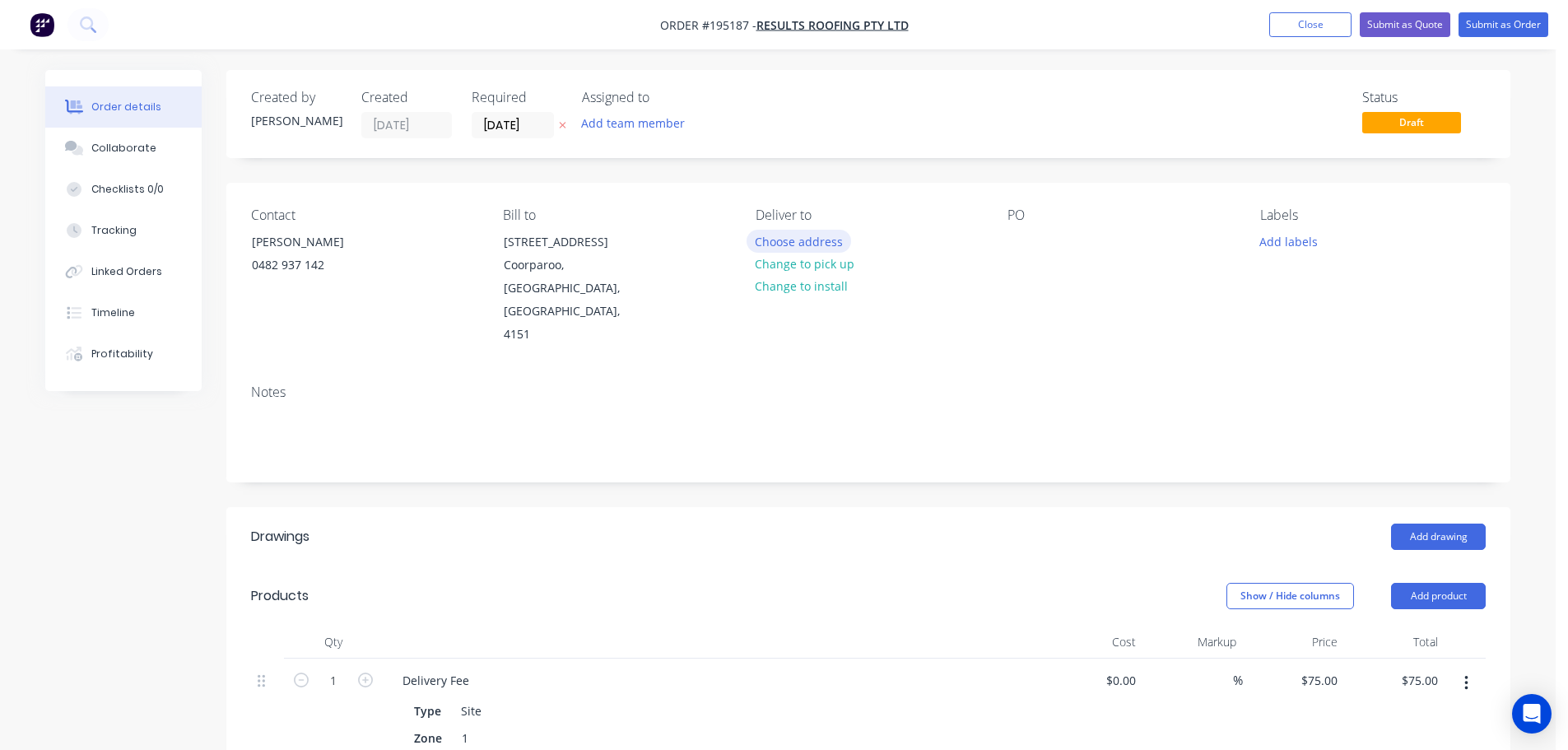
click at [775, 243] on button "Choose address" at bounding box center [800, 241] width 106 height 23
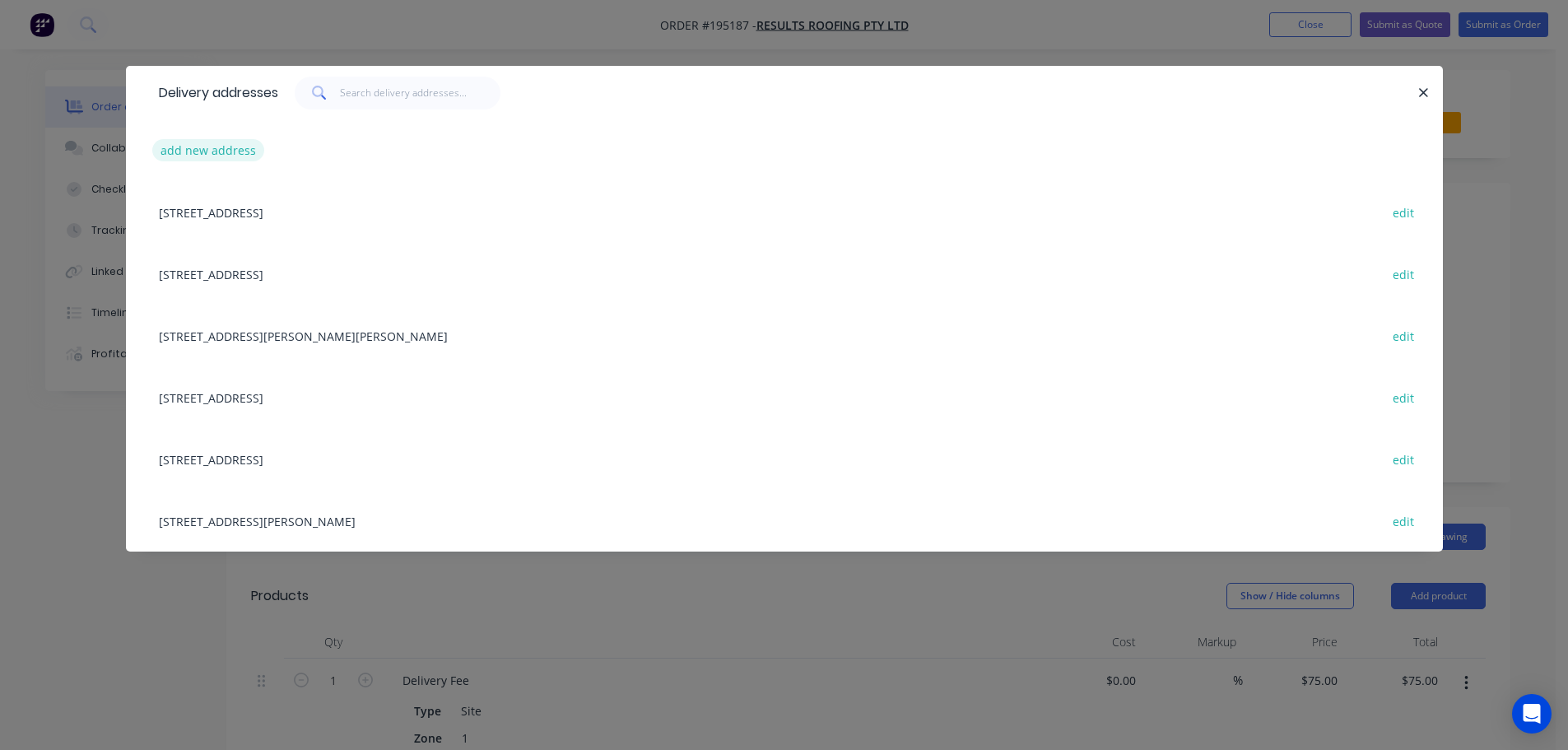
click at [223, 151] on button "add new address" at bounding box center [209, 151] width 113 height 23
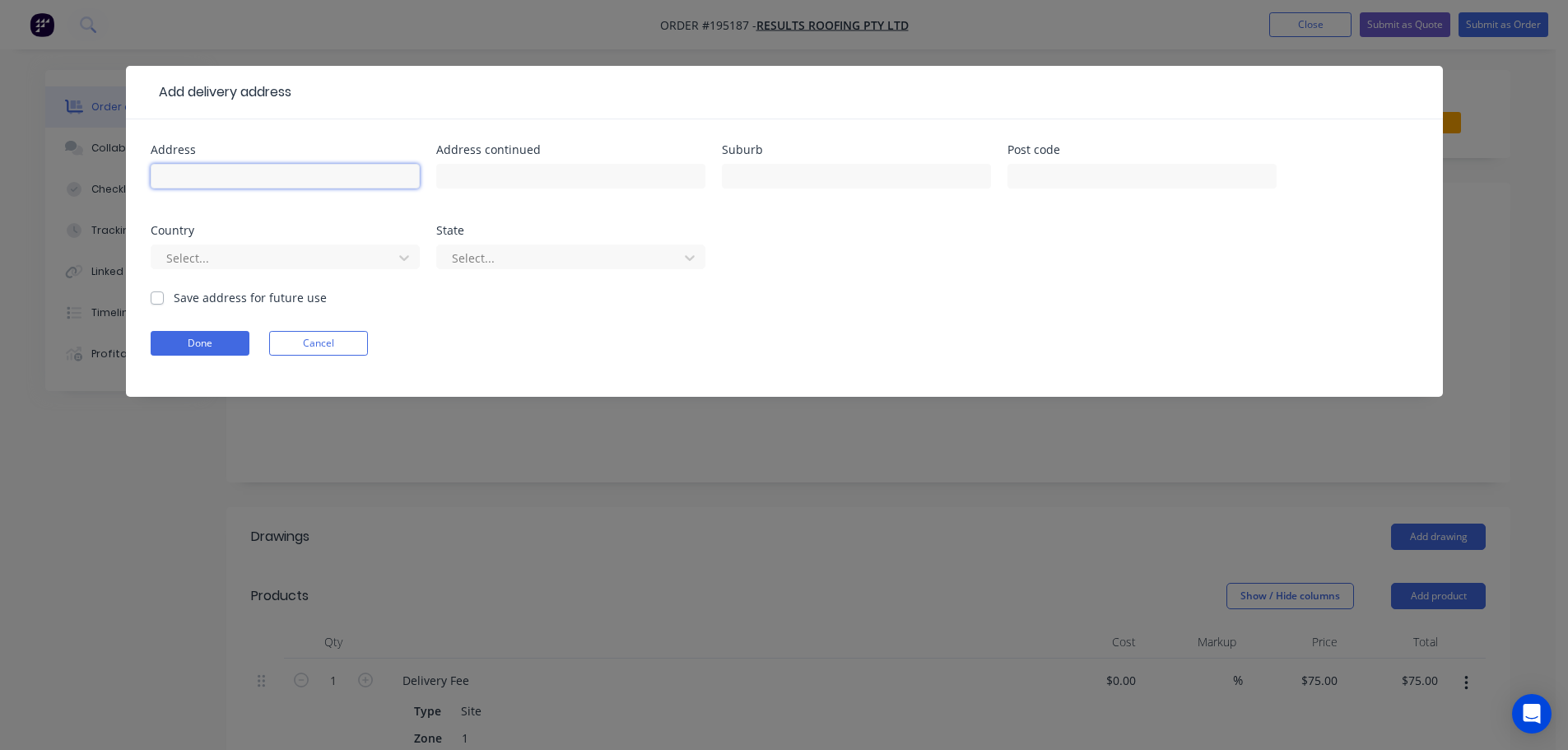
click at [184, 174] on input "text" at bounding box center [285, 176] width 269 height 25
type input "Lot [STREET_ADDRESS]"
type input "Gleneagle"
click button "Done" at bounding box center [200, 343] width 99 height 25
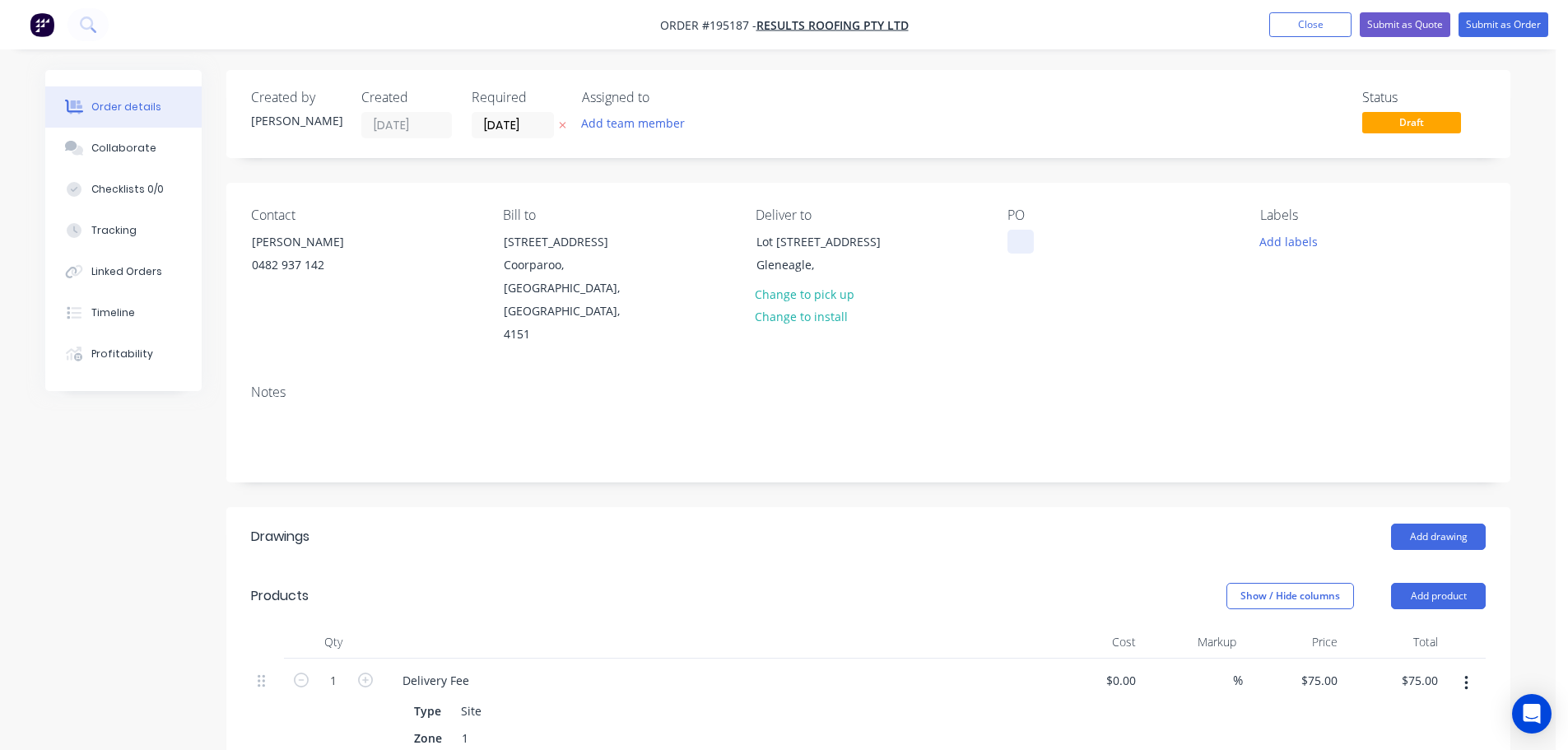
click at [1021, 242] on div at bounding box center [1020, 242] width 26 height 24
click at [1422, 583] on button "Add product" at bounding box center [1438, 596] width 94 height 26
click at [1383, 625] on div "Product catalogue" at bounding box center [1408, 637] width 126 height 24
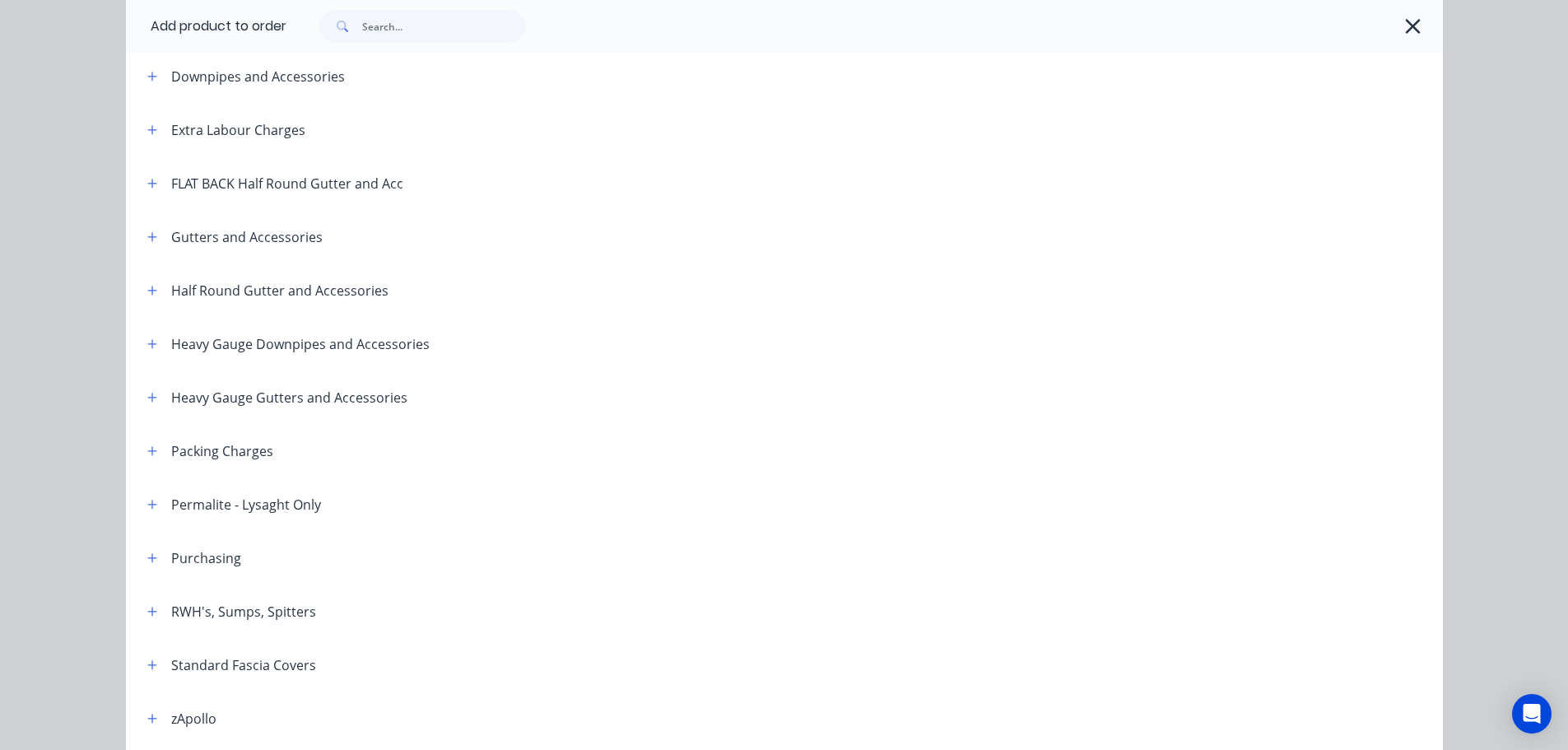
scroll to position [411, 0]
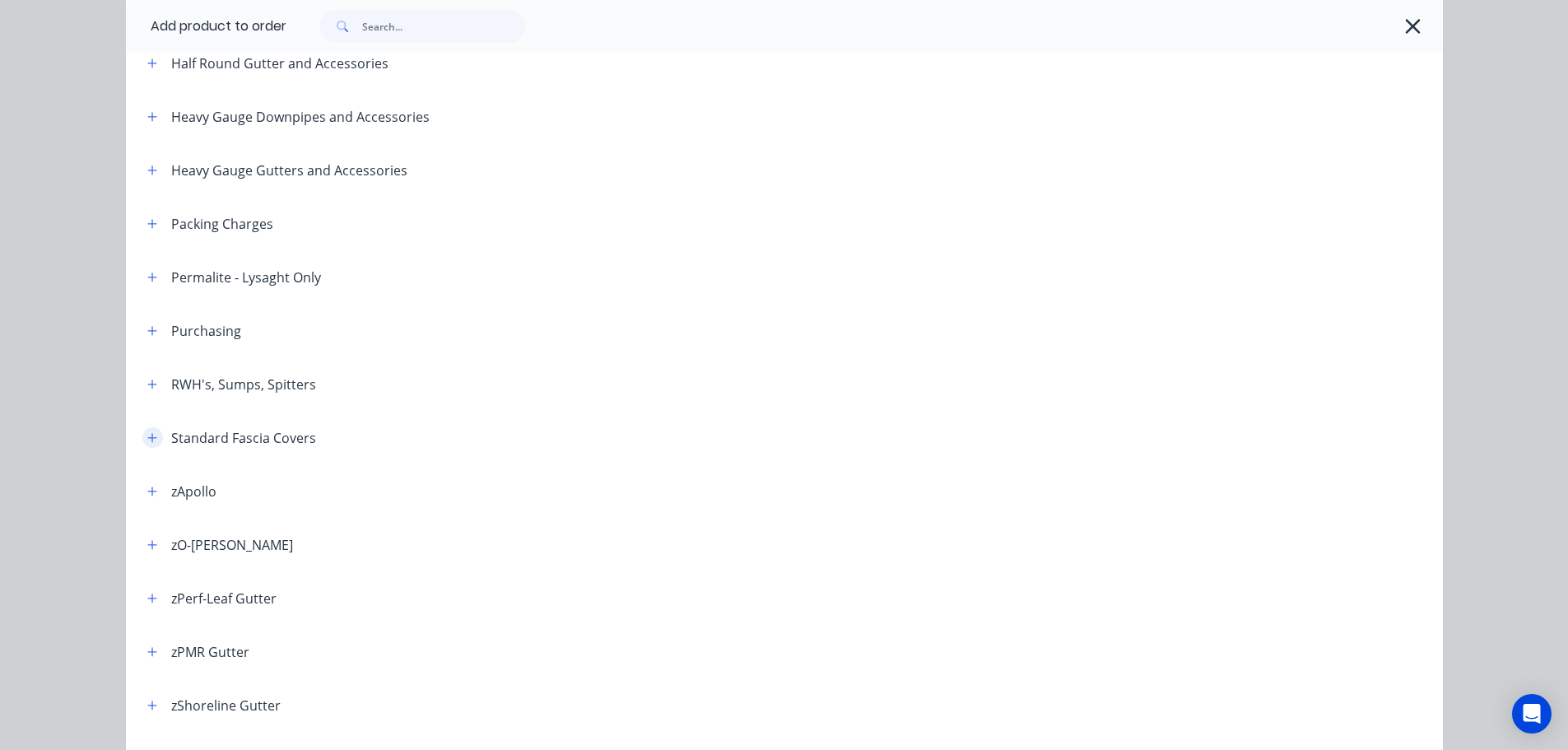
click at [147, 436] on icon "button" at bounding box center [152, 437] width 10 height 11
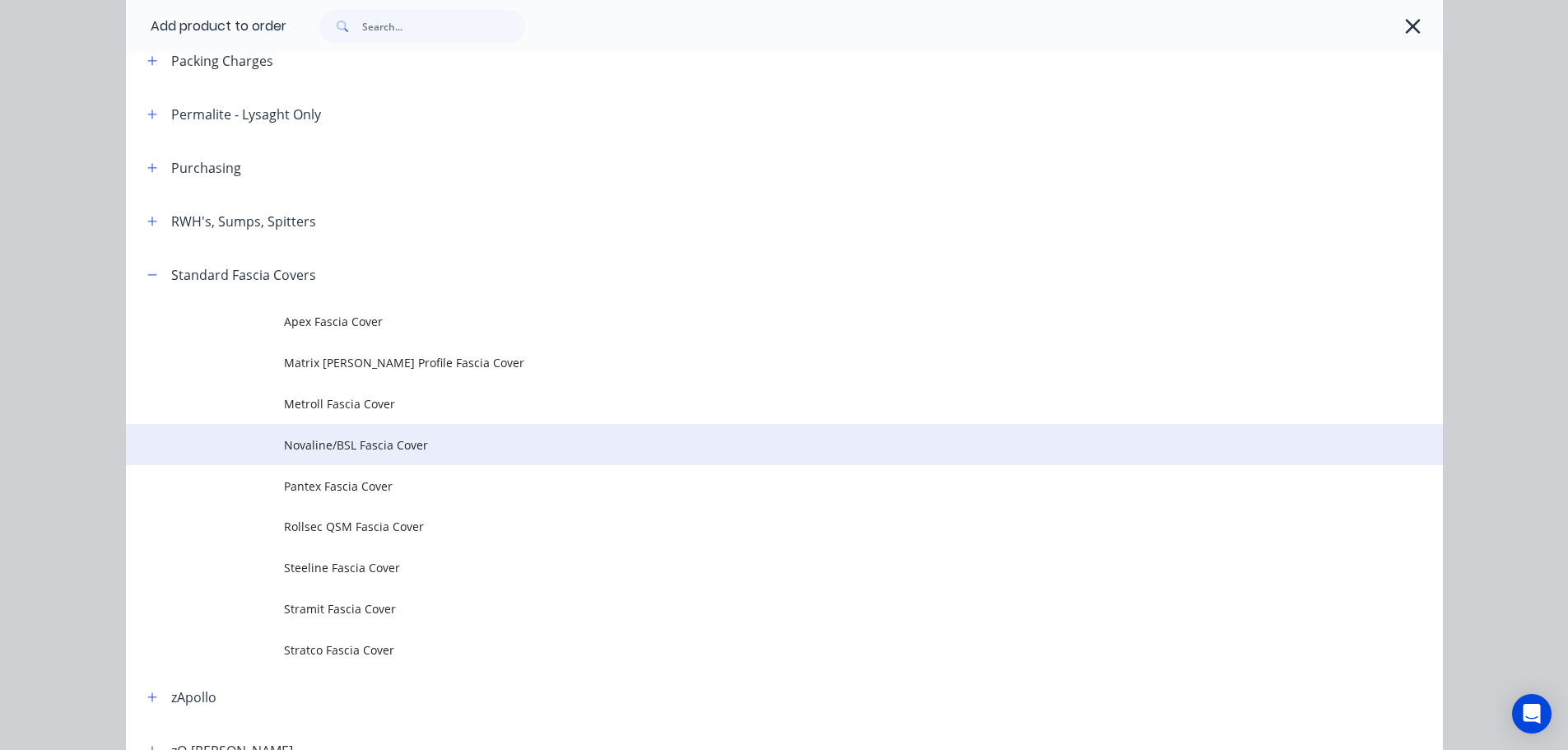
scroll to position [576, 0]
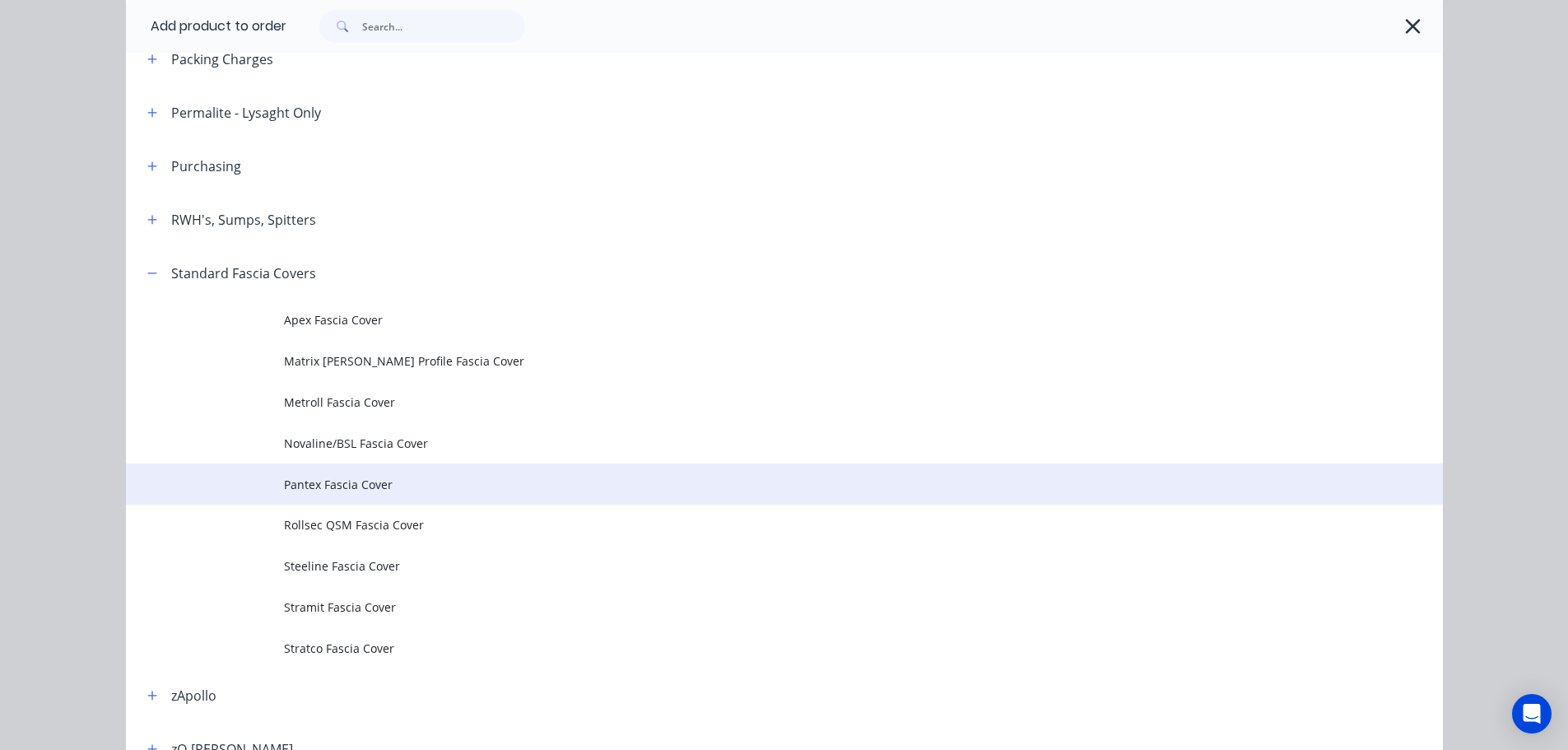
click at [352, 479] on span "Pantex Fascia Cover" at bounding box center [748, 484] width 927 height 17
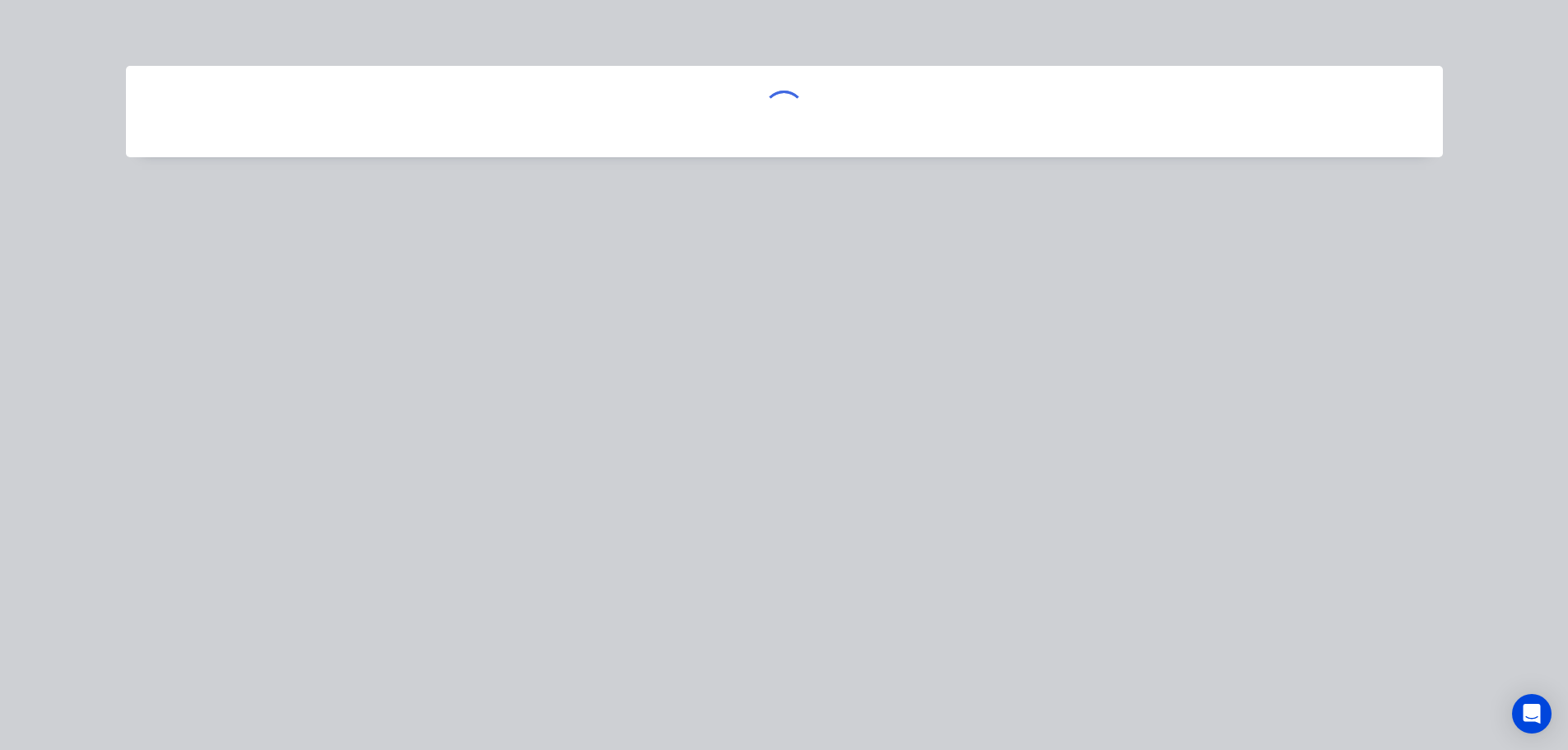
scroll to position [0, 0]
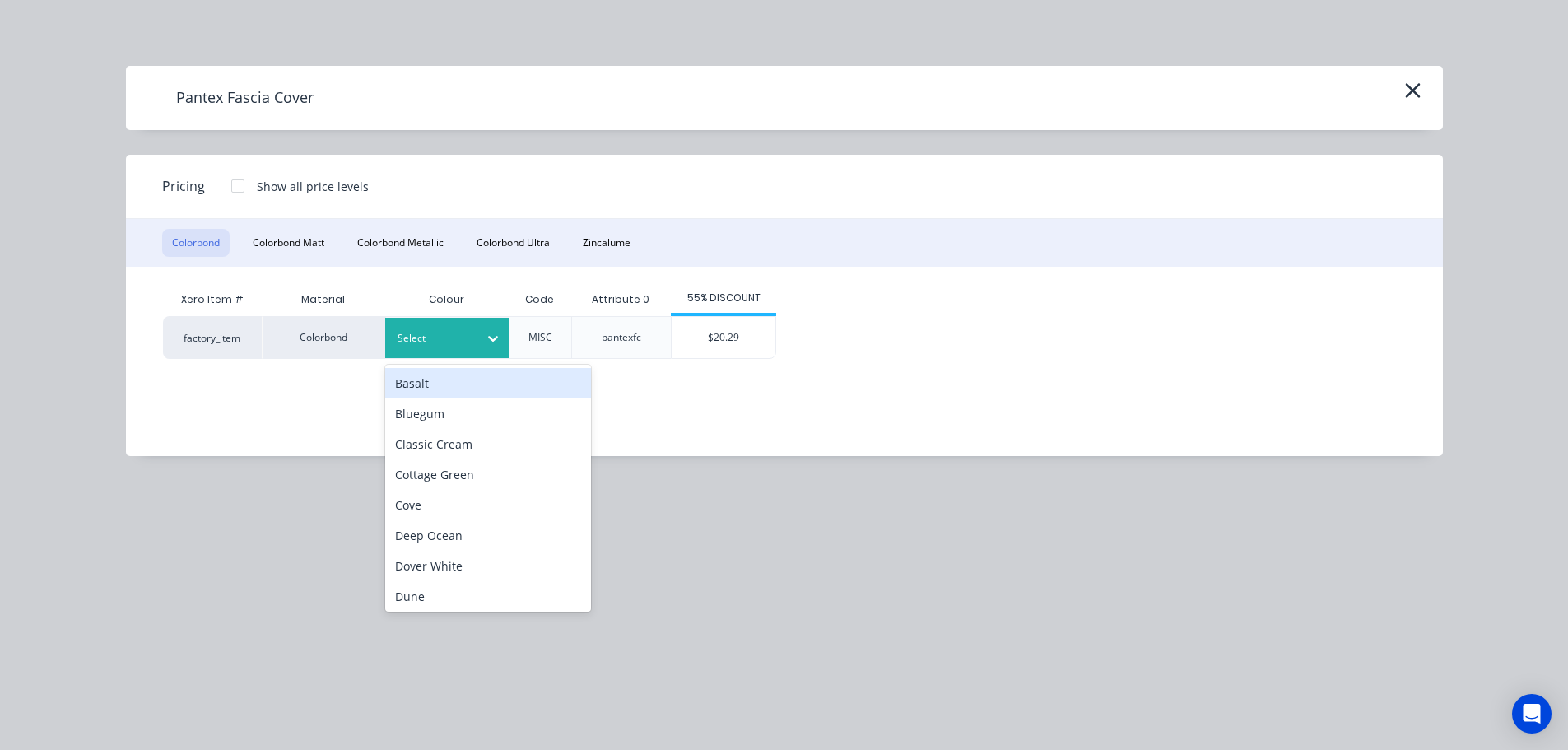
click at [496, 342] on icon at bounding box center [493, 338] width 16 height 16
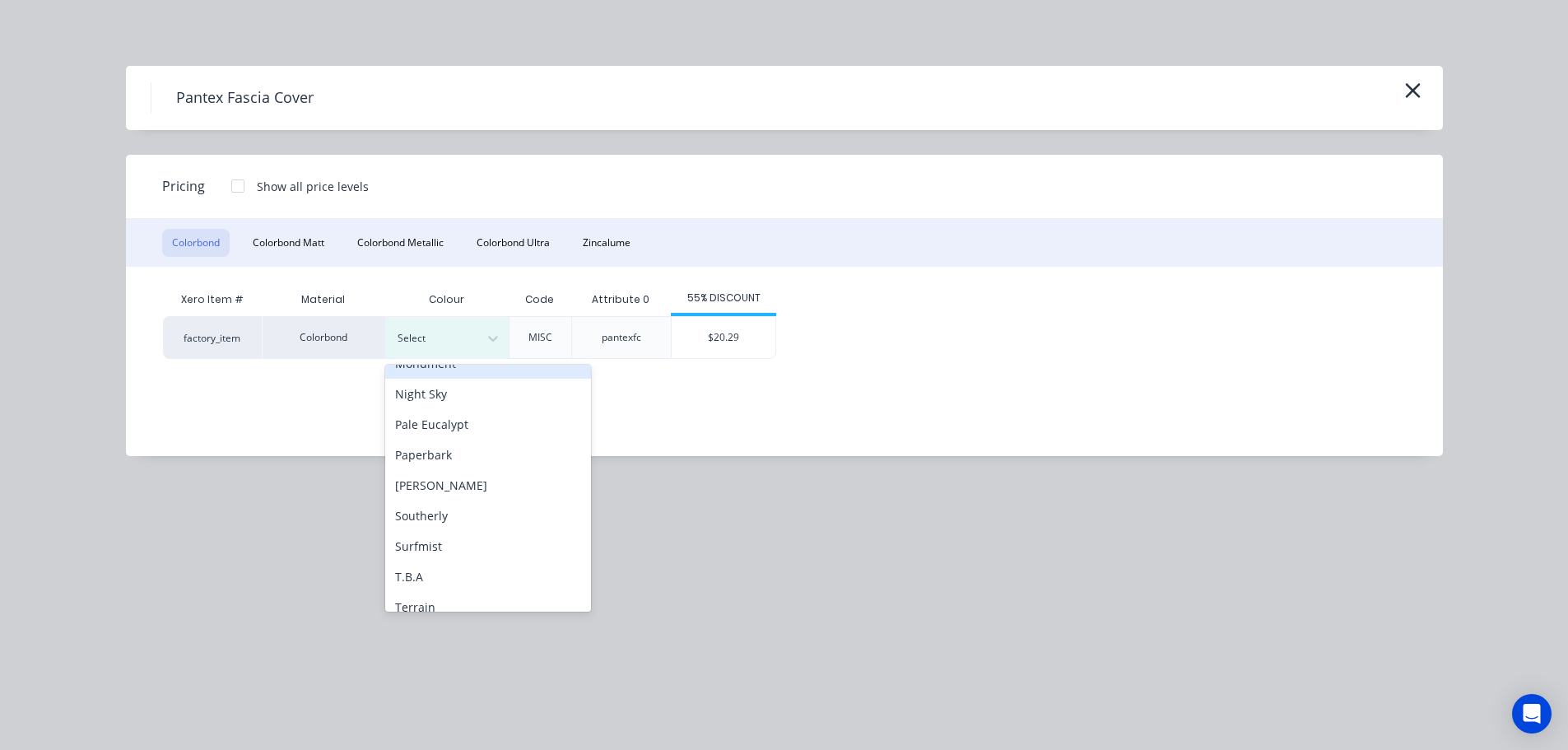
scroll to position [494, 0]
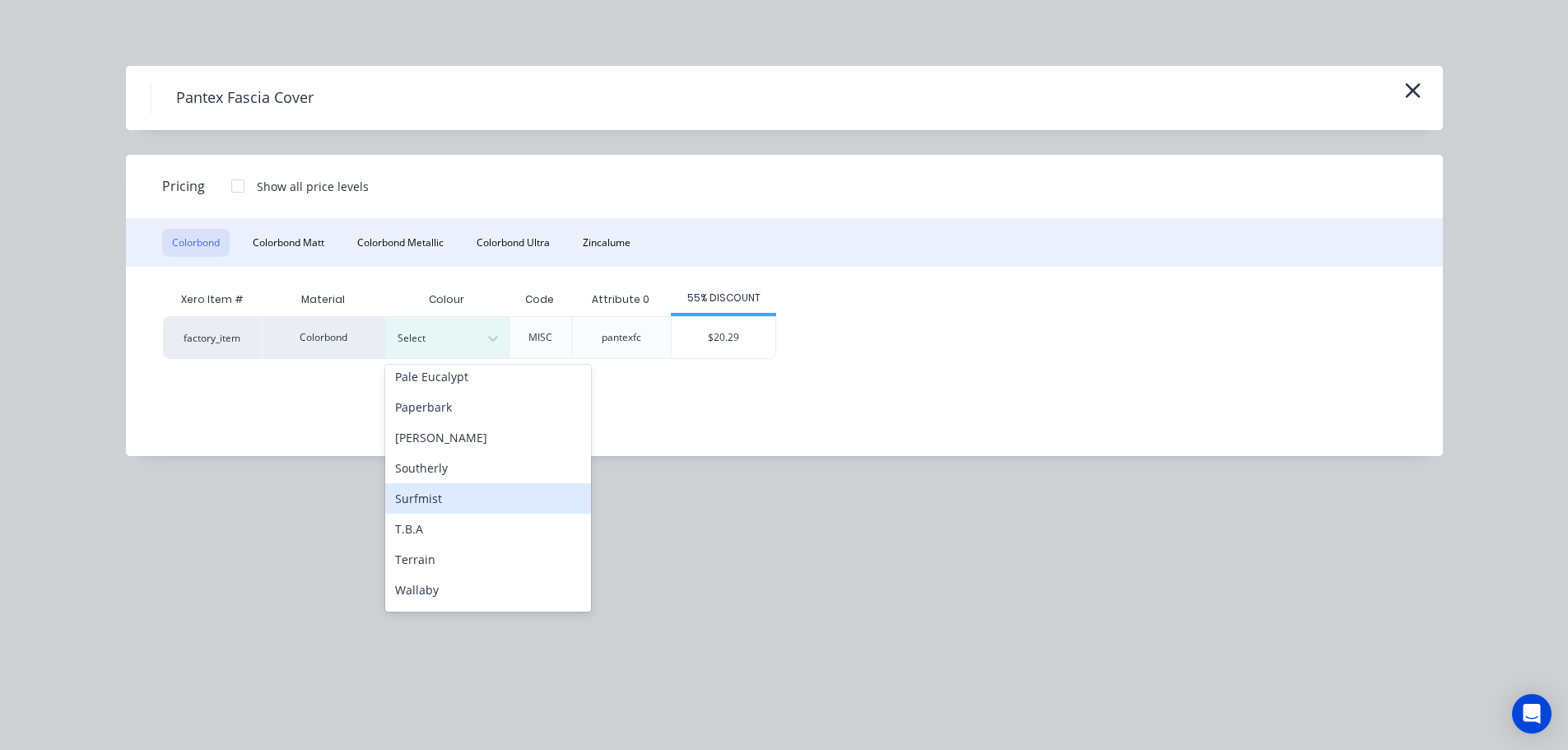
click at [414, 501] on div "Surfmist" at bounding box center [489, 498] width 206 height 30
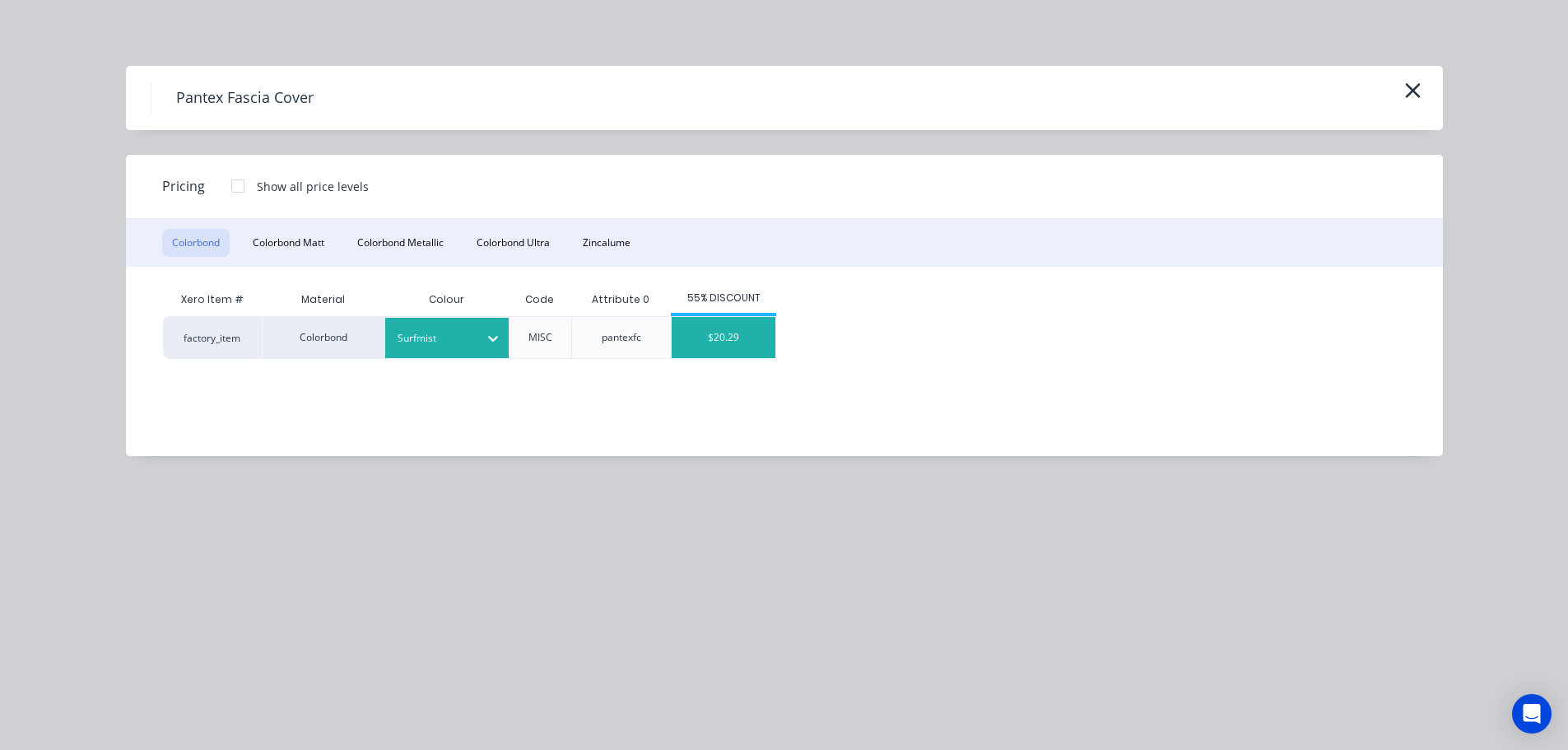
click at [761, 344] on div "$20.29" at bounding box center [723, 338] width 104 height 42
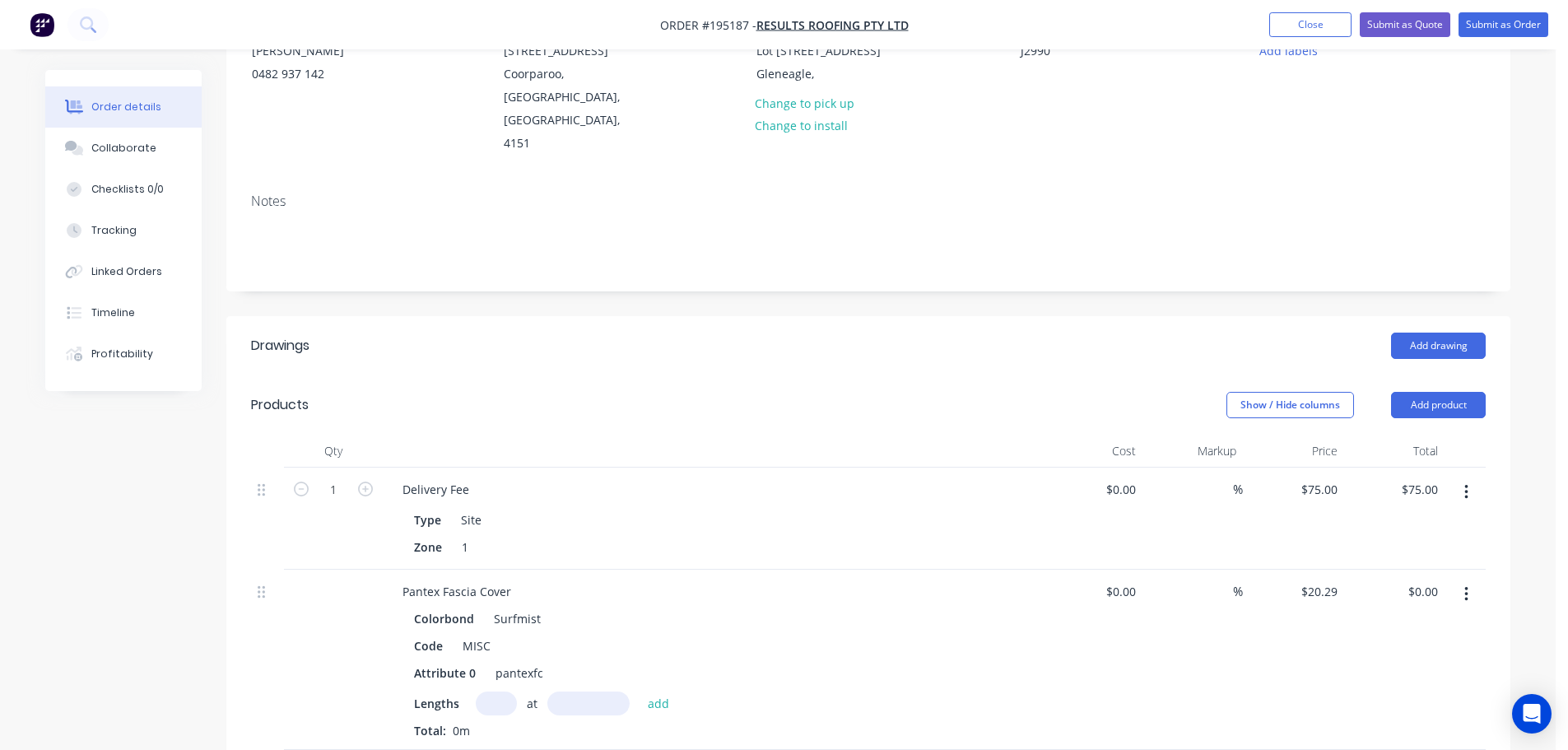
scroll to position [247, 0]
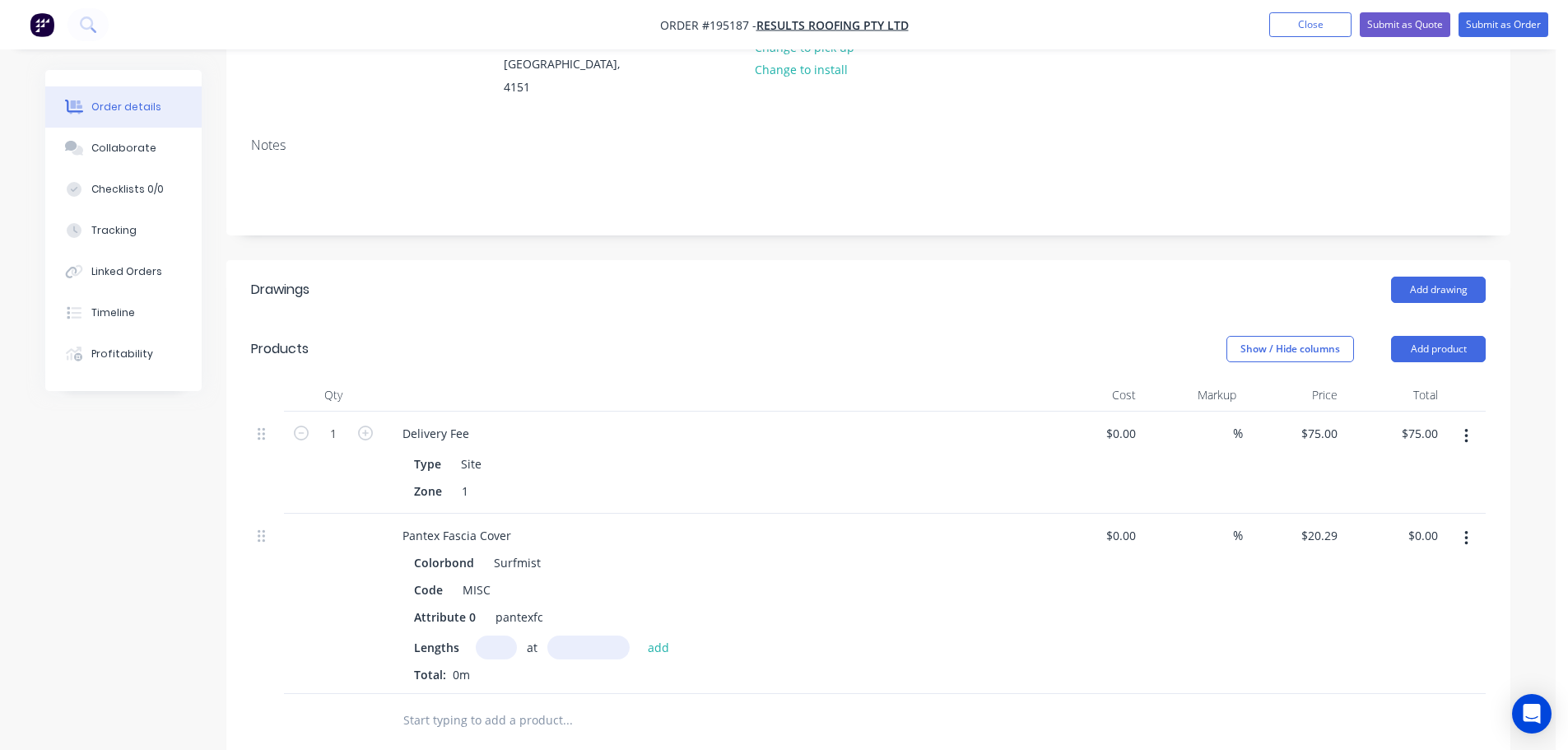
click at [493, 636] on input "text" at bounding box center [496, 648] width 42 height 24
type input "2"
type input "3500"
click at [639, 636] on button "add" at bounding box center [658, 647] width 39 height 23
click at [463, 578] on div "MISC" at bounding box center [476, 590] width 42 height 24
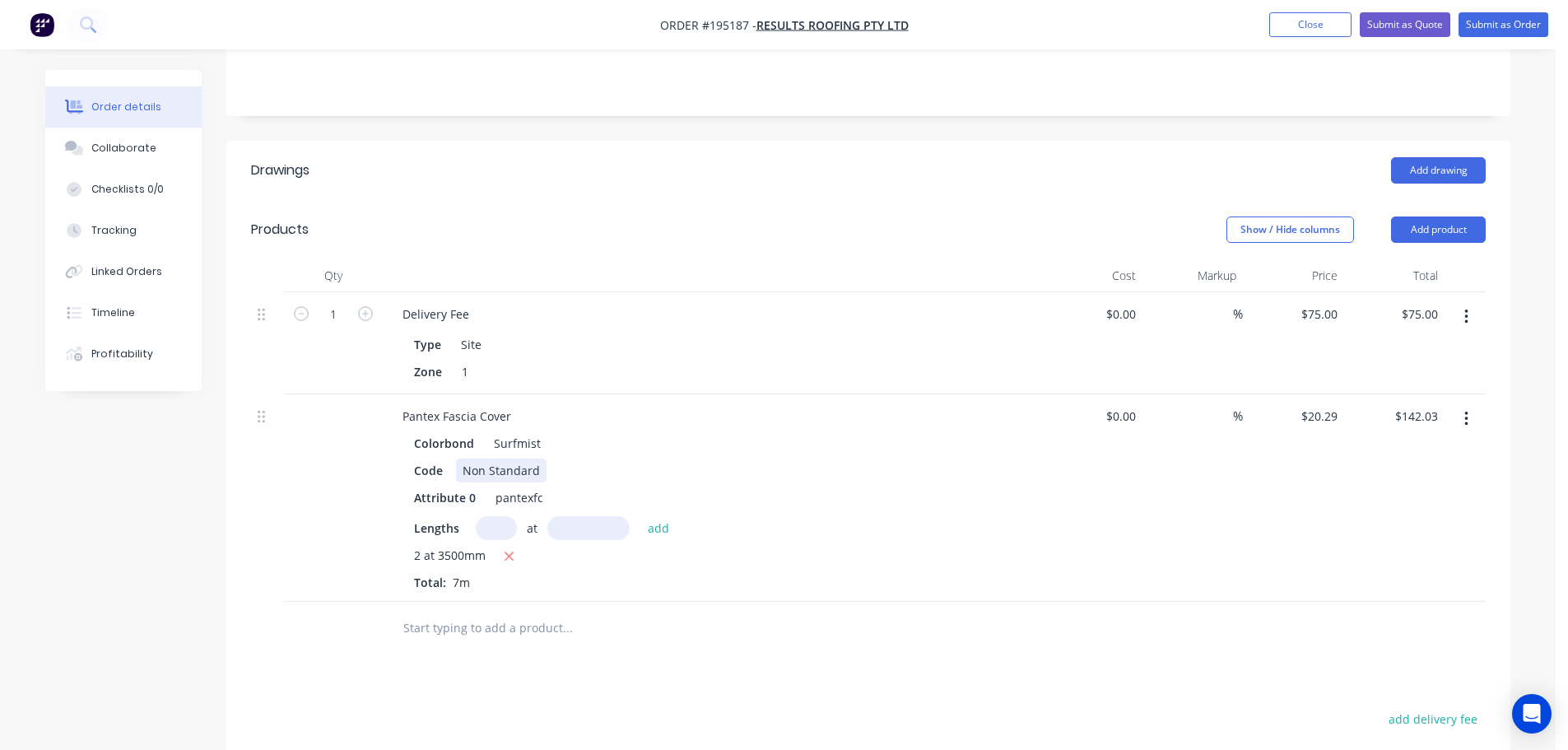
scroll to position [329, 0]
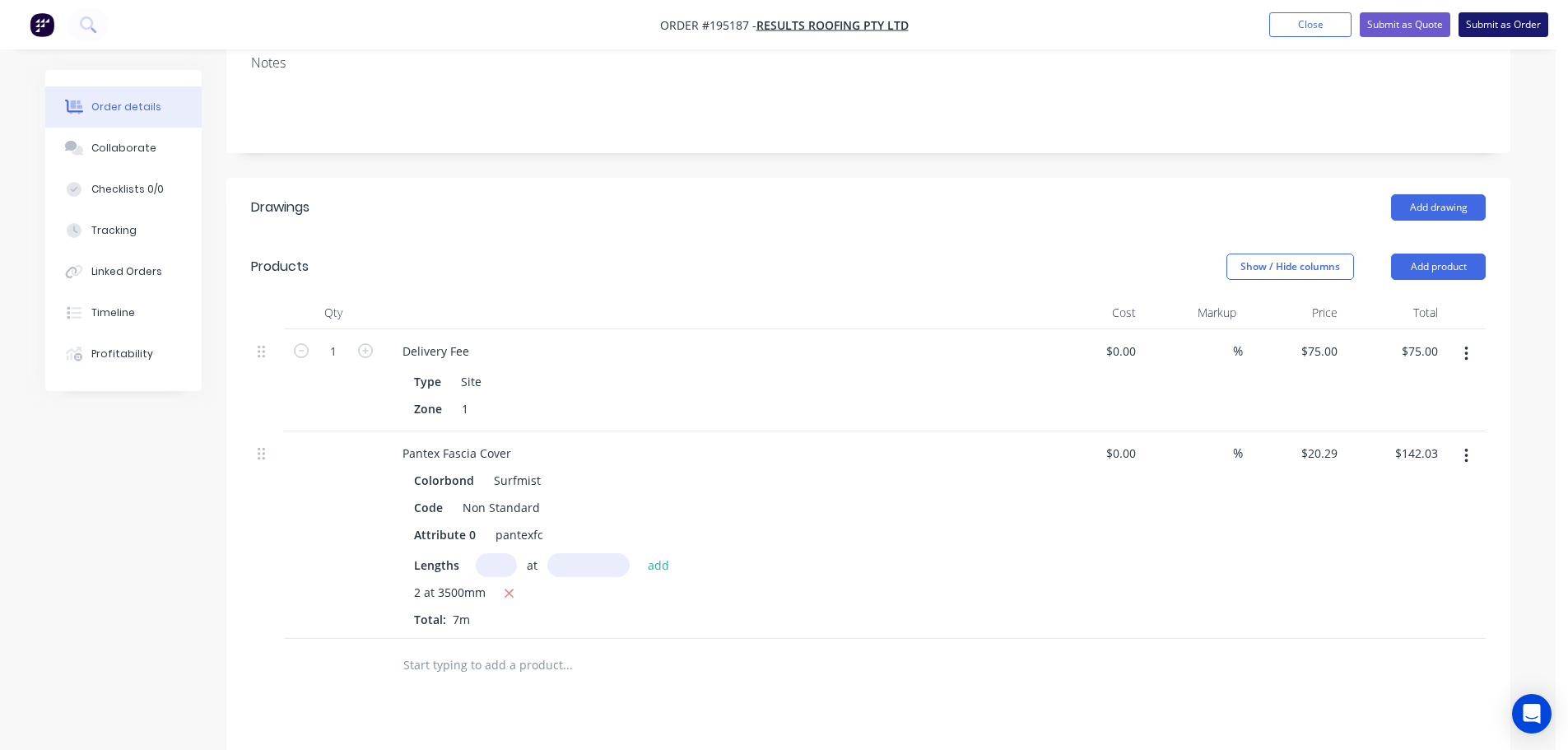
click at [1512, 26] on button "Submit as Order" at bounding box center [1504, 24] width 90 height 25
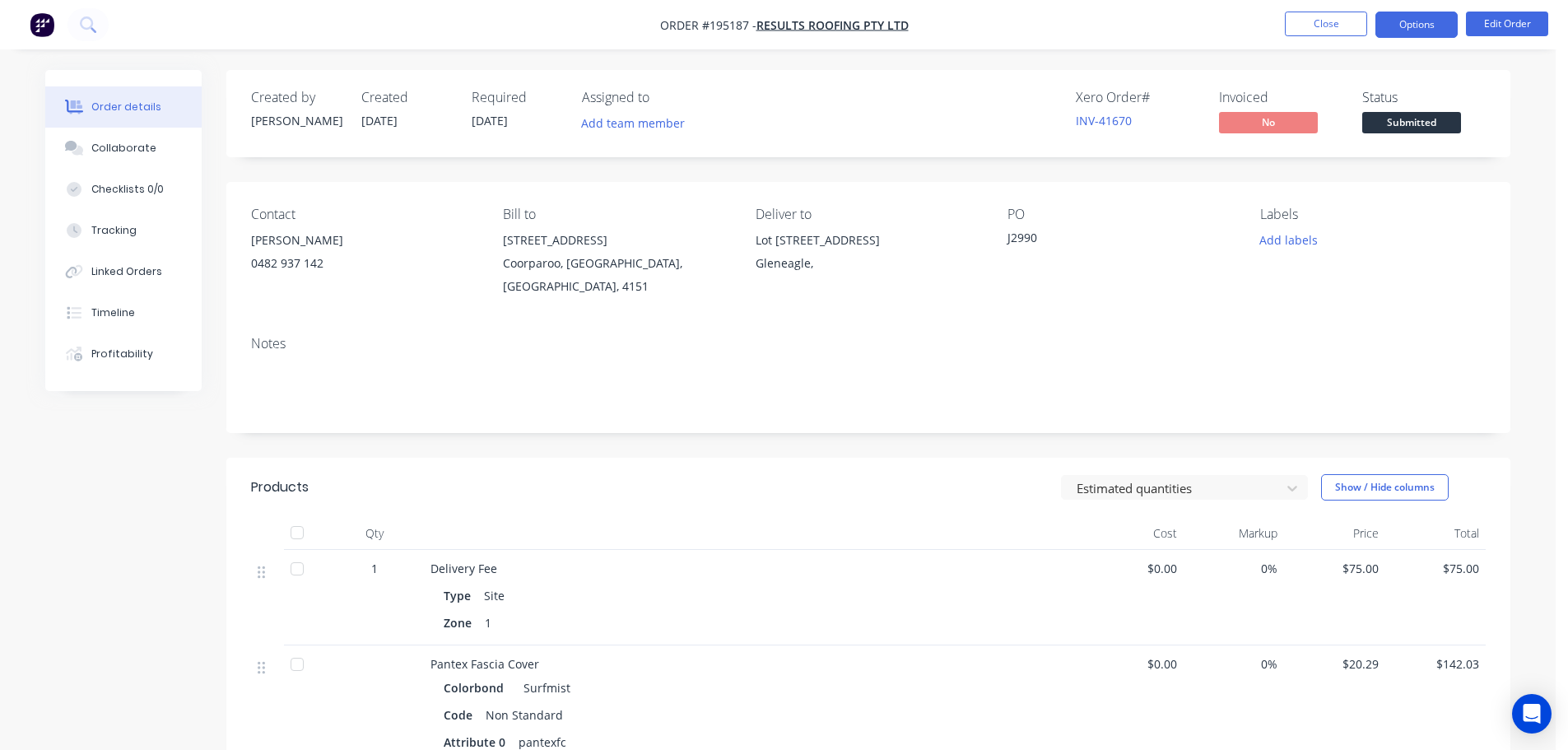
click at [1413, 21] on button "Options" at bounding box center [1416, 24] width 82 height 26
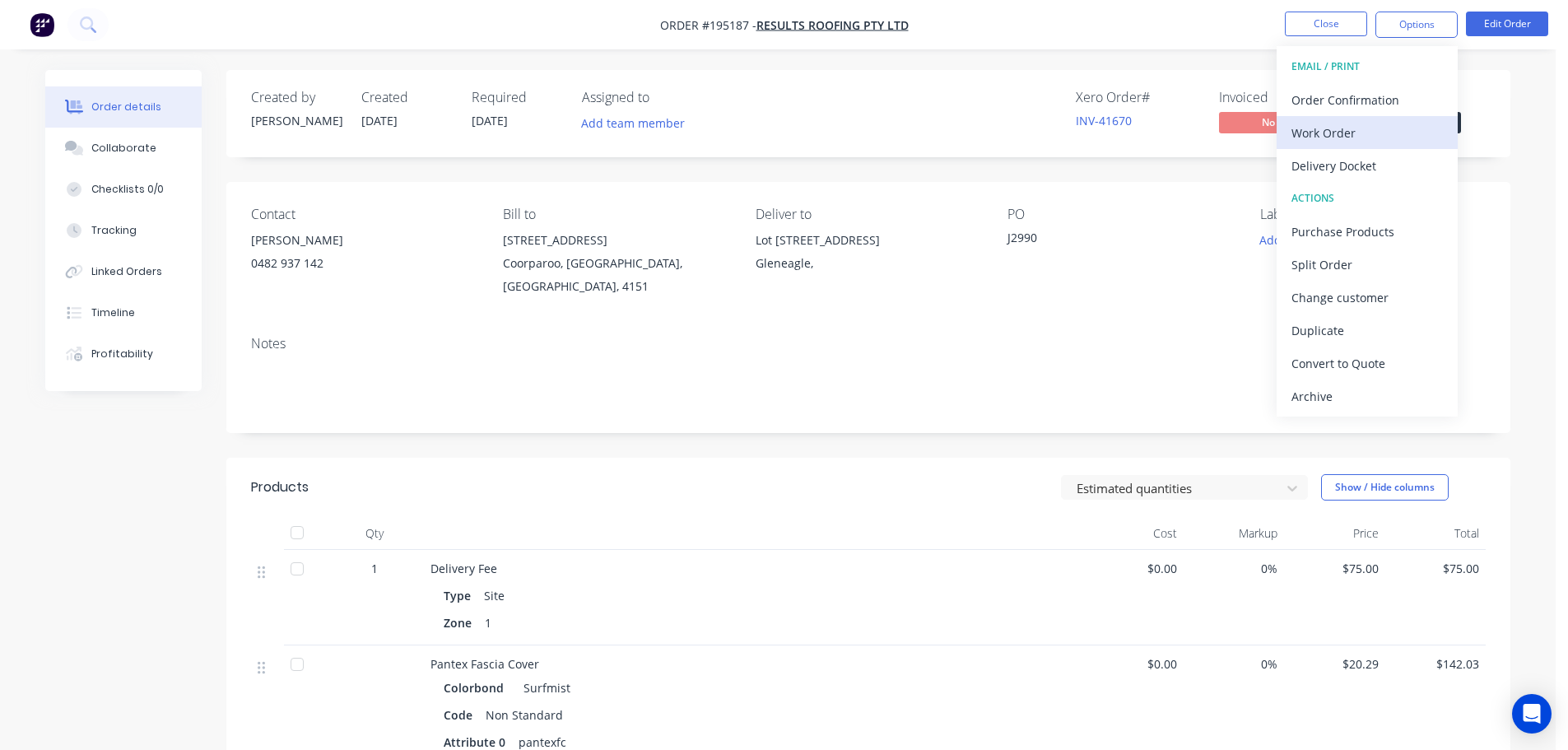
click at [1327, 133] on div "Work Order" at bounding box center [1367, 133] width 152 height 24
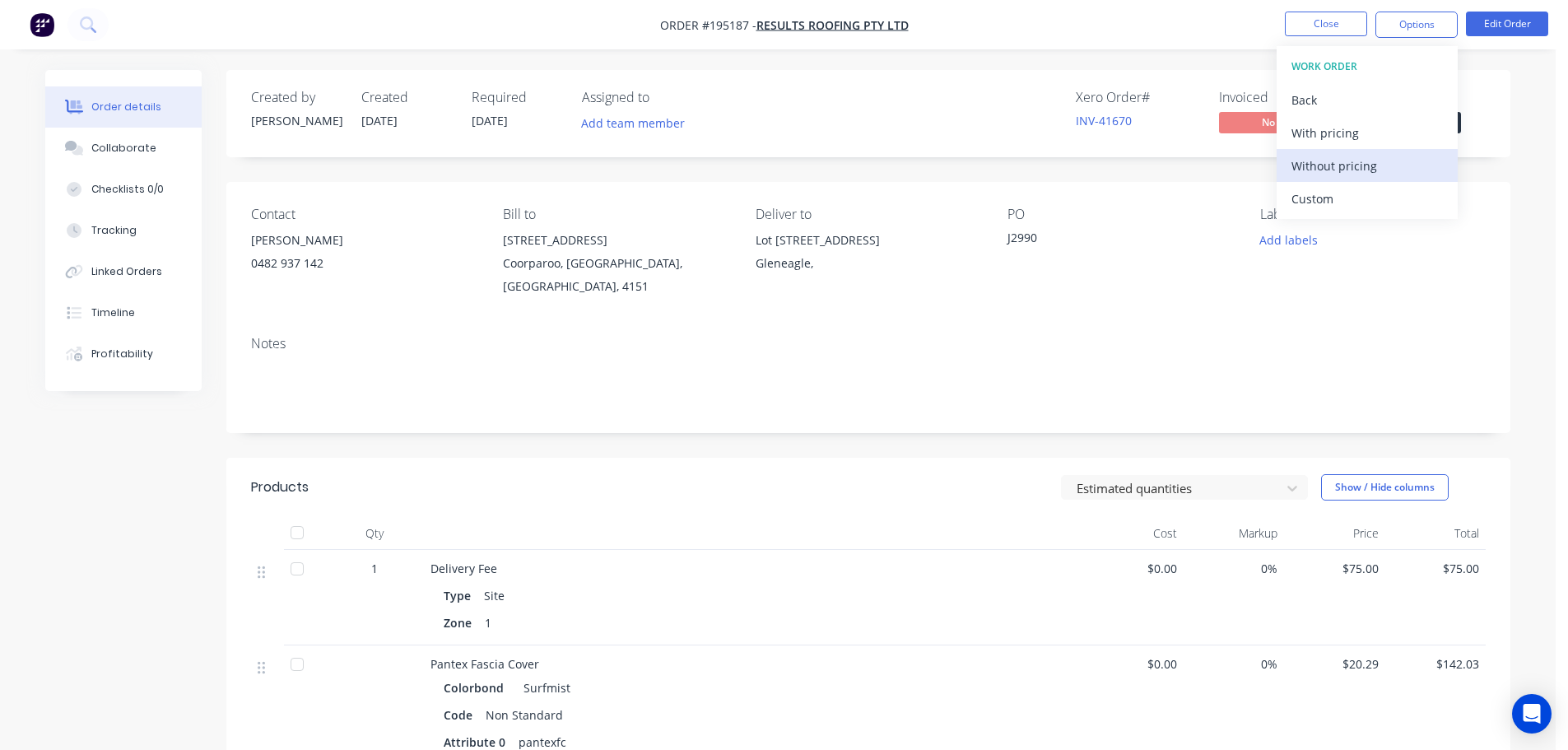
click at [1319, 165] on div "Without pricing" at bounding box center [1367, 166] width 152 height 24
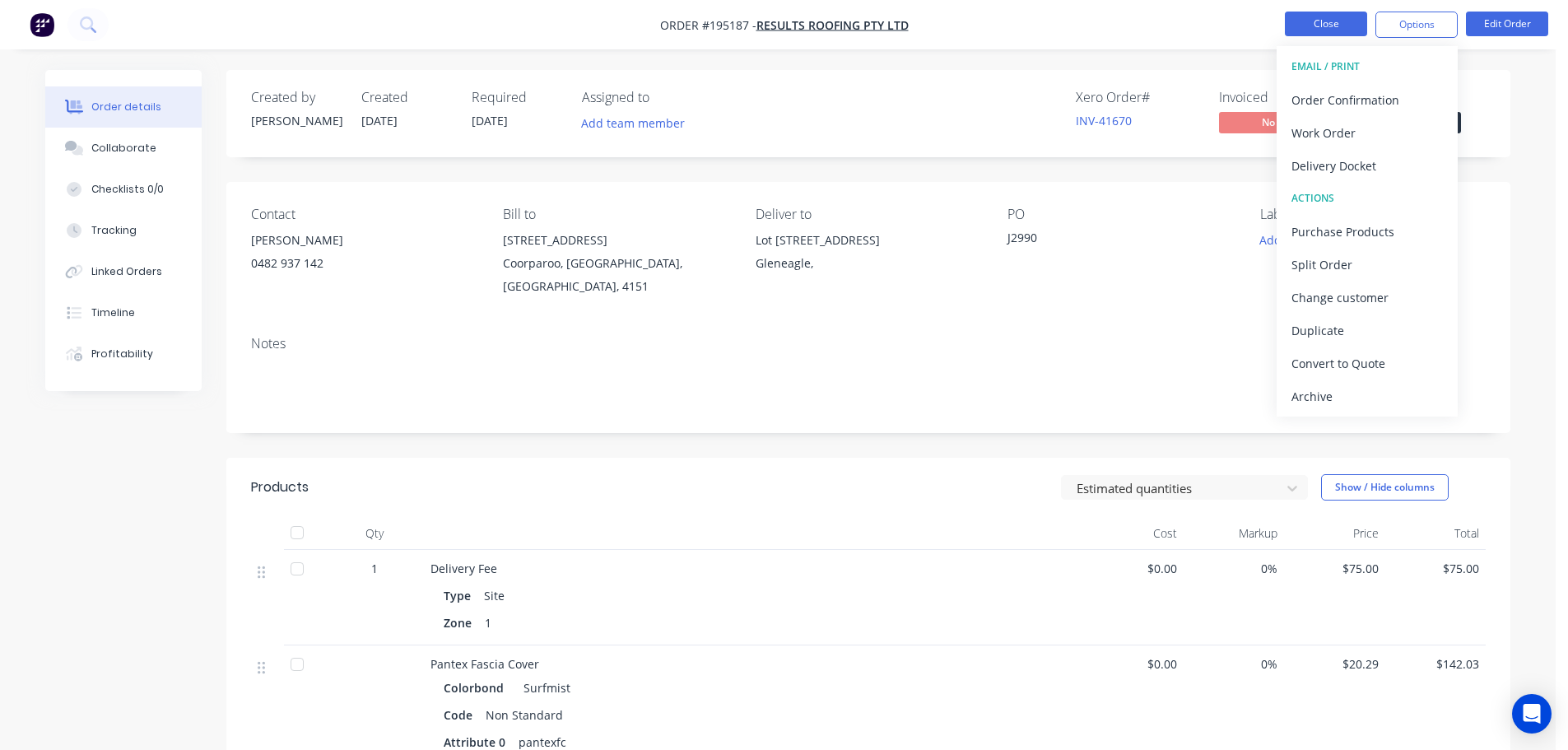
click at [1314, 22] on button "Close" at bounding box center [1325, 23] width 82 height 25
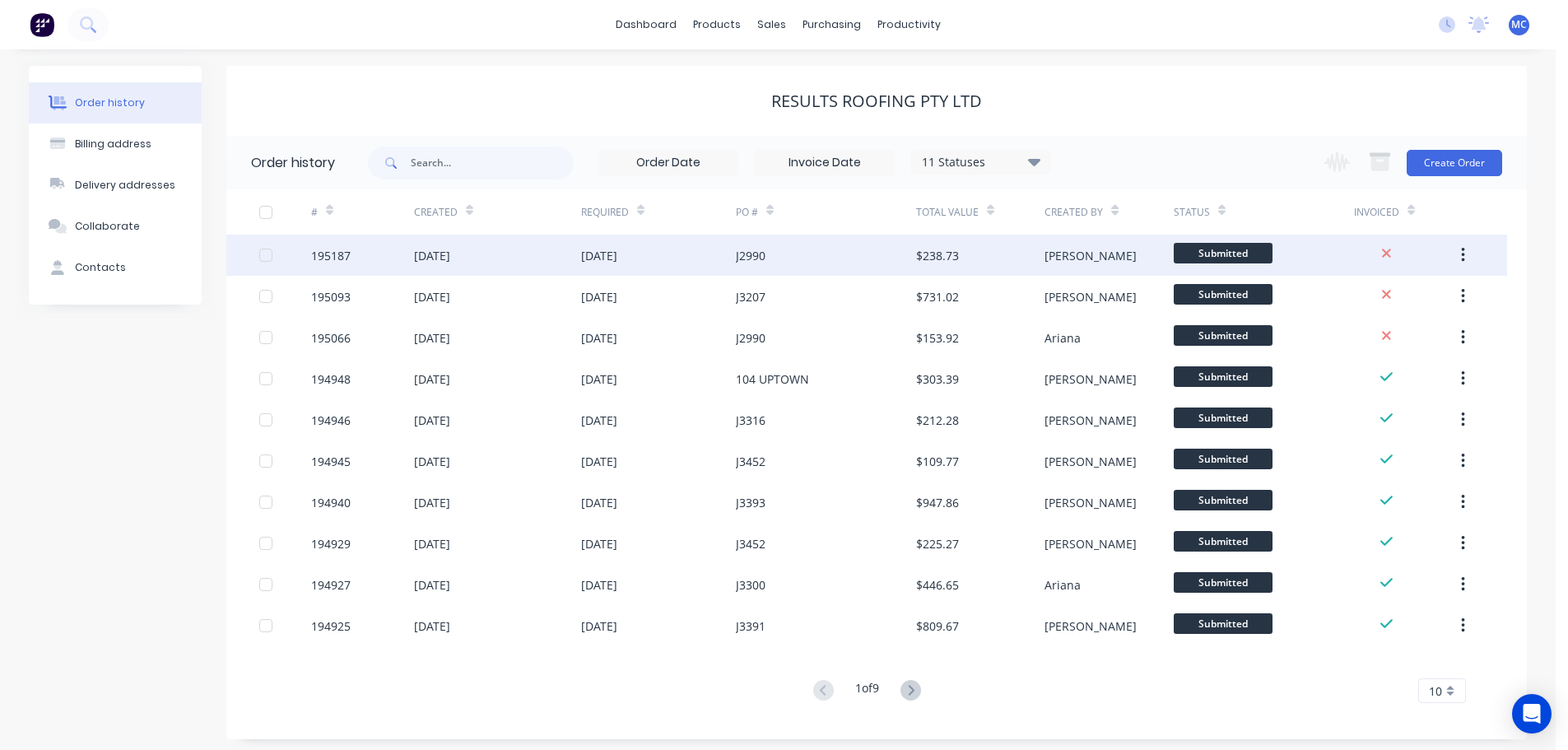
click at [618, 255] on div "[DATE]" at bounding box center [599, 255] width 36 height 17
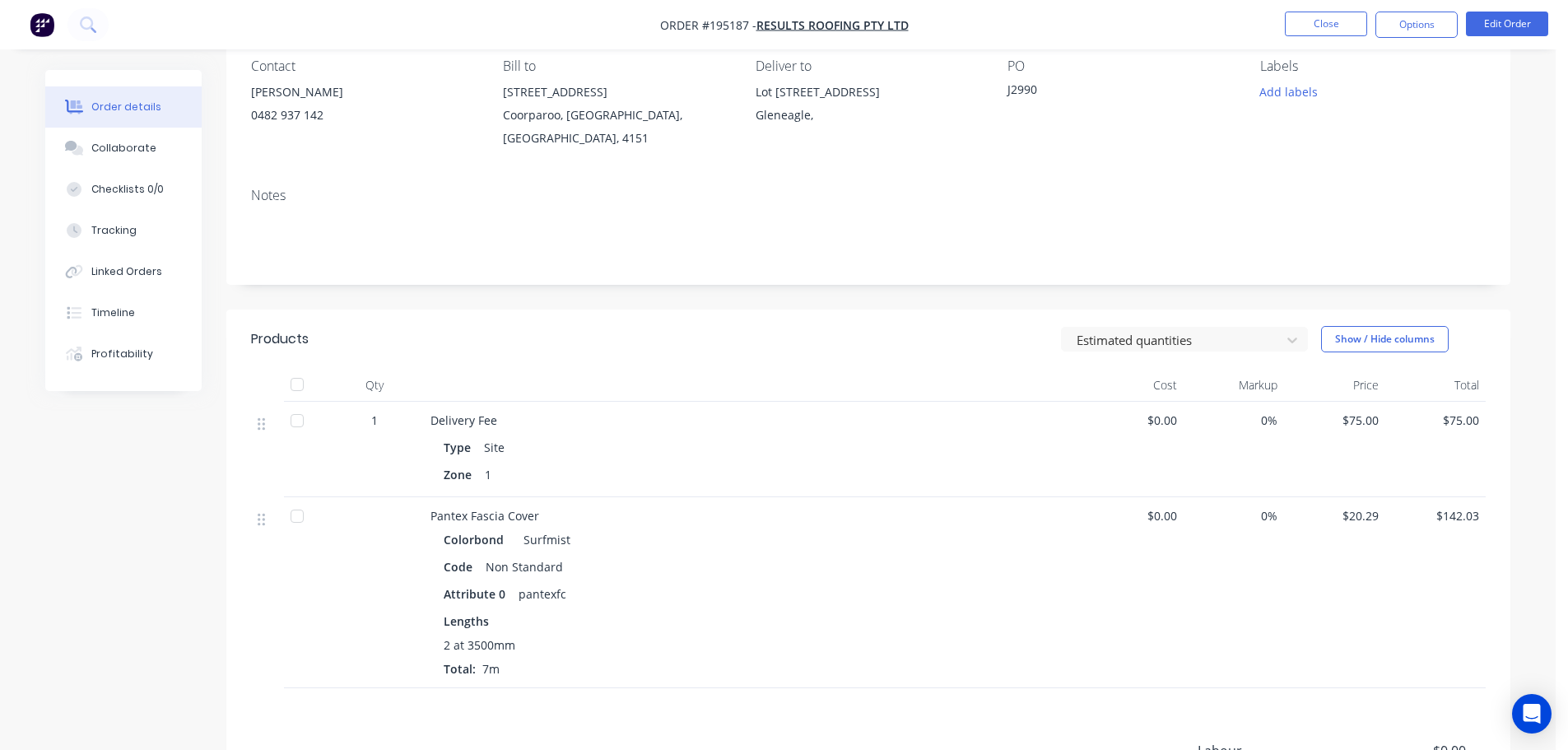
scroll to position [329, 0]
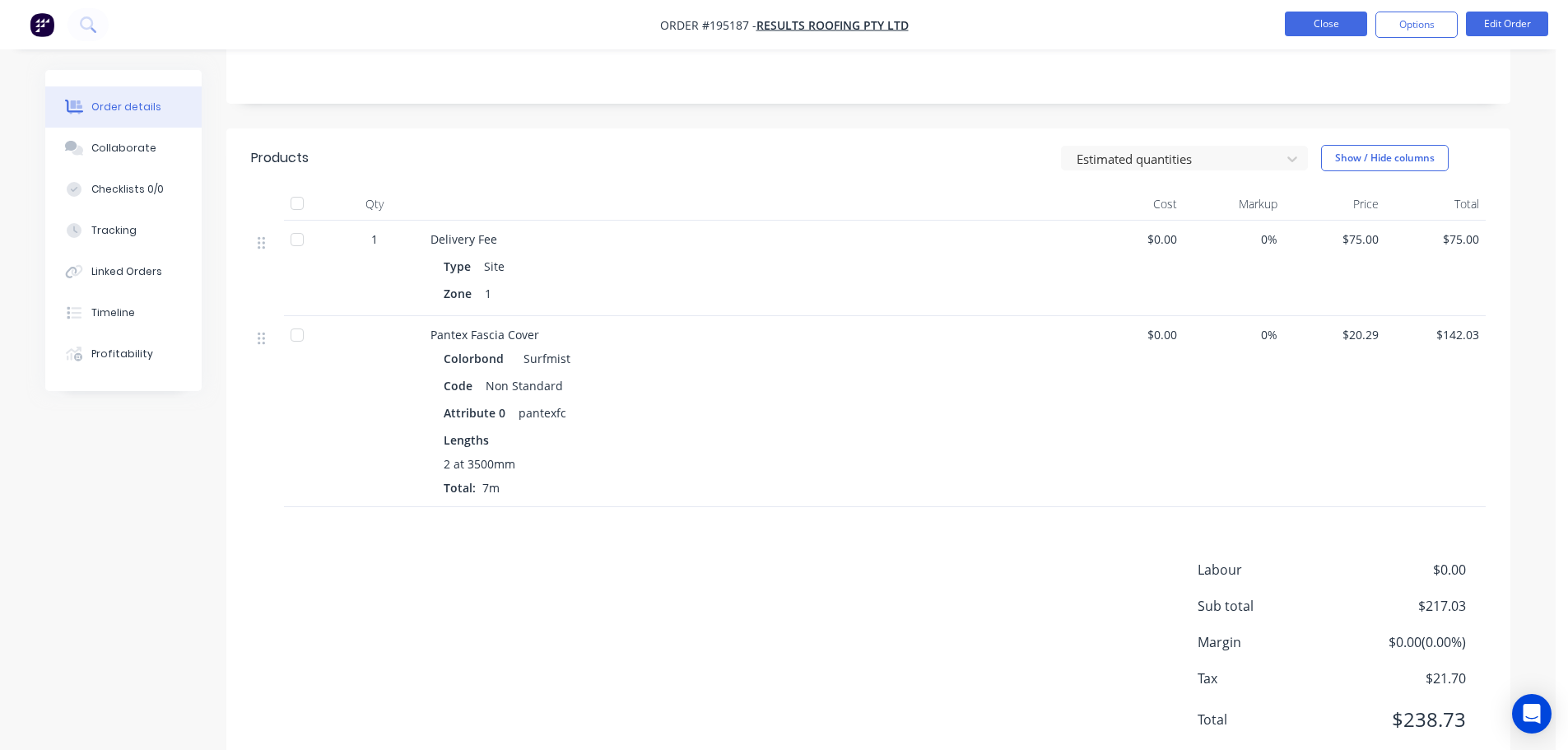
click at [1321, 21] on button "Close" at bounding box center [1325, 23] width 82 height 25
